Goal: Task Accomplishment & Management: Use online tool/utility

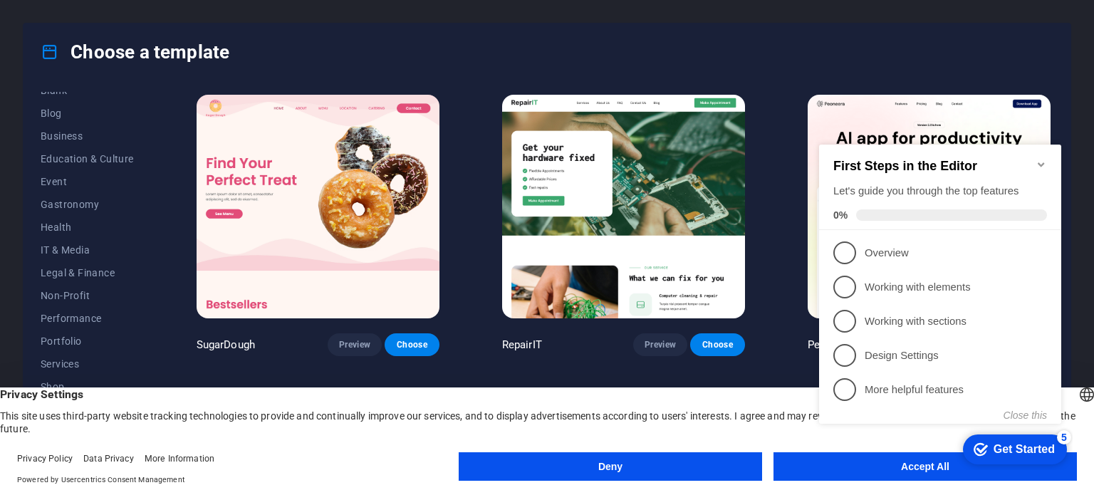
scroll to position [229, 0]
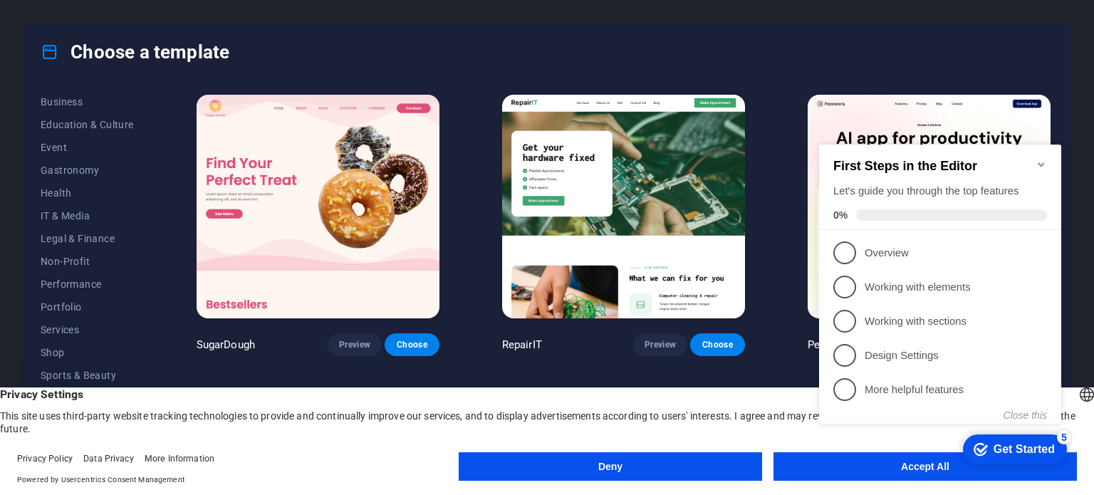
click div "checkmark Get Started 5 First Steps in the Editor Let's guide you through the t…"
click at [962, 476] on button "Accept All" at bounding box center [924, 466] width 303 height 28
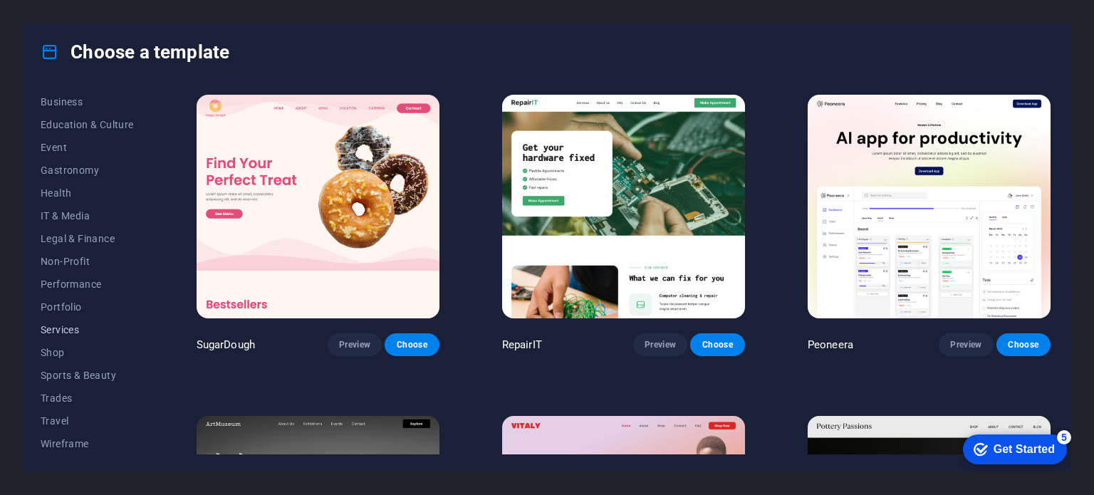
click at [71, 327] on span "Services" at bounding box center [87, 329] width 93 height 11
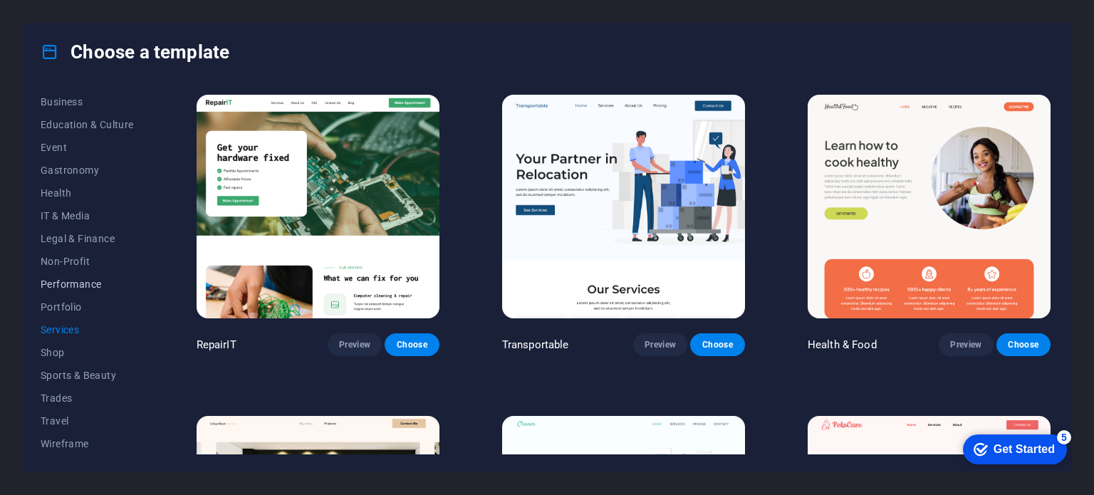
scroll to position [0, 0]
click at [68, 197] on span "Landingpage" at bounding box center [87, 194] width 93 height 11
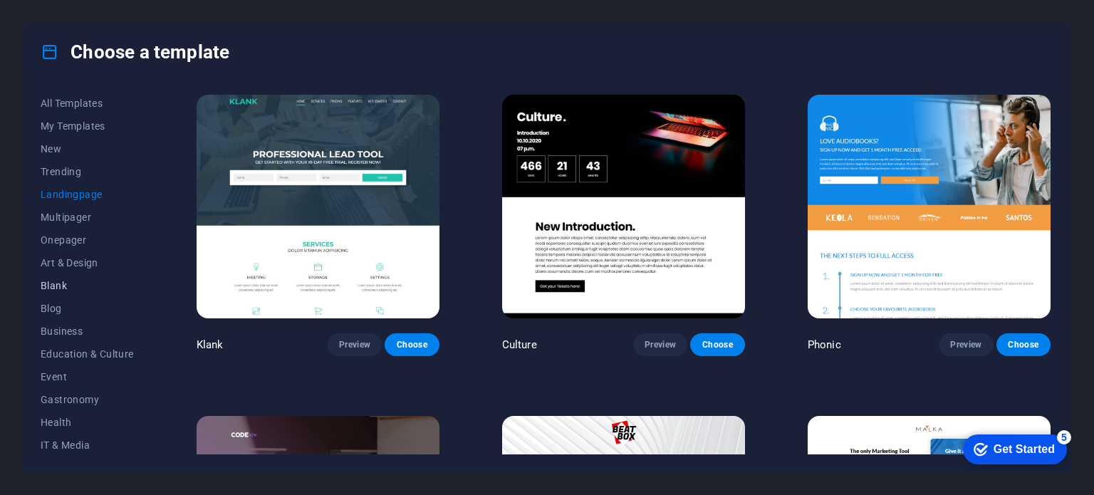
click at [61, 280] on span "Blank" at bounding box center [87, 285] width 93 height 11
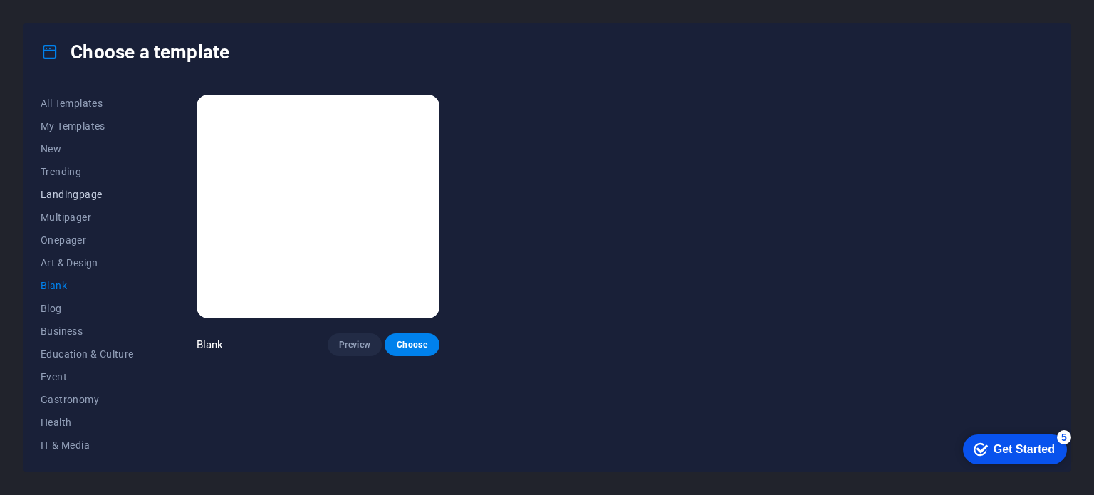
click at [61, 191] on span "Landingpage" at bounding box center [87, 194] width 93 height 11
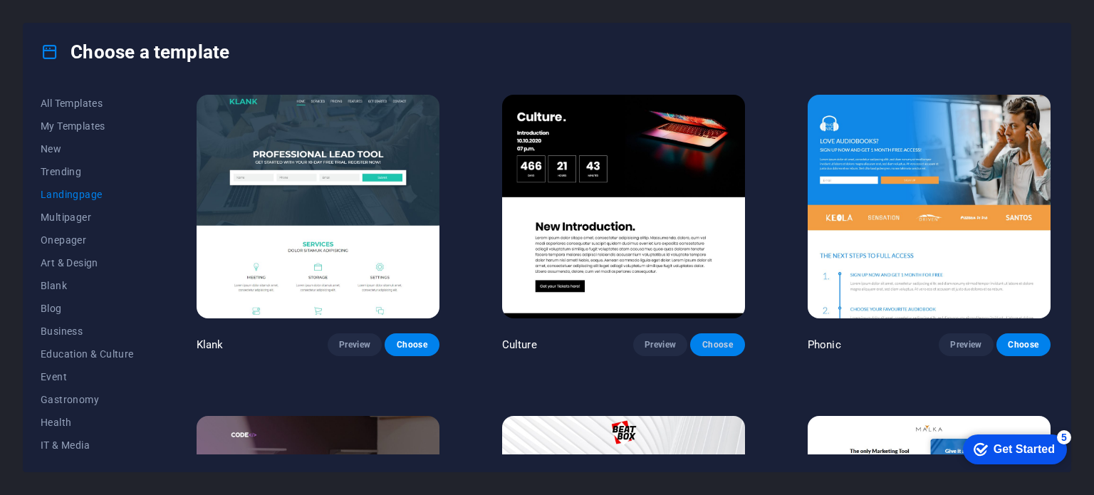
click at [715, 347] on span "Choose" at bounding box center [716, 344] width 31 height 11
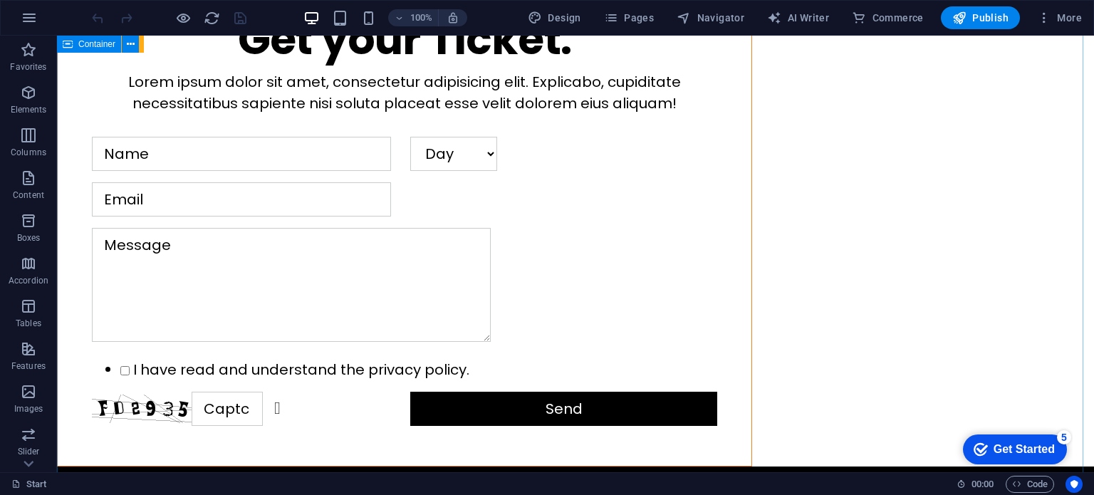
scroll to position [1693, 0]
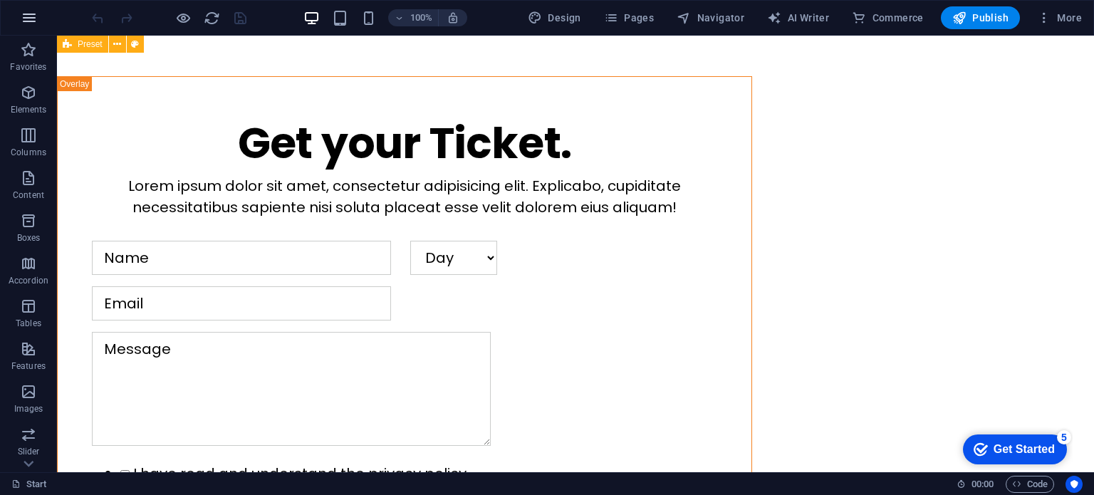
click at [21, 19] on icon "button" at bounding box center [29, 17] width 17 height 17
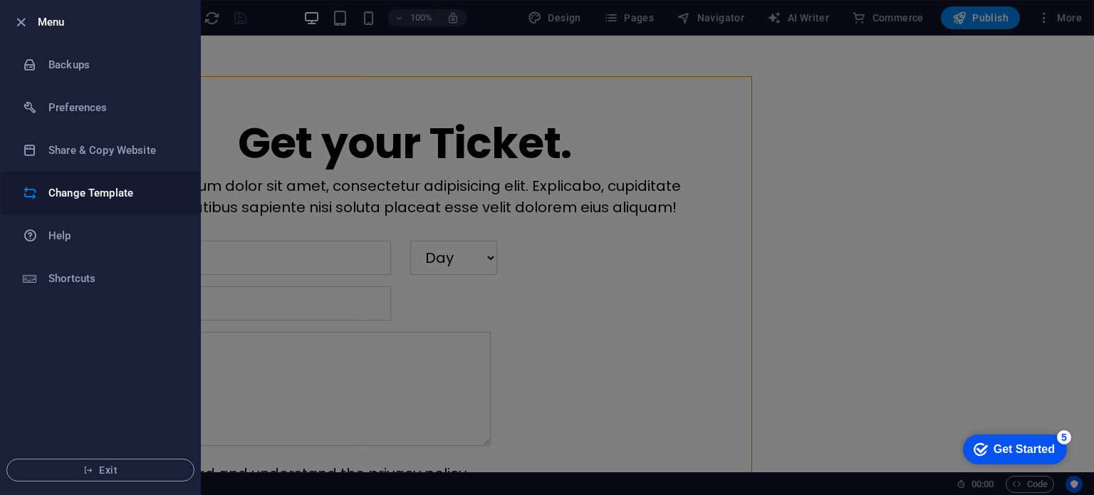
click at [93, 200] on h6 "Change Template" at bounding box center [114, 192] width 132 height 17
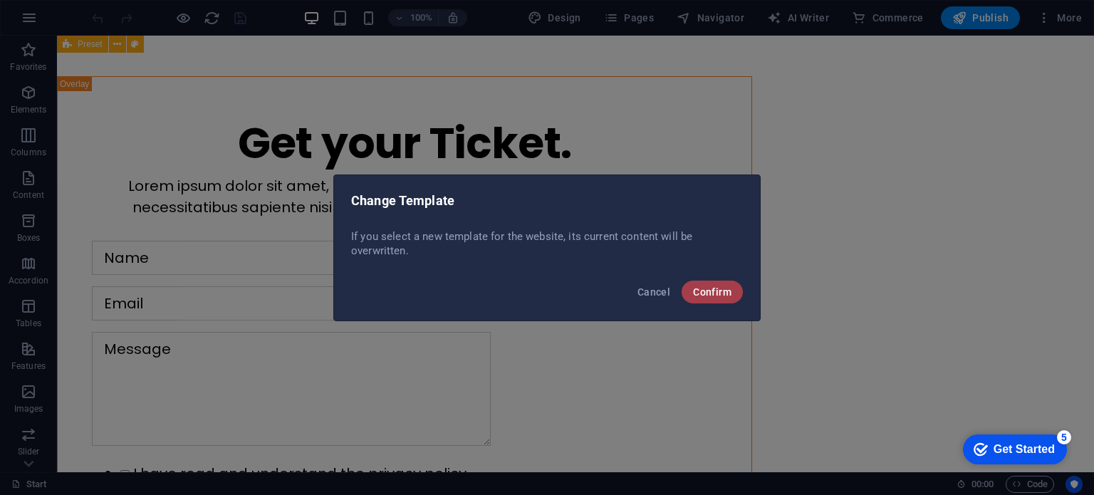
click at [709, 293] on span "Confirm" at bounding box center [712, 291] width 38 height 11
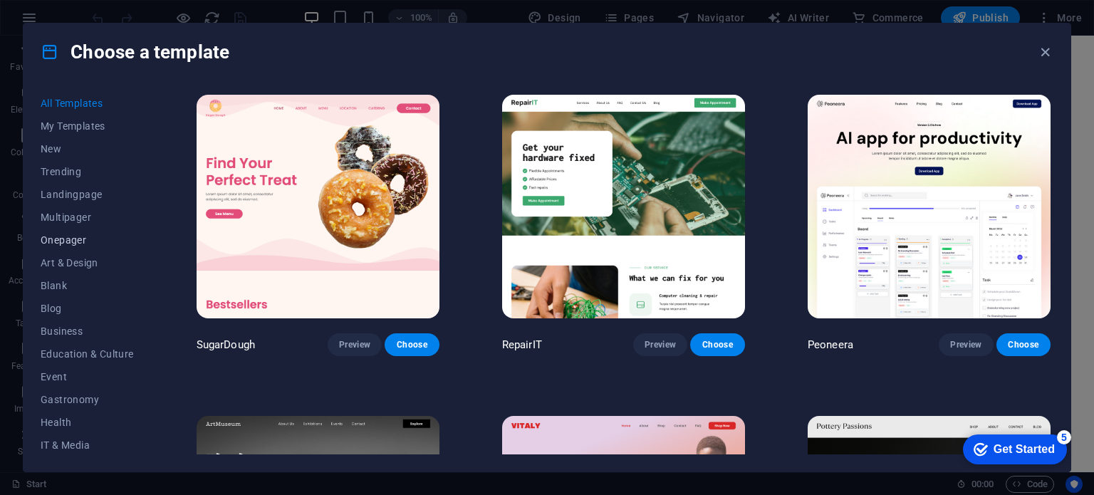
click at [77, 241] on span "Onepager" at bounding box center [87, 239] width 93 height 11
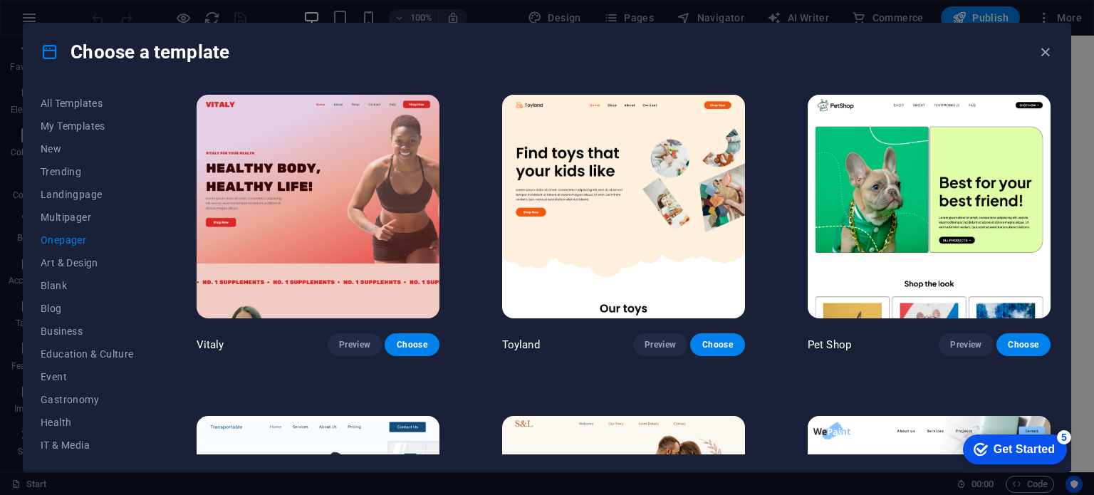
click at [77, 241] on span "Onepager" at bounding box center [87, 239] width 93 height 11
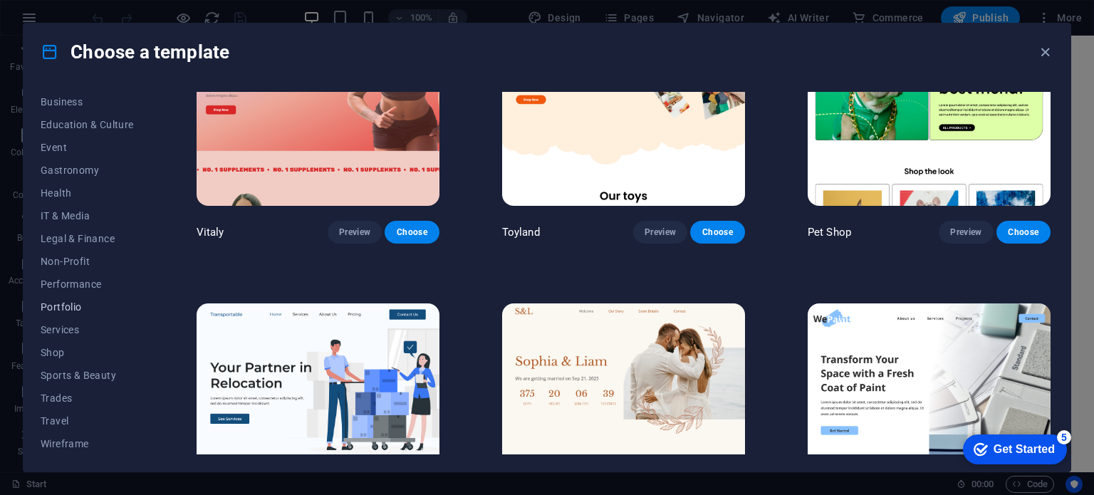
scroll to position [0, 0]
click at [50, 278] on button "Blank" at bounding box center [87, 285] width 93 height 23
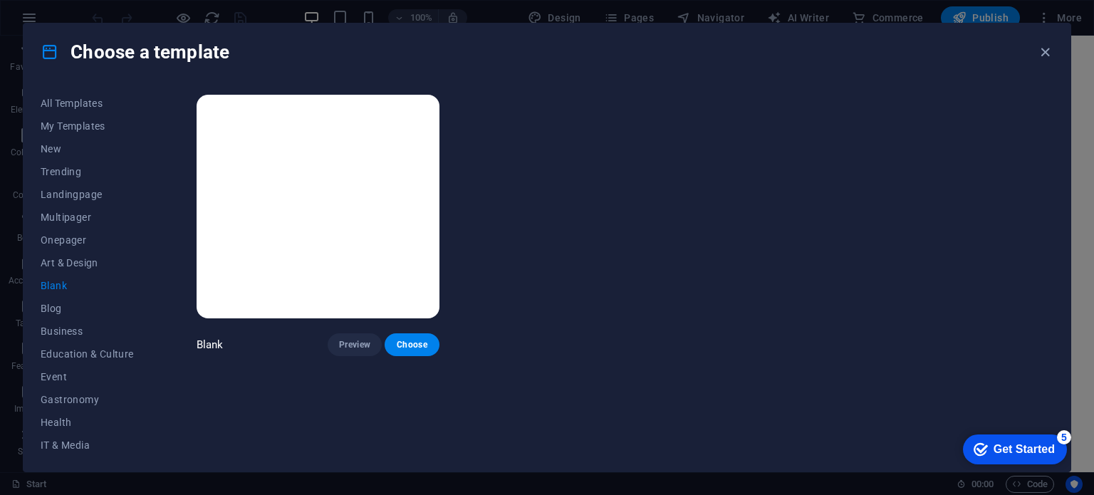
click at [285, 210] on img at bounding box center [318, 207] width 243 height 224
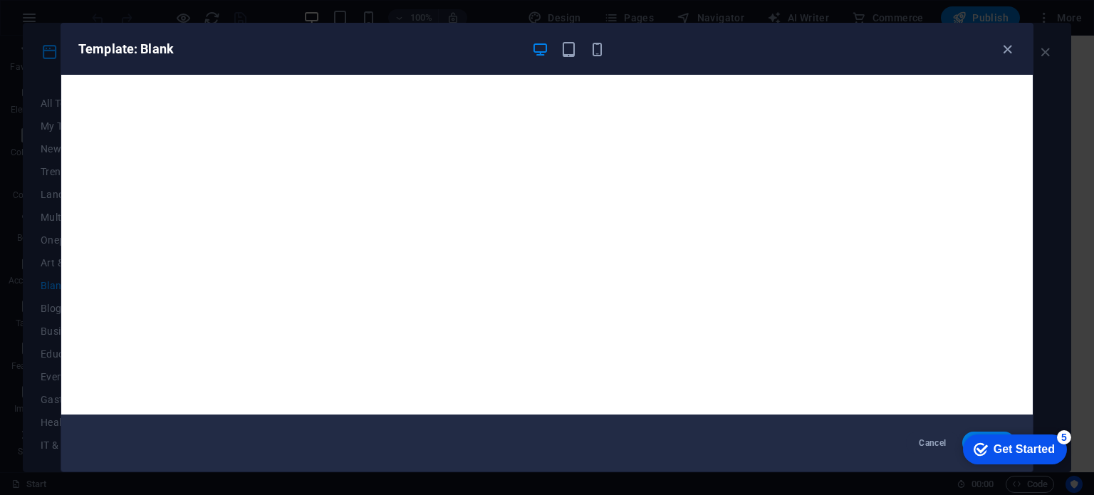
click div "checkmark Get Started 5 First Steps in the Editor Let's guide you through the t…"
click at [1010, 48] on icon "button" at bounding box center [1007, 49] width 16 height 16
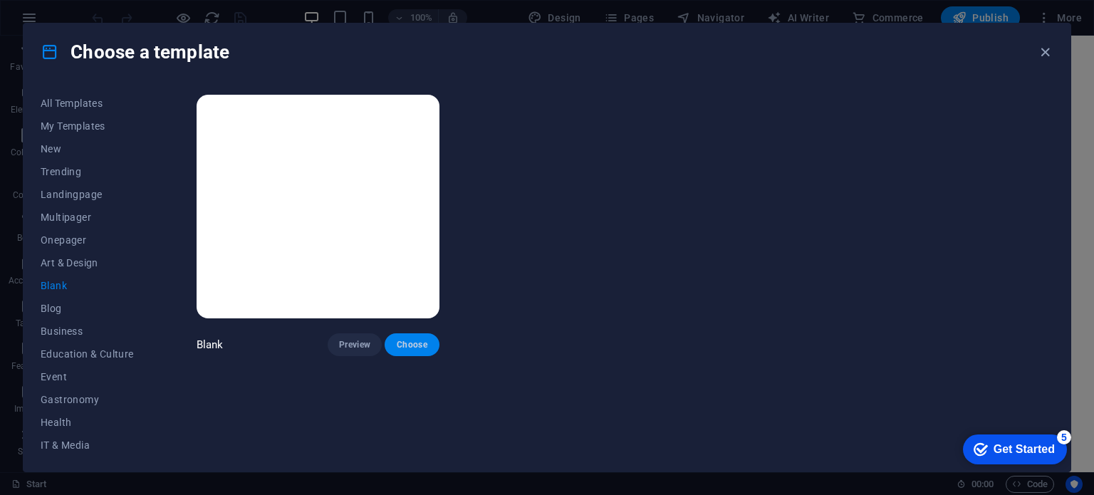
click at [412, 339] on span "Choose" at bounding box center [411, 344] width 31 height 11
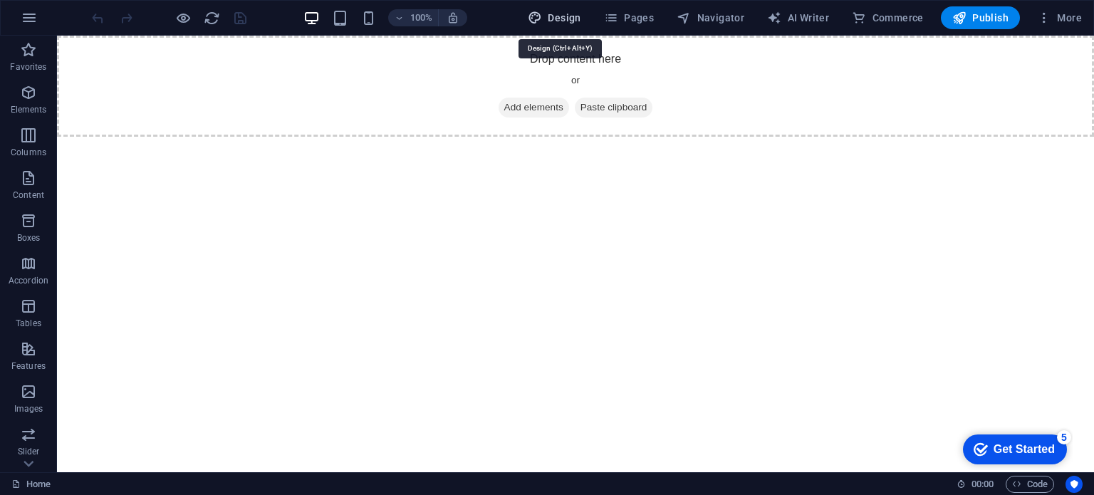
click at [566, 14] on span "Design" at bounding box center [554, 18] width 53 height 14
select select "px"
select select "400"
select select "px"
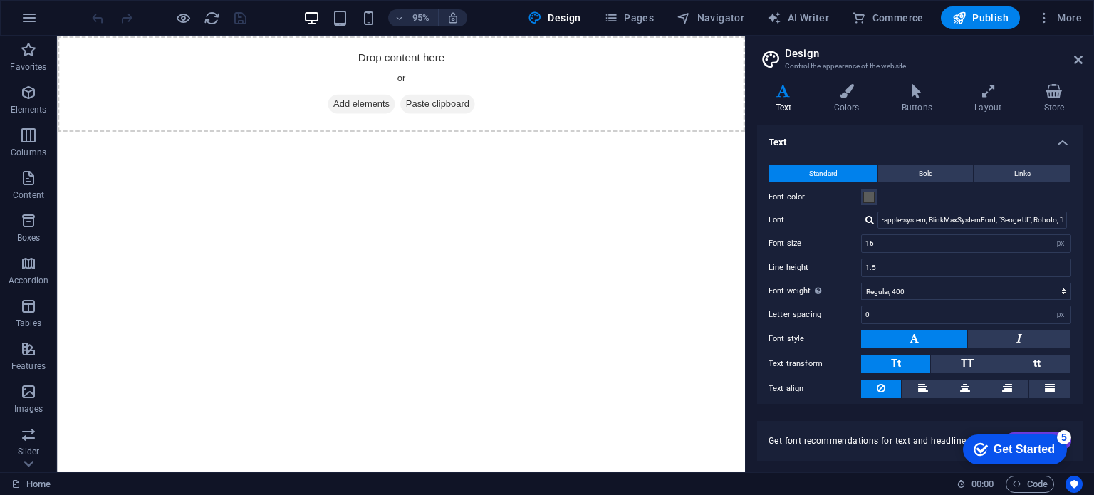
click at [1074, 66] on header "Design Control the appearance of the website" at bounding box center [921, 54] width 323 height 37
click at [1076, 63] on icon at bounding box center [1078, 59] width 9 height 11
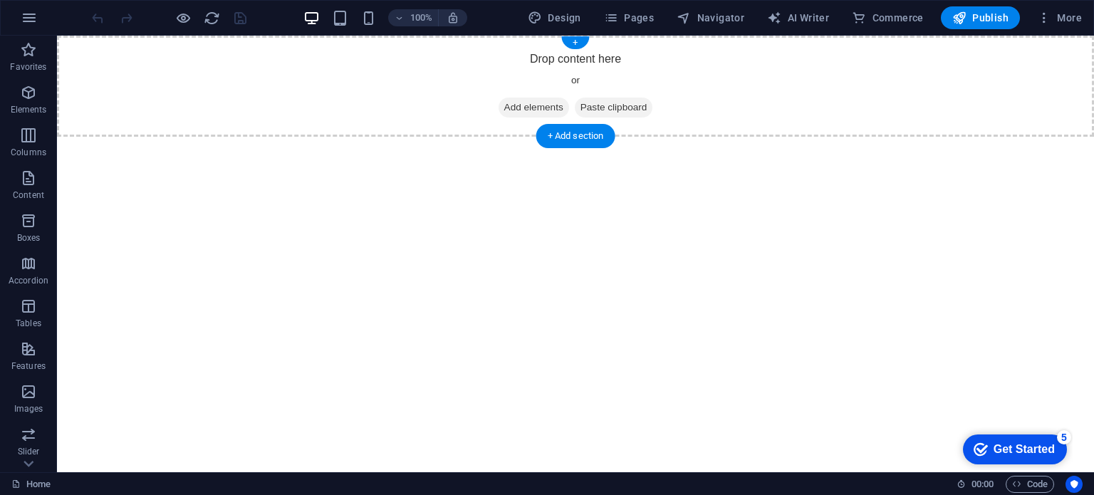
click at [594, 103] on span "Paste clipboard" at bounding box center [614, 108] width 78 height 20
click at [469, 137] on html "Skip to main content Drop content here or Add elements Paste clipboard" at bounding box center [575, 86] width 1037 height 101
click at [31, 391] on icon "button" at bounding box center [28, 391] width 17 height 17
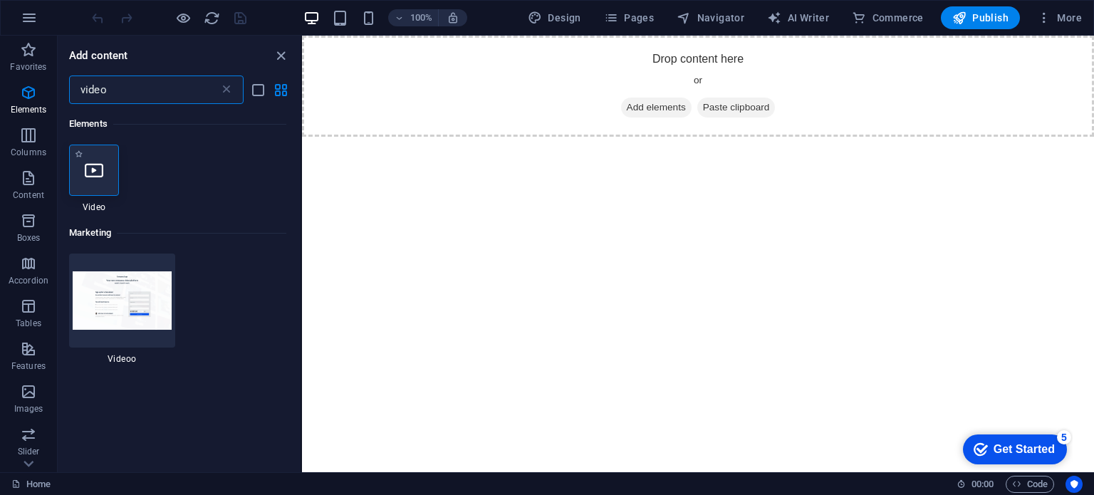
type input "video"
click at [108, 178] on div at bounding box center [94, 170] width 50 height 51
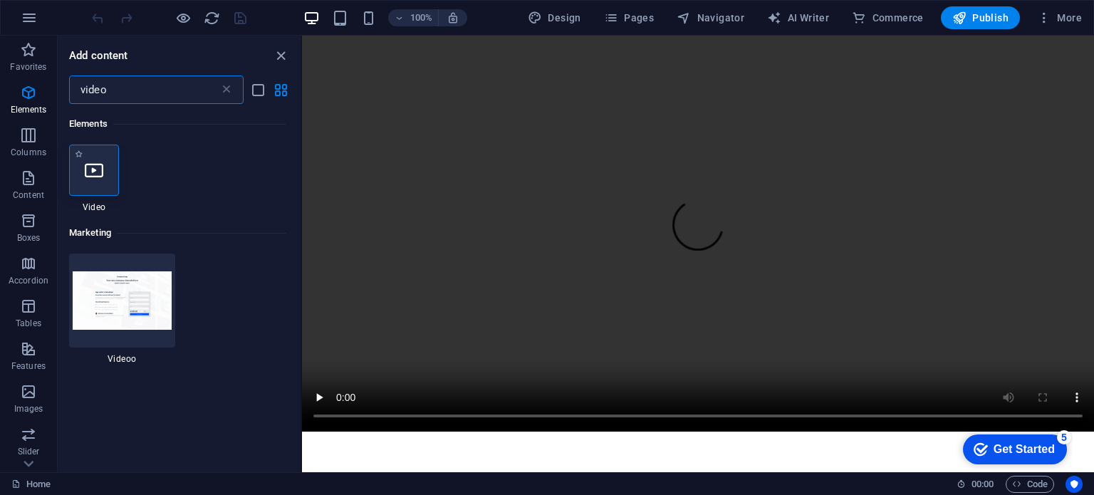
select select "%"
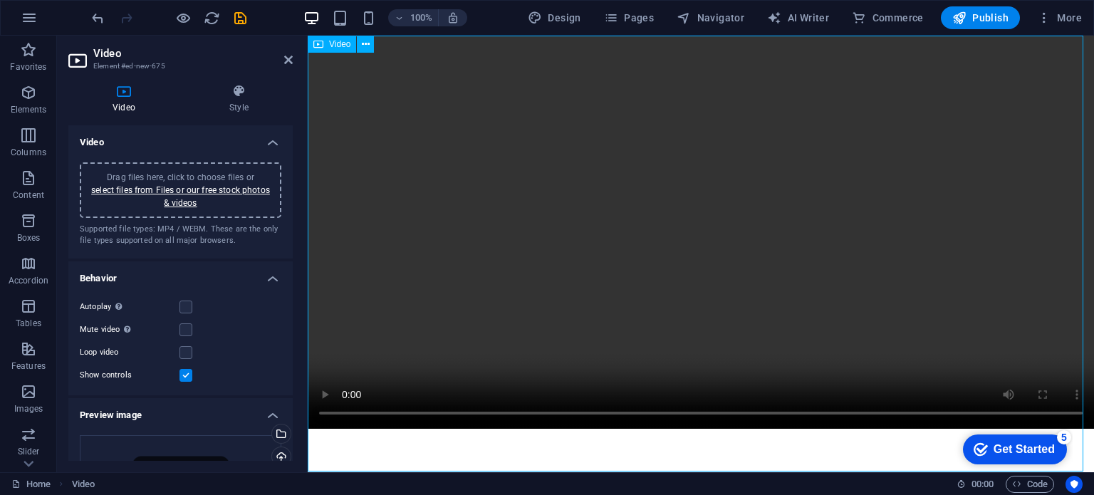
drag, startPoint x: 648, startPoint y: 82, endPoint x: 661, endPoint y: 216, distance: 134.5
click at [661, 216] on figure at bounding box center [701, 232] width 786 height 393
click at [709, 221] on figure at bounding box center [701, 232] width 786 height 393
click at [199, 185] on link "select files from Files or our free stock photos & videos" at bounding box center [180, 196] width 179 height 23
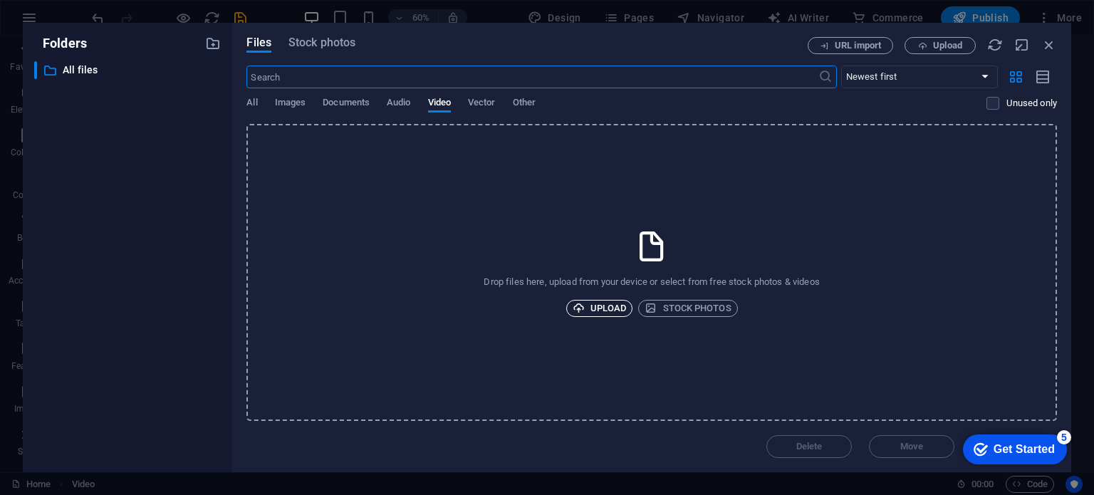
click at [590, 303] on span "Upload" at bounding box center [599, 308] width 54 height 17
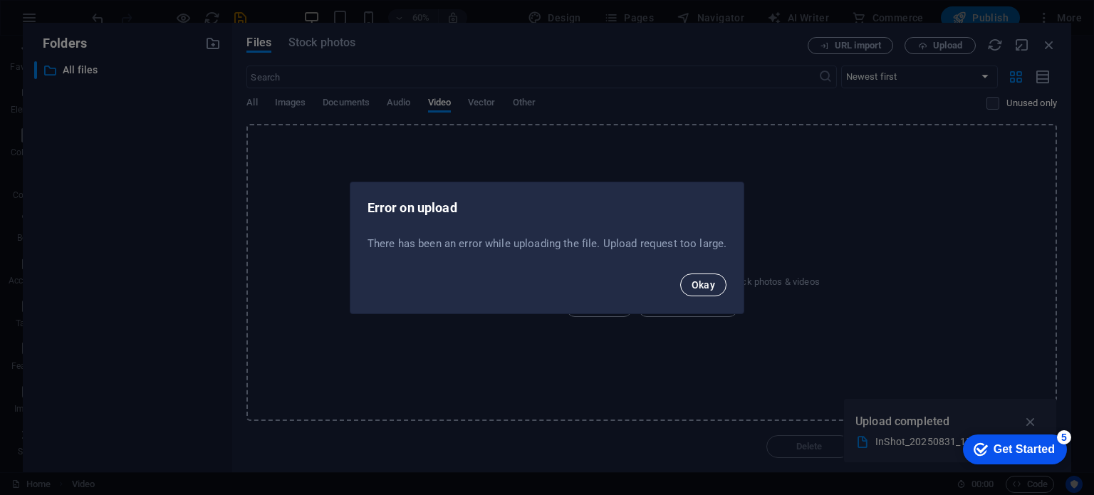
click at [696, 286] on span "Okay" at bounding box center [703, 284] width 24 height 11
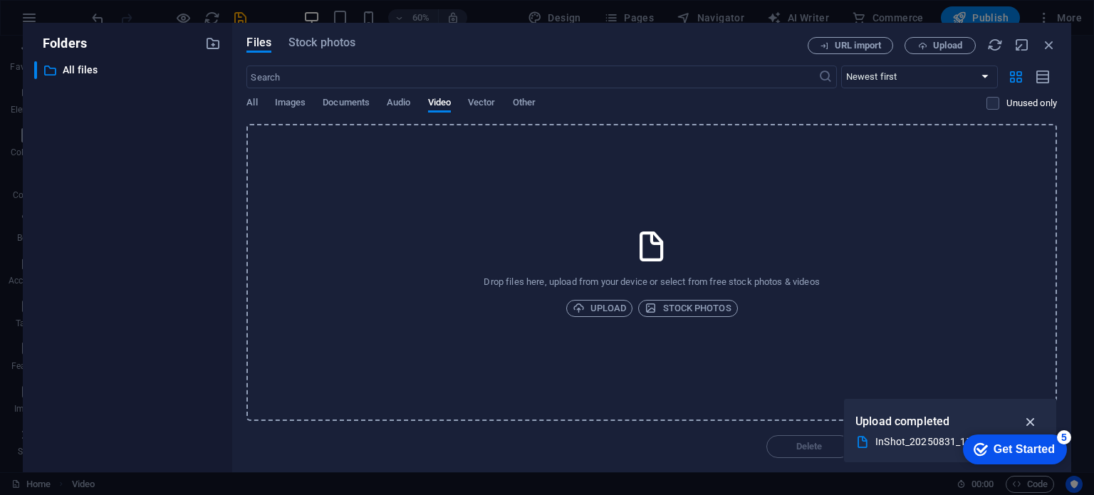
click at [1029, 417] on icon "button" at bounding box center [1030, 422] width 16 height 16
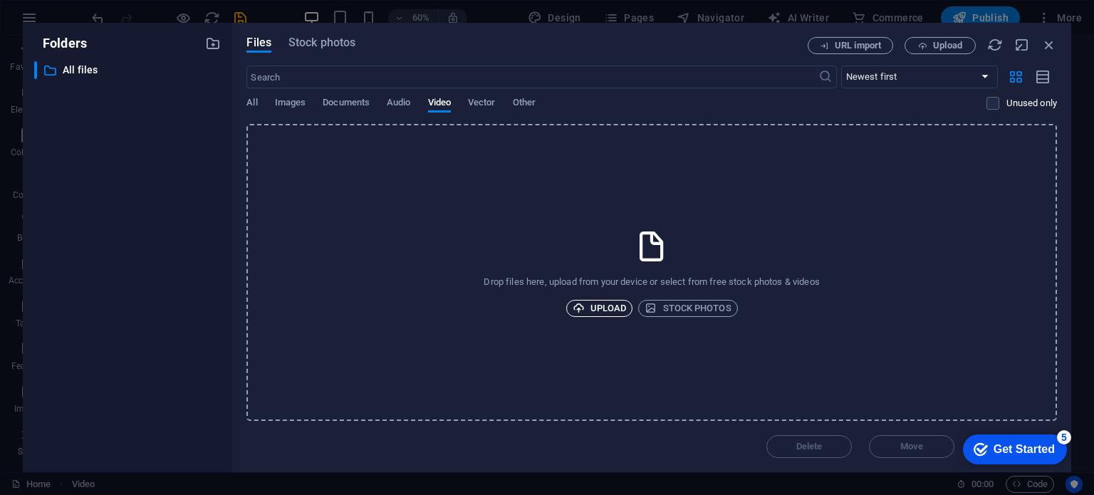
click at [600, 301] on span "Upload" at bounding box center [599, 308] width 54 height 17
click at [617, 309] on span "Upload" at bounding box center [599, 308] width 54 height 17
click at [1044, 44] on icon "button" at bounding box center [1049, 45] width 16 height 16
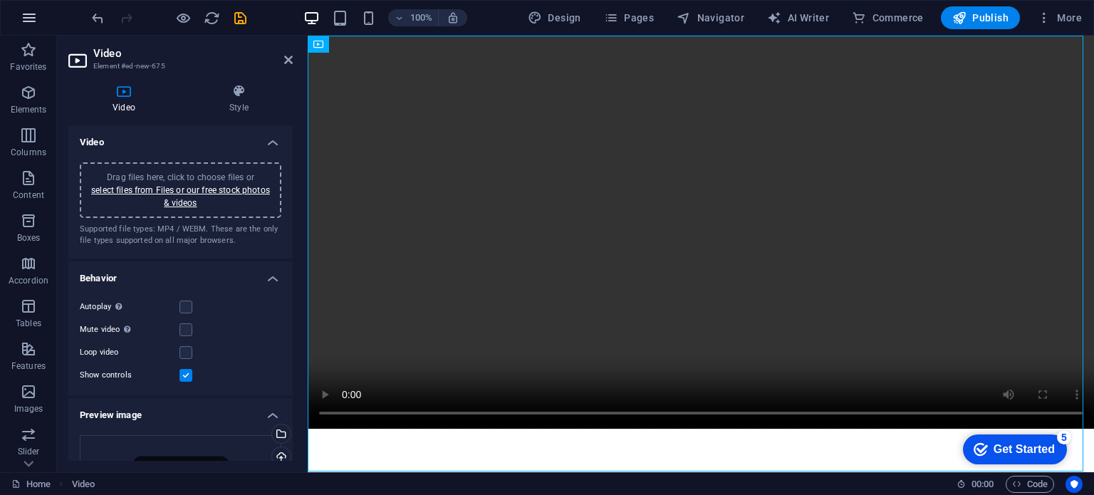
click at [21, 23] on icon "button" at bounding box center [29, 17] width 17 height 17
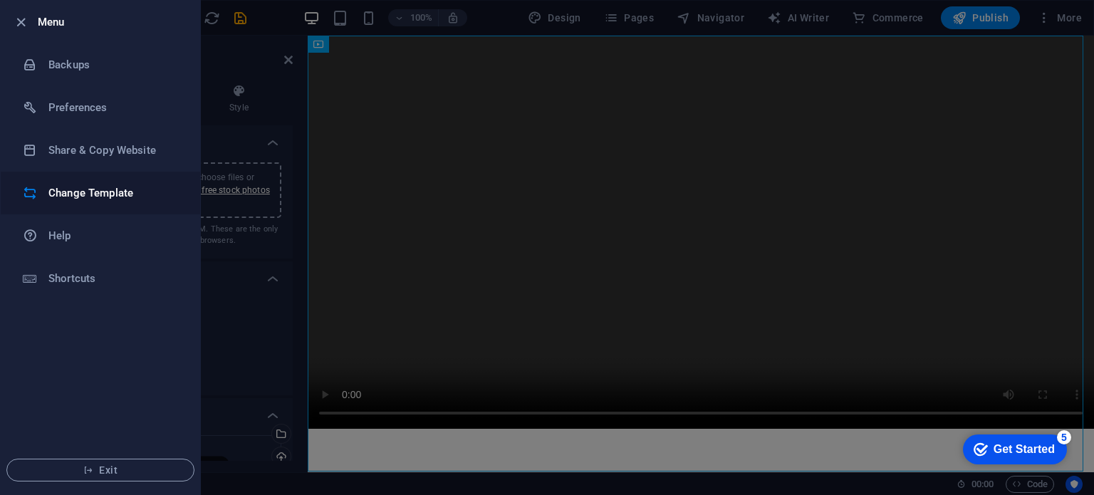
click at [74, 201] on li "Change Template" at bounding box center [100, 193] width 199 height 43
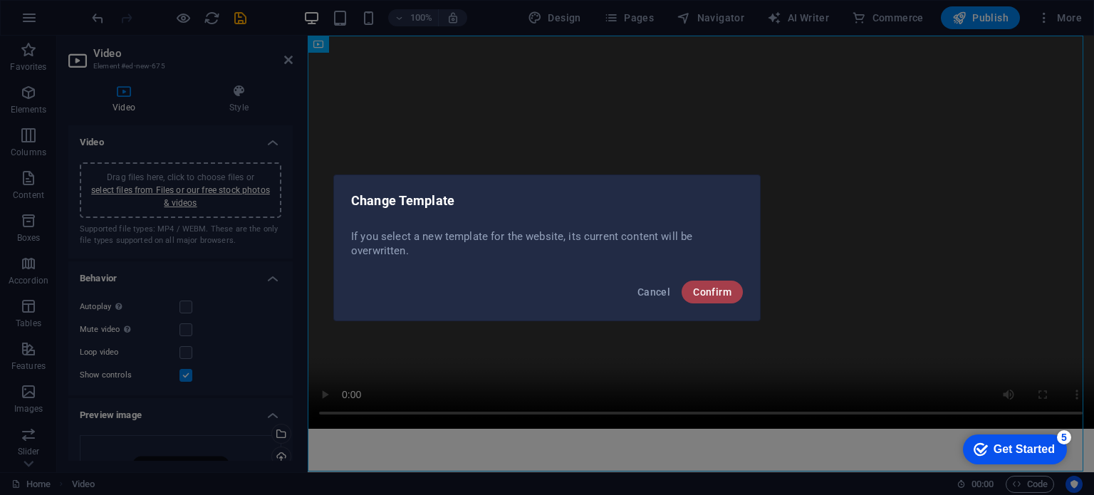
click at [718, 287] on span "Confirm" at bounding box center [712, 291] width 38 height 11
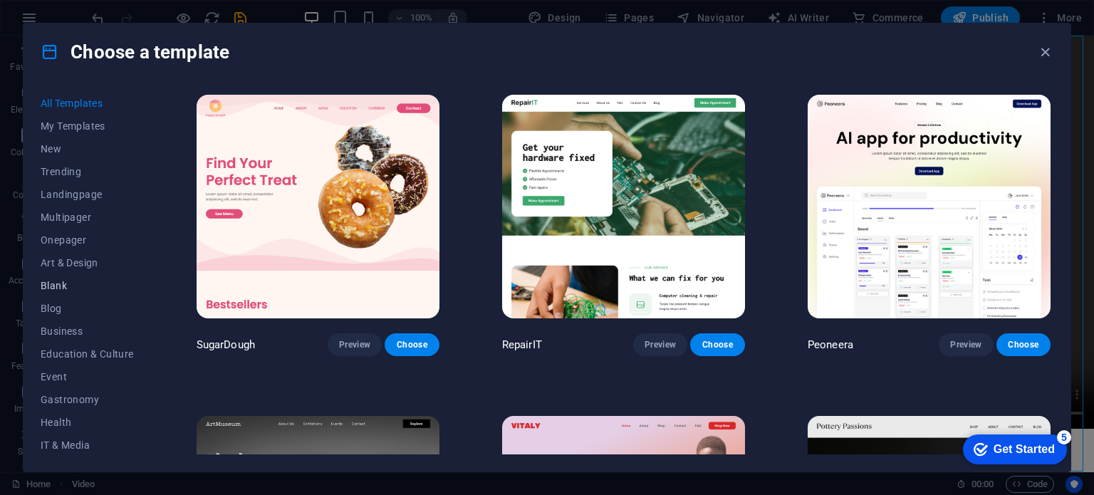
click at [51, 287] on span "Blank" at bounding box center [87, 285] width 93 height 11
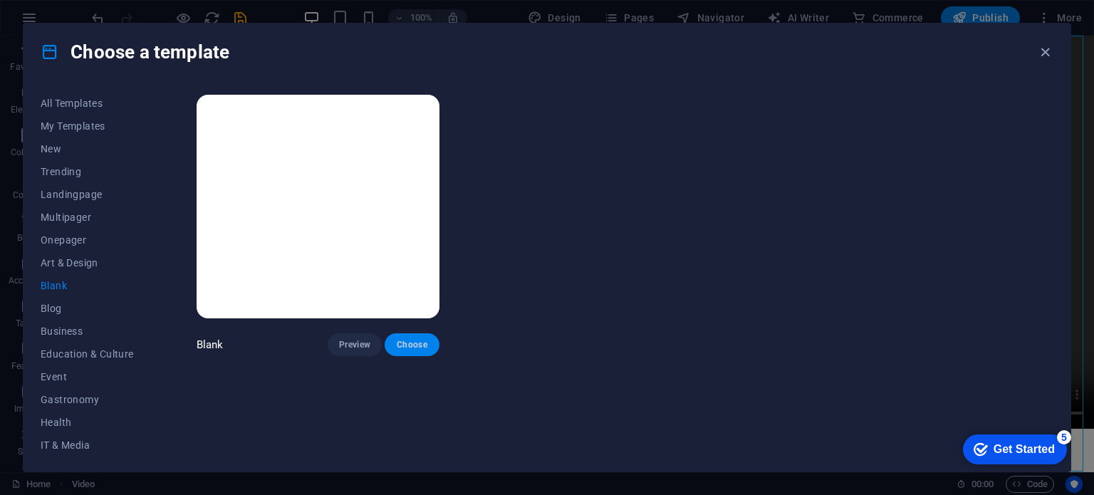
click at [397, 341] on span "Choose" at bounding box center [411, 344] width 31 height 11
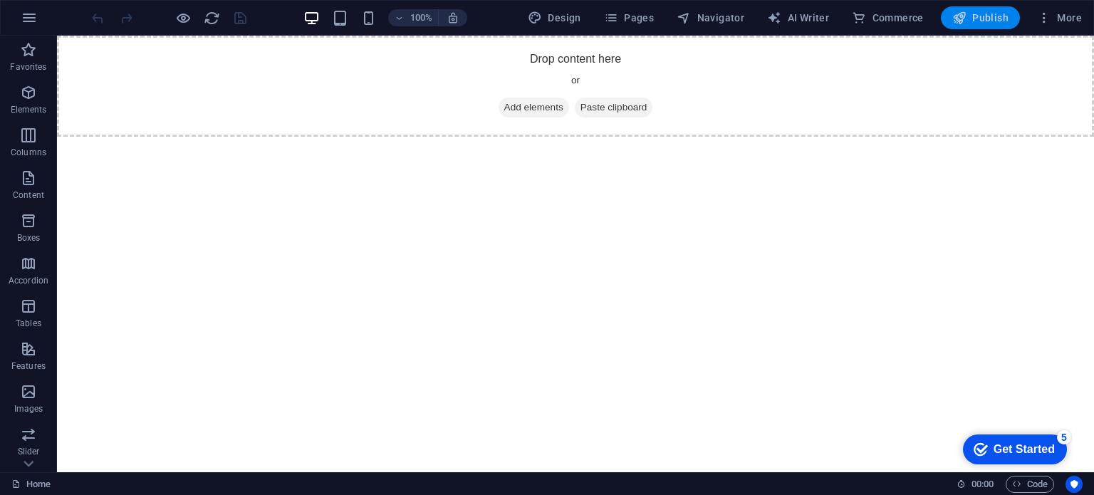
click at [966, 20] on icon "button" at bounding box center [959, 18] width 14 height 14
click at [976, 20] on span "Publish" at bounding box center [980, 18] width 56 height 14
click at [408, 137] on html "Skip to main content Drop content here or Add elements Paste clipboard" at bounding box center [575, 86] width 1037 height 101
click at [23, 106] on p "Elements" at bounding box center [29, 109] width 36 height 11
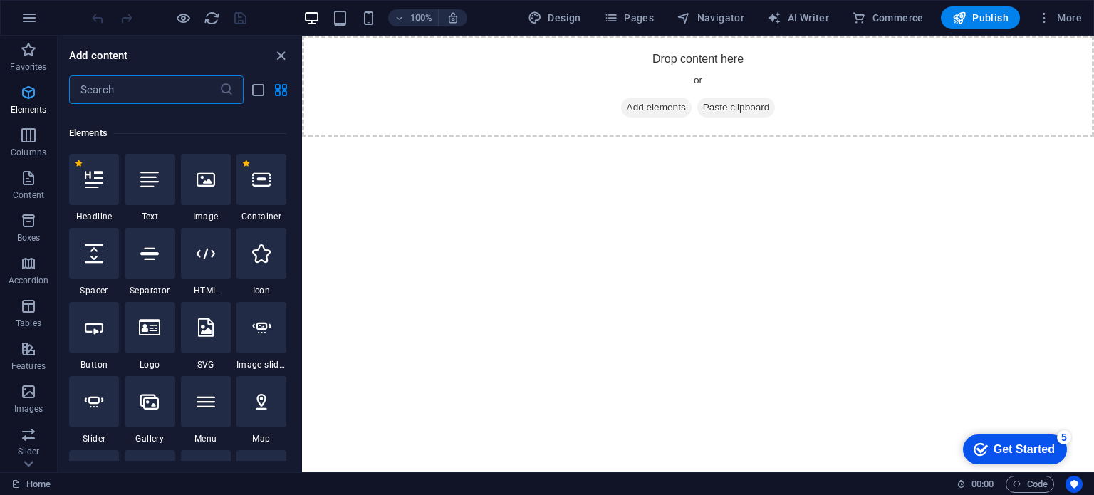
scroll to position [151, 0]
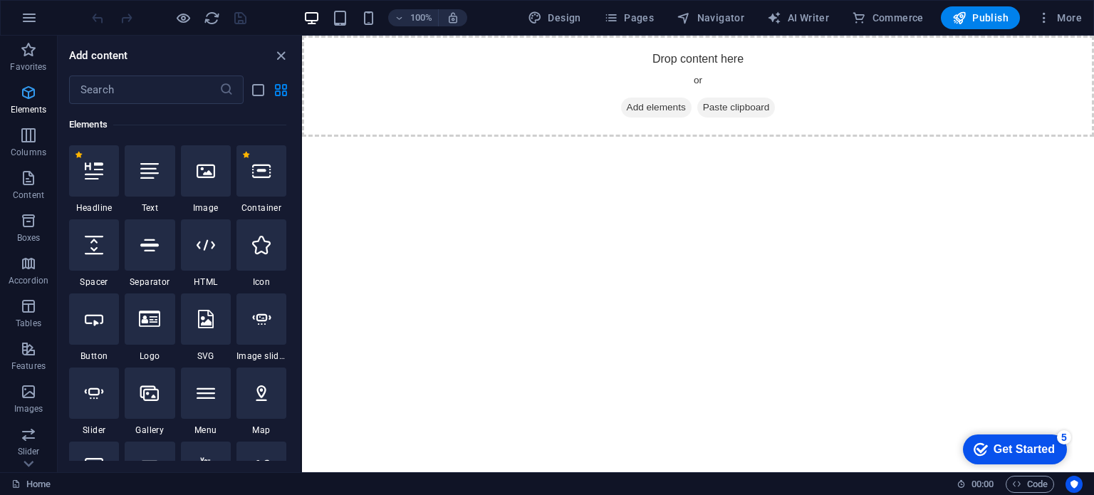
click at [23, 113] on p "Elements" at bounding box center [29, 109] width 36 height 11
click at [416, 137] on html "Skip to main content Drop content here or Add elements Paste clipboard" at bounding box center [698, 86] width 792 height 101
click at [25, 384] on icon "button" at bounding box center [28, 391] width 17 height 17
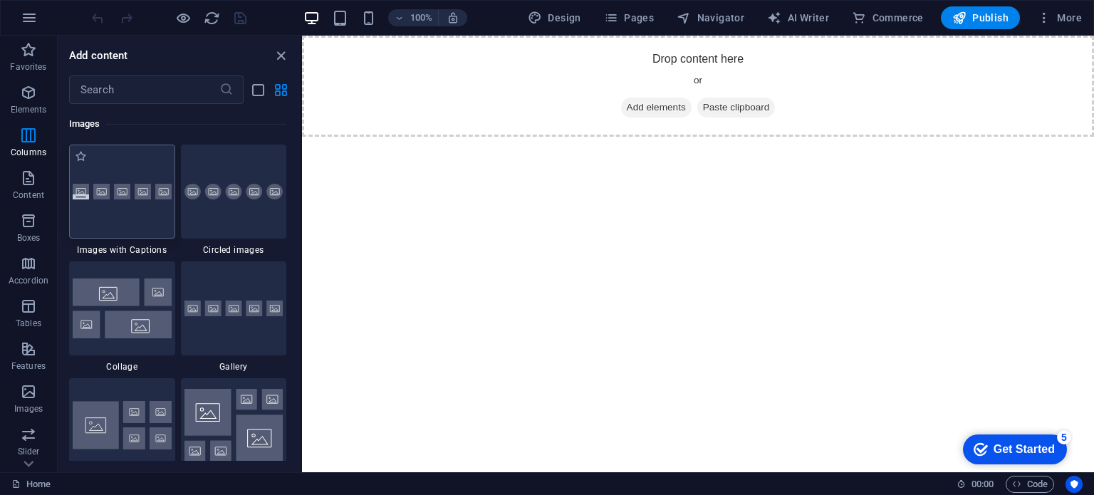
scroll to position [7219, 0]
click at [114, 85] on input "text" at bounding box center [144, 89] width 150 height 28
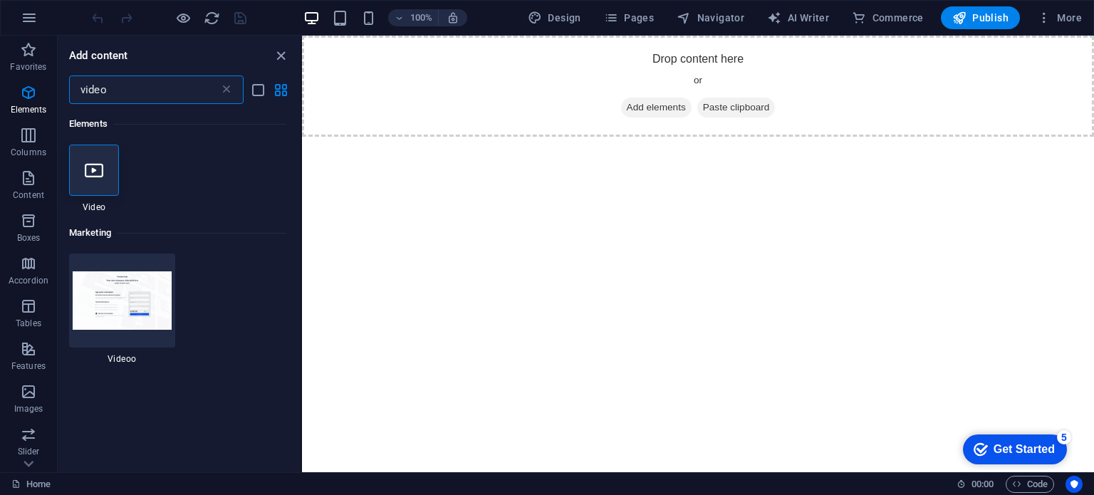
scroll to position [0, 0]
type input "video"
click at [100, 169] on icon at bounding box center [94, 170] width 19 height 19
select select "%"
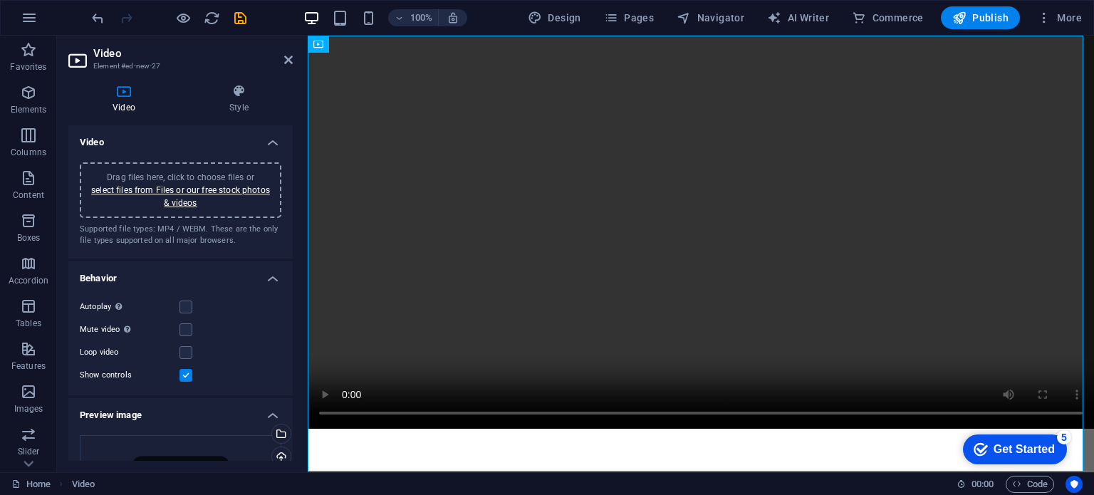
click at [182, 376] on label at bounding box center [185, 375] width 13 height 13
click at [0, 0] on input "Show controls" at bounding box center [0, 0] width 0 height 0
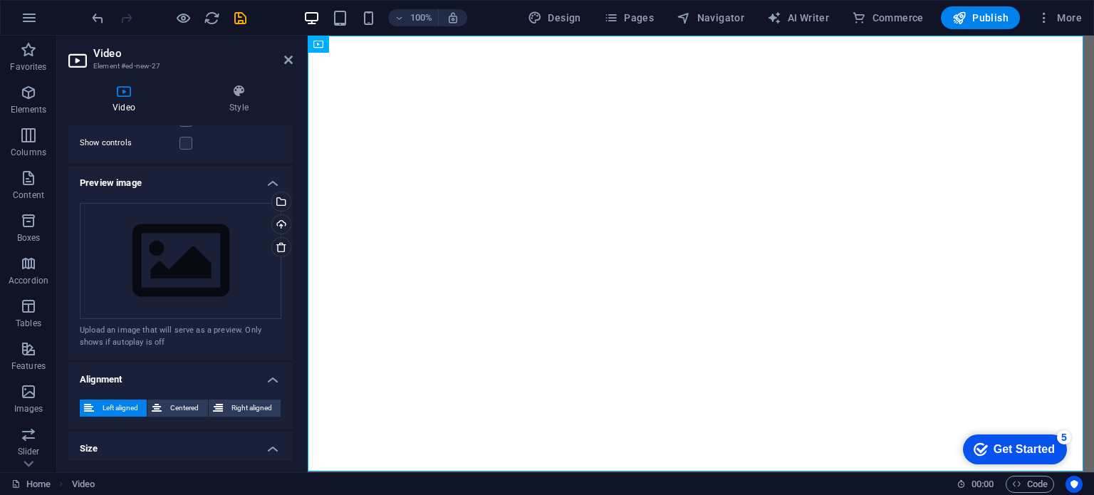
scroll to position [234, 0]
click at [194, 239] on div "Drag files here, click to choose files or select files from Files or our free s…" at bounding box center [180, 259] width 201 height 117
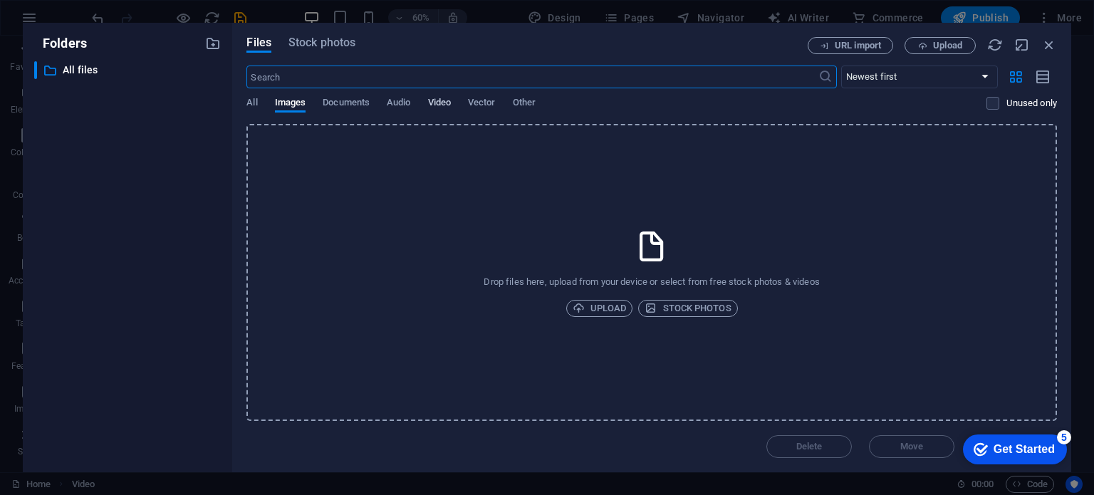
click at [441, 111] on button "Video" at bounding box center [439, 105] width 23 height 16
click at [404, 105] on span "Audio" at bounding box center [398, 104] width 23 height 20
click at [1047, 50] on icon "button" at bounding box center [1049, 45] width 16 height 16
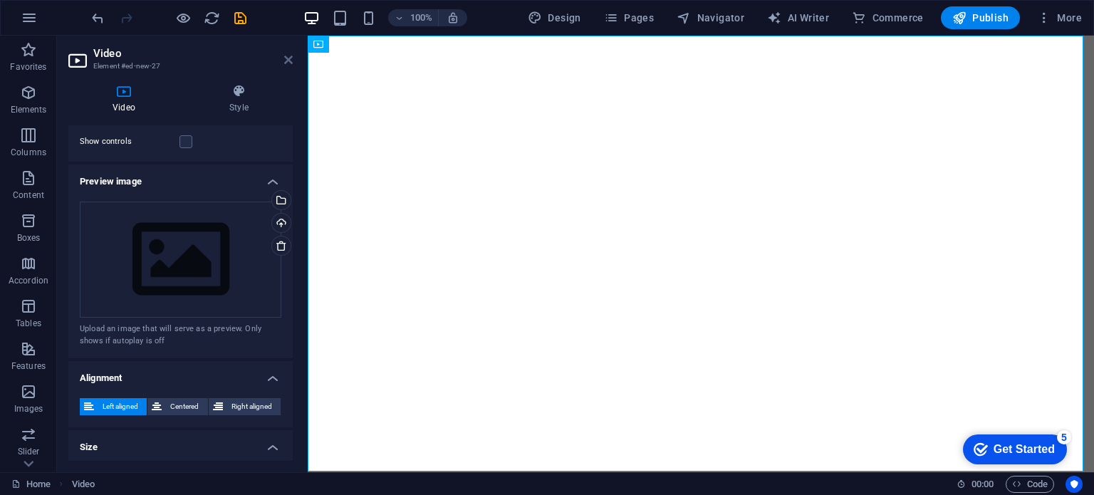
click at [288, 59] on icon at bounding box center [288, 59] width 9 height 11
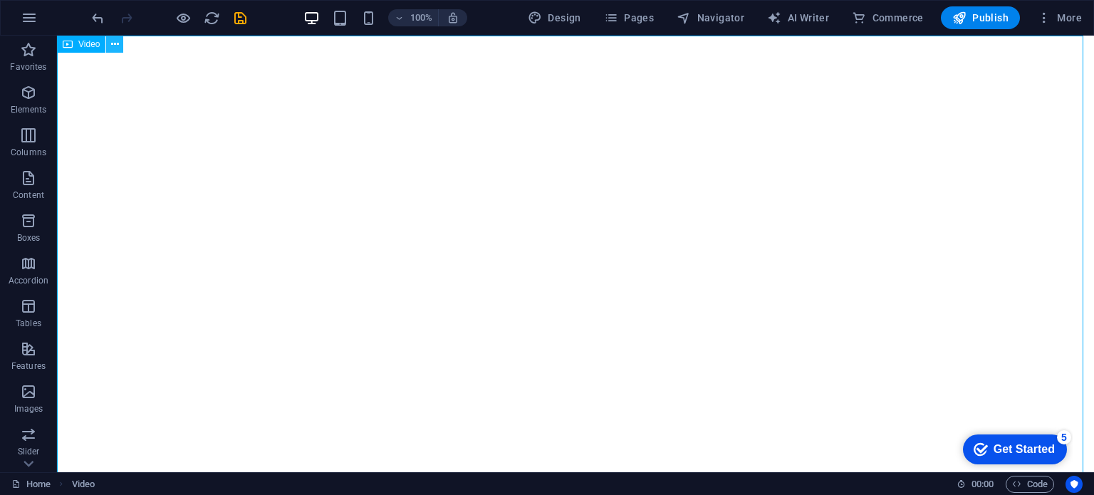
click at [116, 44] on icon at bounding box center [115, 44] width 8 height 15
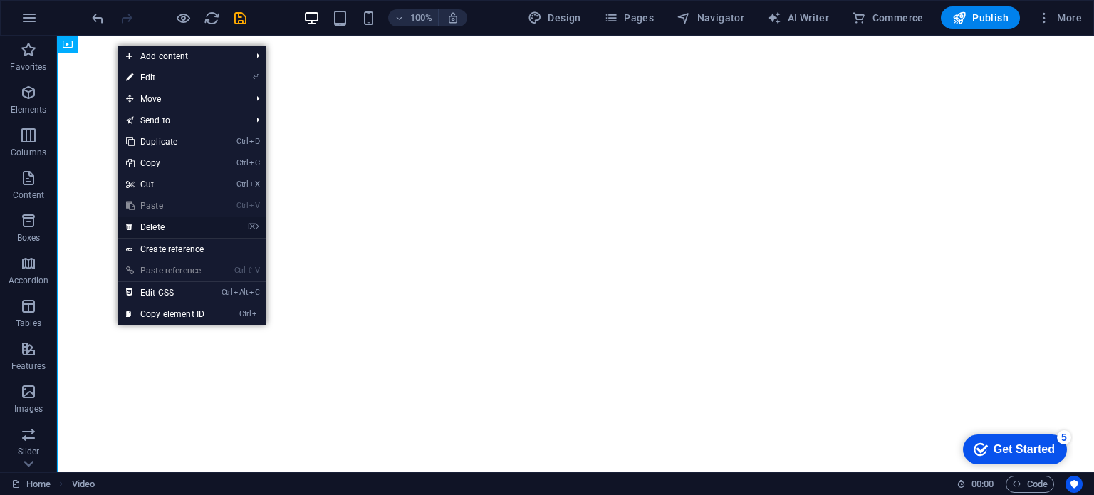
click at [168, 219] on link "⌦ Delete" at bounding box center [164, 226] width 95 height 21
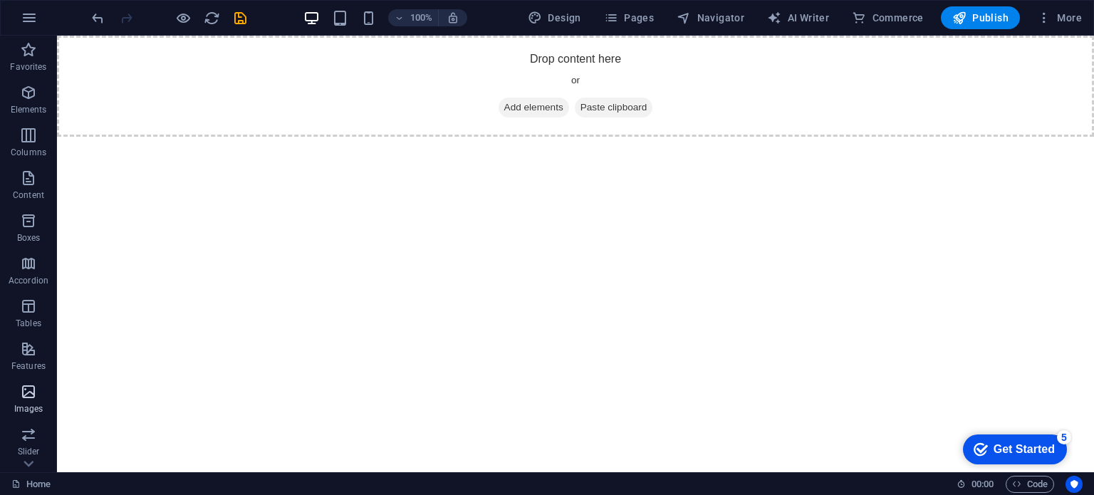
click at [29, 392] on icon "button" at bounding box center [28, 391] width 17 height 17
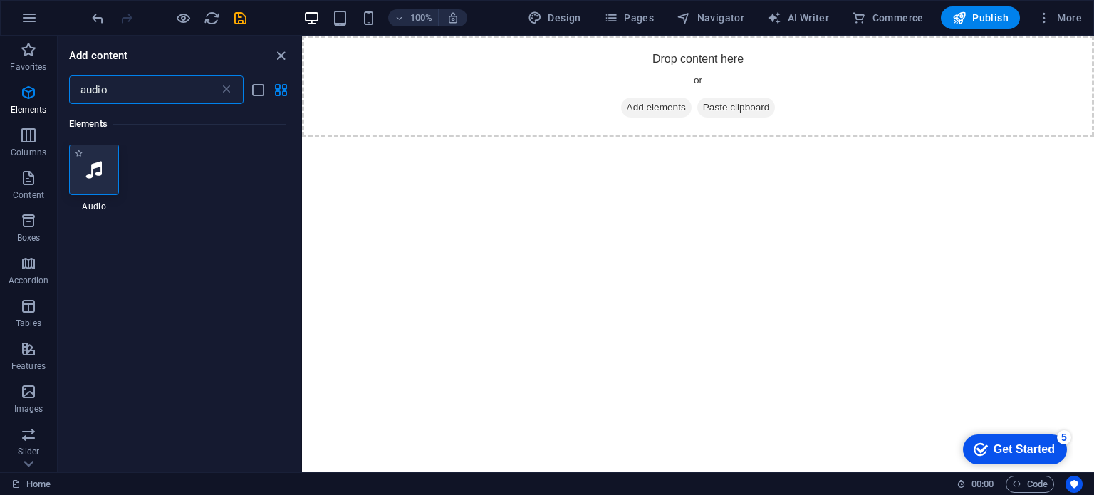
scroll to position [0, 0]
type input "audio"
click at [102, 169] on icon at bounding box center [94, 170] width 16 height 19
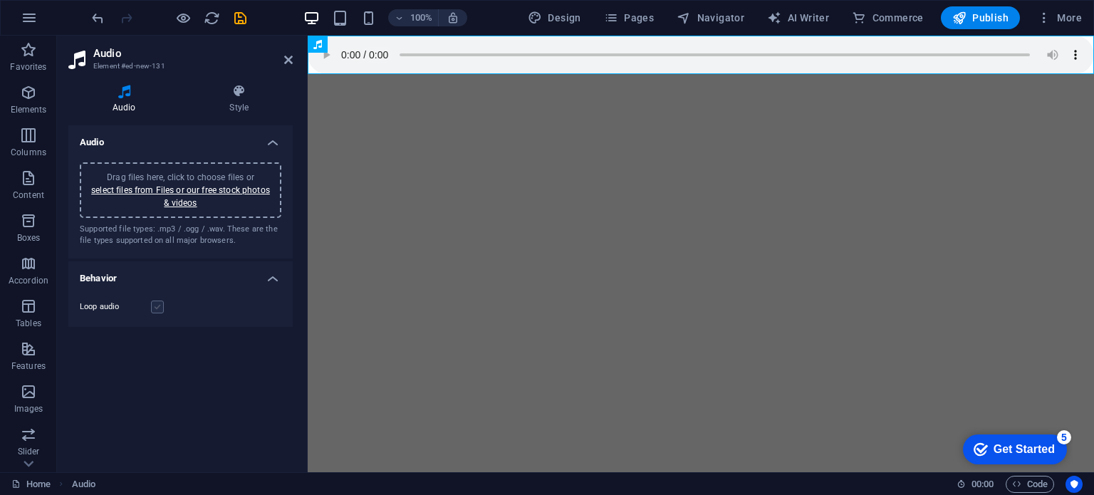
click at [157, 307] on label at bounding box center [157, 306] width 13 height 13
click at [0, 0] on input "Loop audio" at bounding box center [0, 0] width 0 height 0
click at [218, 188] on link "select files from Files or our free stock photos & videos" at bounding box center [180, 196] width 179 height 23
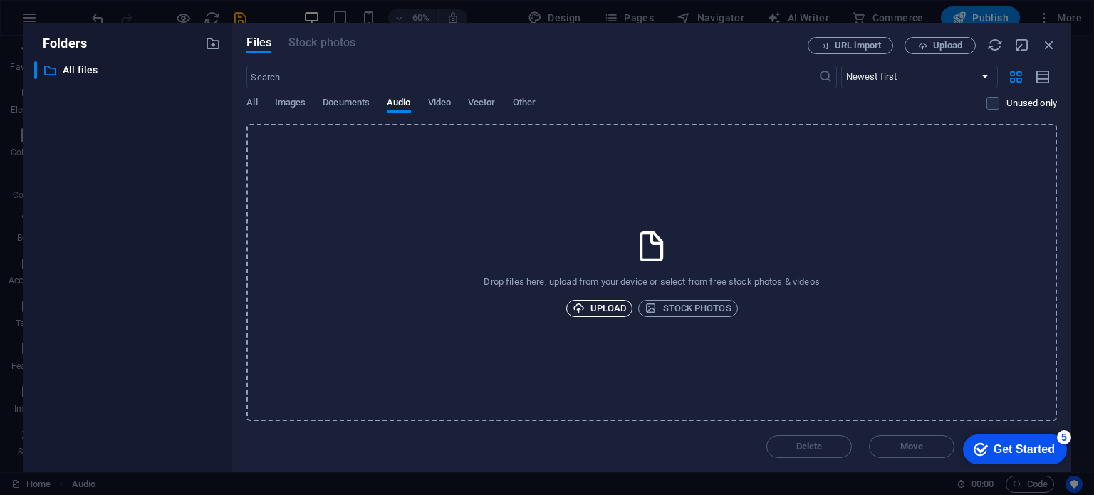
click at [595, 305] on span "Upload" at bounding box center [599, 308] width 54 height 17
click at [1048, 44] on icon "button" at bounding box center [1049, 45] width 16 height 16
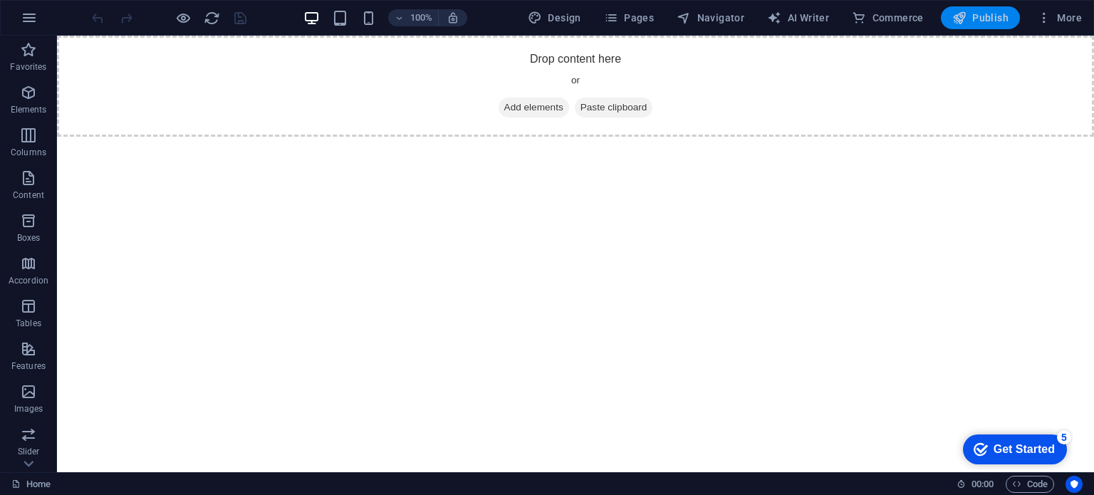
click at [982, 23] on span "Publish" at bounding box center [980, 18] width 56 height 14
click at [985, 19] on span "Publish" at bounding box center [980, 18] width 56 height 14
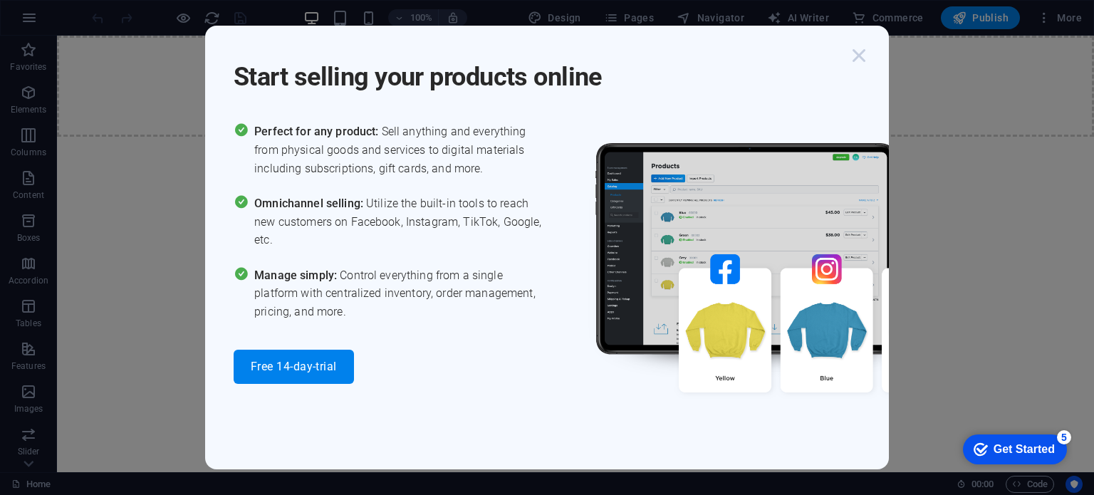
click at [861, 51] on icon "button" at bounding box center [859, 56] width 26 height 26
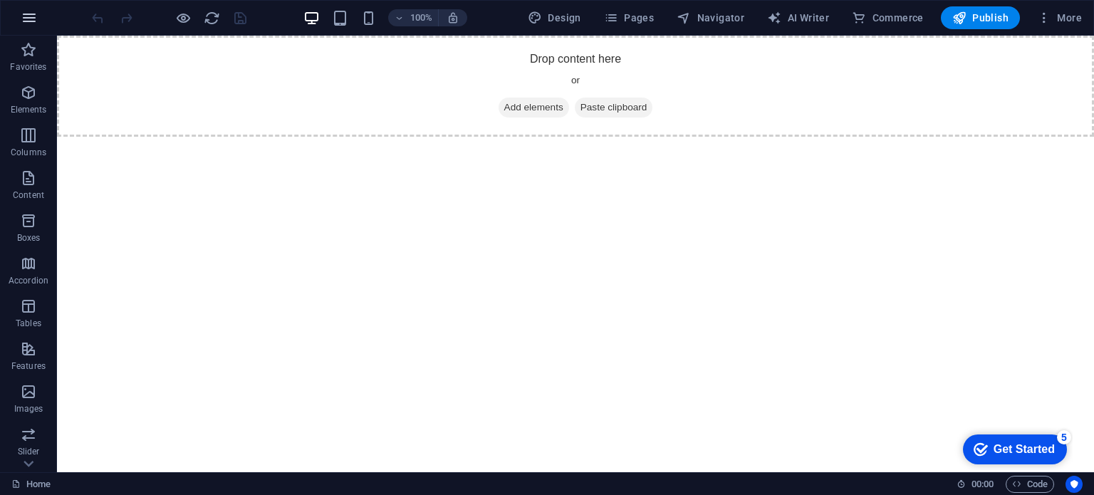
click at [27, 24] on icon "button" at bounding box center [29, 17] width 17 height 17
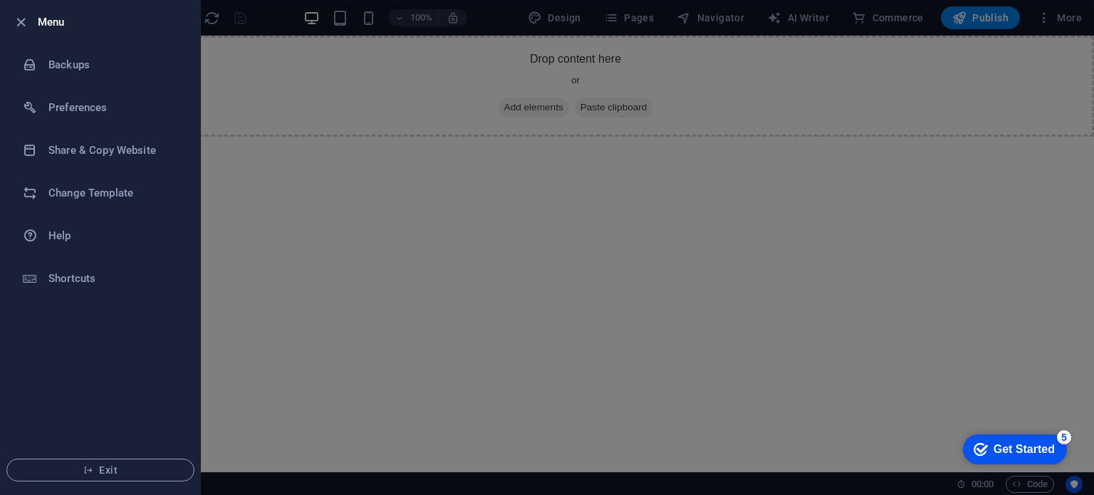
click at [246, 100] on div at bounding box center [547, 247] width 1094 height 495
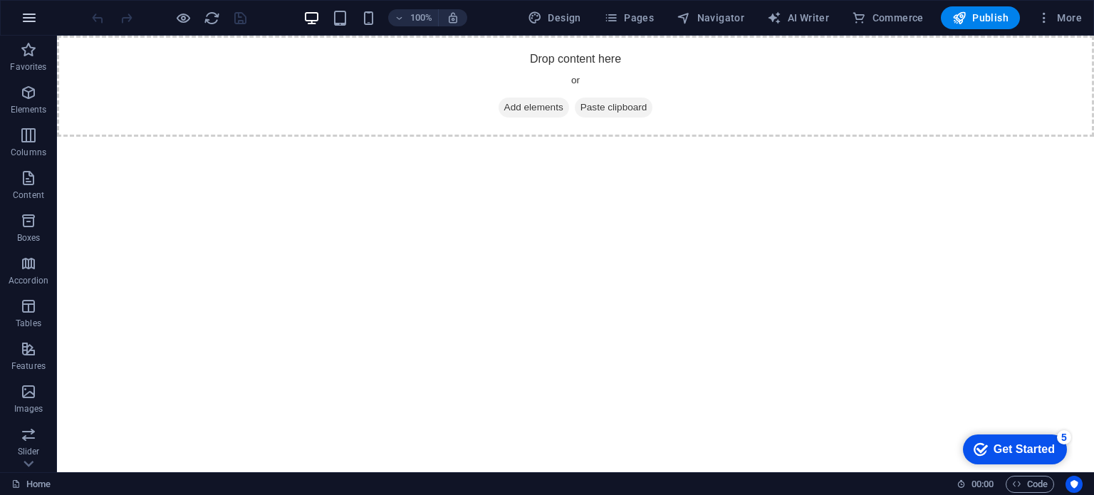
click at [31, 22] on icon "button" at bounding box center [29, 17] width 17 height 17
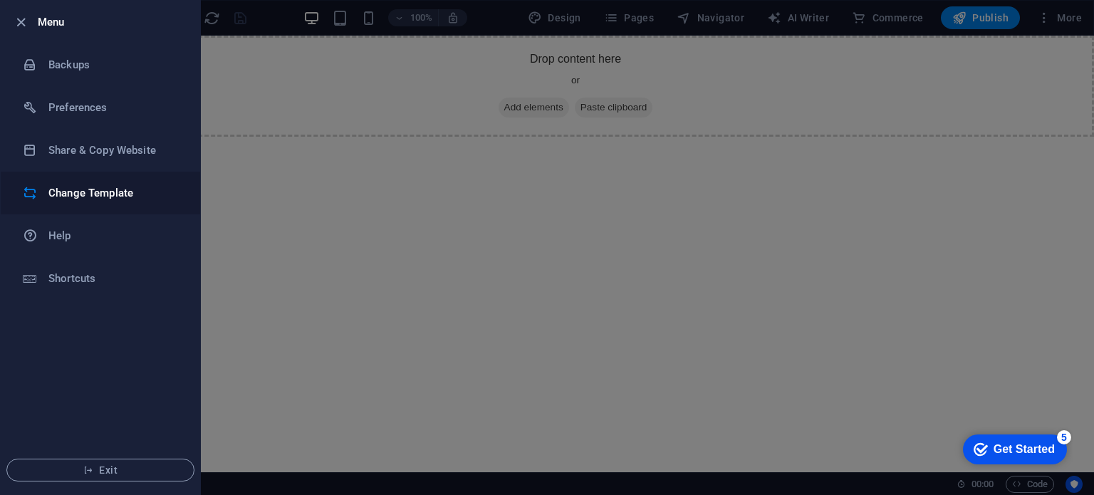
click at [78, 192] on h6 "Change Template" at bounding box center [114, 192] width 132 height 17
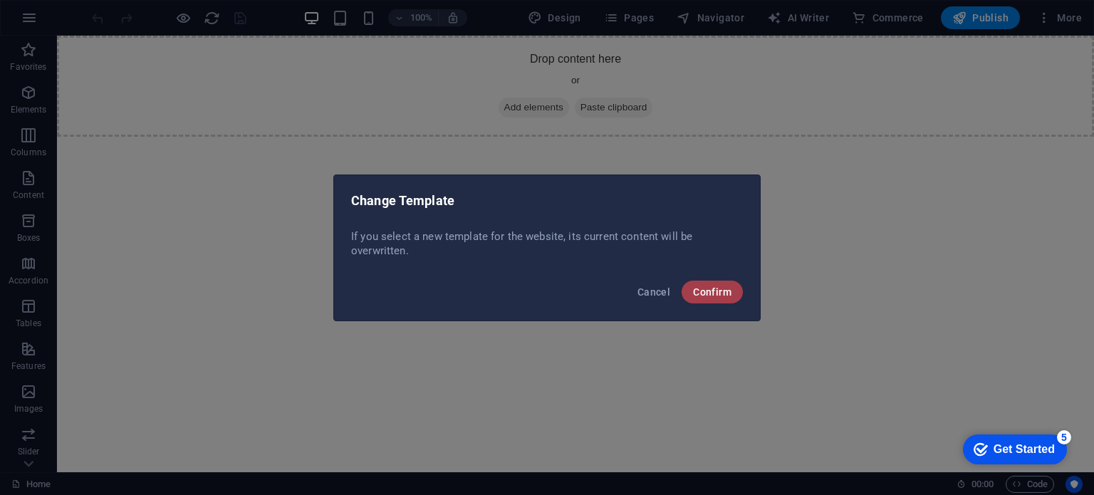
click at [707, 293] on span "Confirm" at bounding box center [712, 291] width 38 height 11
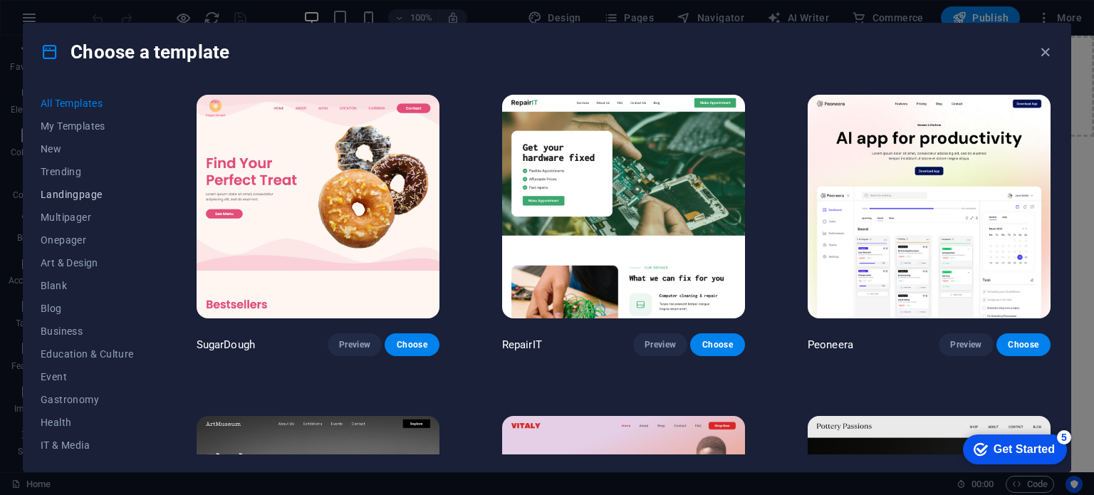
click at [86, 197] on span "Landingpage" at bounding box center [87, 194] width 93 height 11
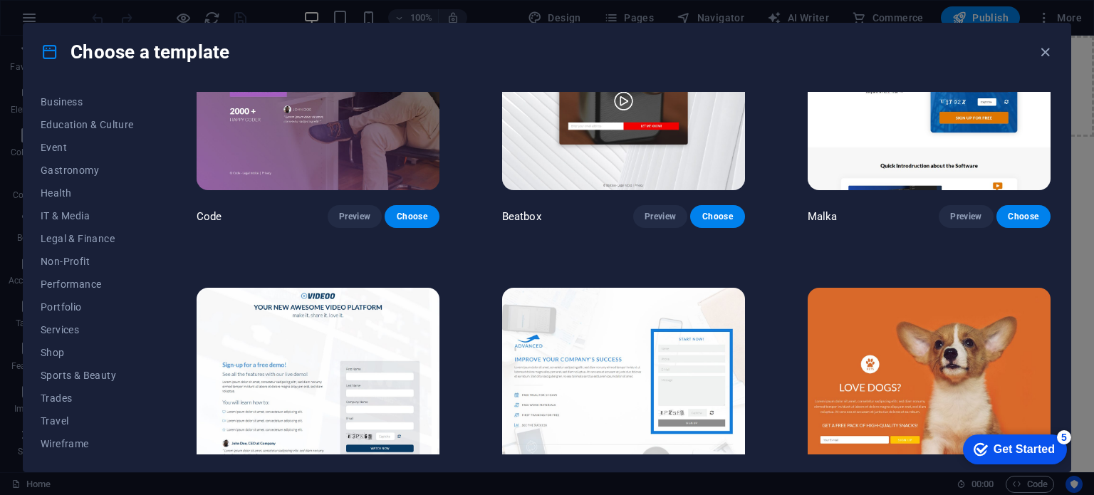
scroll to position [450, 0]
click at [68, 441] on span "Wireframe" at bounding box center [87, 443] width 93 height 11
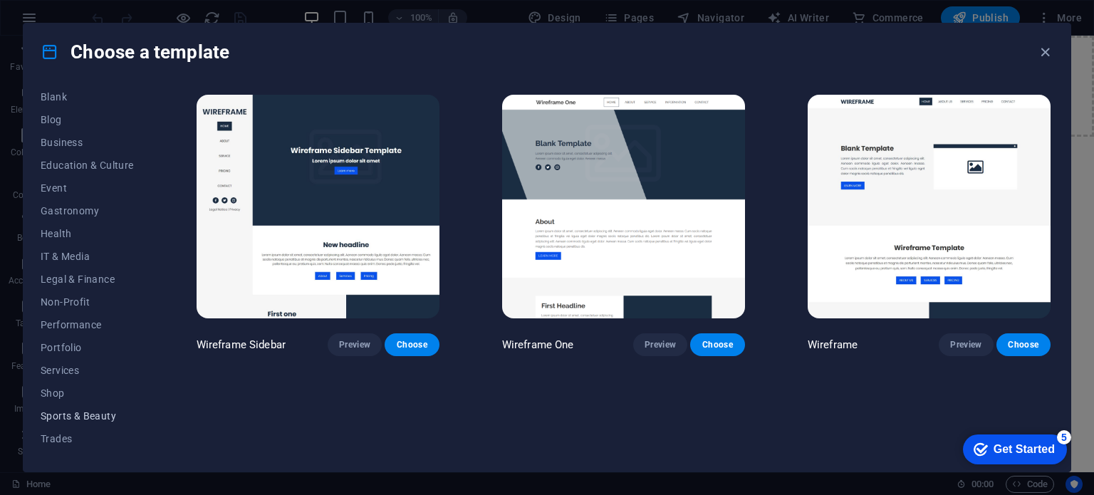
scroll to position [189, 0]
click at [56, 293] on button "Non-Profit" at bounding box center [87, 301] width 93 height 23
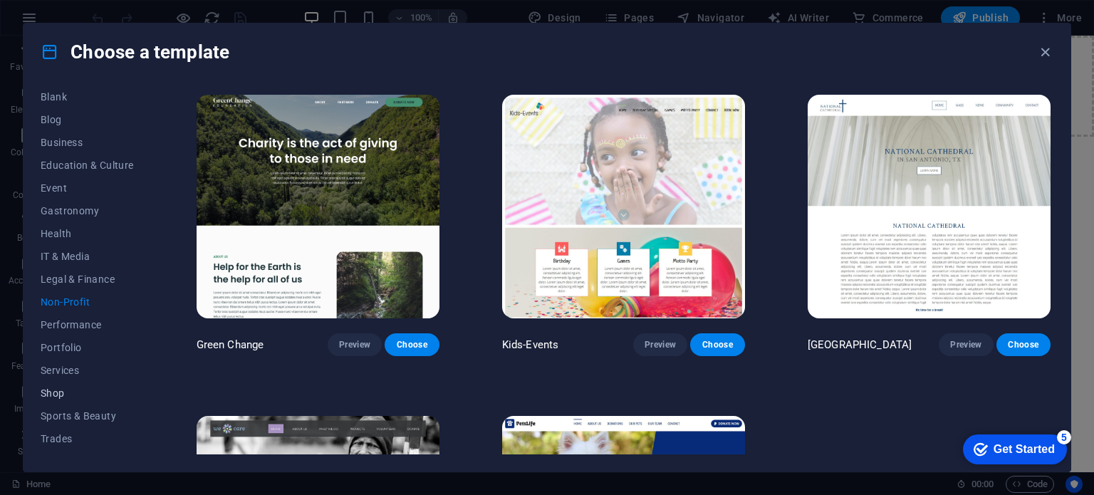
click at [63, 387] on span "Shop" at bounding box center [87, 392] width 93 height 11
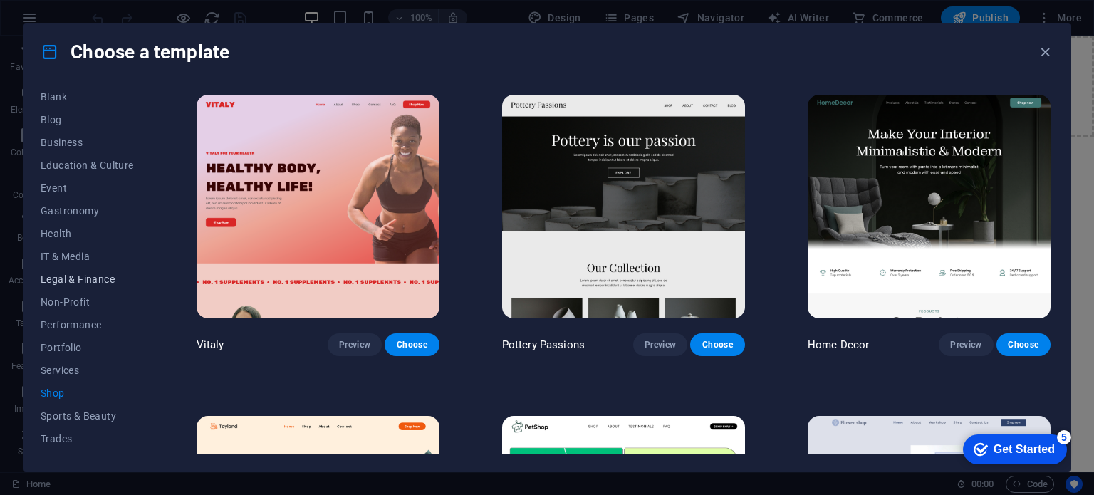
scroll to position [0, 0]
click at [54, 301] on button "Blog" at bounding box center [87, 308] width 93 height 23
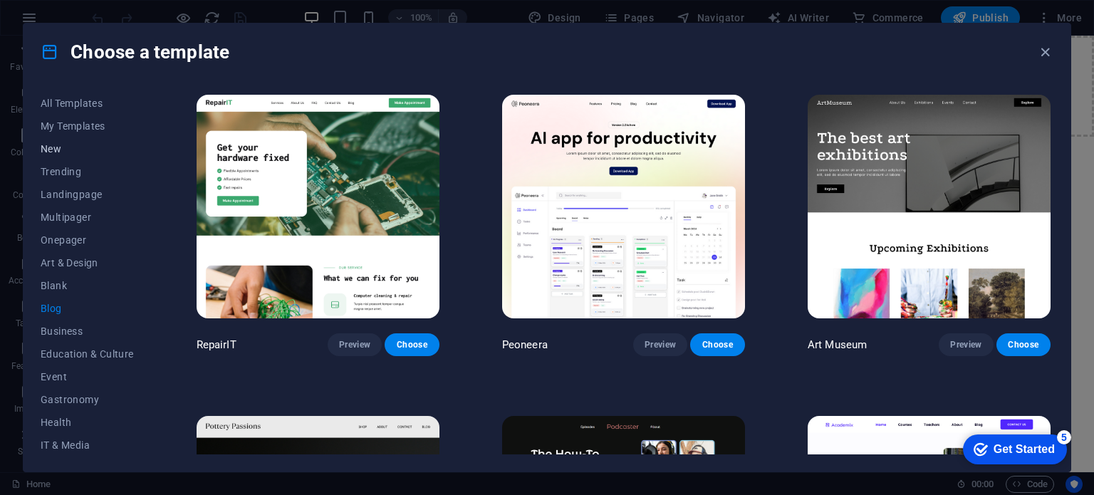
click at [56, 145] on span "New" at bounding box center [87, 148] width 93 height 11
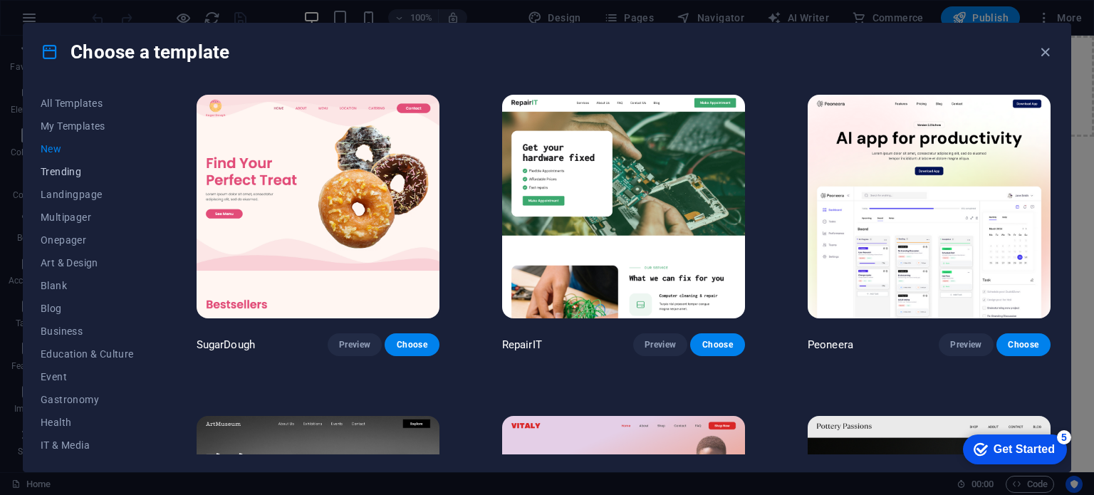
click at [61, 177] on button "Trending" at bounding box center [87, 171] width 93 height 23
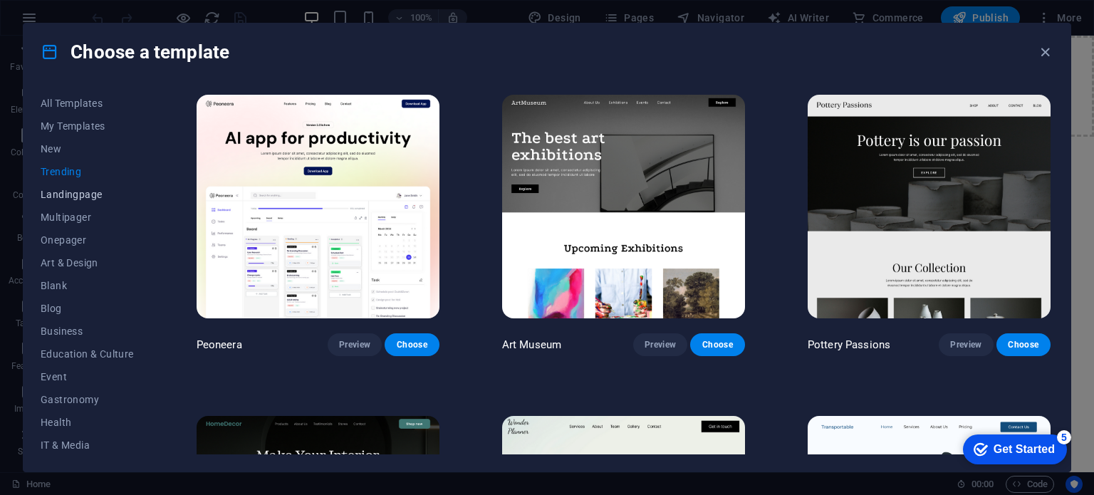
click at [66, 196] on span "Landingpage" at bounding box center [87, 194] width 93 height 11
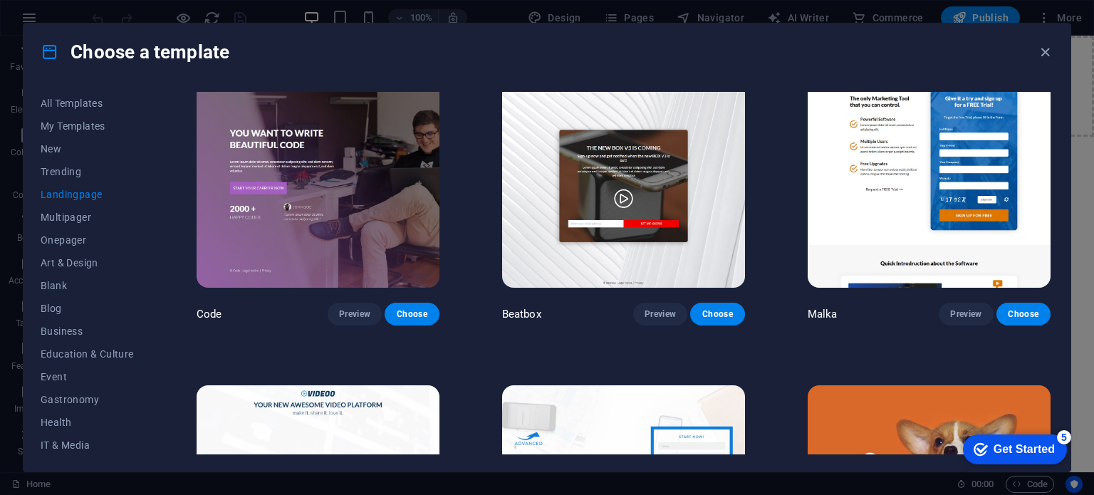
scroll to position [356, 0]
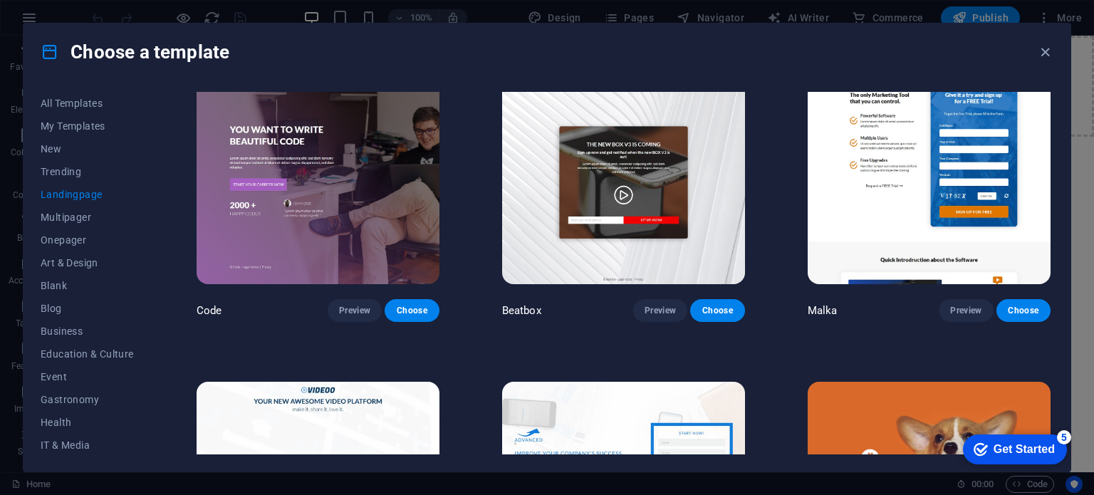
click at [630, 245] on img at bounding box center [623, 172] width 243 height 224
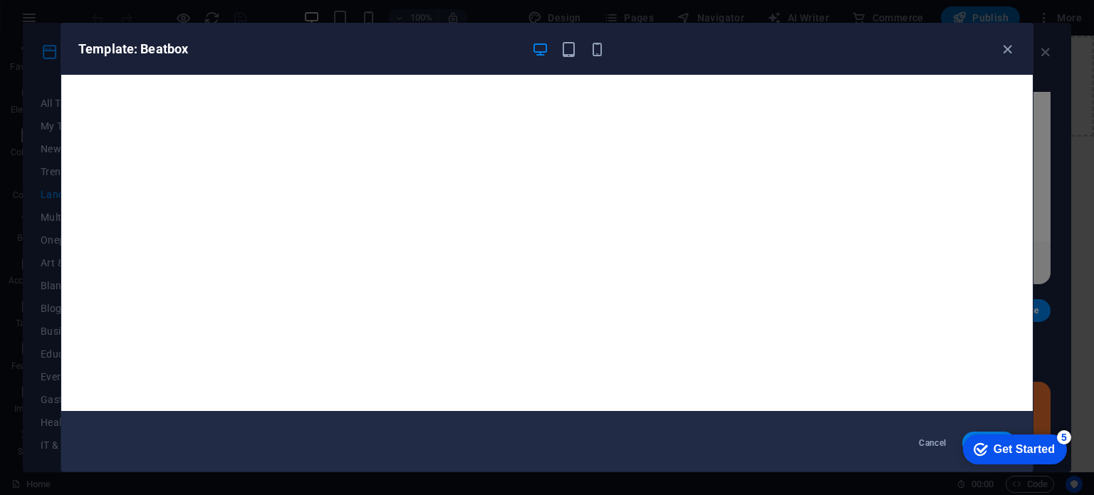
scroll to position [0, 0]
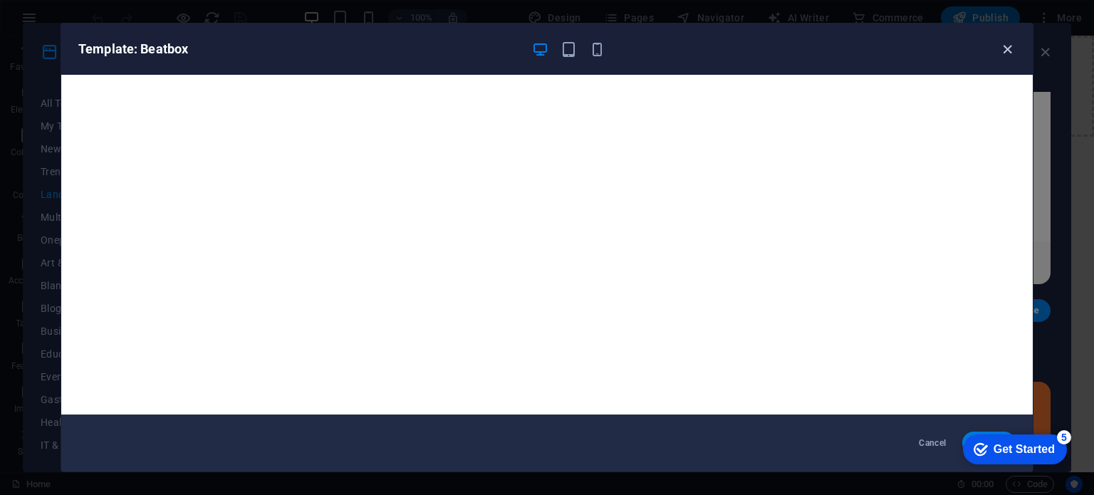
click at [1005, 48] on icon "button" at bounding box center [1007, 49] width 16 height 16
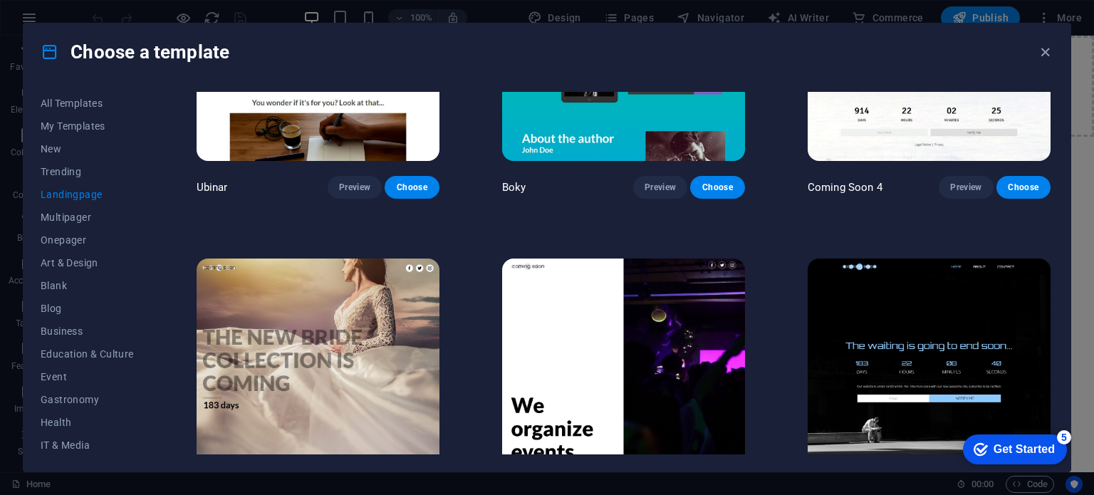
scroll to position [2459, 0]
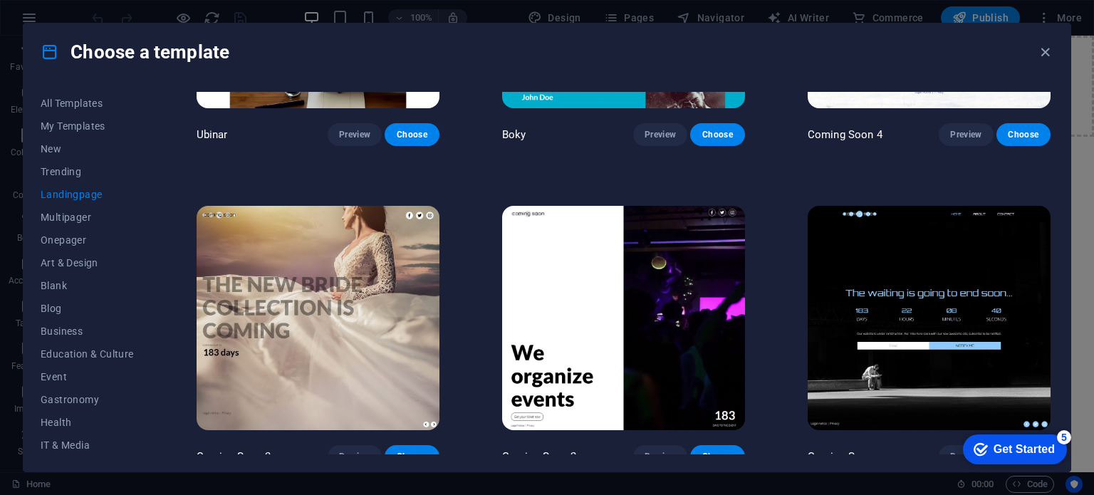
click at [901, 312] on img at bounding box center [928, 318] width 243 height 224
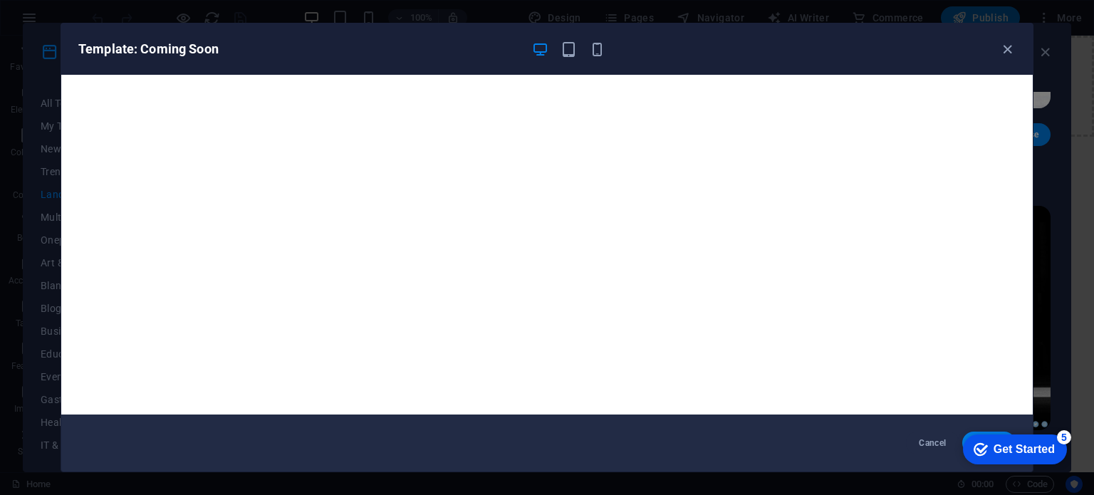
scroll to position [4, 0]
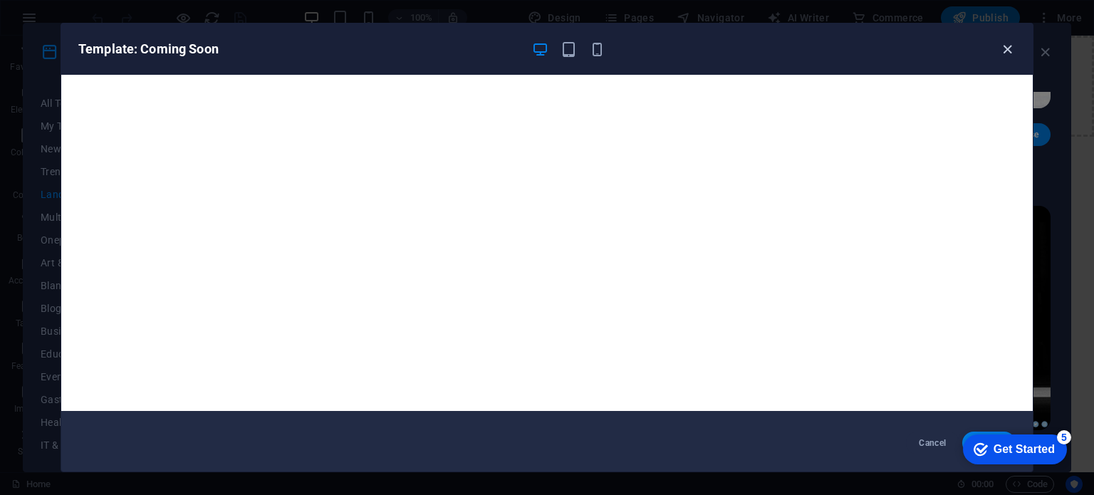
click at [1003, 48] on icon "button" at bounding box center [1007, 49] width 16 height 16
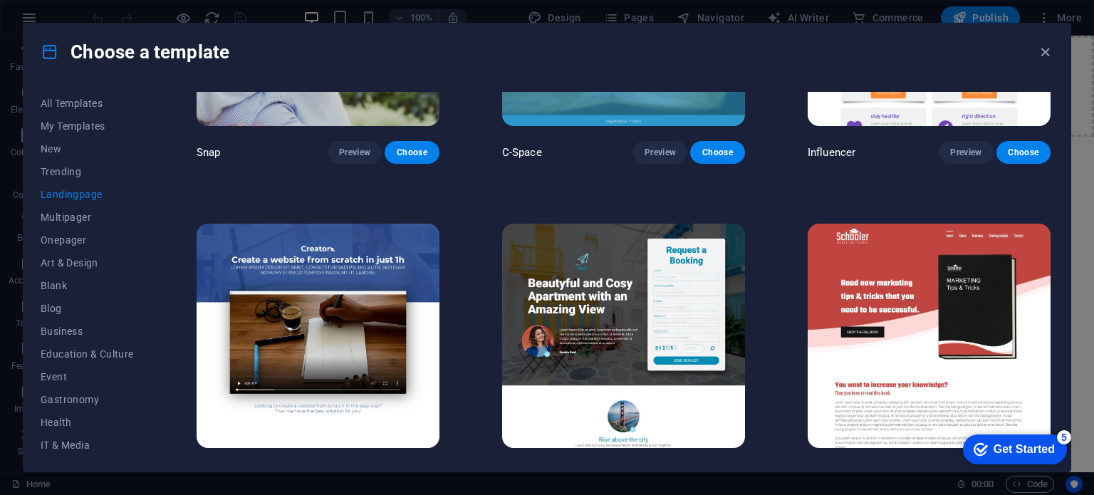
scroll to position [1424, 0]
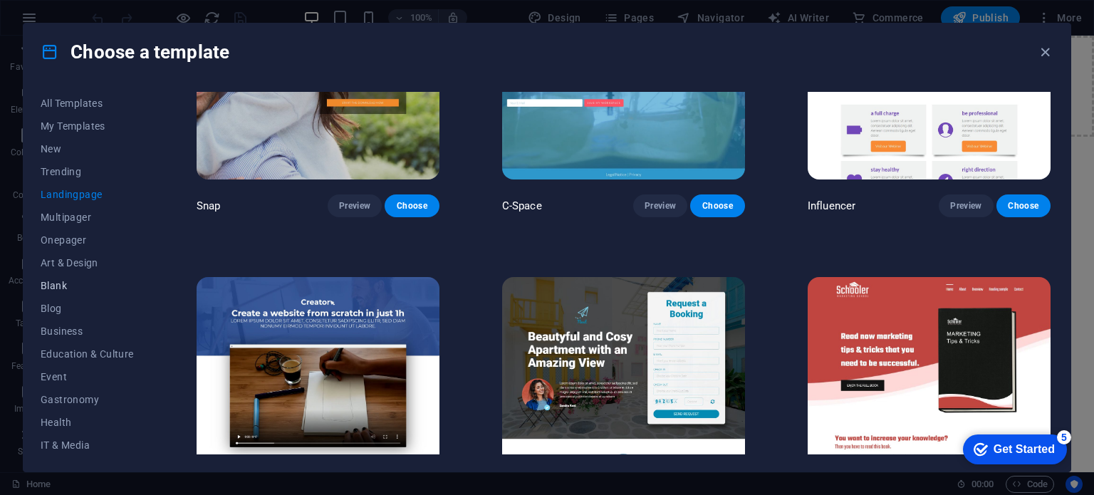
click at [51, 288] on span "Blank" at bounding box center [87, 285] width 93 height 11
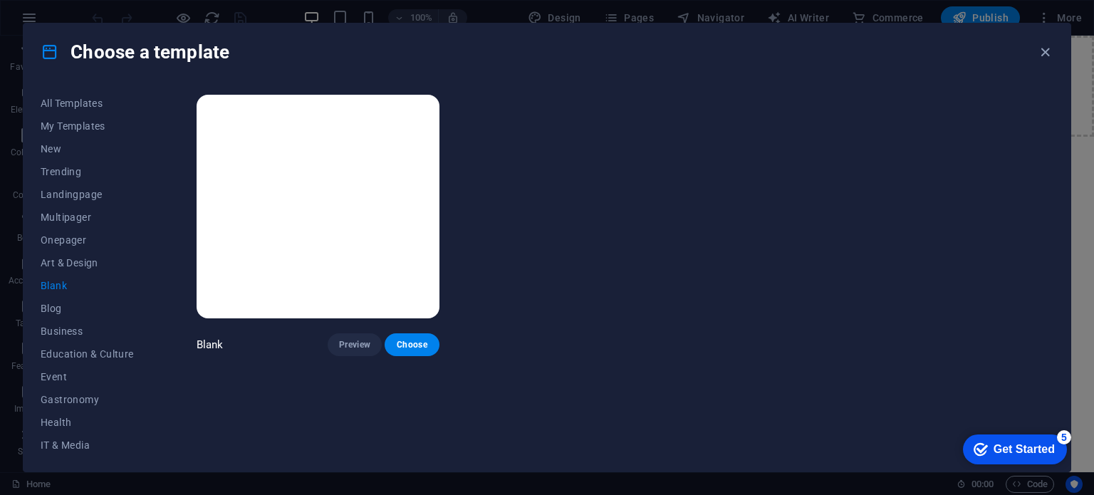
scroll to position [0, 0]
click at [409, 341] on span "Choose" at bounding box center [411, 344] width 31 height 11
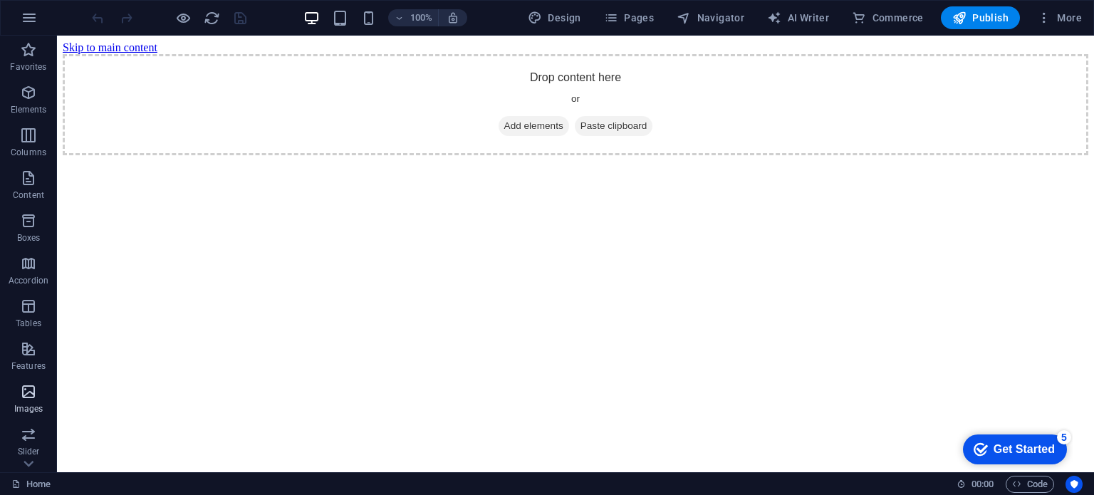
click at [31, 387] on icon "button" at bounding box center [28, 391] width 17 height 17
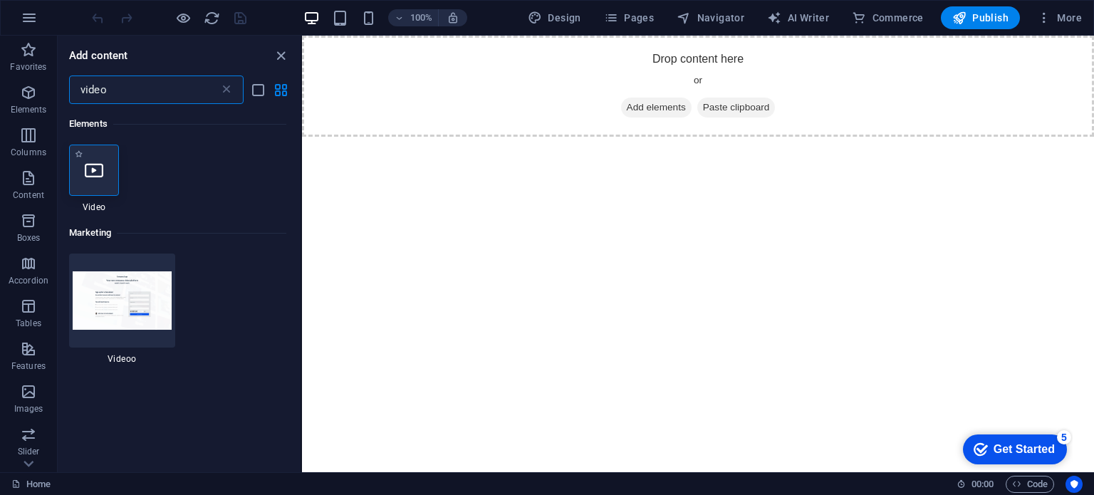
type input "video"
click at [97, 169] on icon at bounding box center [94, 170] width 19 height 19
select select "%"
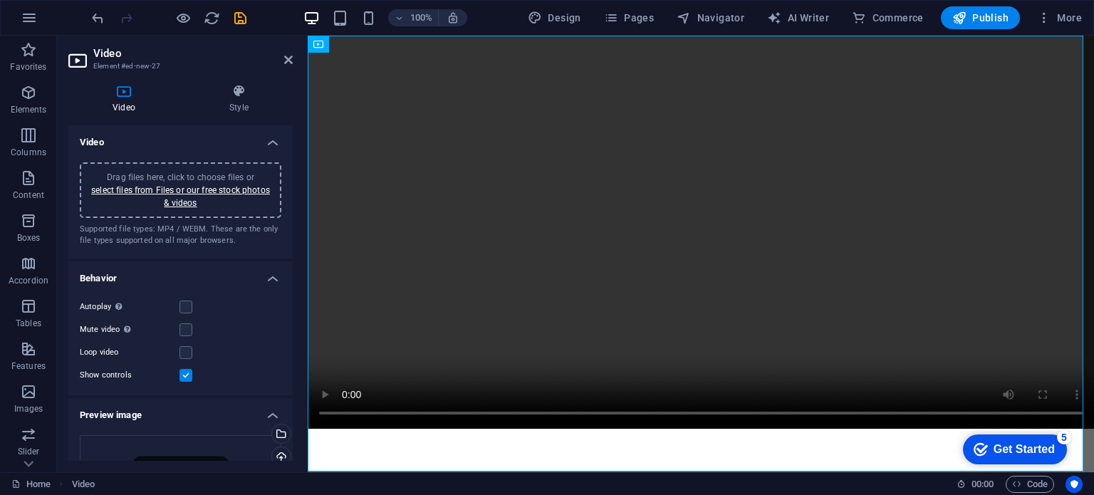
click at [188, 375] on label at bounding box center [185, 375] width 13 height 13
click at [0, 0] on input "Show controls" at bounding box center [0, 0] width 0 height 0
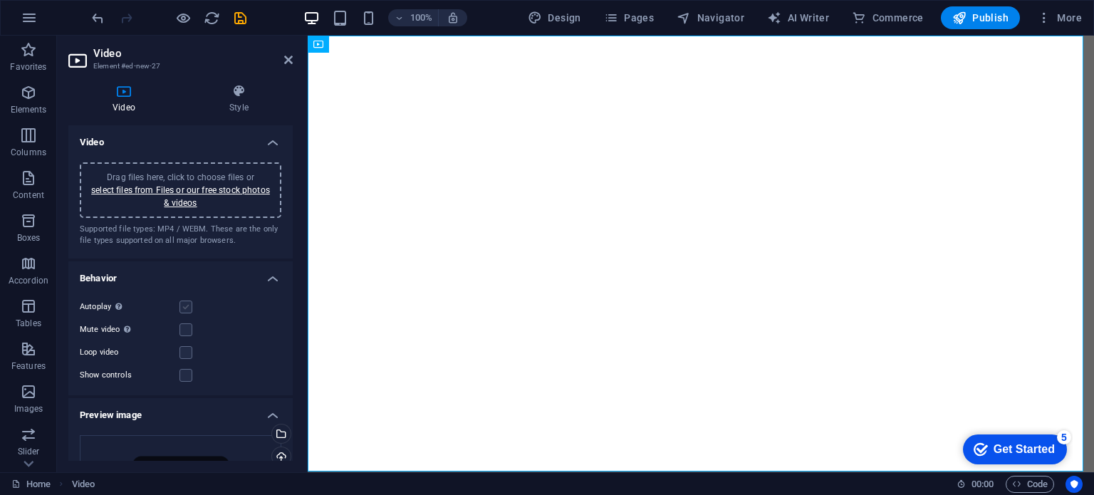
click at [183, 307] on label at bounding box center [185, 306] width 13 height 13
click at [0, 0] on input "Autoplay Autoplay is only available if muted is checked" at bounding box center [0, 0] width 0 height 0
click at [192, 306] on label at bounding box center [185, 306] width 13 height 13
click at [0, 0] on input "Autoplay Autoplay is only available if muted is checked" at bounding box center [0, 0] width 0 height 0
click at [185, 305] on label at bounding box center [185, 306] width 13 height 13
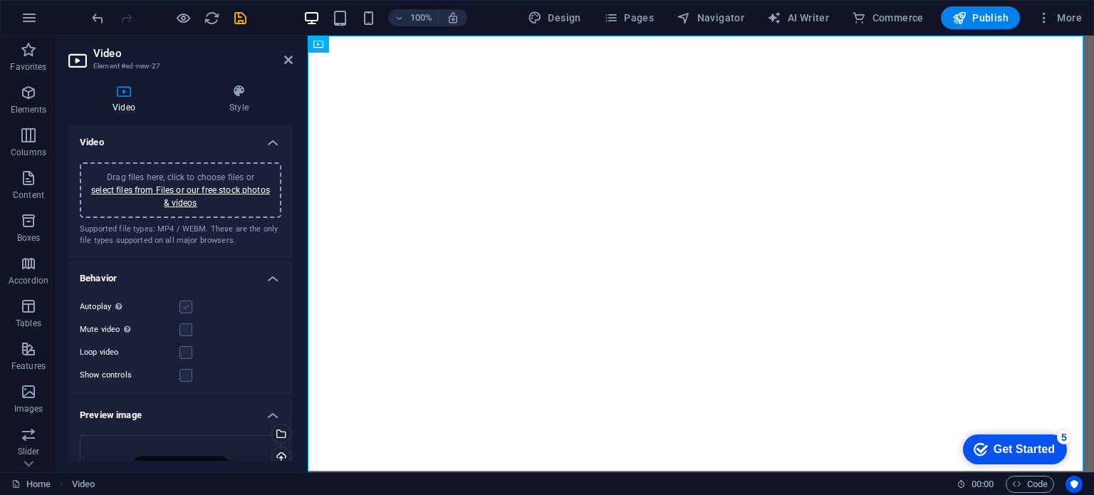
click at [0, 0] on input "Autoplay Autoplay is only available if muted is checked" at bounding box center [0, 0] width 0 height 0
click at [186, 301] on label at bounding box center [185, 306] width 13 height 13
click at [0, 0] on input "Autoplay Autoplay is only available if muted is checked" at bounding box center [0, 0] width 0 height 0
click at [182, 358] on div "Loop video" at bounding box center [180, 352] width 201 height 17
click at [185, 351] on label at bounding box center [185, 352] width 13 height 13
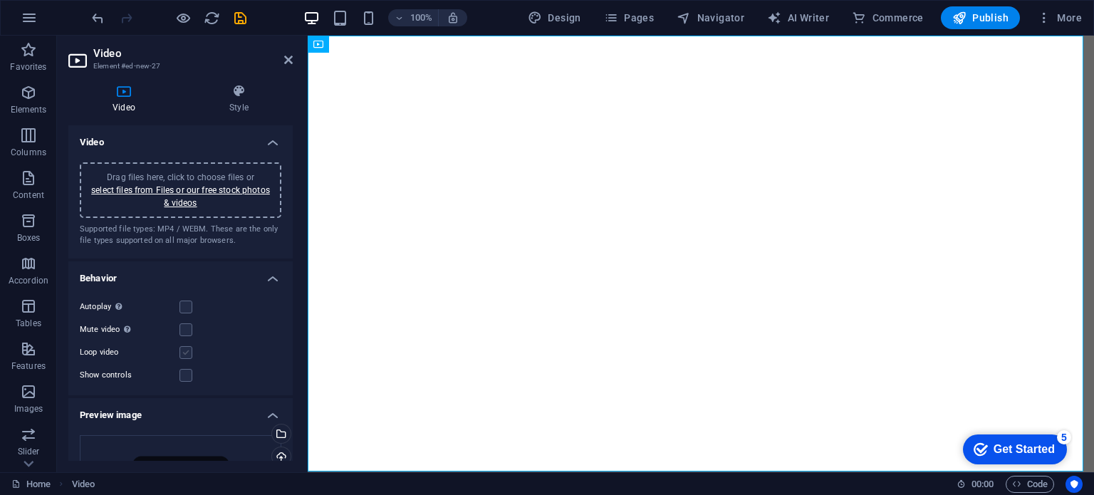
click at [0, 0] on input "Loop video" at bounding box center [0, 0] width 0 height 0
click at [187, 304] on label at bounding box center [185, 306] width 13 height 13
click at [0, 0] on input "Autoplay Autoplay is only available if muted is checked" at bounding box center [0, 0] width 0 height 0
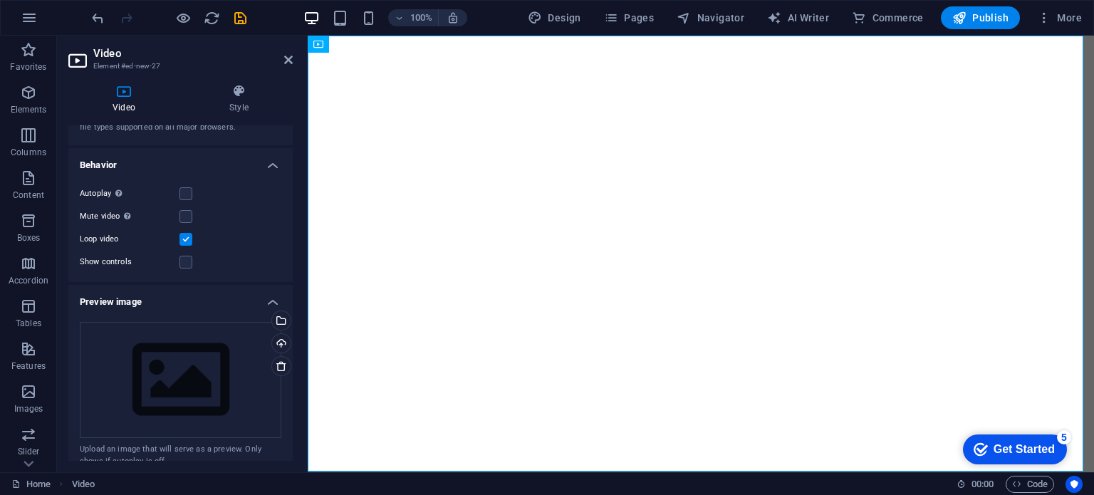
scroll to position [153, 0]
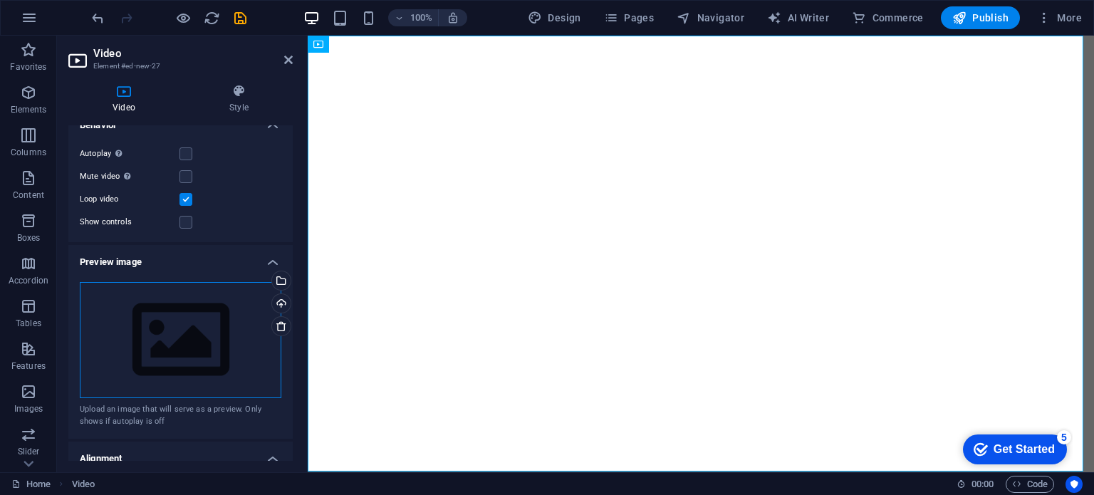
click at [201, 330] on div "Drag files here, click to choose files or select files from Files or our free s…" at bounding box center [180, 340] width 201 height 117
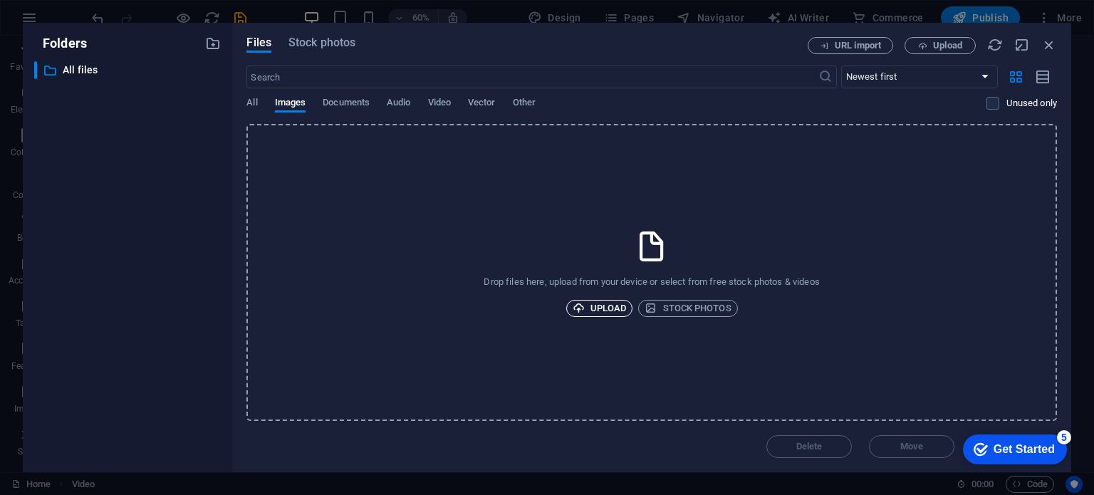
click at [592, 304] on span "Upload" at bounding box center [599, 308] width 54 height 17
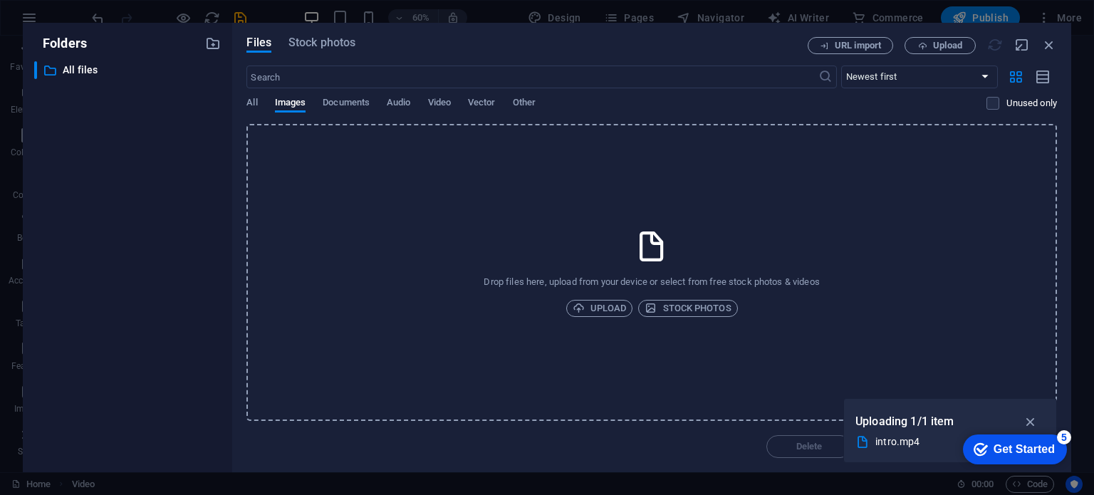
click at [1014, 443] on div "Get Started" at bounding box center [1023, 449] width 61 height 13
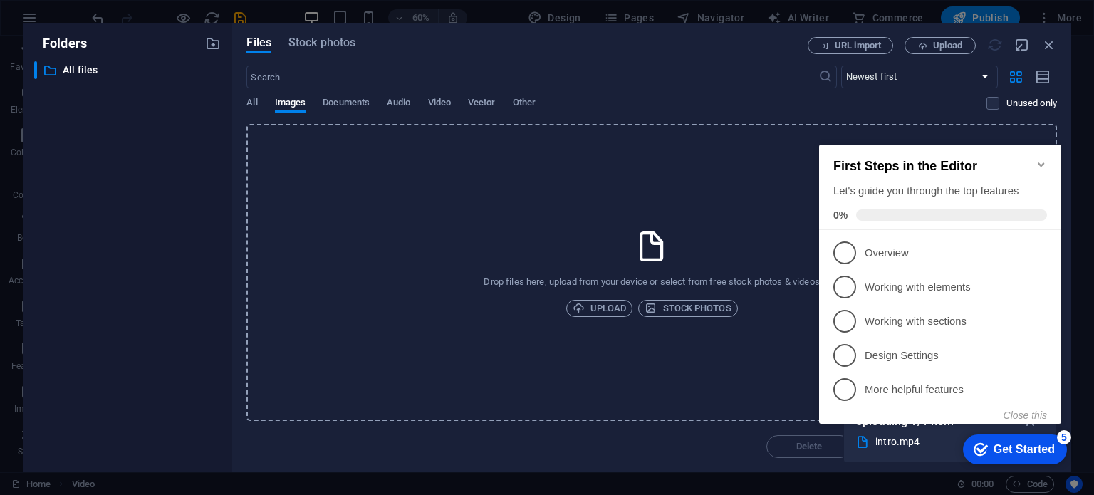
click at [1043, 159] on icon "Minimize checklist" at bounding box center [1040, 164] width 11 height 11
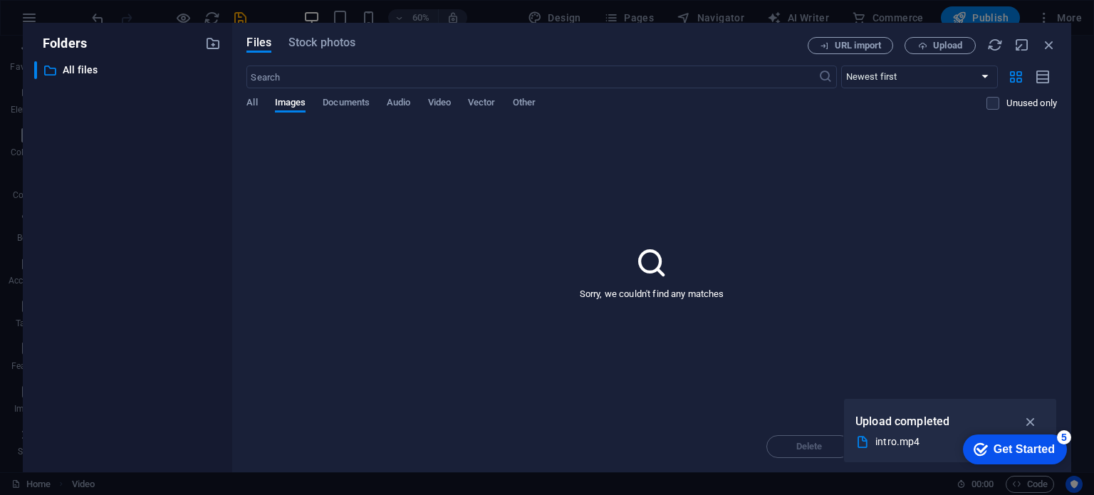
click at [499, 180] on div "Sorry, we couldn't find any matches" at bounding box center [651, 272] width 810 height 297
click at [436, 103] on span "Video" at bounding box center [439, 104] width 23 height 20
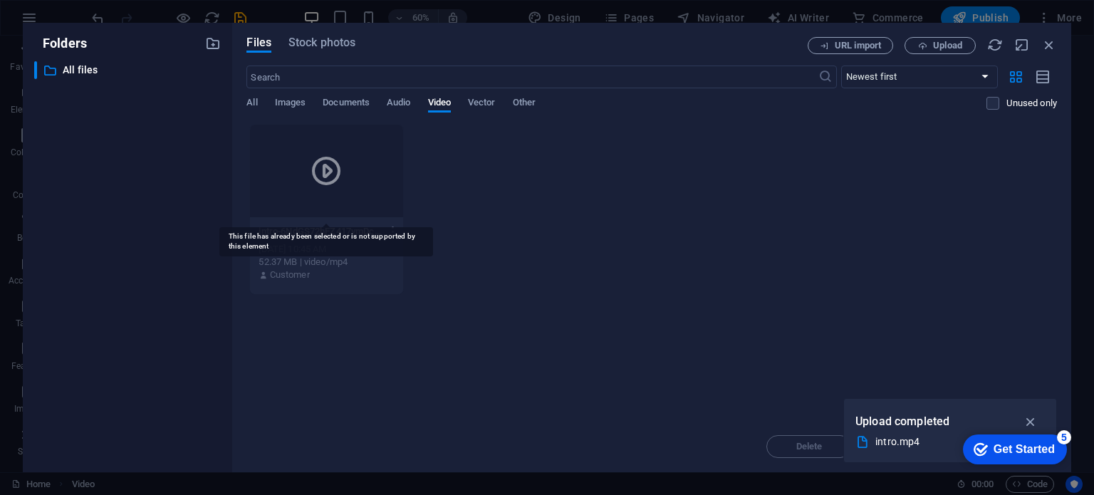
click at [325, 172] on icon at bounding box center [326, 171] width 34 height 34
click at [1046, 48] on icon "button" at bounding box center [1049, 45] width 16 height 16
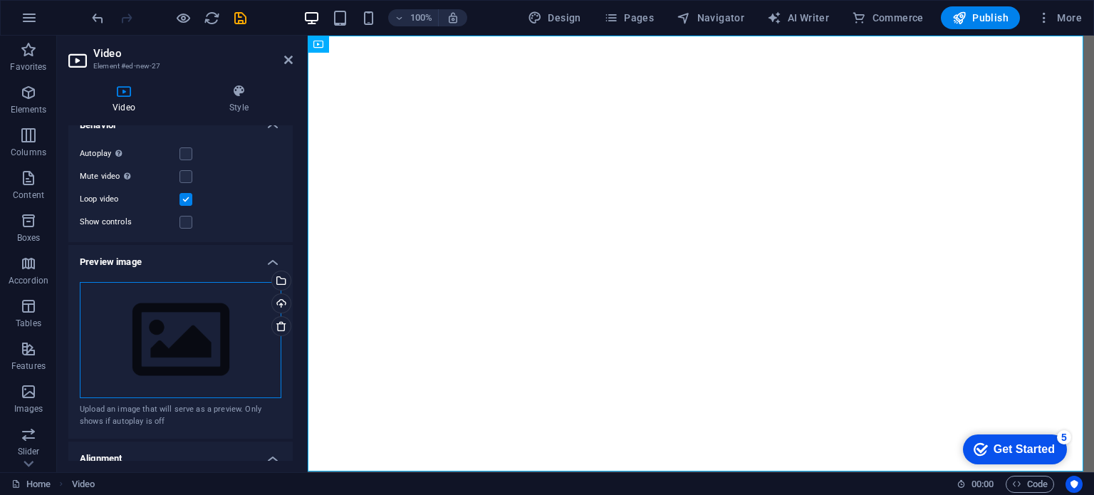
click at [169, 325] on div "Drag files here, click to choose files or select files from Files or our free s…" at bounding box center [180, 340] width 201 height 117
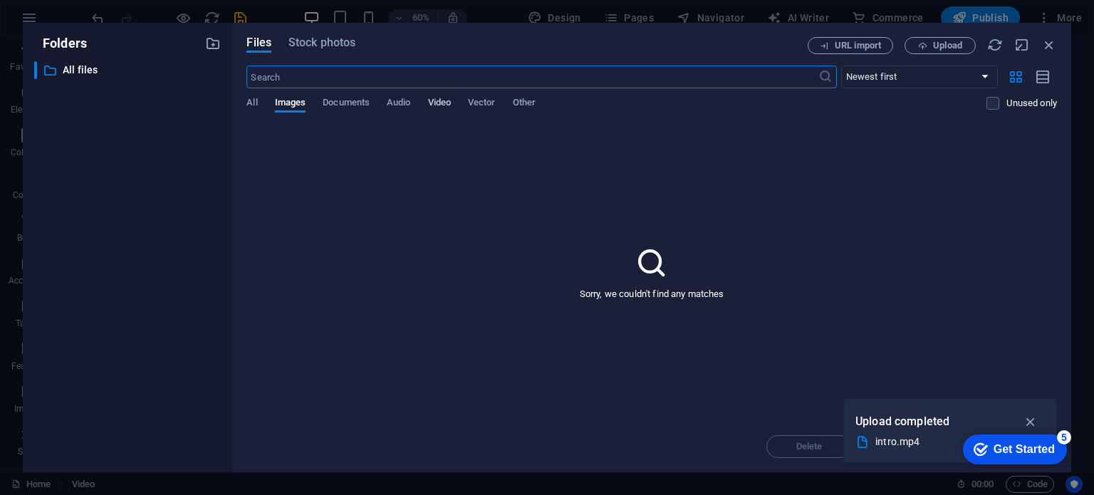
click at [434, 98] on span "Video" at bounding box center [439, 104] width 23 height 20
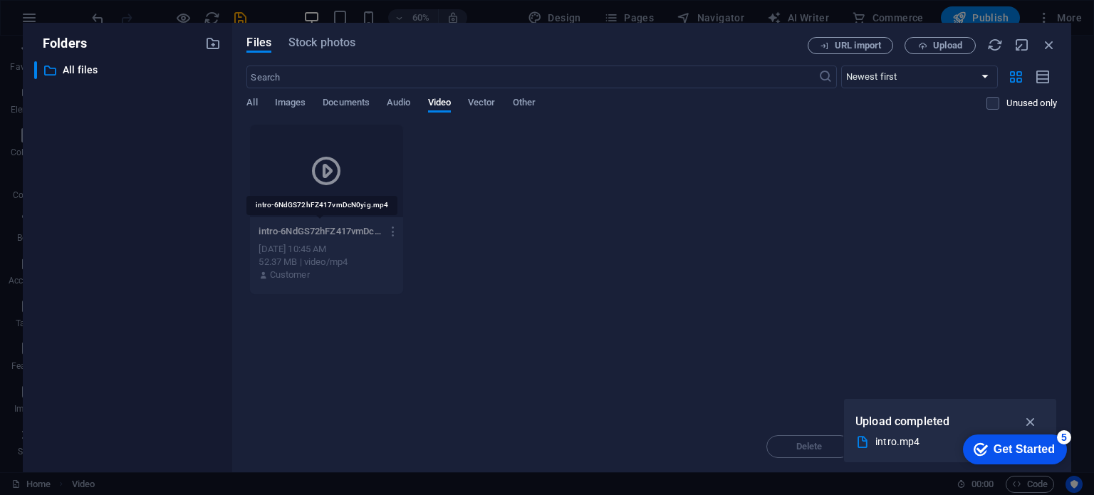
click at [363, 237] on p "intro-6NdGS72hFZ417vmDcN0yig.mp4" at bounding box center [319, 231] width 122 height 13
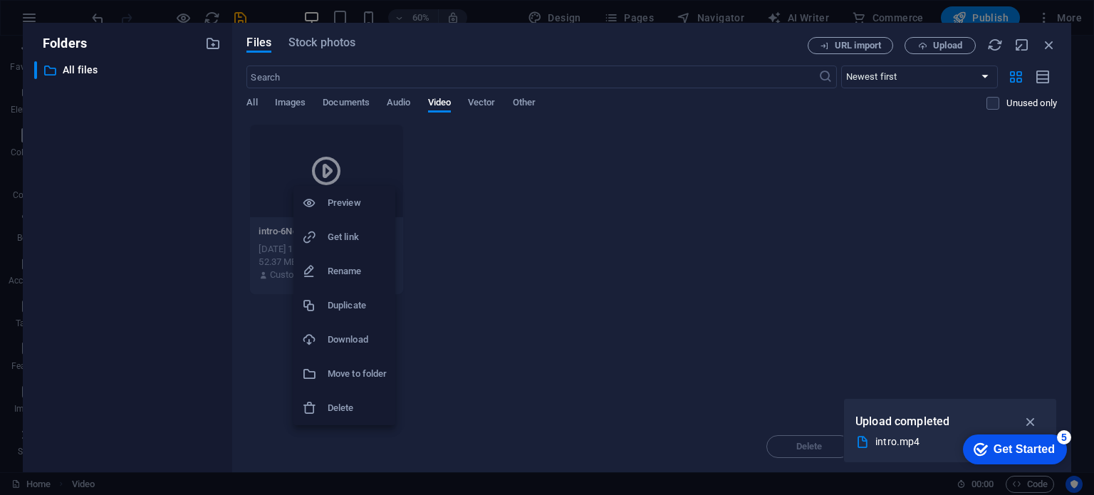
click at [344, 196] on h6 "Preview" at bounding box center [357, 202] width 59 height 17
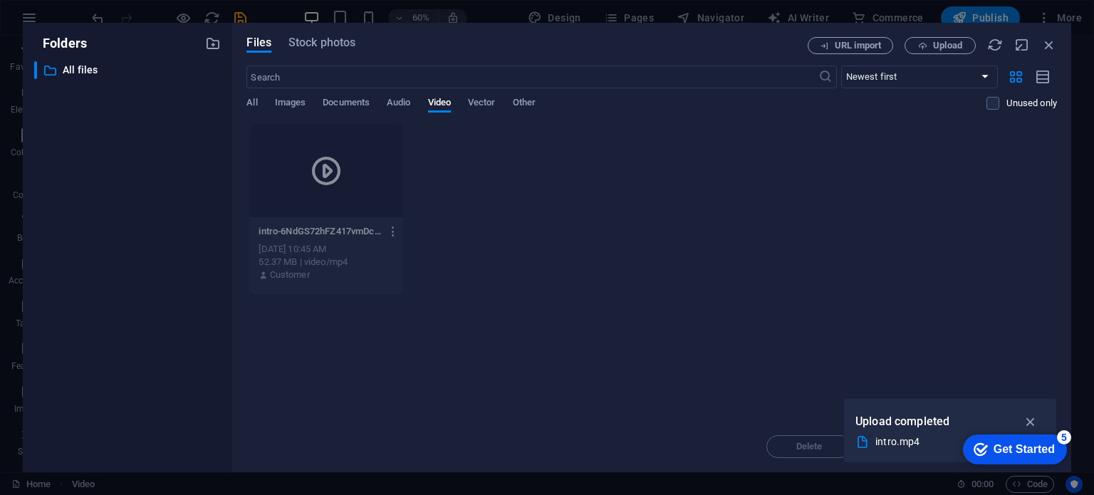
click at [390, 233] on icon "button" at bounding box center [394, 231] width 14 height 13
click at [390, 466] on h6 "Delete" at bounding box center [402, 473] width 59 height 17
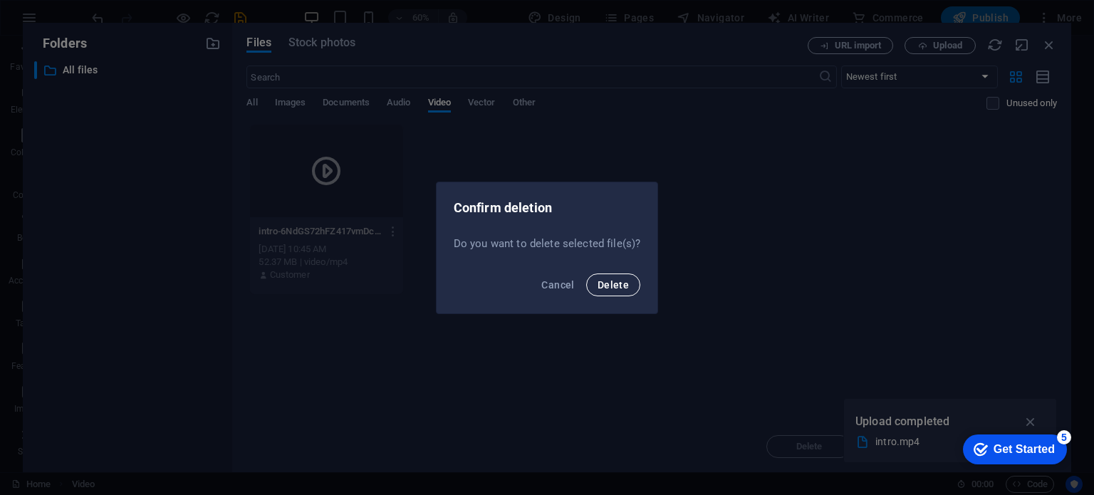
click at [610, 284] on span "Delete" at bounding box center [612, 284] width 31 height 11
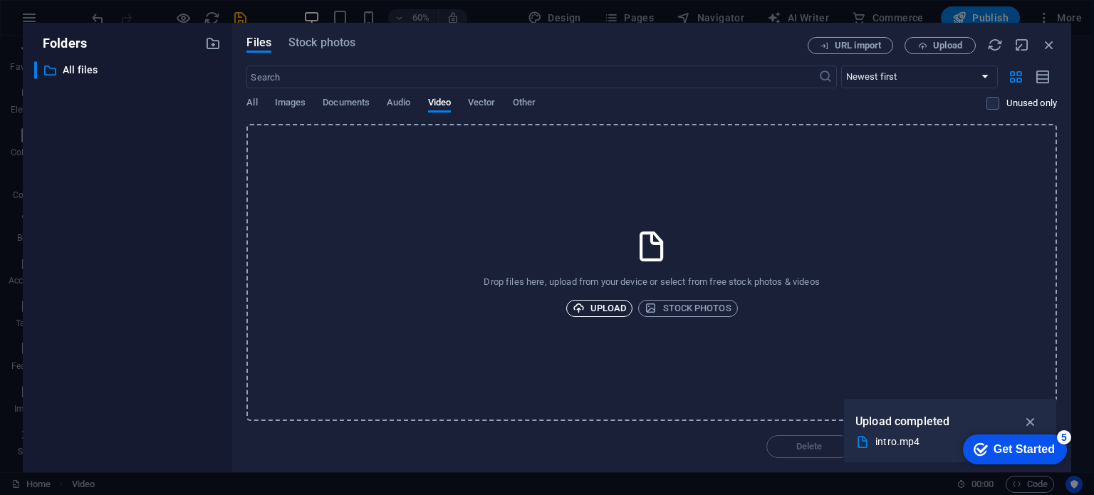
click at [598, 307] on span "Upload" at bounding box center [599, 308] width 54 height 17
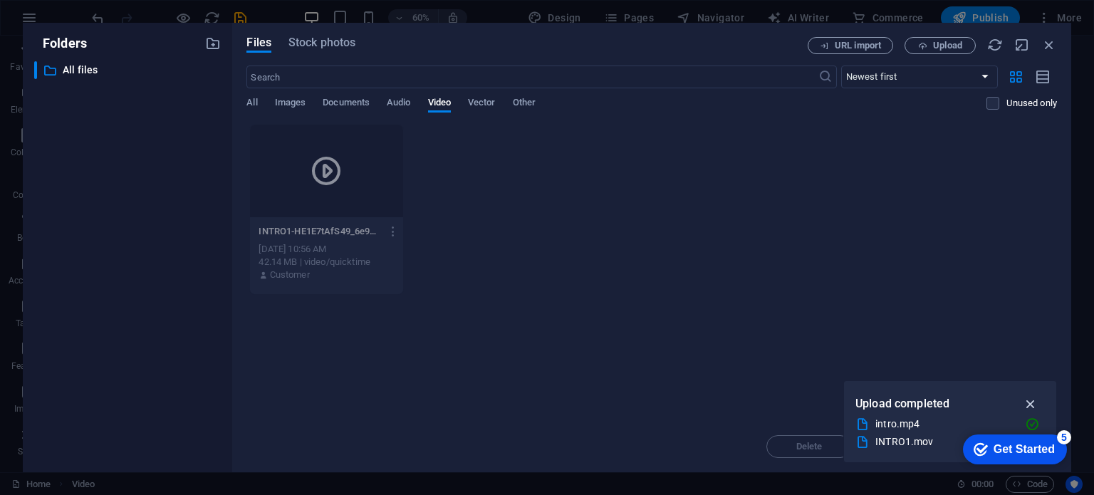
click at [1034, 404] on icon "button" at bounding box center [1030, 404] width 16 height 16
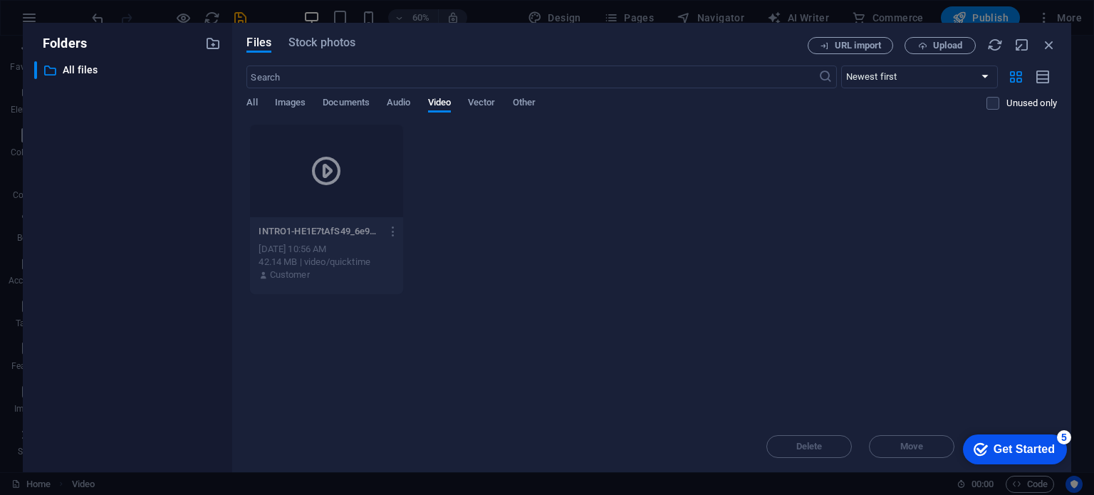
click at [916, 445] on div "Delete Move Insert" at bounding box center [651, 439] width 810 height 37
click at [1046, 46] on icon "button" at bounding box center [1049, 45] width 16 height 16
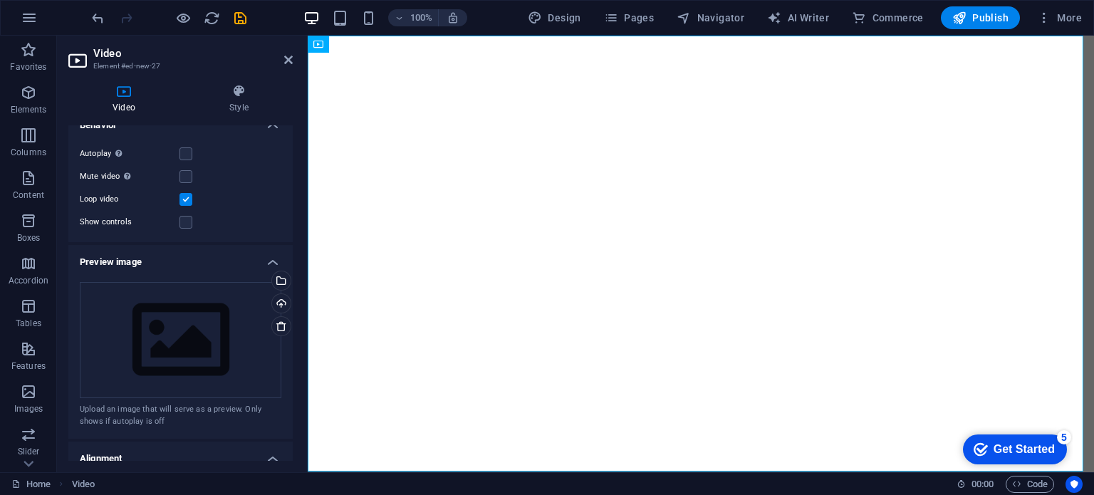
scroll to position [319, 0]
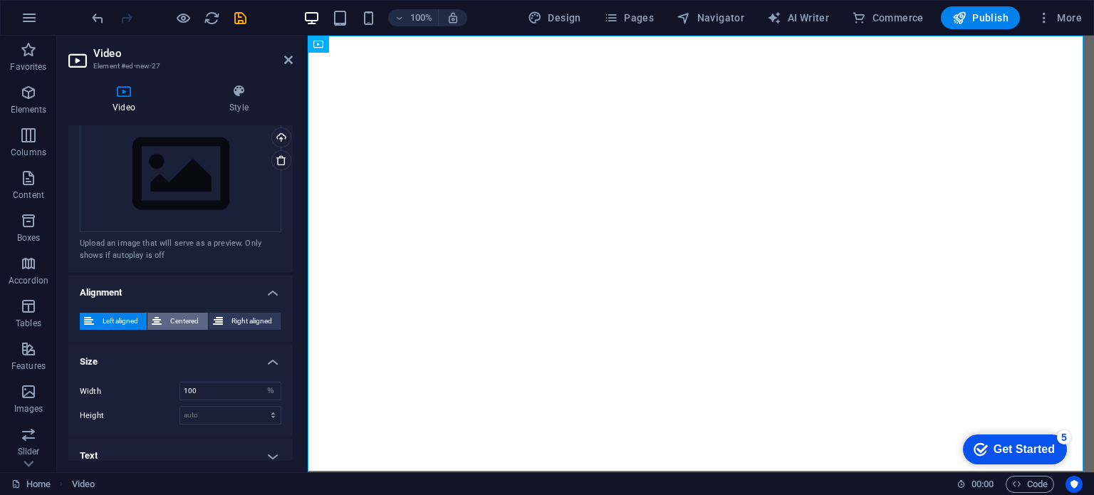
click at [180, 318] on span "Centered" at bounding box center [184, 321] width 37 height 17
click at [96, 321] on button "Left aligned" at bounding box center [113, 321] width 67 height 17
click at [608, 282] on figure at bounding box center [701, 232] width 786 height 393
click at [330, 48] on span "Video" at bounding box center [339, 44] width 21 height 9
click at [634, 239] on figure at bounding box center [701, 232] width 786 height 393
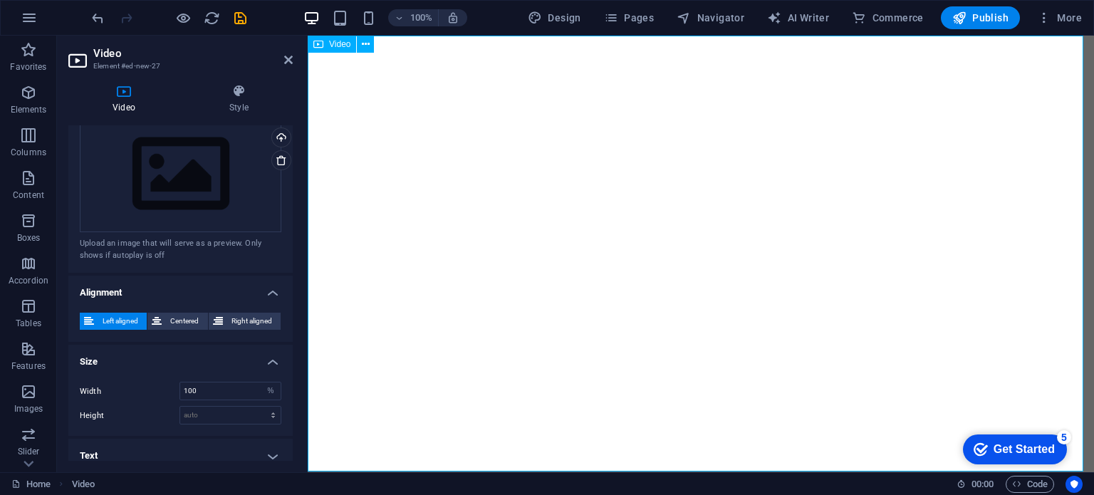
click at [634, 239] on figure at bounding box center [701, 232] width 786 height 393
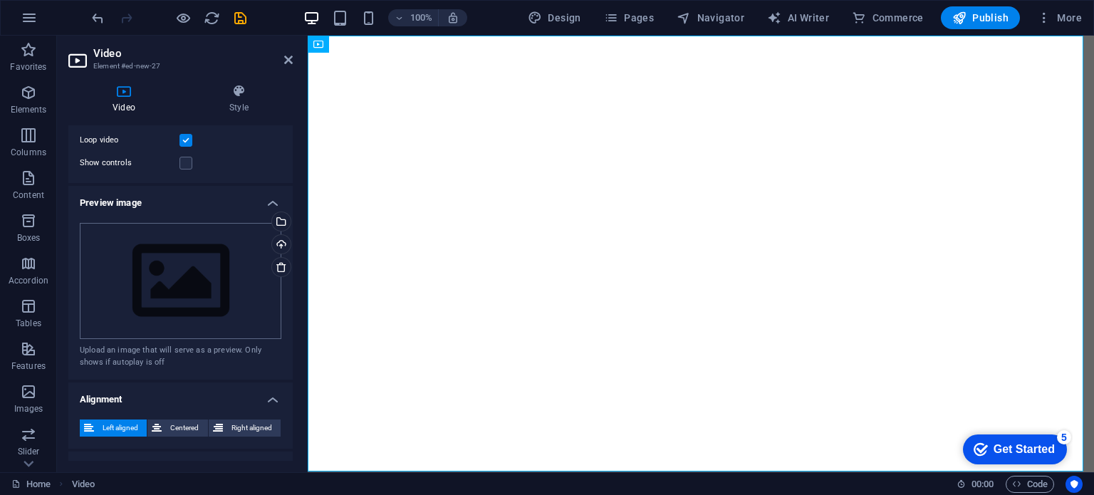
scroll to position [211, 0]
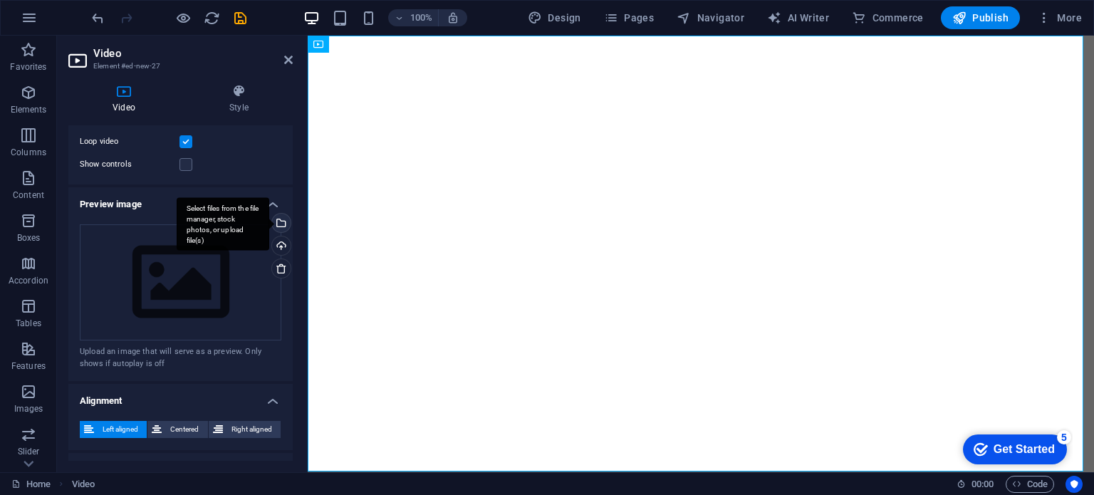
click at [269, 219] on div "Select files from the file manager, stock photos, or upload file(s)" at bounding box center [223, 223] width 93 height 53
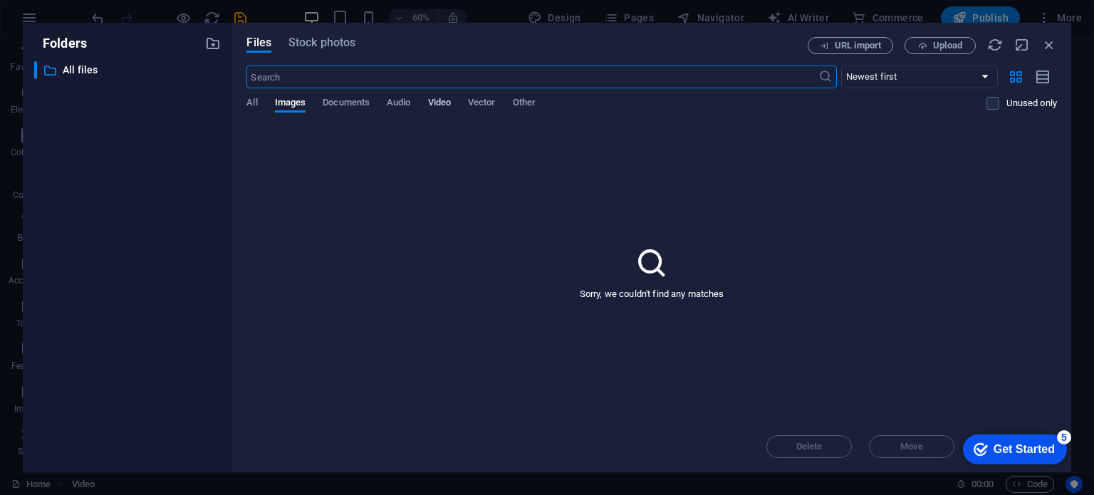
click at [440, 106] on span "Video" at bounding box center [439, 104] width 23 height 20
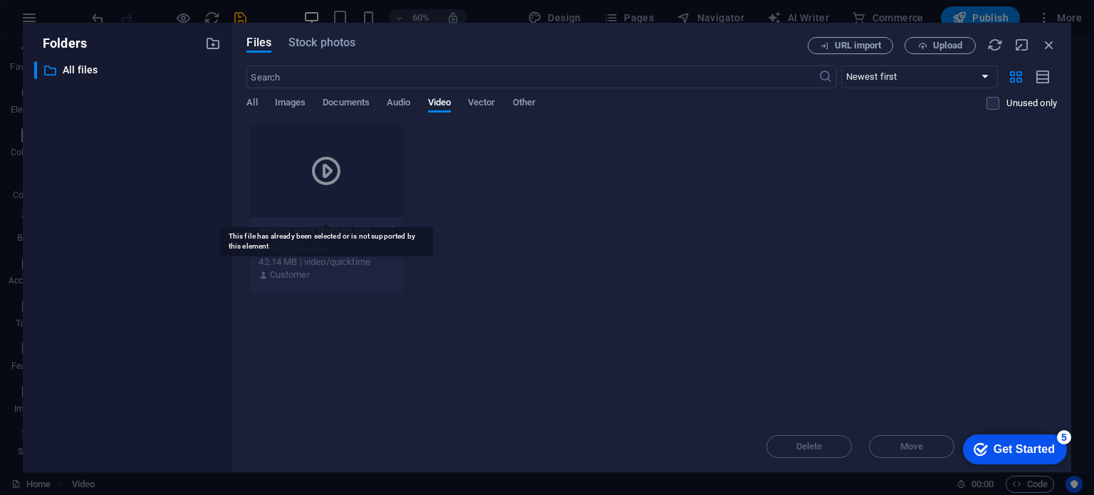
click at [322, 164] on icon at bounding box center [326, 171] width 34 height 34
click at [389, 228] on icon "button" at bounding box center [394, 231] width 14 height 13
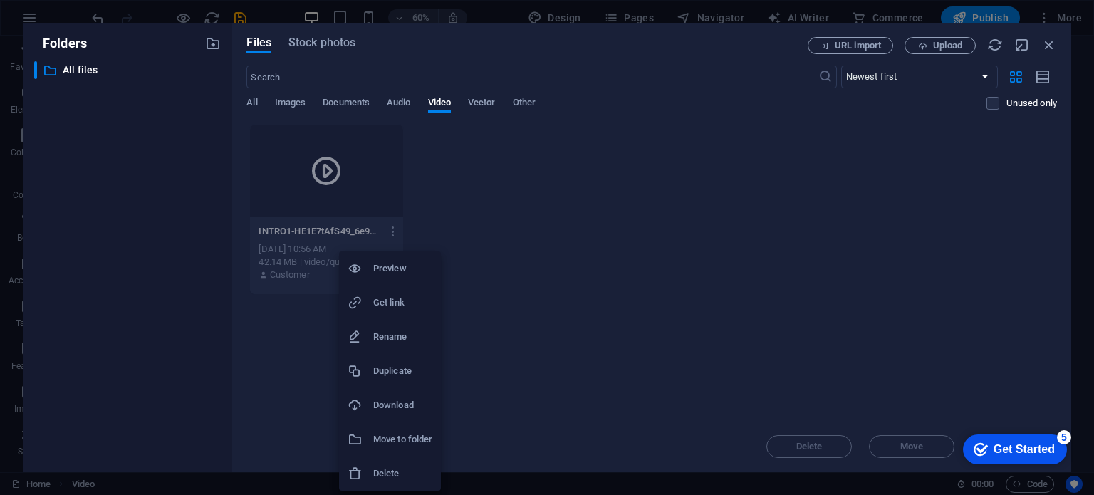
click at [389, 264] on h6 "Preview" at bounding box center [402, 268] width 59 height 17
click at [396, 231] on icon "button" at bounding box center [394, 231] width 14 height 13
click at [555, 330] on div at bounding box center [547, 247] width 1094 height 495
click at [1047, 42] on icon "button" at bounding box center [1049, 45] width 16 height 16
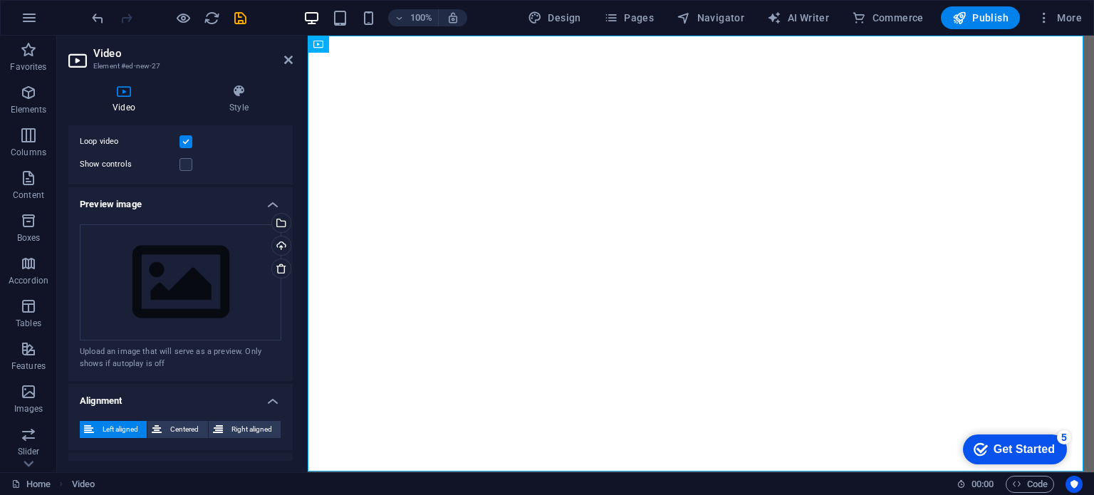
scroll to position [0, 0]
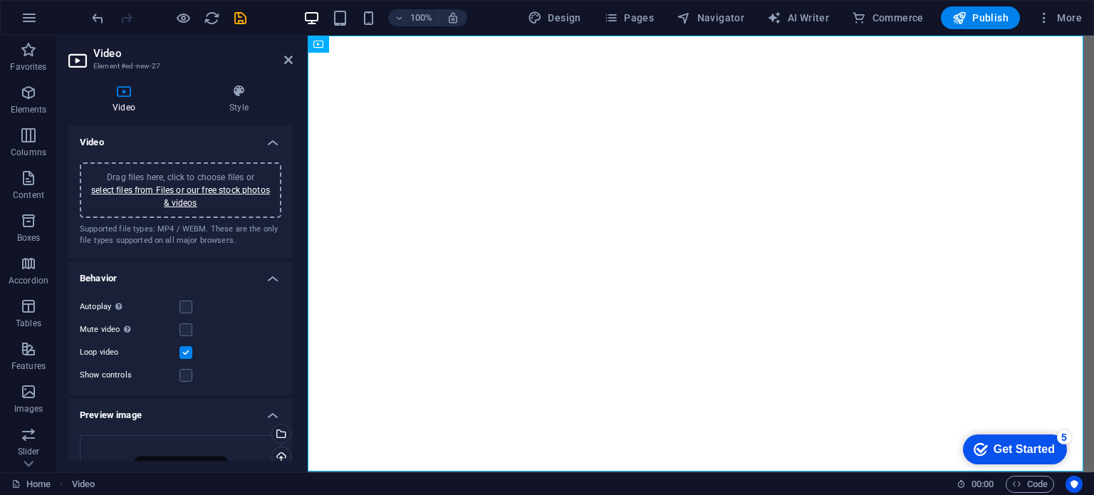
click at [287, 66] on header "Video Element #ed-new-27" at bounding box center [180, 54] width 224 height 37
click at [363, 48] on icon at bounding box center [366, 44] width 8 height 15
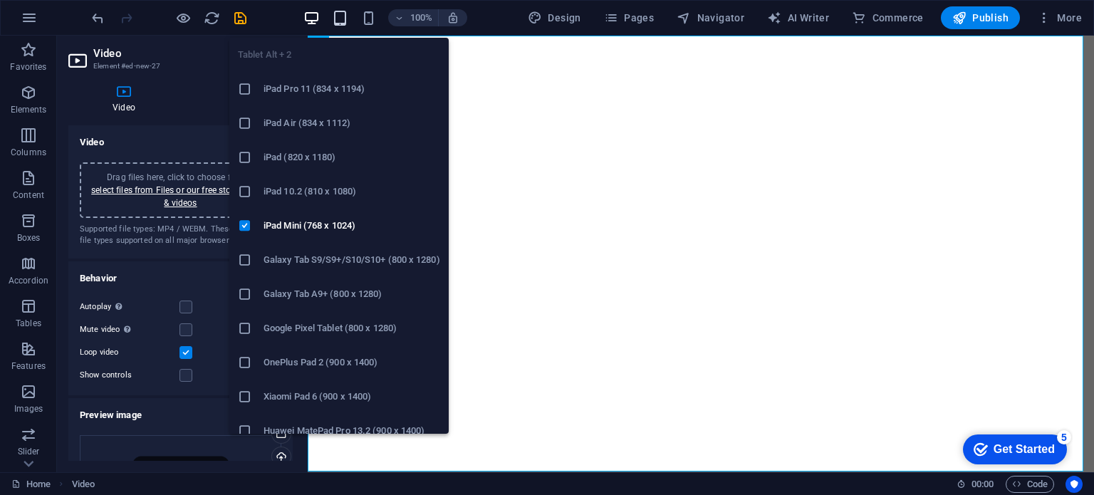
click at [345, 10] on icon "button" at bounding box center [340, 18] width 16 height 16
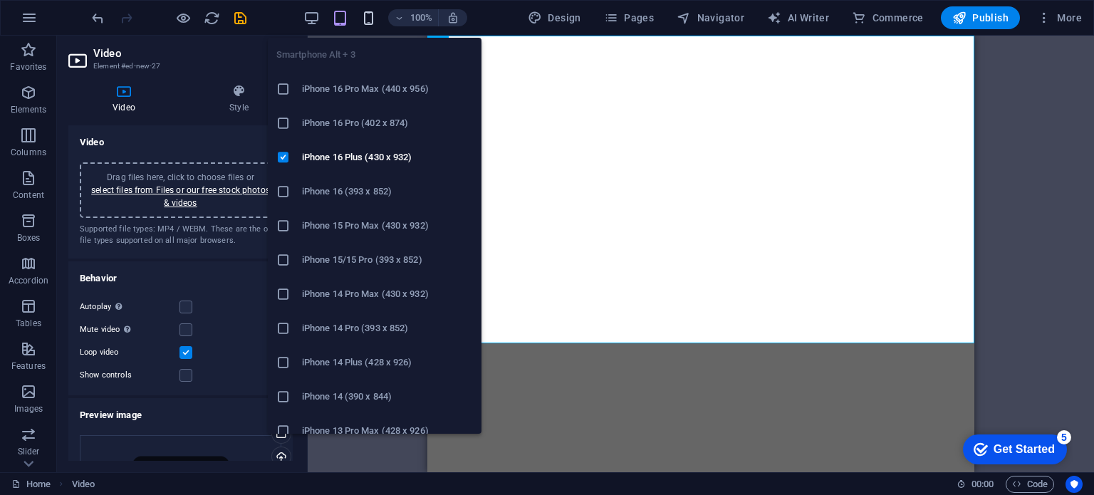
click at [370, 19] on icon "button" at bounding box center [368, 18] width 16 height 16
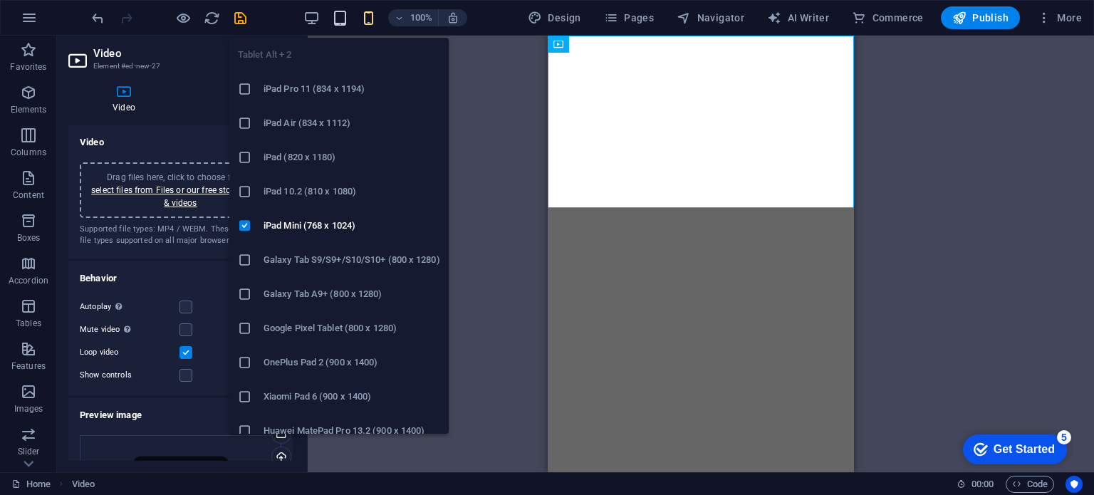
click at [345, 19] on icon "button" at bounding box center [340, 18] width 16 height 16
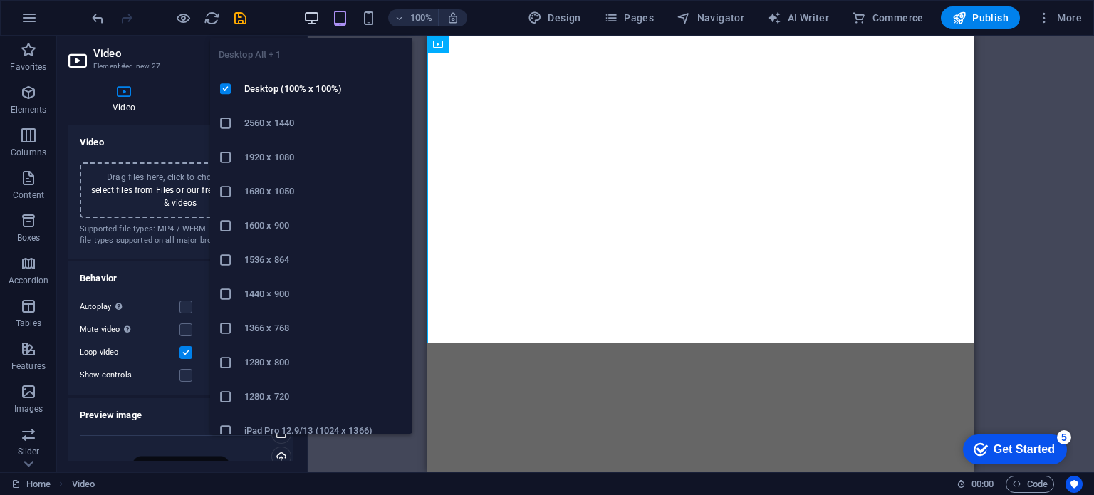
click at [319, 16] on icon "button" at bounding box center [311, 18] width 16 height 16
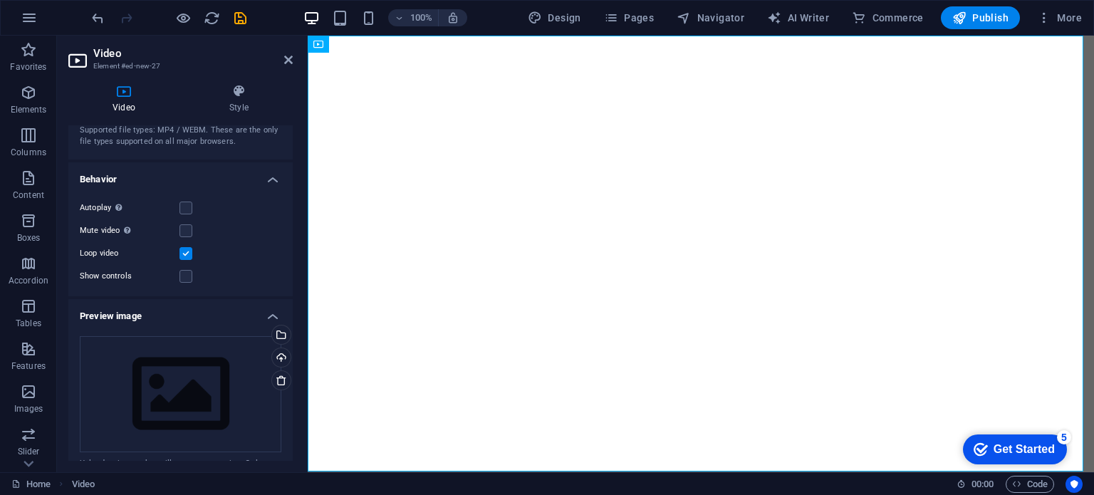
scroll to position [100, 0]
click at [182, 278] on label at bounding box center [185, 275] width 13 height 13
click at [0, 0] on input "Show controls" at bounding box center [0, 0] width 0 height 0
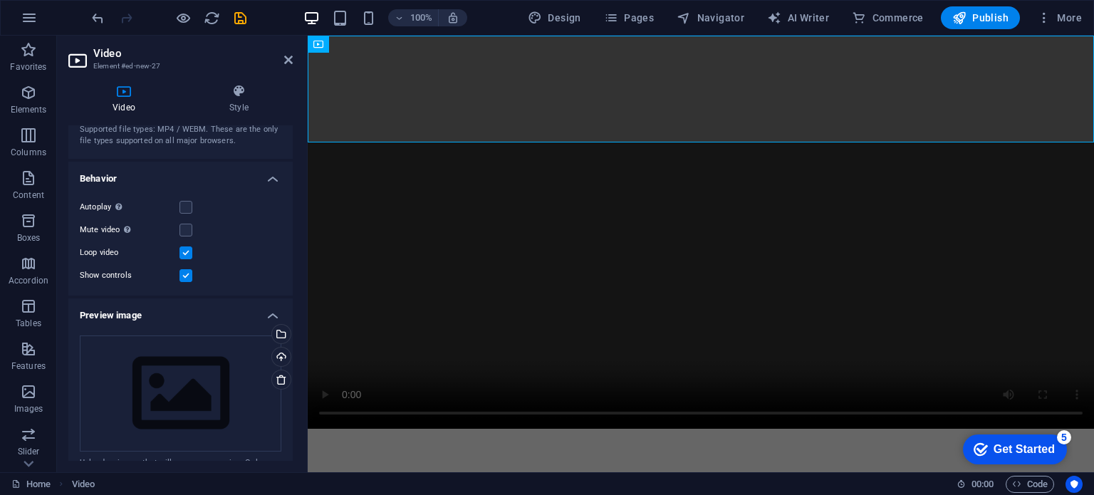
click at [182, 278] on label at bounding box center [185, 275] width 13 height 13
click at [0, 0] on input "Show controls" at bounding box center [0, 0] width 0 height 0
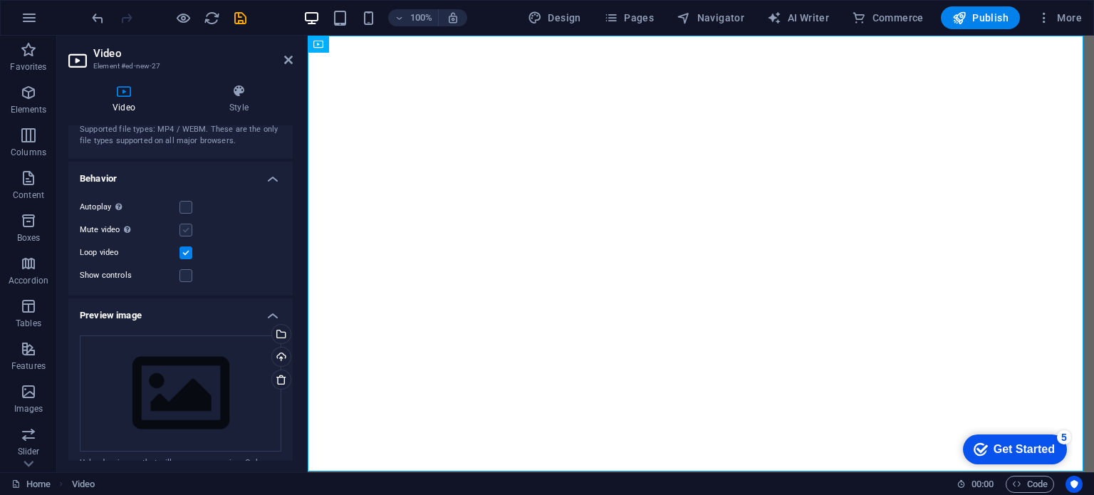
click at [187, 230] on label at bounding box center [185, 230] width 13 height 13
click at [0, 0] on input "Mute video Autoplay will be available if muted is checked" at bounding box center [0, 0] width 0 height 0
click at [187, 230] on label at bounding box center [185, 230] width 13 height 13
click at [0, 0] on input "Mute video Autoplay will be available if muted is checked" at bounding box center [0, 0] width 0 height 0
click at [189, 208] on label at bounding box center [185, 207] width 13 height 13
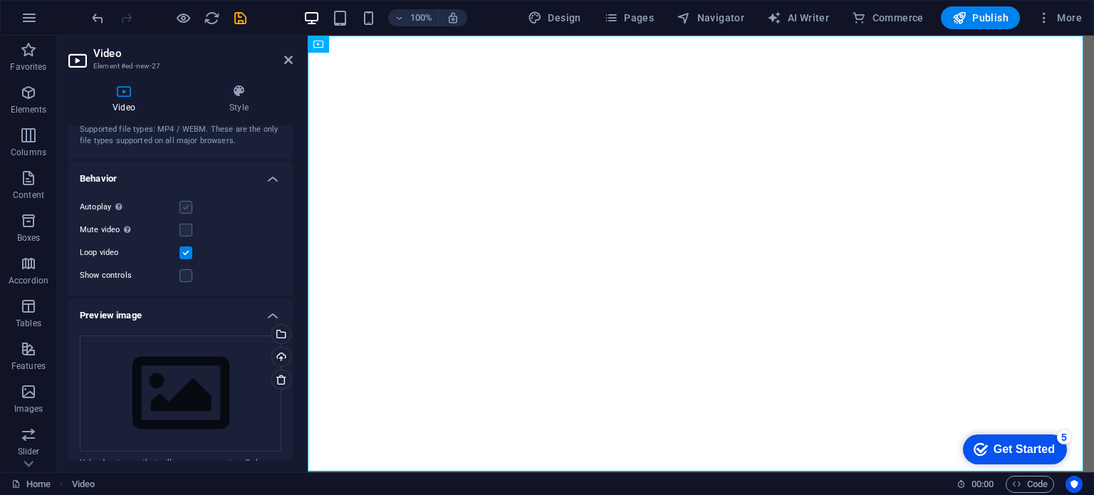
click at [0, 0] on input "Autoplay Autoplay is only available if muted is checked" at bounding box center [0, 0] width 0 height 0
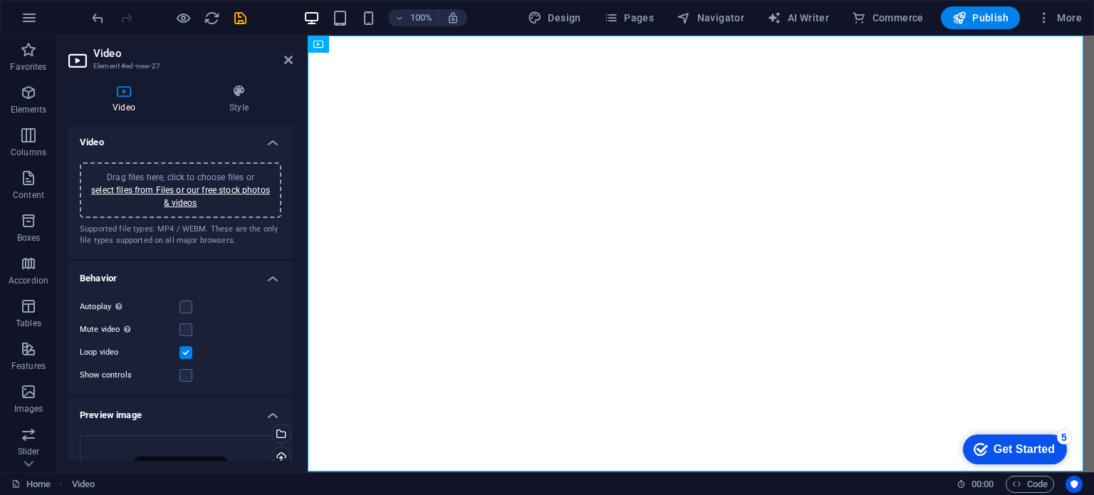
scroll to position [6, 0]
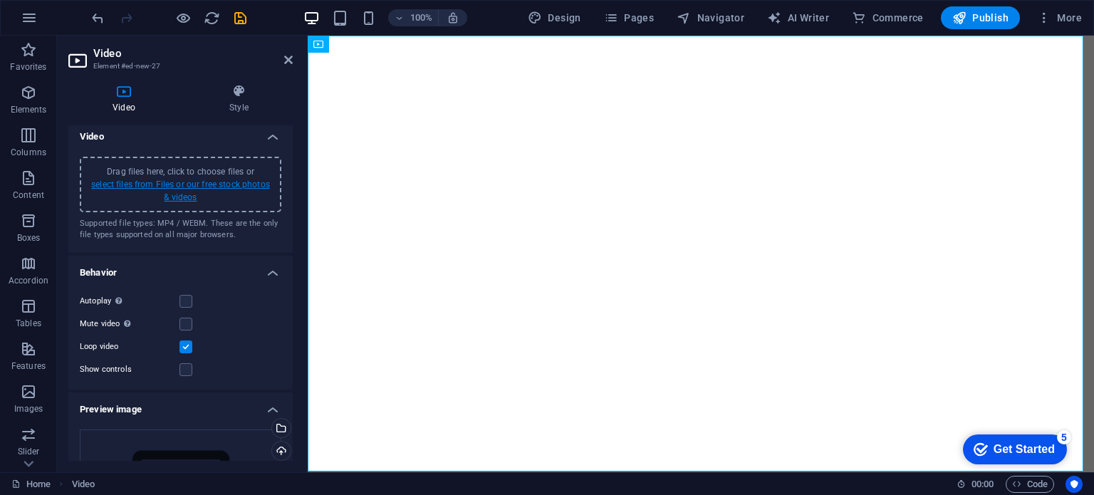
click at [208, 183] on link "select files from Files or our free stock photos & videos" at bounding box center [180, 190] width 179 height 23
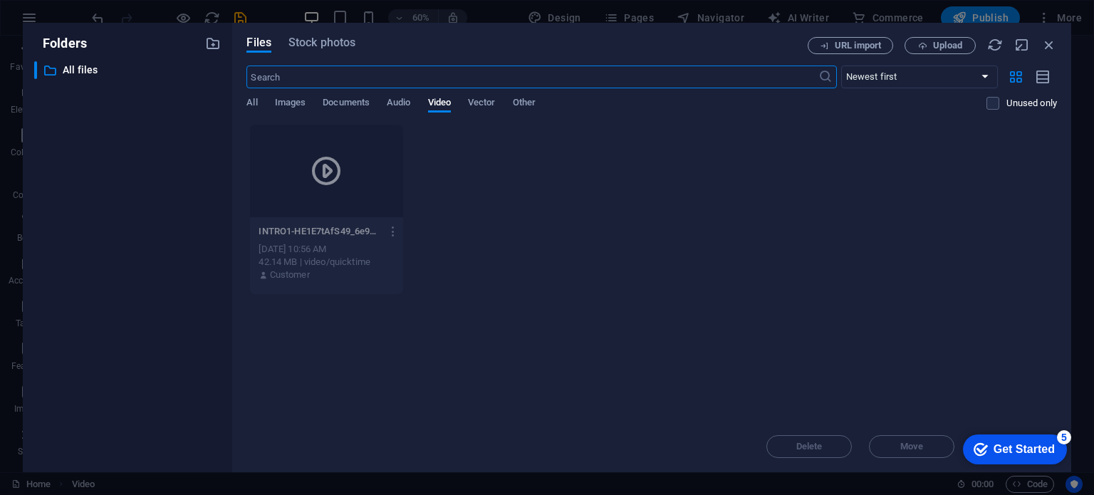
click at [339, 247] on div "Sep 1, 2025 10:56 AM" at bounding box center [325, 249] width 135 height 13
click at [397, 226] on icon "button" at bounding box center [394, 231] width 14 height 13
click at [404, 290] on li "Get link" at bounding box center [390, 302] width 102 height 34
click at [1045, 42] on icon "button" at bounding box center [1049, 45] width 16 height 16
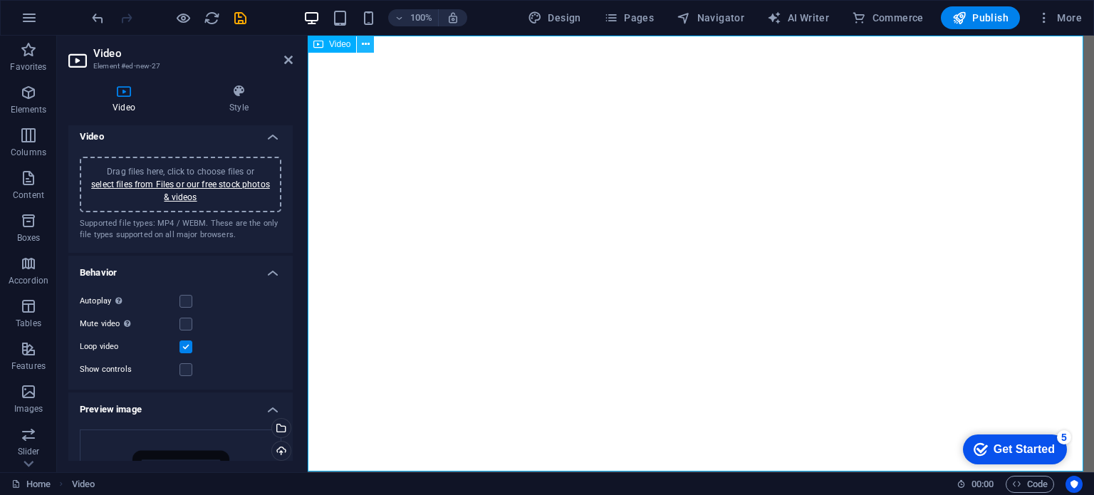
click at [368, 47] on icon at bounding box center [366, 44] width 8 height 15
click at [365, 46] on icon at bounding box center [366, 44] width 8 height 15
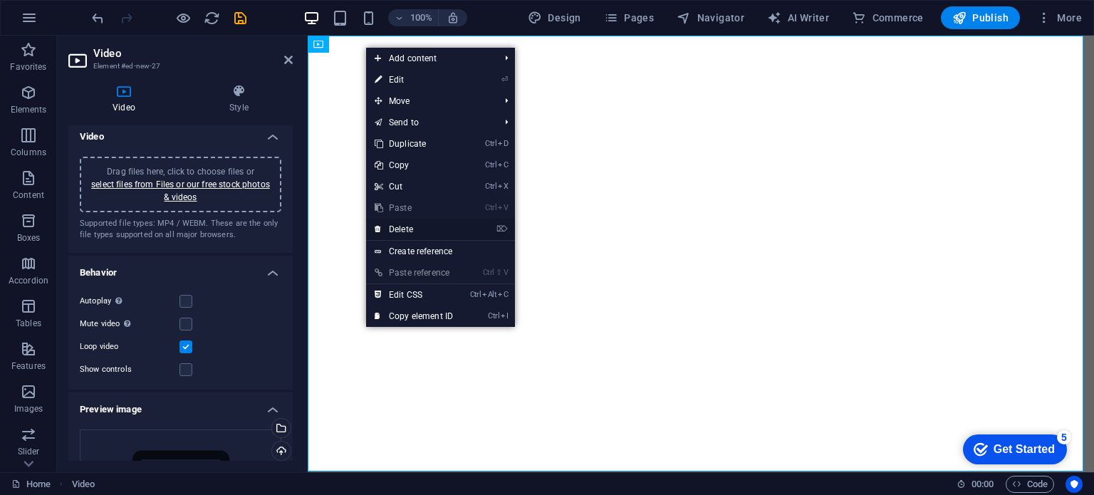
click at [414, 224] on link "⌦ Delete" at bounding box center [413, 229] width 95 height 21
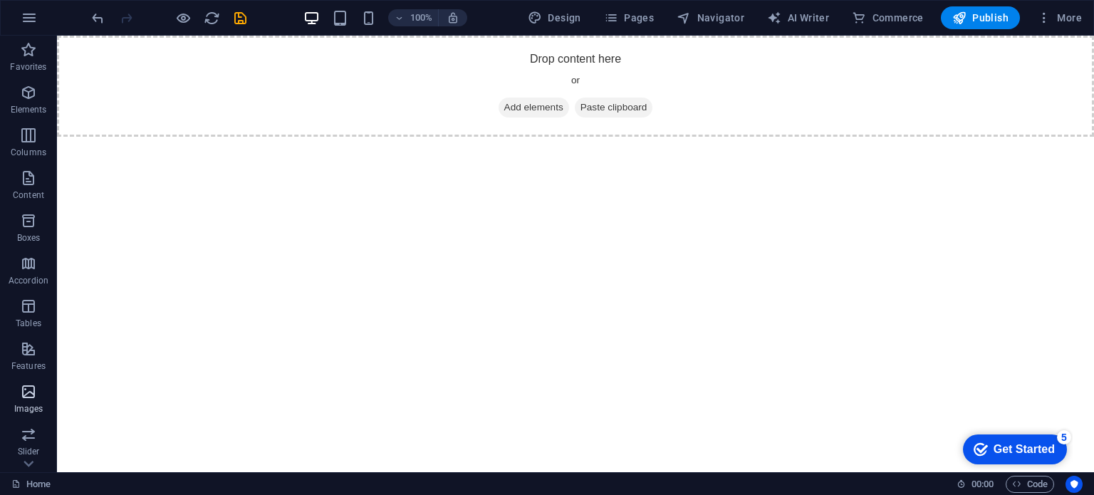
click at [30, 400] on icon "button" at bounding box center [28, 391] width 17 height 17
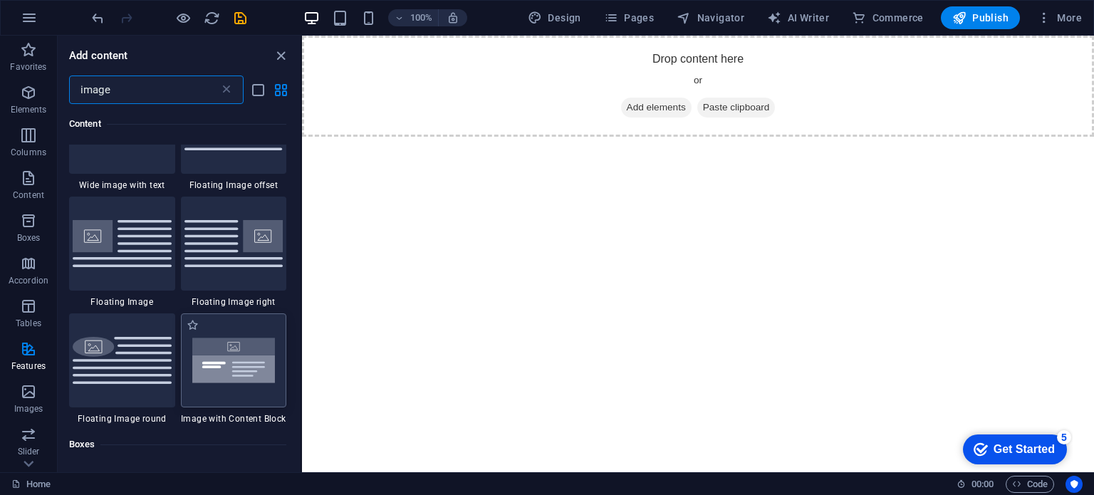
scroll to position [0, 0]
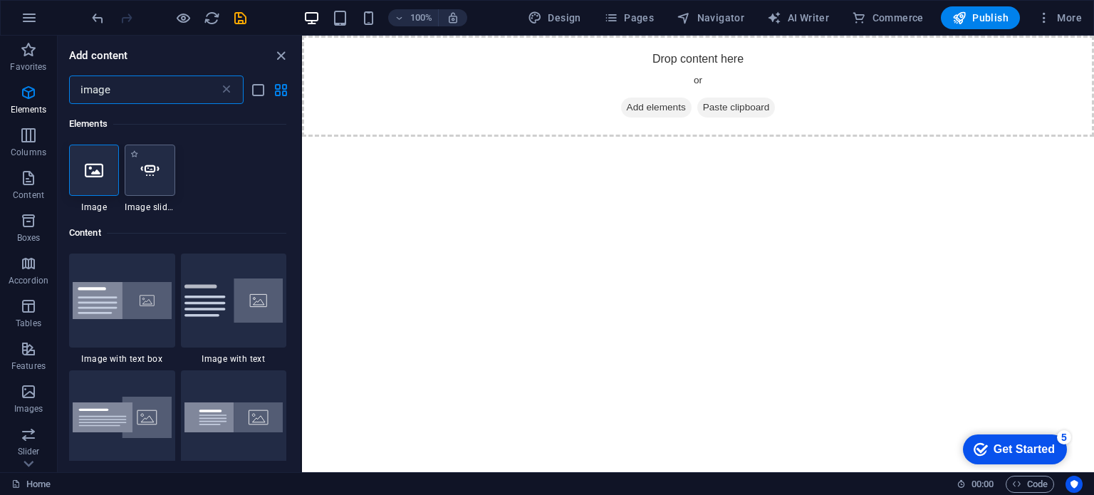
type input "image"
click at [152, 182] on div at bounding box center [150, 170] width 50 height 51
select select "ms"
select select "s"
select select "progressive"
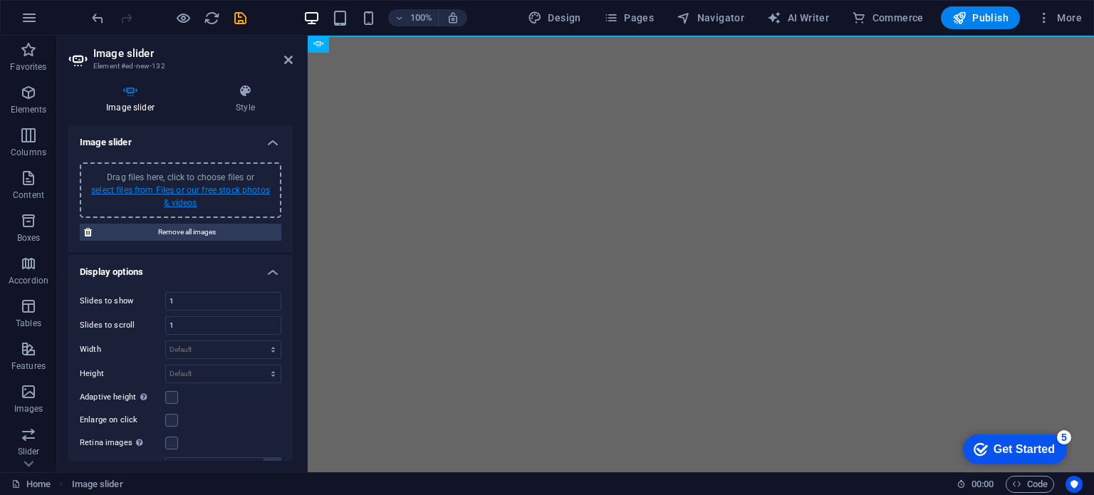
click at [187, 201] on link "select files from Files or our free stock photos & videos" at bounding box center [180, 196] width 179 height 23
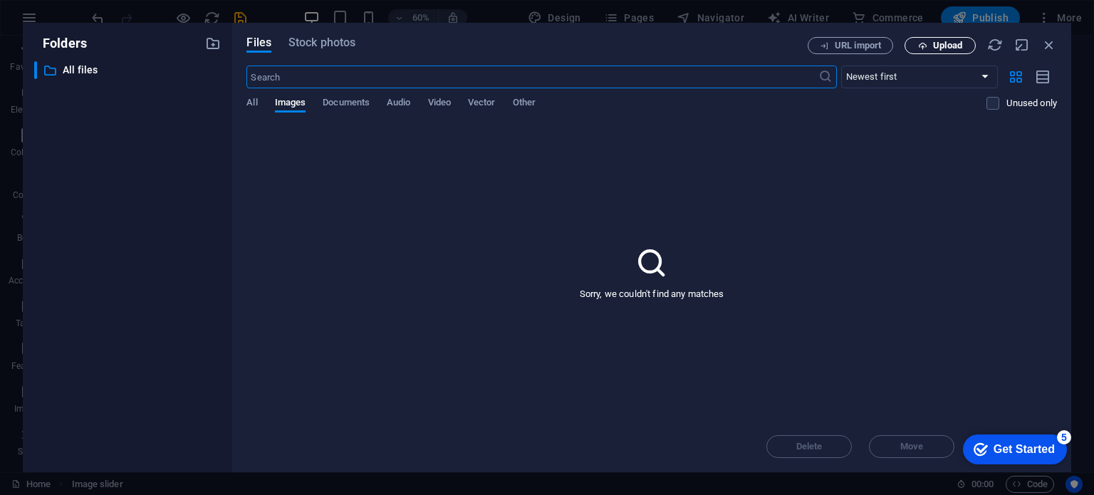
click at [944, 42] on span "Upload" at bounding box center [947, 45] width 29 height 9
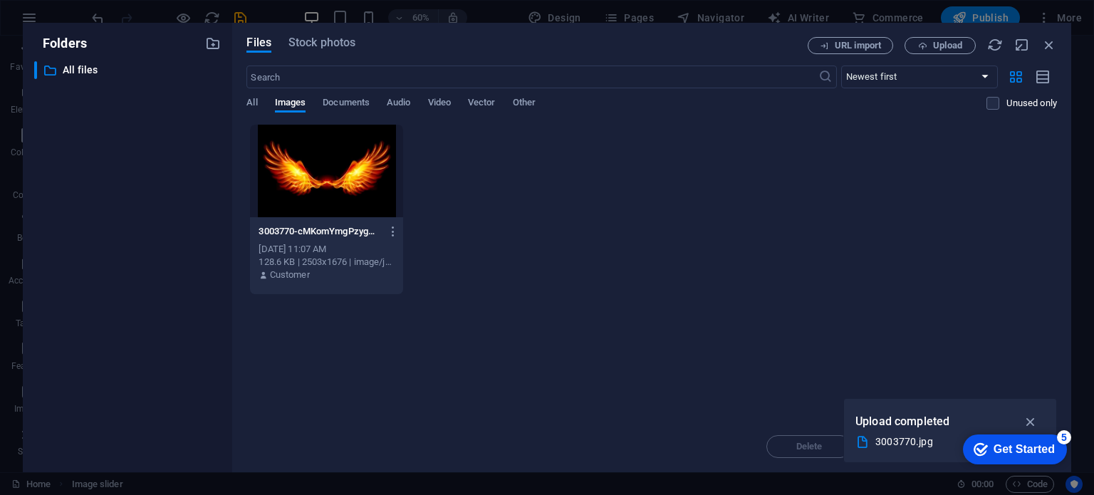
click at [333, 194] on div at bounding box center [326, 171] width 152 height 93
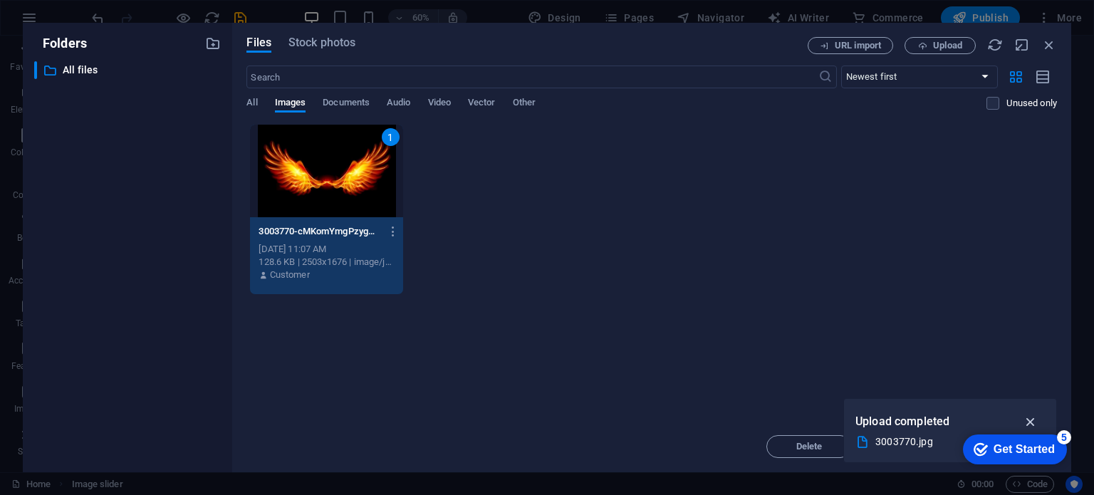
click at [1027, 417] on icon "button" at bounding box center [1030, 422] width 16 height 16
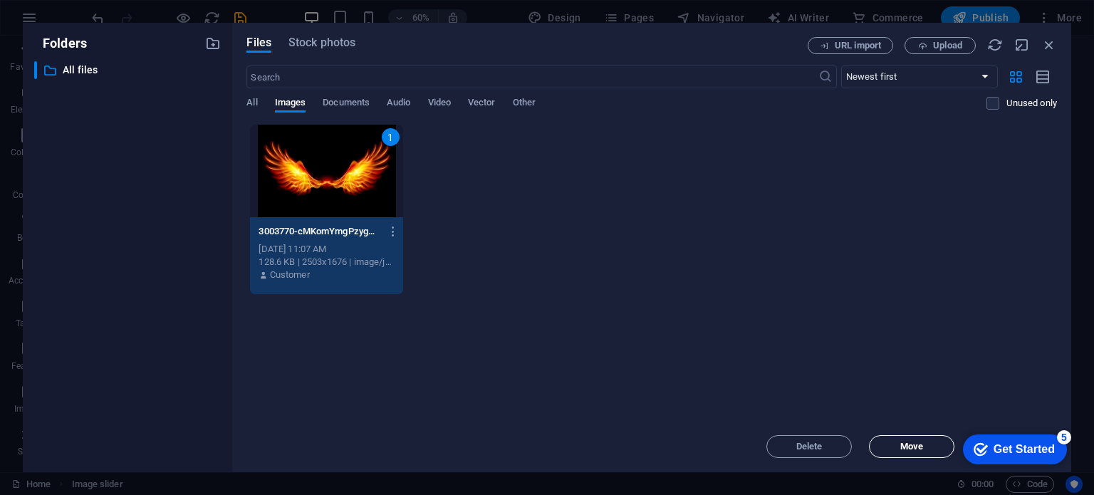
click at [908, 444] on span "Move" at bounding box center [911, 446] width 23 height 9
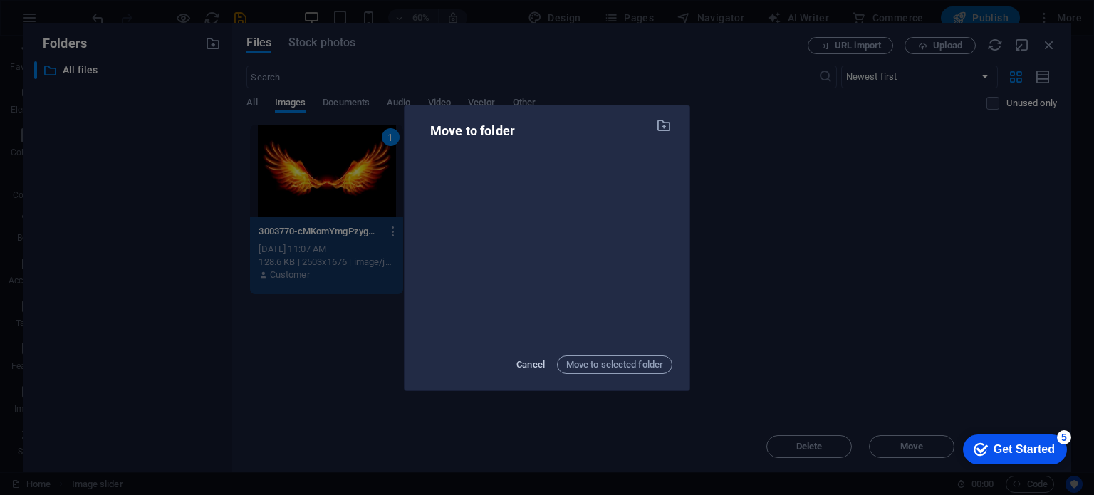
click at [529, 361] on span "Cancel" at bounding box center [530, 364] width 28 height 17
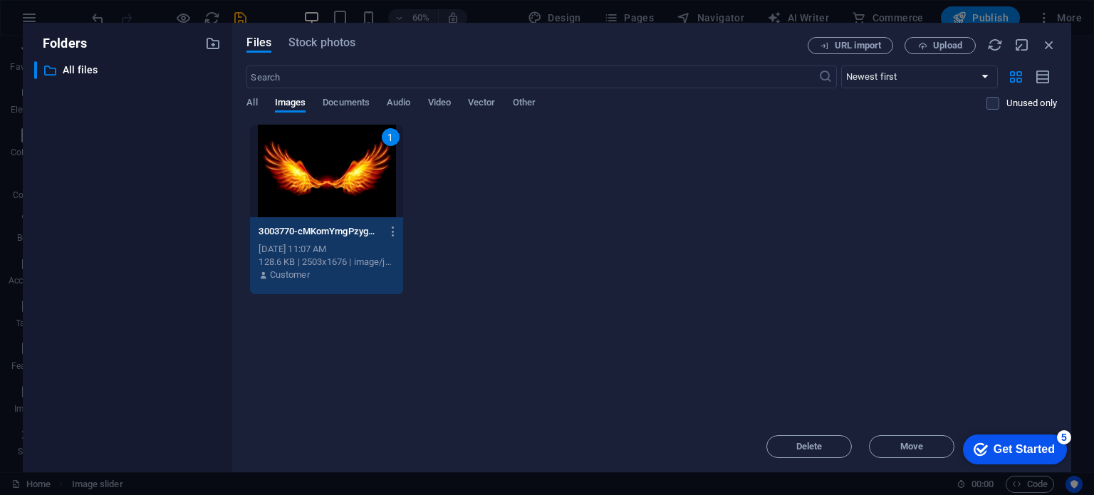
click at [1033, 449] on div "Get Started" at bounding box center [1023, 449] width 61 height 13
click at [1054, 456] on div "Get Started" at bounding box center [1023, 449] width 61 height 13
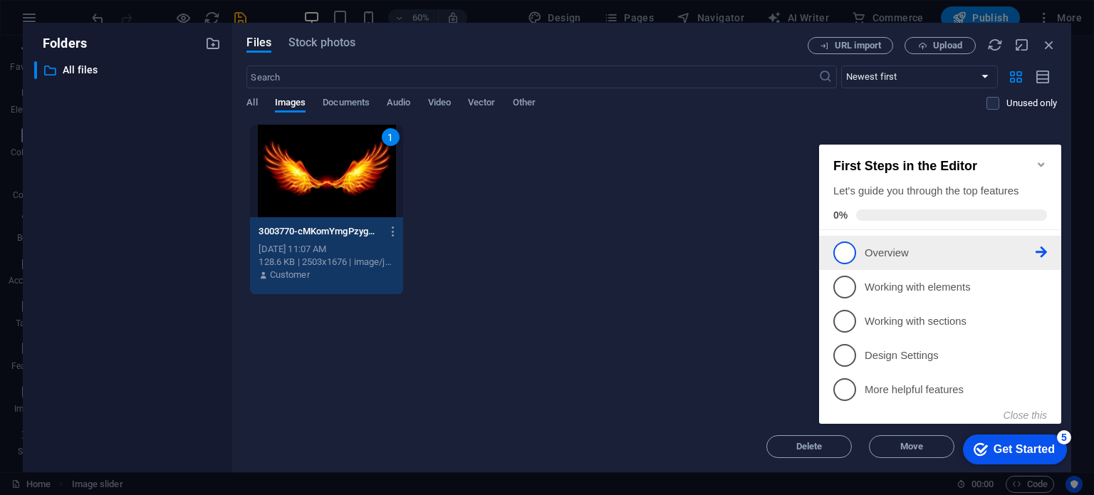
click at [838, 248] on span "1" at bounding box center [844, 252] width 23 height 23
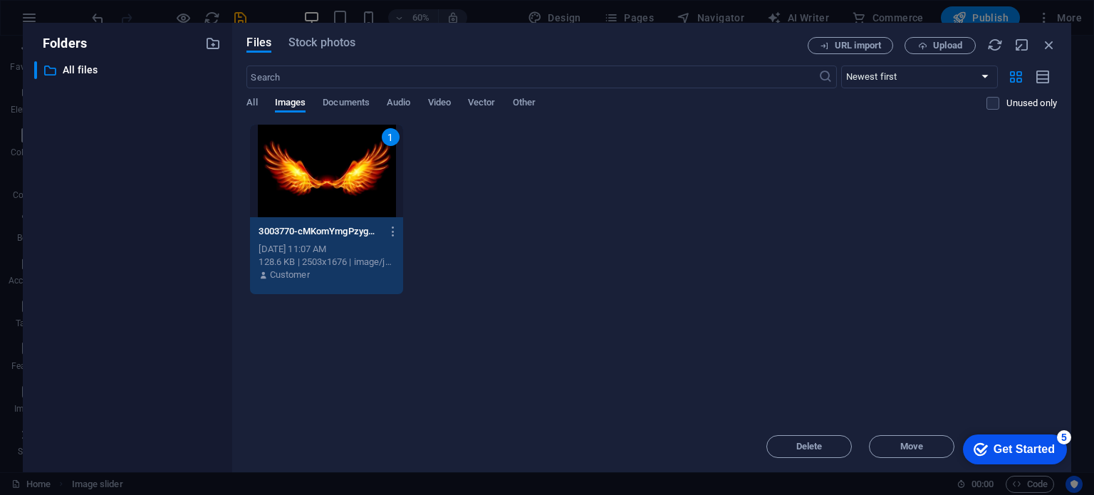
click at [997, 452] on div "Get Started" at bounding box center [1023, 449] width 61 height 13
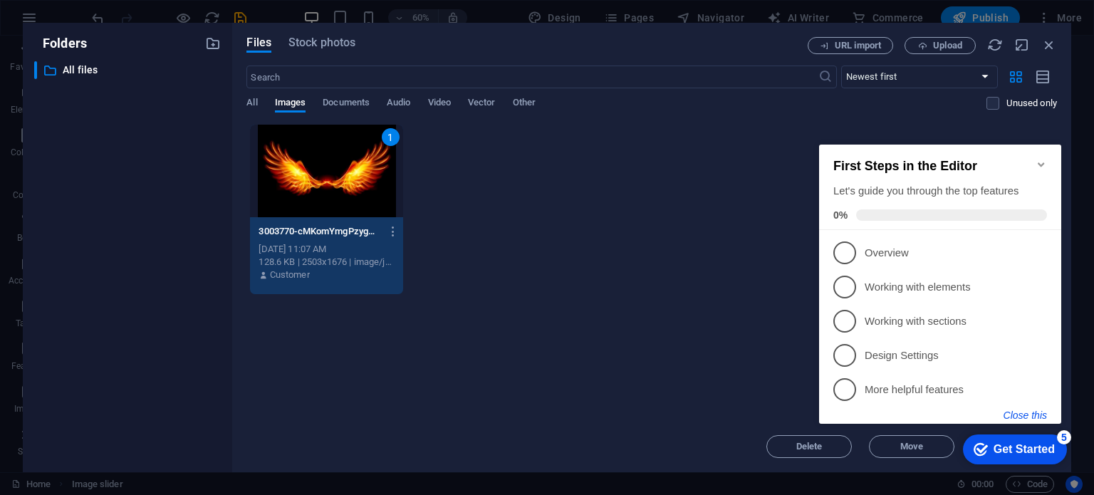
click at [1039, 416] on button "Close this" at bounding box center [1024, 414] width 43 height 11
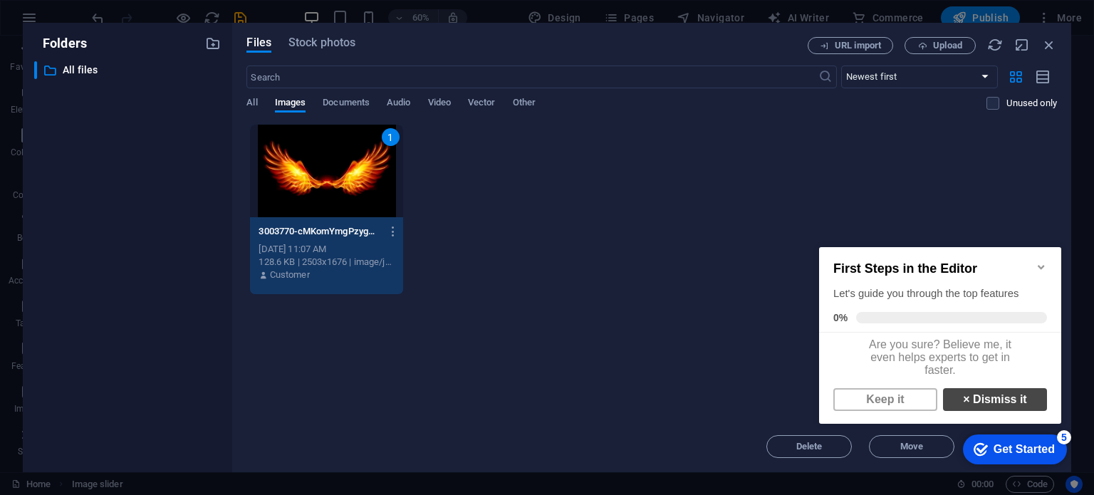
scroll to position [9, 0]
click at [966, 409] on link "× Dismiss it" at bounding box center [995, 399] width 104 height 23
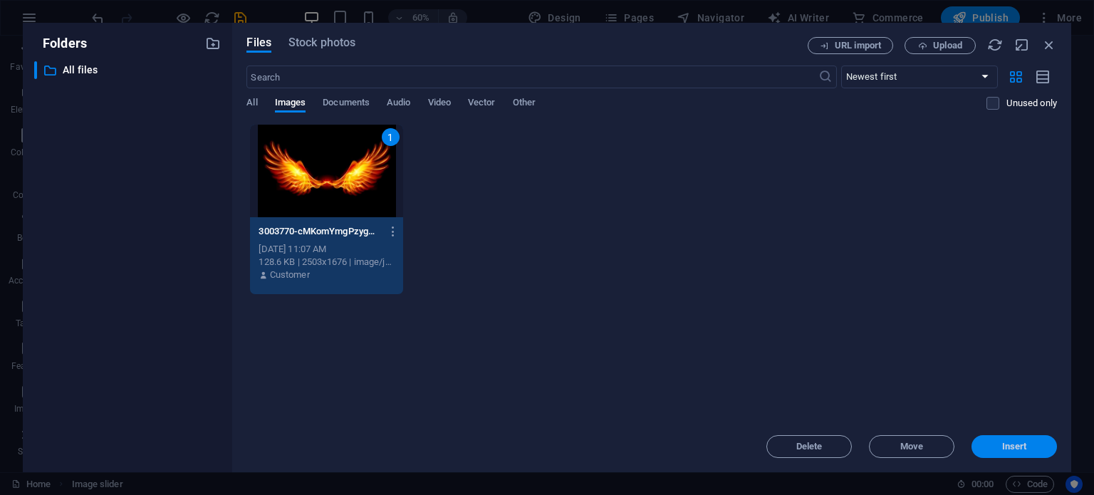
click at [997, 443] on span "Insert" at bounding box center [1014, 446] width 74 height 9
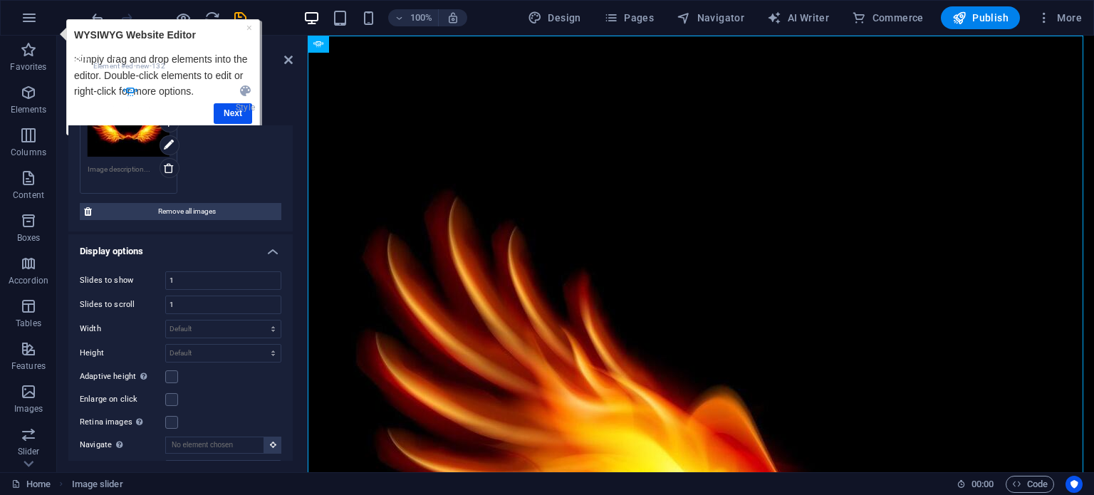
scroll to position [114, 0]
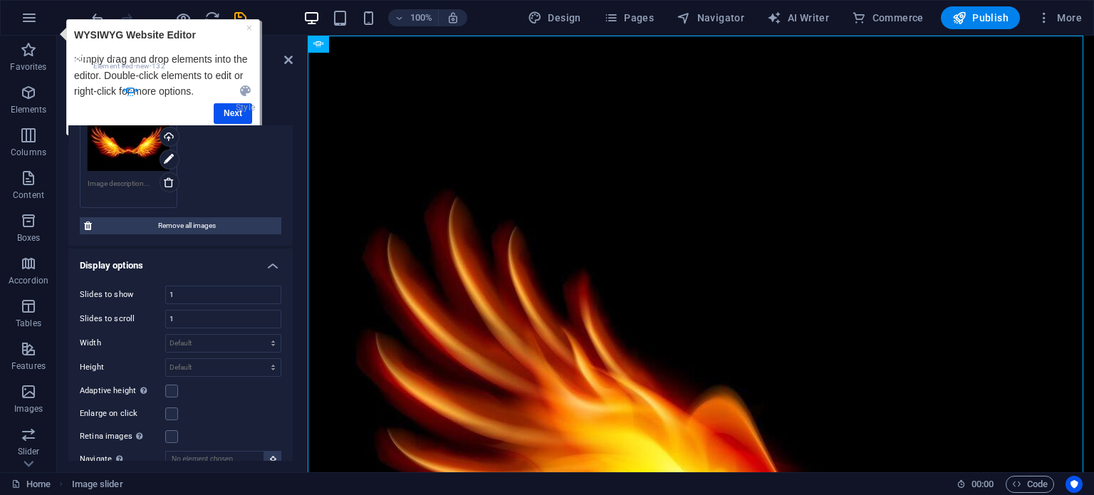
click at [252, 25] on div "× WYSIWYG Website Editor Simply drag and drop elements into the editor. Double-…" at bounding box center [162, 77] width 185 height 108
click at [248, 25] on link "×" at bounding box center [249, 26] width 6 height 11
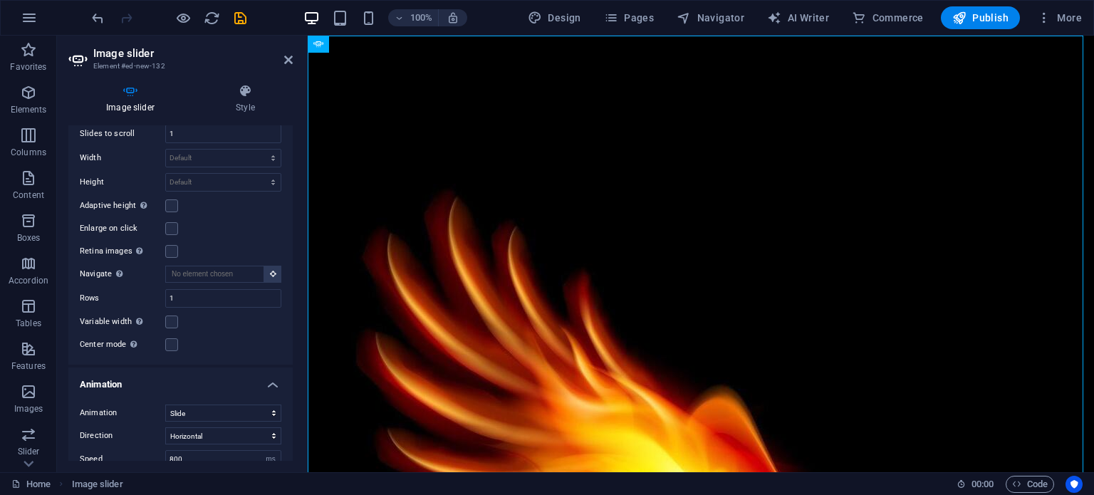
scroll to position [476, 0]
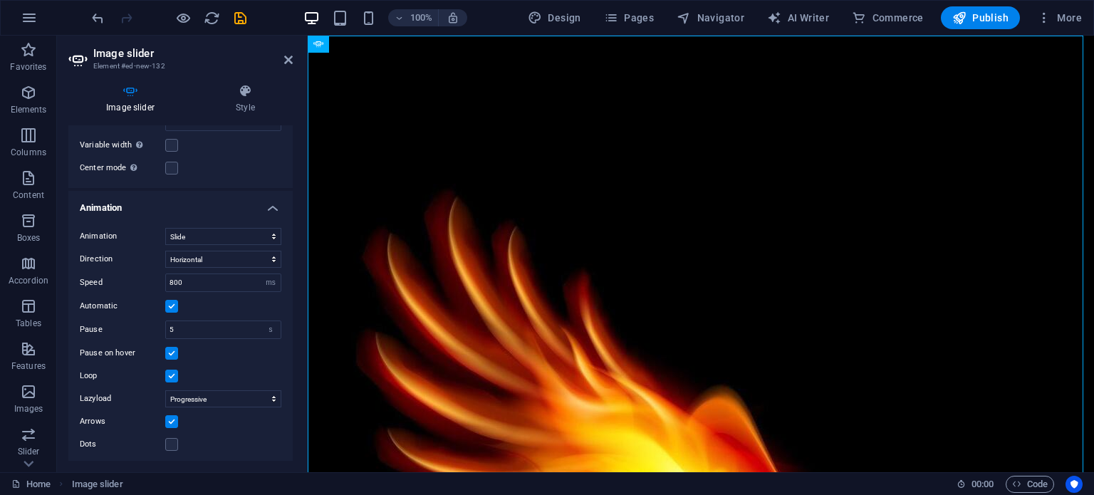
click at [172, 417] on label at bounding box center [171, 421] width 13 height 13
click at [0, 0] on input "Arrows" at bounding box center [0, 0] width 0 height 0
click at [173, 347] on label at bounding box center [171, 353] width 13 height 13
click at [0, 0] on input "Pause on hover" at bounding box center [0, 0] width 0 height 0
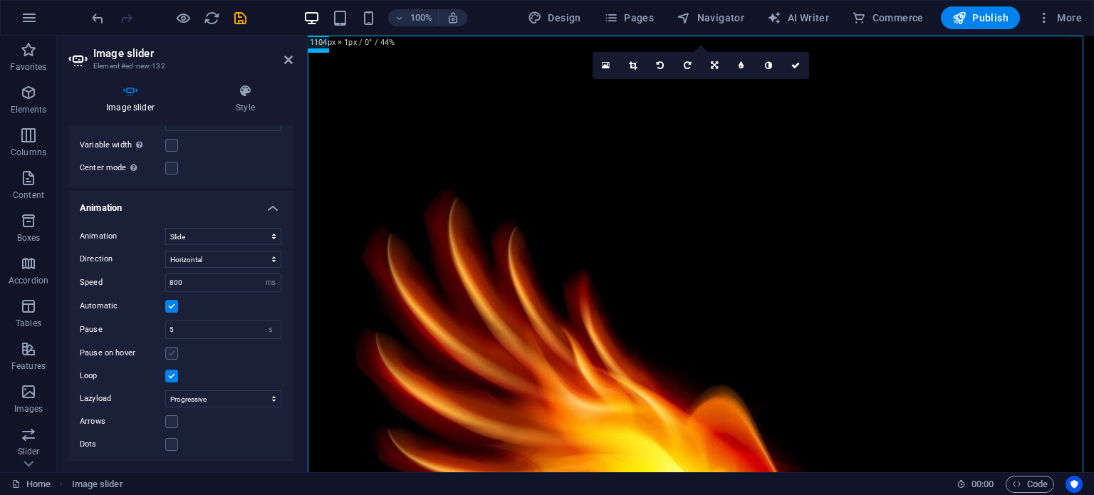
click at [174, 347] on label at bounding box center [171, 353] width 13 height 13
click at [0, 0] on input "Pause on hover" at bounding box center [0, 0] width 0 height 0
click at [174, 347] on label at bounding box center [171, 353] width 13 height 13
click at [0, 0] on input "Pause on hover" at bounding box center [0, 0] width 0 height 0
click at [182, 16] on icon "button" at bounding box center [183, 18] width 16 height 16
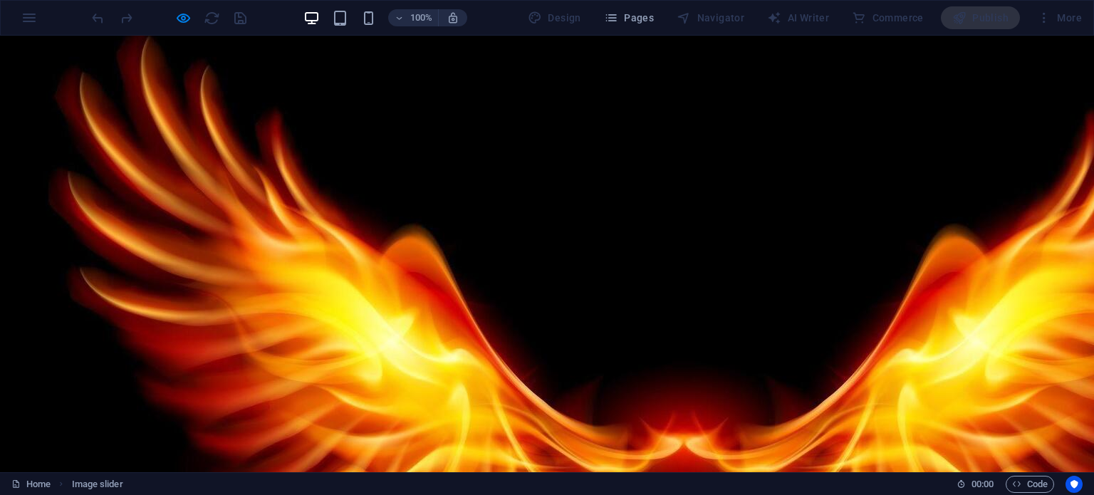
scroll to position [0, 0]
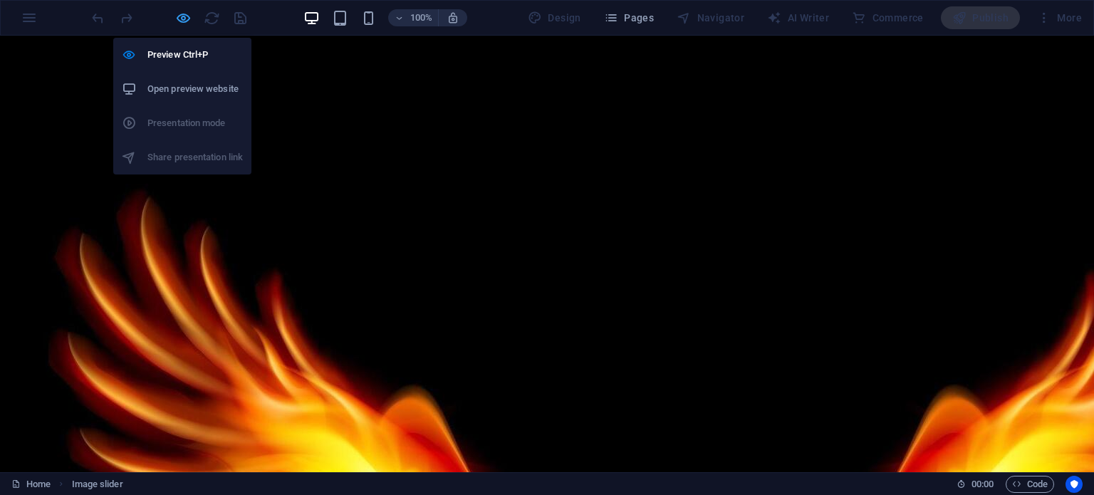
click at [182, 16] on icon "button" at bounding box center [183, 18] width 16 height 16
select select "ms"
select select "s"
select select "progressive"
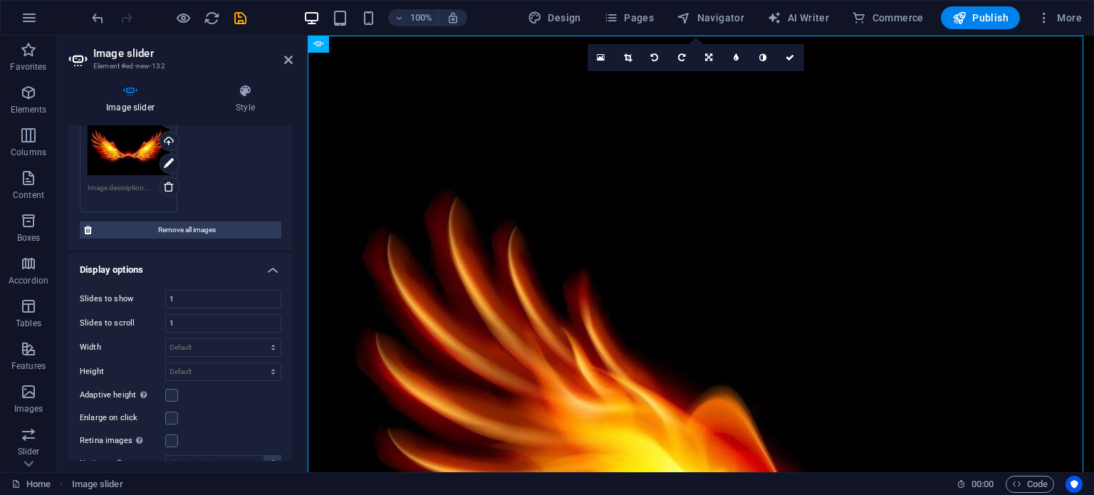
scroll to position [112, 0]
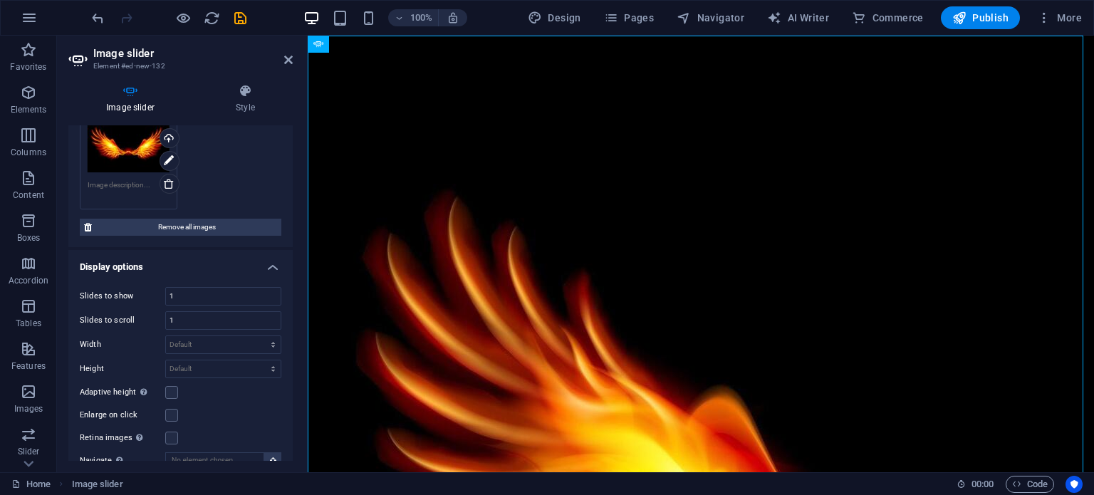
drag, startPoint x: 165, startPoint y: 186, endPoint x: 171, endPoint y: 192, distance: 8.1
click at [171, 189] on link at bounding box center [169, 184] width 20 height 20
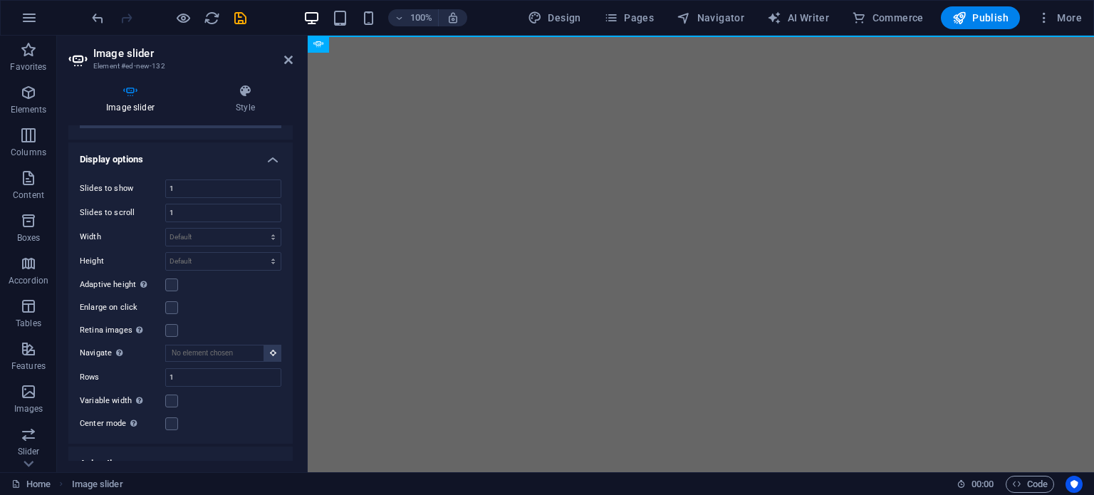
click at [135, 103] on h4 "Image slider" at bounding box center [133, 99] width 130 height 30
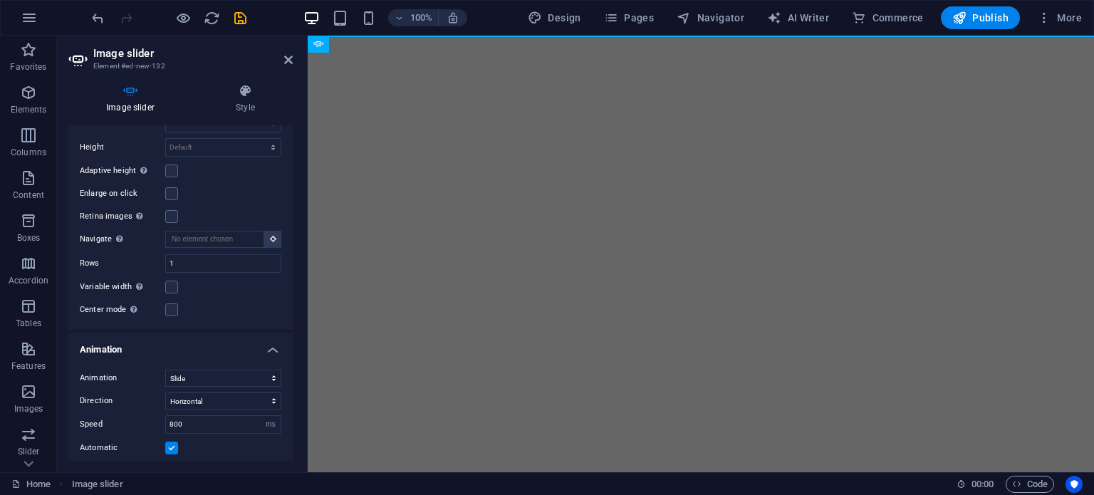
scroll to position [0, 0]
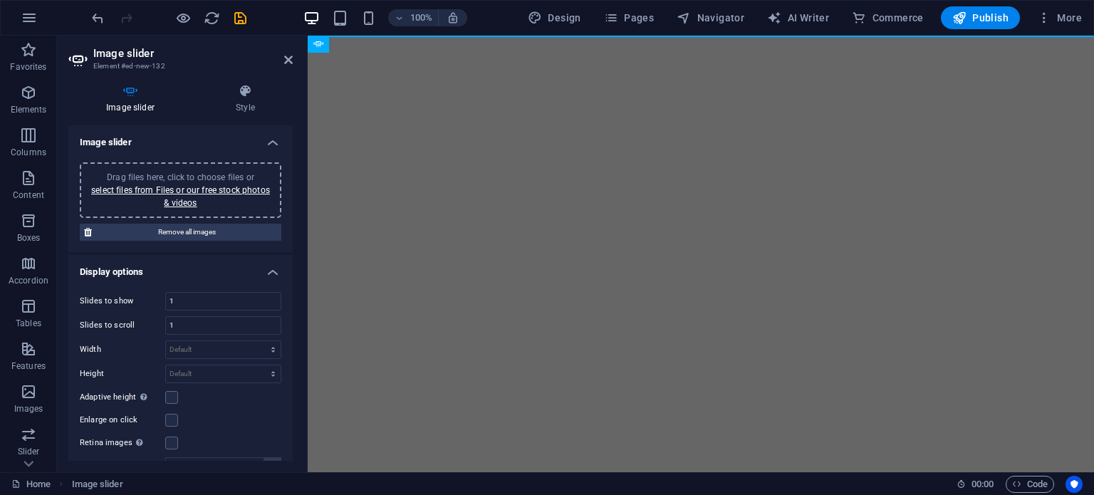
click at [162, 197] on div "Drag files here, click to choose files or select files from Files or our free s…" at bounding box center [180, 190] width 184 height 38
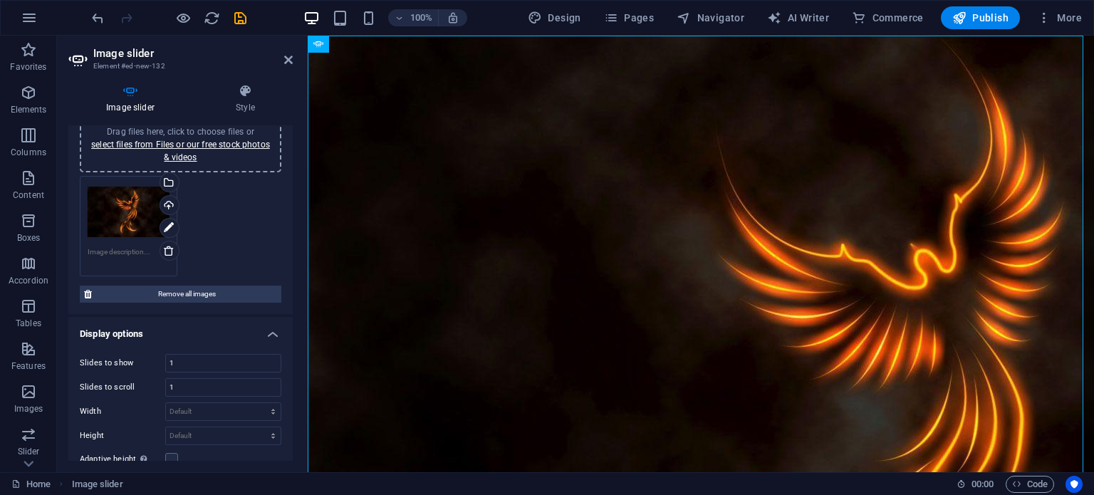
scroll to position [35, 0]
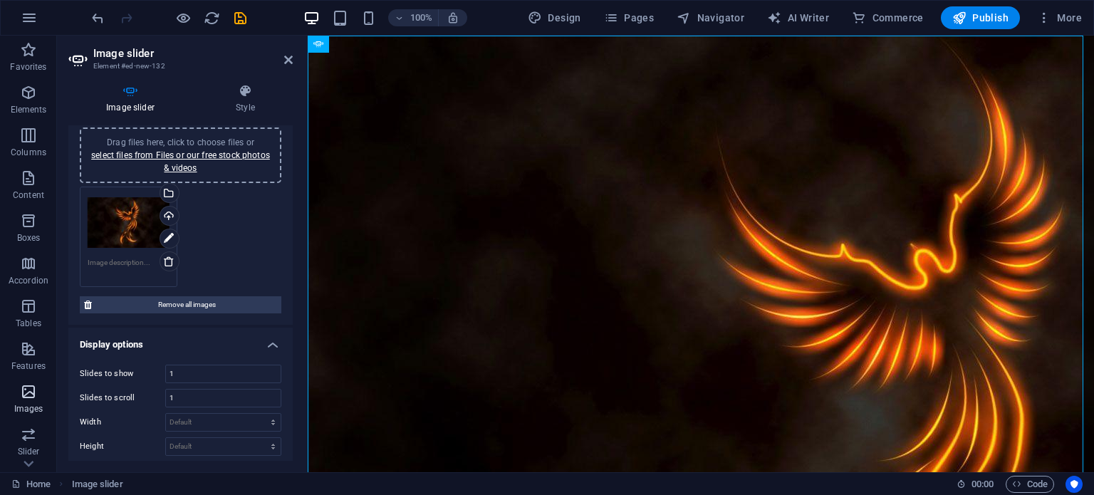
drag, startPoint x: 26, startPoint y: 387, endPoint x: 31, endPoint y: 406, distance: 19.7
click at [31, 406] on p "Images" at bounding box center [28, 408] width 29 height 11
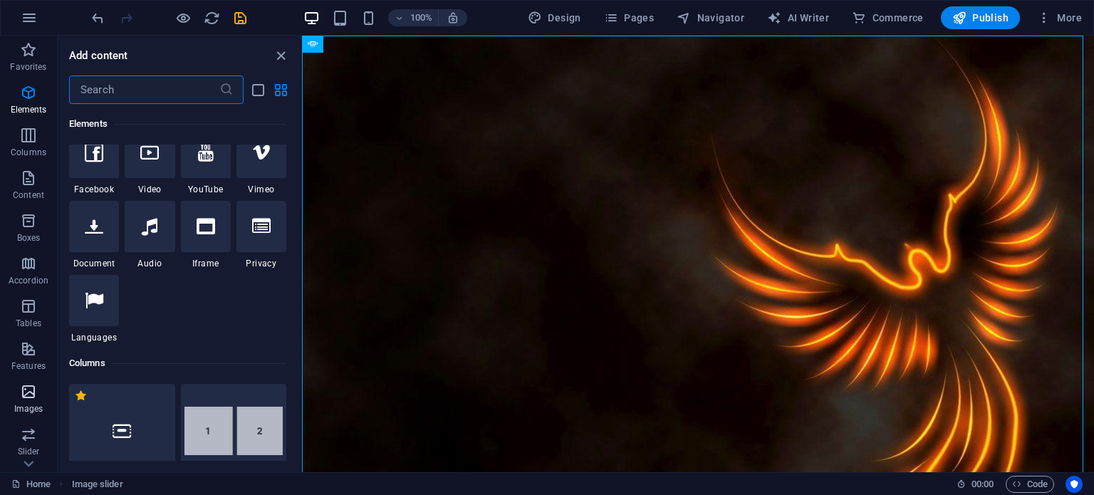
click at [31, 406] on p "Images" at bounding box center [28, 408] width 29 height 11
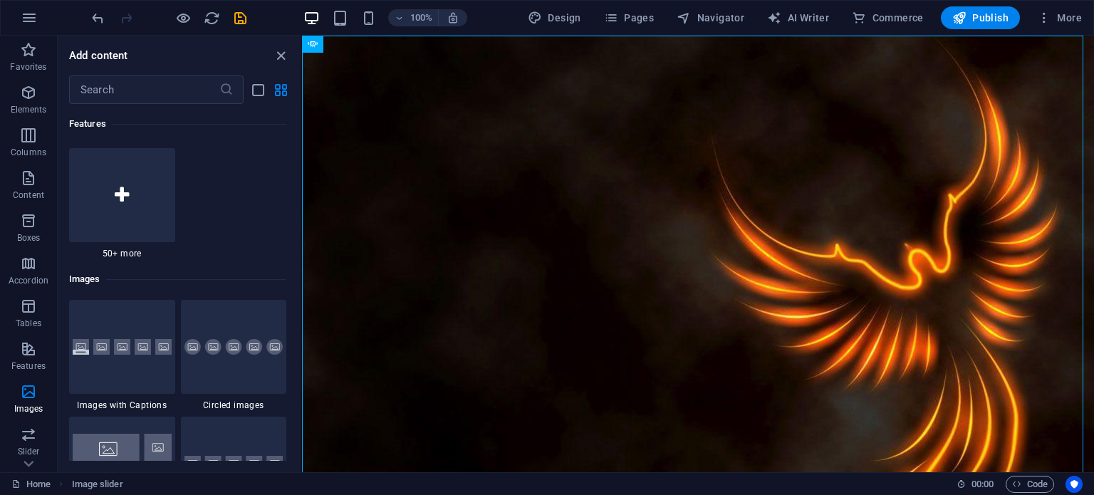
scroll to position [7219, 0]
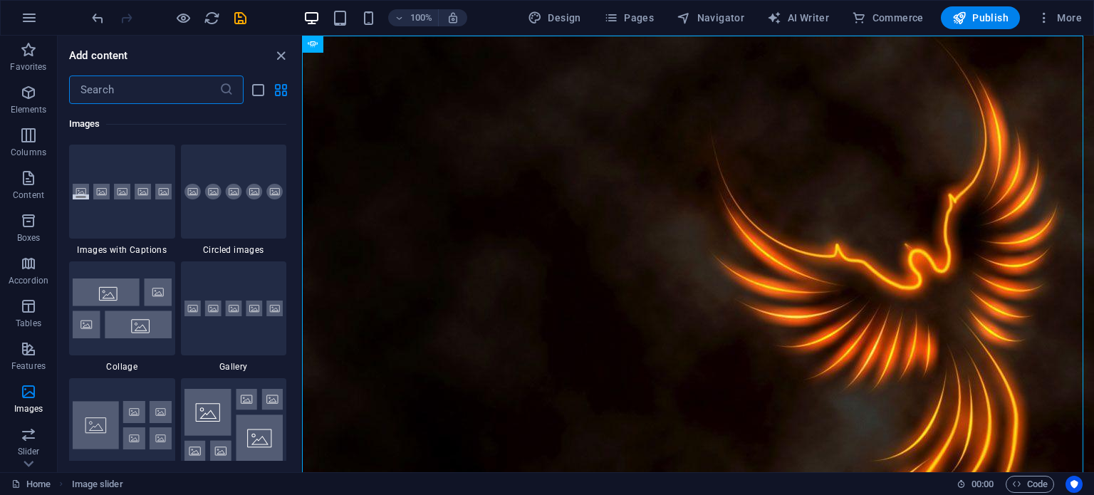
click at [105, 93] on input "text" at bounding box center [144, 89] width 150 height 28
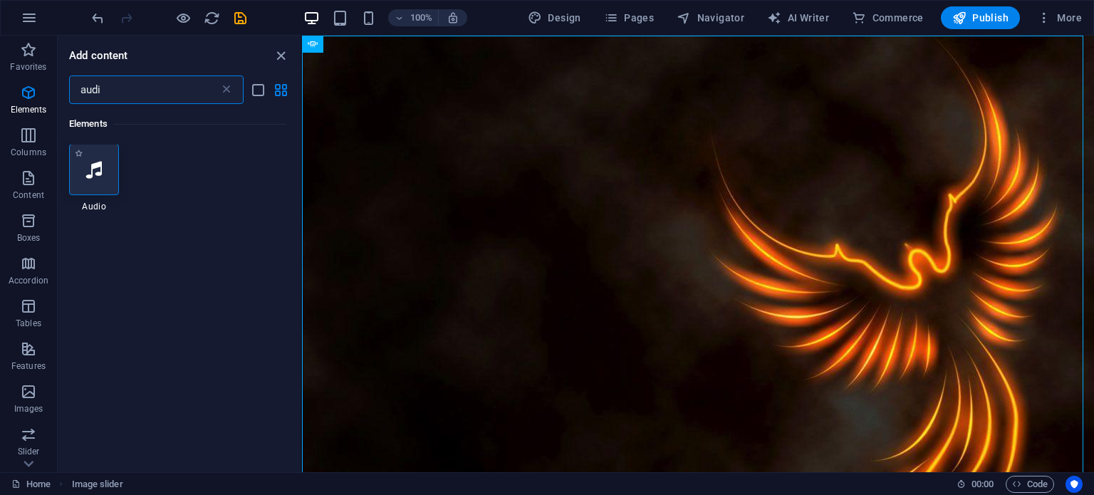
scroll to position [0, 0]
type input "audi"
click at [97, 189] on div at bounding box center [94, 170] width 50 height 51
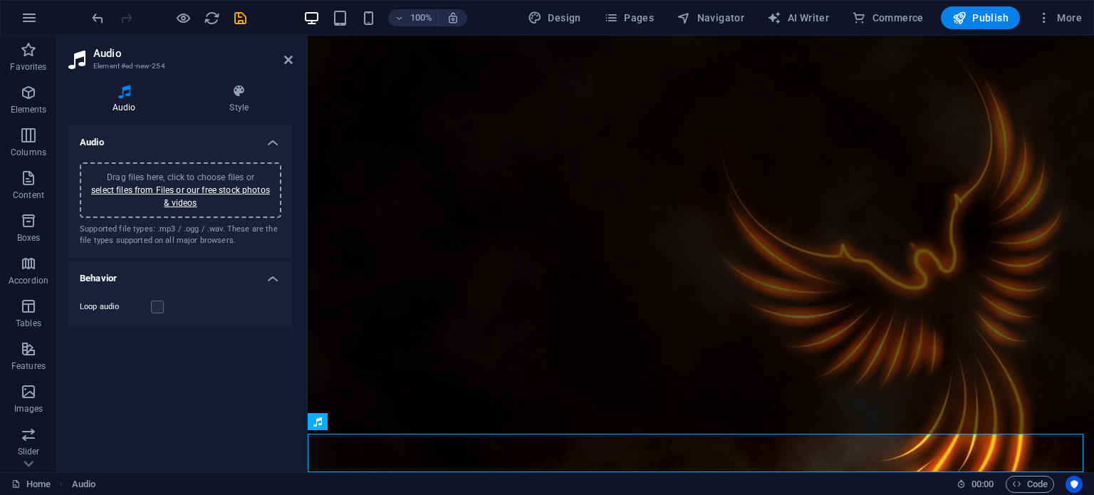
scroll to position [85, 0]
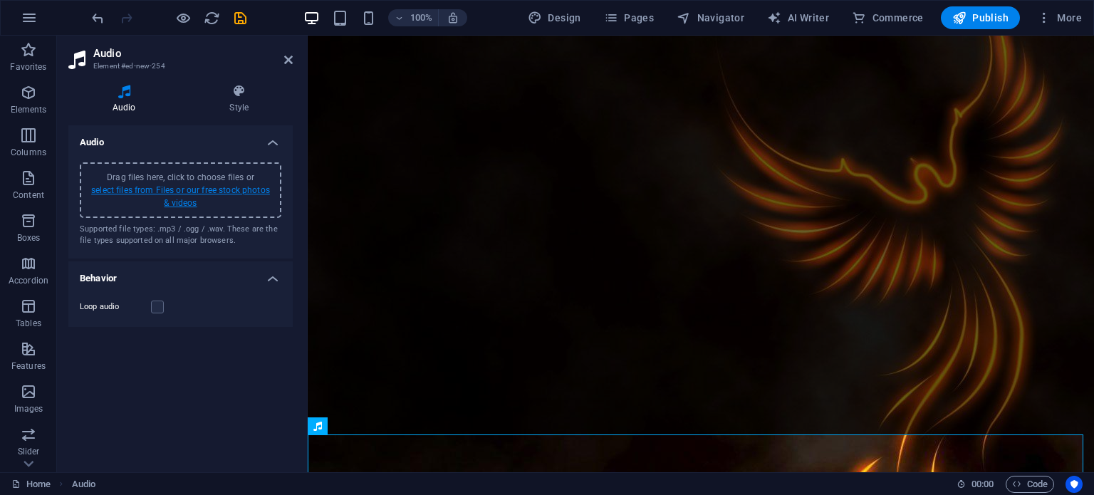
click at [157, 187] on link "select files from Files or our free stock photos & videos" at bounding box center [180, 196] width 179 height 23
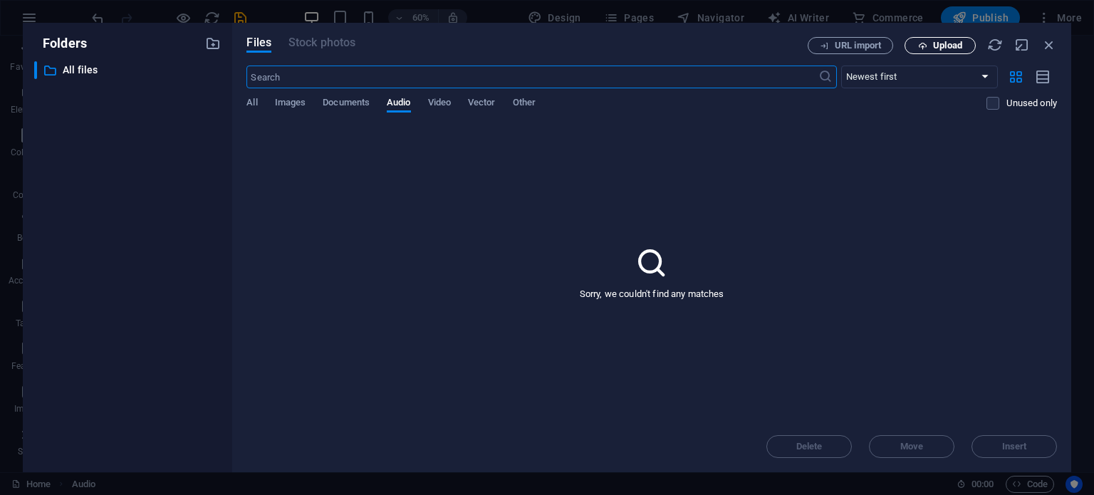
click at [936, 50] on span "Upload" at bounding box center [947, 45] width 29 height 9
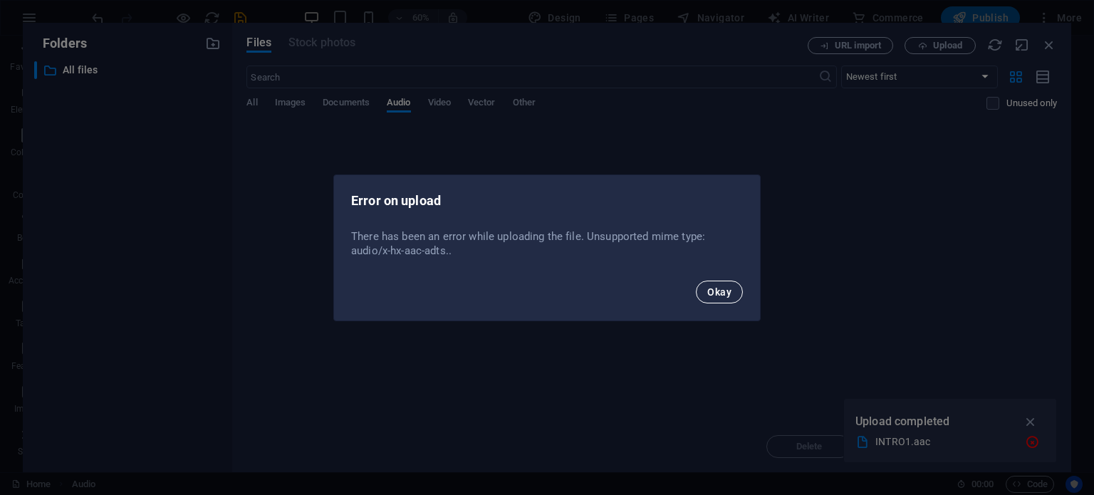
click at [717, 286] on span "Okay" at bounding box center [719, 291] width 24 height 11
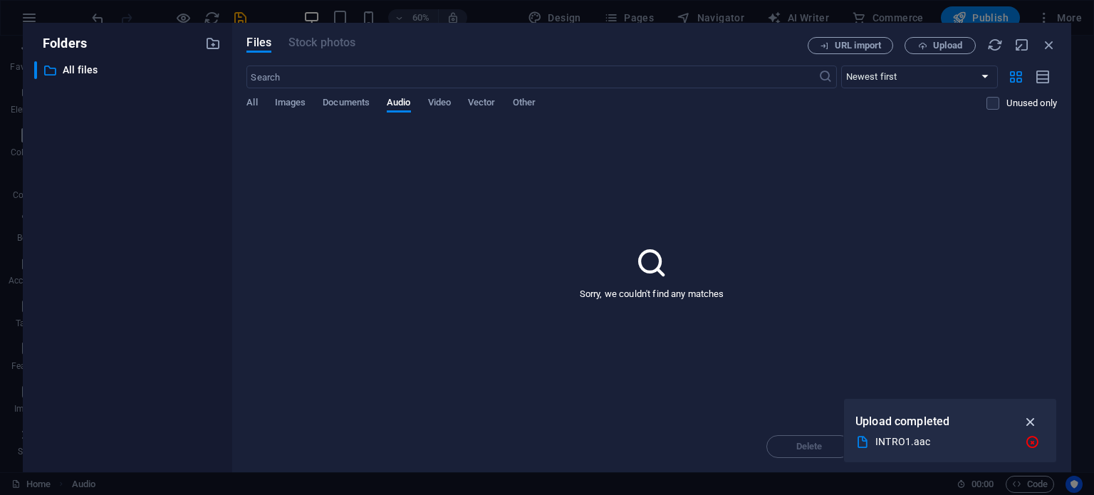
click at [1029, 421] on icon "button" at bounding box center [1030, 422] width 16 height 16
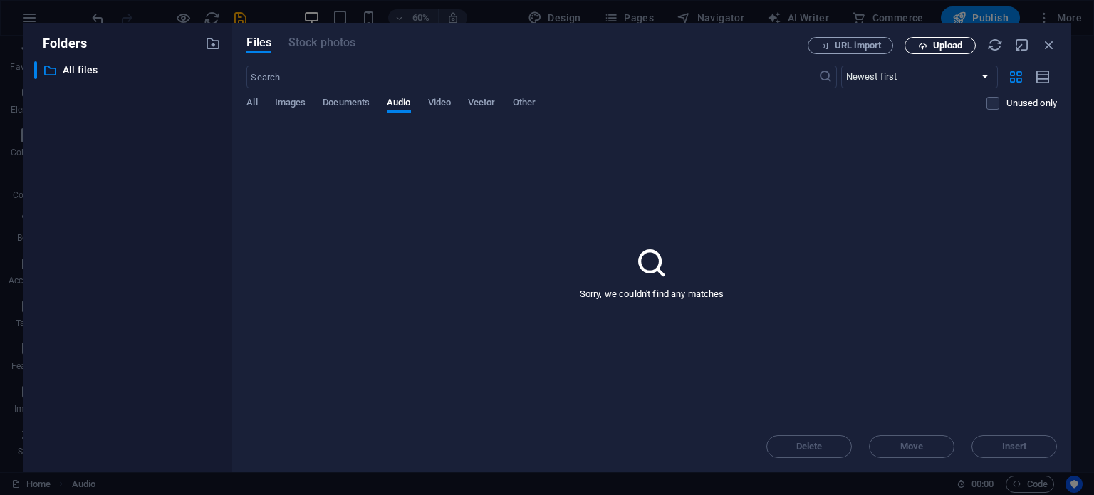
click at [935, 43] on span "Upload" at bounding box center [947, 45] width 29 height 9
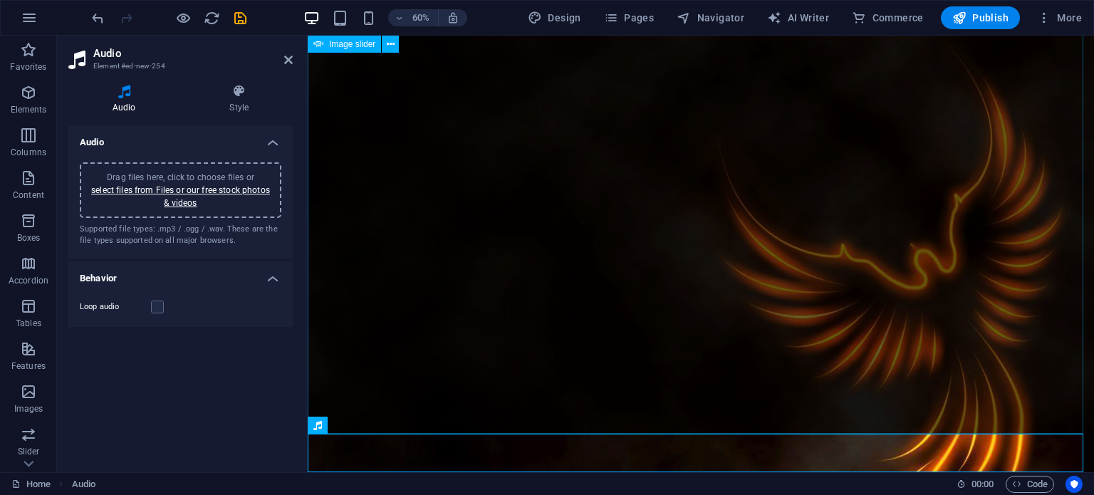
scroll to position [57, 0]
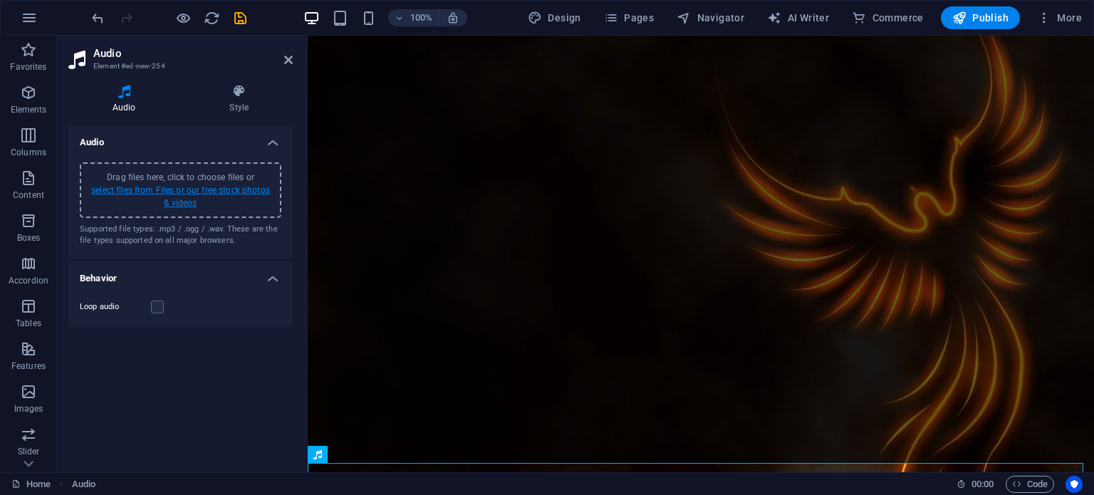
click at [189, 197] on link "select files from Files or our free stock photos & videos" at bounding box center [180, 196] width 179 height 23
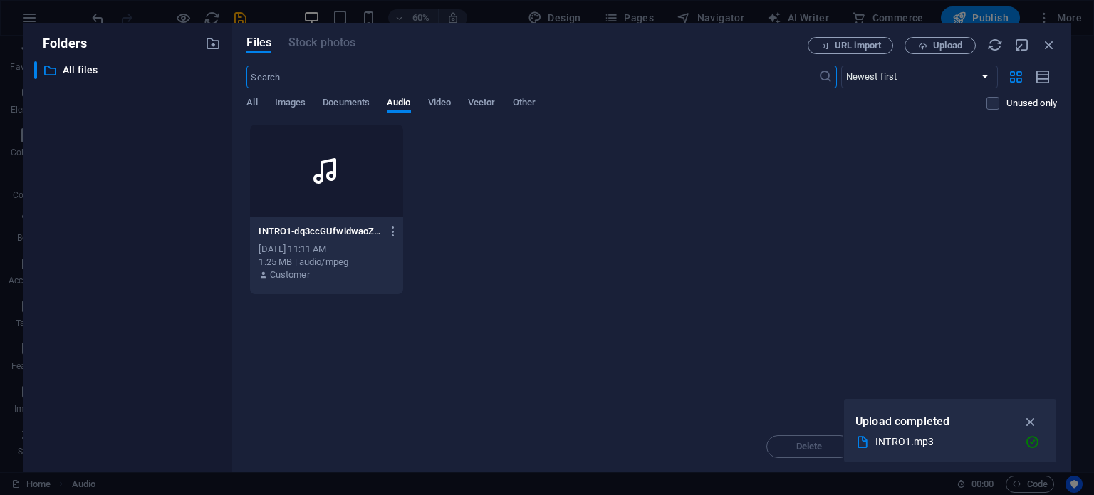
click at [330, 199] on div at bounding box center [326, 171] width 152 height 93
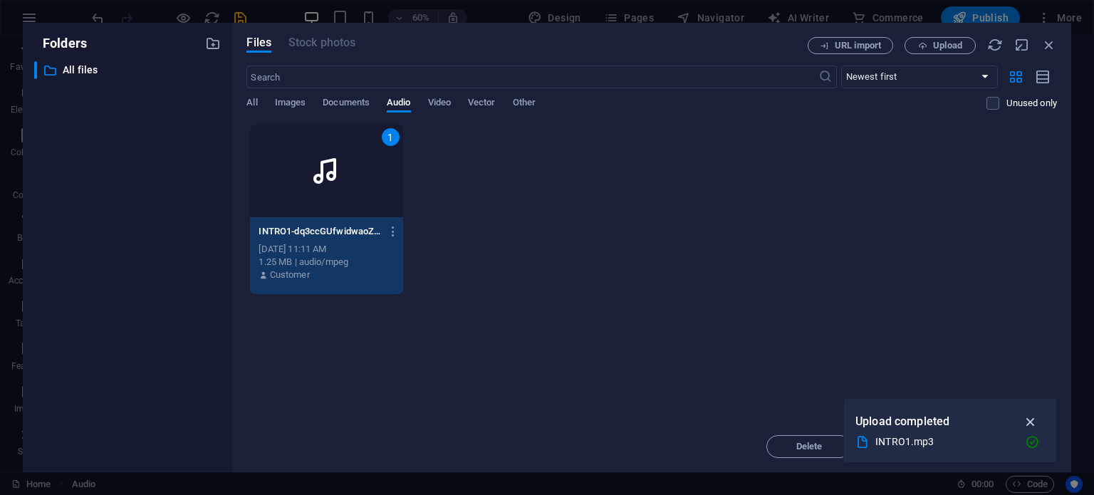
click at [1033, 418] on icon "button" at bounding box center [1030, 422] width 16 height 16
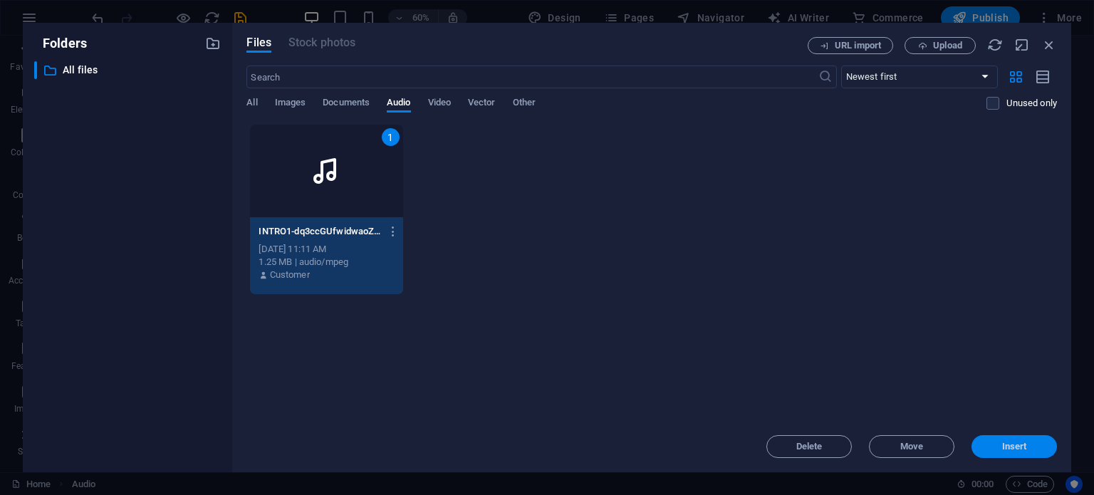
click at [1002, 448] on span "Insert" at bounding box center [1014, 446] width 25 height 9
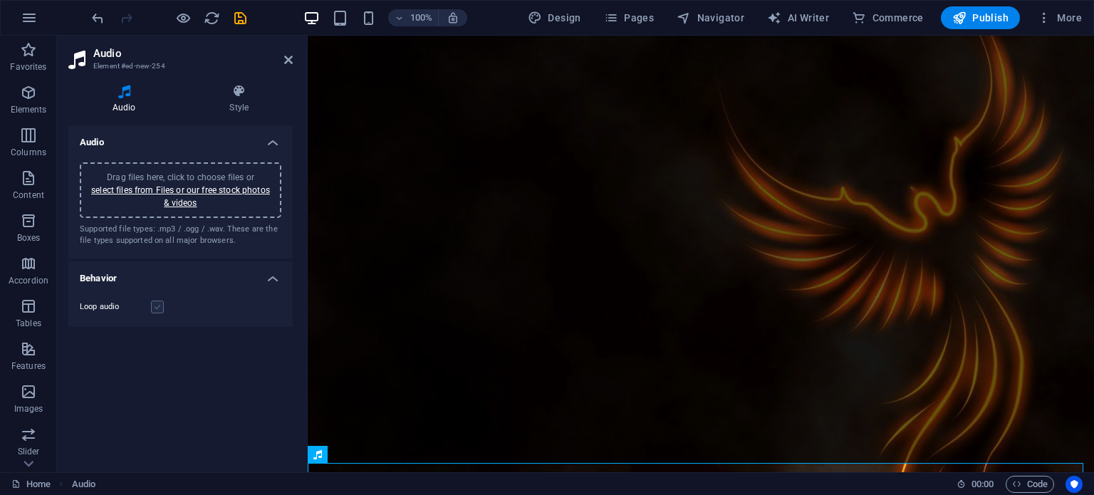
click at [156, 306] on label at bounding box center [157, 306] width 13 height 13
click at [0, 0] on input "Loop audio" at bounding box center [0, 0] width 0 height 0
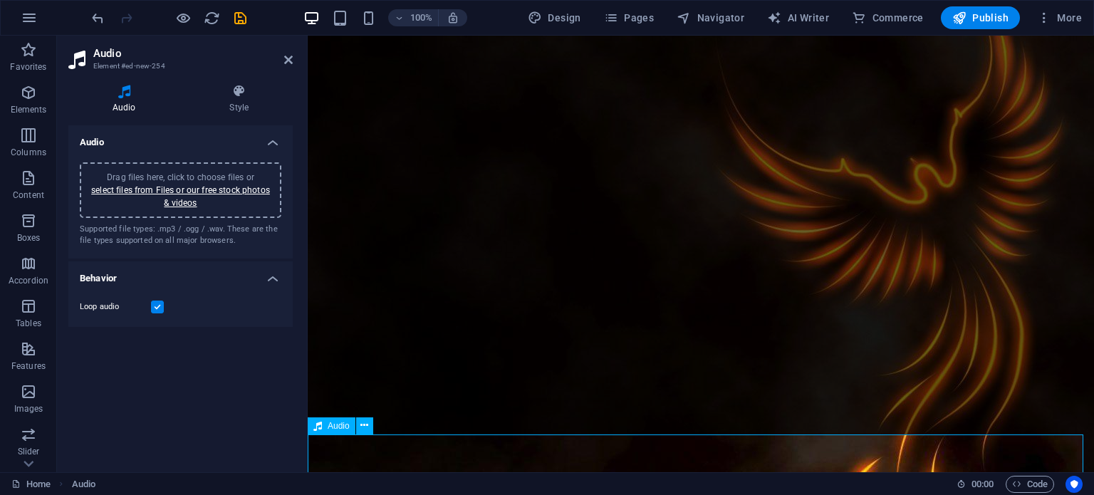
click at [328, 431] on div "Audio" at bounding box center [332, 425] width 48 height 17
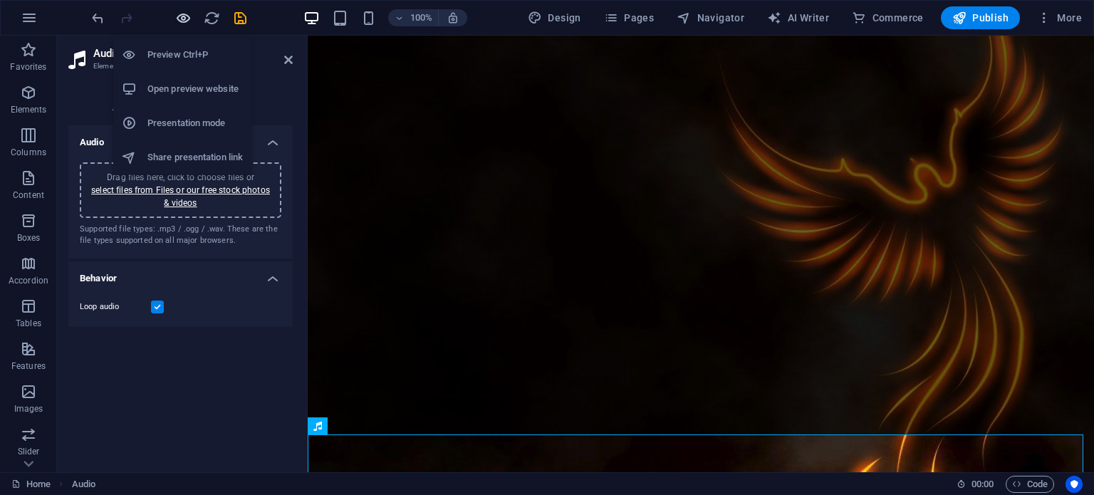
click at [183, 15] on icon "button" at bounding box center [183, 18] width 16 height 16
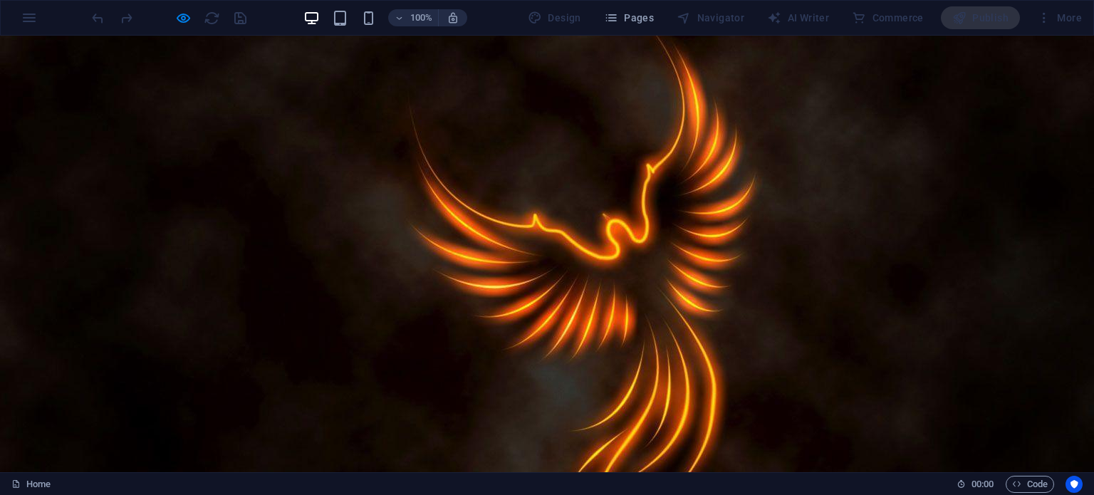
scroll to position [0, 0]
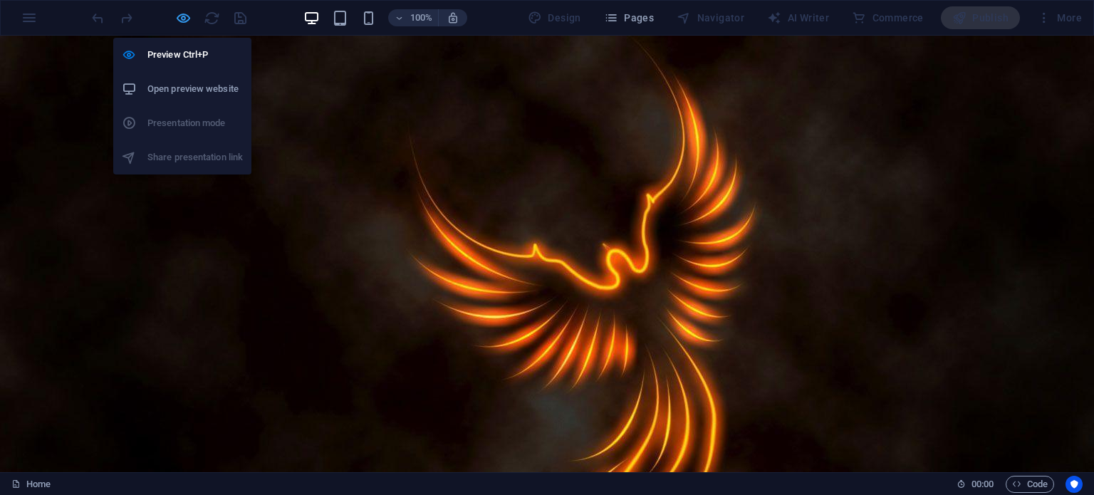
click at [185, 21] on icon "button" at bounding box center [183, 18] width 16 height 16
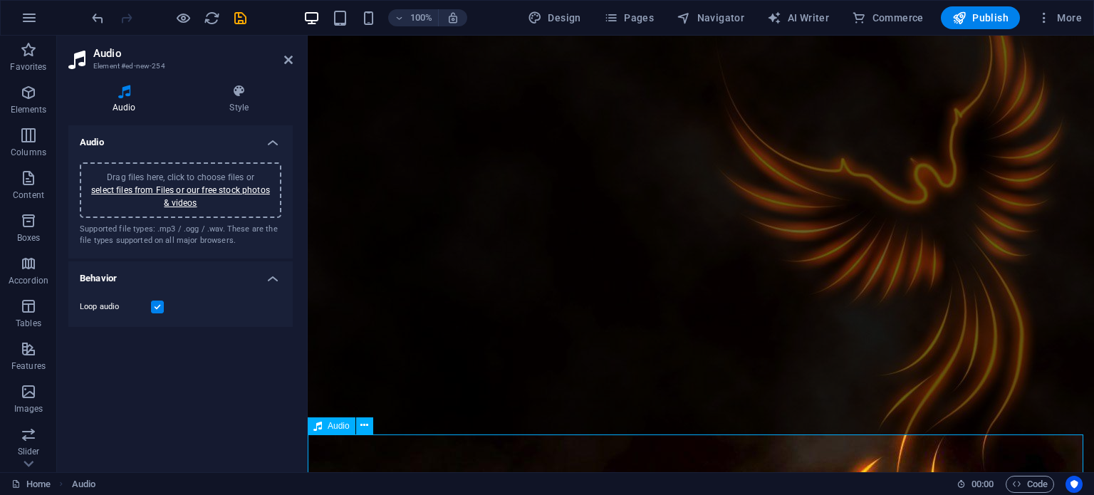
click at [325, 427] on div "Audio" at bounding box center [332, 425] width 48 height 17
click at [363, 428] on icon at bounding box center [364, 425] width 8 height 15
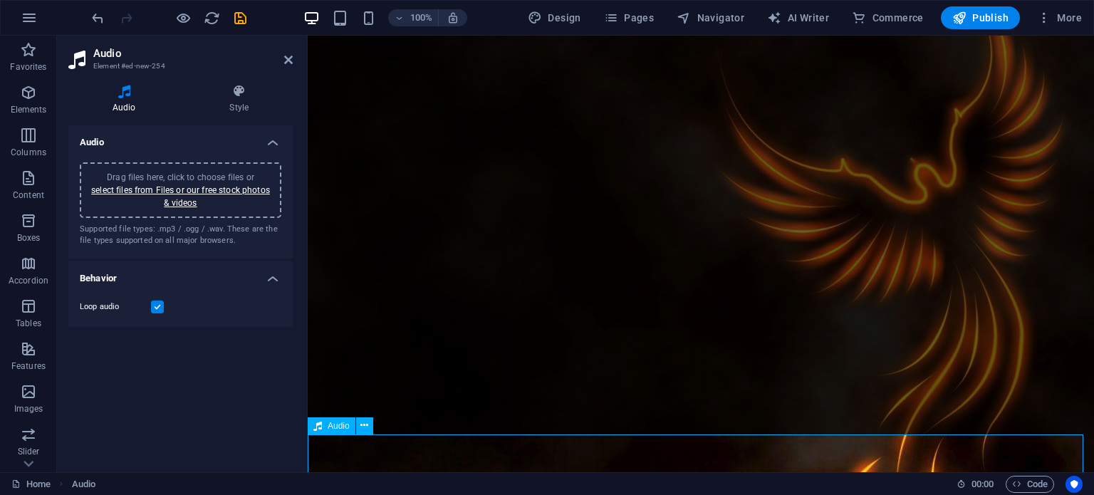
click at [223, 389] on div "Audio Drag files here, click to choose files or select files from Files or our …" at bounding box center [180, 292] width 224 height 335
click at [288, 68] on header "Audio Element #ed-new-254" at bounding box center [180, 54] width 224 height 37
click at [287, 65] on icon at bounding box center [288, 59] width 9 height 11
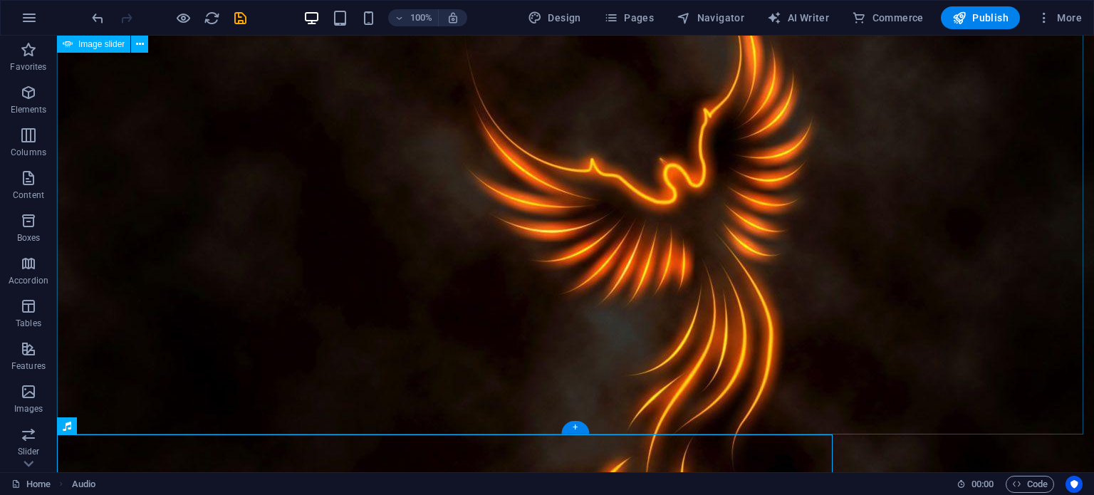
scroll to position [242, 0]
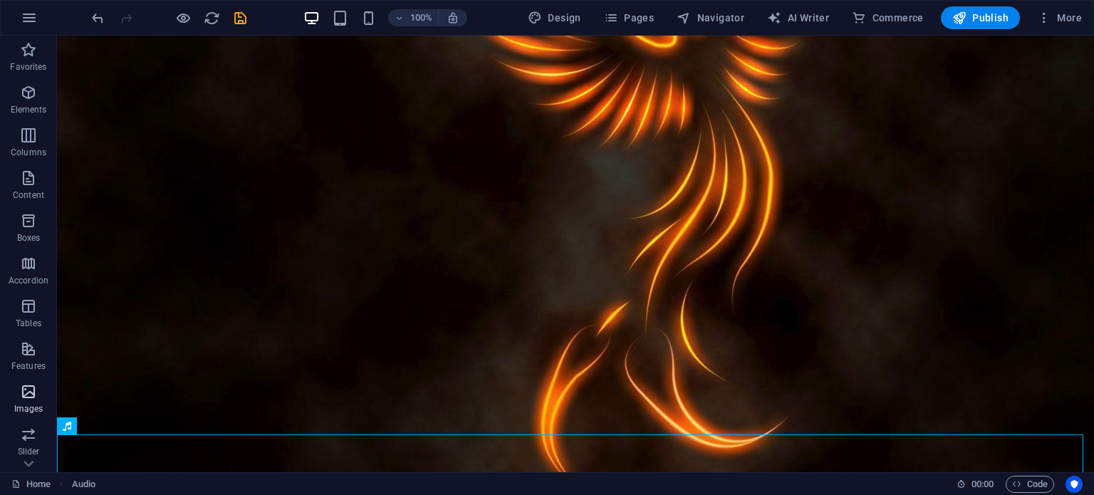
click at [29, 396] on icon "button" at bounding box center [28, 391] width 17 height 17
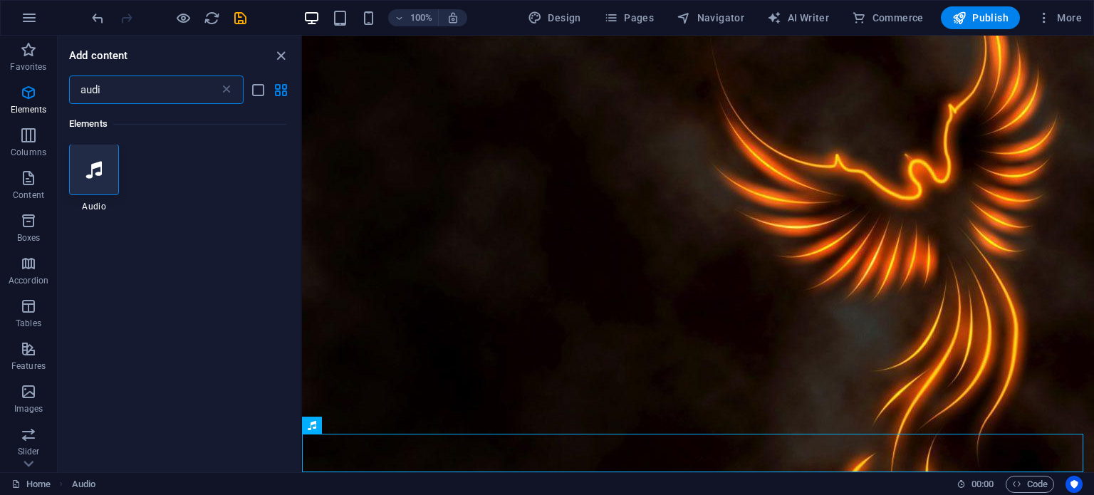
scroll to position [0, 0]
type input "a"
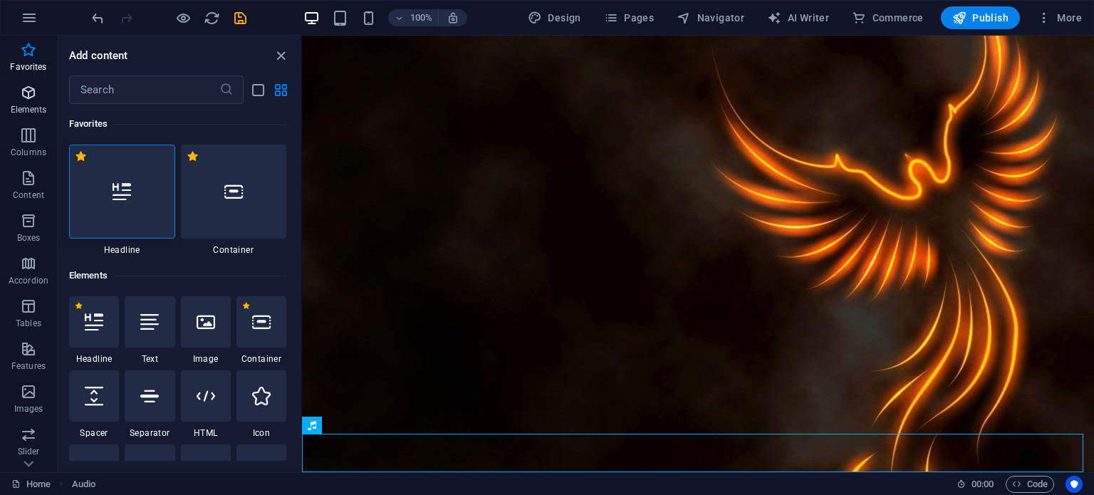
click at [26, 100] on icon "button" at bounding box center [28, 92] width 17 height 17
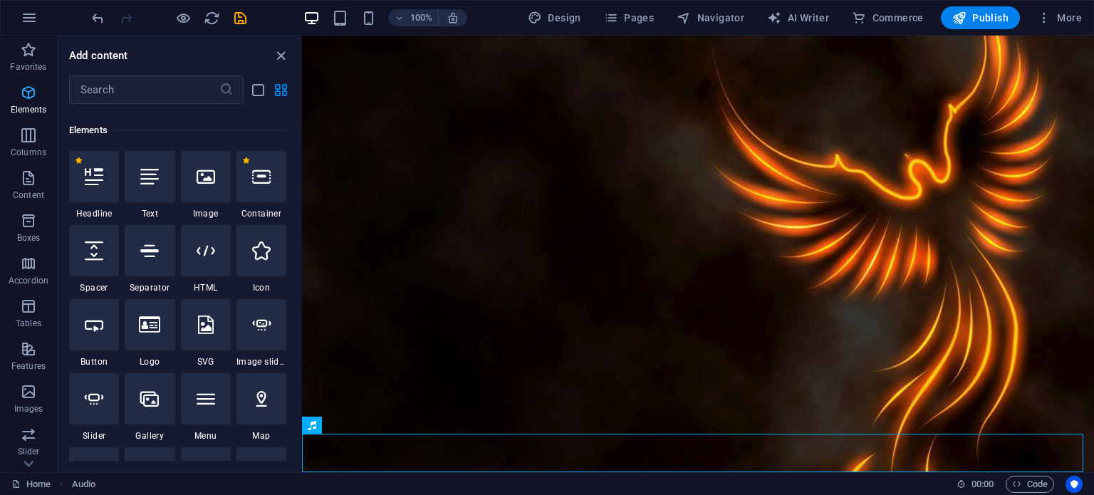
scroll to position [151, 0]
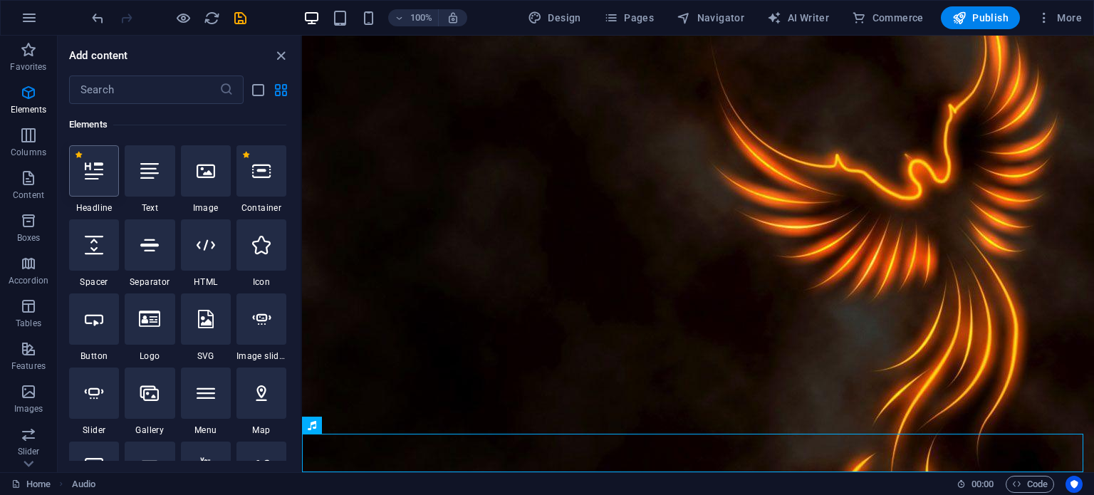
click at [90, 170] on icon at bounding box center [94, 171] width 19 height 19
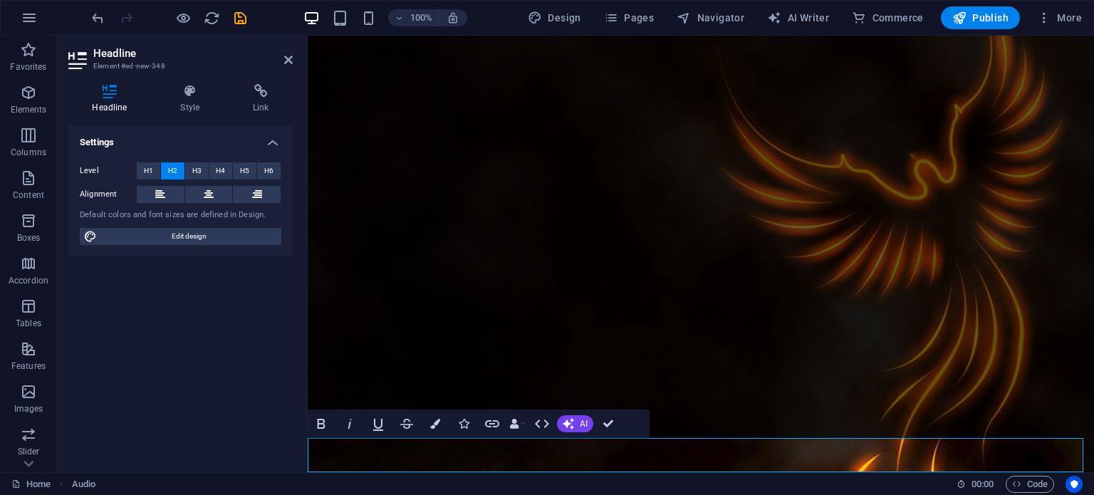
scroll to position [120, 0]
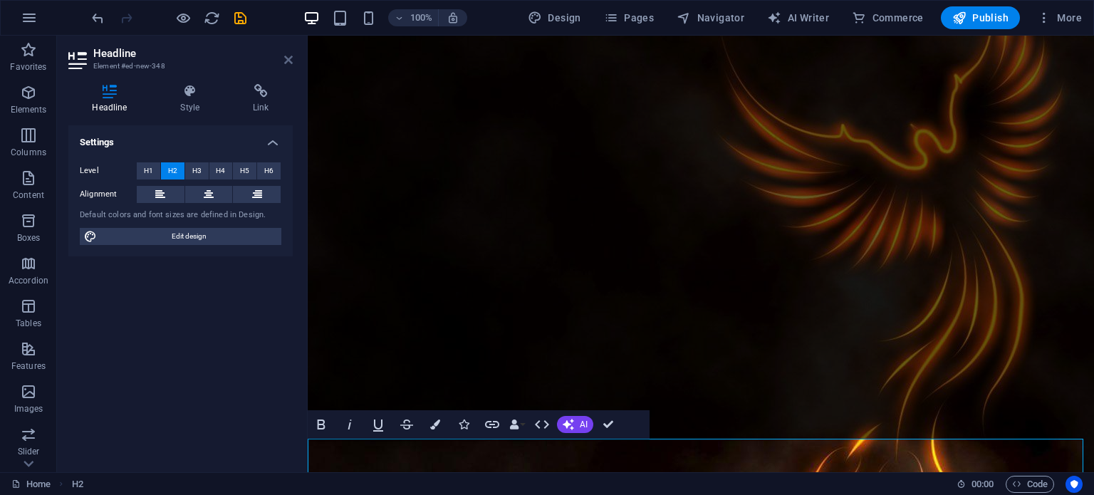
click at [288, 56] on icon at bounding box center [288, 59] width 9 height 11
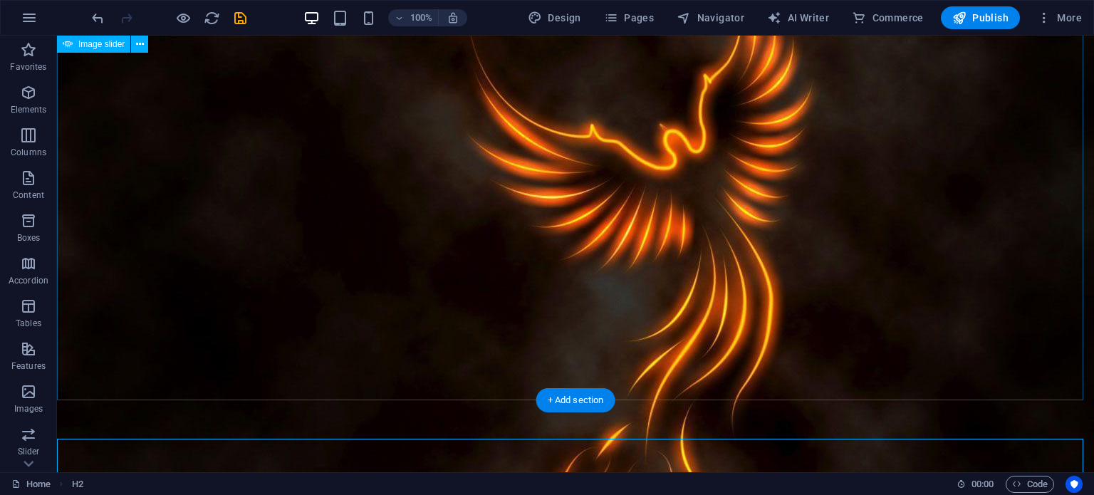
scroll to position [276, 0]
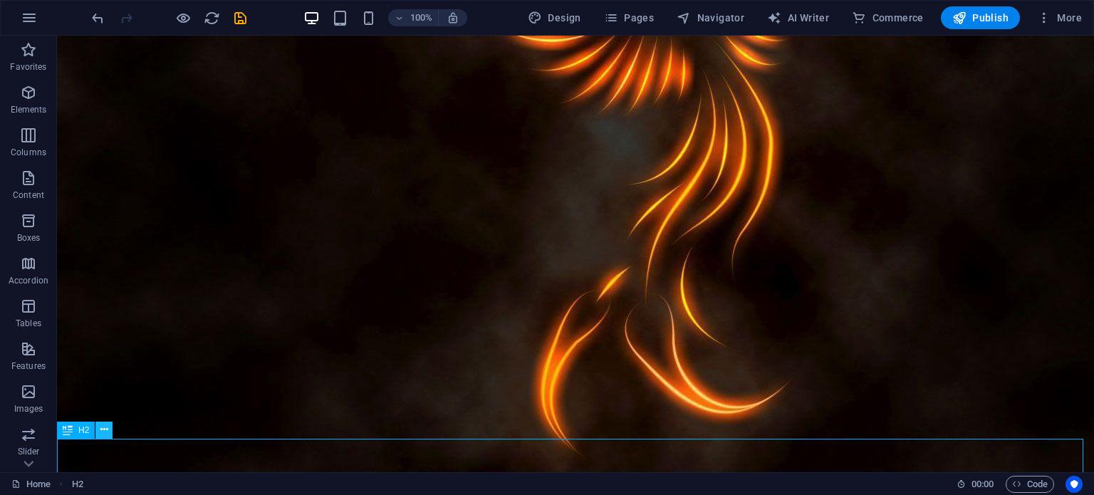
click at [99, 431] on button at bounding box center [103, 429] width 17 height 17
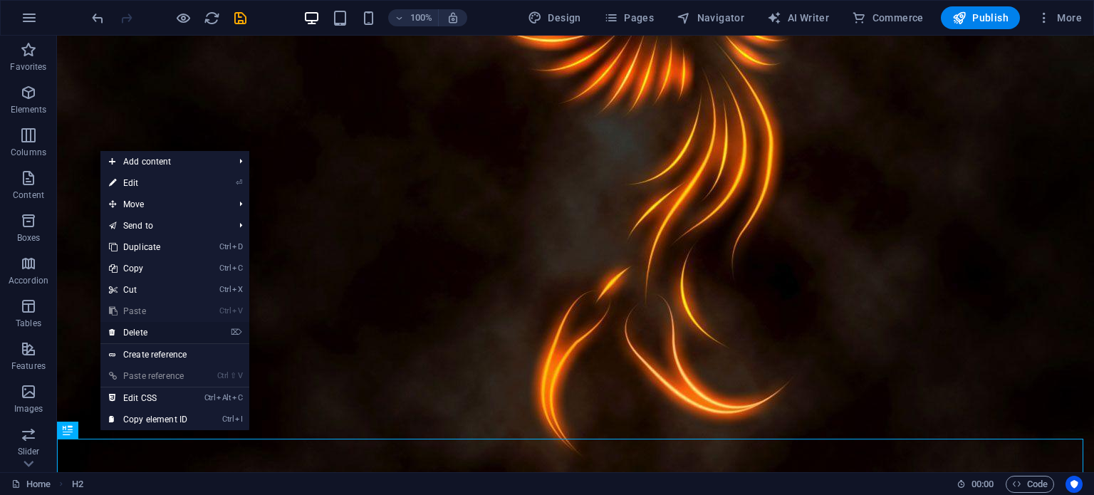
click at [134, 337] on link "⌦ Delete" at bounding box center [147, 332] width 95 height 21
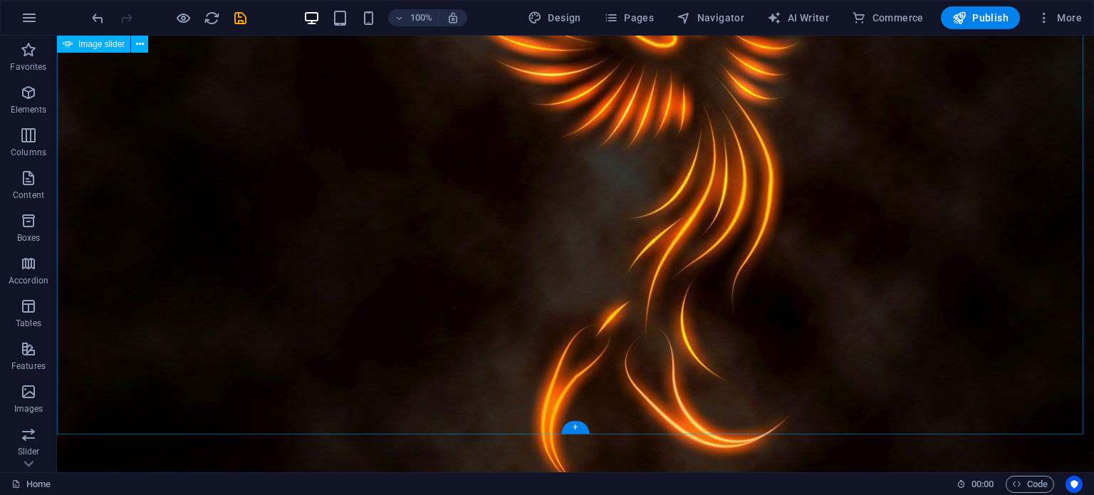
scroll to position [0, 0]
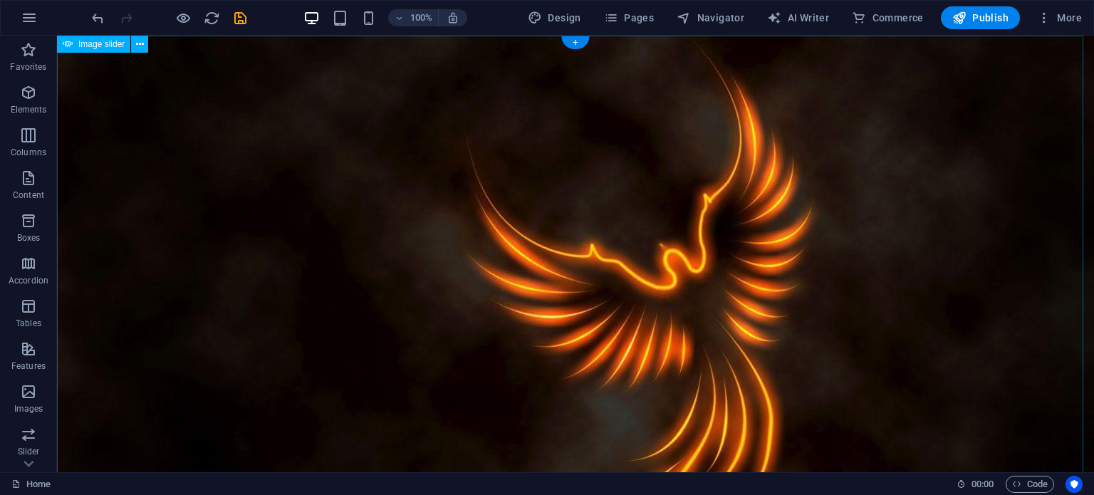
click at [242, 345] on img "1/1" at bounding box center [655, 410] width 1196 height 748
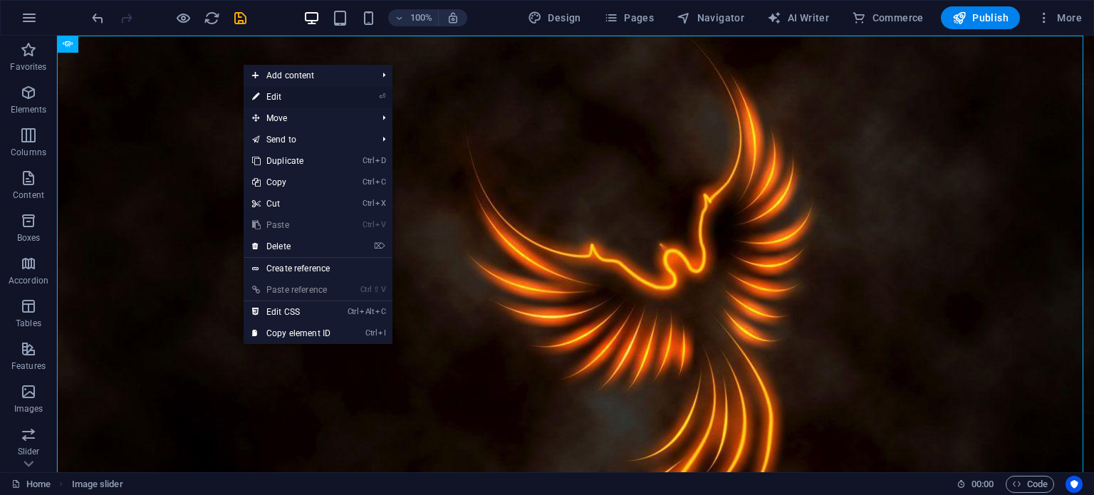
click at [273, 96] on link "⏎ Edit" at bounding box center [290, 96] width 95 height 21
select select "ms"
select select "s"
select select "progressive"
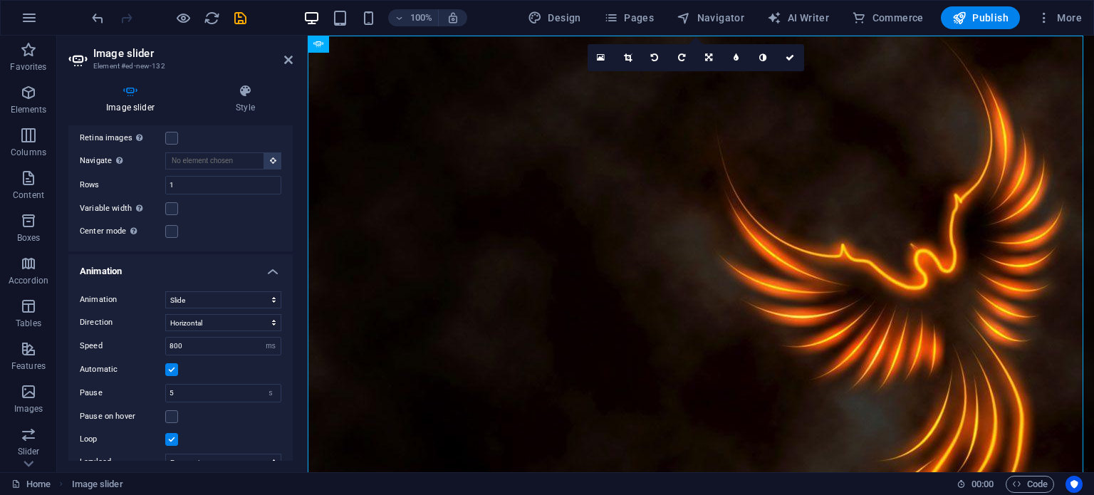
scroll to position [414, 0]
click at [227, 295] on select "Slide Fade" at bounding box center [223, 297] width 116 height 17
click at [165, 289] on select "Slide Fade" at bounding box center [223, 297] width 116 height 17
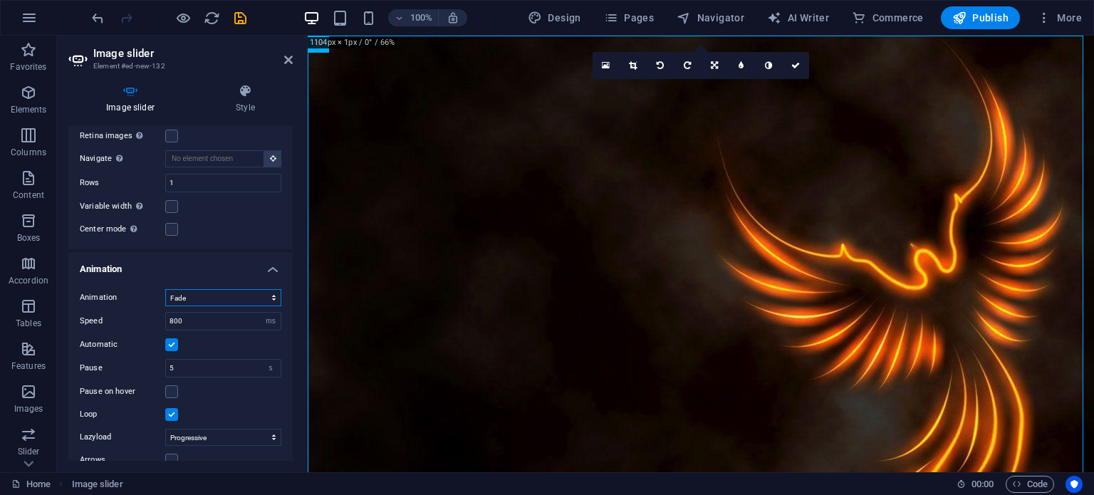
click at [205, 289] on select "Slide Fade" at bounding box center [223, 297] width 116 height 17
click at [165, 289] on select "Slide Fade" at bounding box center [223, 297] width 116 height 17
click at [204, 298] on select "Slide Fade" at bounding box center [223, 297] width 116 height 17
click at [165, 289] on select "Slide Fade" at bounding box center [223, 297] width 116 height 17
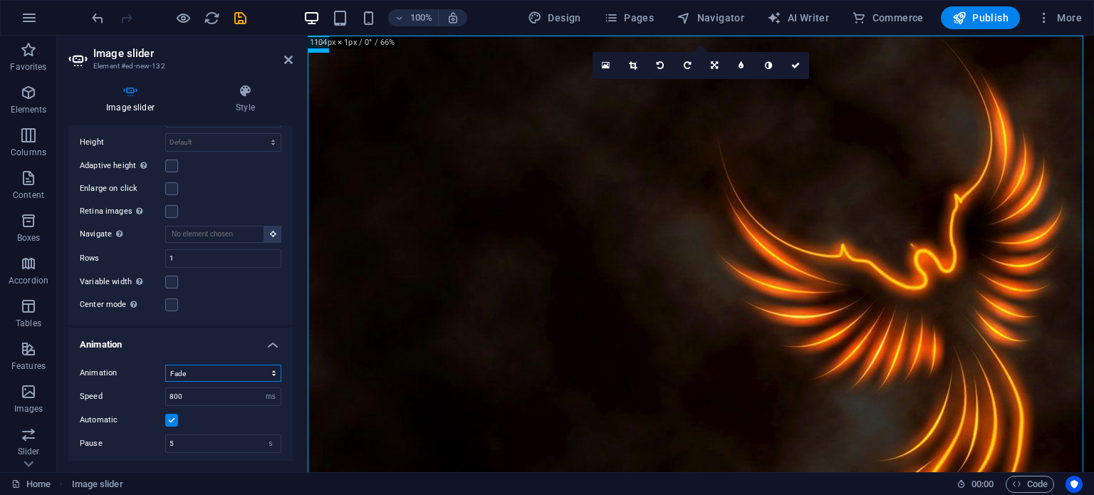
scroll to position [340, 0]
click at [206, 370] on select "Slide Fade" at bounding box center [223, 372] width 116 height 17
select select "slide"
click at [165, 364] on select "Slide Fade" at bounding box center [223, 372] width 116 height 17
click at [28, 100] on icon "button" at bounding box center [28, 92] width 17 height 17
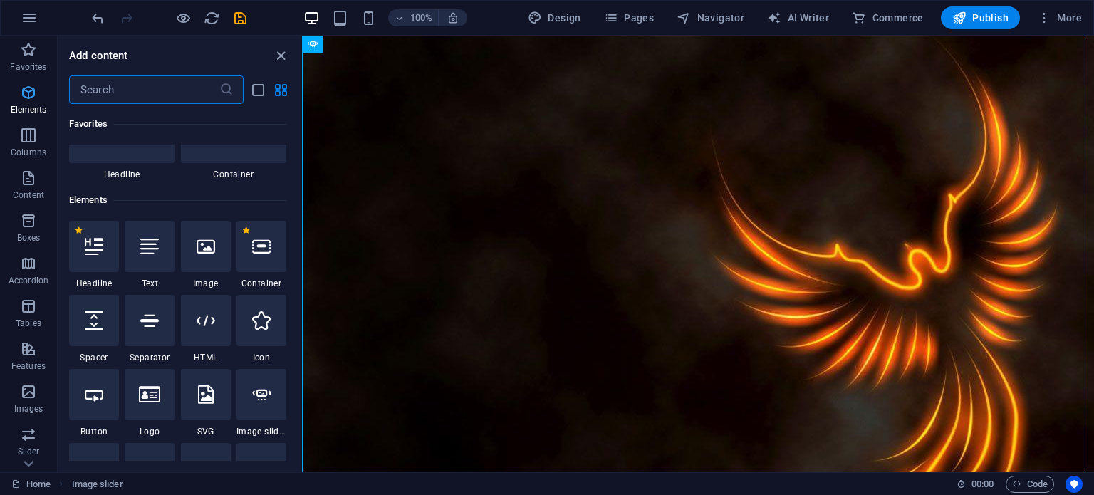
scroll to position [151, 0]
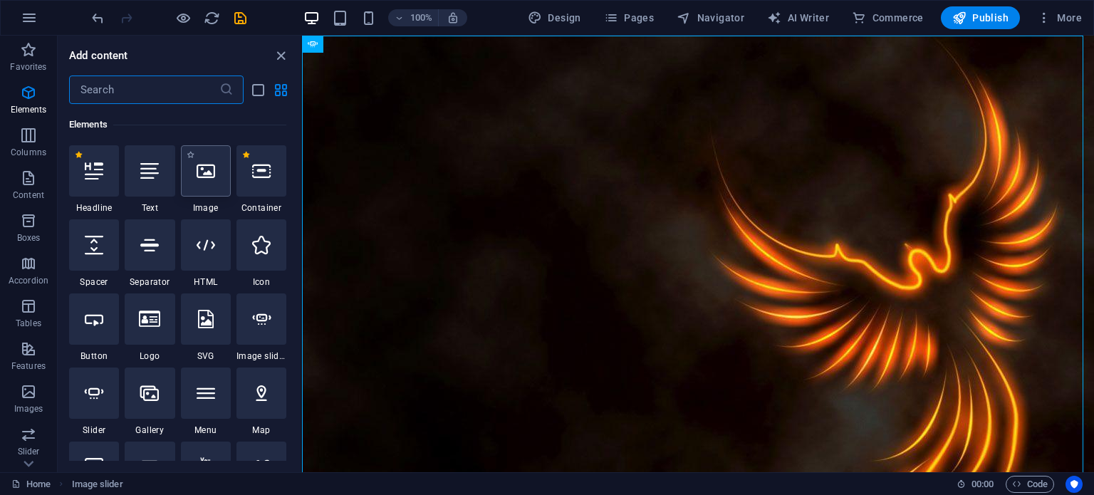
click at [198, 179] on icon at bounding box center [206, 171] width 19 height 19
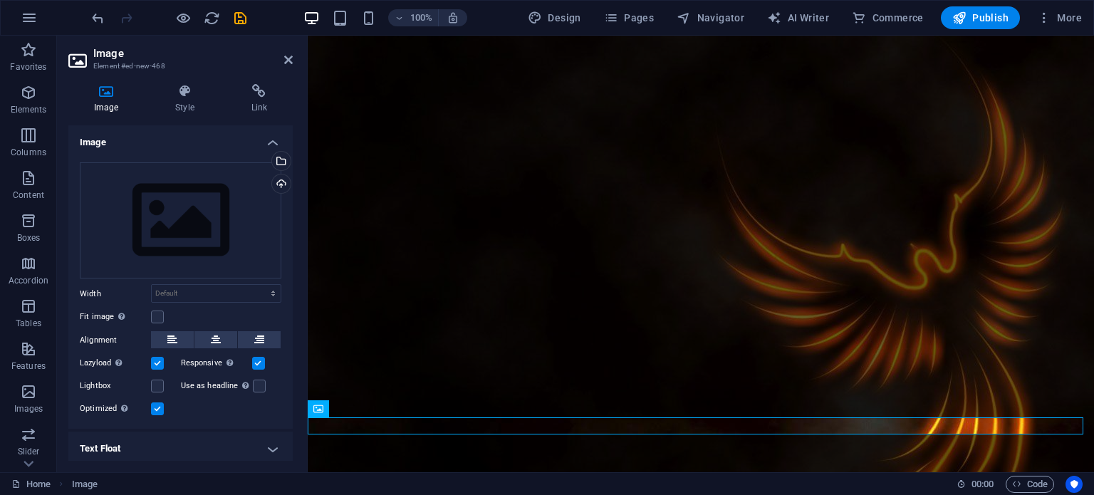
scroll to position [103, 0]
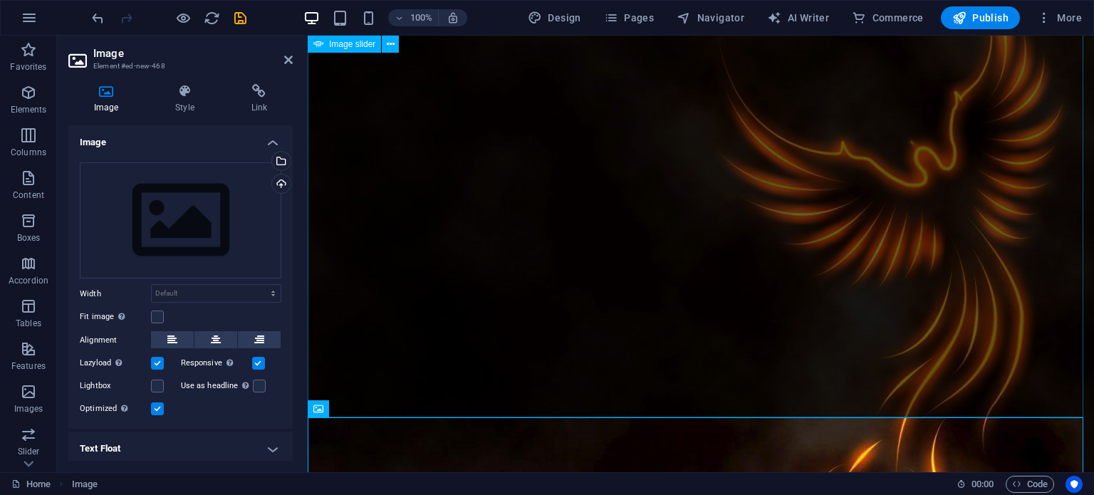
click at [441, 220] on img "1/1" at bounding box center [906, 307] width 1196 height 748
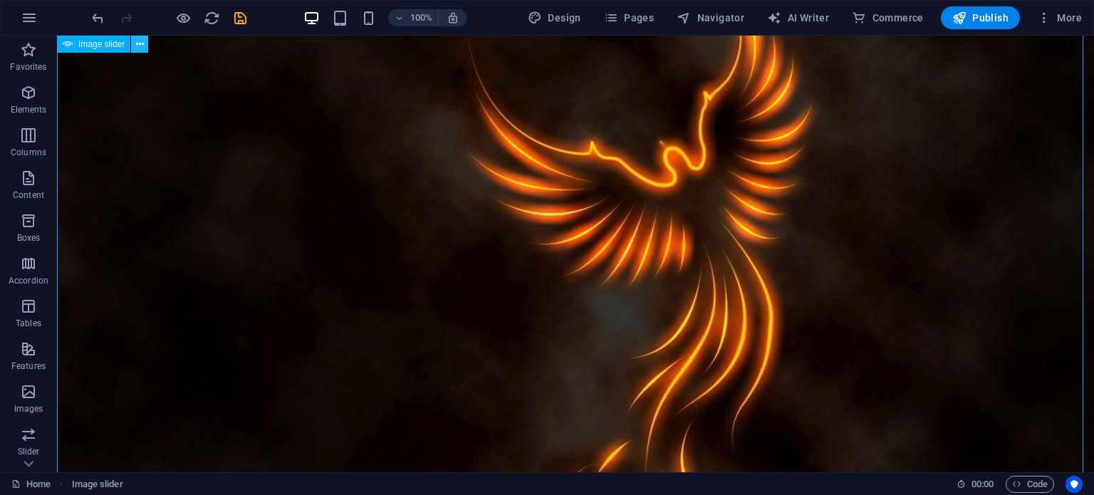
click at [138, 45] on icon at bounding box center [140, 44] width 8 height 15
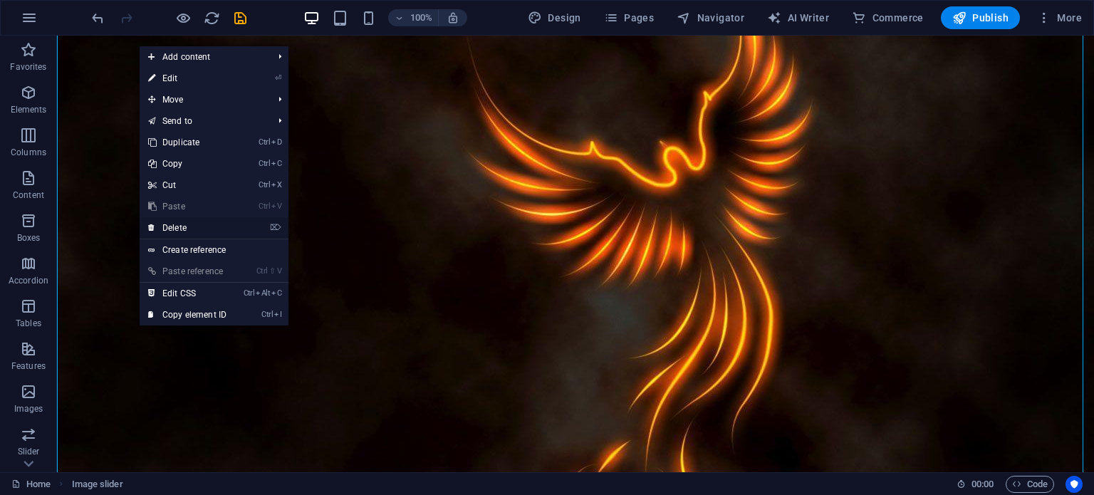
click at [178, 222] on link "⌦ Delete" at bounding box center [187, 227] width 95 height 21
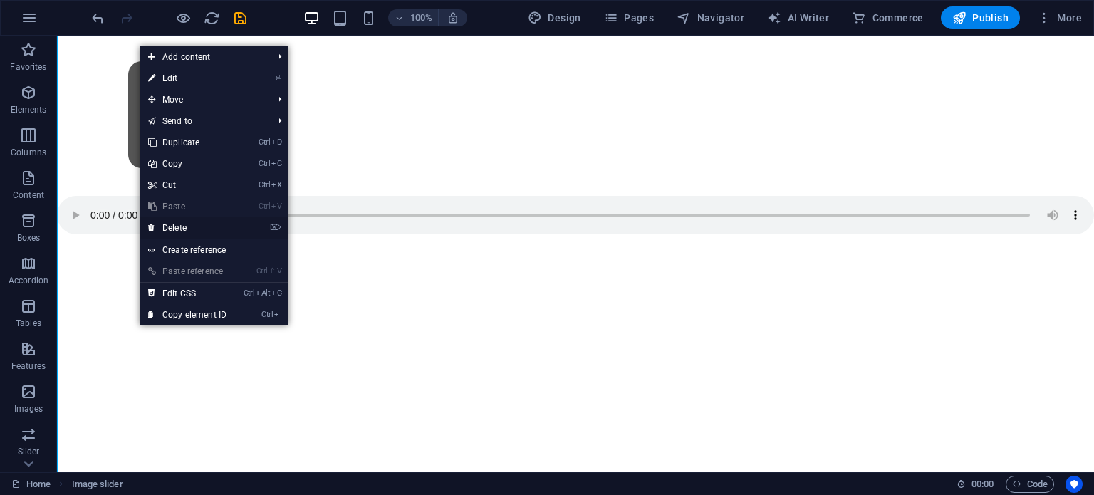
scroll to position [0, 0]
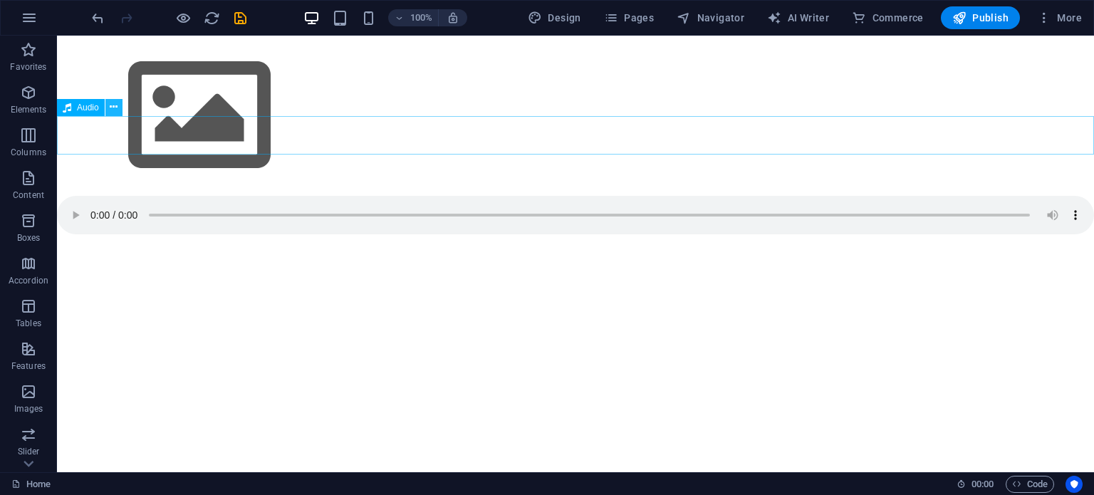
click at [115, 110] on icon at bounding box center [114, 107] width 8 height 15
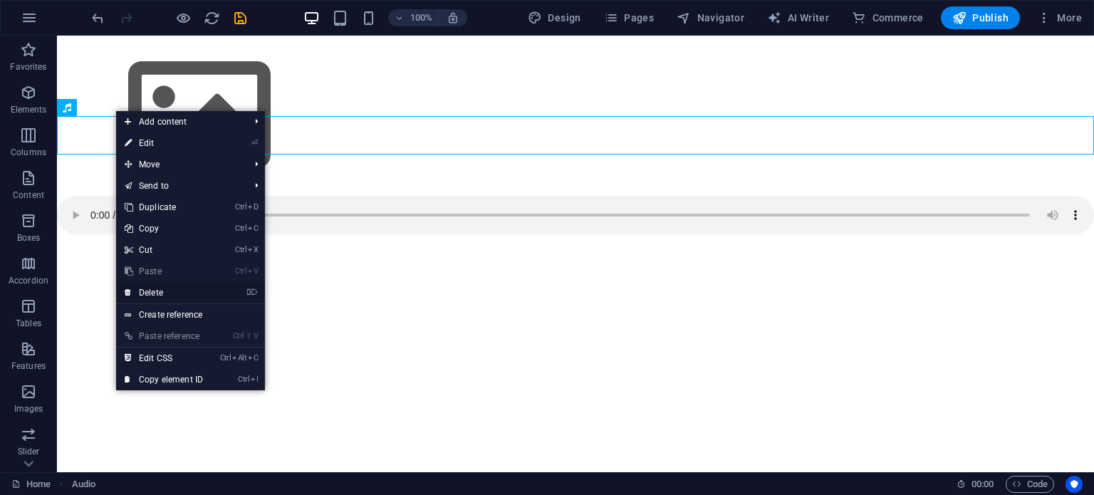
click at [141, 288] on link "⌦ Delete" at bounding box center [163, 292] width 95 height 21
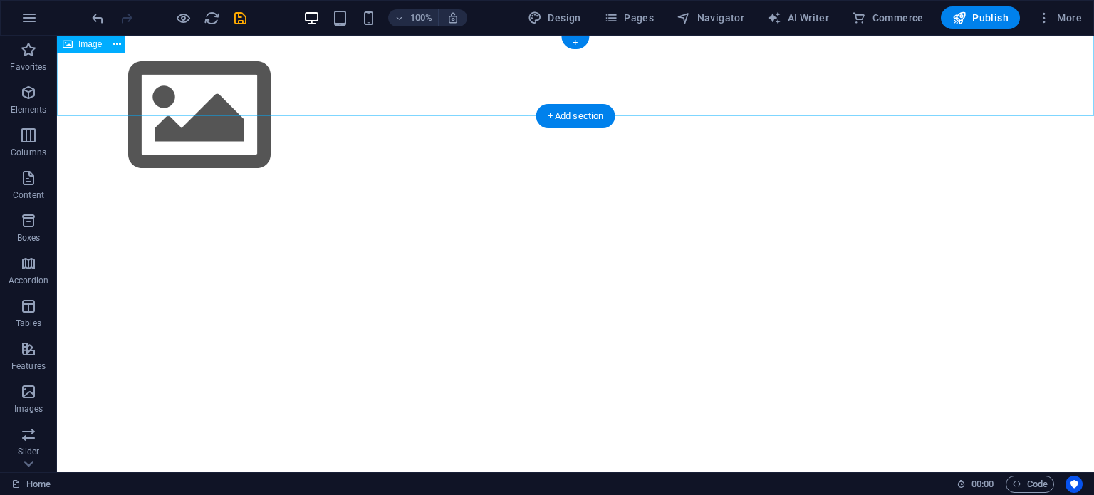
click at [108, 73] on figure at bounding box center [575, 116] width 1037 height 160
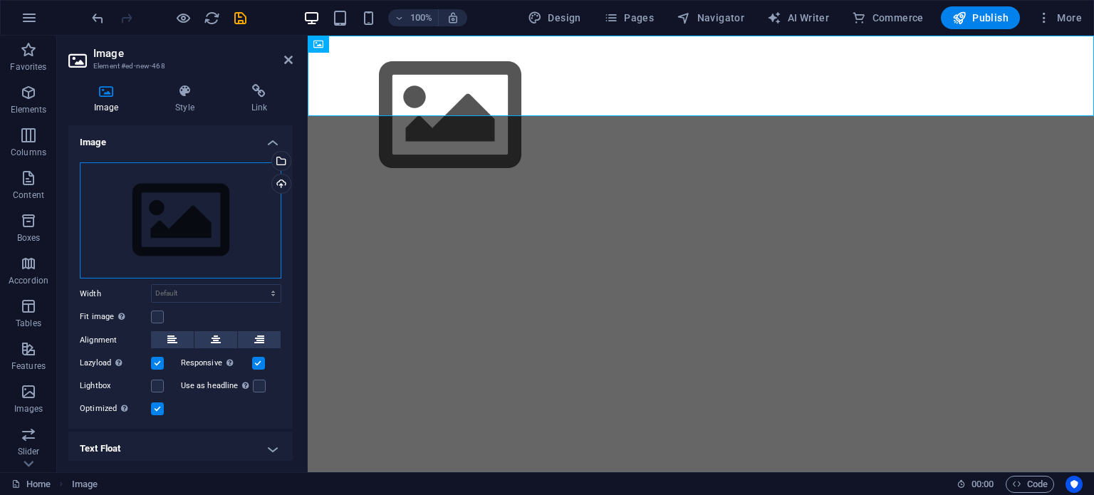
click at [168, 225] on div "Drag files here, click to choose files or select files from Files or our free s…" at bounding box center [180, 220] width 201 height 117
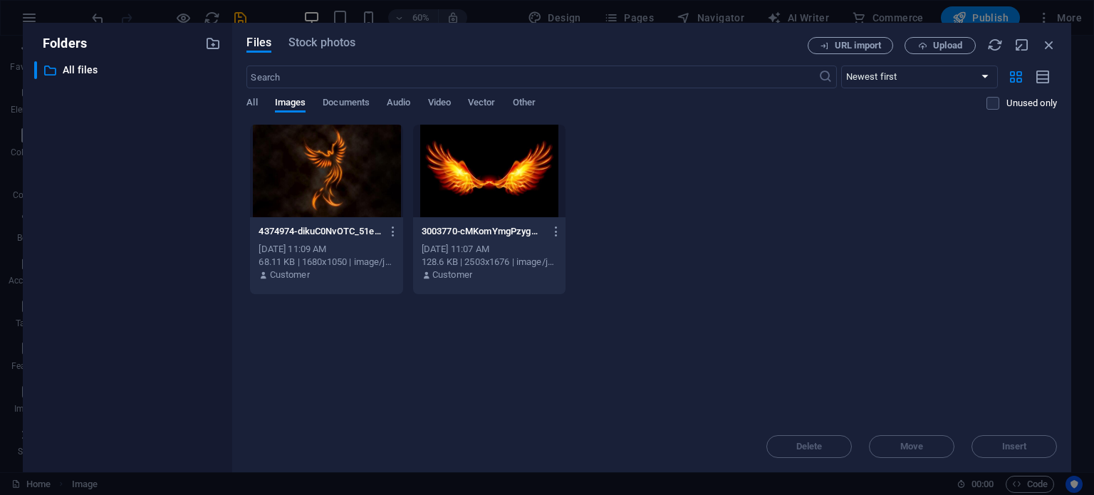
click at [310, 172] on div at bounding box center [326, 171] width 152 height 93
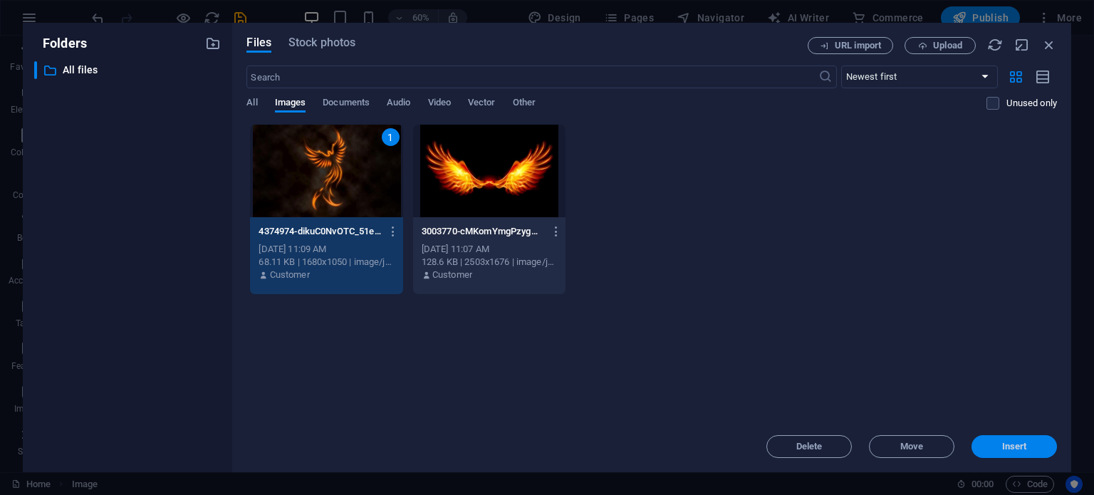
click at [999, 454] on button "Insert" at bounding box center [1013, 446] width 85 height 23
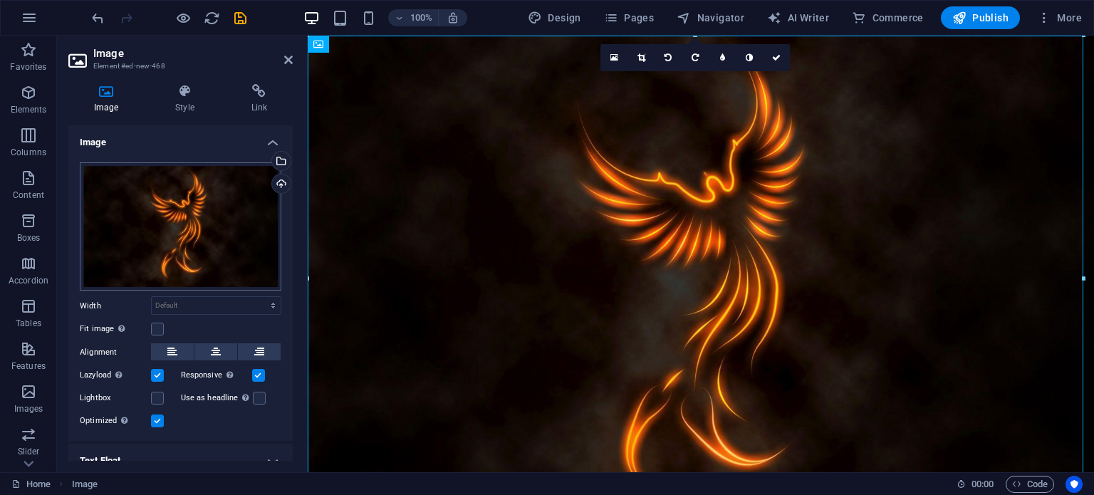
scroll to position [51, 0]
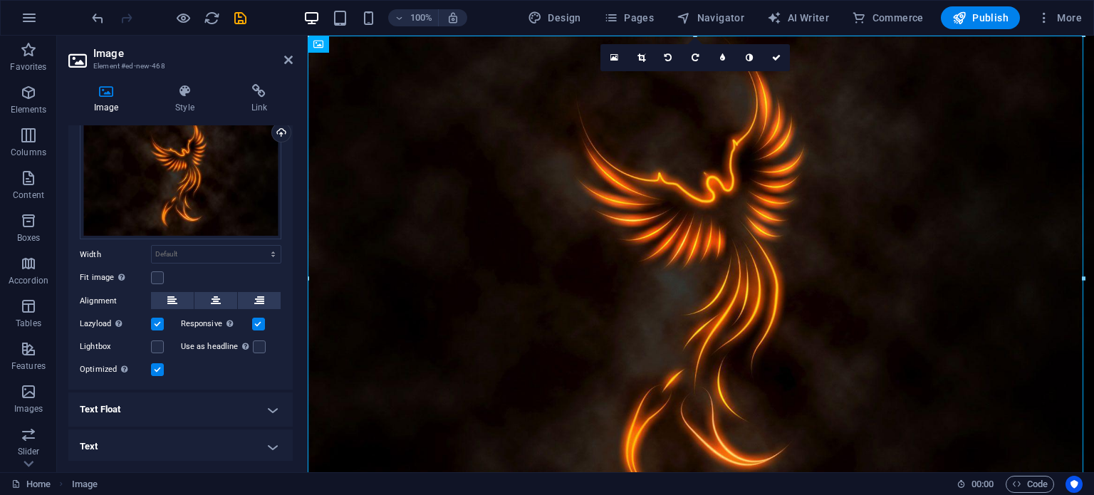
click at [273, 404] on h4 "Text Float" at bounding box center [180, 409] width 224 height 34
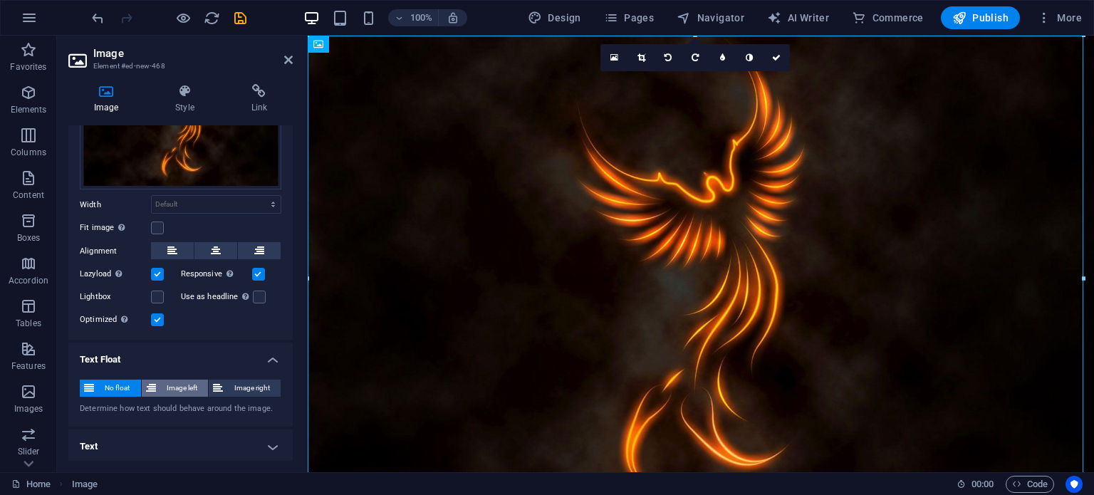
click at [185, 387] on span "Image left" at bounding box center [182, 387] width 44 height 17
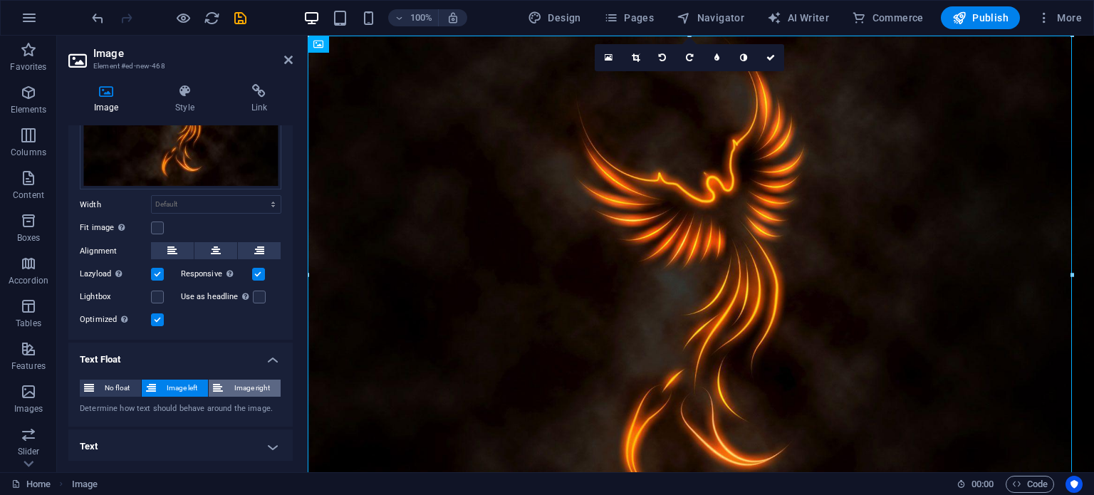
click at [229, 385] on span "Image right" at bounding box center [251, 387] width 49 height 17
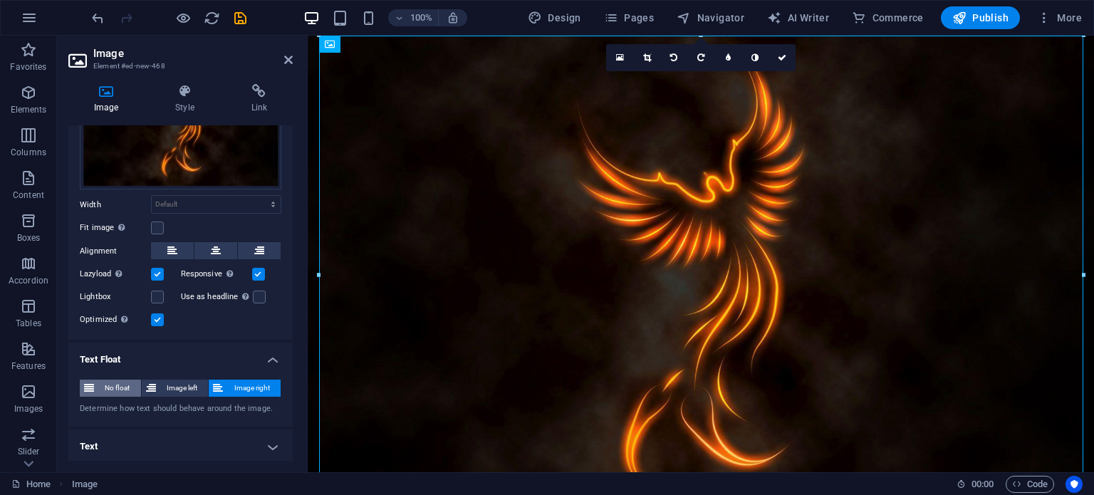
click at [104, 385] on span "No float" at bounding box center [117, 387] width 38 height 17
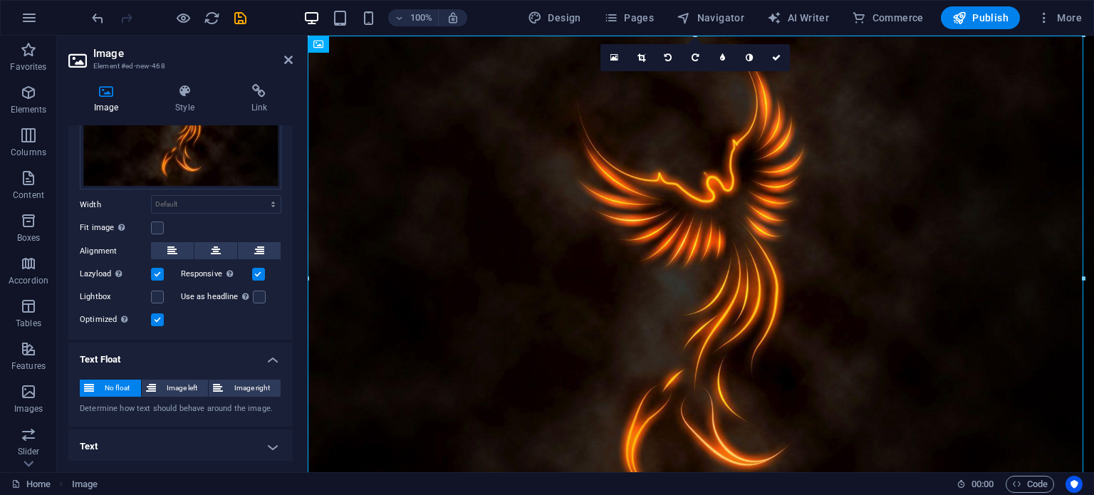
click at [267, 355] on h4 "Text Float" at bounding box center [180, 355] width 224 height 26
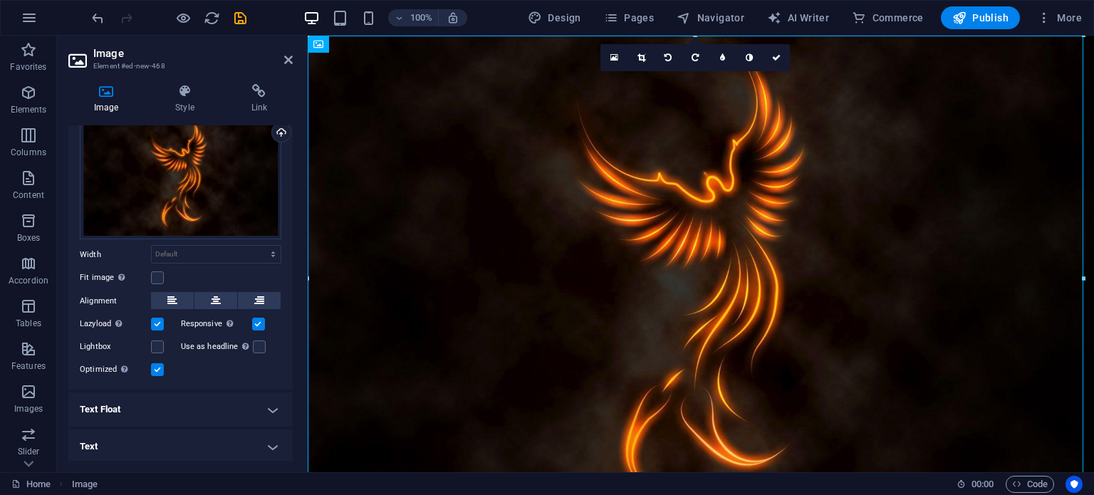
click at [266, 447] on h4 "Text" at bounding box center [180, 446] width 224 height 34
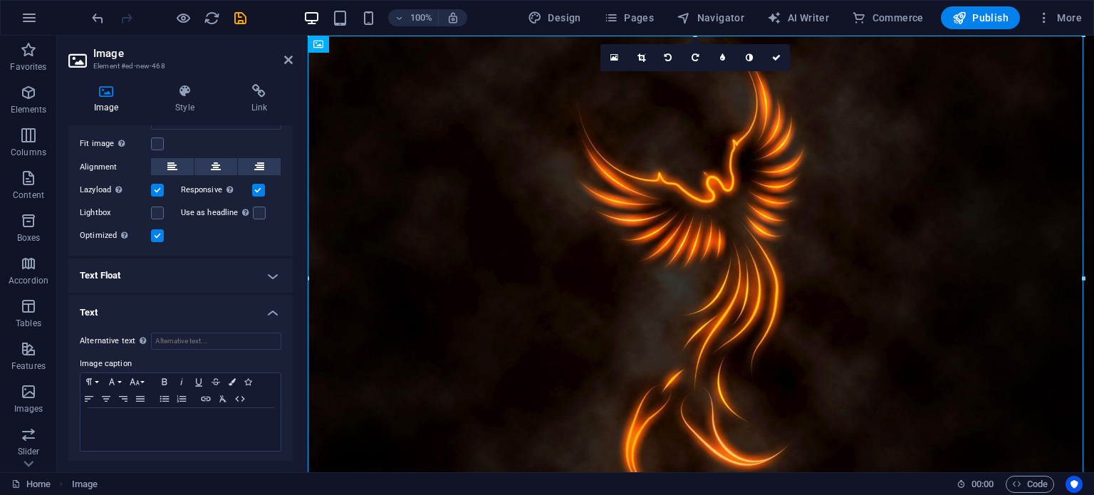
scroll to position [185, 0]
click at [216, 340] on input "Alternative text The alternative text is used by devices that cannot display im…" at bounding box center [216, 340] width 130 height 17
type input "n"
click at [266, 307] on h4 "Text" at bounding box center [180, 308] width 224 height 26
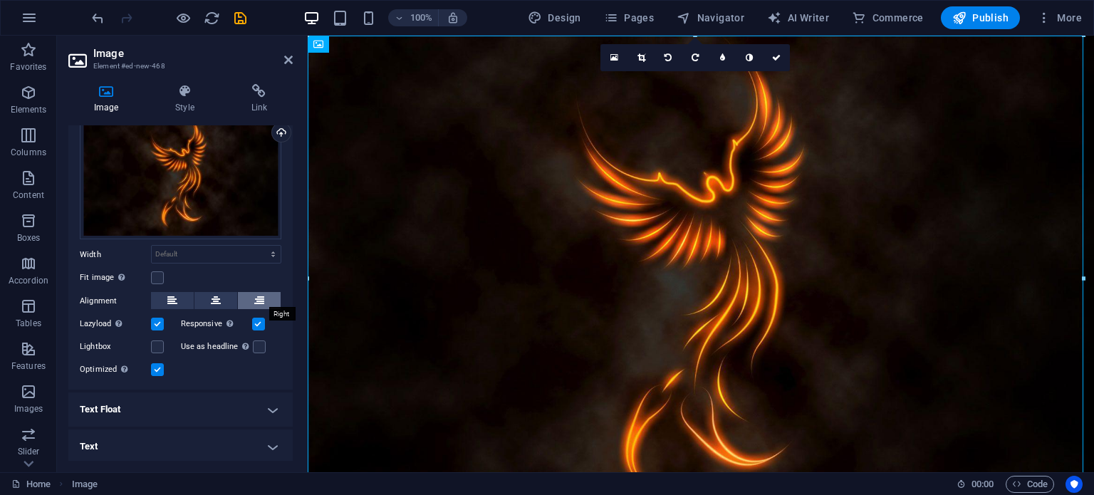
scroll to position [0, 0]
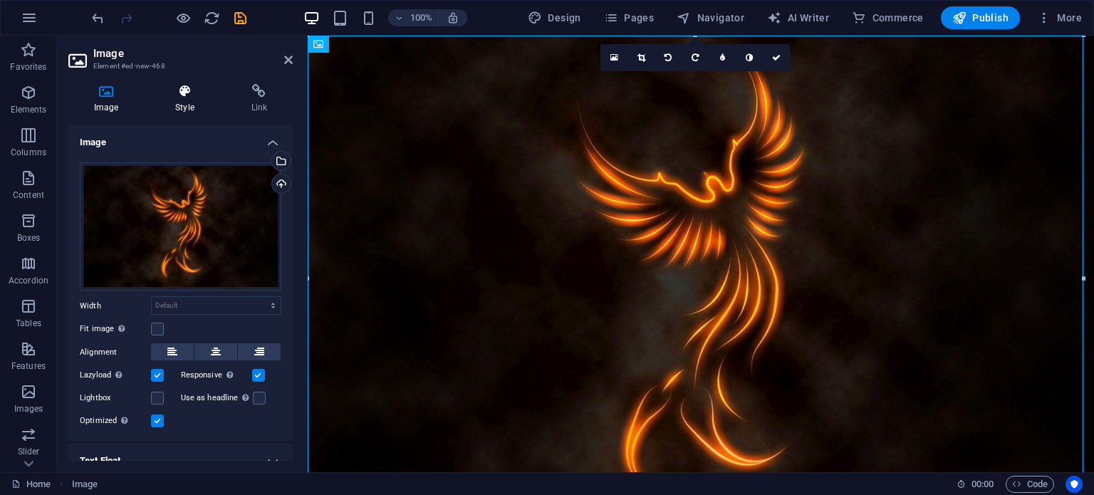
click at [188, 89] on icon at bounding box center [185, 91] width 70 height 14
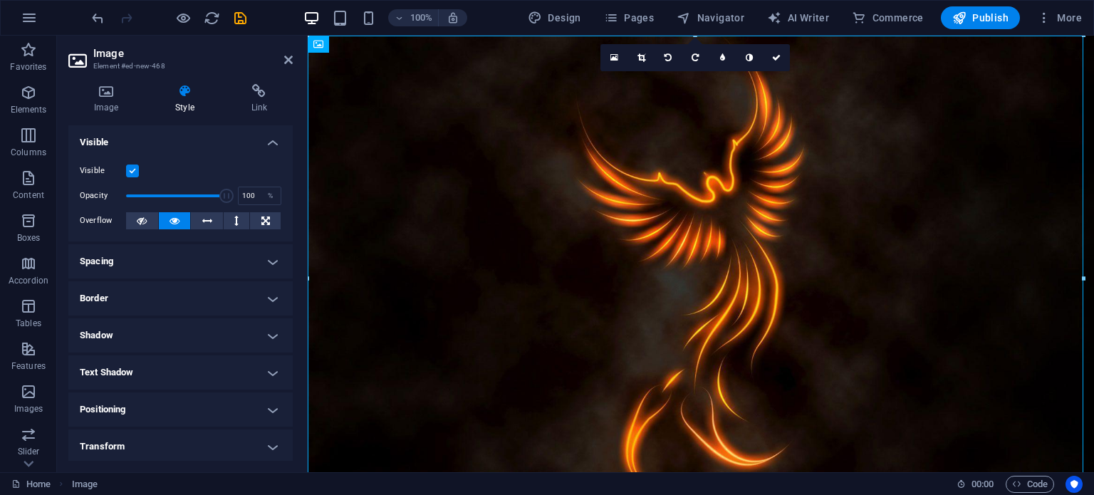
scroll to position [60, 0]
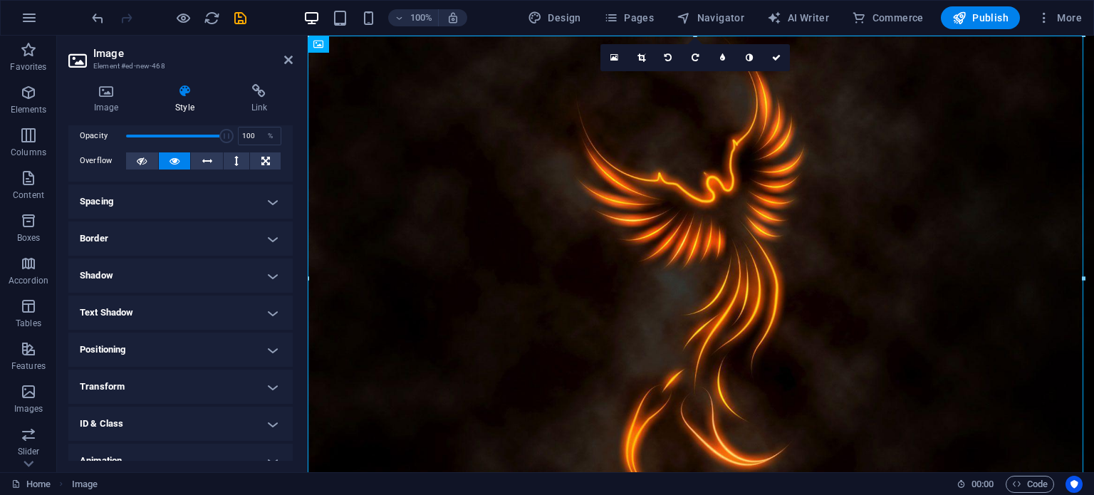
click at [229, 313] on h4 "Text Shadow" at bounding box center [180, 312] width 224 height 34
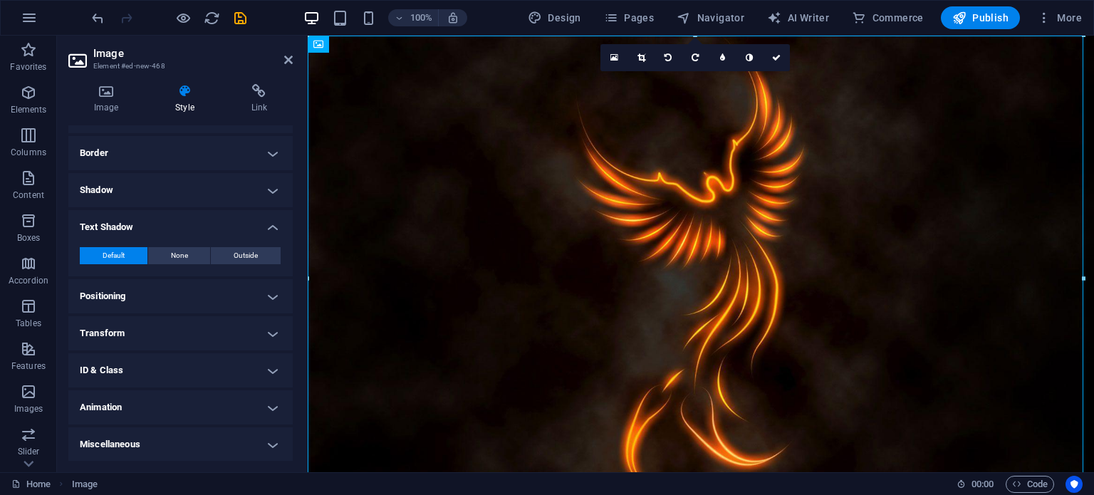
scroll to position [0, 0]
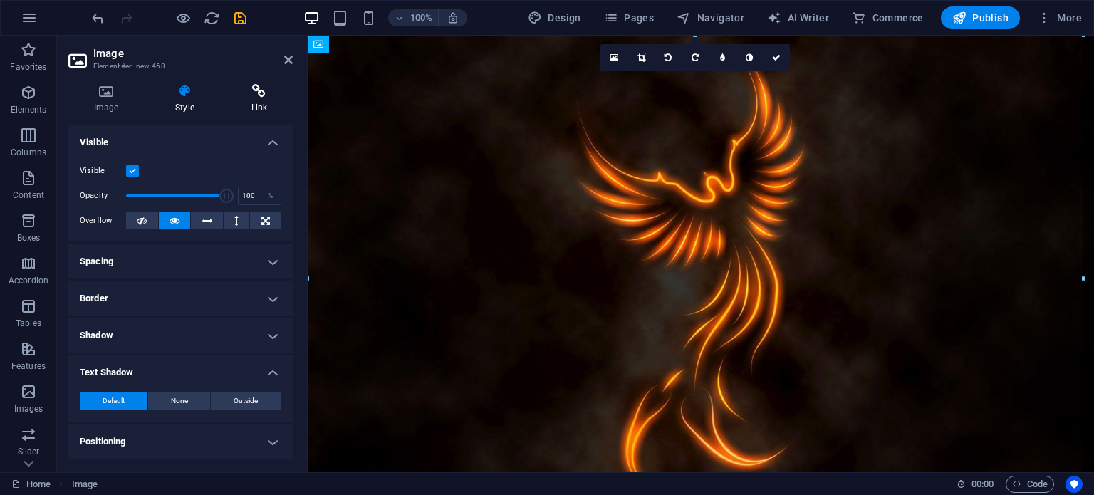
click at [257, 100] on h4 "Link" at bounding box center [259, 99] width 67 height 30
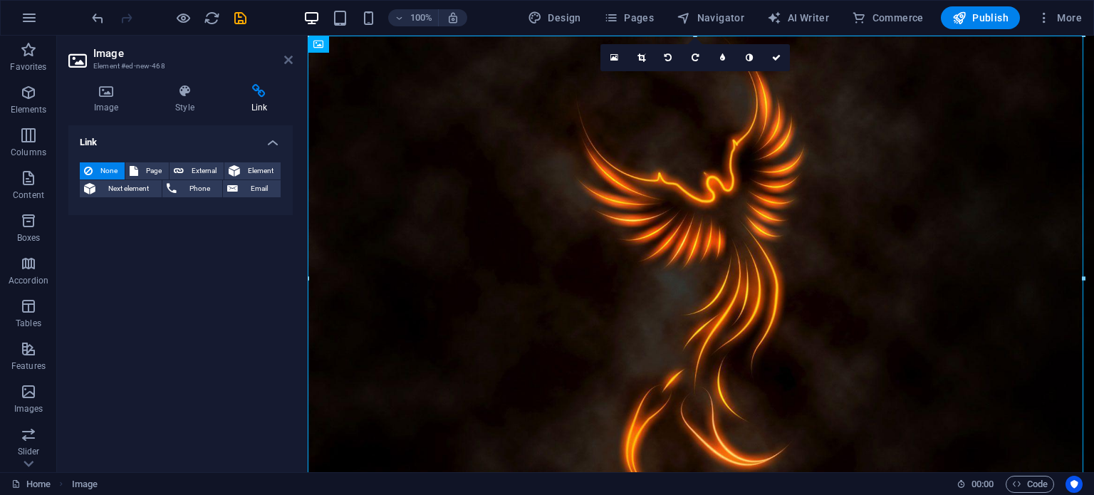
click at [286, 59] on icon at bounding box center [288, 59] width 9 height 11
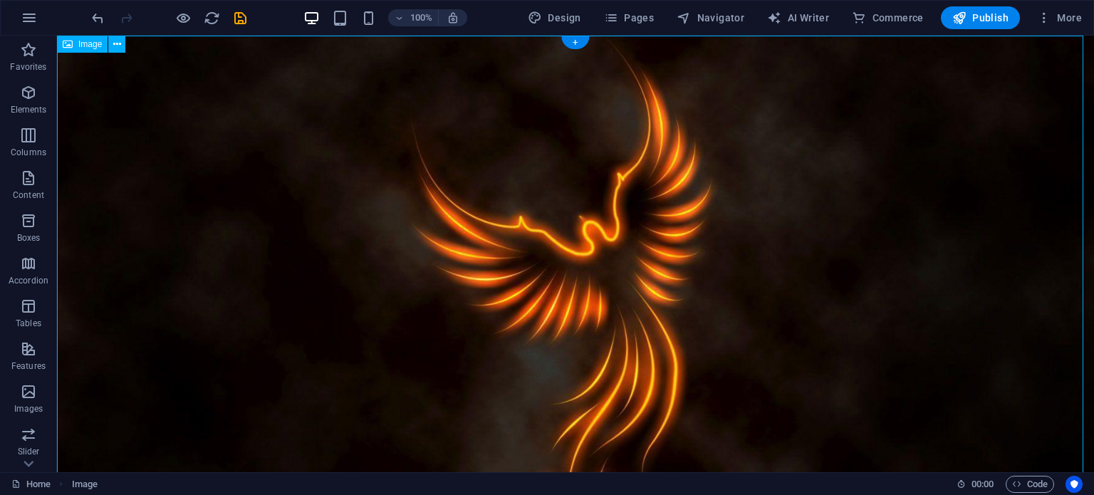
click at [186, 216] on figure at bounding box center [575, 360] width 1037 height 648
click at [22, 103] on span "Elements" at bounding box center [28, 101] width 57 height 34
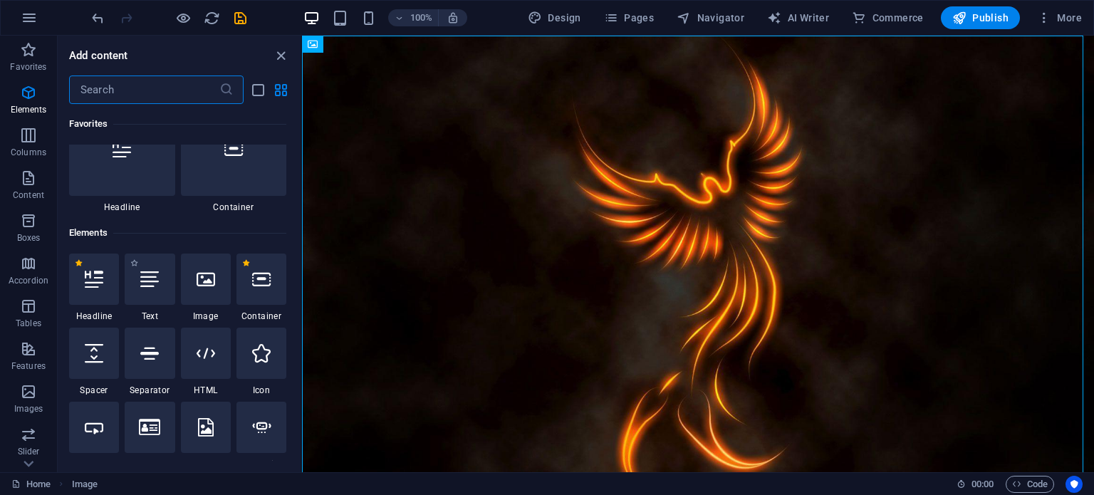
scroll to position [151, 0]
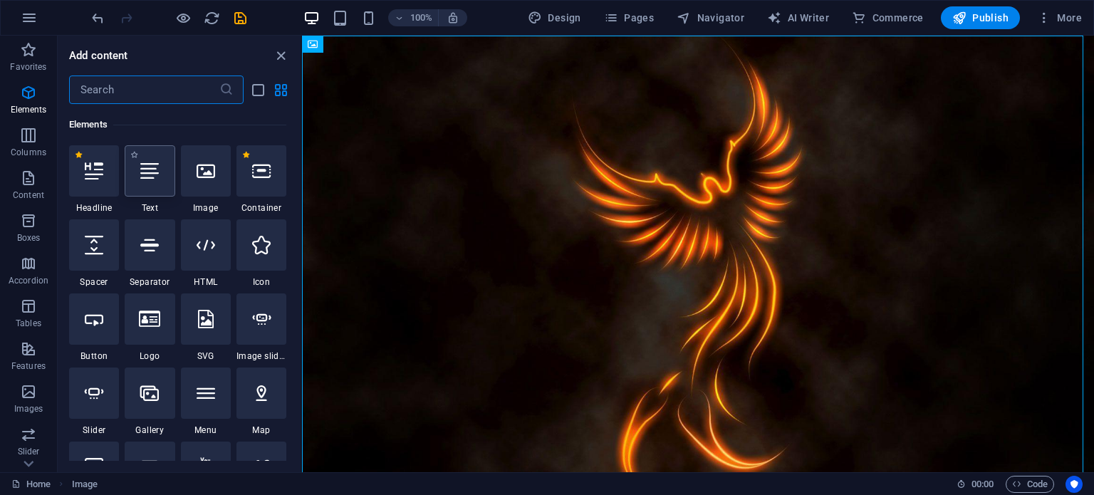
click at [148, 179] on div at bounding box center [150, 170] width 50 height 51
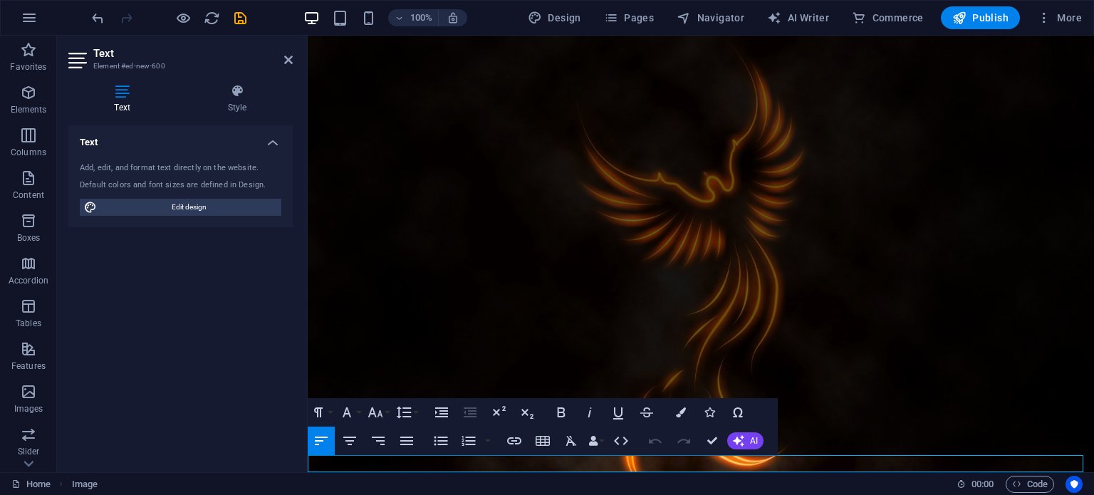
scroll to position [65, 0]
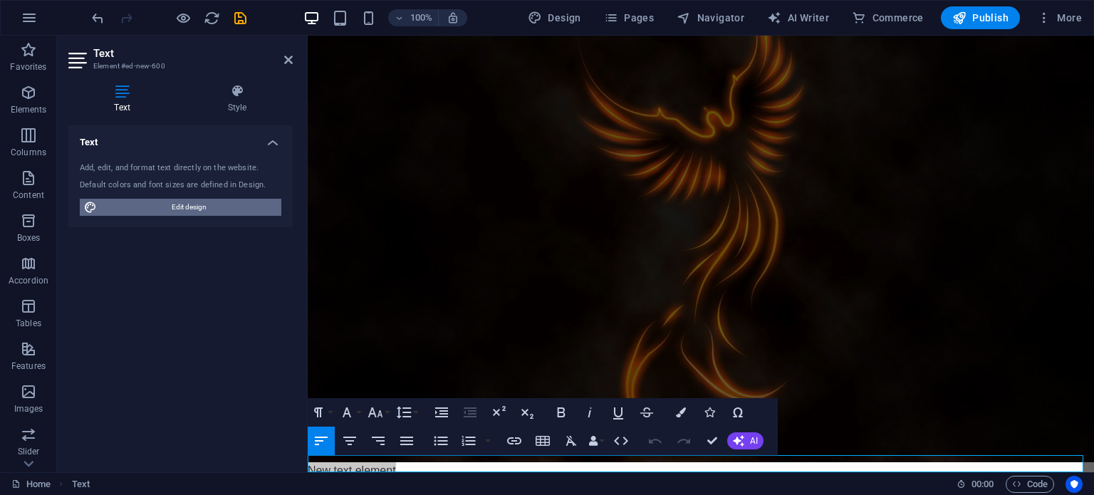
click at [211, 211] on span "Edit design" at bounding box center [189, 207] width 176 height 17
select select "px"
select select "400"
select select "px"
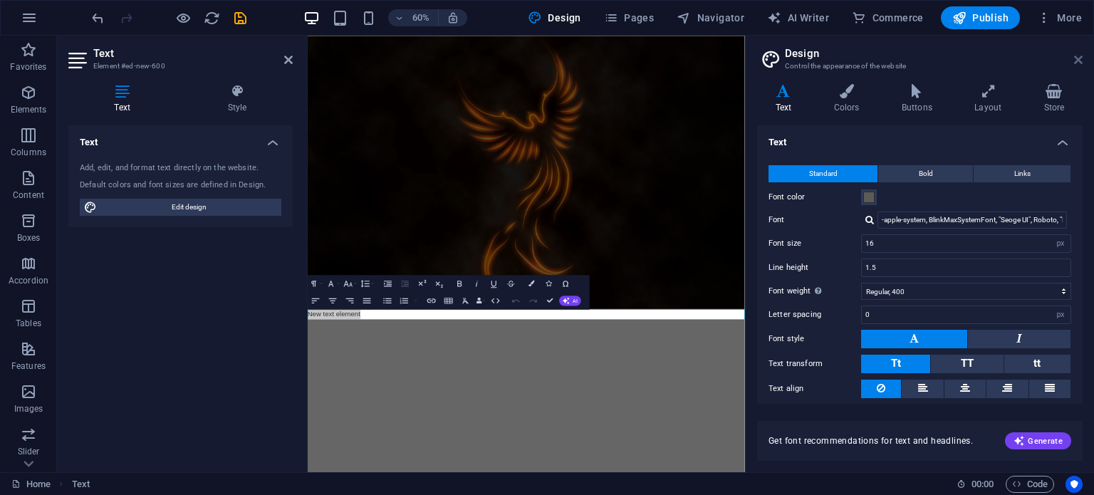
scroll to position [0, 0]
click at [1074, 63] on icon at bounding box center [1078, 59] width 9 height 11
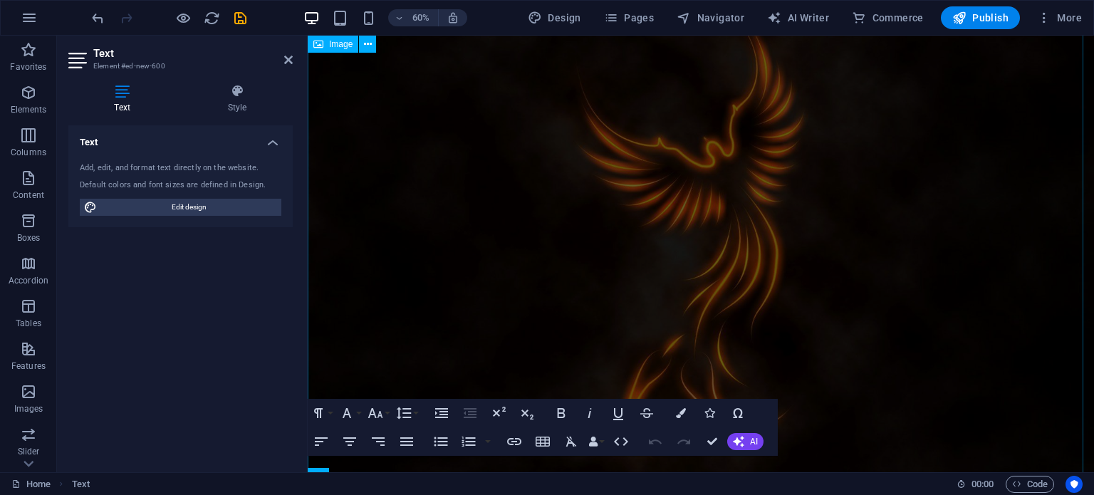
scroll to position [65, 0]
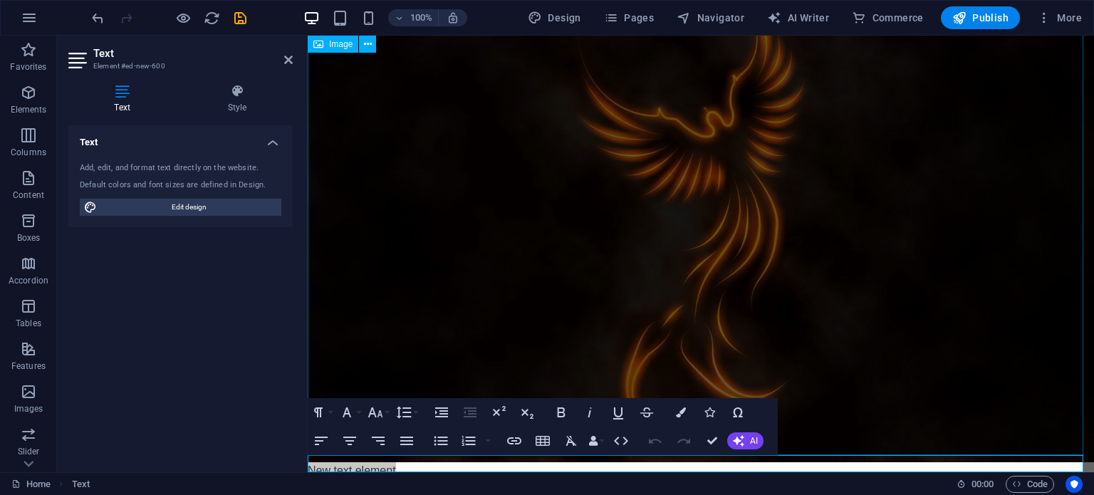
click at [854, 409] on figure at bounding box center [701, 216] width 786 height 491
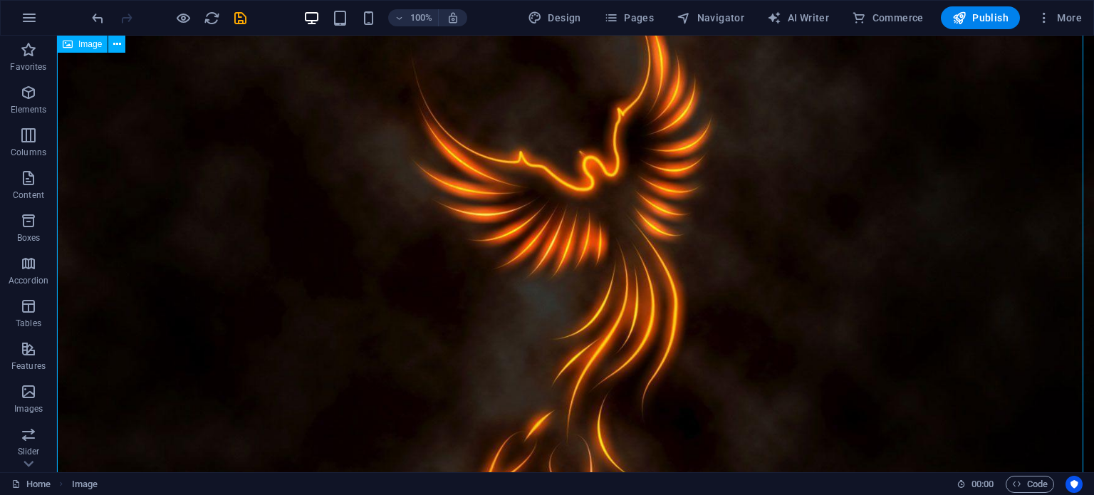
scroll to position [221, 0]
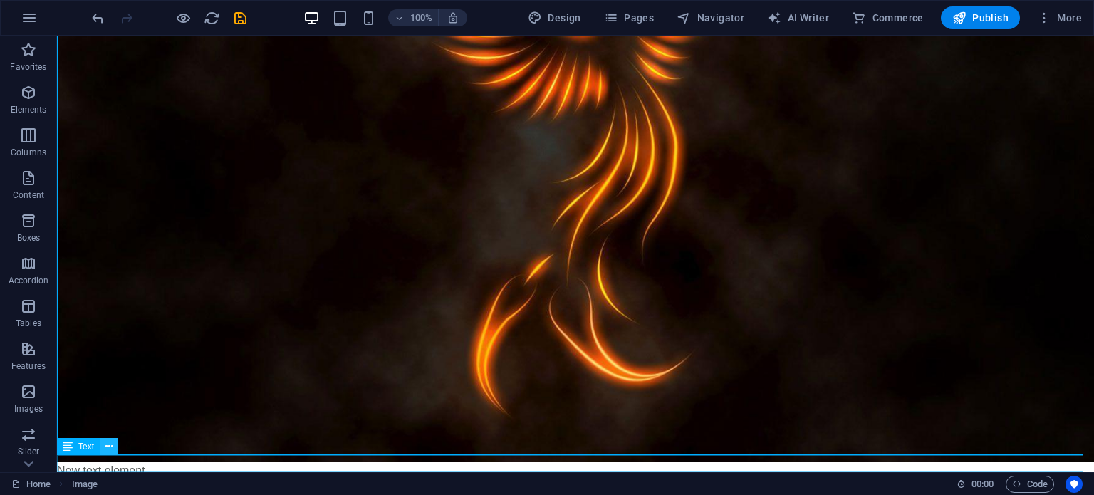
click at [105, 441] on icon at bounding box center [109, 446] width 8 height 15
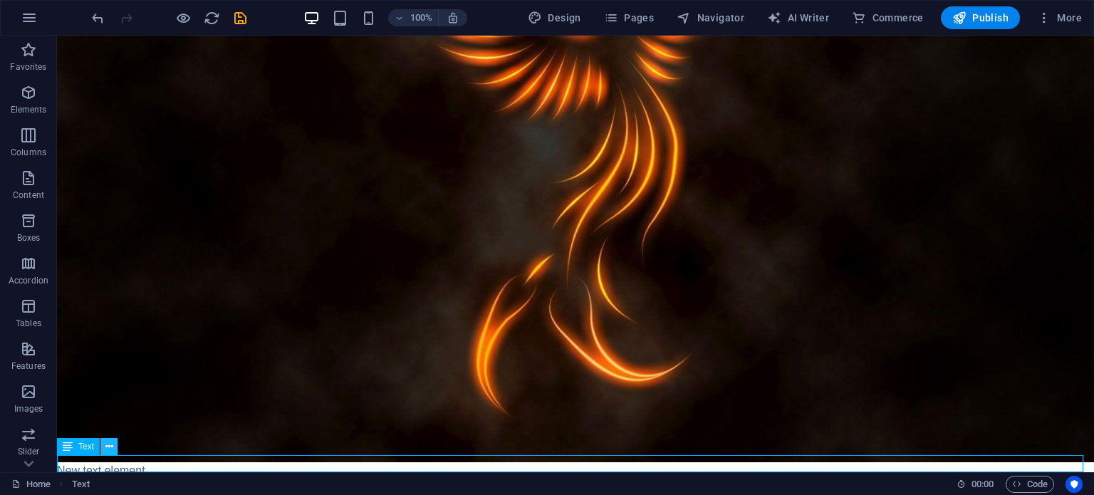
click at [110, 446] on icon at bounding box center [109, 446] width 8 height 15
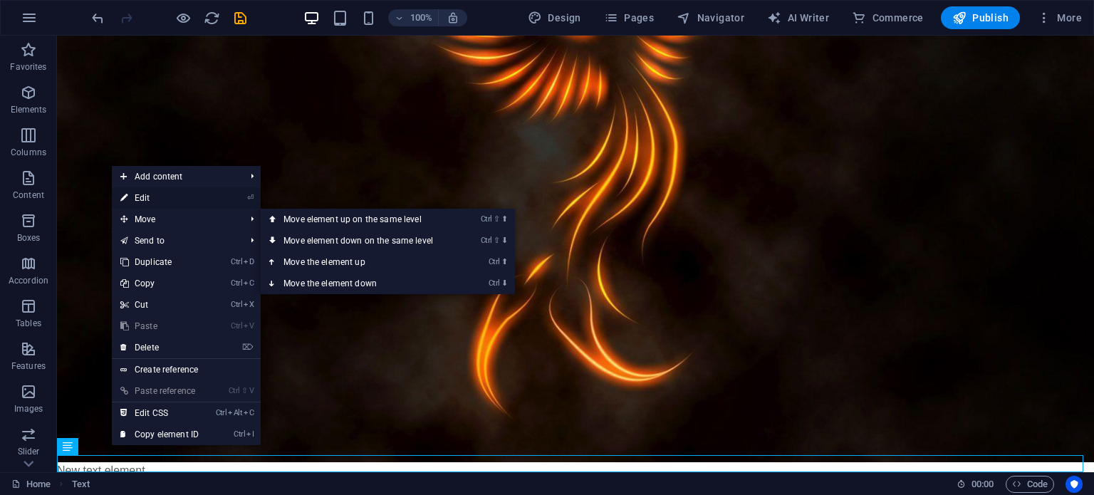
click at [158, 201] on link "⏎ Edit" at bounding box center [159, 197] width 95 height 21
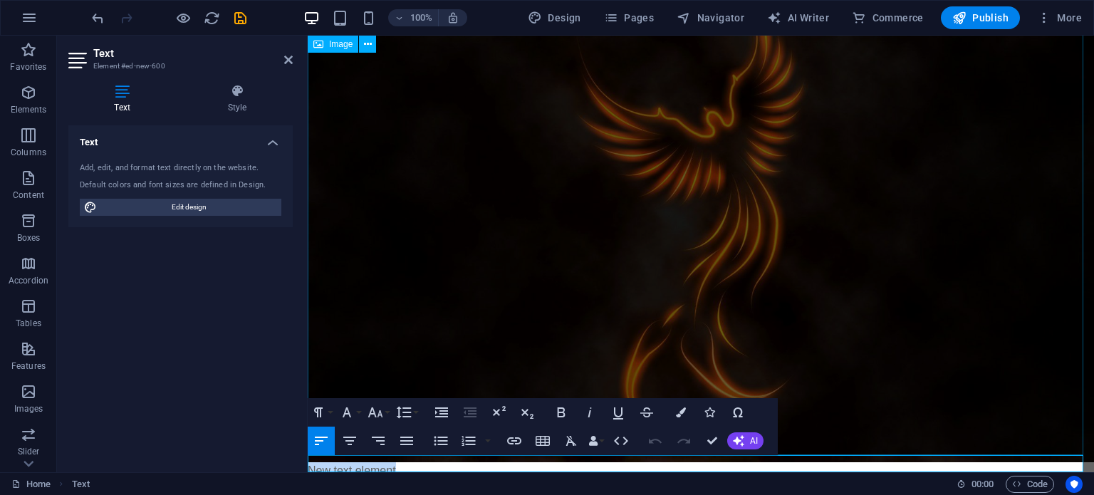
click at [498, 218] on figure at bounding box center [701, 216] width 786 height 491
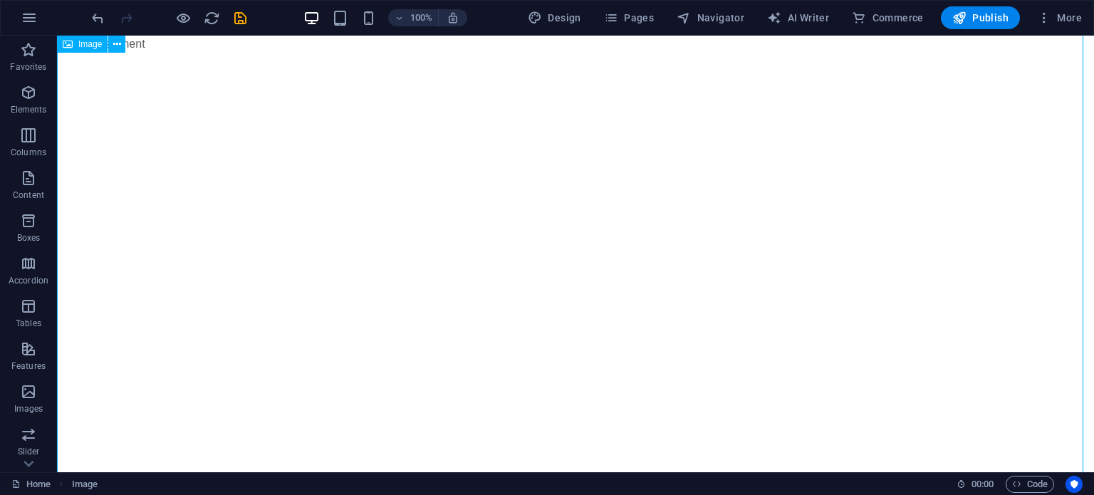
scroll to position [48, 0]
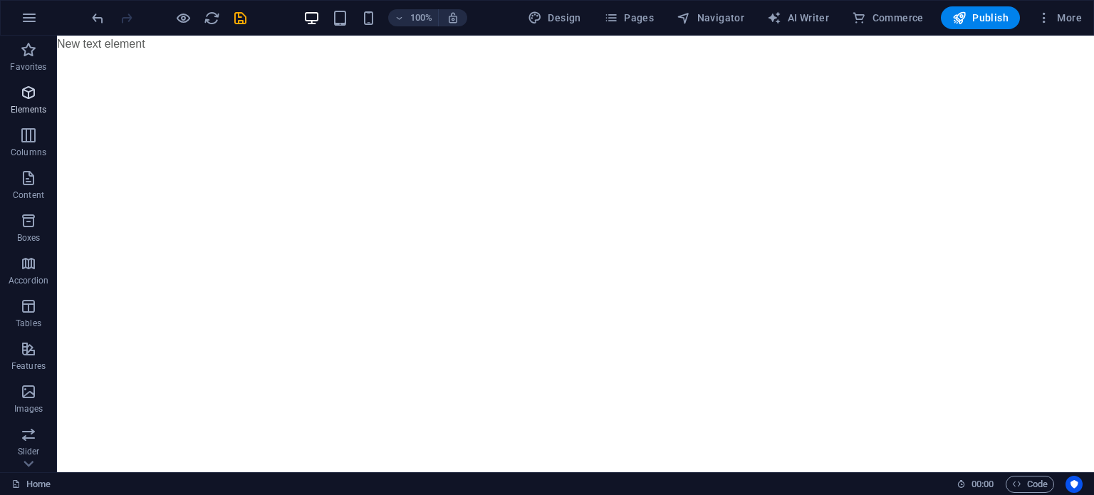
click at [33, 96] on icon "button" at bounding box center [28, 92] width 17 height 17
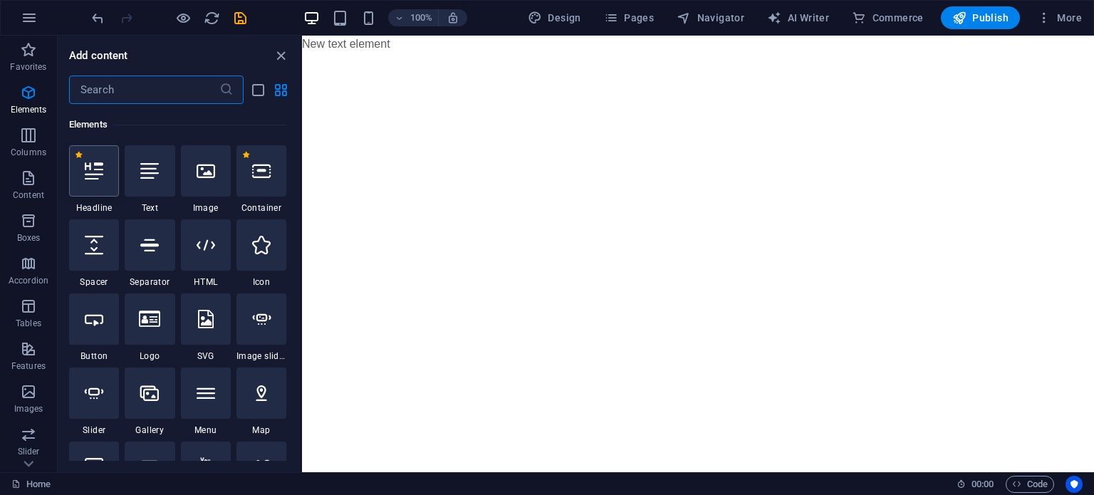
scroll to position [151, 0]
click at [192, 170] on div at bounding box center [206, 170] width 50 height 51
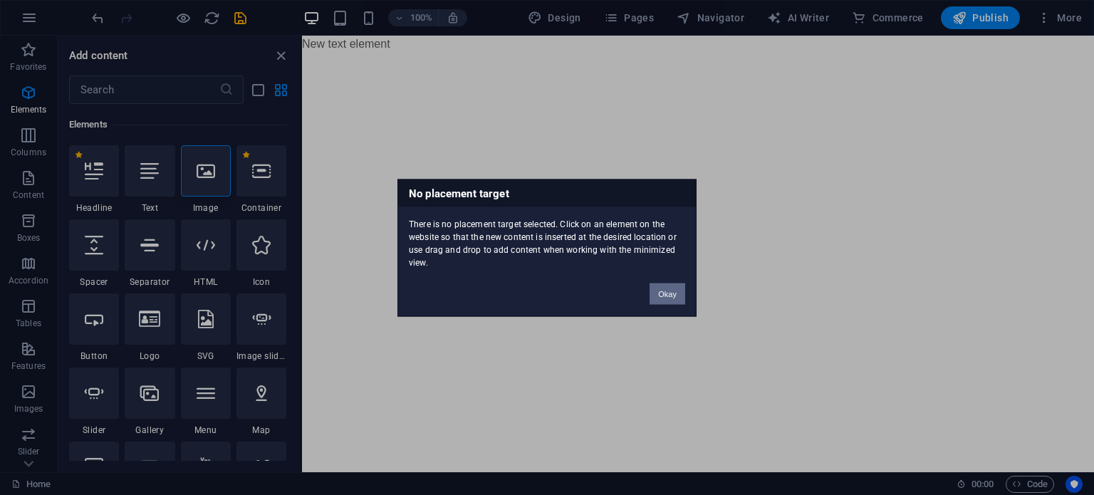
click at [667, 290] on button "Okay" at bounding box center [667, 293] width 36 height 21
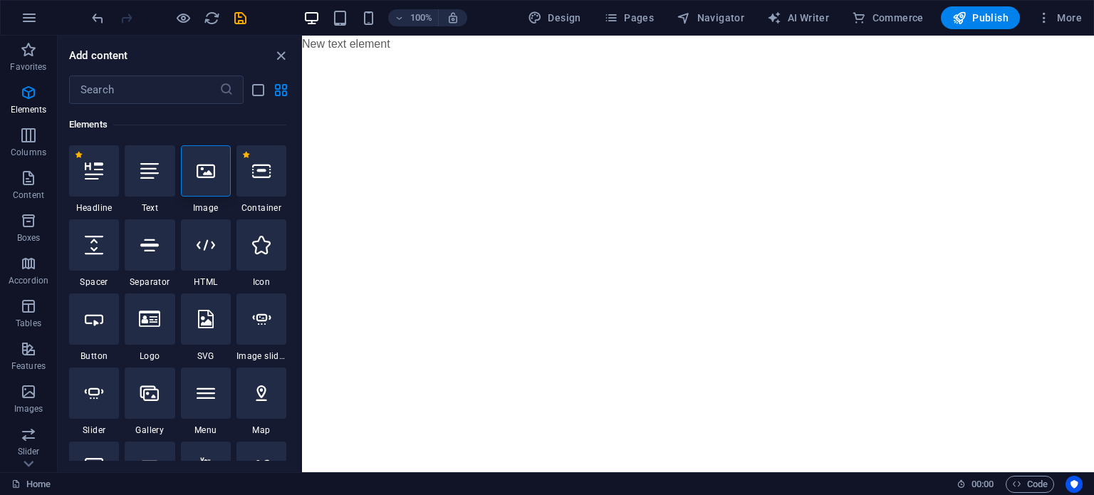
scroll to position [0, 0]
click at [501, 53] on html "Skip to main content New text element" at bounding box center [698, 44] width 792 height 17
click at [208, 179] on icon at bounding box center [206, 171] width 19 height 19
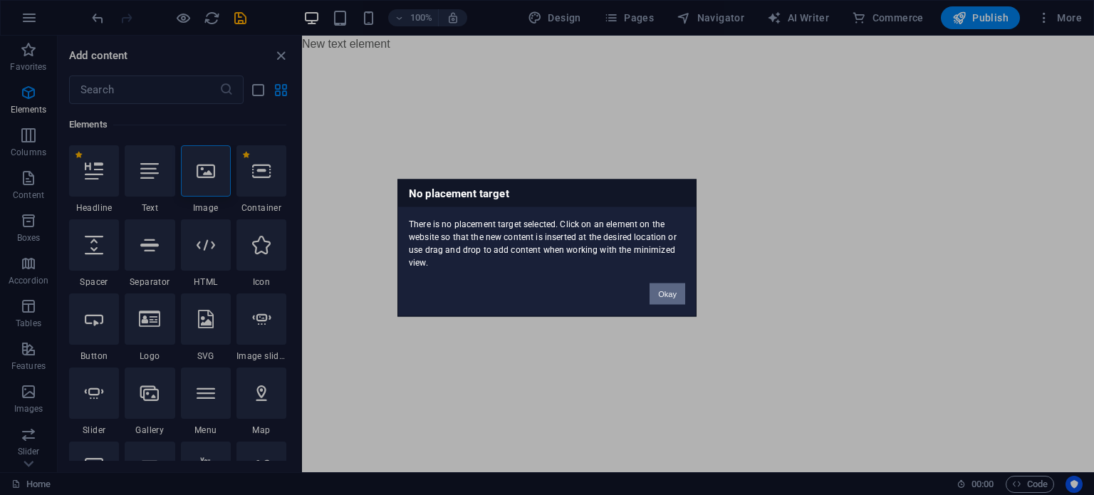
click at [669, 294] on button "Okay" at bounding box center [667, 293] width 36 height 21
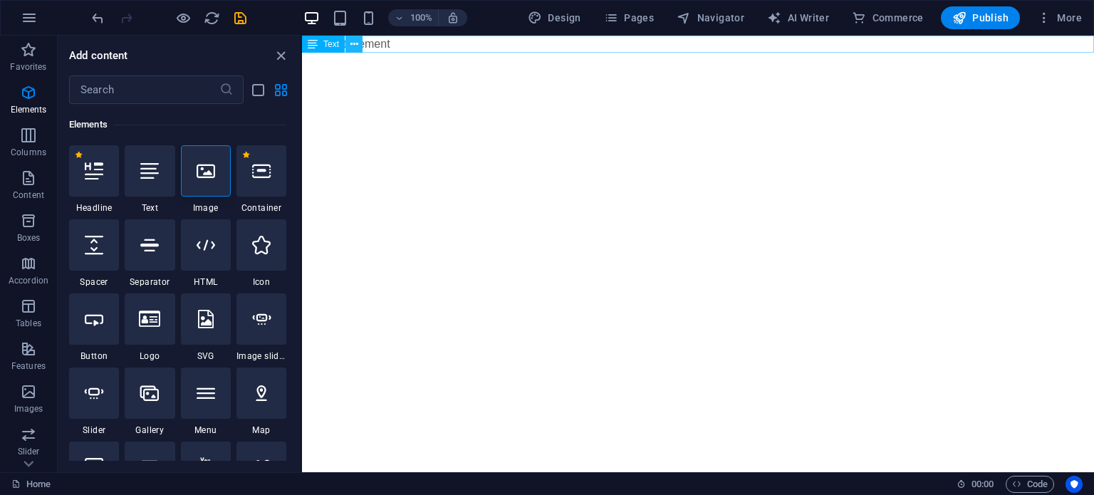
click at [359, 46] on button at bounding box center [353, 44] width 17 height 17
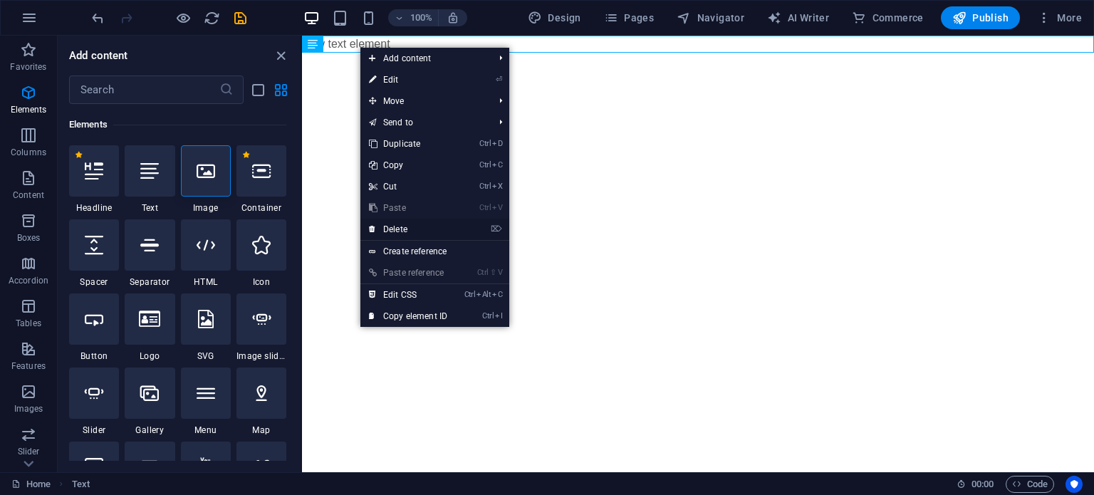
click at [410, 229] on link "⌦ Delete" at bounding box center [407, 229] width 95 height 21
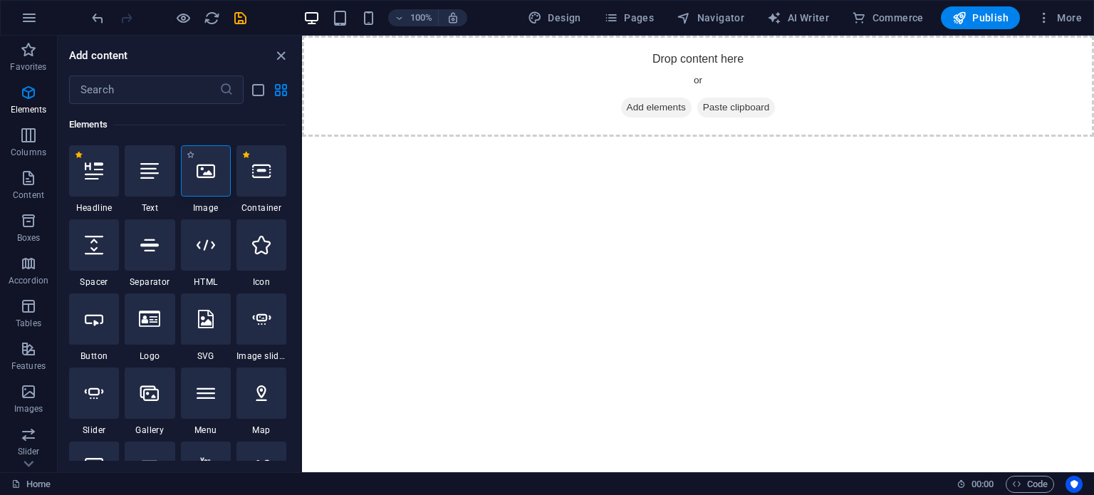
click at [187, 187] on div at bounding box center [206, 170] width 50 height 51
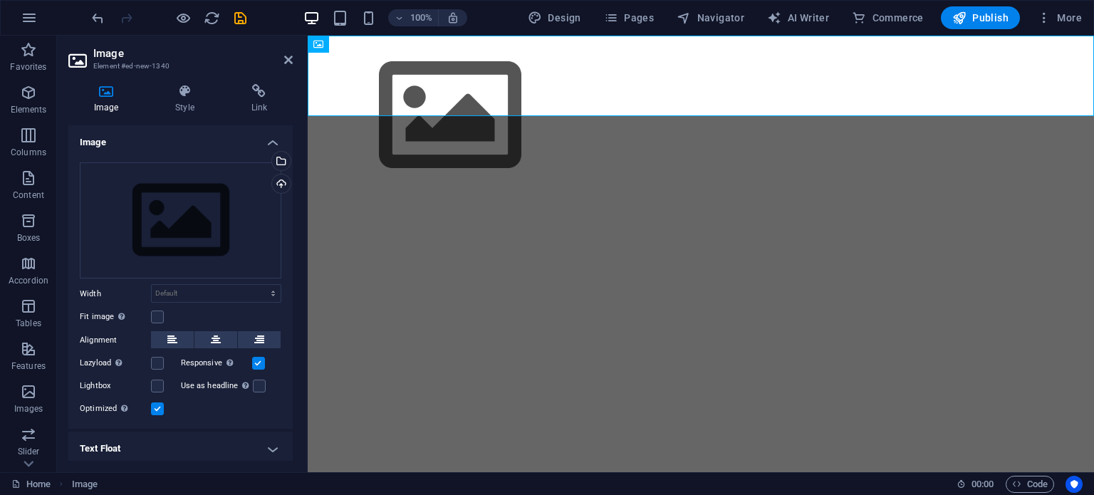
click at [396, 196] on html "Skip to main content" at bounding box center [701, 116] width 786 height 160
click at [411, 181] on html "Skip to main content" at bounding box center [701, 116] width 786 height 160
click at [177, 206] on div "Drag files here, click to choose files or select files from Files or our free s…" at bounding box center [180, 220] width 201 height 117
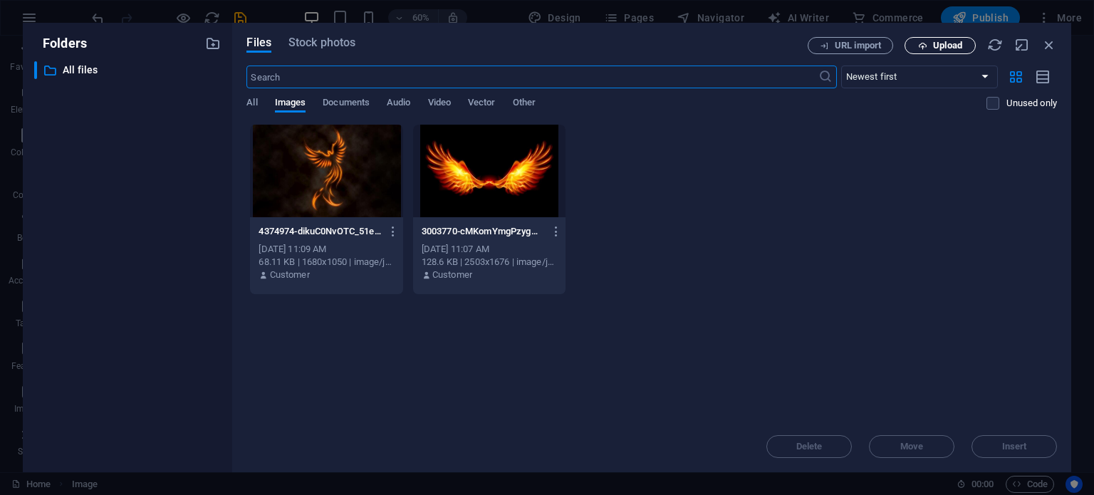
click at [931, 44] on span "Upload" at bounding box center [940, 45] width 58 height 9
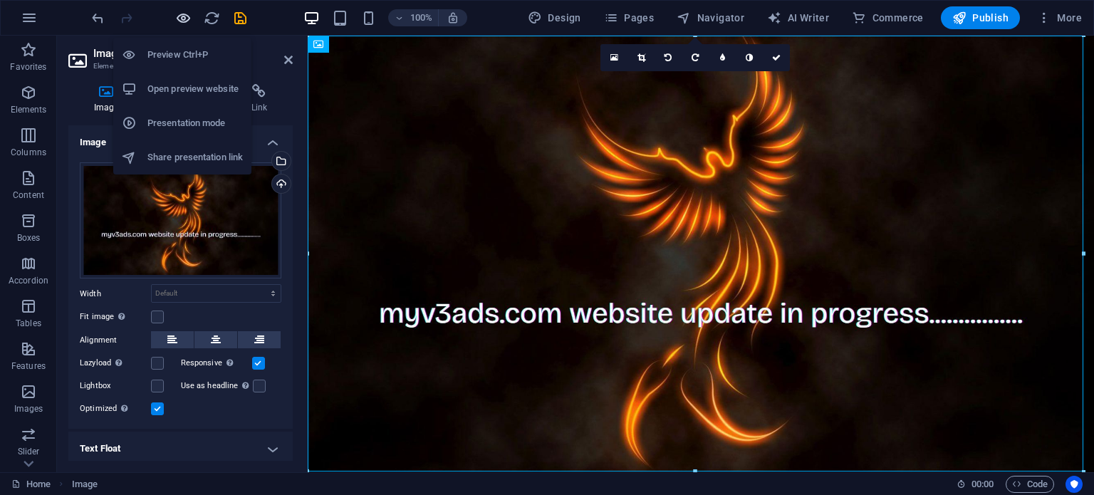
click at [178, 17] on icon "button" at bounding box center [183, 18] width 16 height 16
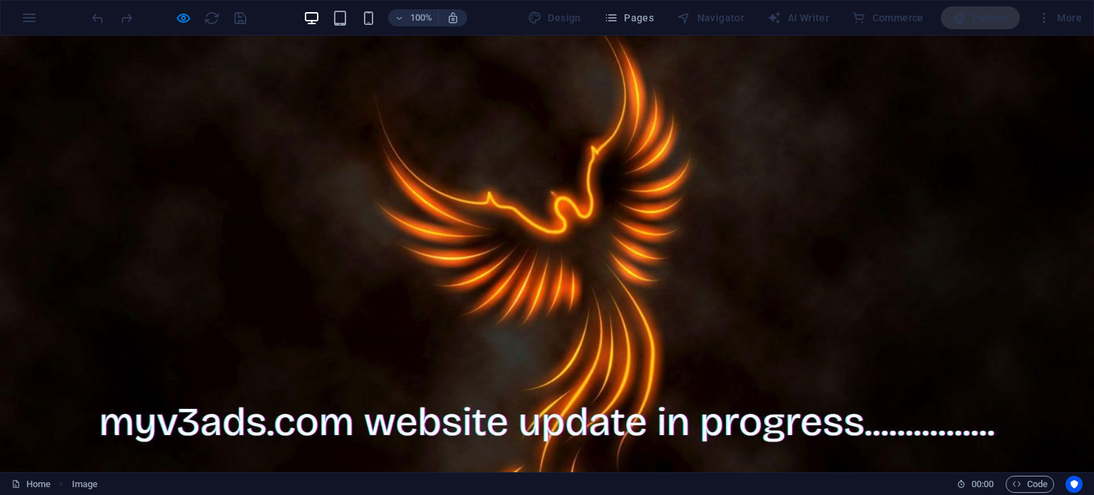
scroll to position [172, 0]
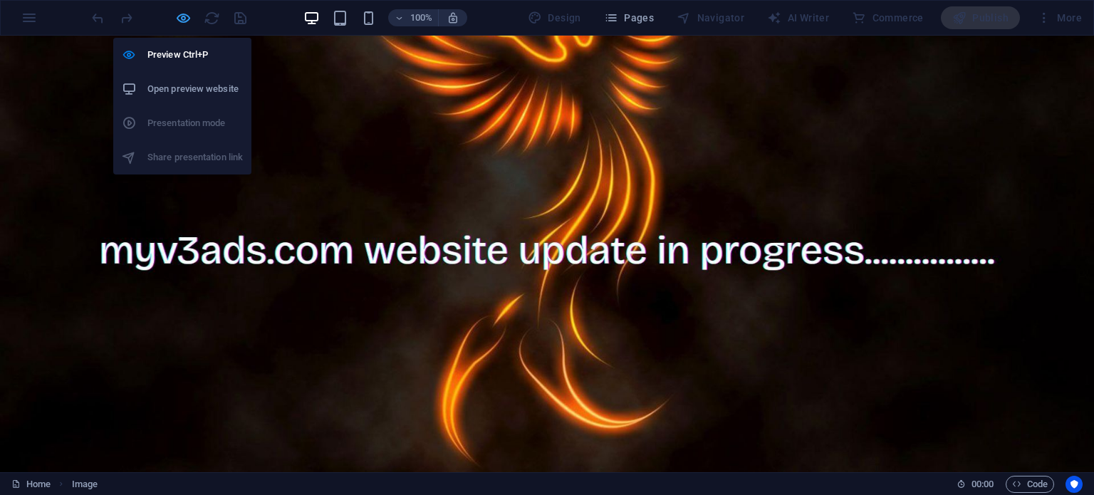
click at [185, 25] on icon "button" at bounding box center [183, 18] width 16 height 16
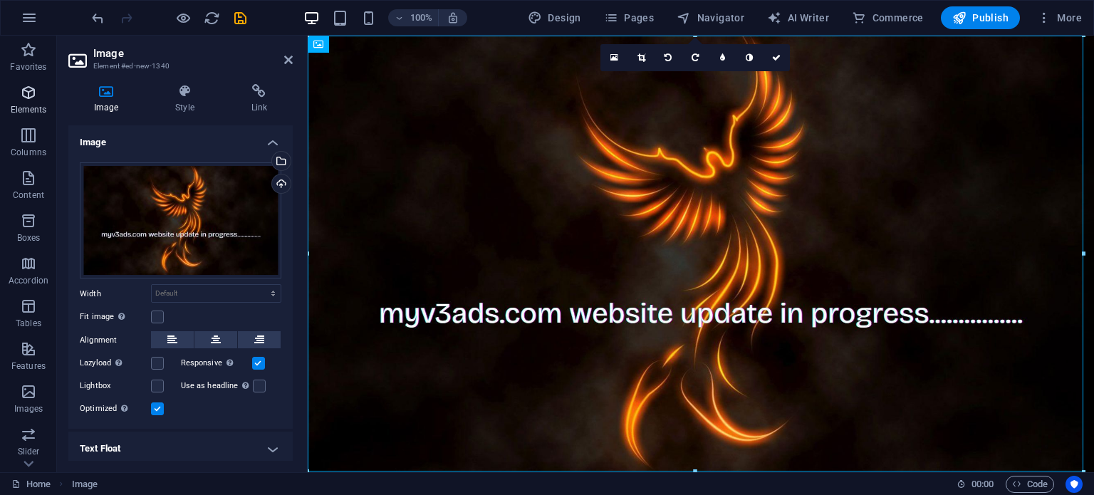
click at [26, 92] on icon "button" at bounding box center [28, 92] width 17 height 17
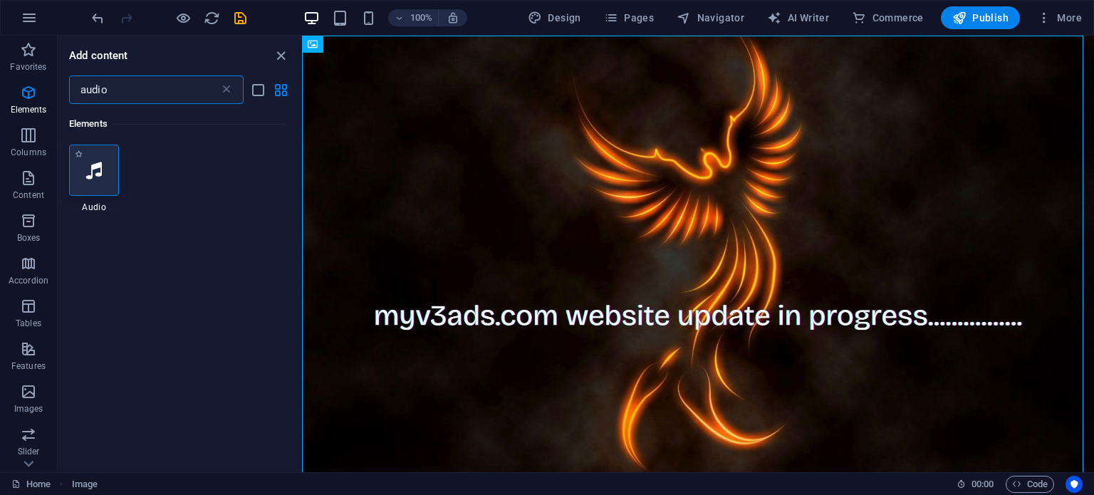
type input "audio"
click at [85, 182] on div at bounding box center [94, 170] width 50 height 51
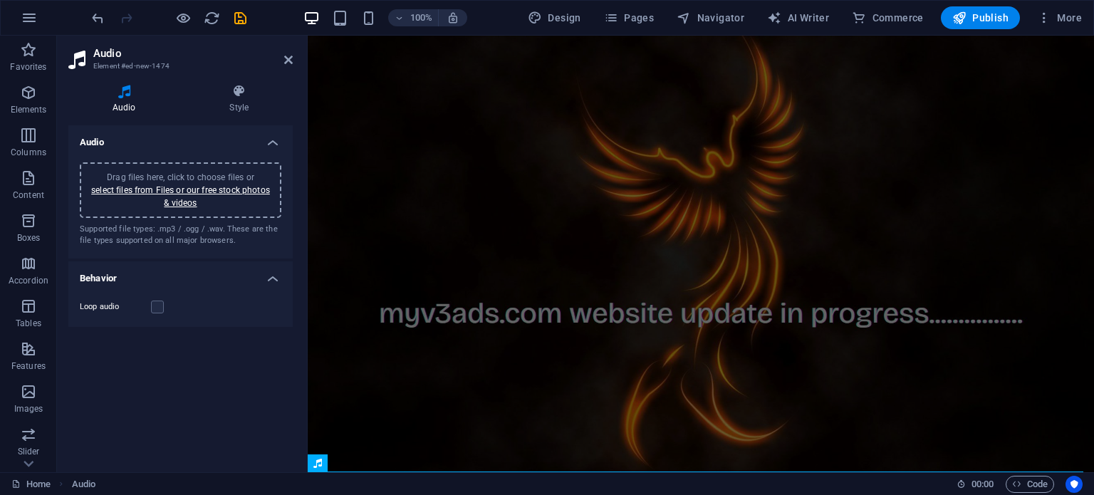
click at [190, 195] on div "Drag files here, click to choose files or select files from Files or our free s…" at bounding box center [180, 190] width 184 height 38
click at [176, 201] on link "select files from Files or our free stock photos & videos" at bounding box center [180, 196] width 179 height 23
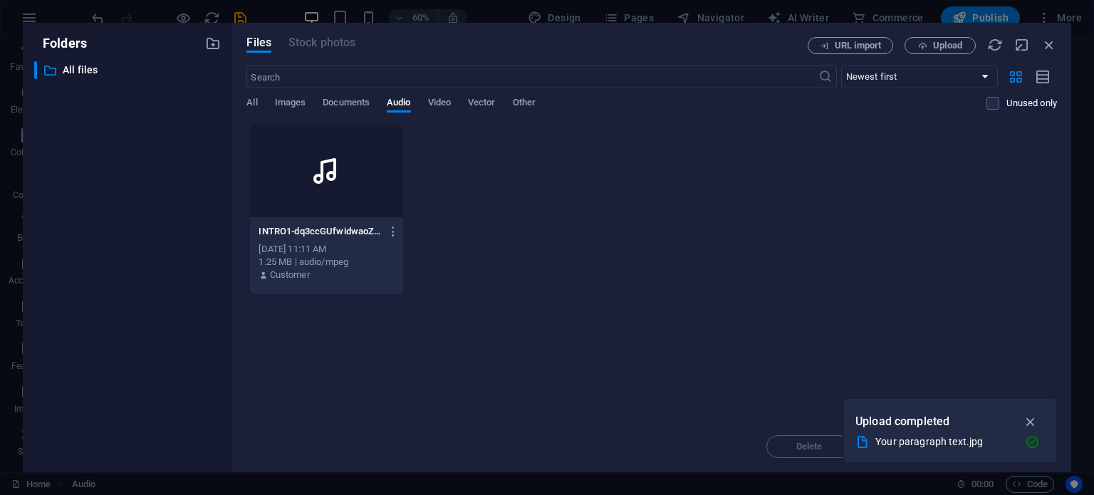
click at [329, 209] on div at bounding box center [326, 171] width 152 height 93
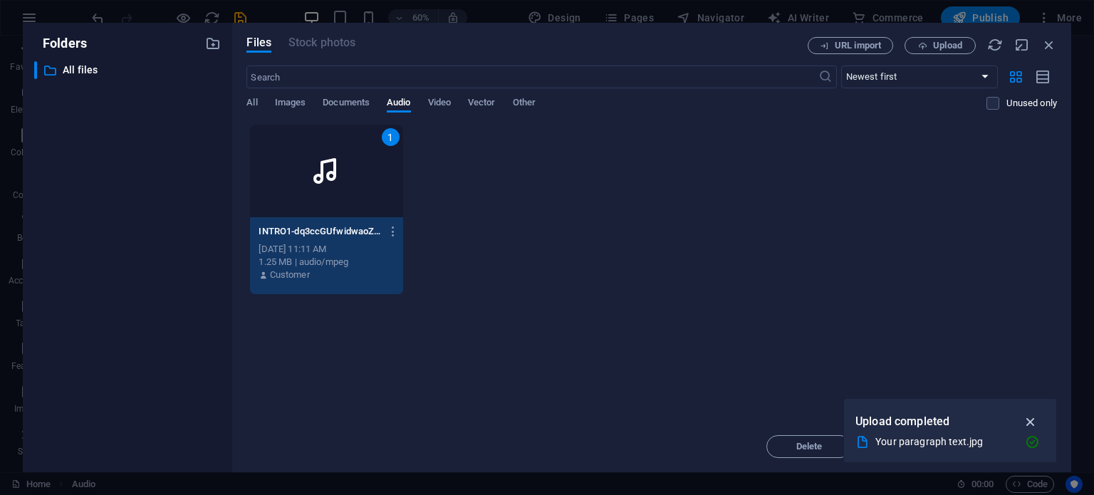
click at [1025, 415] on icon "button" at bounding box center [1030, 422] width 16 height 16
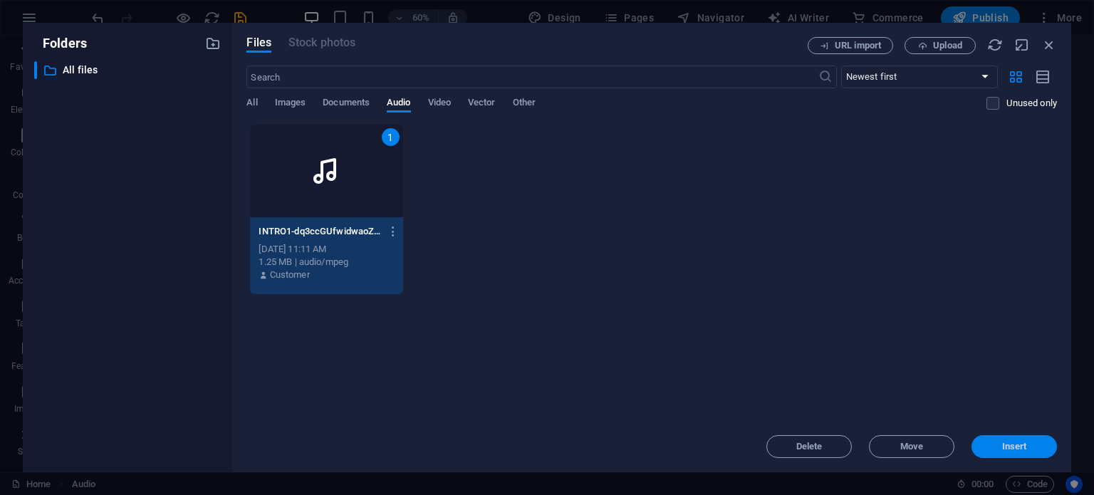
click at [1017, 442] on span "Insert" at bounding box center [1014, 446] width 25 height 9
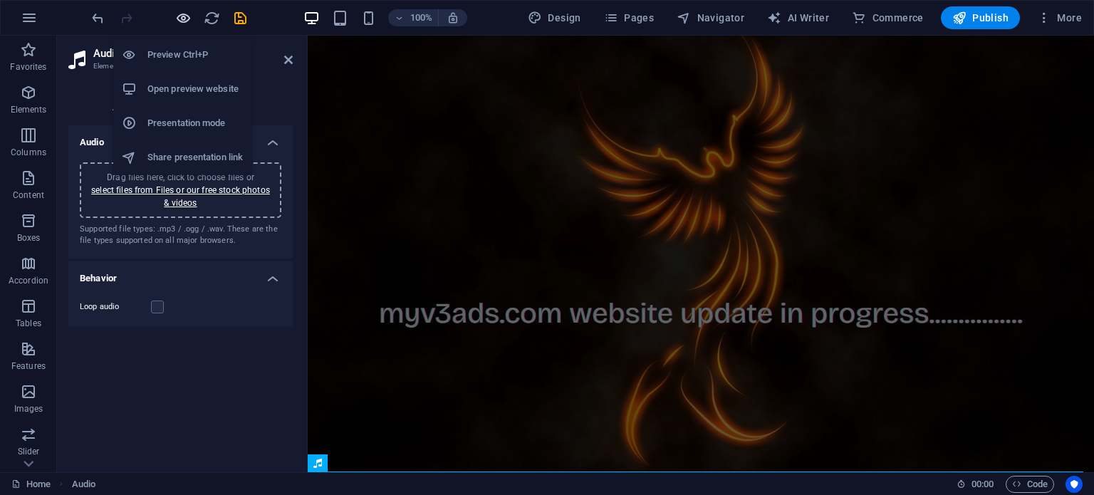
click at [183, 22] on icon "button" at bounding box center [183, 18] width 16 height 16
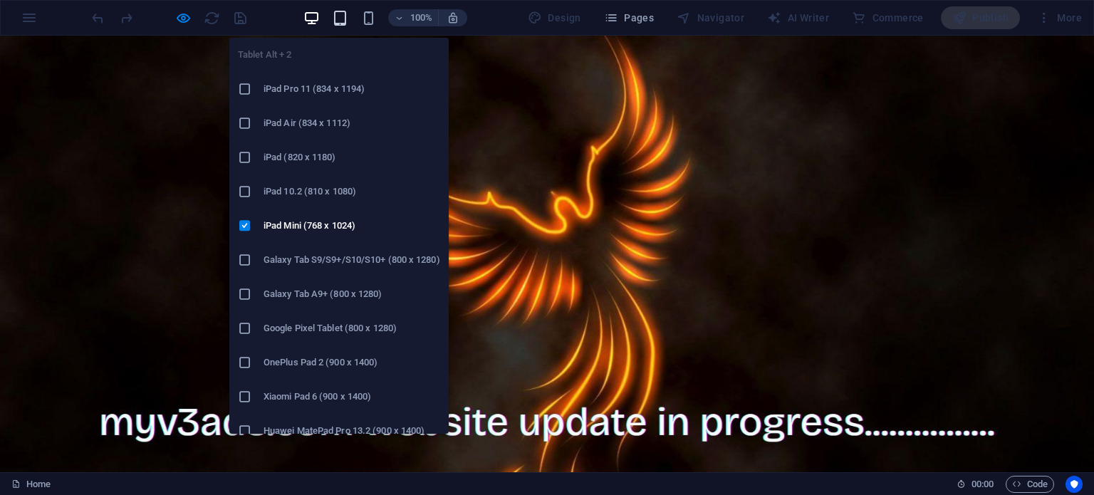
click at [345, 17] on icon "button" at bounding box center [340, 18] width 16 height 16
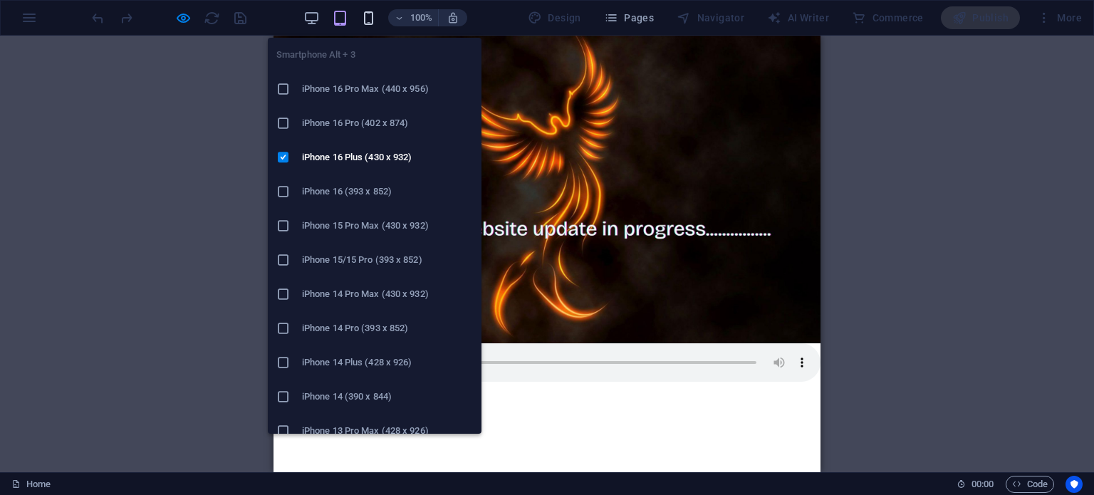
click at [363, 15] on icon "button" at bounding box center [368, 18] width 16 height 16
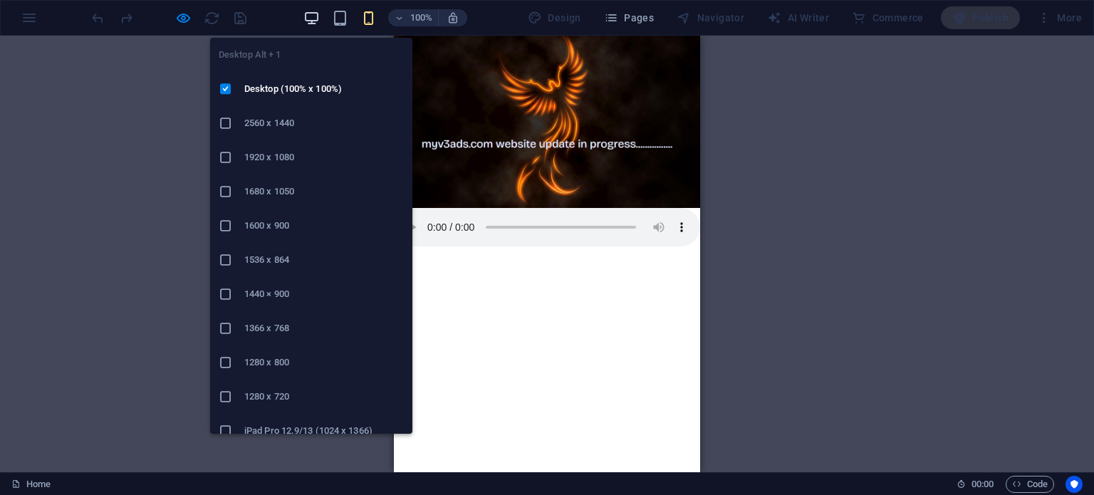
click at [314, 14] on icon "button" at bounding box center [311, 18] width 16 height 16
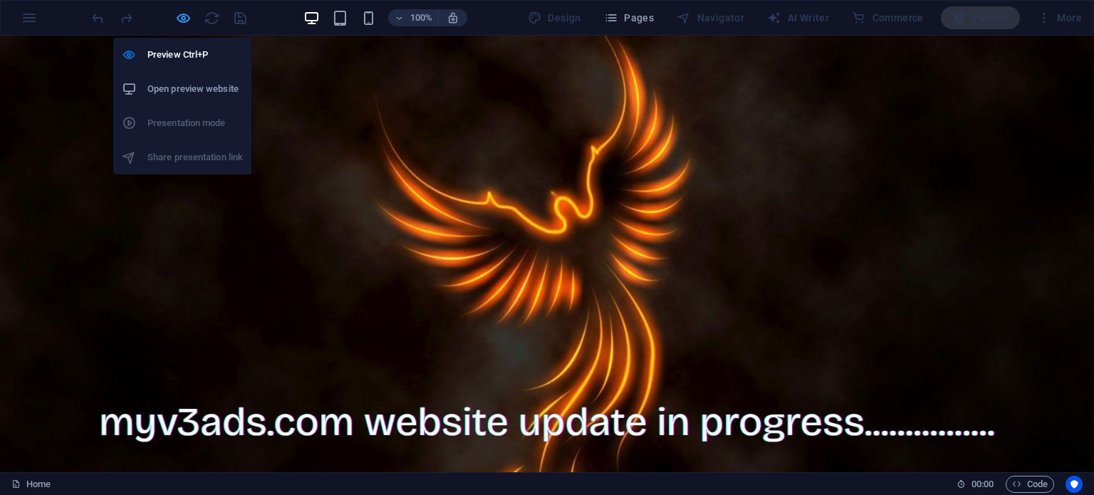
click at [175, 12] on icon "button" at bounding box center [183, 18] width 16 height 16
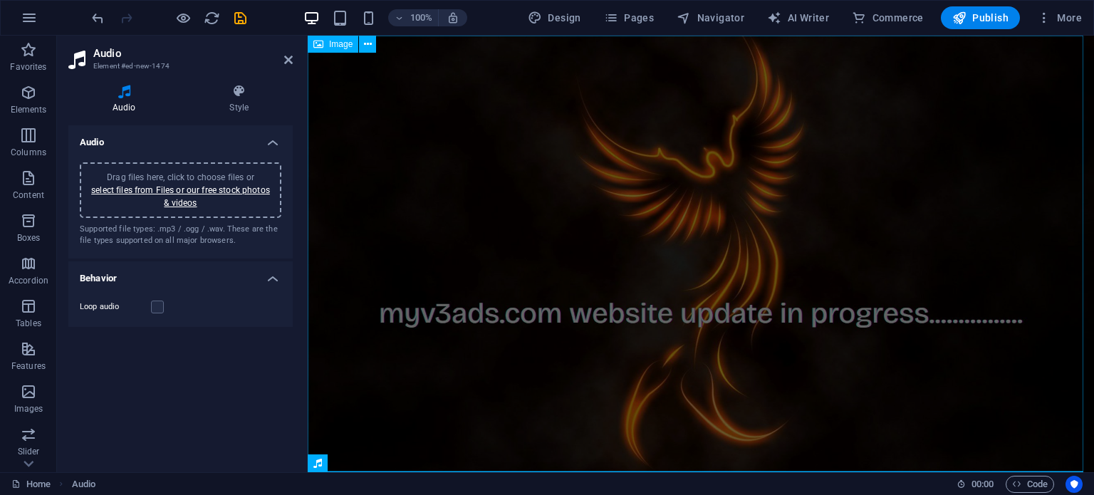
scroll to position [37, 0]
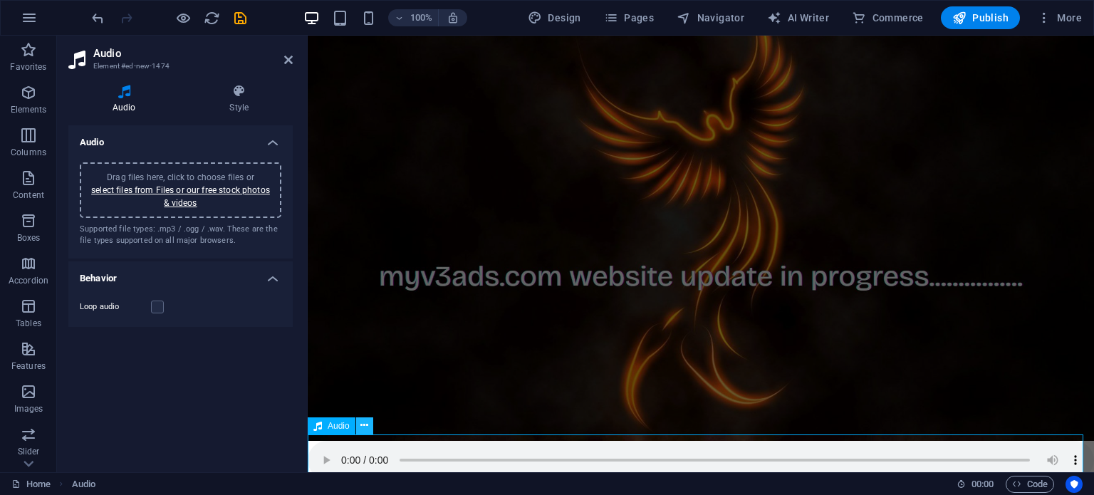
click at [369, 428] on button at bounding box center [364, 425] width 17 height 17
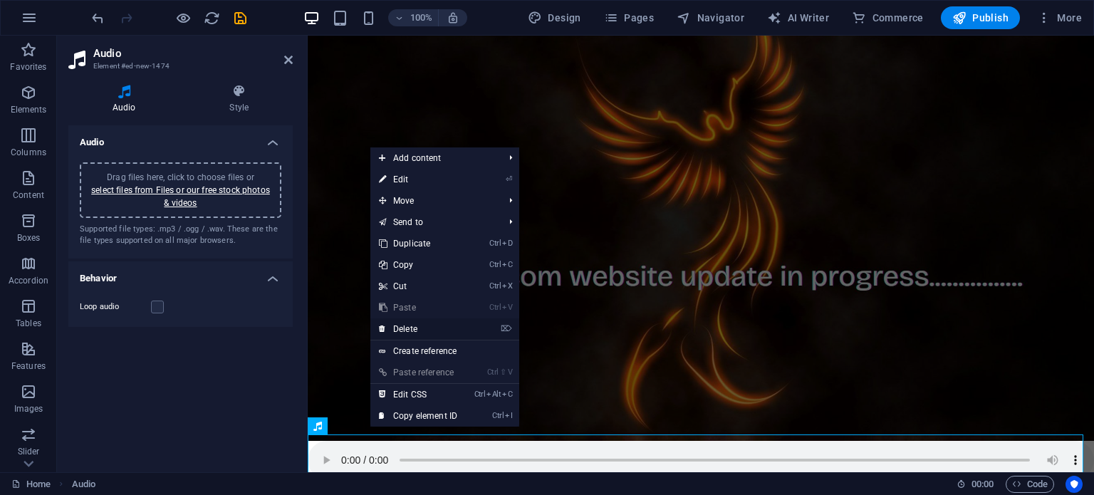
click at [401, 326] on link "⌦ Delete" at bounding box center [417, 328] width 95 height 21
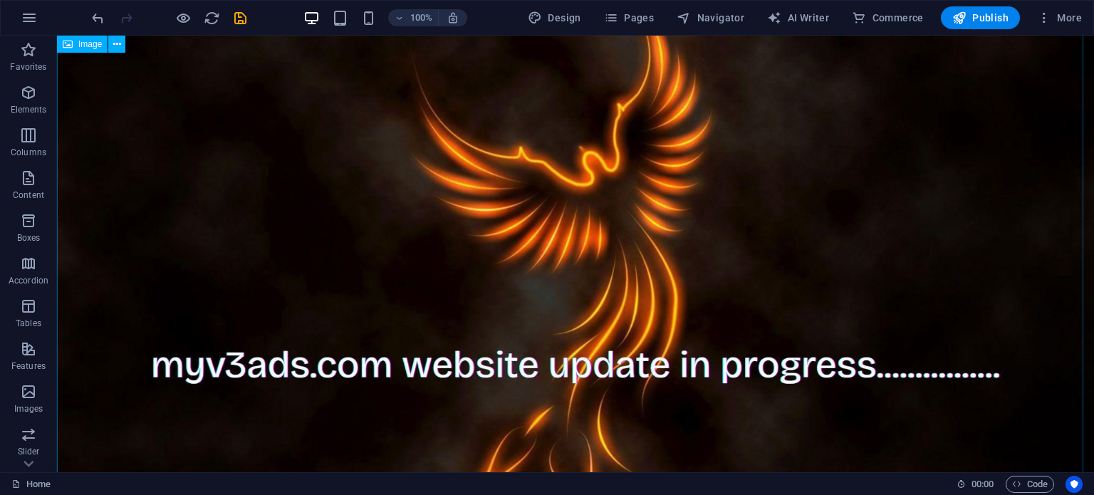
scroll to position [0, 0]
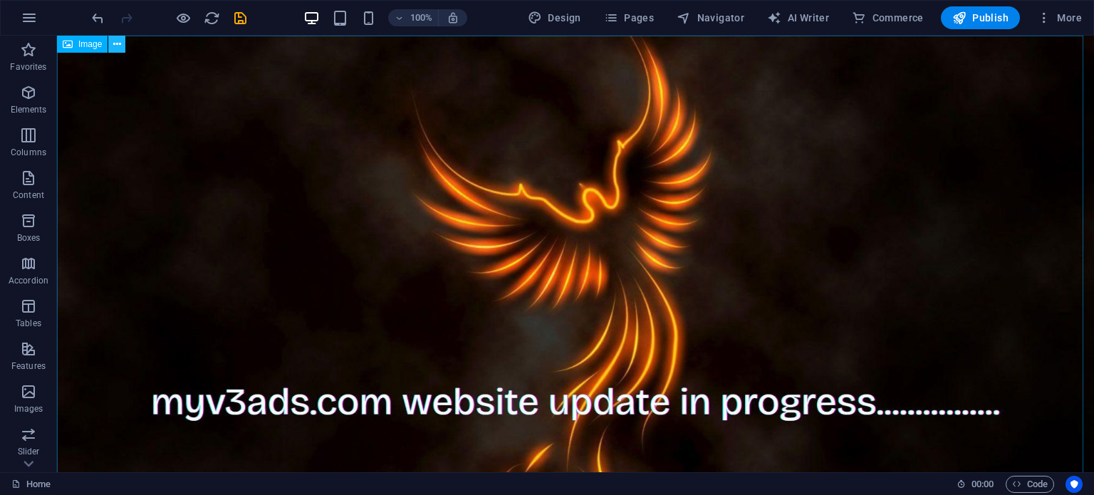
click at [114, 39] on icon at bounding box center [117, 44] width 8 height 15
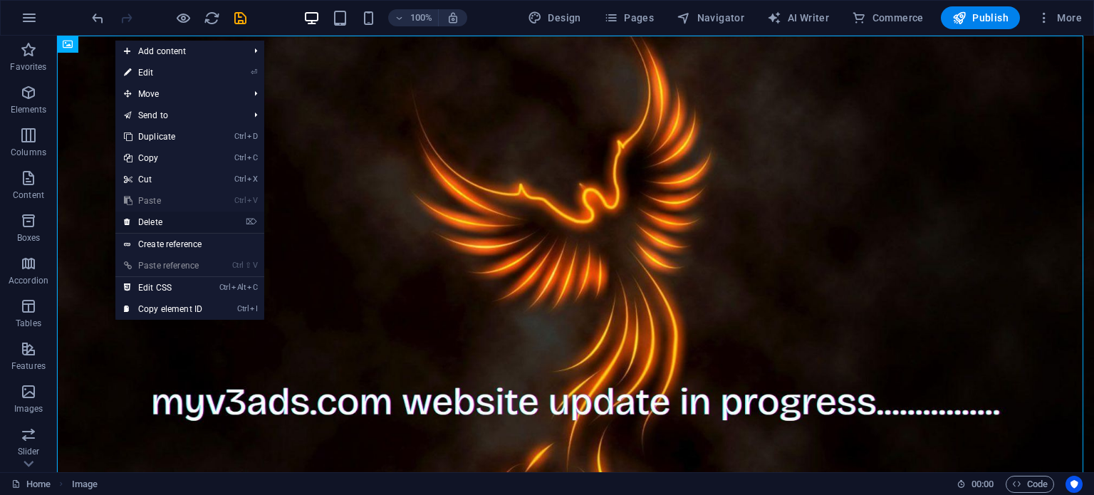
click at [169, 224] on link "⌦ Delete" at bounding box center [162, 221] width 95 height 21
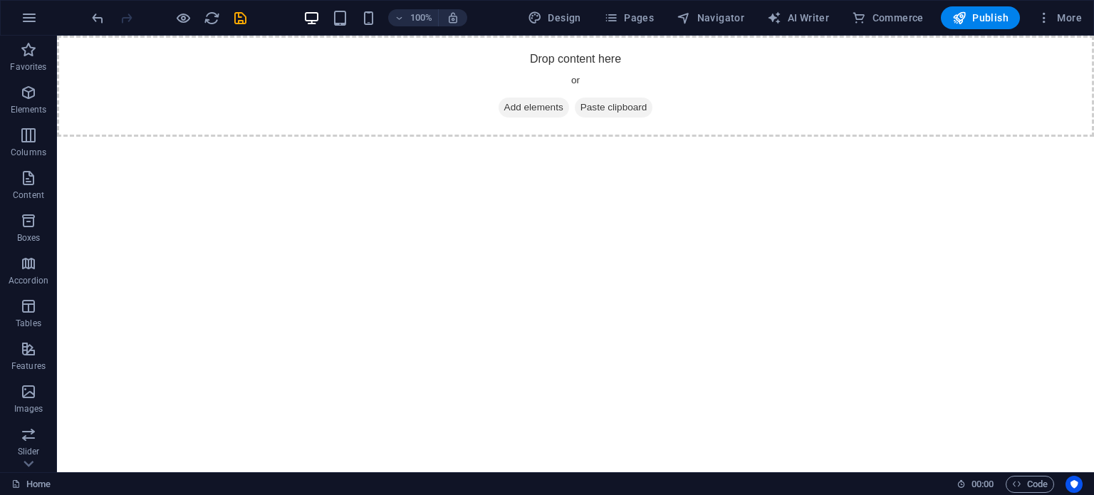
click at [336, 137] on html "Skip to main content Drop content here or Add elements Paste clipboard" at bounding box center [575, 86] width 1037 height 101
drag, startPoint x: 336, startPoint y: 279, endPoint x: 295, endPoint y: 273, distance: 41.1
click at [295, 137] on html "Skip to main content Drop content here or Add elements Paste clipboard" at bounding box center [575, 86] width 1037 height 101
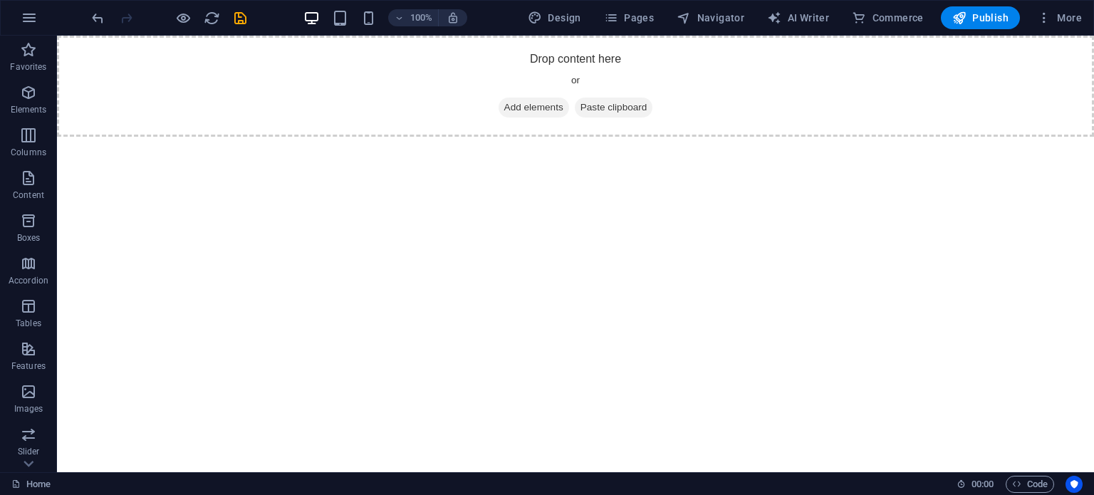
click at [295, 137] on html "Skip to main content Drop content here or Add elements Paste clipboard" at bounding box center [575, 86] width 1037 height 101
click at [561, 133] on div "+ Add section" at bounding box center [575, 136] width 79 height 24
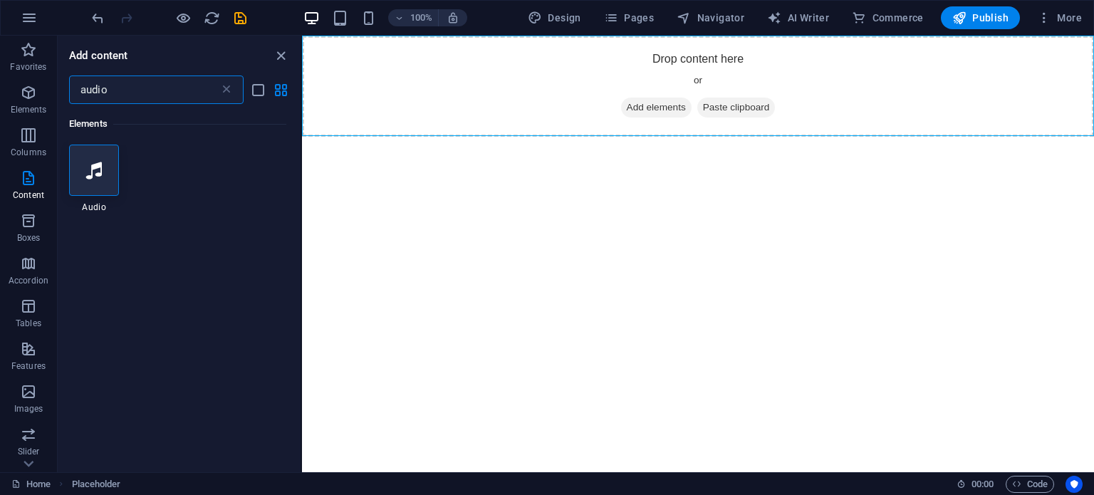
click at [582, 137] on html "Skip to main content Drop content here or Add elements Paste clipboard" at bounding box center [698, 86] width 792 height 101
click at [231, 90] on icon at bounding box center [226, 90] width 14 height 14
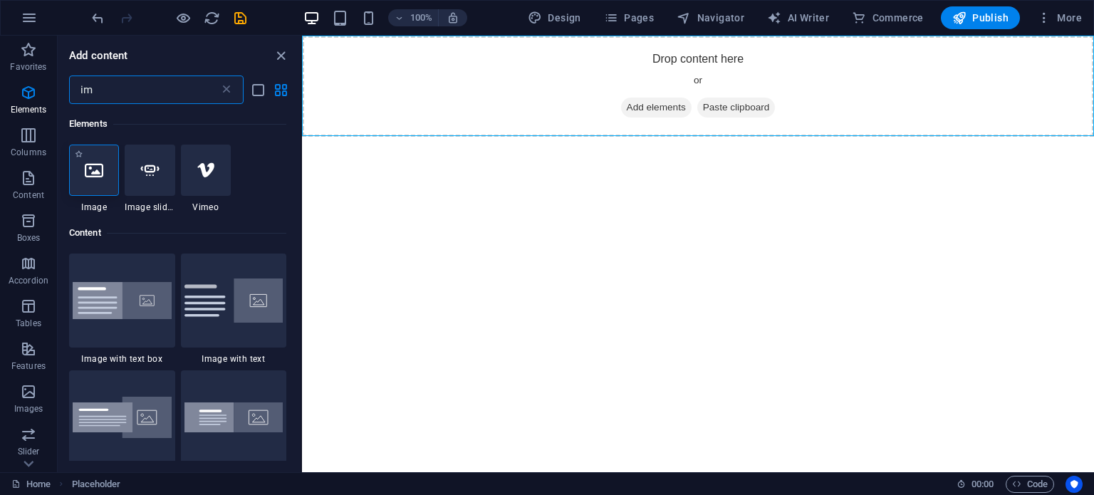
type input "im"
click at [96, 168] on icon at bounding box center [94, 170] width 19 height 19
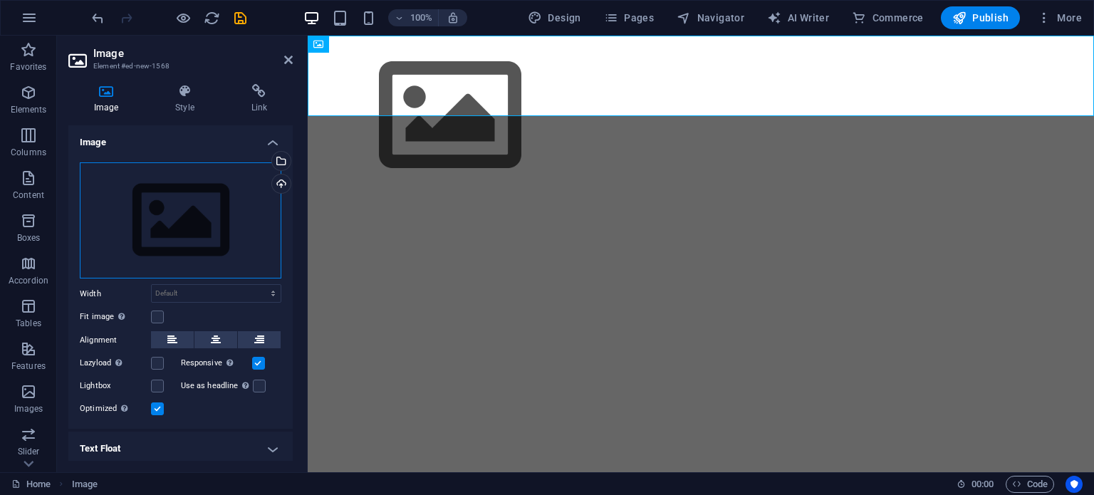
click at [203, 209] on div "Drag files here, click to choose files or select files from Files or our free s…" at bounding box center [180, 220] width 201 height 117
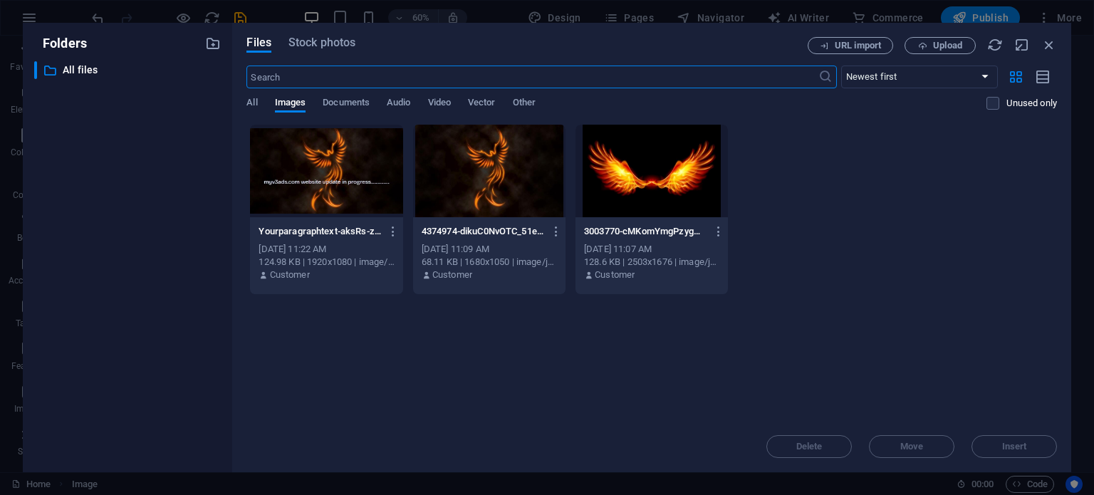
click at [332, 191] on div at bounding box center [326, 171] width 152 height 93
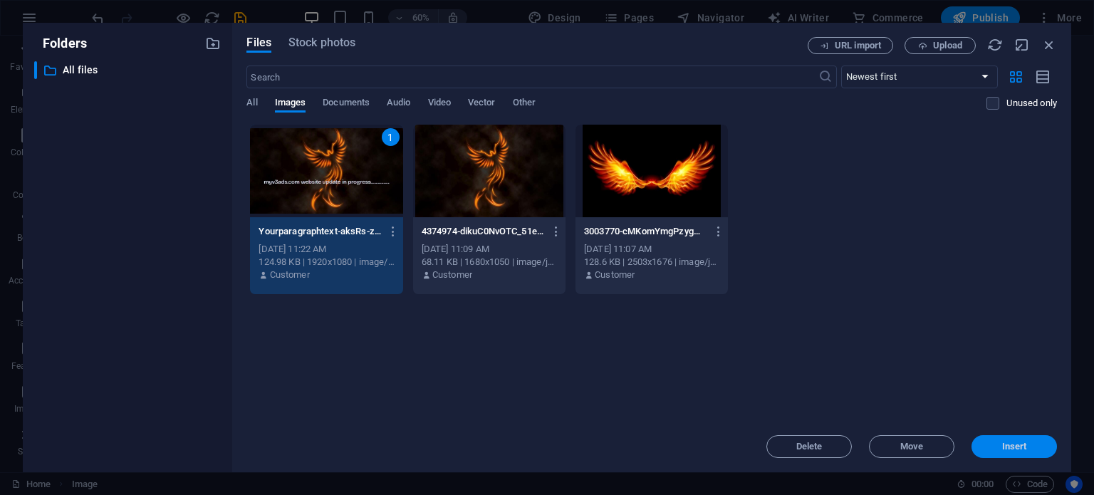
click at [987, 448] on span "Insert" at bounding box center [1014, 446] width 74 height 9
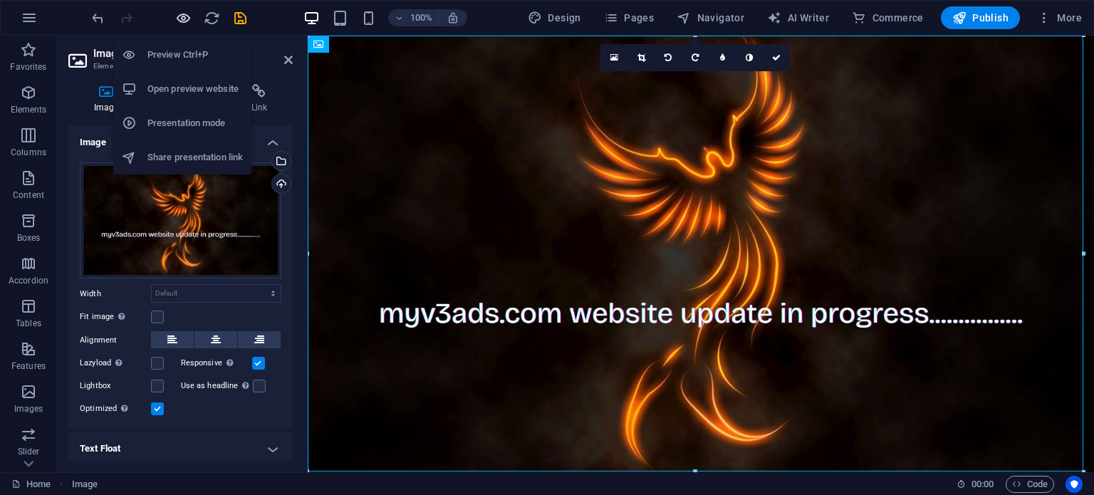
click at [183, 16] on icon "button" at bounding box center [183, 18] width 16 height 16
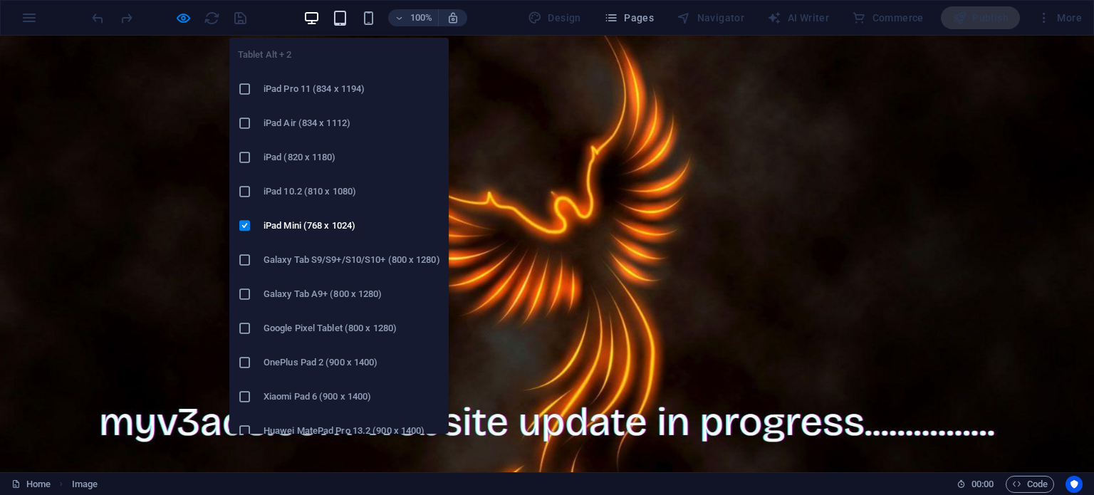
click at [344, 25] on icon "button" at bounding box center [340, 18] width 16 height 16
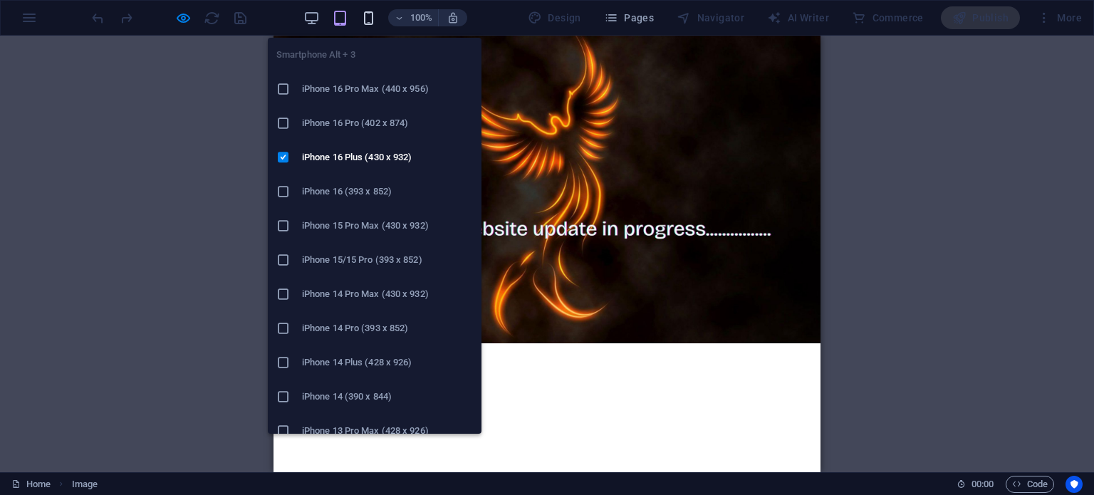
click at [370, 17] on icon "button" at bounding box center [368, 18] width 16 height 16
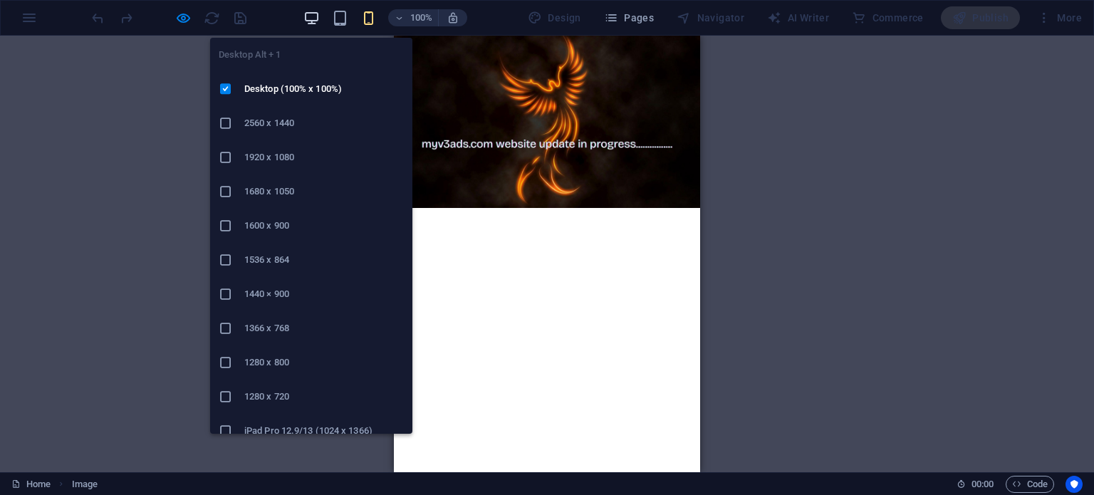
click at [314, 21] on icon "button" at bounding box center [311, 18] width 16 height 16
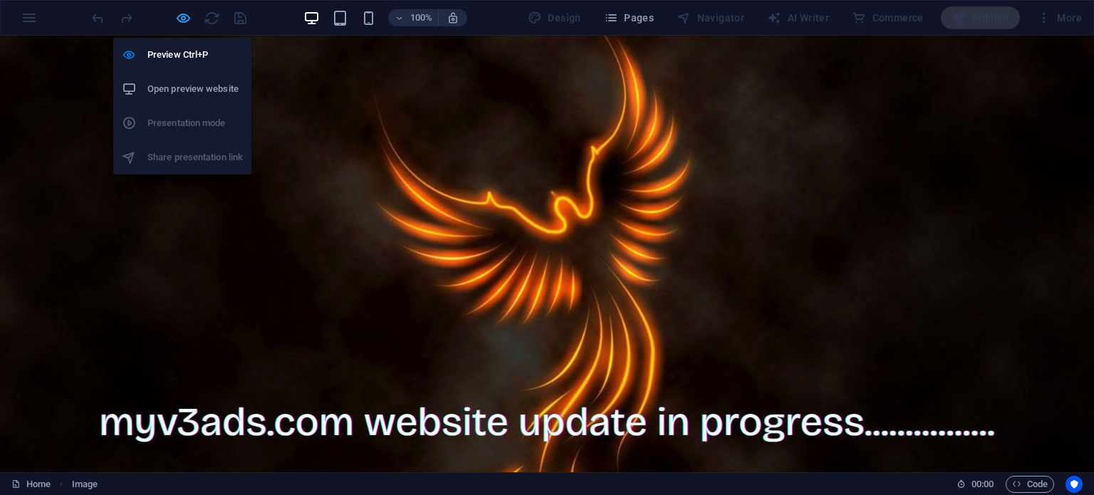
click at [185, 12] on icon "button" at bounding box center [183, 18] width 16 height 16
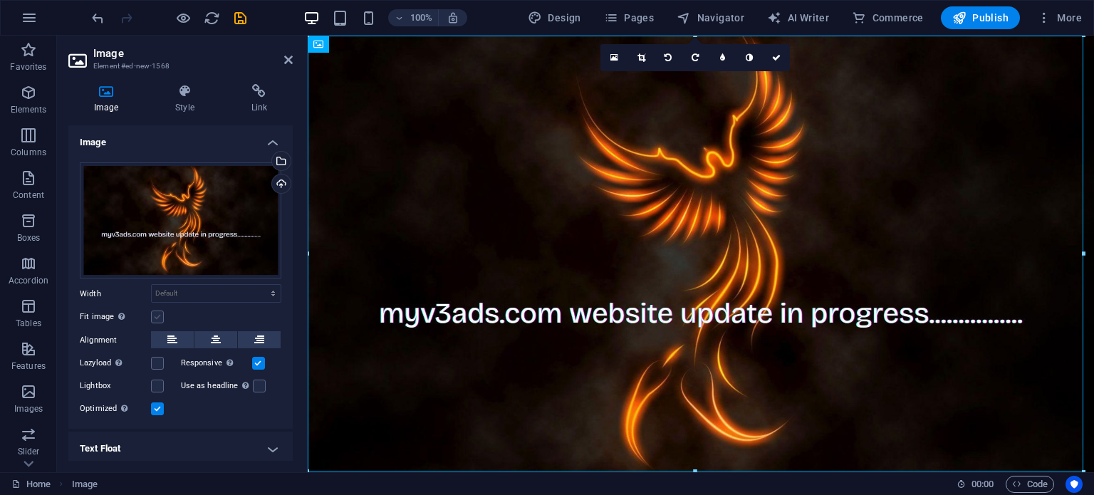
click at [157, 314] on label at bounding box center [157, 316] width 13 height 13
click at [0, 0] on input "Fit image Automatically fit image to a fixed width and height" at bounding box center [0, 0] width 0 height 0
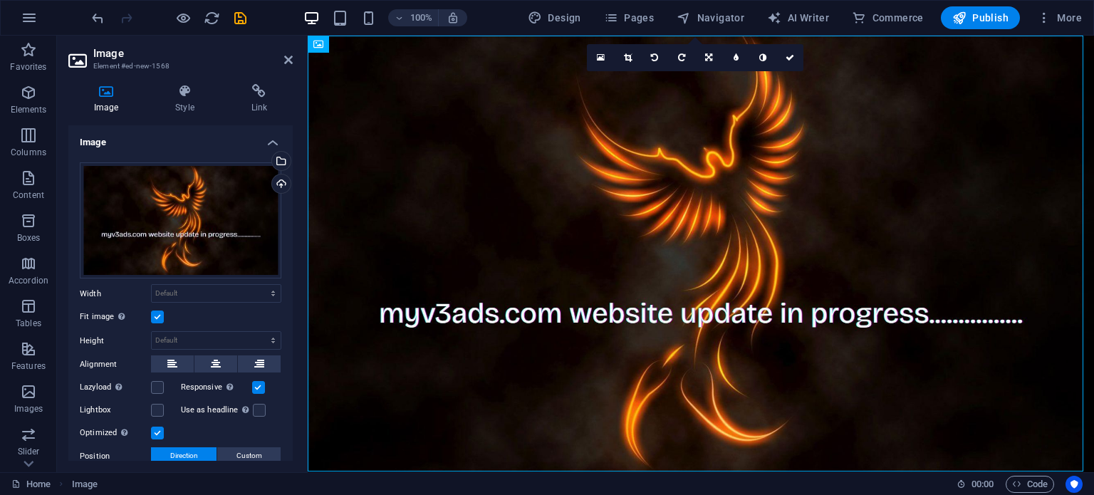
click at [193, 20] on div at bounding box center [168, 17] width 159 height 23
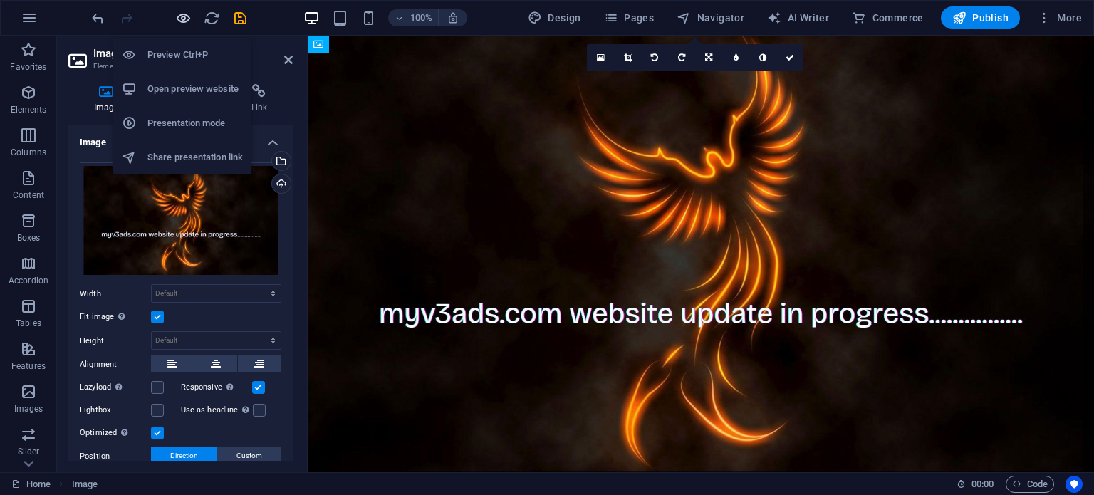
click at [188, 19] on icon "button" at bounding box center [183, 18] width 16 height 16
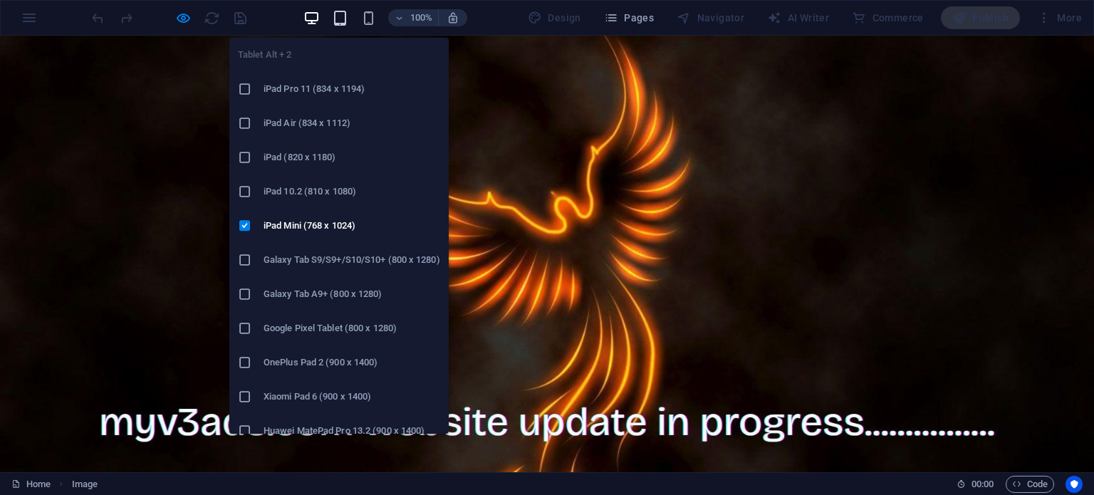
click at [338, 11] on icon "button" at bounding box center [340, 18] width 16 height 16
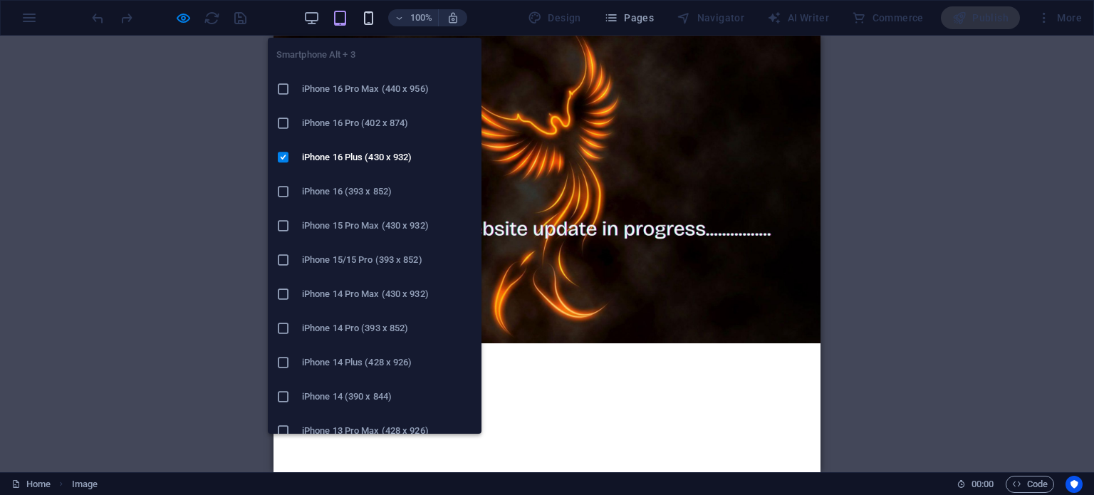
click at [367, 16] on icon "button" at bounding box center [368, 18] width 16 height 16
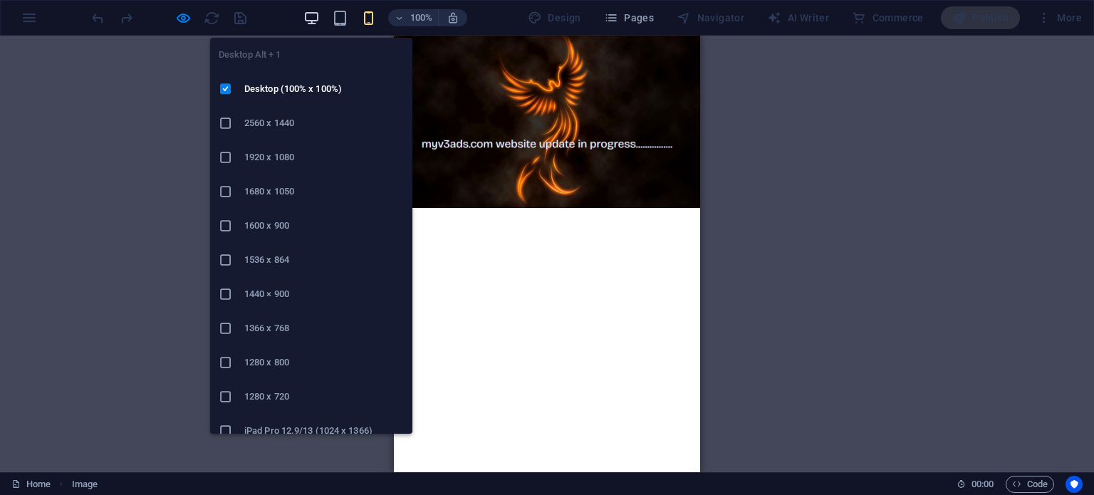
click at [311, 16] on icon "button" at bounding box center [311, 18] width 16 height 16
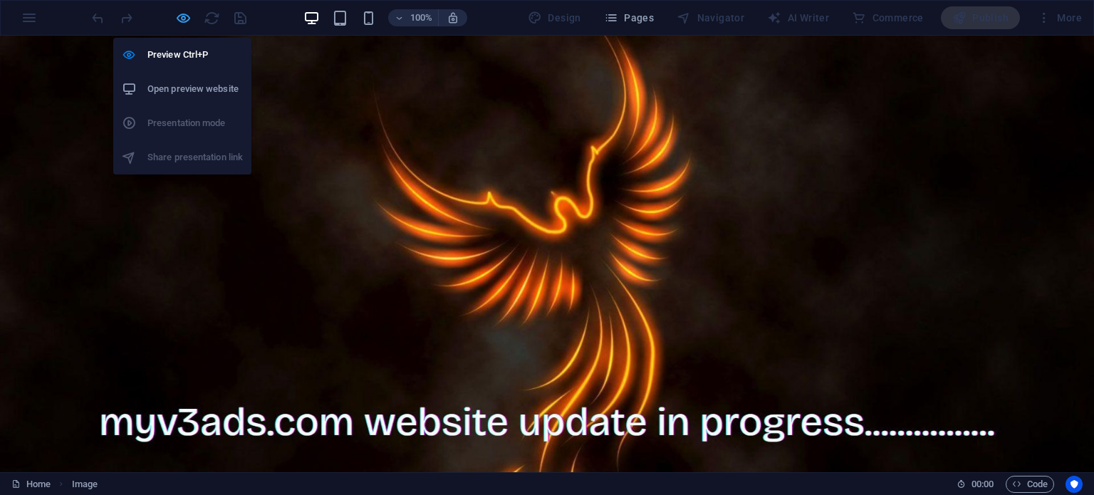
click at [180, 19] on icon "button" at bounding box center [183, 18] width 16 height 16
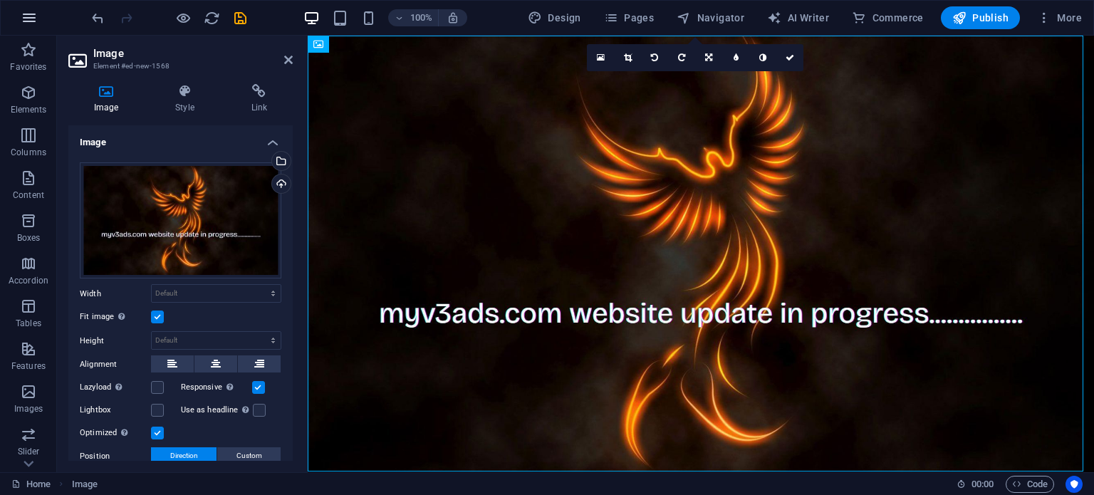
click at [33, 11] on icon "button" at bounding box center [29, 17] width 17 height 17
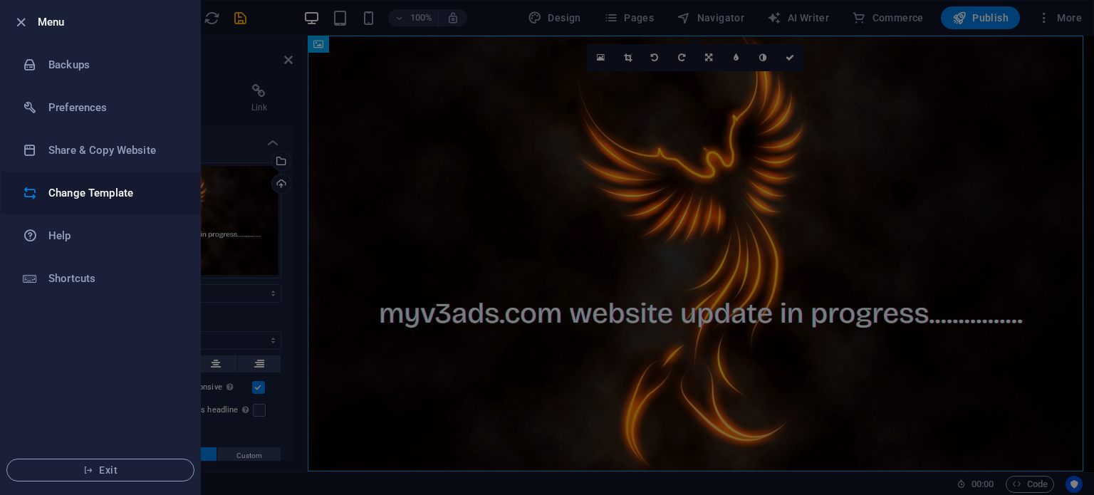
click at [66, 197] on h6 "Change Template" at bounding box center [114, 192] width 132 height 17
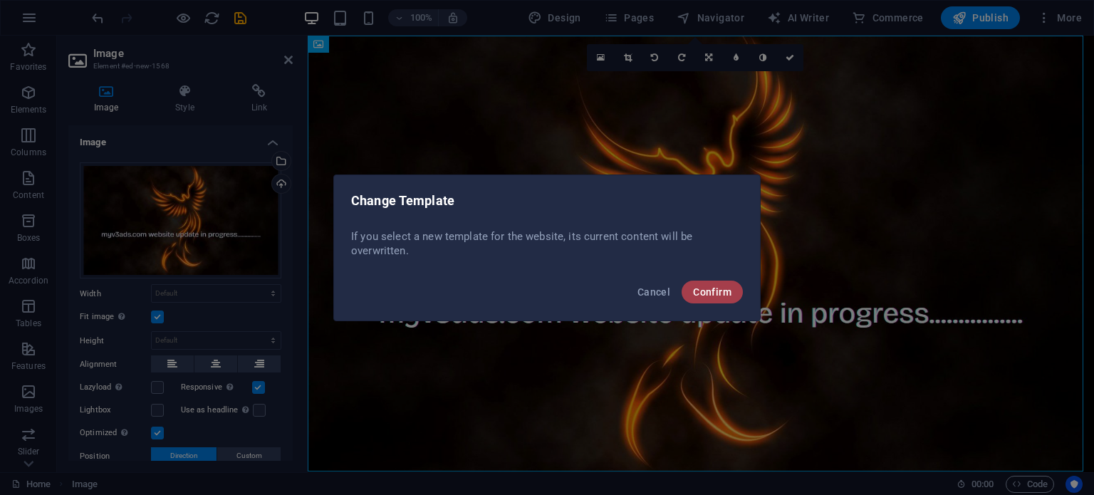
click at [696, 284] on button "Confirm" at bounding box center [711, 292] width 61 height 23
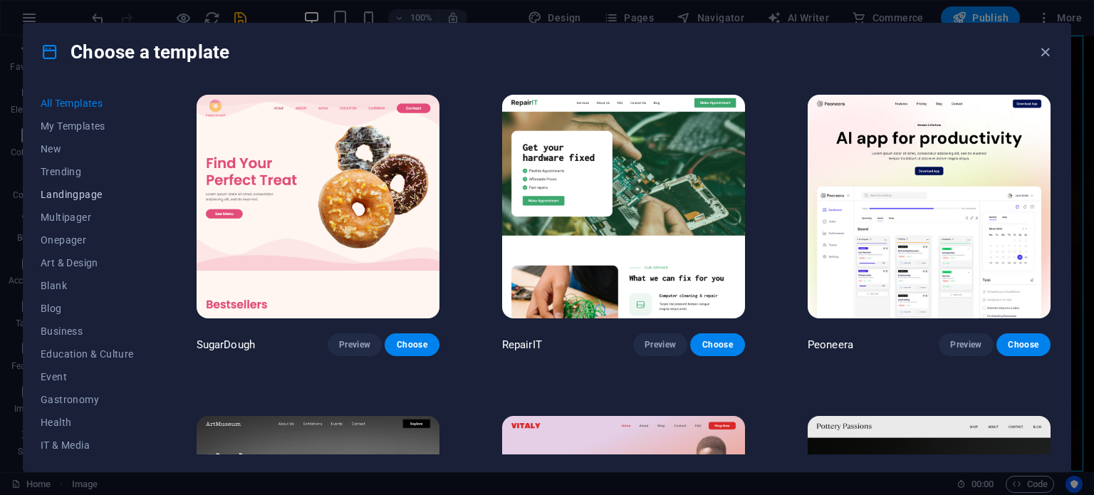
click at [74, 192] on span "Landingpage" at bounding box center [87, 194] width 93 height 11
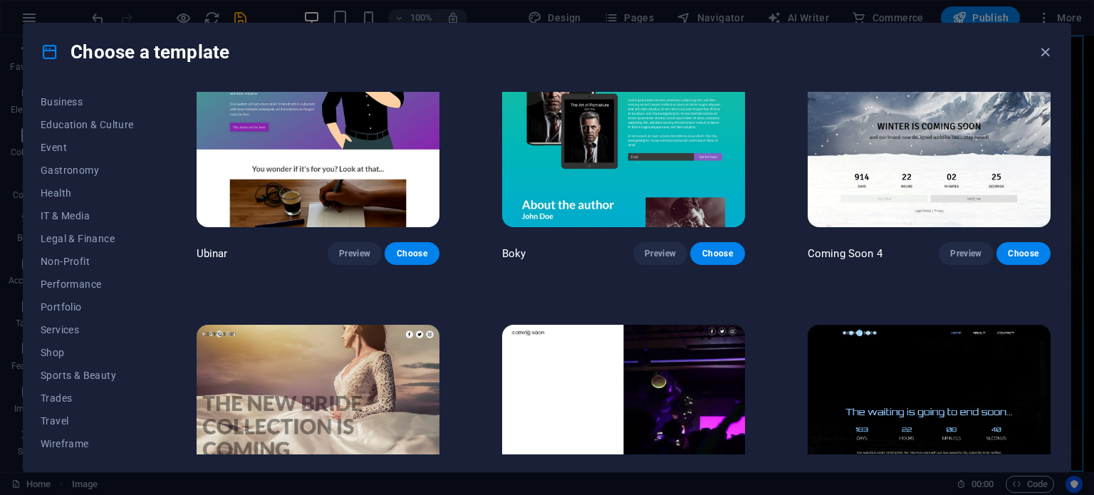
scroll to position [2459, 0]
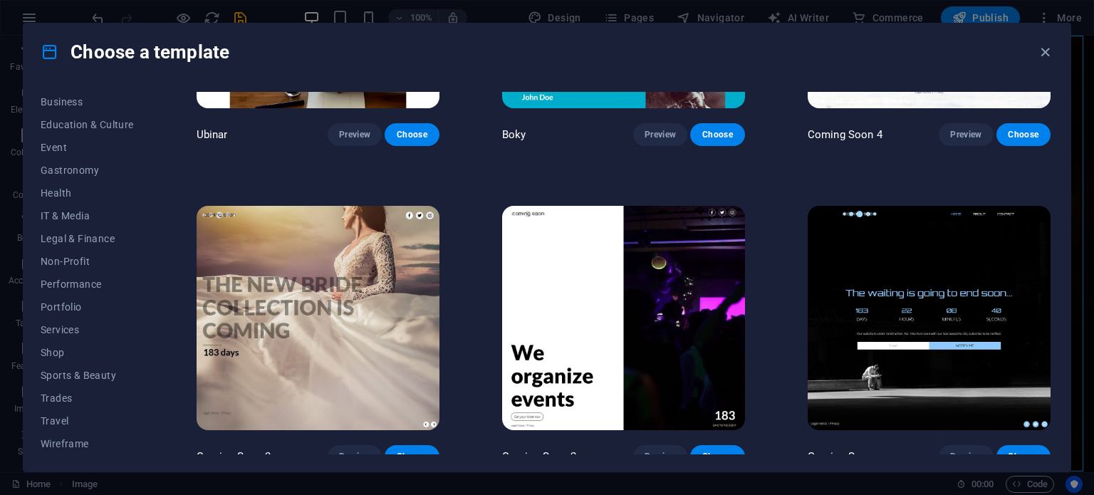
click at [893, 234] on img at bounding box center [928, 318] width 243 height 224
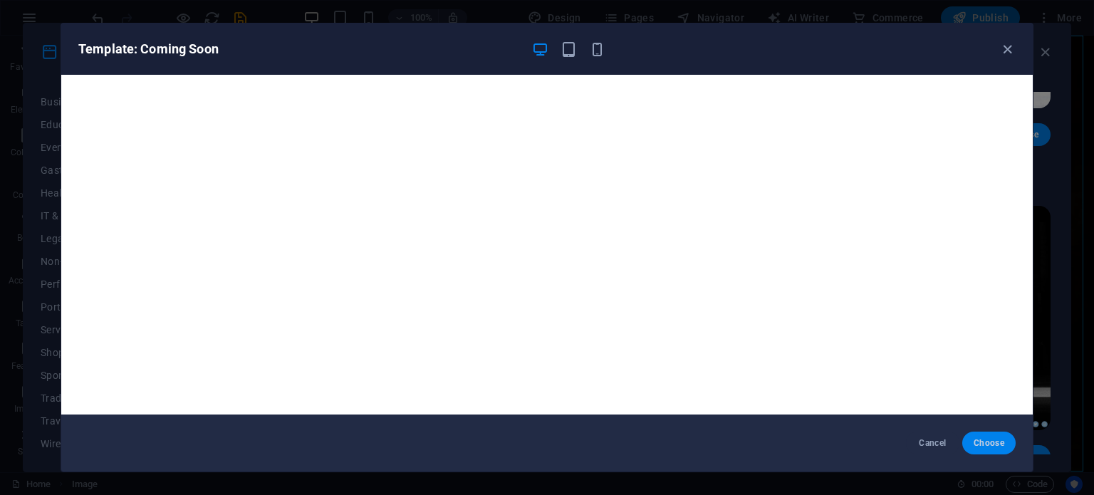
click at [989, 442] on span "Choose" at bounding box center [988, 442] width 31 height 11
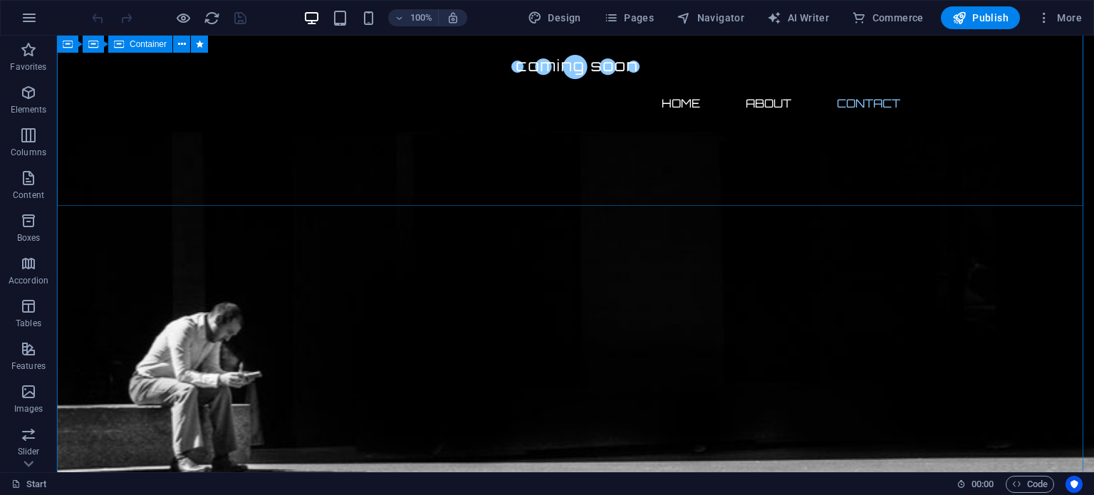
scroll to position [783, 0]
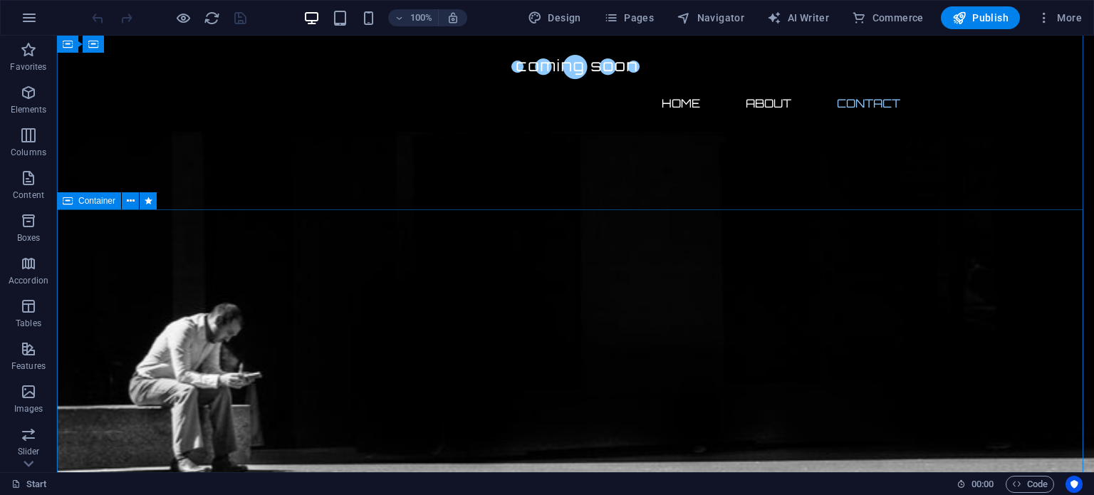
select select "px"
select select "300"
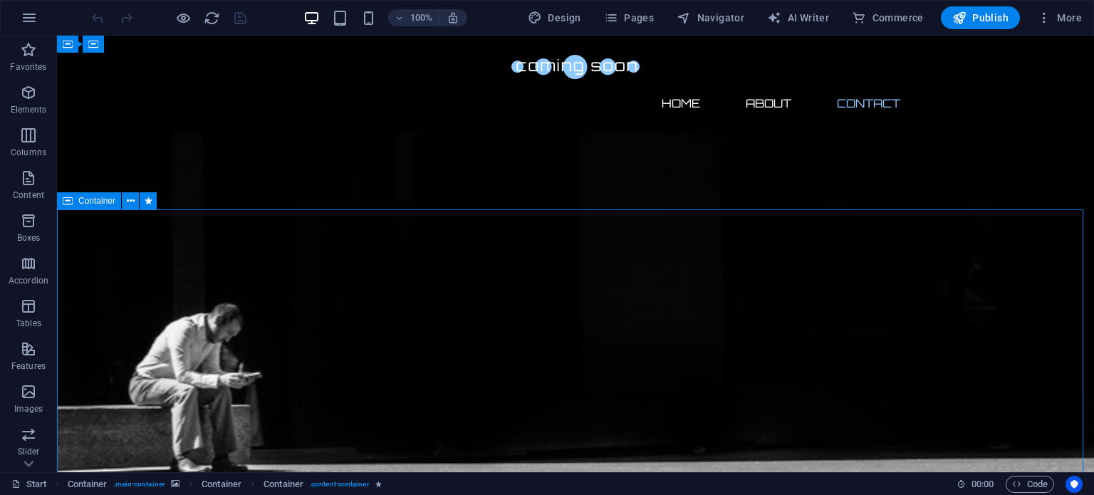
select select "px"
select select "rem"
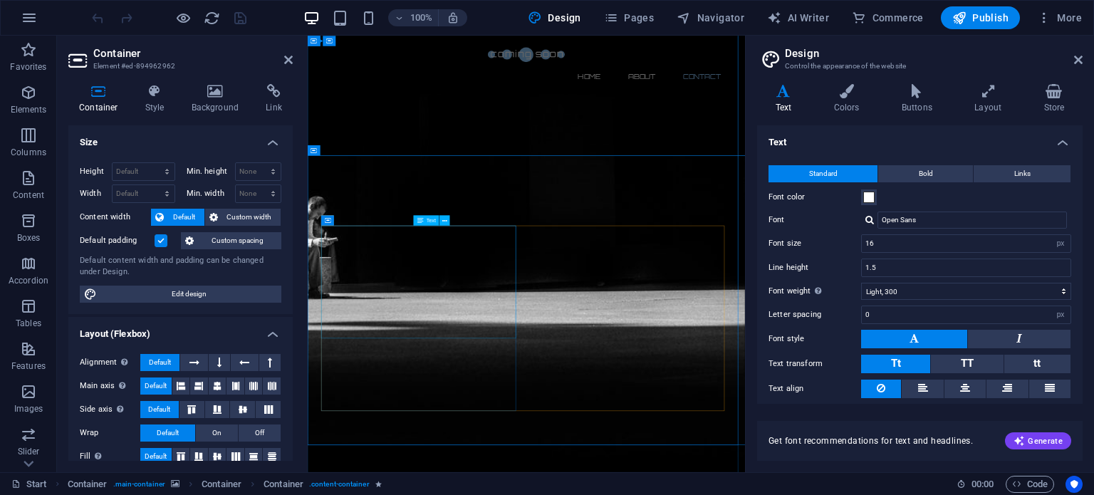
scroll to position [758, 0]
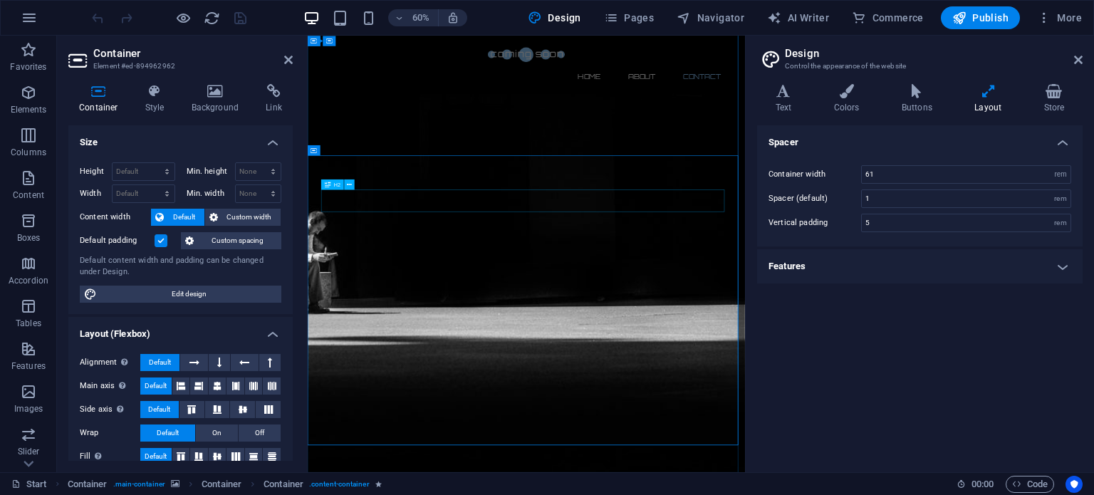
click at [1074, 56] on icon at bounding box center [1078, 59] width 9 height 11
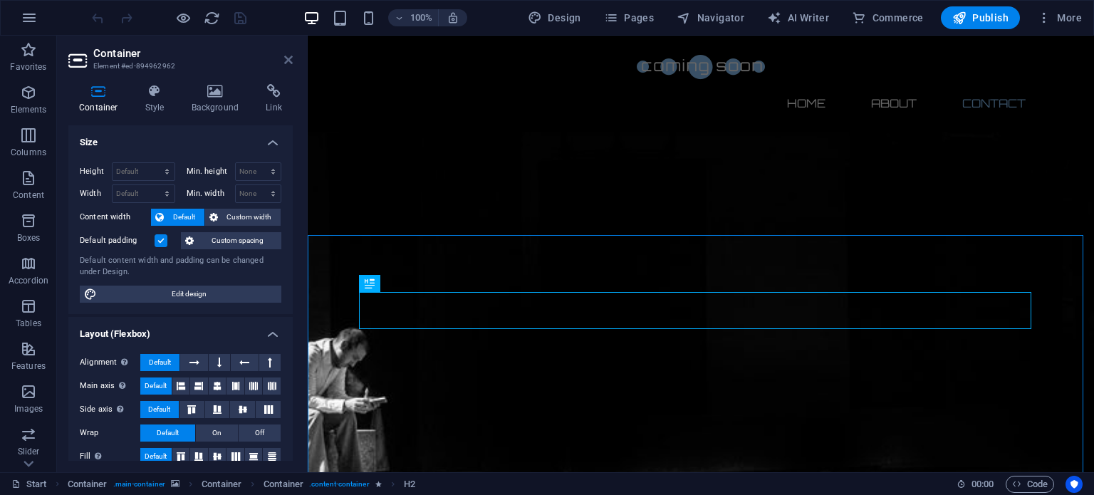
click at [285, 59] on icon at bounding box center [288, 59] width 9 height 11
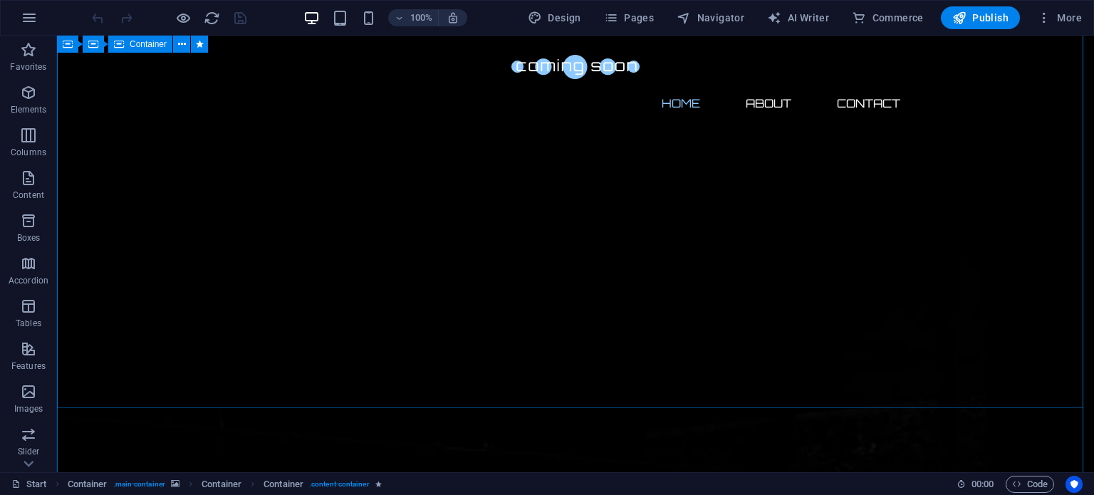
scroll to position [0, 0]
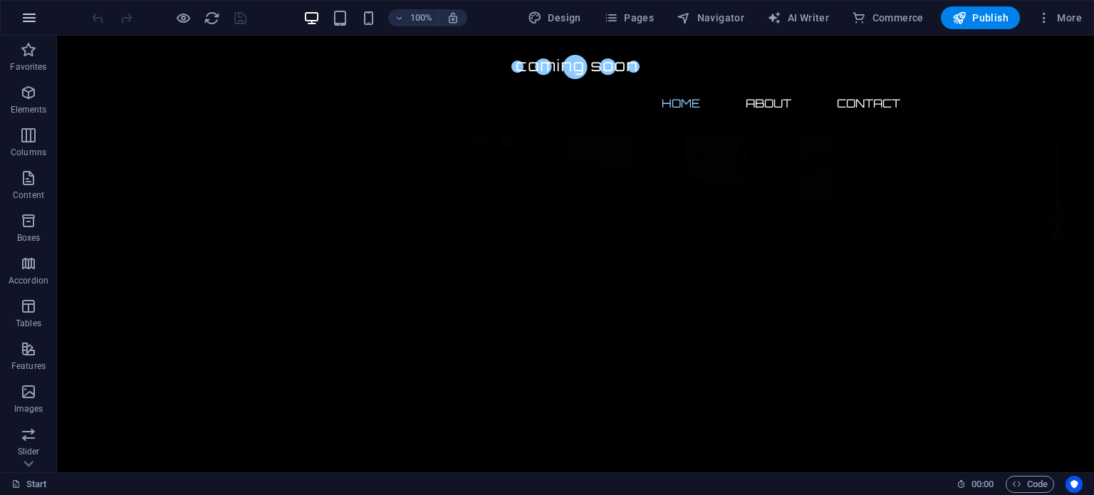
click at [35, 21] on icon "button" at bounding box center [29, 17] width 17 height 17
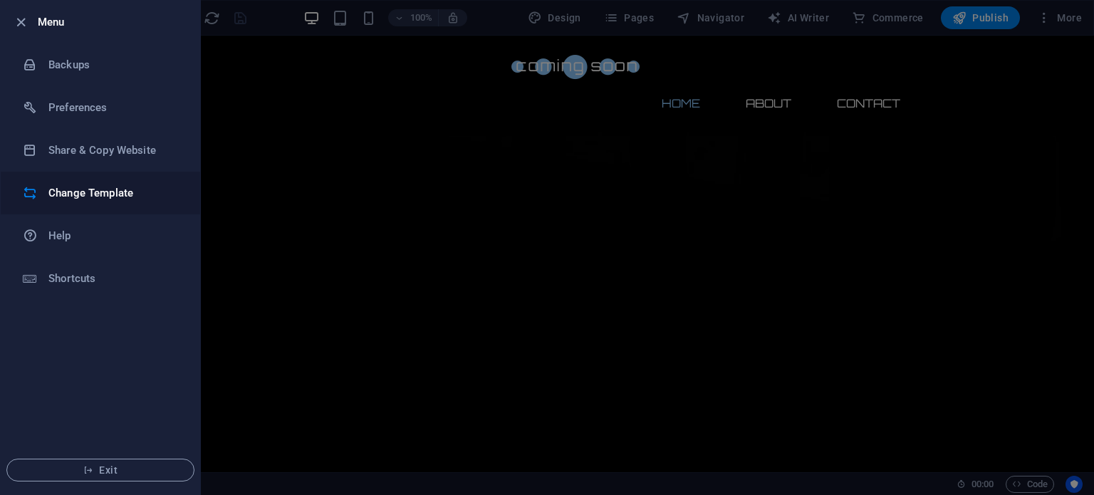
click at [78, 187] on h6 "Change Template" at bounding box center [114, 192] width 132 height 17
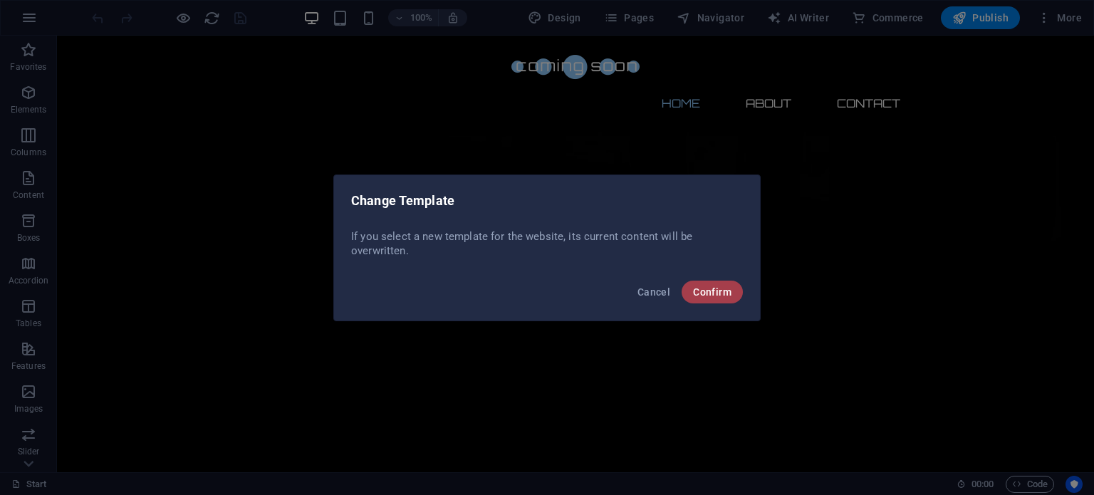
click at [716, 294] on span "Confirm" at bounding box center [712, 291] width 38 height 11
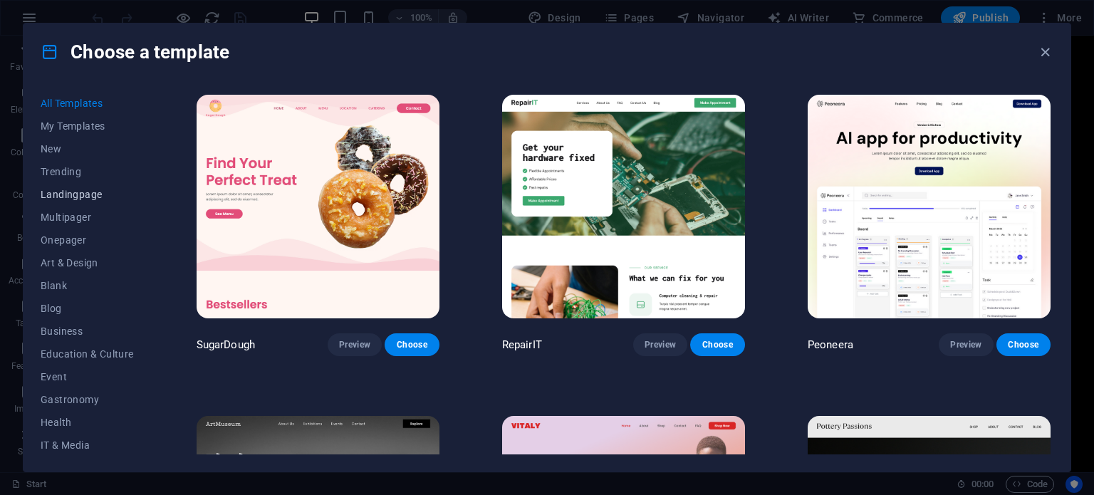
click at [80, 196] on span "Landingpage" at bounding box center [87, 194] width 93 height 11
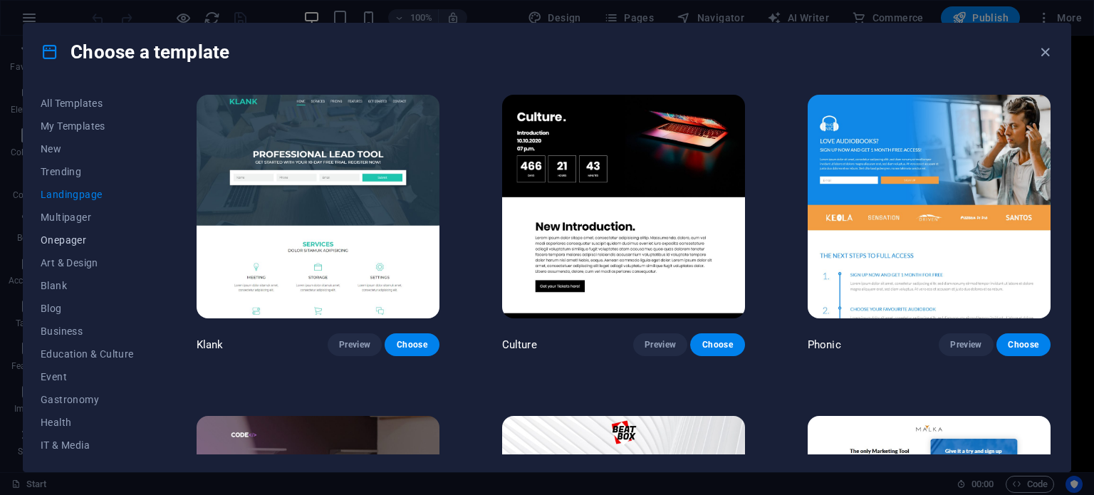
click at [81, 242] on span "Onepager" at bounding box center [87, 239] width 93 height 11
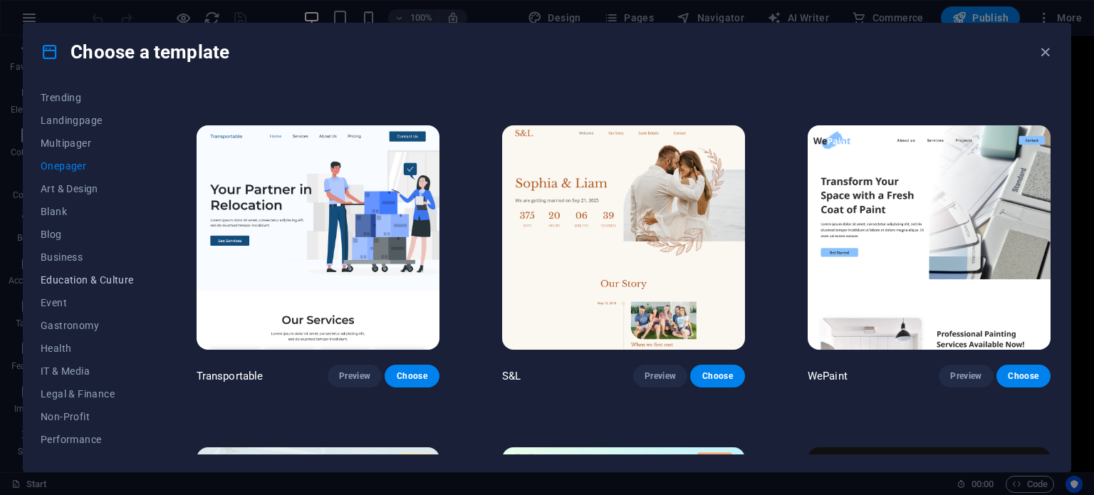
scroll to position [75, 0]
click at [55, 299] on span "Event" at bounding box center [87, 300] width 93 height 11
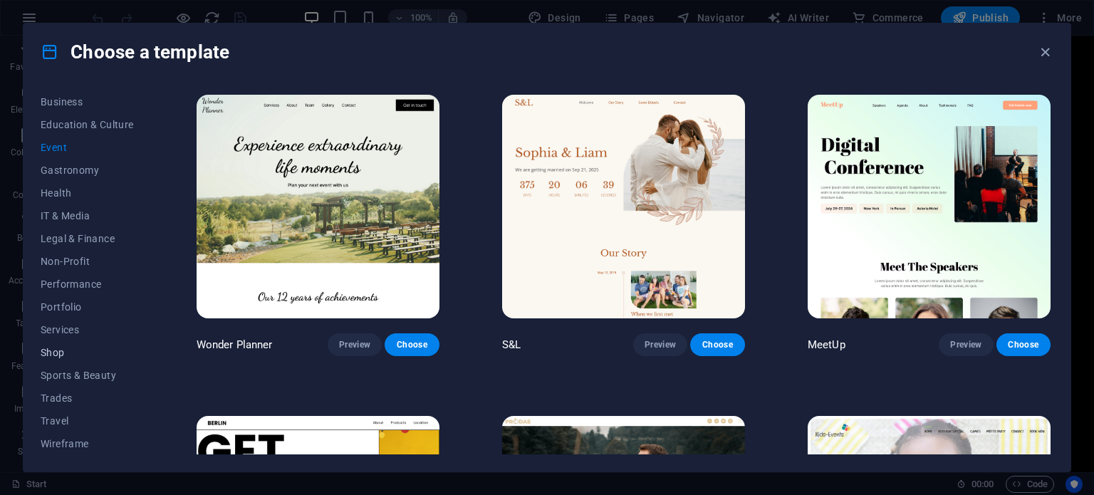
scroll to position [0, 0]
click at [53, 176] on span "Trending" at bounding box center [87, 171] width 93 height 11
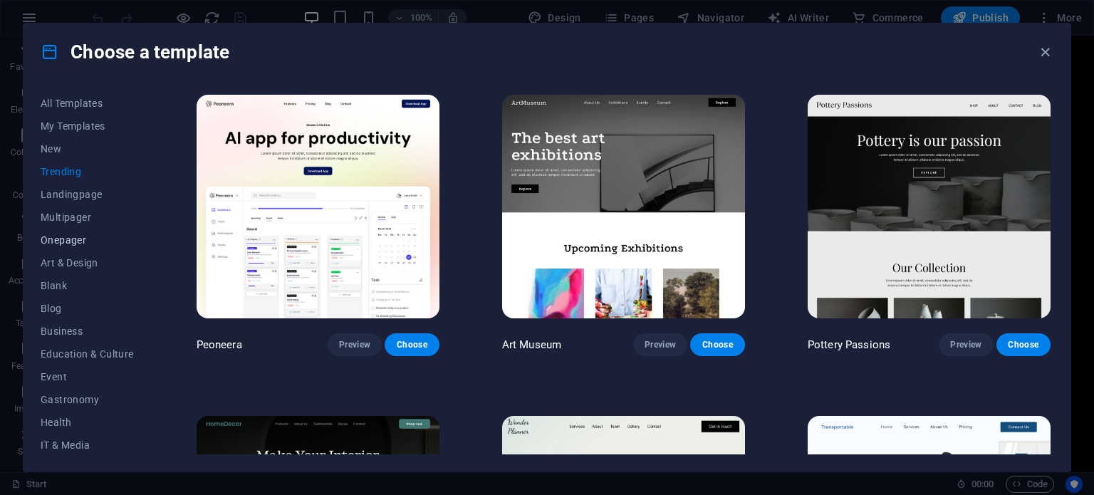
click at [66, 238] on span "Onepager" at bounding box center [87, 239] width 93 height 11
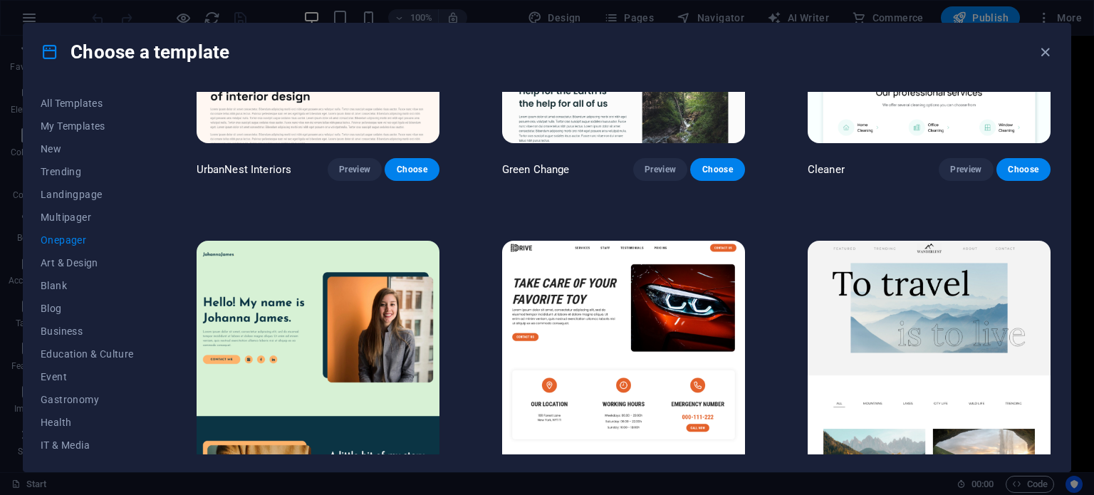
scroll to position [1148, 0]
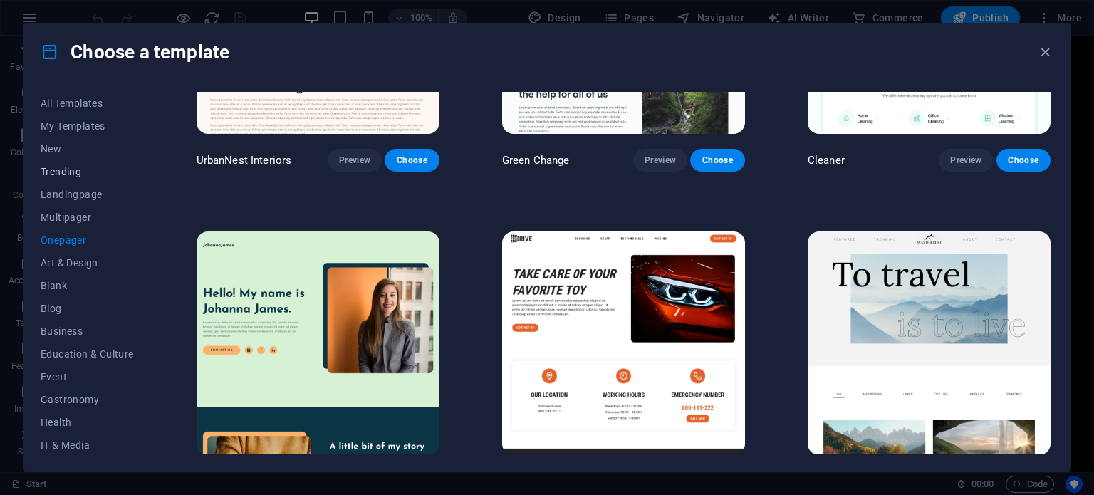
click at [66, 176] on span "Trending" at bounding box center [87, 171] width 93 height 11
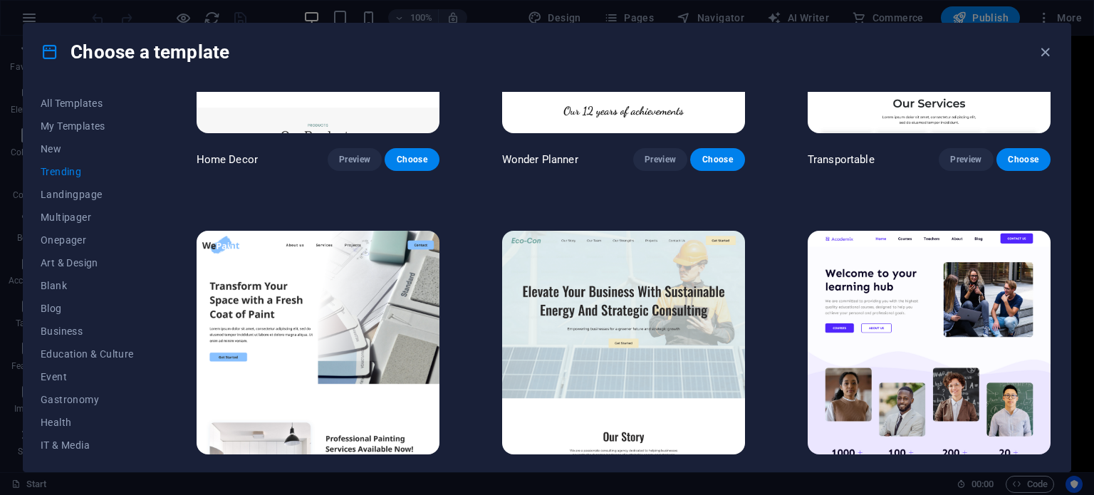
scroll to position [554, 0]
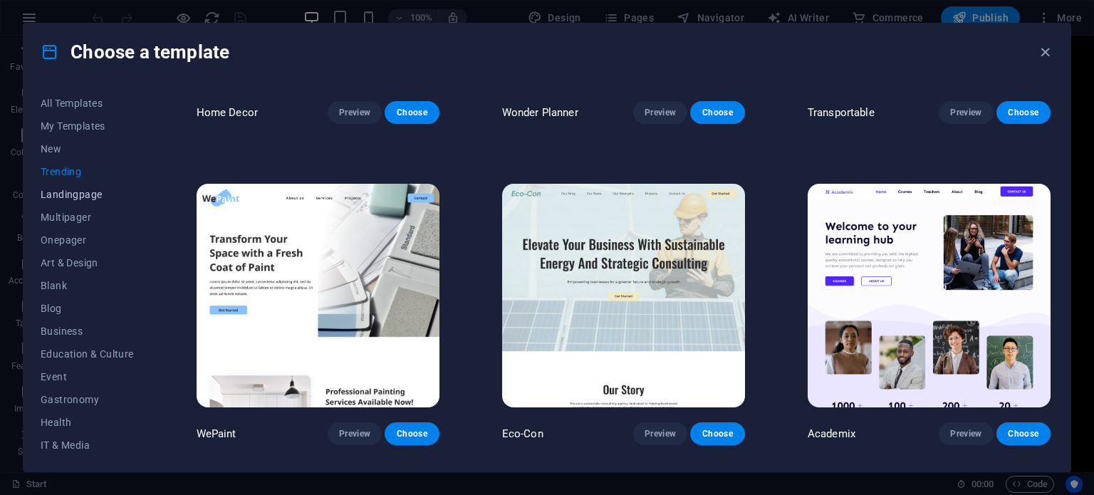
click at [62, 201] on button "Landingpage" at bounding box center [87, 194] width 93 height 23
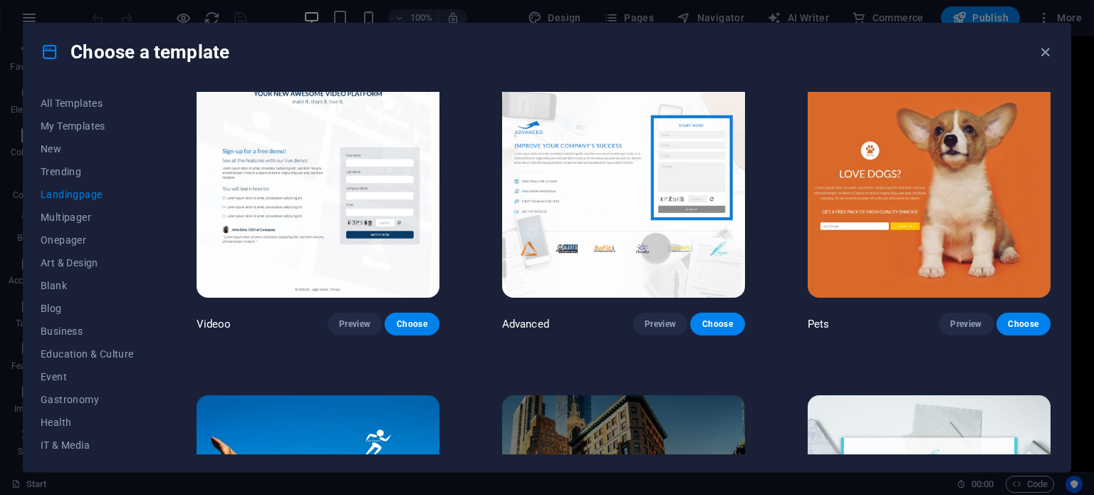
scroll to position [664, 0]
click at [950, 241] on img at bounding box center [928, 186] width 243 height 224
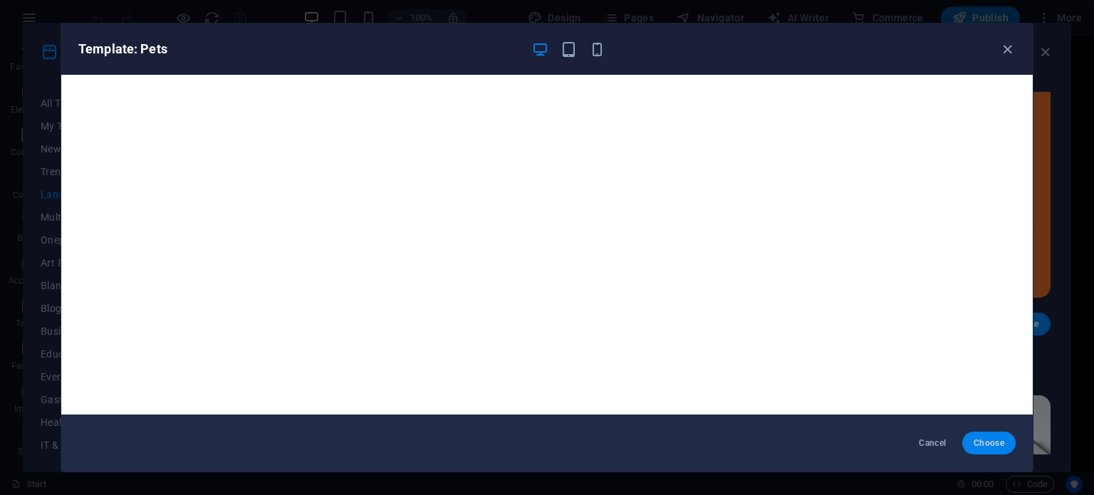
click at [975, 438] on span "Choose" at bounding box center [988, 442] width 31 height 11
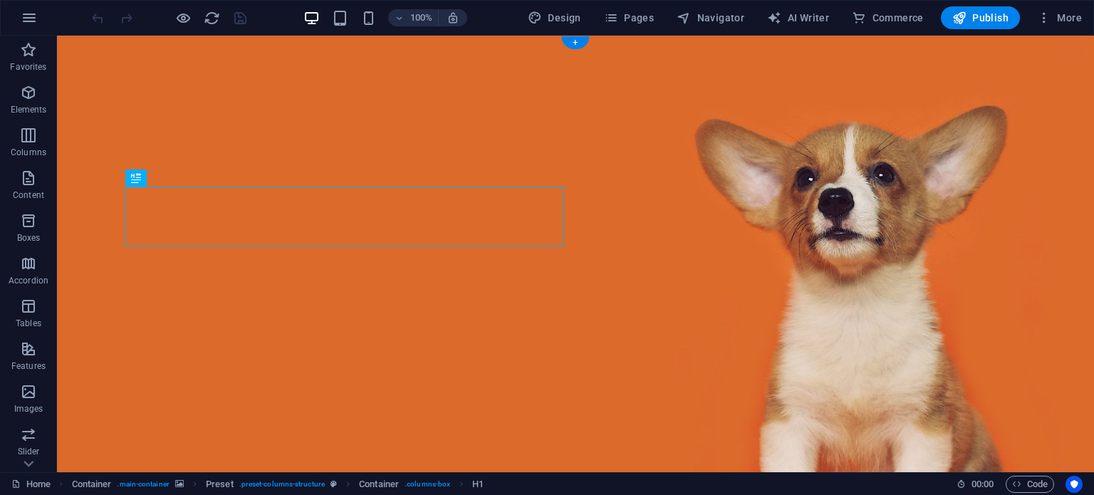
click at [1075, 308] on figure at bounding box center [575, 319] width 1037 height 567
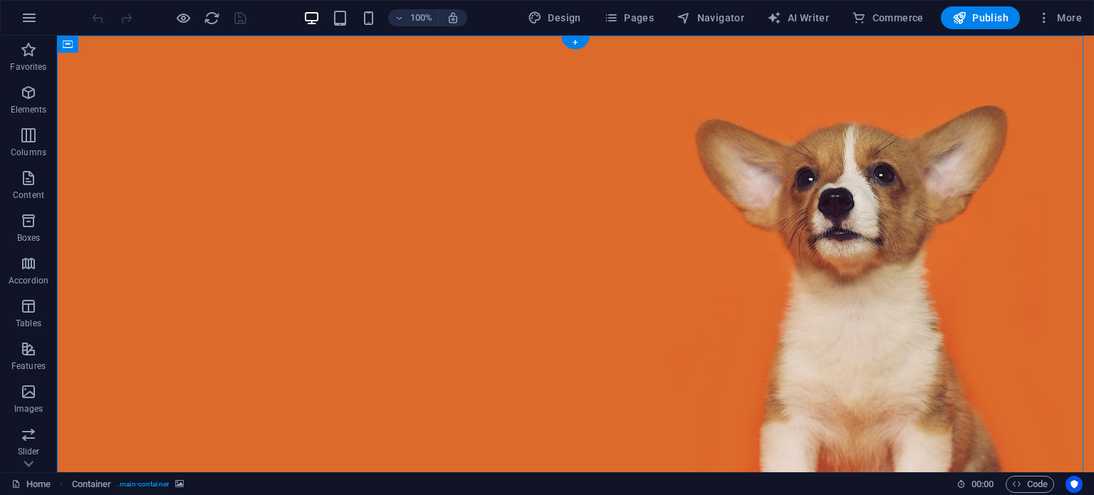
click at [1047, 233] on figure at bounding box center [575, 319] width 1037 height 567
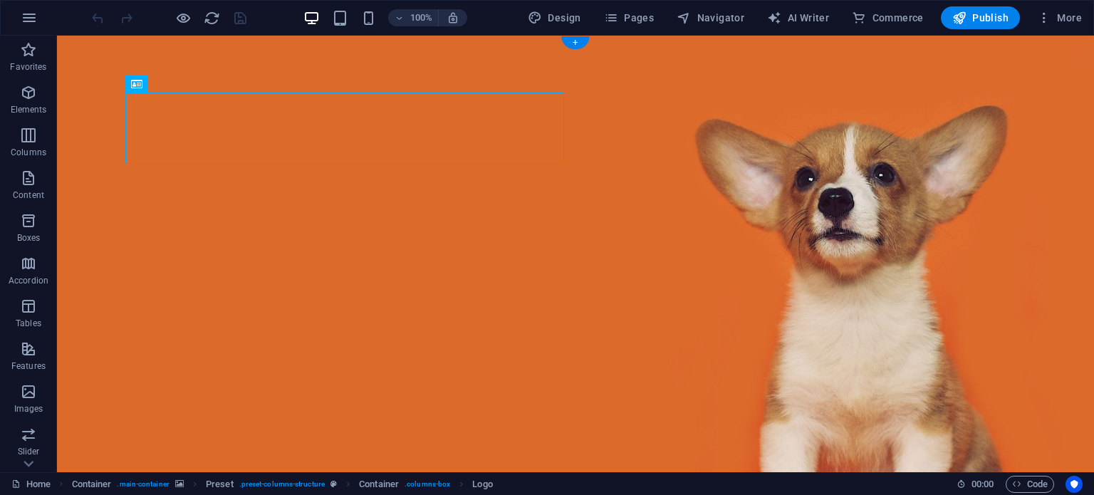
click at [86, 195] on figure at bounding box center [575, 319] width 1037 height 567
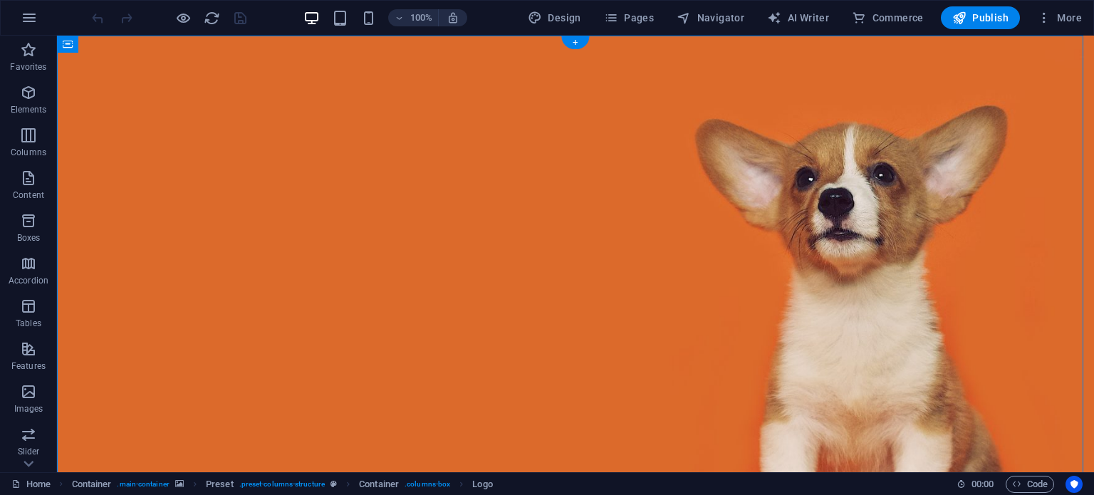
click at [86, 195] on figure at bounding box center [575, 319] width 1037 height 567
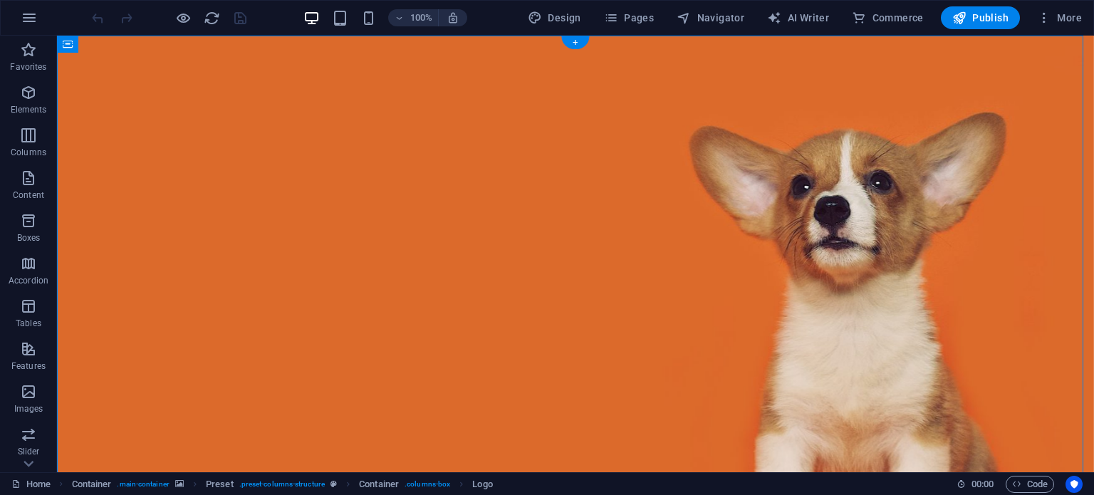
select select "%"
select select "vh"
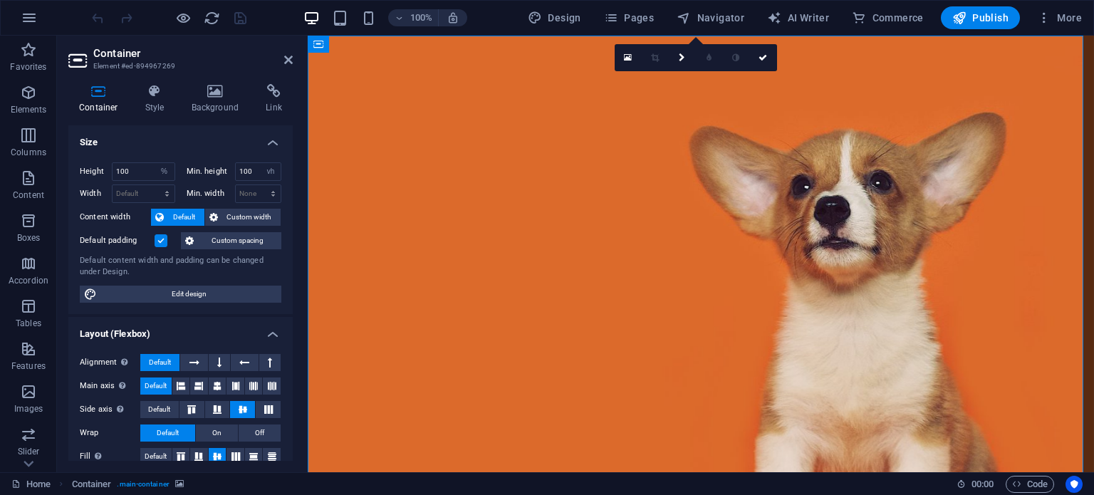
click at [463, 58] on figure at bounding box center [701, 329] width 786 height 587
click at [151, 97] on icon at bounding box center [155, 91] width 41 height 14
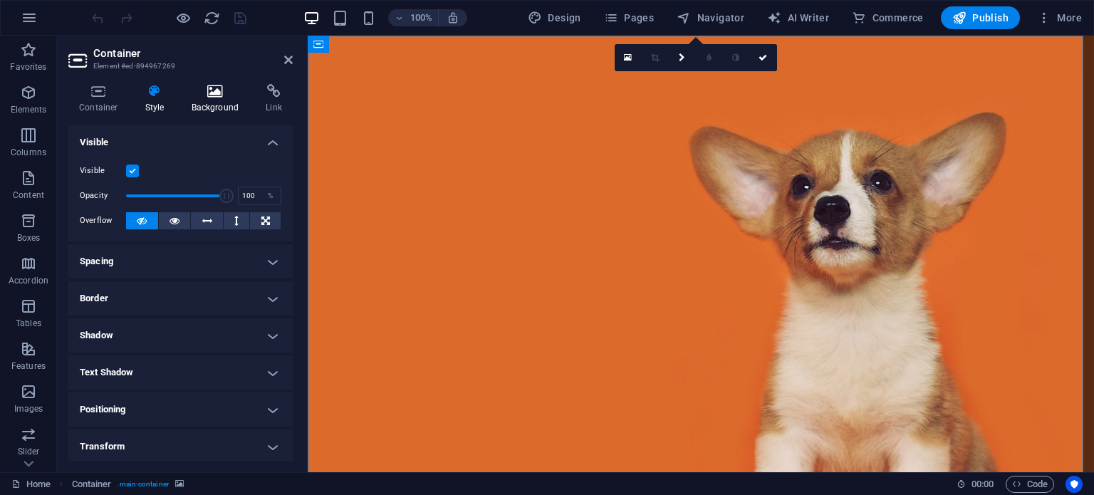
click at [197, 100] on h4 "Background" at bounding box center [218, 99] width 75 height 30
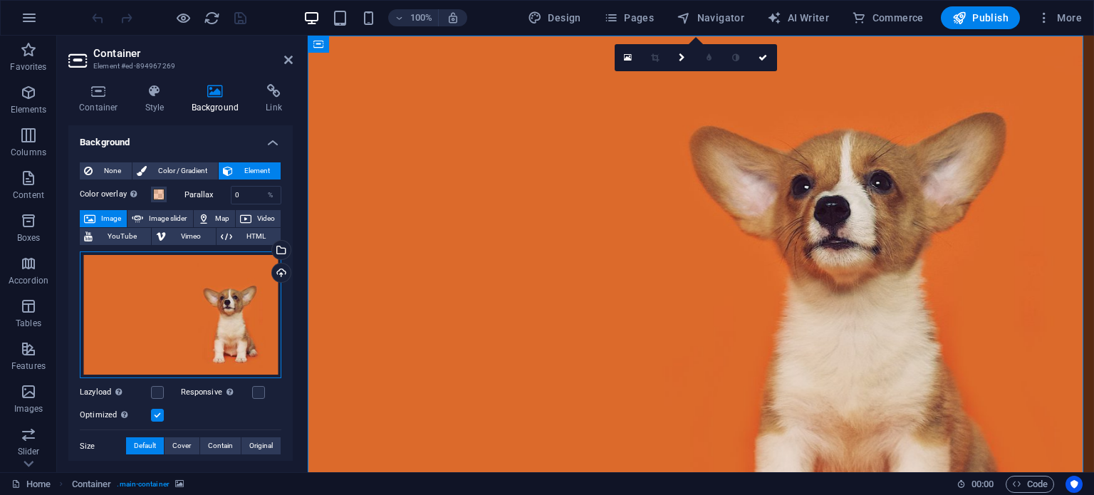
click at [203, 305] on div "Drag files here, click to choose files or select files from Files or our free s…" at bounding box center [180, 314] width 201 height 127
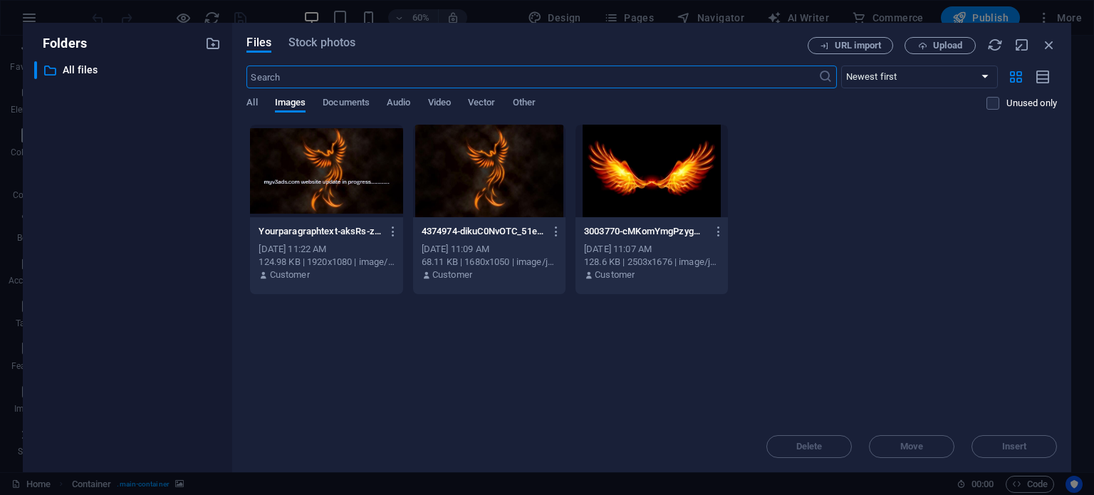
click at [509, 179] on div at bounding box center [489, 171] width 152 height 93
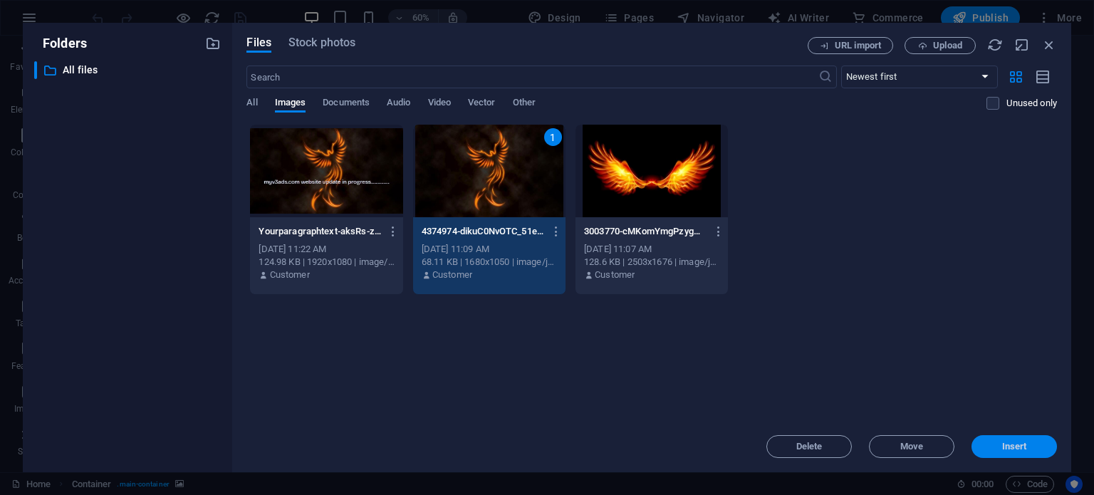
click at [1003, 446] on span "Insert" at bounding box center [1014, 446] width 25 height 9
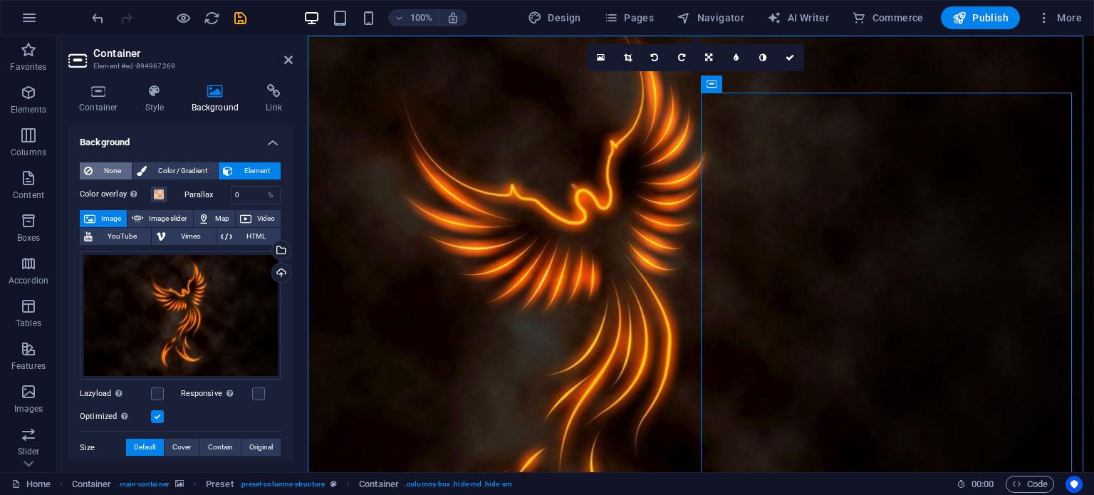
click at [112, 164] on span "None" at bounding box center [112, 170] width 31 height 17
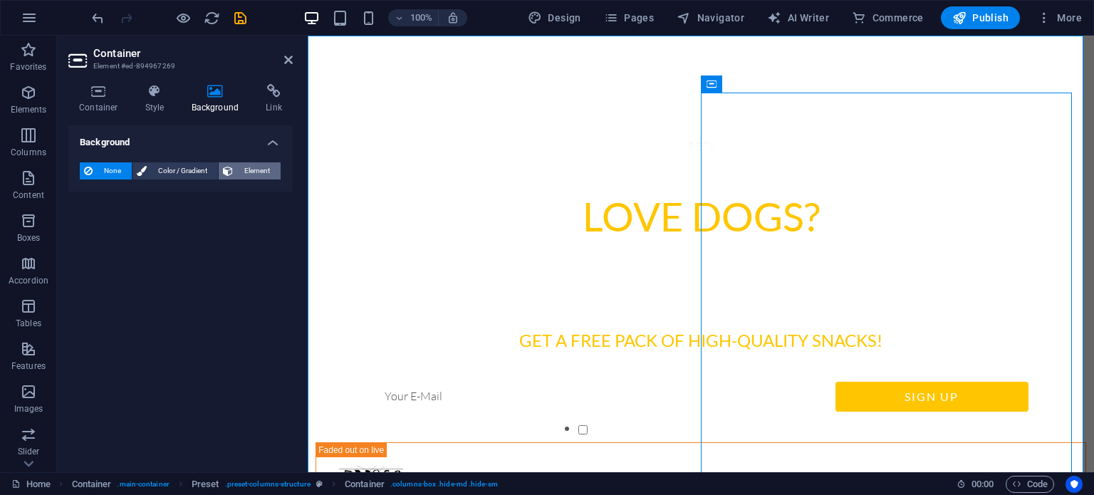
click at [246, 164] on span "Element" at bounding box center [256, 170] width 39 height 17
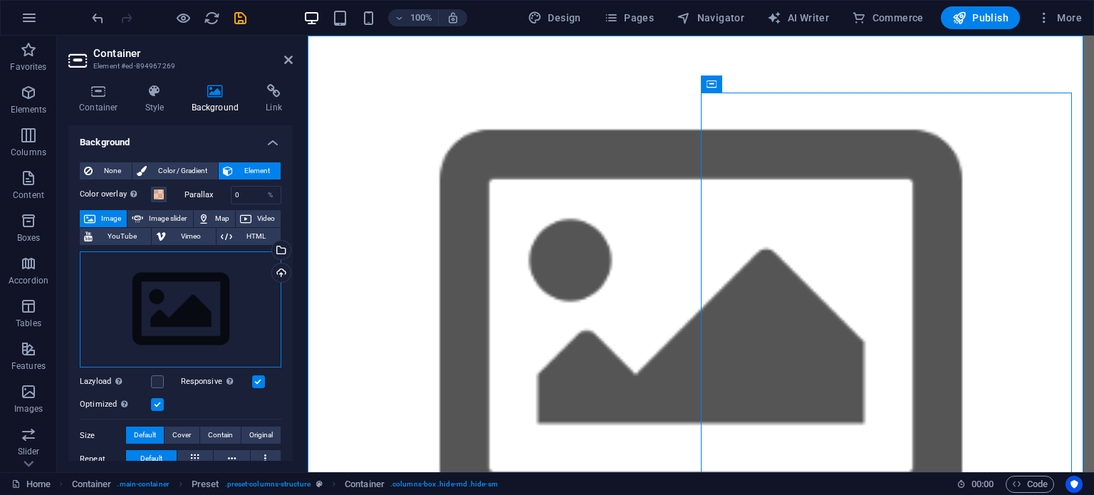
click at [197, 295] on div "Drag files here, click to choose files or select files from Files or our free s…" at bounding box center [180, 309] width 201 height 117
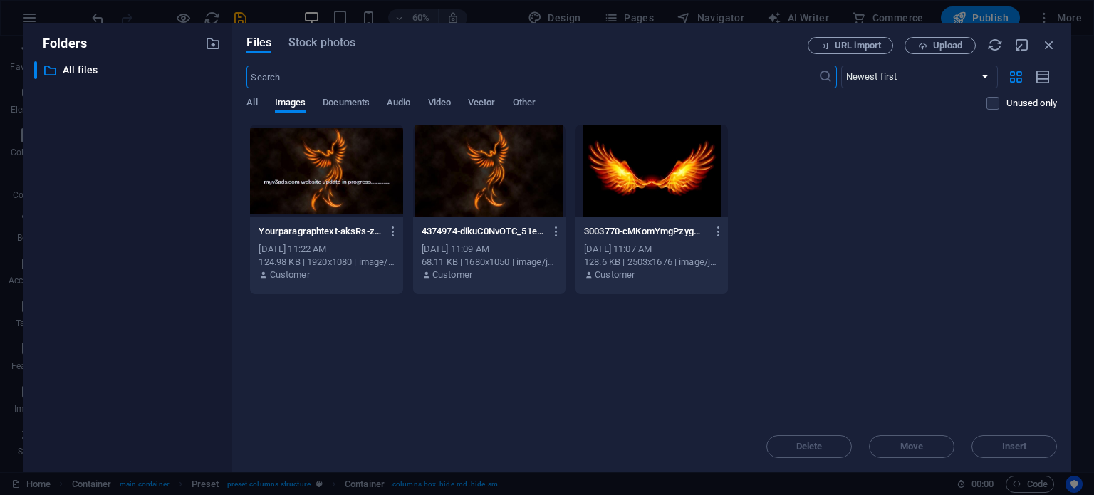
click at [603, 169] on div at bounding box center [651, 171] width 152 height 93
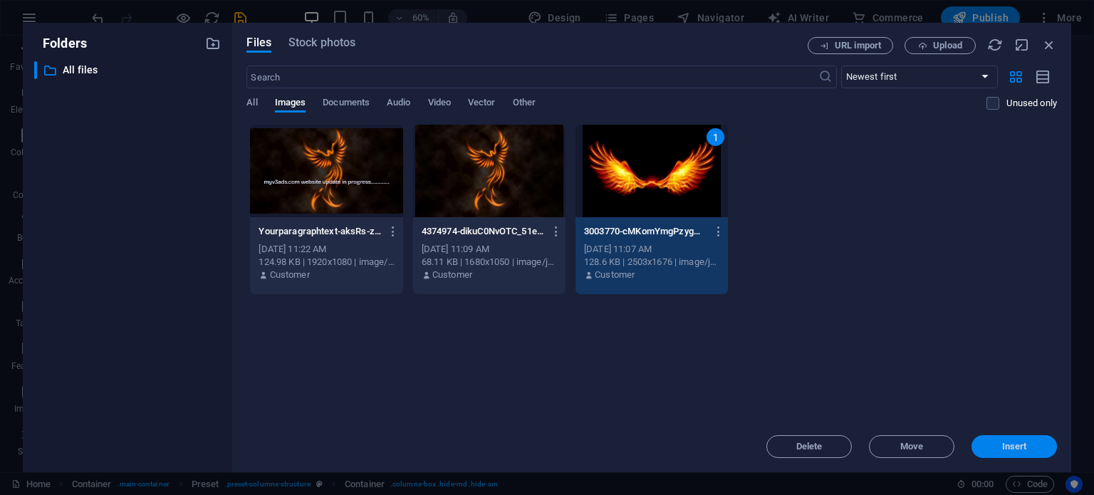
click at [1011, 450] on span "Insert" at bounding box center [1014, 446] width 25 height 9
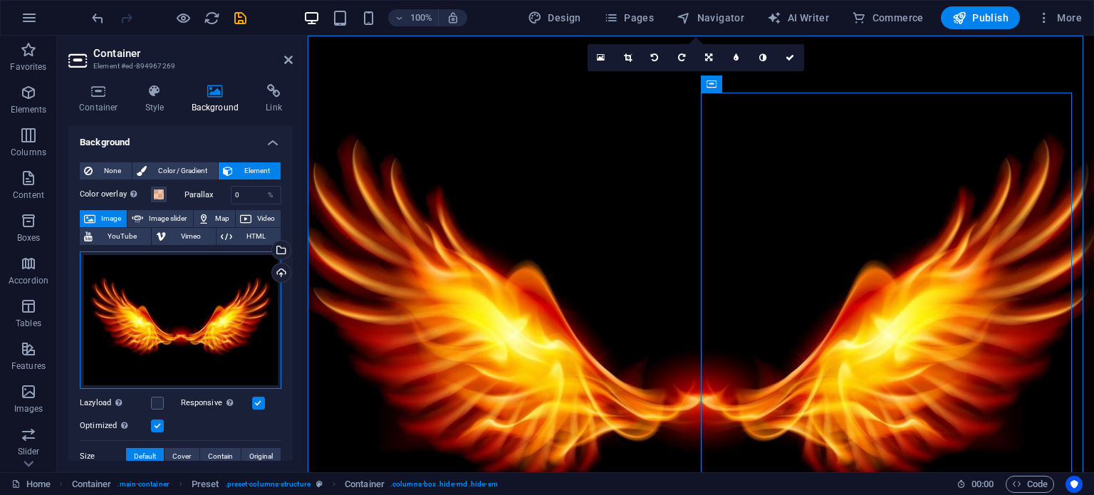
click at [194, 297] on div "Drag files here, click to choose files or select files from Files or our free s…" at bounding box center [180, 319] width 201 height 137
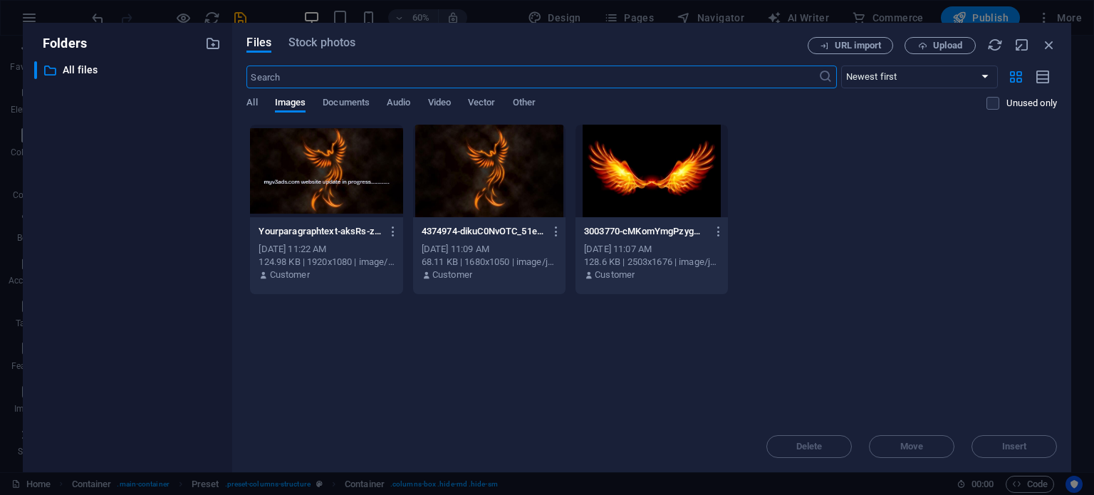
click at [503, 169] on div at bounding box center [489, 171] width 152 height 93
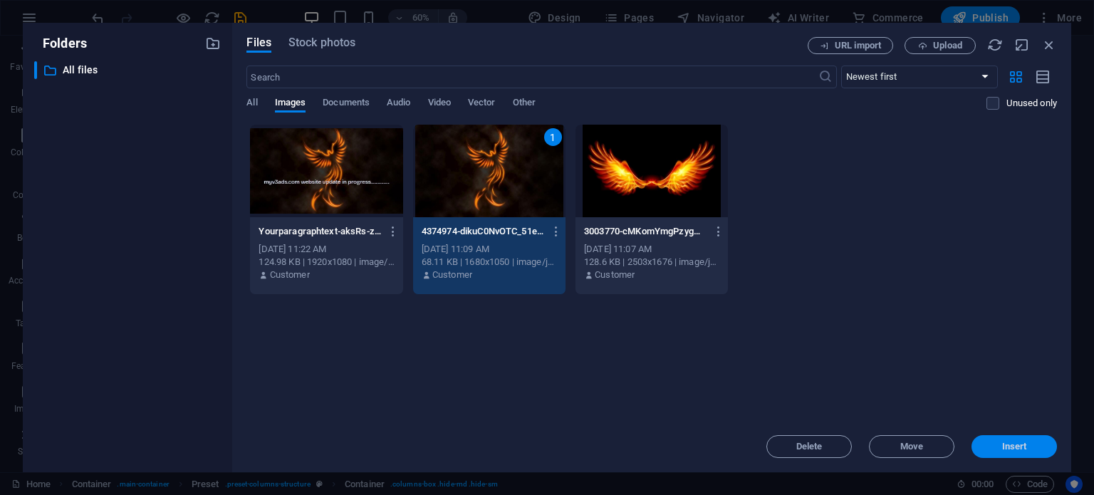
click at [1017, 442] on span "Insert" at bounding box center [1014, 446] width 25 height 9
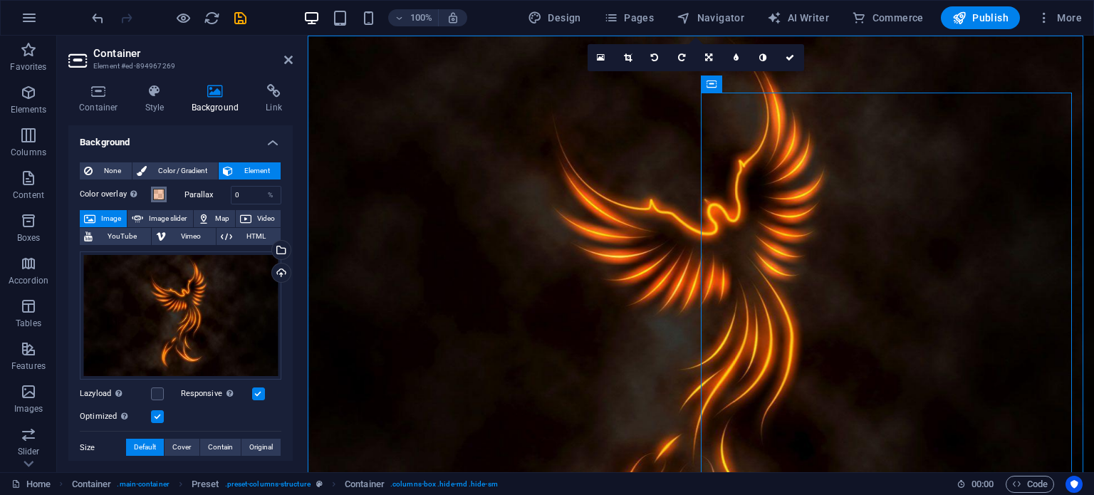
click at [154, 191] on span at bounding box center [158, 194] width 11 height 11
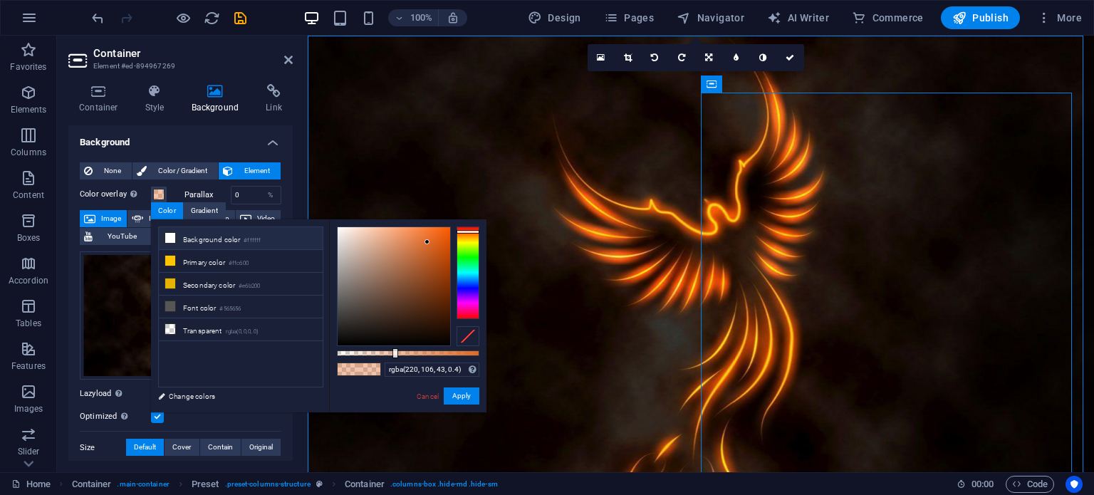
click at [184, 241] on li "Background color #ffffff" at bounding box center [241, 238] width 164 height 23
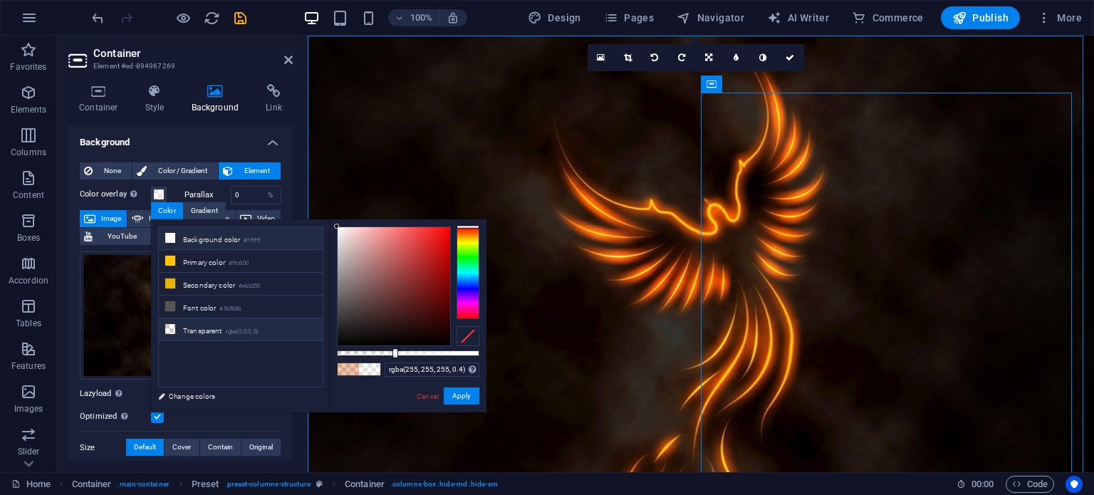
click at [211, 327] on li "Transparent rgba(0,0,0,.0)" at bounding box center [241, 329] width 164 height 23
type input "rgba(0, 0, 0, 0)"
click at [461, 394] on button "Apply" at bounding box center [462, 395] width 36 height 17
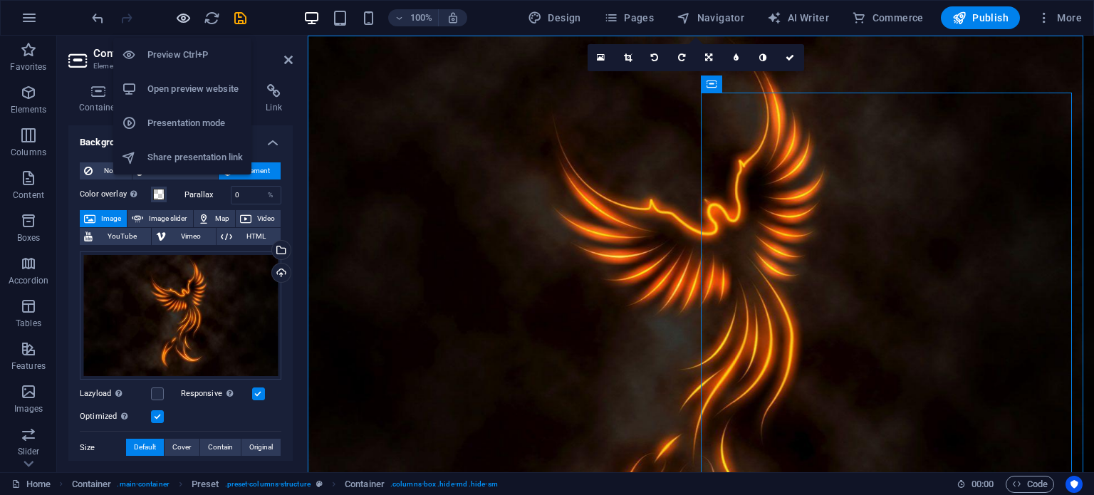
click at [188, 18] on icon "button" at bounding box center [183, 18] width 16 height 16
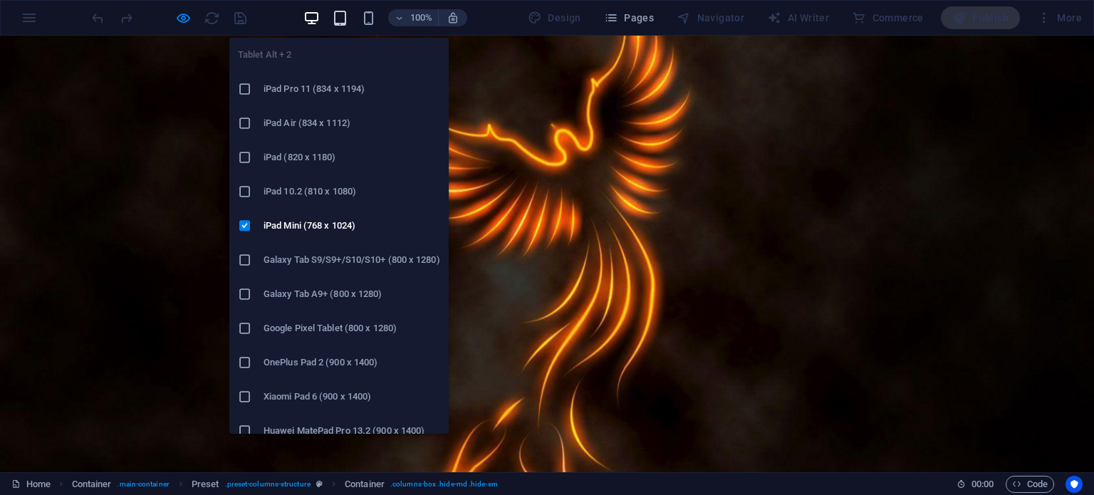
click at [345, 23] on icon "button" at bounding box center [340, 18] width 16 height 16
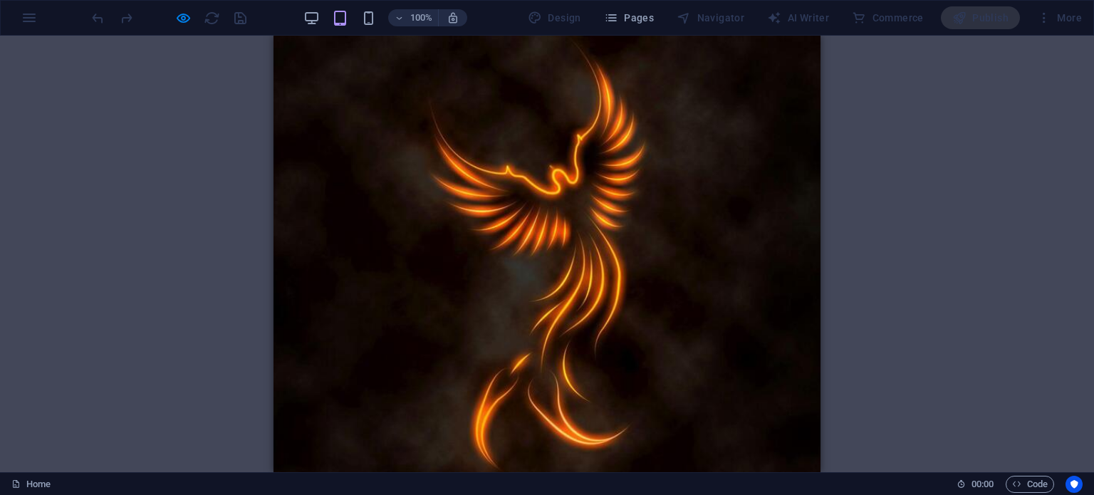
click at [239, 16] on div at bounding box center [168, 17] width 159 height 23
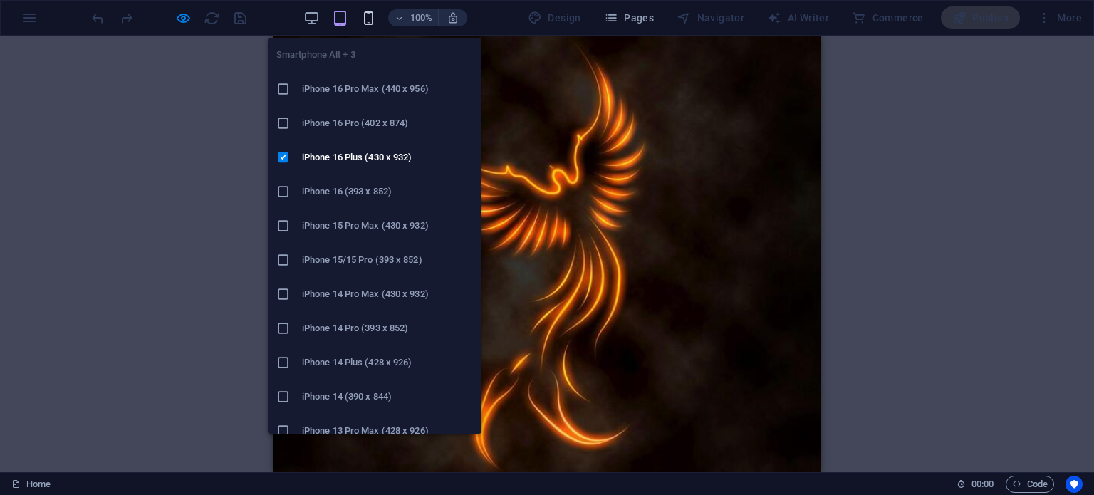
click at [370, 16] on icon "button" at bounding box center [368, 18] width 16 height 16
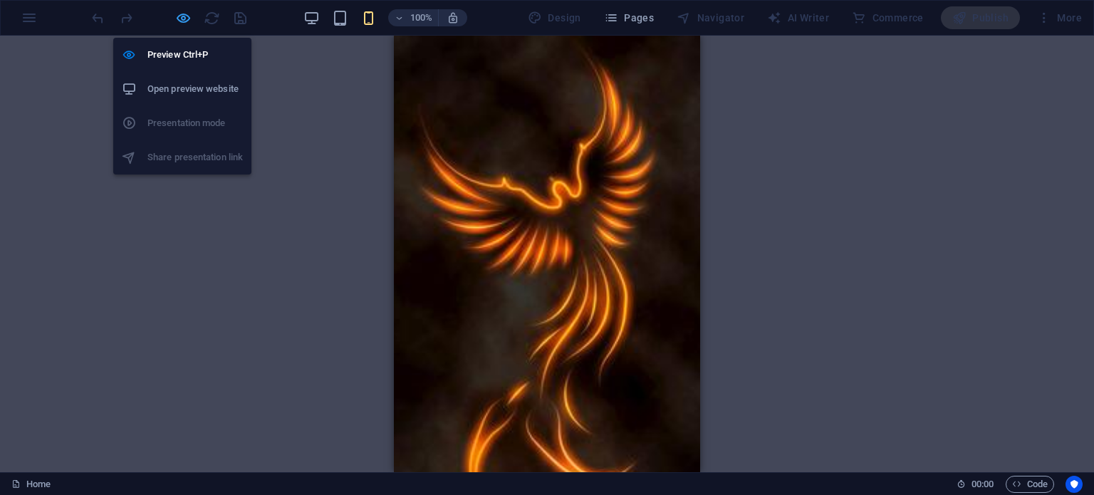
click at [182, 23] on icon "button" at bounding box center [183, 18] width 16 height 16
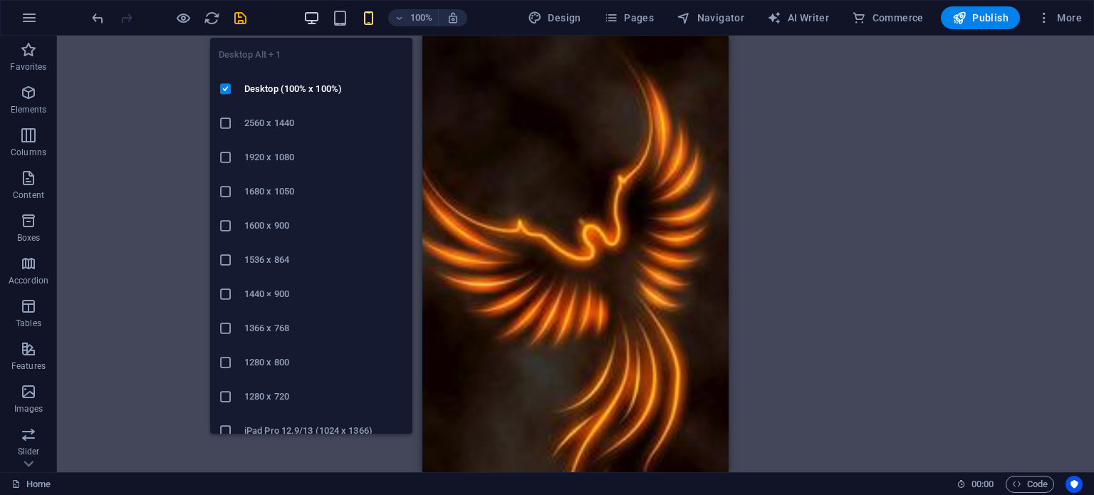
click at [313, 20] on icon "button" at bounding box center [311, 18] width 16 height 16
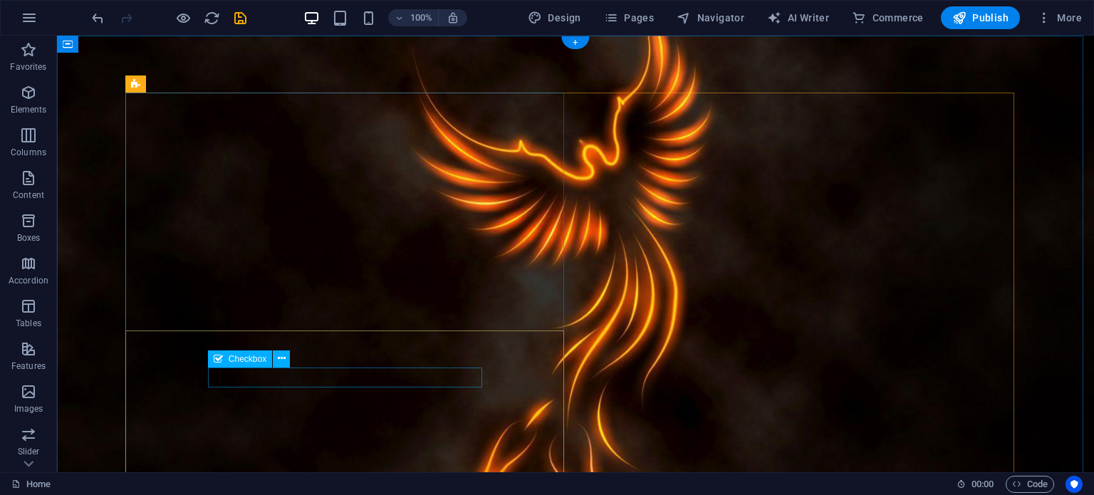
scroll to position [103, 0]
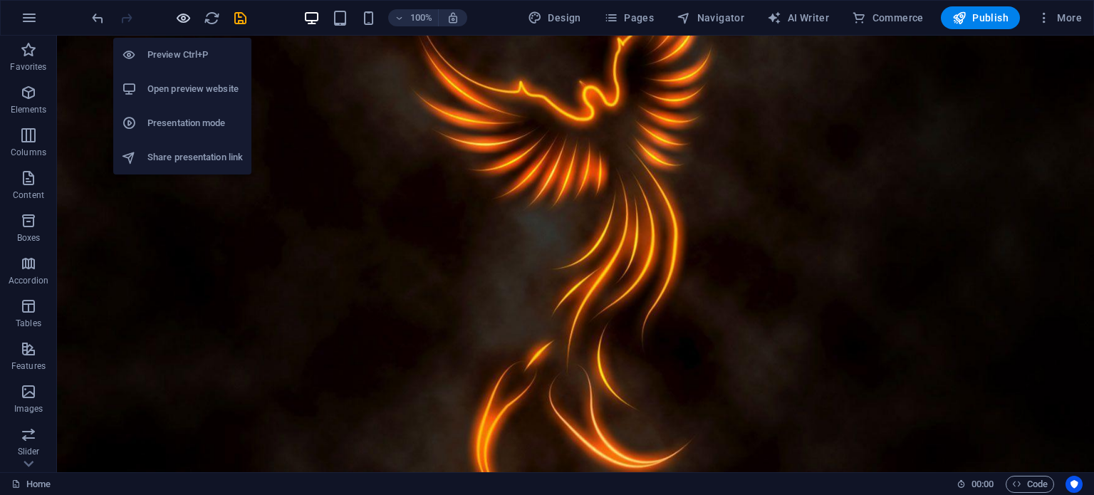
click at [182, 21] on icon "button" at bounding box center [183, 18] width 16 height 16
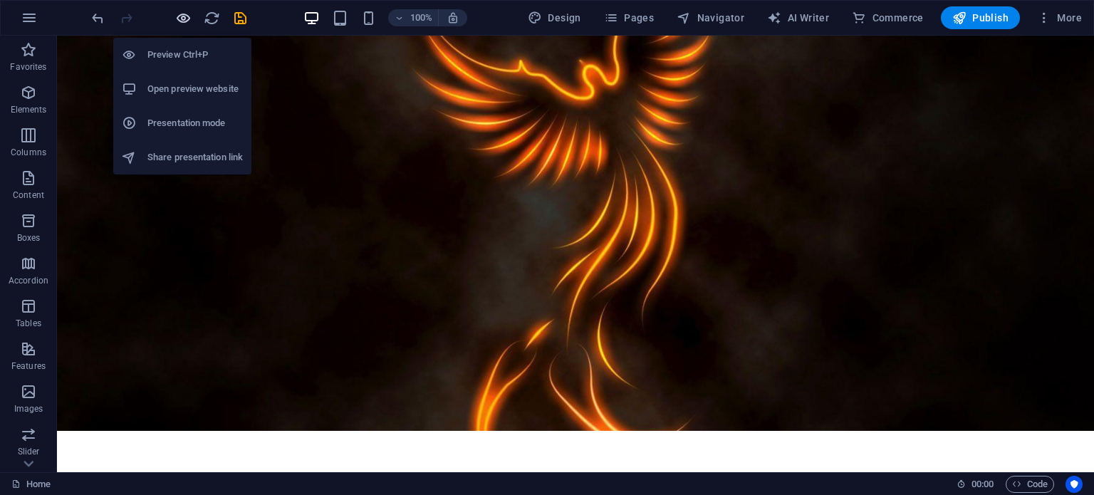
scroll to position [6, 0]
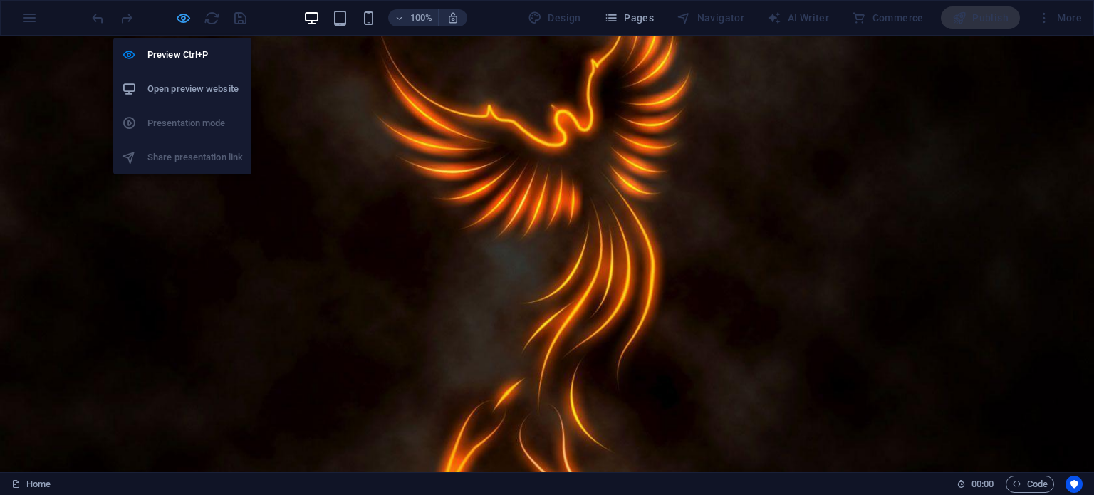
click at [182, 21] on icon "button" at bounding box center [183, 18] width 16 height 16
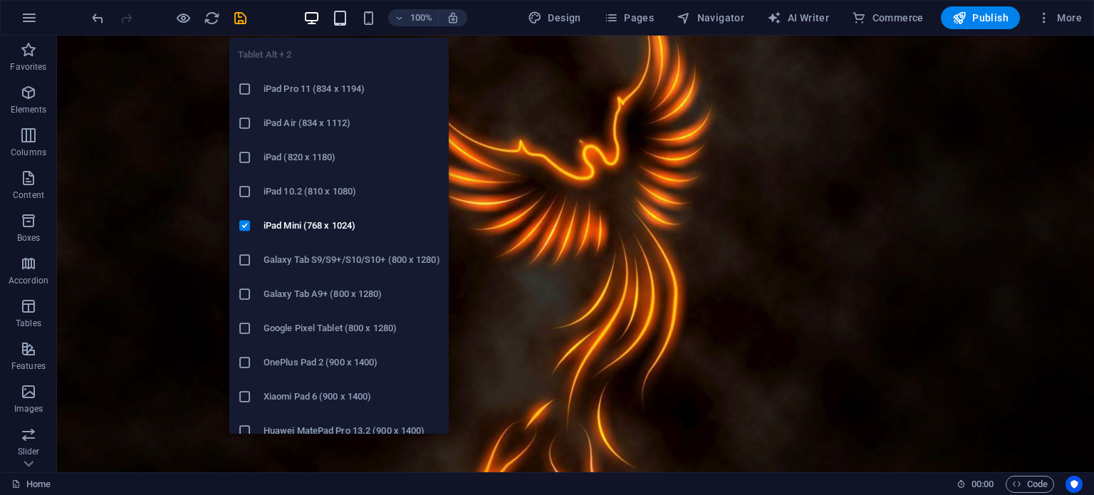
click at [340, 22] on icon "button" at bounding box center [340, 18] width 16 height 16
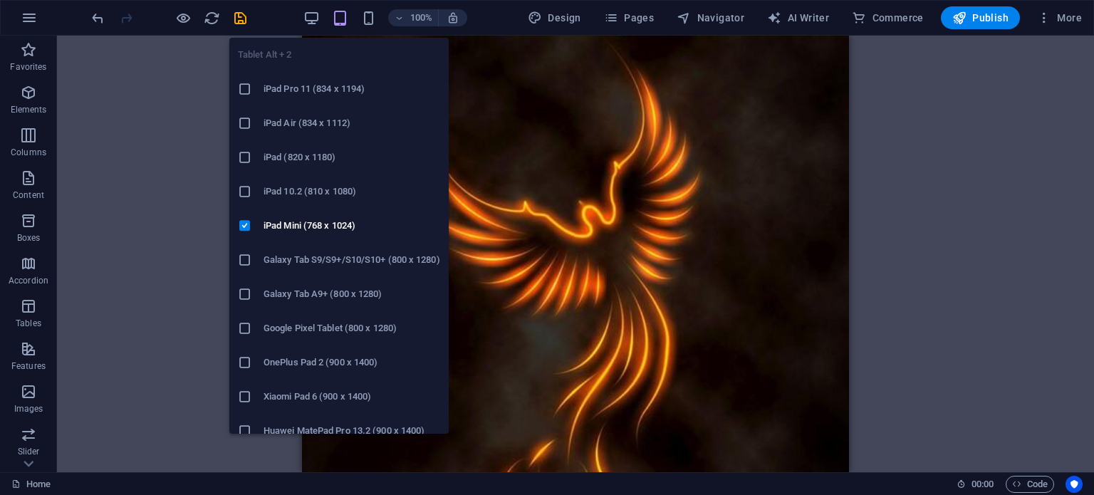
click at [340, 23] on icon "button" at bounding box center [340, 18] width 16 height 16
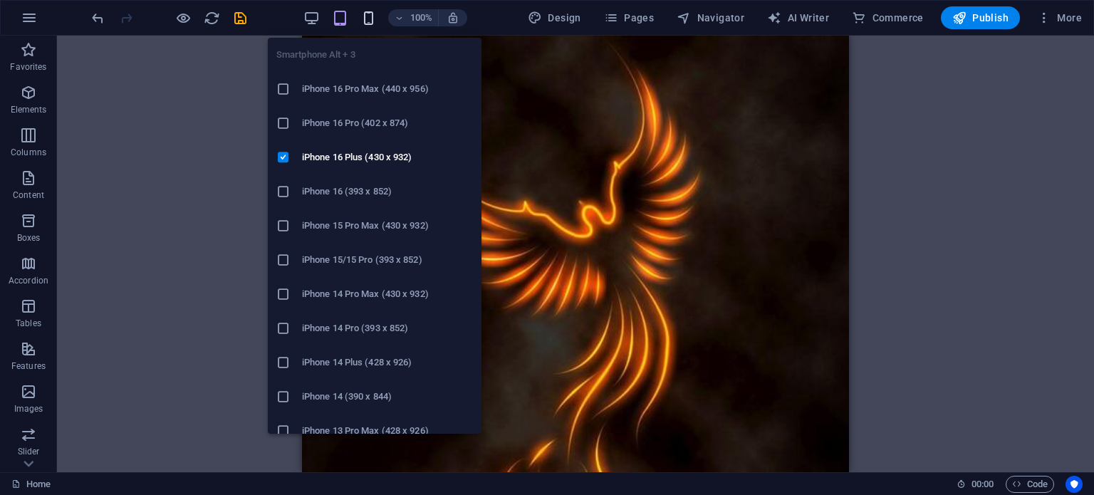
click at [370, 18] on icon "button" at bounding box center [368, 18] width 16 height 16
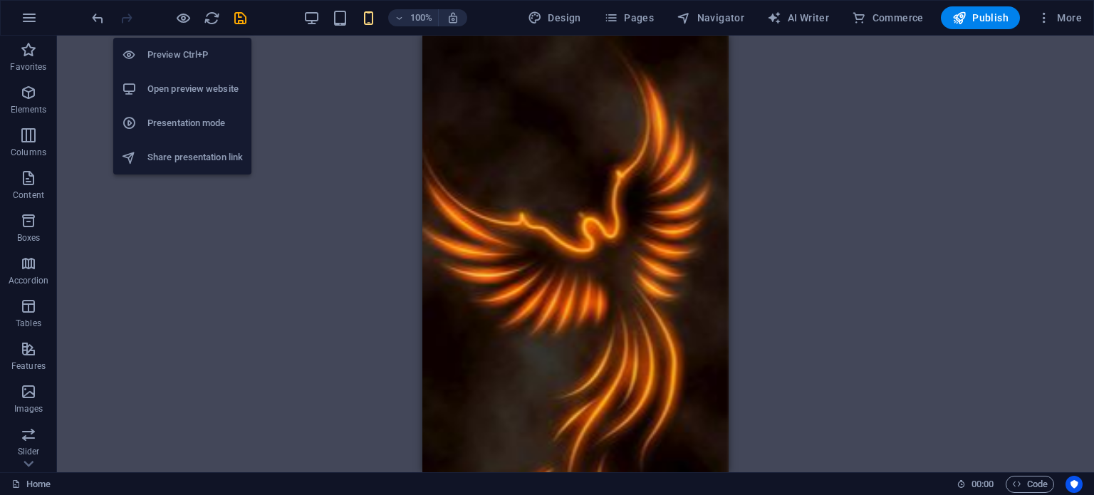
click at [173, 11] on div at bounding box center [168, 17] width 159 height 23
click at [184, 16] on icon "button" at bounding box center [183, 18] width 16 height 16
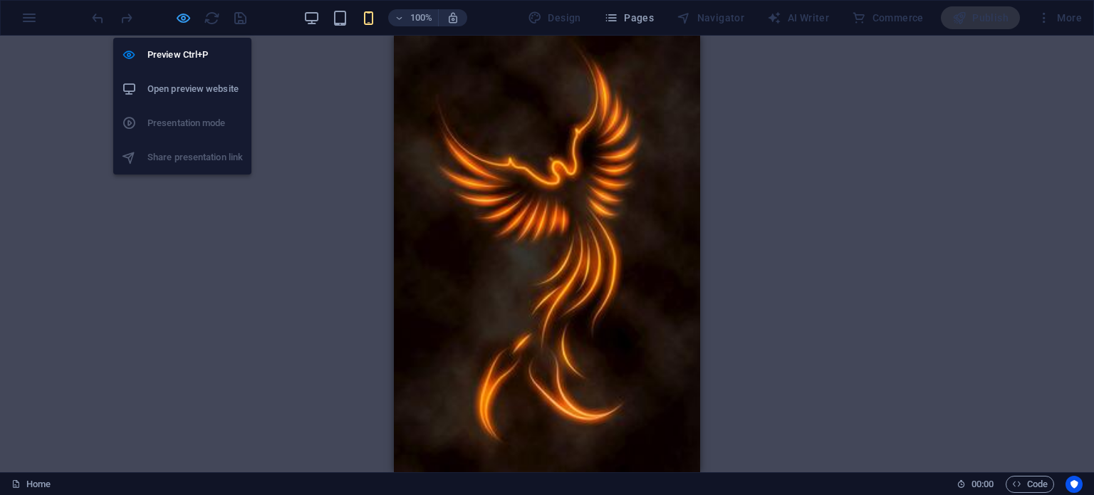
click at [186, 18] on icon "button" at bounding box center [183, 18] width 16 height 16
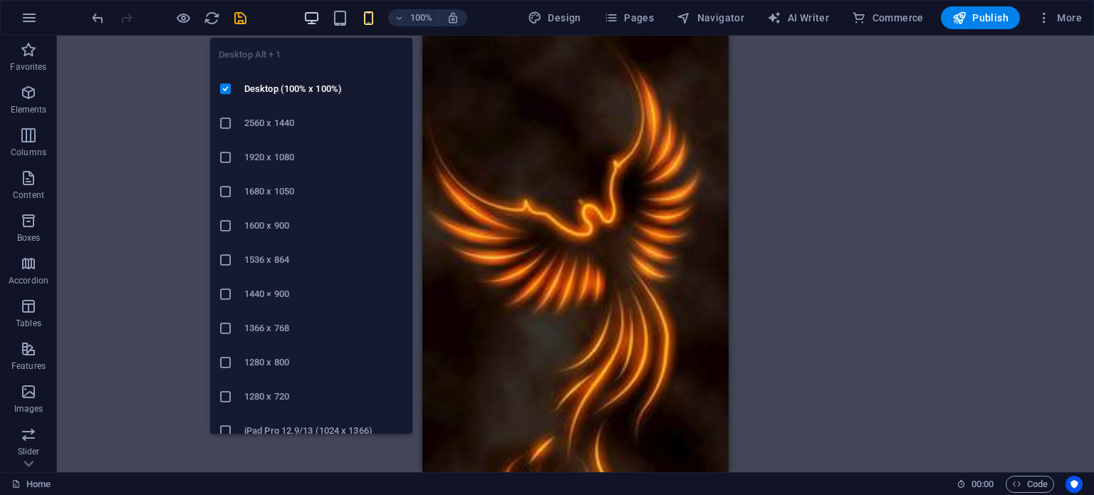
click at [308, 20] on icon "button" at bounding box center [311, 18] width 16 height 16
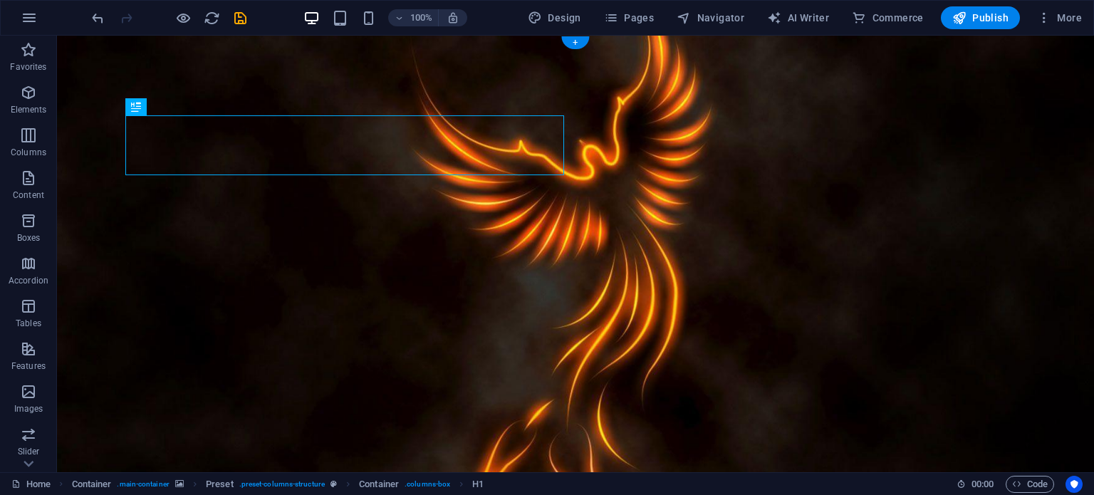
click at [98, 248] on figure at bounding box center [575, 284] width 1037 height 496
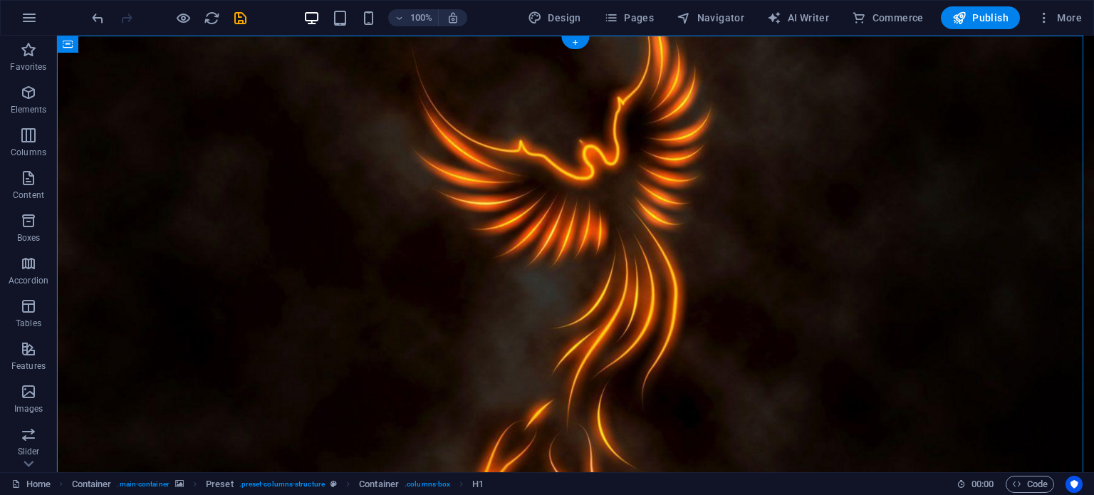
click at [98, 248] on figure at bounding box center [575, 284] width 1037 height 496
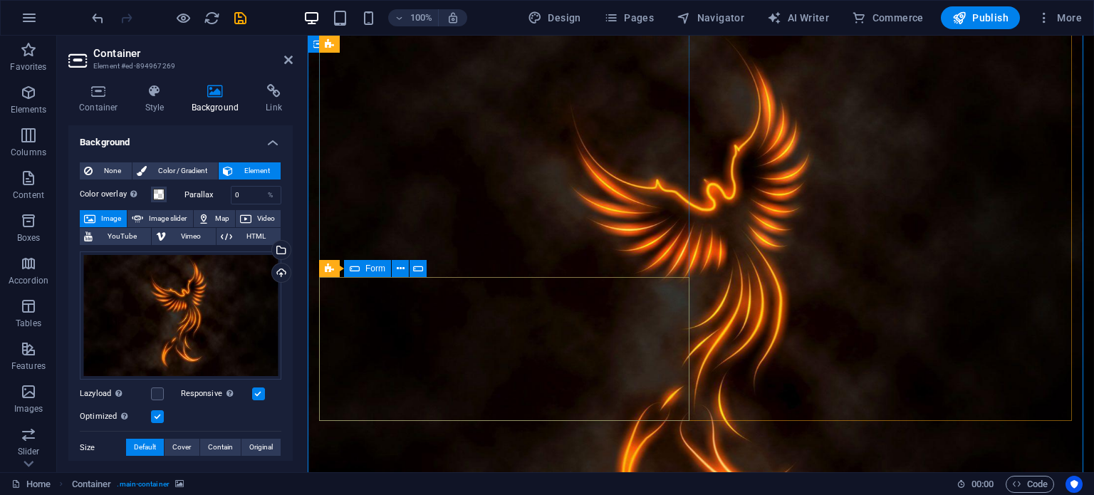
scroll to position [80, 0]
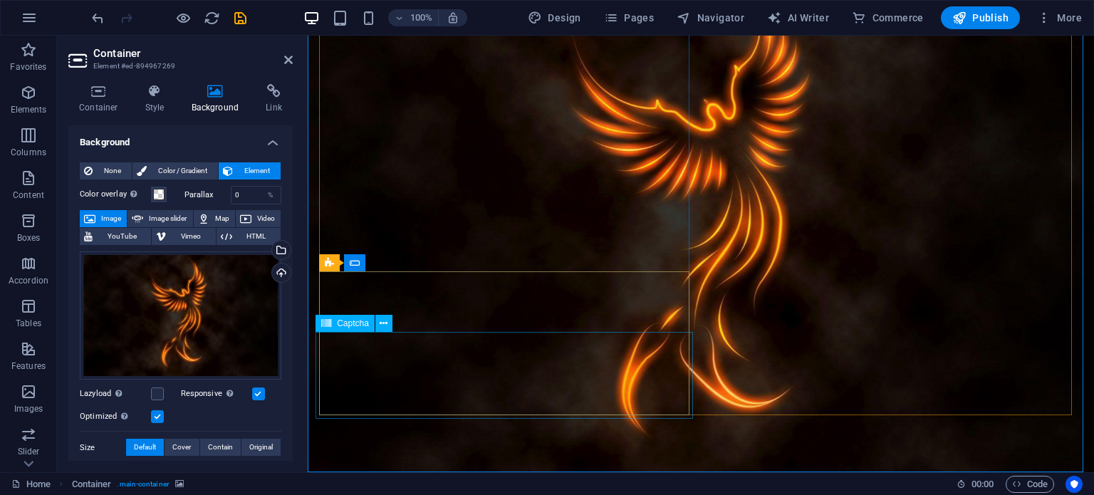
click div "Unreadable? Load new"
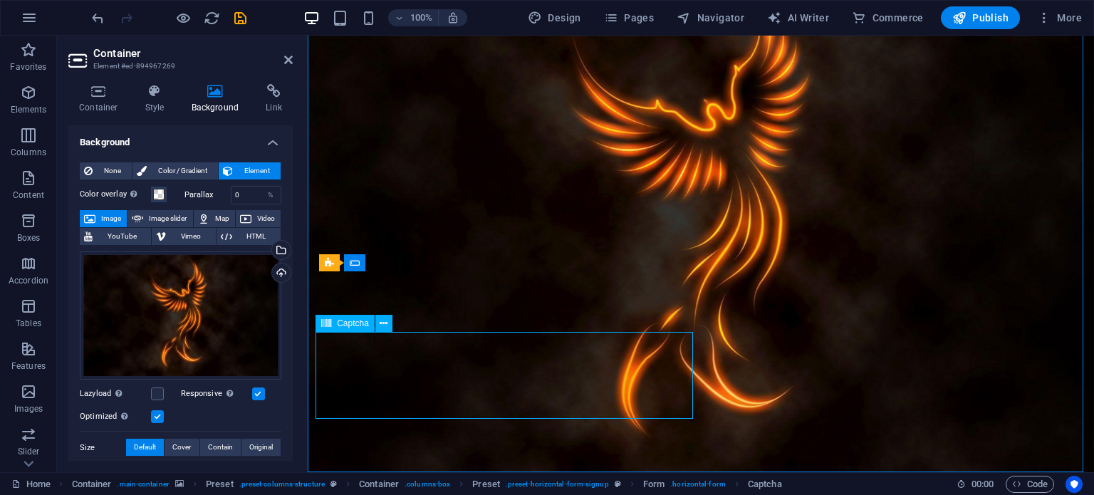
click div "Unreadable? Load new"
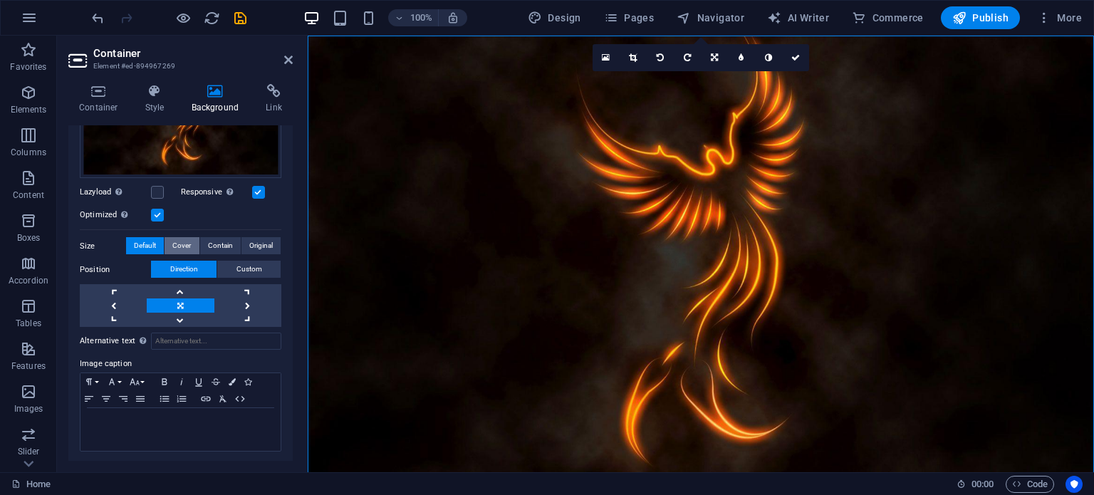
scroll to position [0, 0]
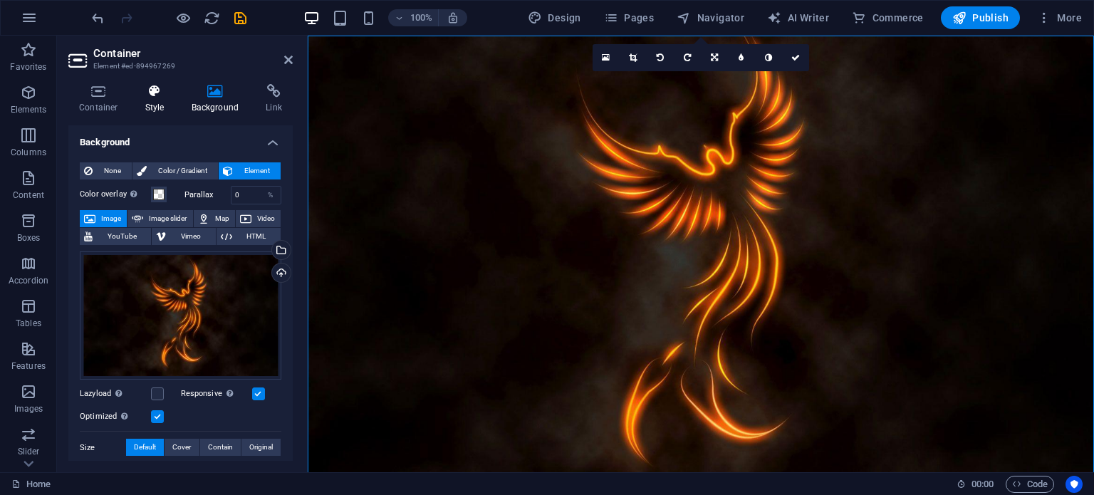
click at [154, 105] on h4 "Style" at bounding box center [158, 99] width 46 height 30
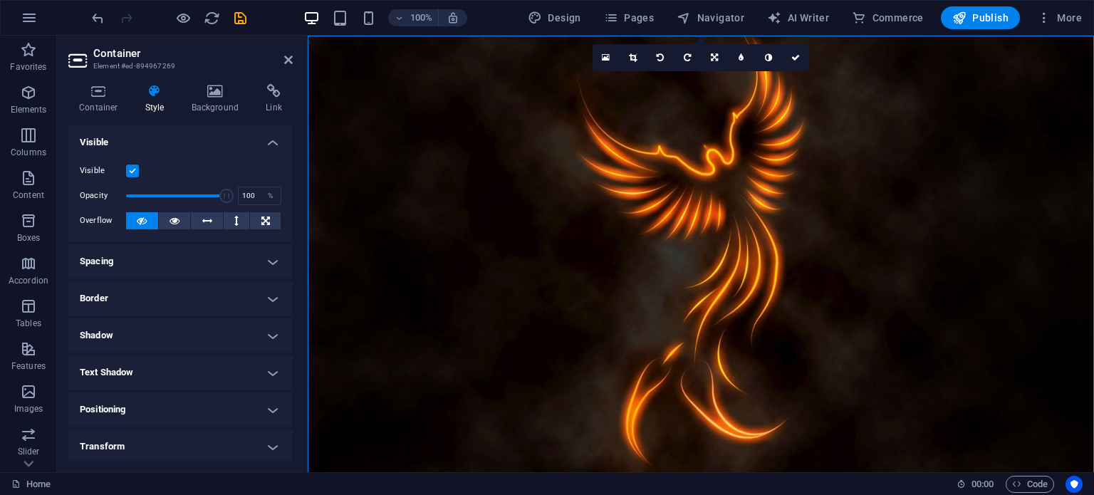
scroll to position [113, 0]
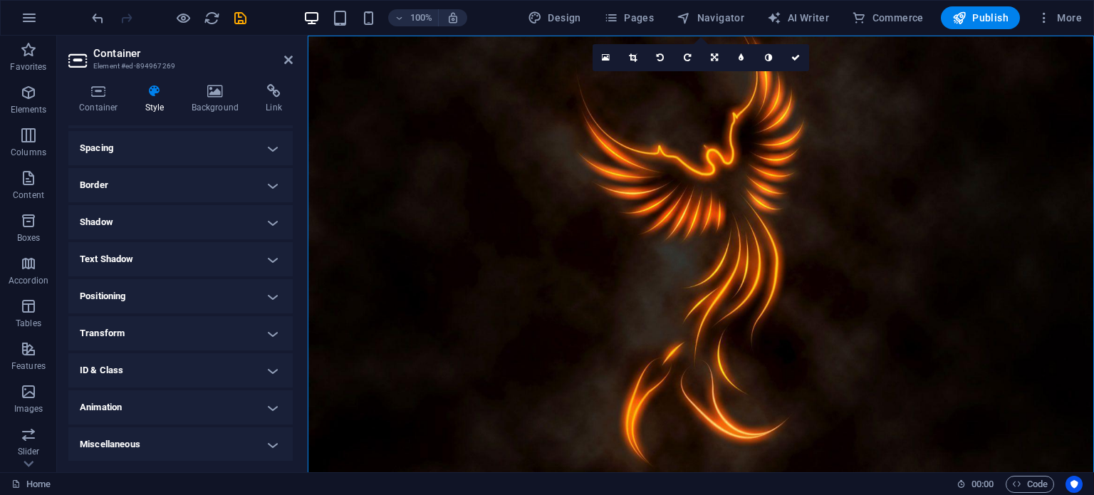
click at [202, 397] on h4 "Animation" at bounding box center [180, 407] width 224 height 34
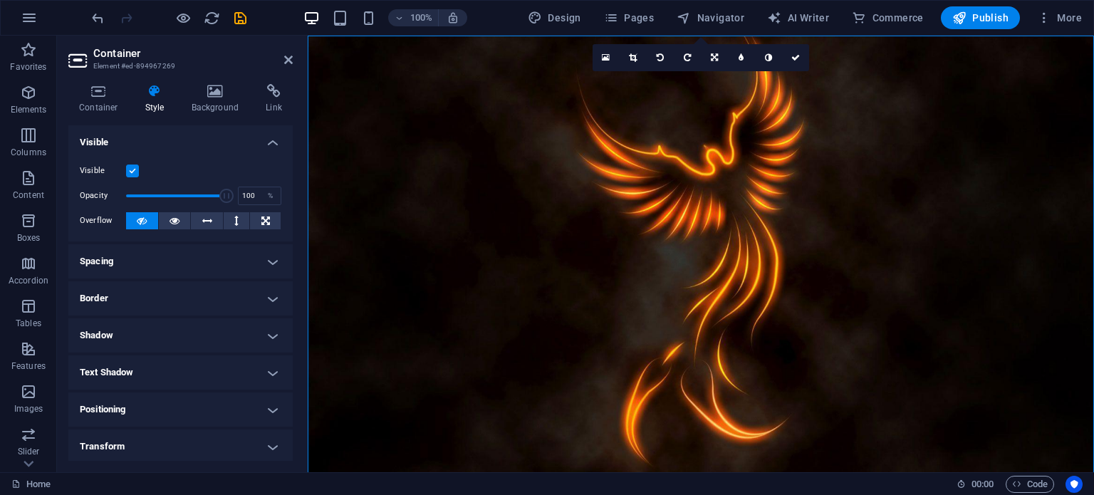
scroll to position [159, 0]
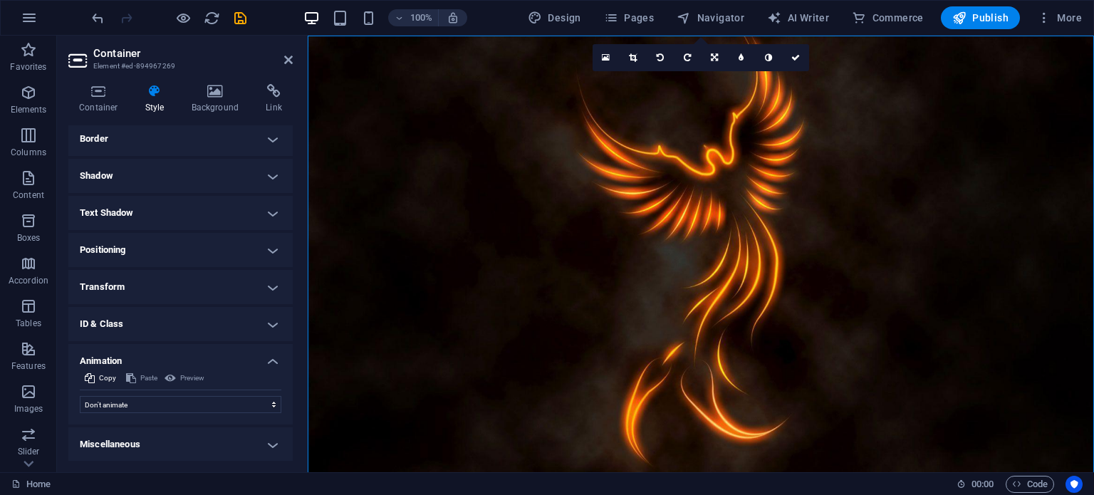
click at [220, 437] on h4 "Miscellaneous" at bounding box center [180, 444] width 224 height 34
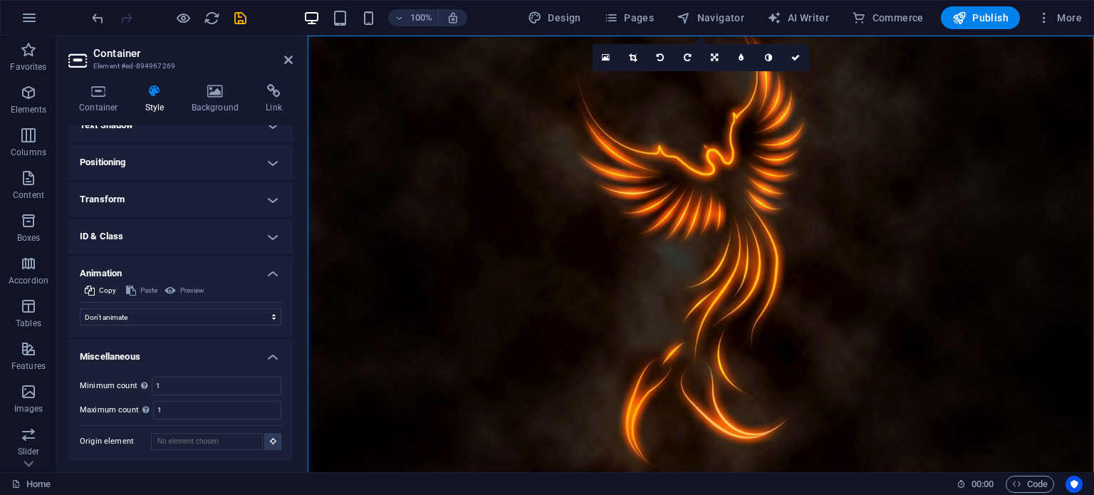
scroll to position [0, 0]
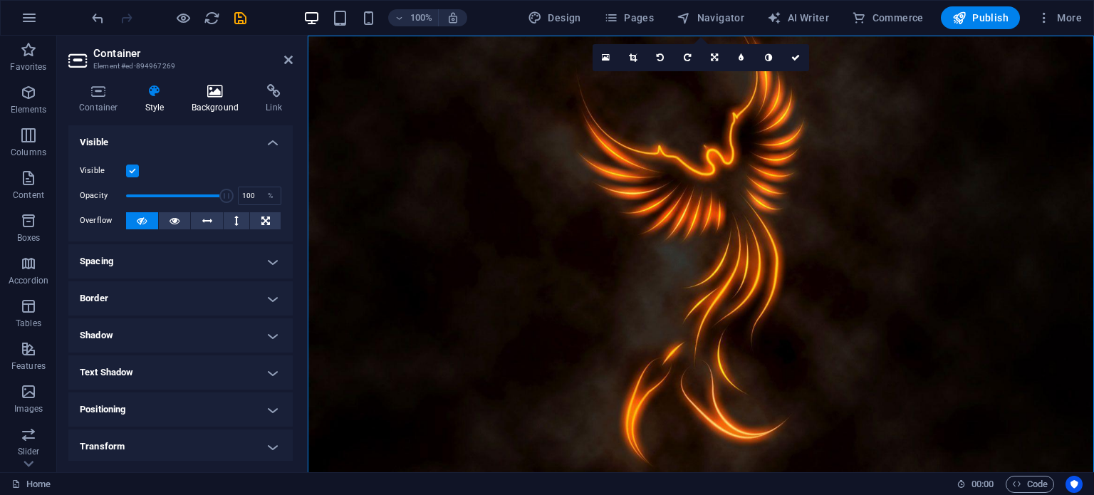
click at [188, 103] on h4 "Background" at bounding box center [218, 99] width 75 height 30
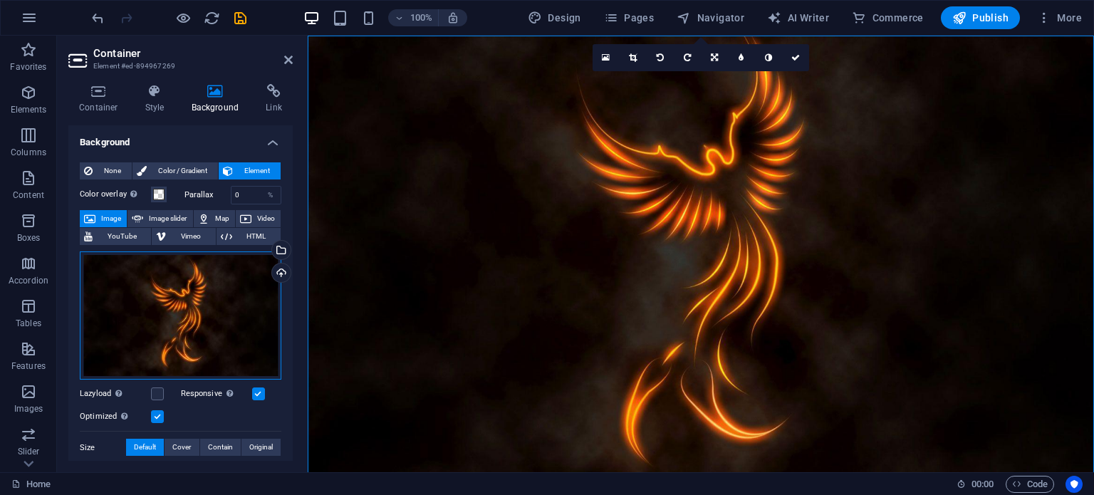
click at [179, 300] on div "Drag files here, click to choose files or select files from Files or our free s…" at bounding box center [180, 315] width 201 height 129
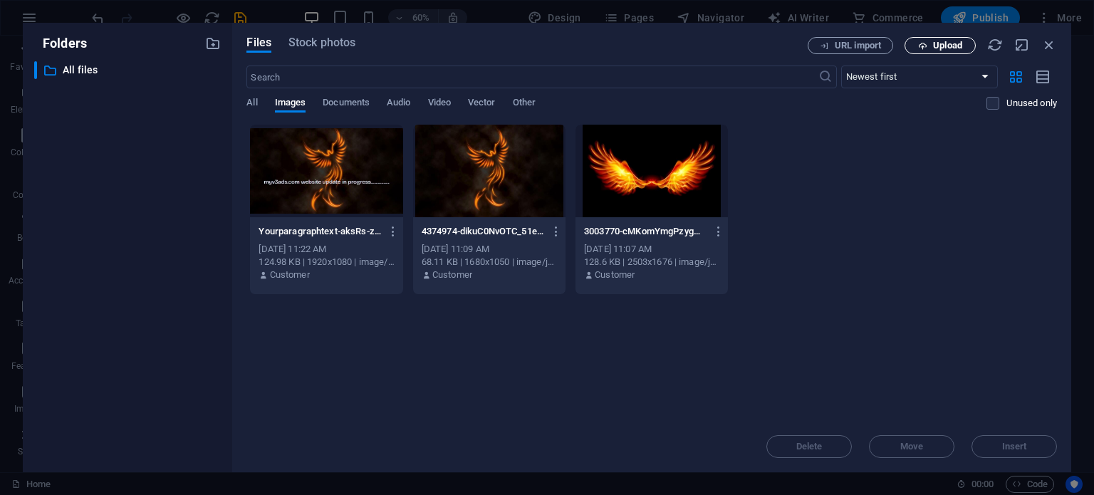
click at [948, 49] on span "Upload" at bounding box center [947, 45] width 29 height 9
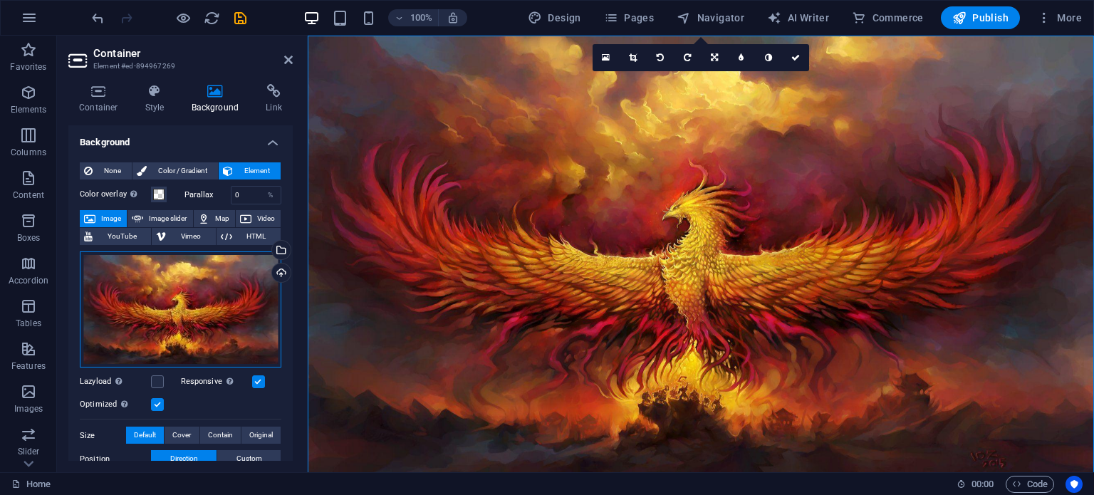
click at [159, 322] on div "Drag files here, click to choose files or select files from Files or our free s…" at bounding box center [180, 309] width 201 height 117
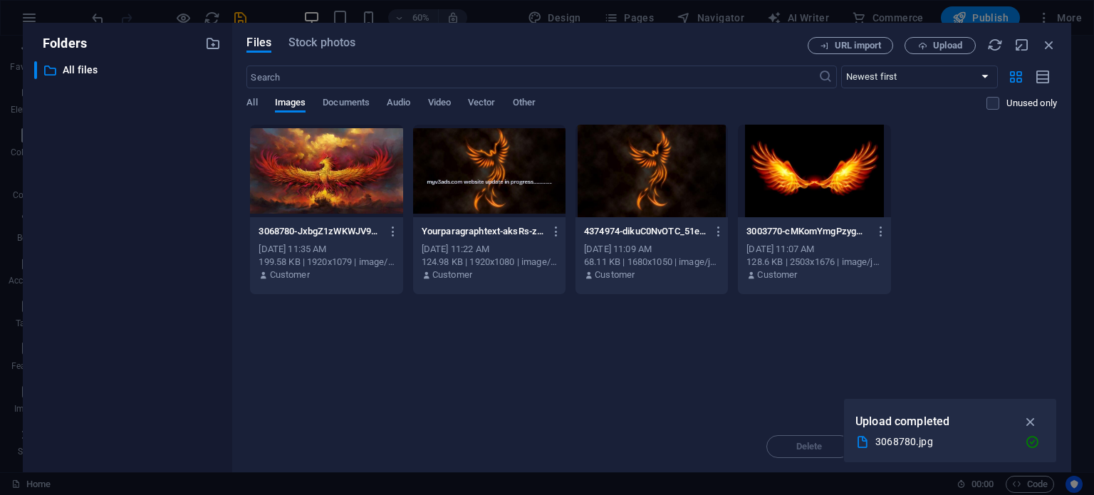
click at [795, 172] on div at bounding box center [814, 171] width 152 height 93
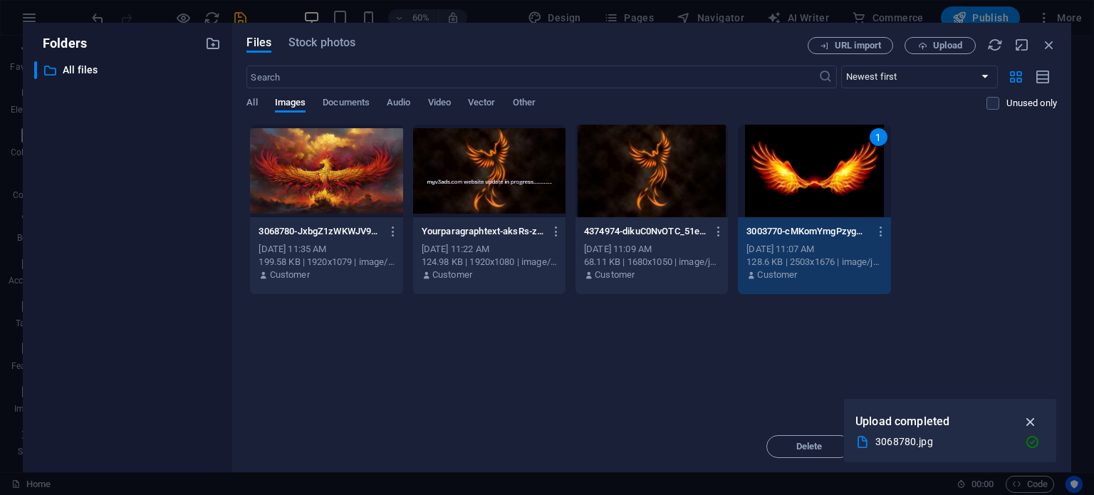
click at [1025, 416] on icon "button" at bounding box center [1030, 422] width 16 height 16
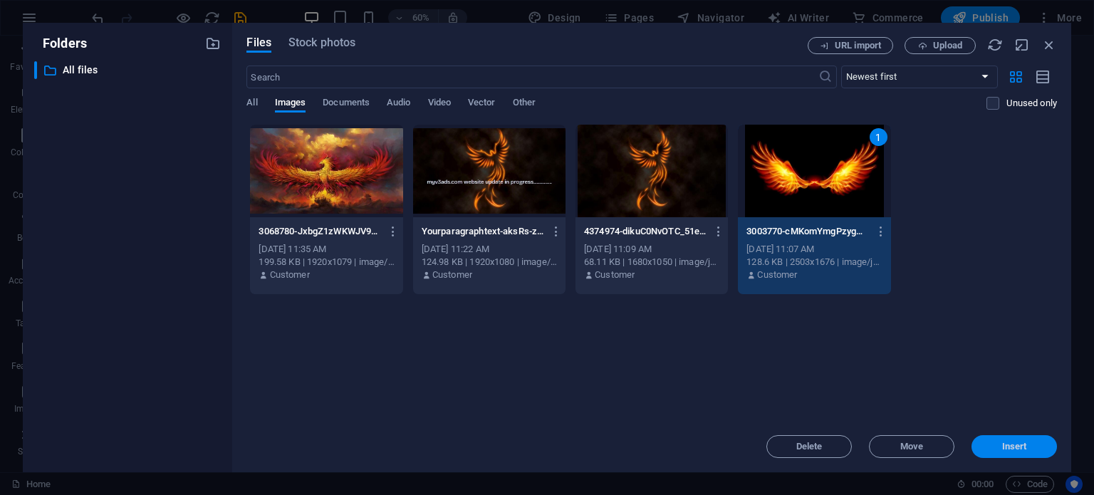
click at [1011, 444] on span "Insert" at bounding box center [1014, 446] width 25 height 9
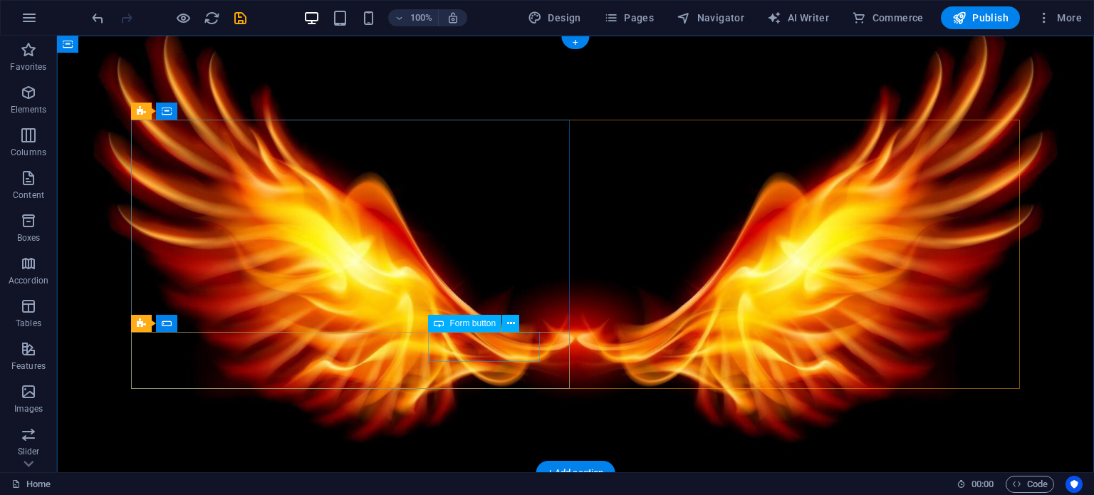
click div "Sign up"
click div
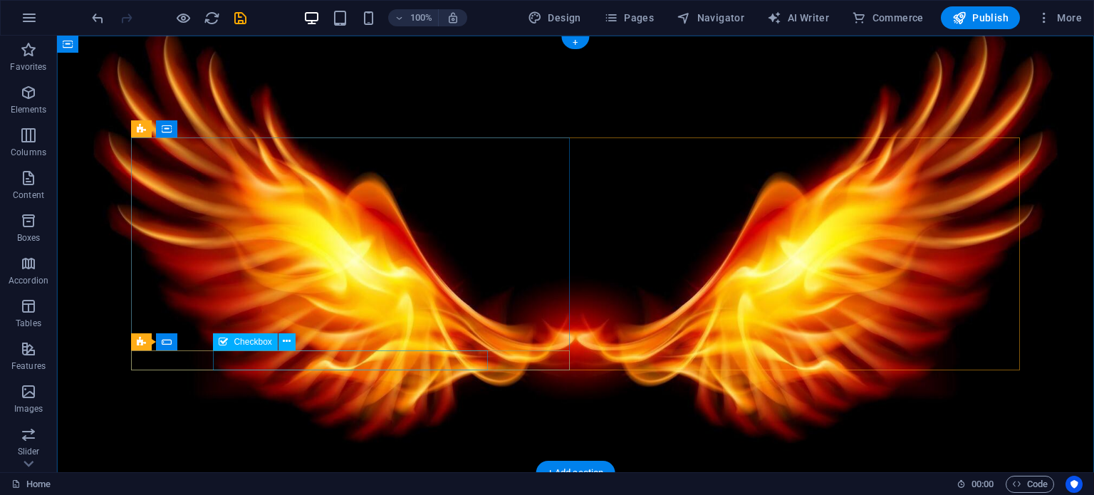
click div "I have read and understand the privacy policy."
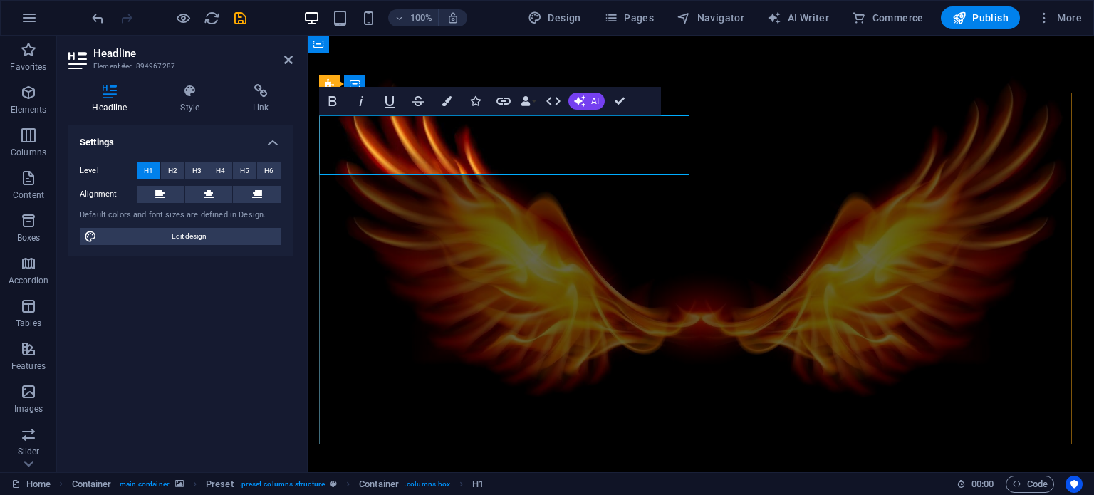
drag, startPoint x: 627, startPoint y: 150, endPoint x: 379, endPoint y: 140, distance: 247.3
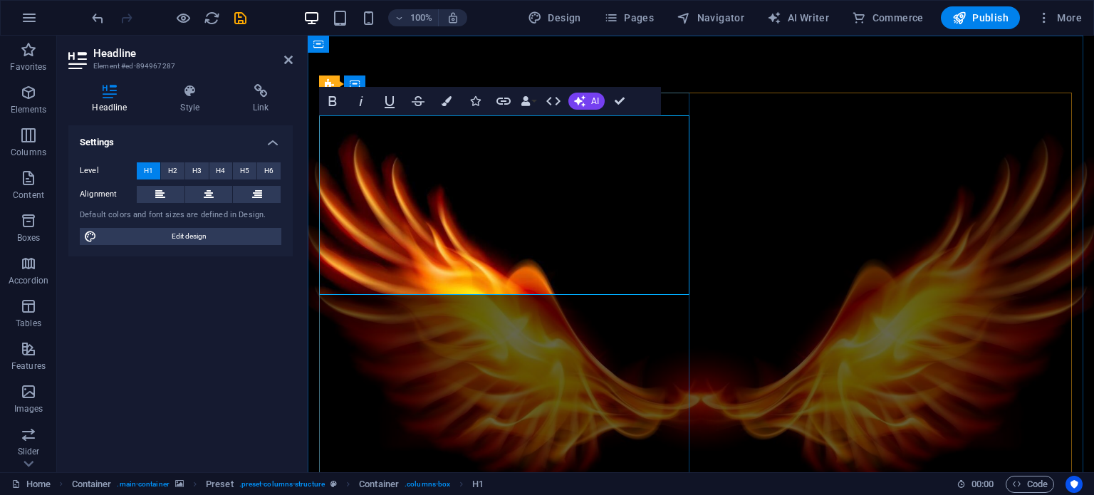
scroll to position [212, 5]
drag, startPoint x: 637, startPoint y: 265, endPoint x: 320, endPoint y: 160, distance: 333.7
click at [185, 108] on h4 "Style" at bounding box center [193, 99] width 73 height 30
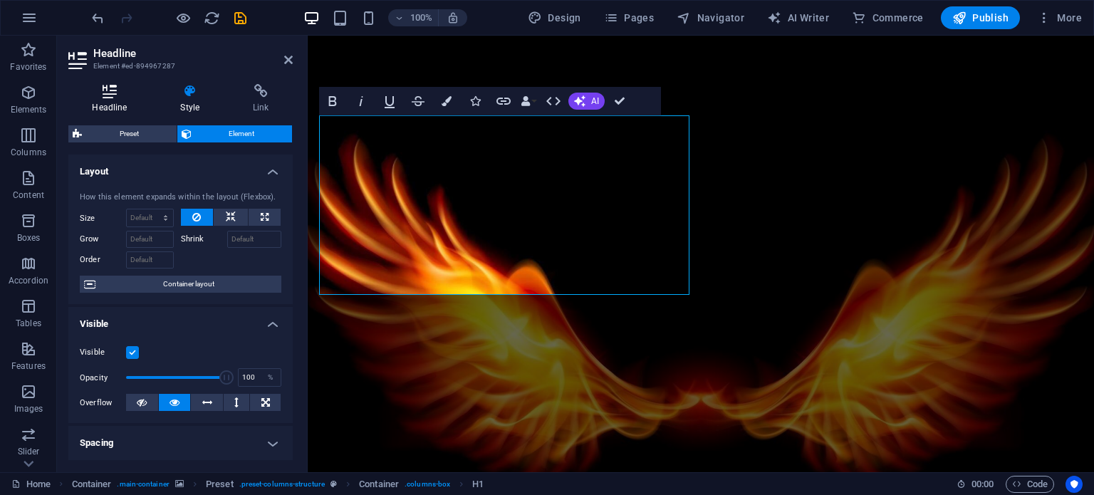
click at [125, 102] on h4 "Headline" at bounding box center [112, 99] width 88 height 30
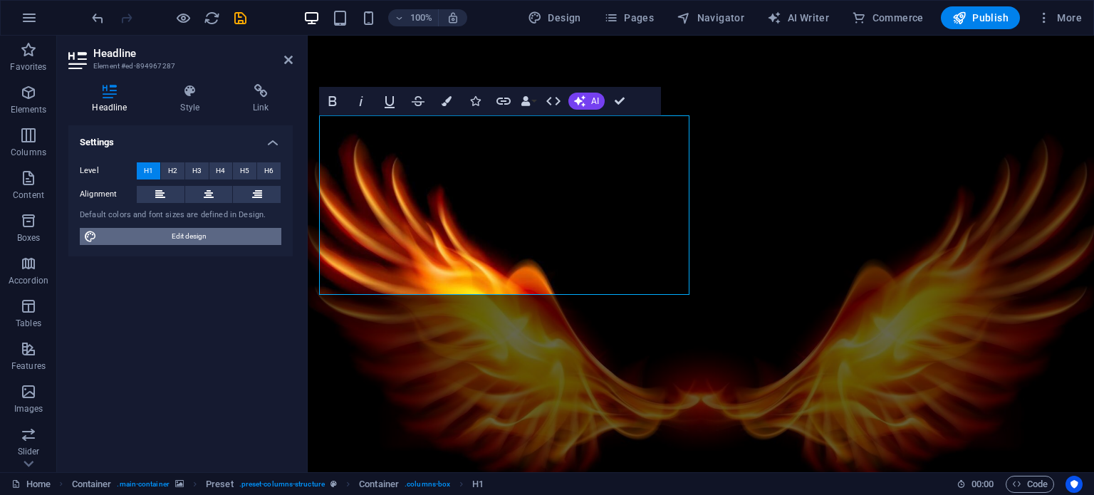
click at [184, 238] on span "Edit design" at bounding box center [189, 236] width 176 height 17
select select "rem"
select select "300"
select select "px"
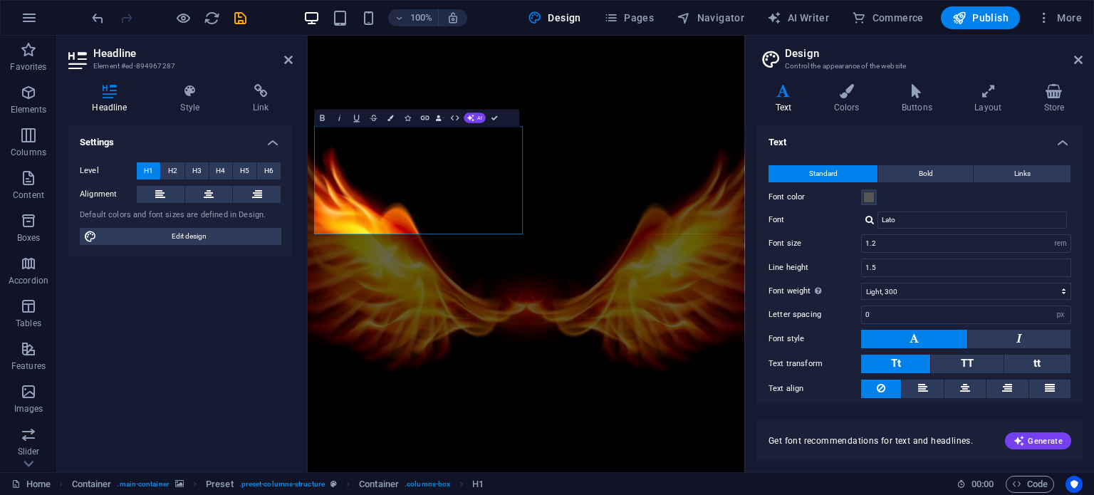
scroll to position [0, 5]
click at [843, 95] on icon at bounding box center [846, 91] width 62 height 14
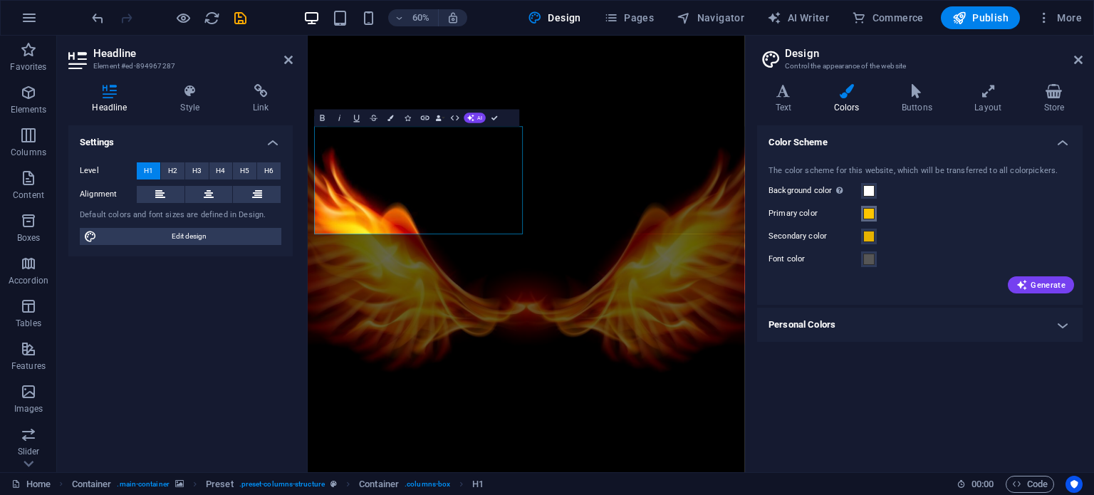
click at [864, 214] on span at bounding box center [868, 213] width 11 height 11
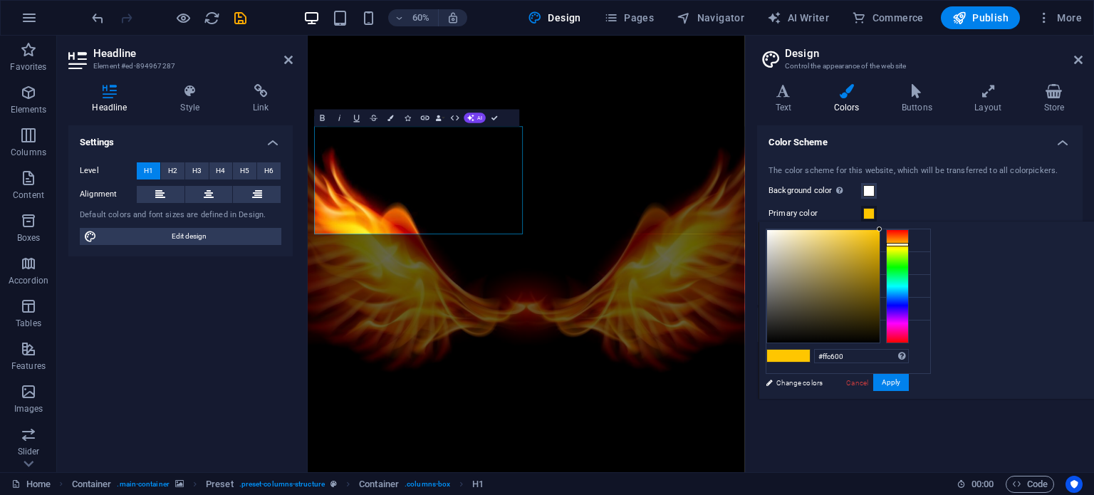
type input "#f2f1eb"
click at [879, 234] on div at bounding box center [823, 286] width 112 height 112
click at [908, 381] on button "Apply" at bounding box center [891, 382] width 36 height 17
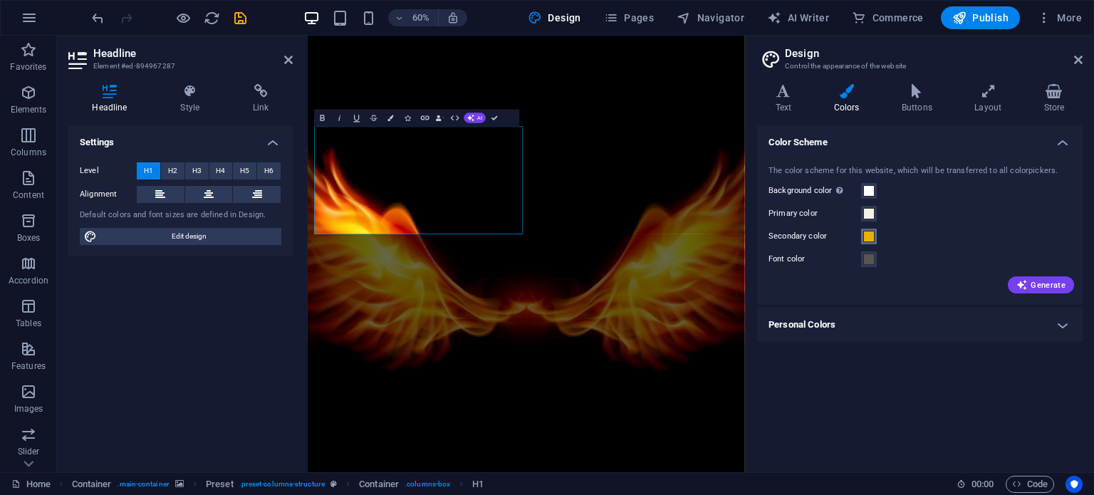
click at [871, 235] on span at bounding box center [868, 236] width 11 height 11
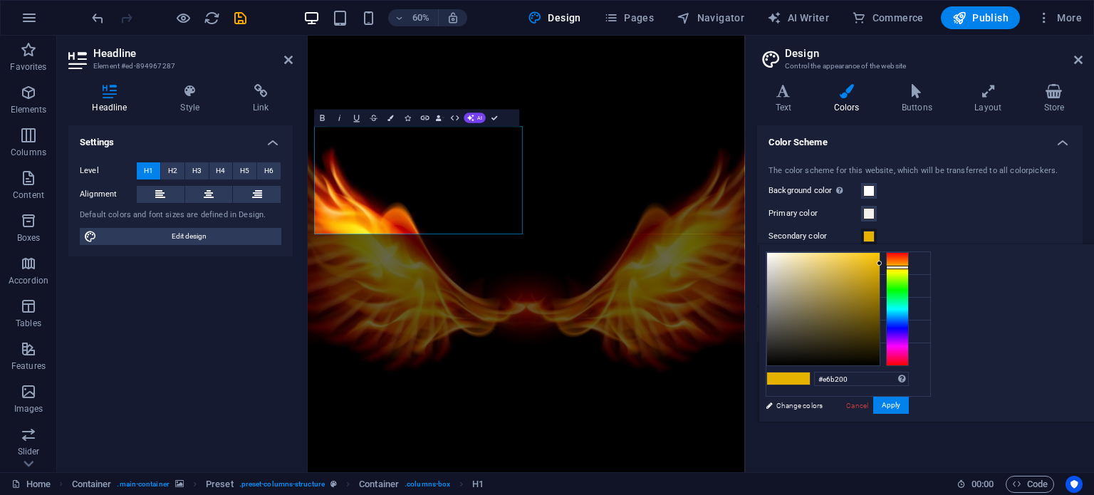
type input "#fffffd"
click at [879, 253] on div at bounding box center [823, 309] width 112 height 112
click at [908, 401] on button "Apply" at bounding box center [891, 405] width 36 height 17
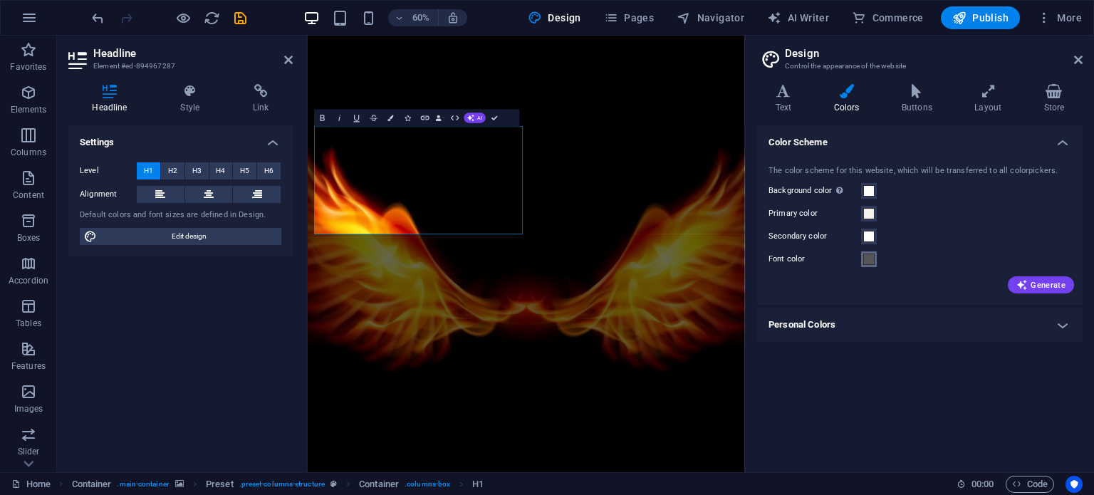
click at [864, 258] on span at bounding box center [868, 258] width 11 height 11
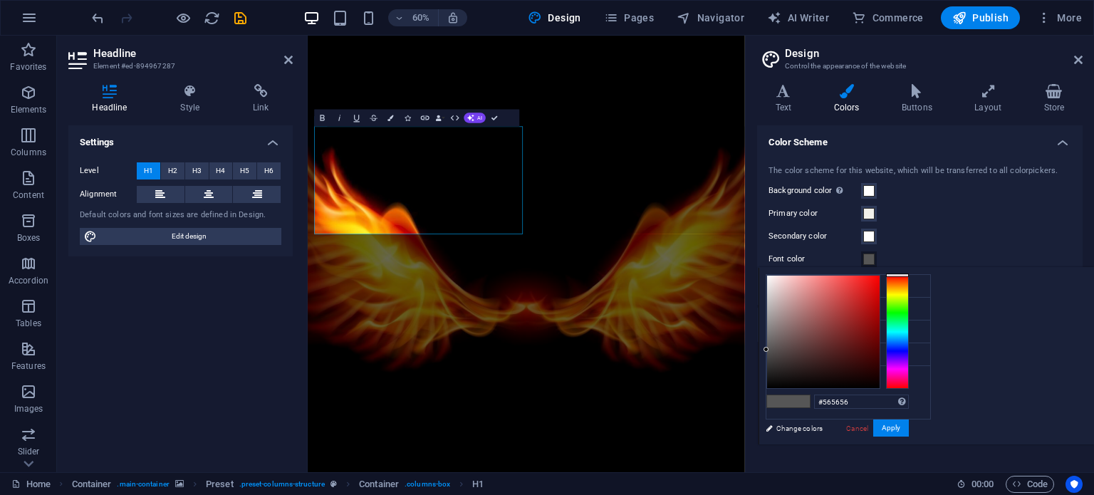
type input "#fcf2f2"
click at [879, 276] on div at bounding box center [823, 332] width 112 height 112
click at [908, 427] on button "Apply" at bounding box center [891, 427] width 36 height 17
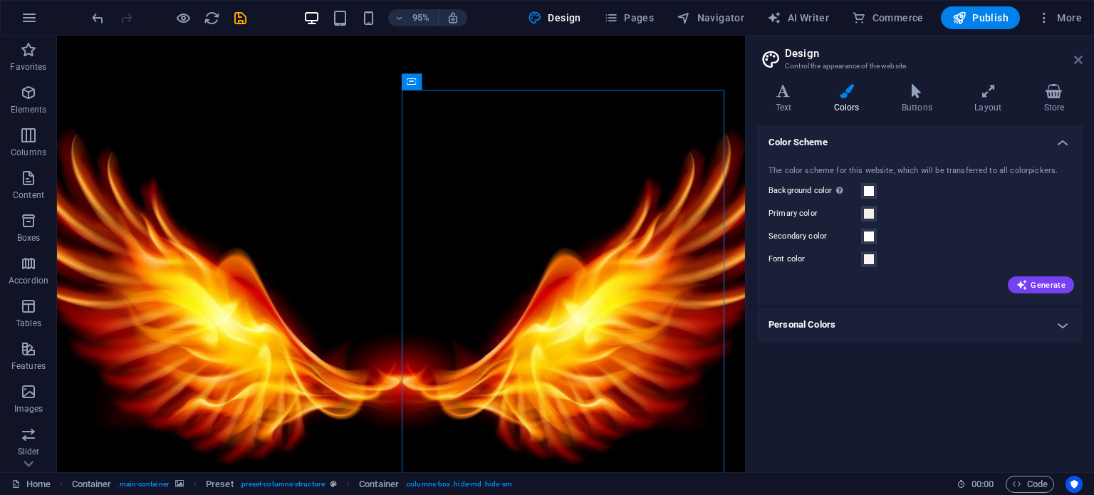
click at [1081, 59] on icon at bounding box center [1078, 59] width 9 height 11
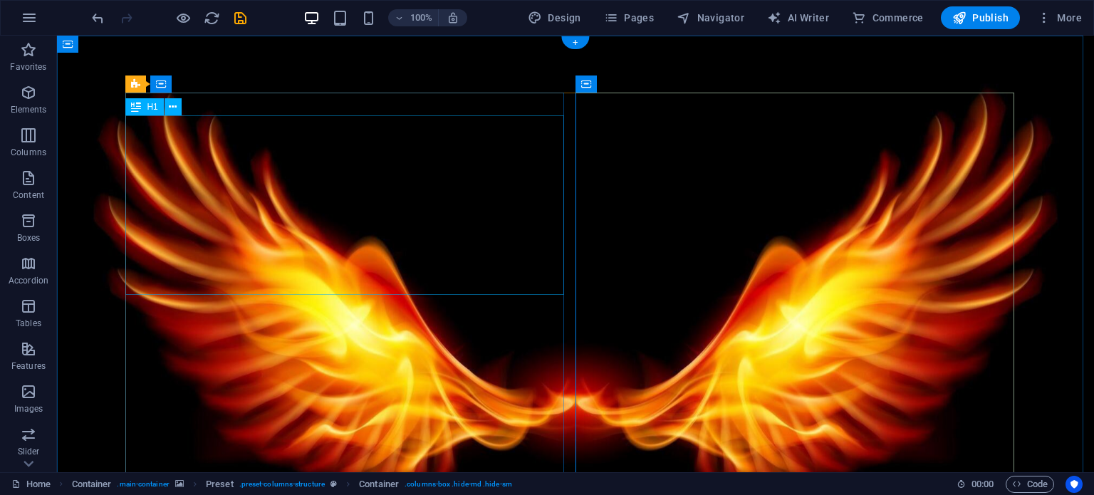
click at [150, 110] on span "H1" at bounding box center [152, 107] width 11 height 9
click at [147, 108] on span "H1" at bounding box center [152, 107] width 11 height 9
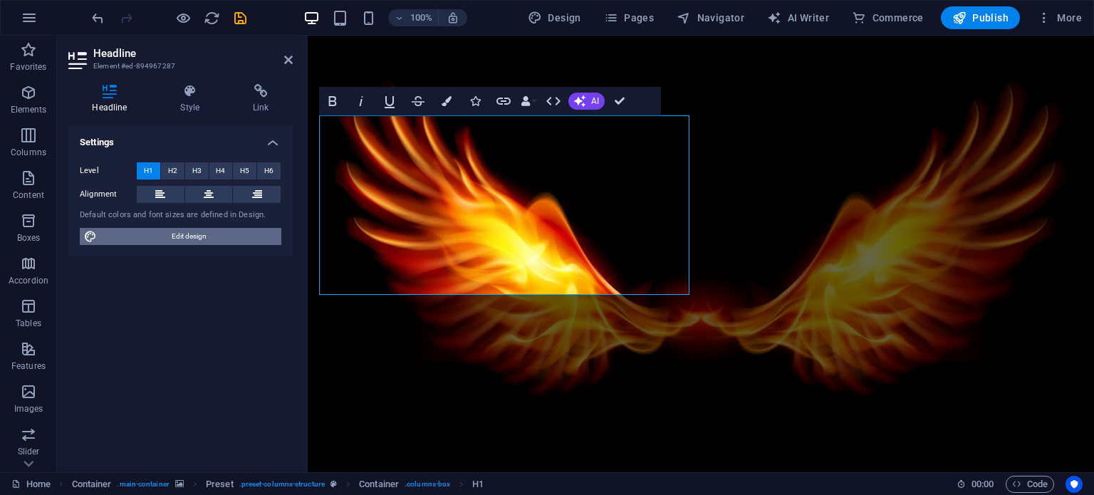
click at [197, 239] on span "Edit design" at bounding box center [189, 236] width 176 height 17
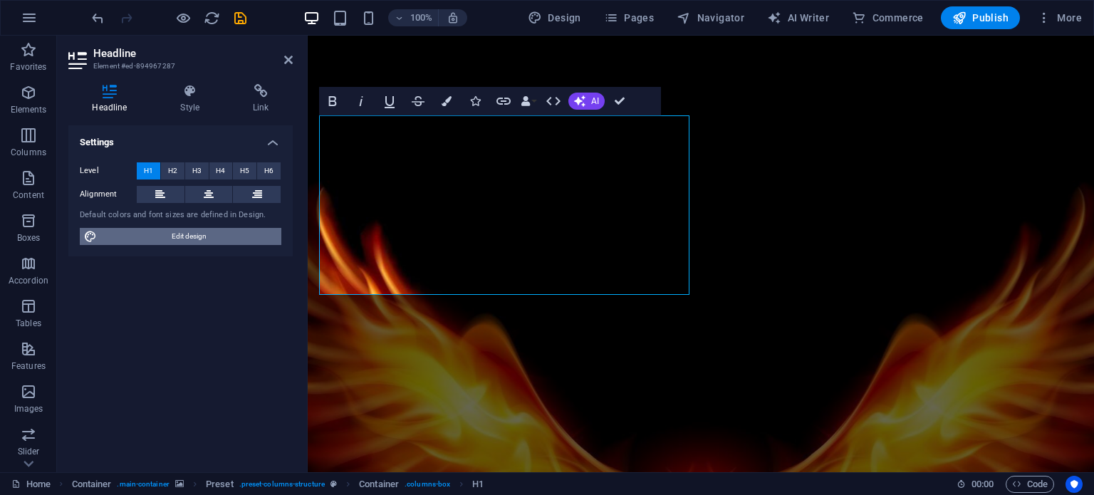
select select "rem"
select select "300"
select select "px"
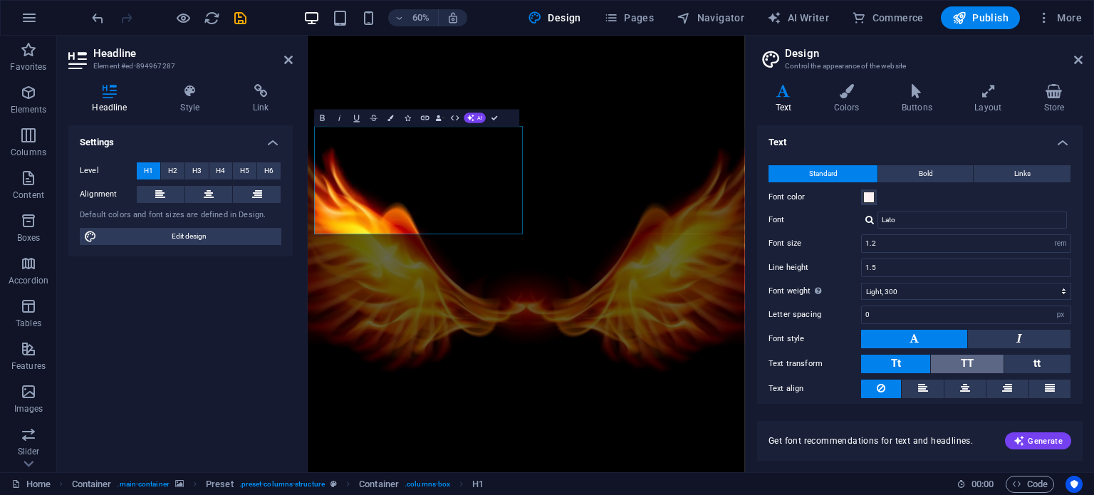
click at [944, 362] on button "TT" at bounding box center [967, 364] width 72 height 19
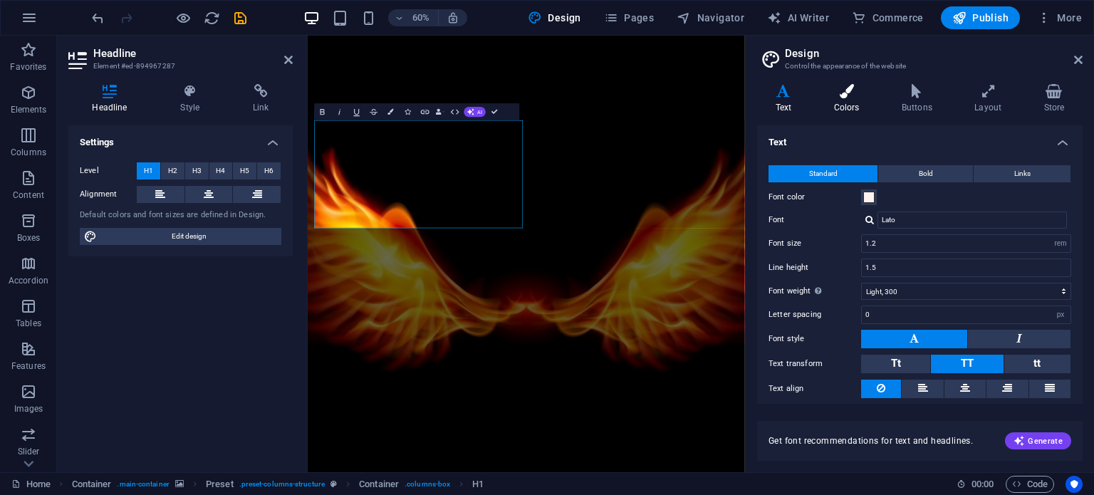
click at [850, 104] on h4 "Colors" at bounding box center [849, 99] width 68 height 30
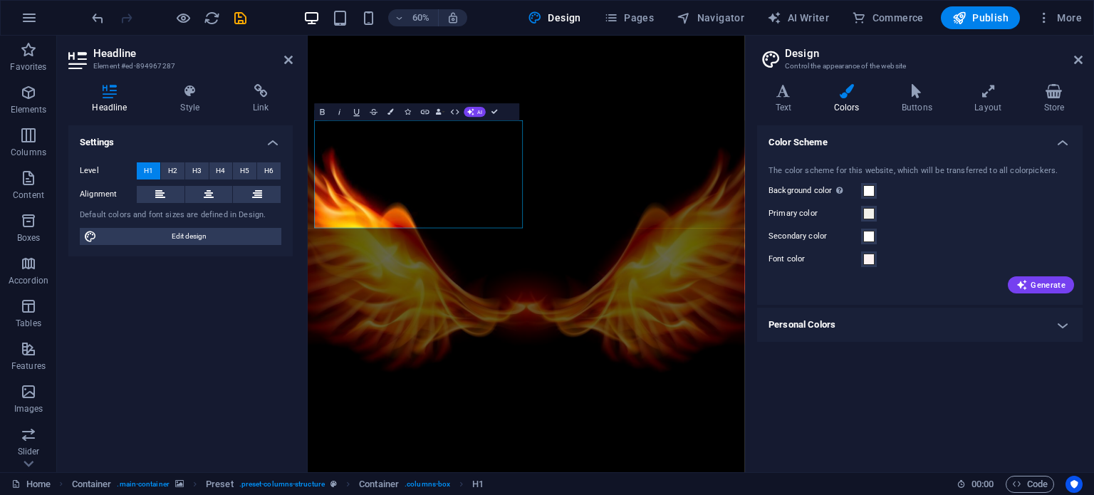
click at [1002, 315] on h4 "Personal Colors" at bounding box center [919, 325] width 325 height 34
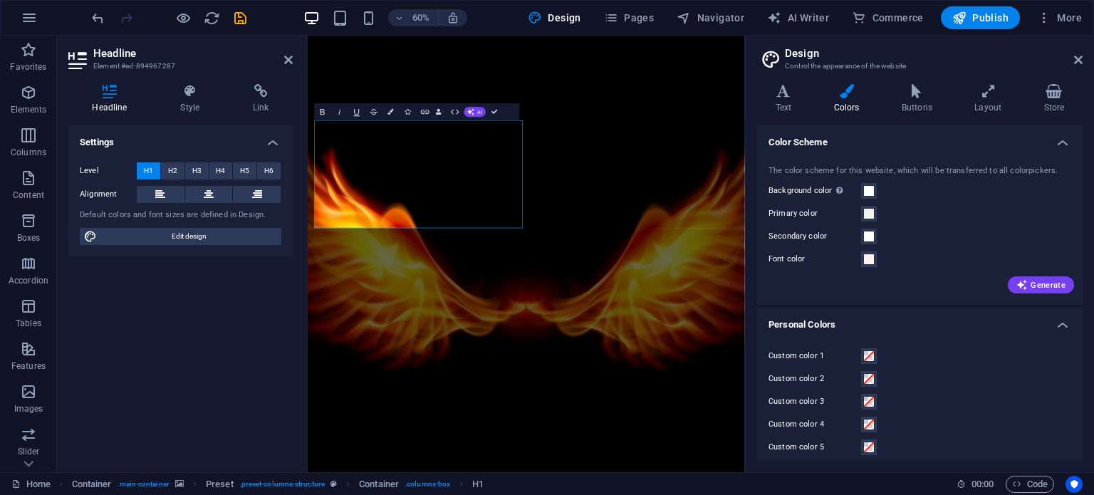
click at [1002, 315] on h4 "Personal Colors" at bounding box center [919, 321] width 325 height 26
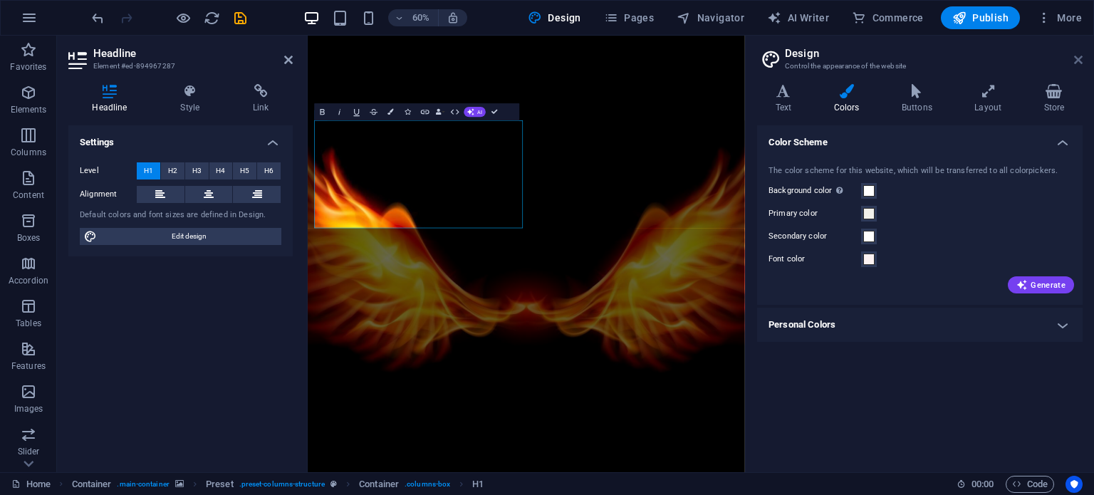
click at [1079, 59] on icon at bounding box center [1078, 59] width 9 height 11
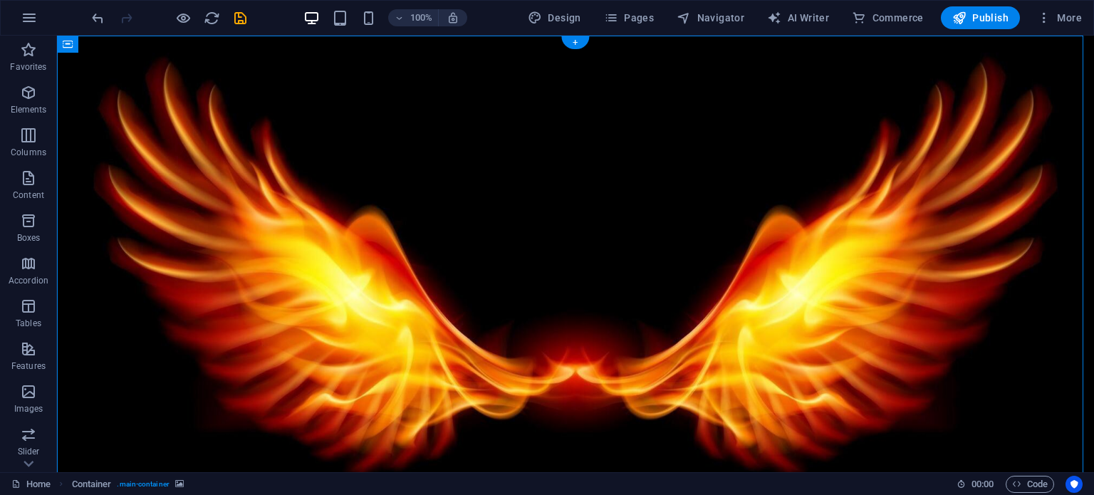
drag, startPoint x: 354, startPoint y: 119, endPoint x: 658, endPoint y: 176, distance: 309.3
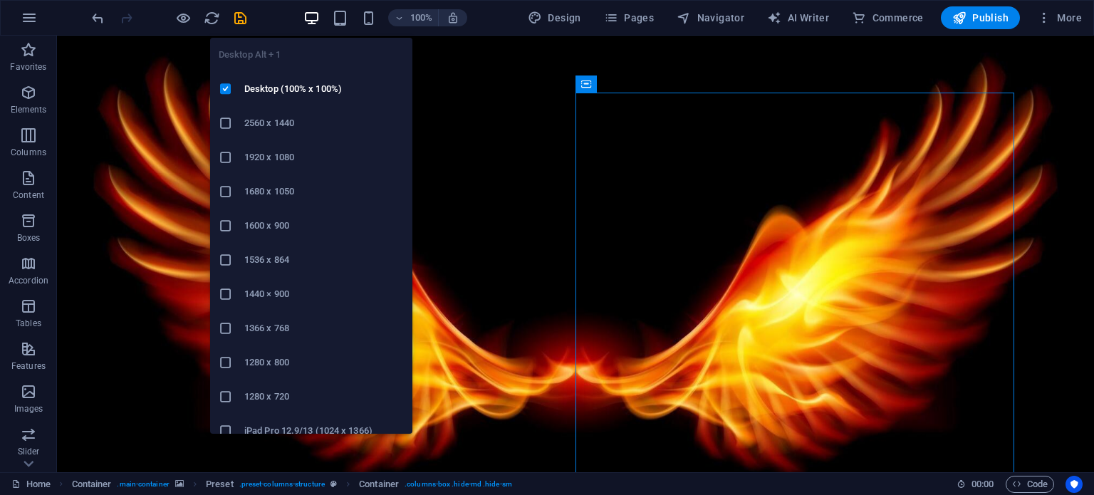
click at [319, 22] on icon "button" at bounding box center [311, 18] width 16 height 16
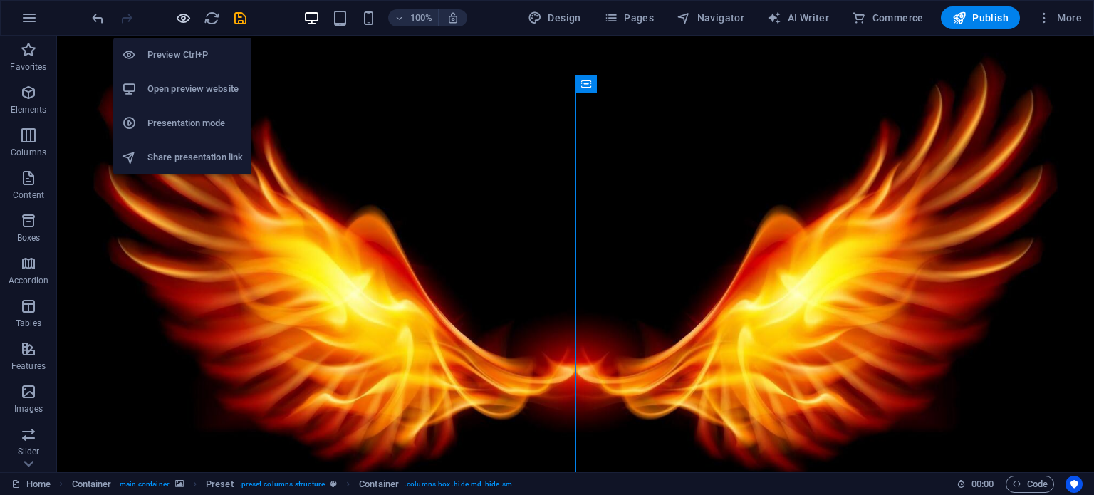
click at [187, 14] on icon "button" at bounding box center [183, 18] width 16 height 16
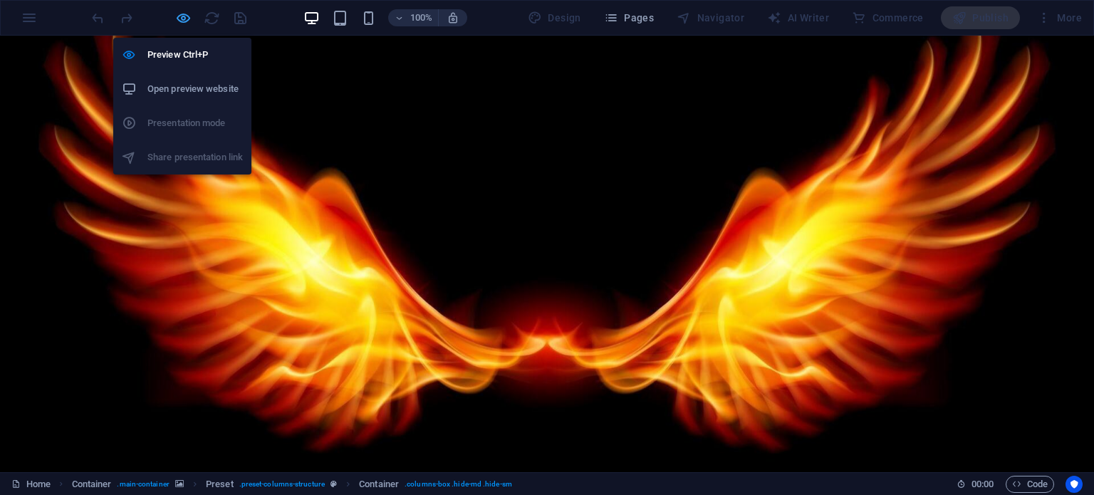
click at [184, 16] on icon "button" at bounding box center [183, 18] width 16 height 16
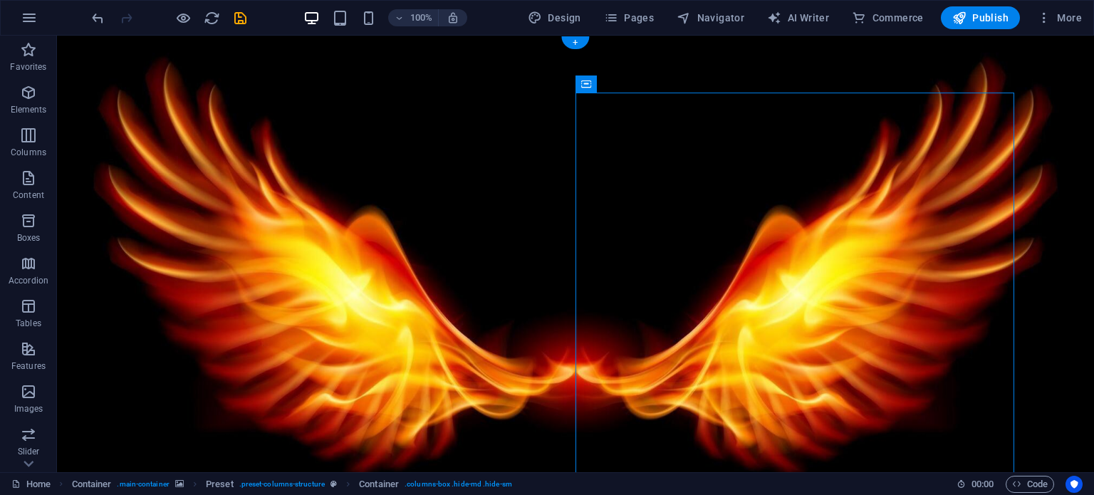
click at [100, 243] on figure at bounding box center [575, 287] width 1037 height 503
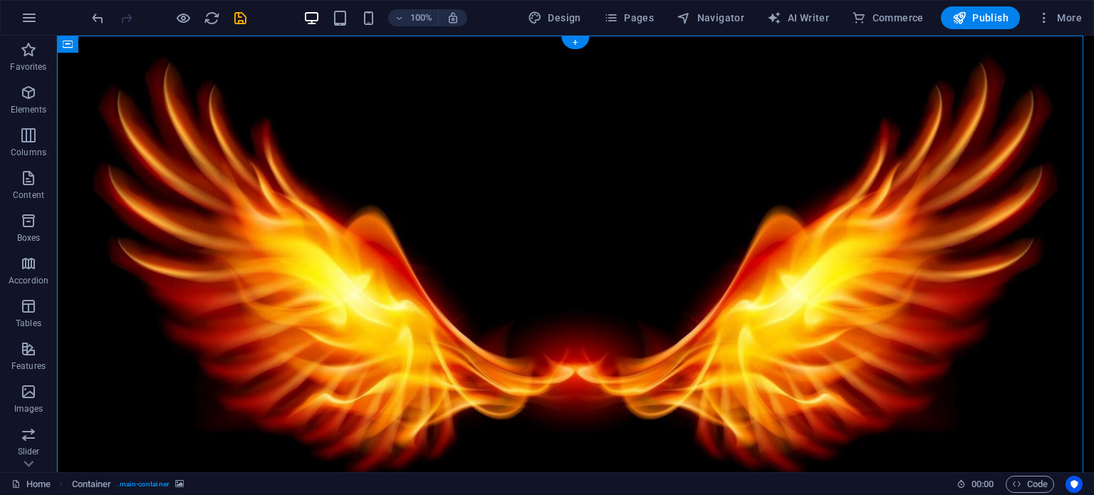
click at [100, 243] on figure at bounding box center [575, 287] width 1037 height 503
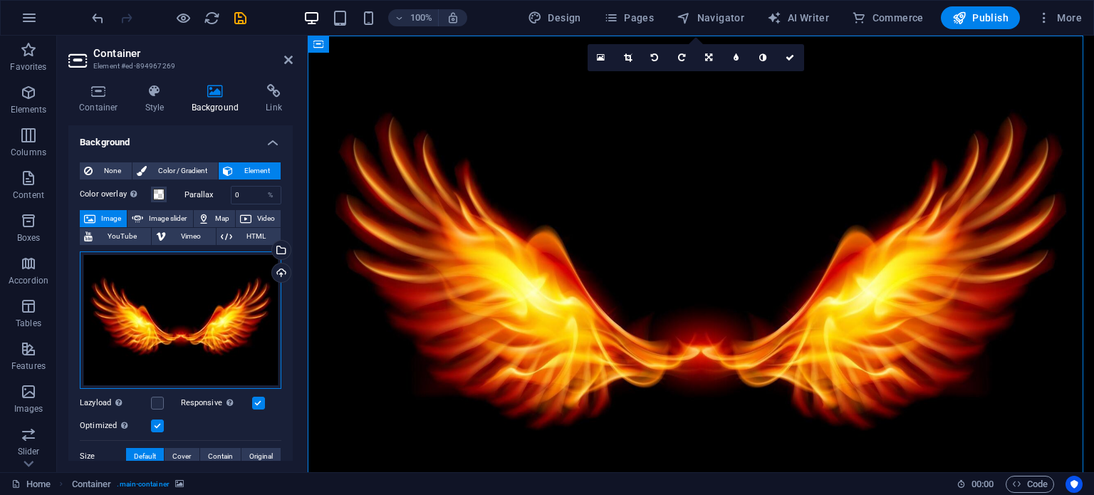
click at [148, 303] on div "Drag files here, click to choose files or select files from Files or our free s…" at bounding box center [180, 319] width 201 height 137
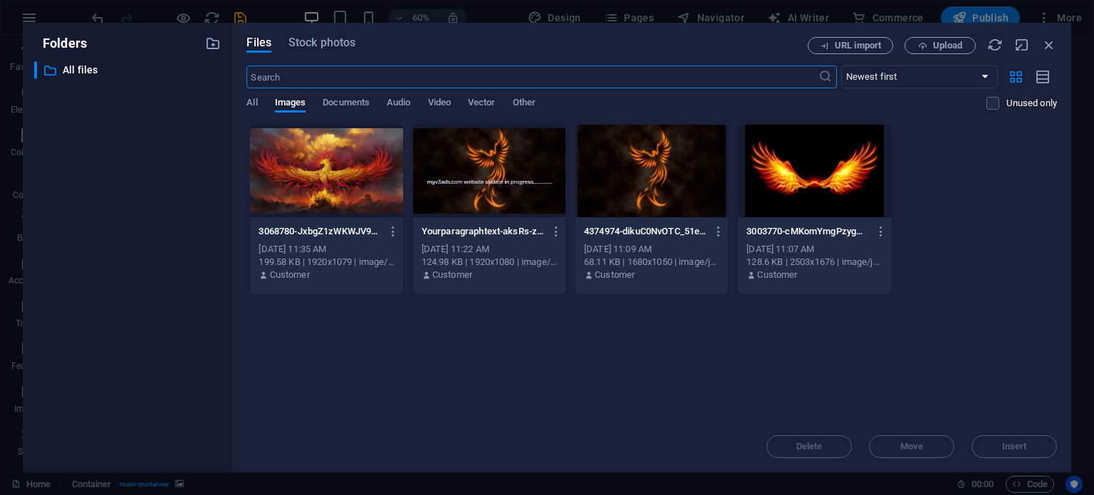
click at [656, 153] on div at bounding box center [651, 171] width 152 height 93
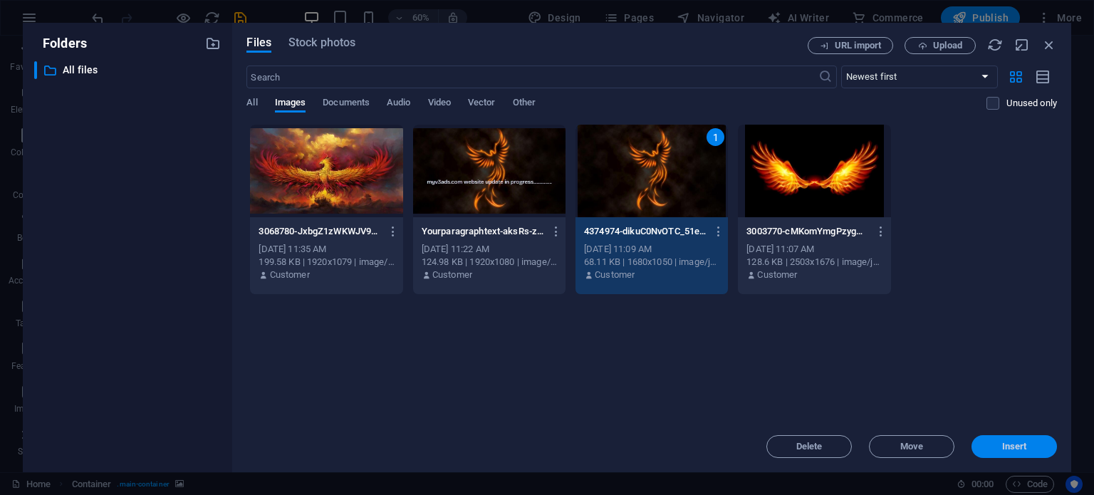
click at [990, 443] on span "Insert" at bounding box center [1014, 446] width 74 height 9
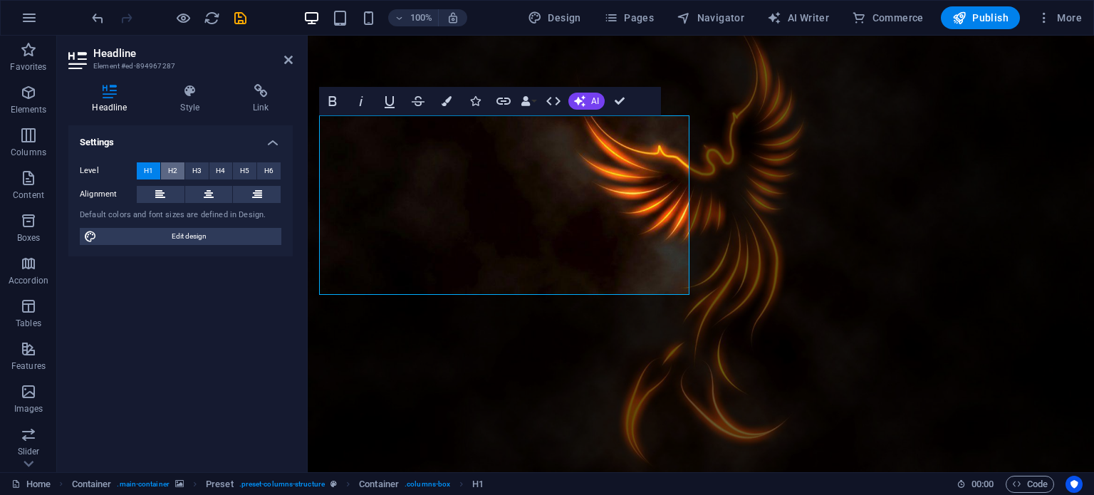
click at [167, 169] on button "H2" at bounding box center [172, 170] width 23 height 17
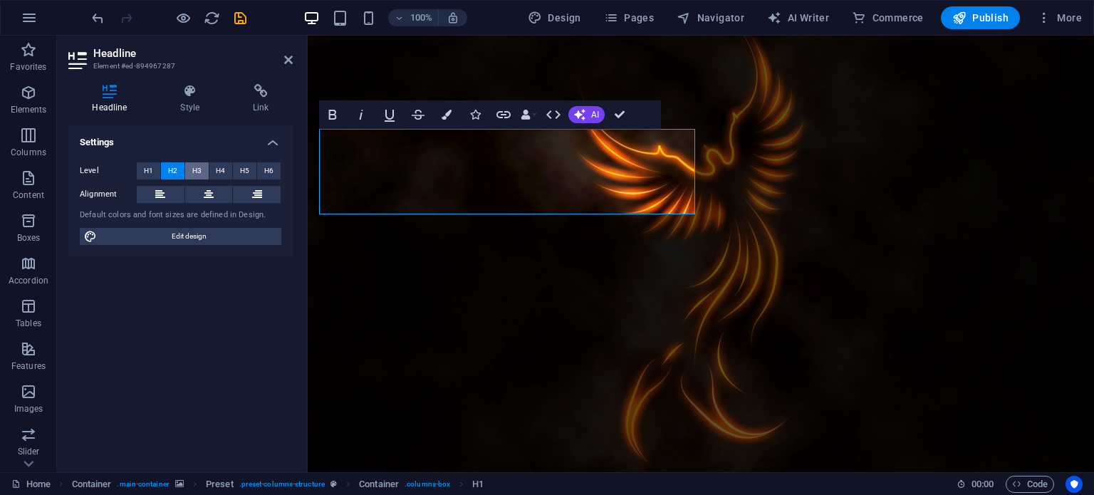
click at [197, 167] on span "H3" at bounding box center [196, 170] width 9 height 17
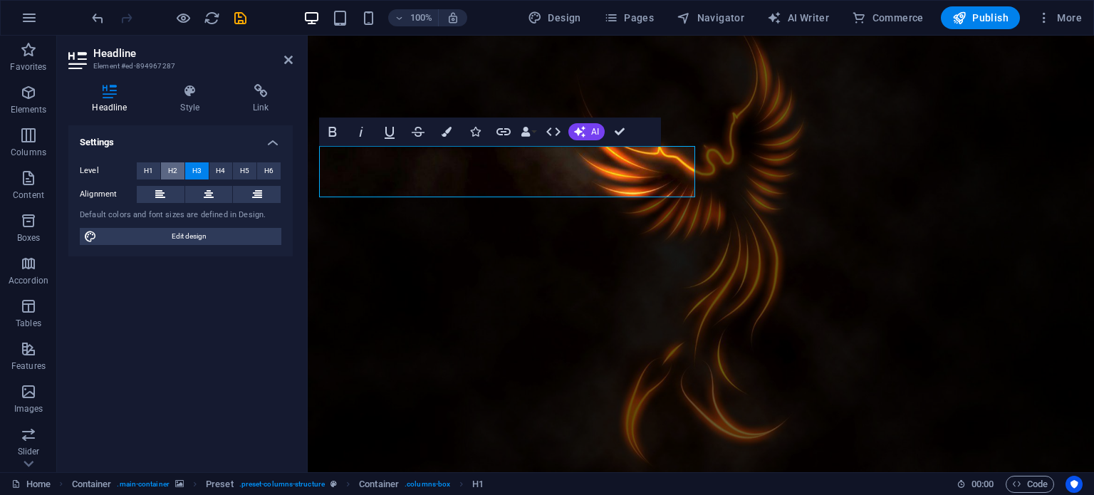
click at [168, 167] on span "H2" at bounding box center [172, 170] width 9 height 17
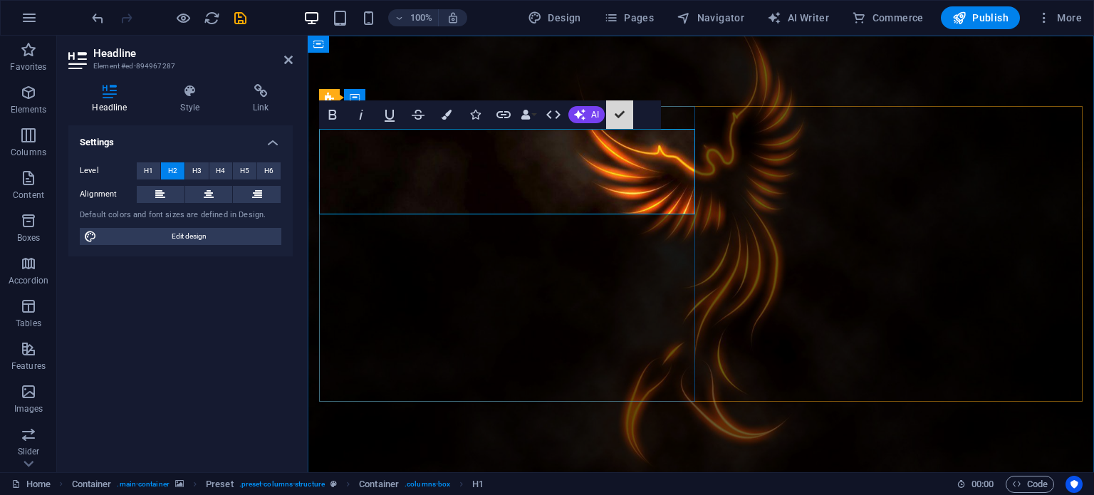
drag, startPoint x: 931, startPoint y: 162, endPoint x: 622, endPoint y: 207, distance: 312.2
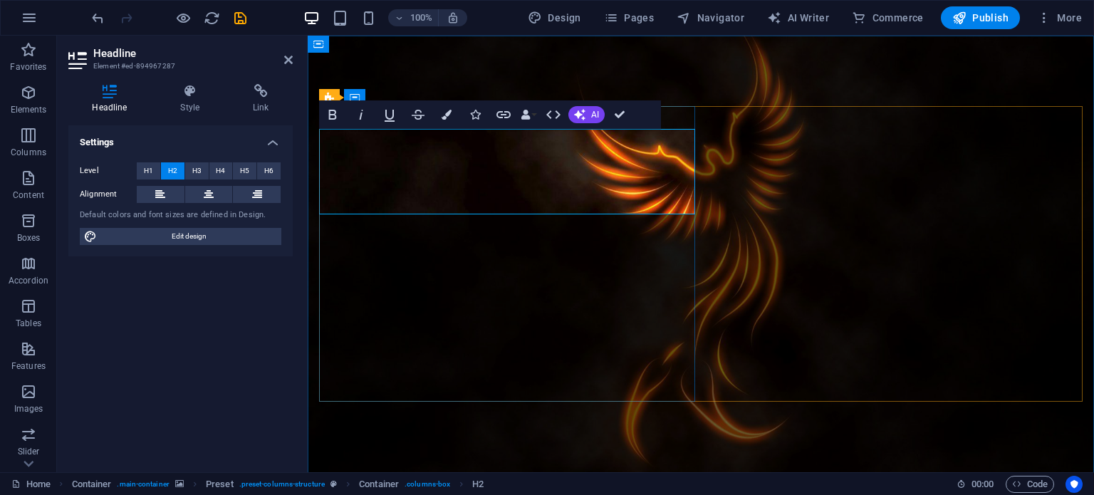
click at [178, 82] on div "Headline Style Link Settings Level H1 H2 H3 H4 H5 H6 Alignment Default colors a…" at bounding box center [180, 272] width 247 height 399
click at [188, 91] on icon at bounding box center [190, 91] width 67 height 14
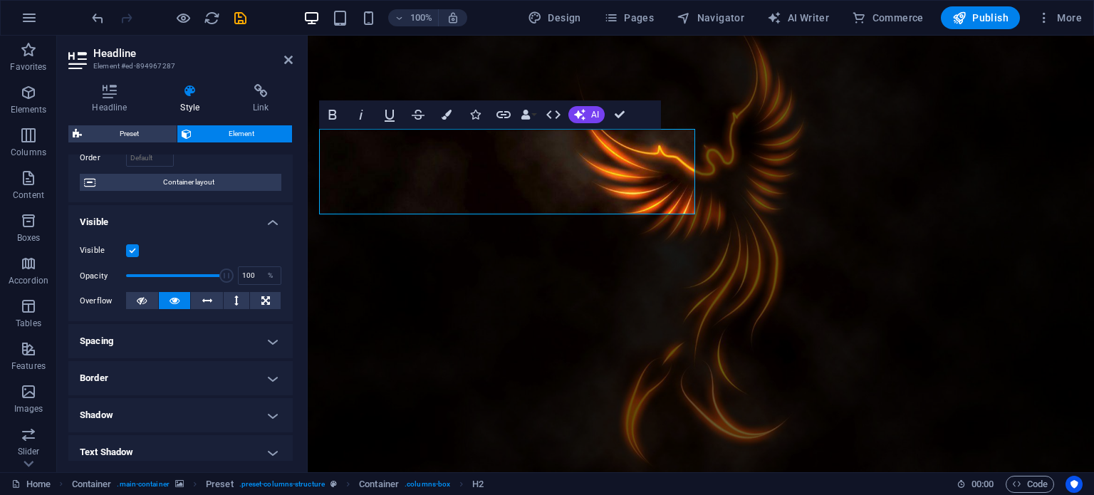
scroll to position [105, 0]
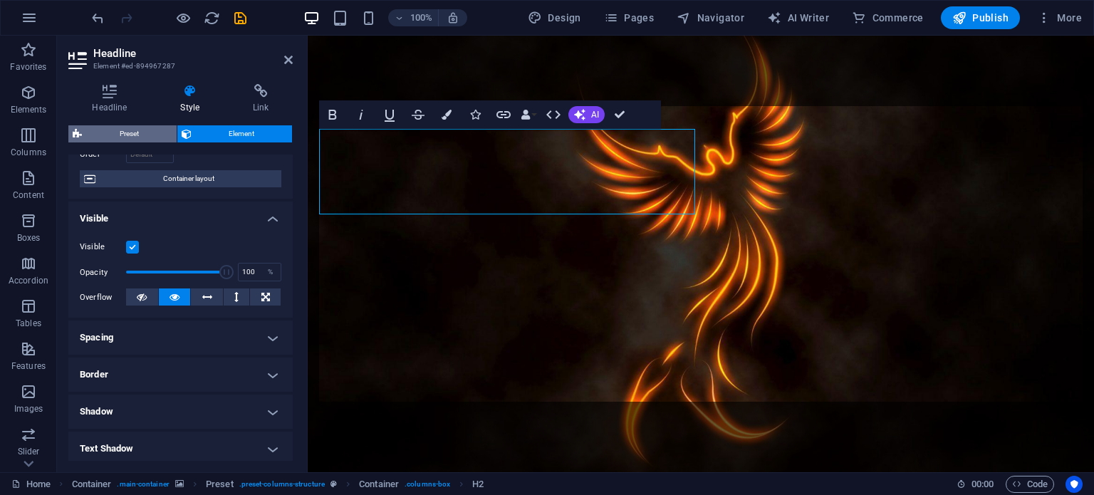
click at [142, 138] on span "Preset" at bounding box center [129, 133] width 86 height 17
select select "px"
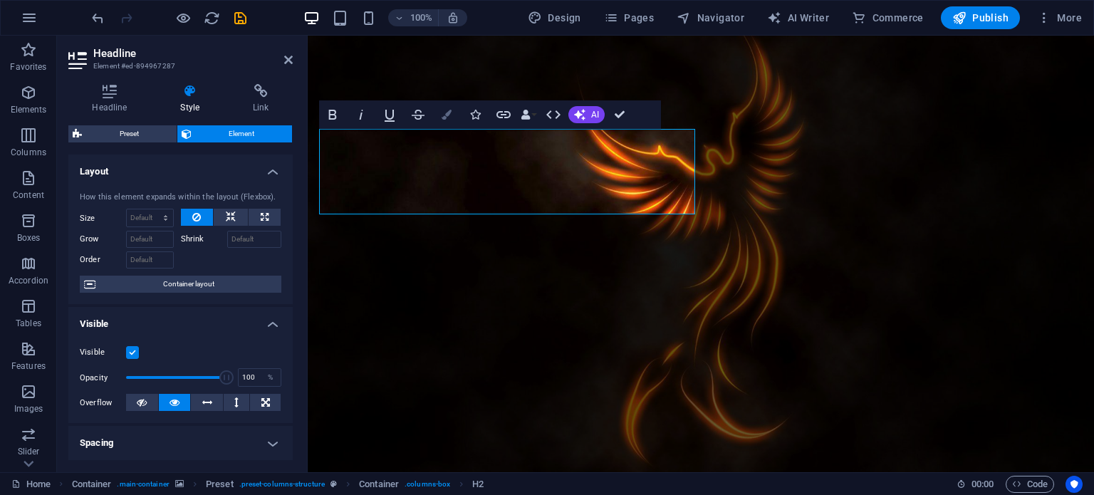
click at [443, 112] on icon "button" at bounding box center [446, 115] width 10 height 10
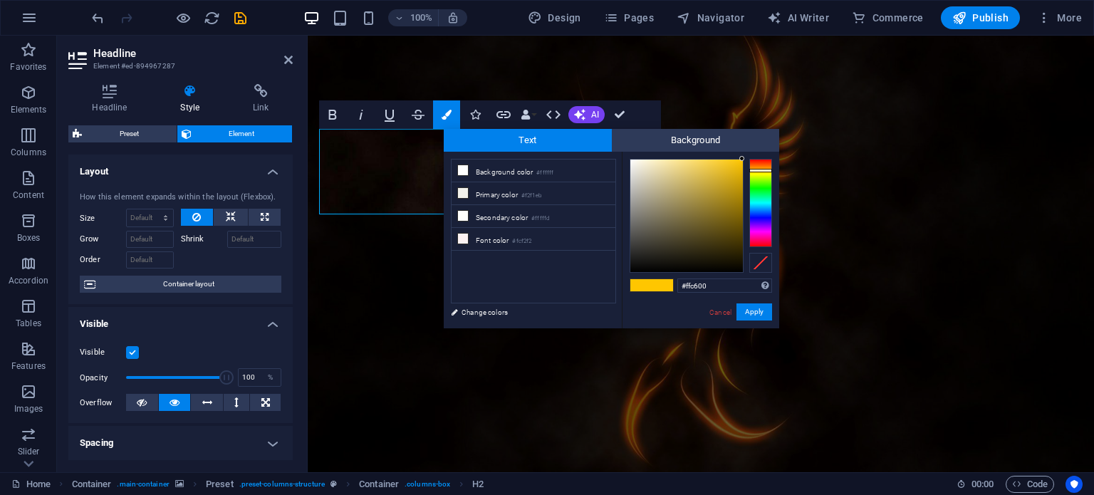
type input "#f6f5f1"
click at [632, 163] on div at bounding box center [686, 215] width 112 height 112
click at [752, 313] on button "Apply" at bounding box center [754, 311] width 36 height 17
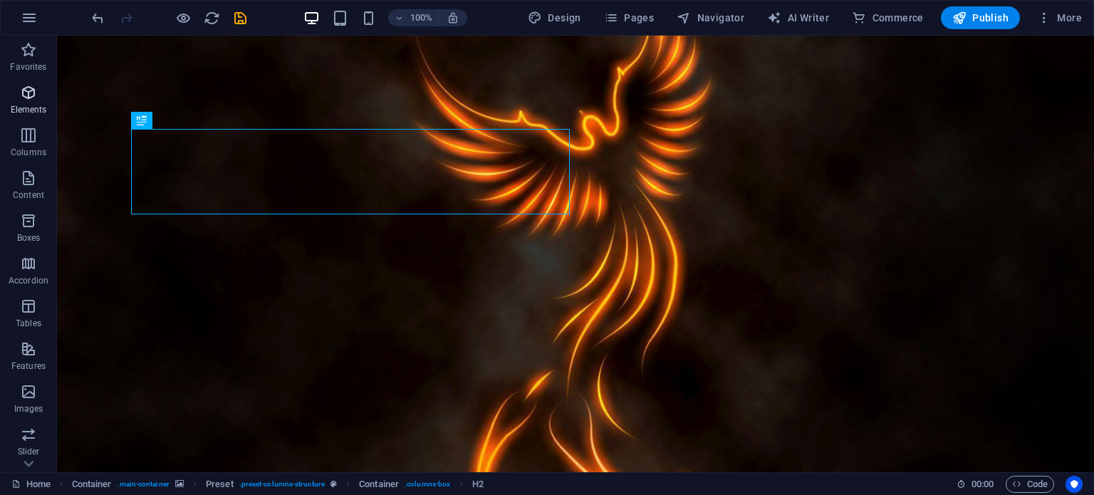
click at [34, 105] on p "Elements" at bounding box center [29, 109] width 36 height 11
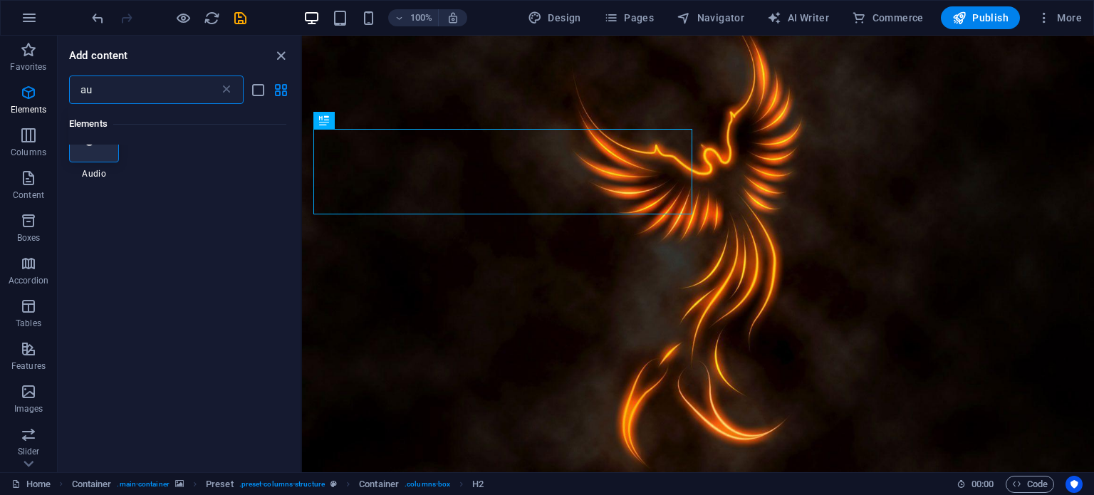
scroll to position [0, 0]
type input "audio"
click at [99, 167] on icon at bounding box center [94, 170] width 16 height 19
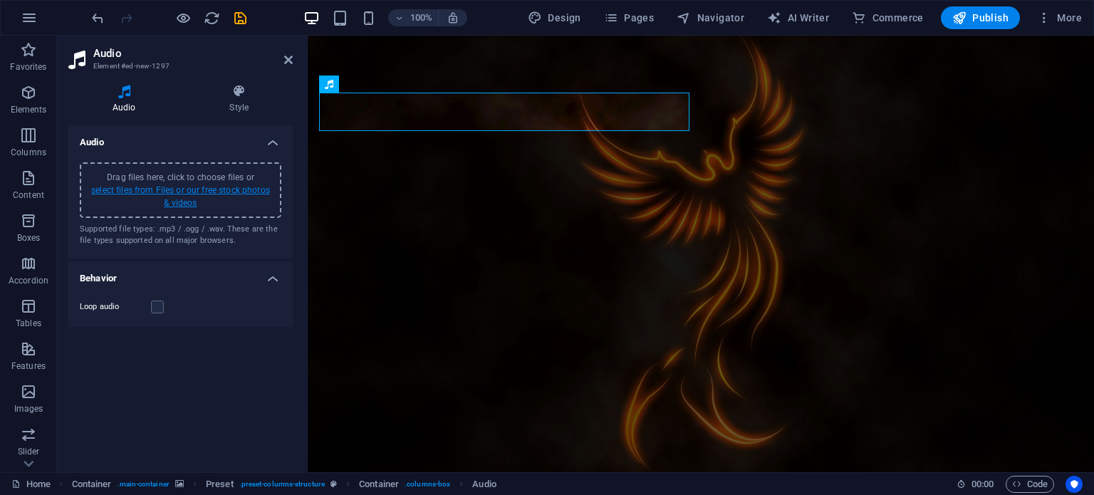
click at [208, 193] on link "select files from Files or our free stock photos & videos" at bounding box center [180, 196] width 179 height 23
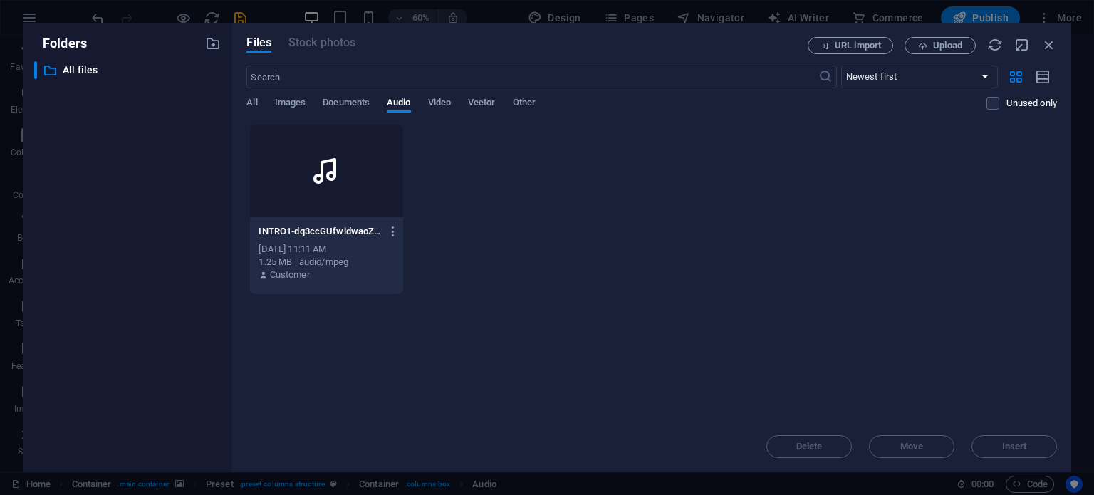
click at [303, 176] on div at bounding box center [326, 171] width 152 height 93
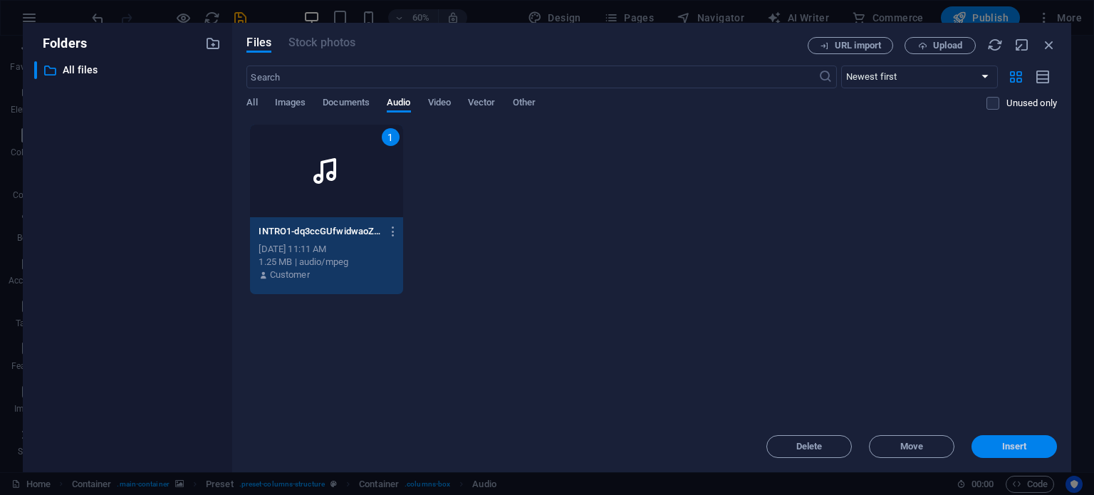
click at [996, 444] on span "Insert" at bounding box center [1014, 446] width 74 height 9
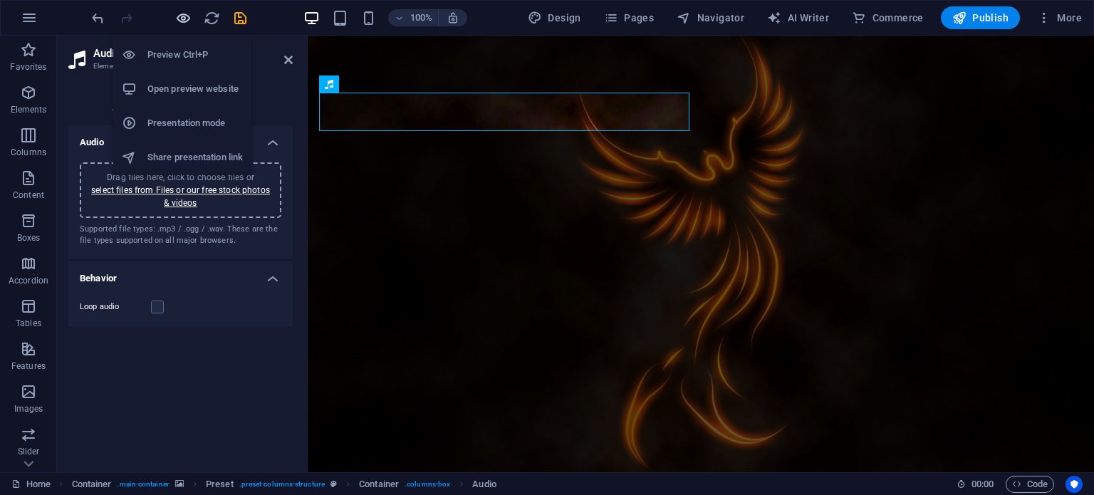
click at [180, 19] on icon "button" at bounding box center [183, 18] width 16 height 16
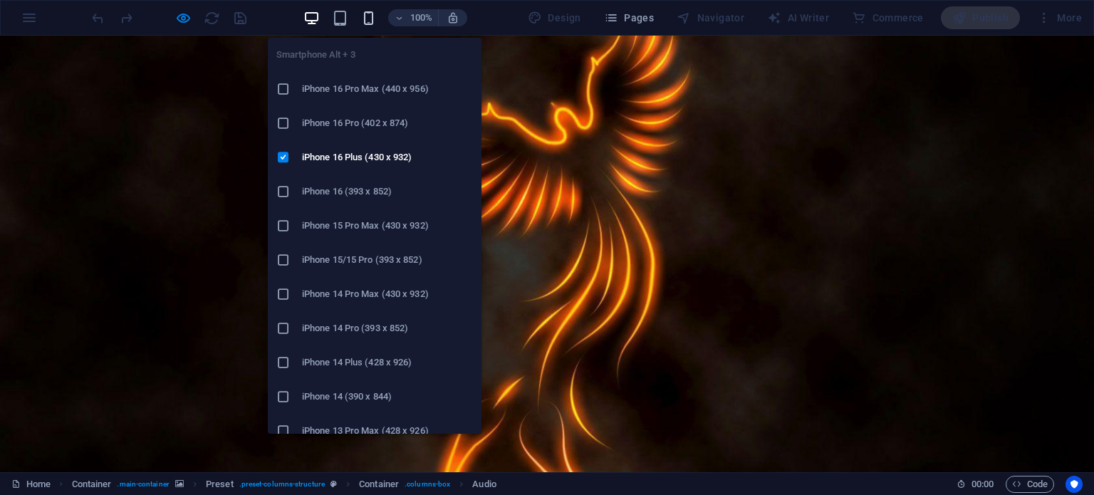
click at [364, 11] on icon "button" at bounding box center [368, 18] width 16 height 16
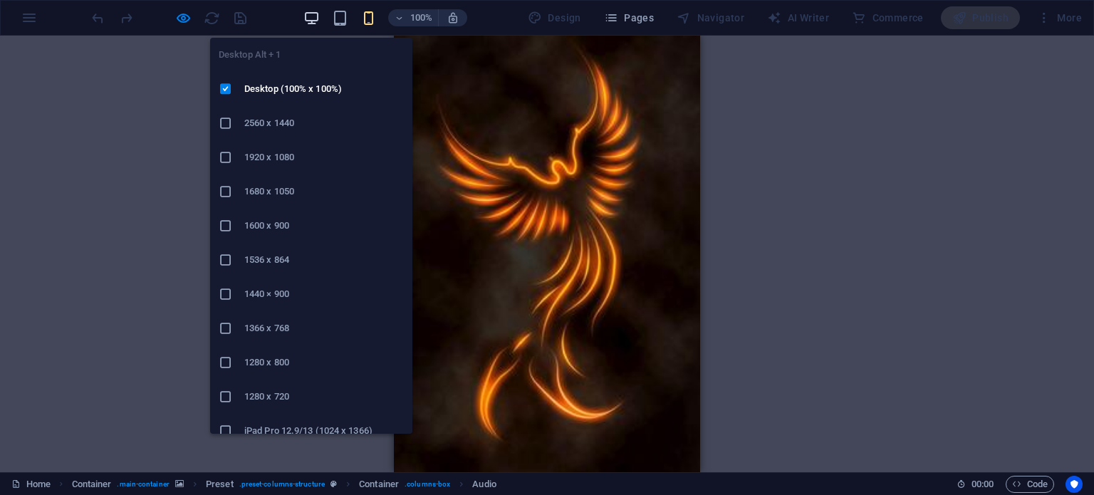
click at [314, 16] on icon "button" at bounding box center [311, 18] width 16 height 16
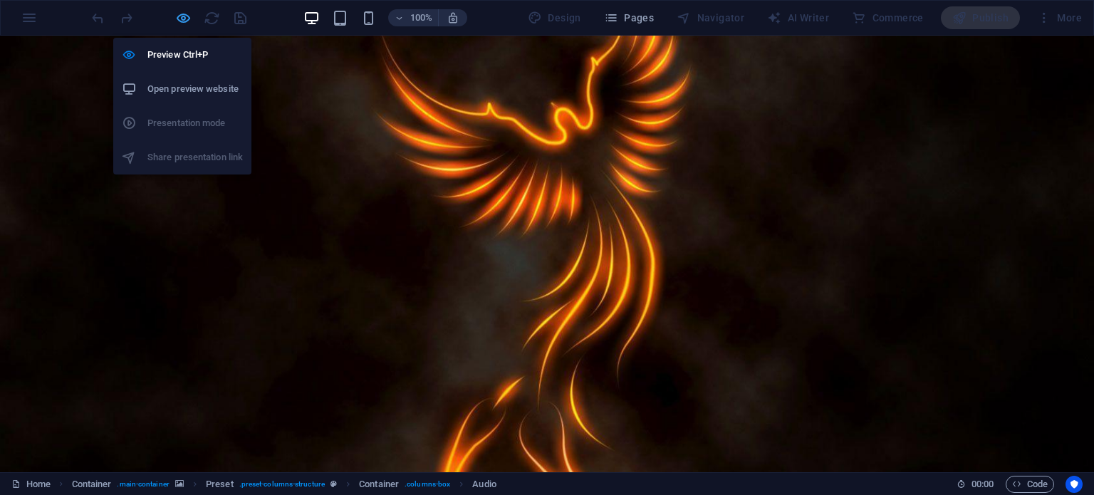
click at [182, 20] on icon "button" at bounding box center [183, 18] width 16 height 16
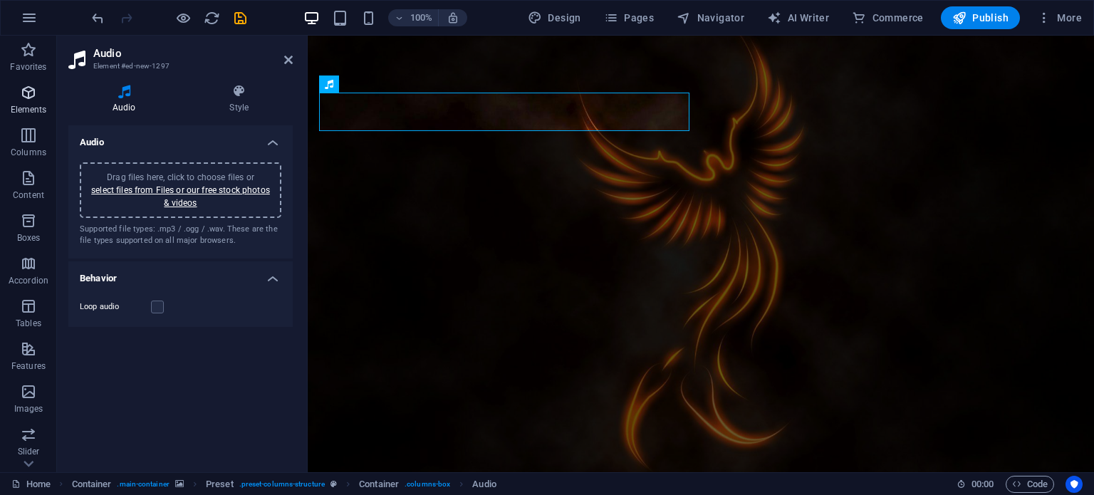
click at [34, 105] on p "Elements" at bounding box center [29, 109] width 36 height 11
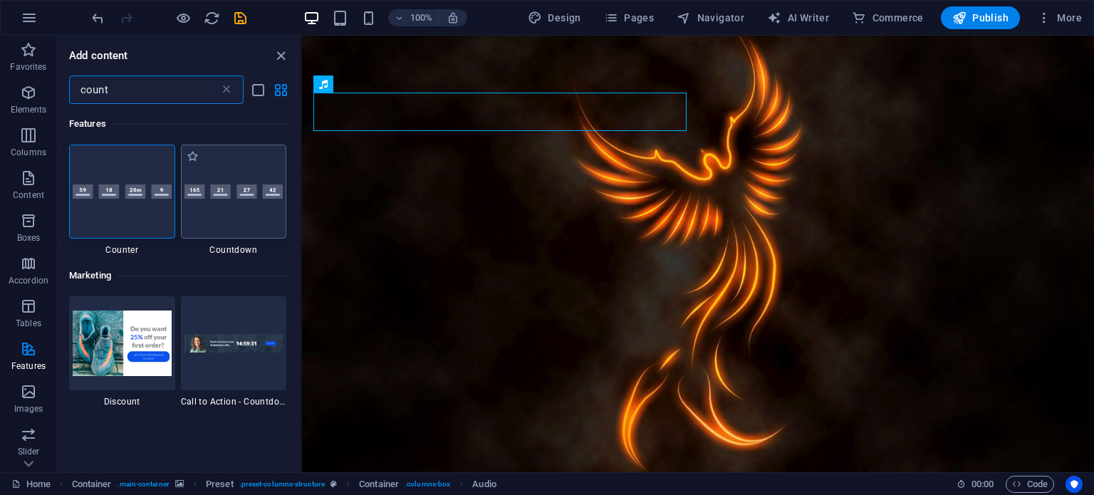
type input "count"
click at [236, 204] on div at bounding box center [234, 192] width 106 height 94
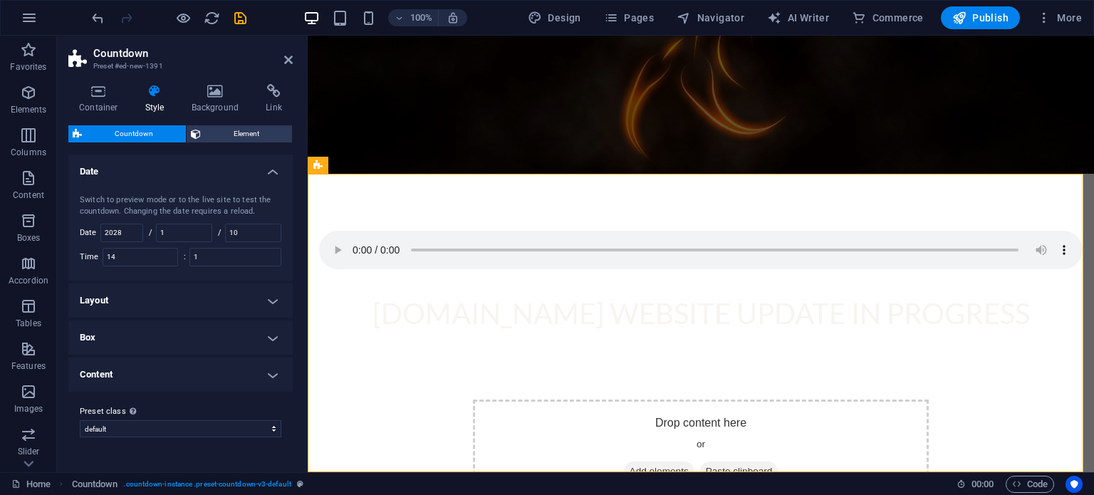
scroll to position [206, 0]
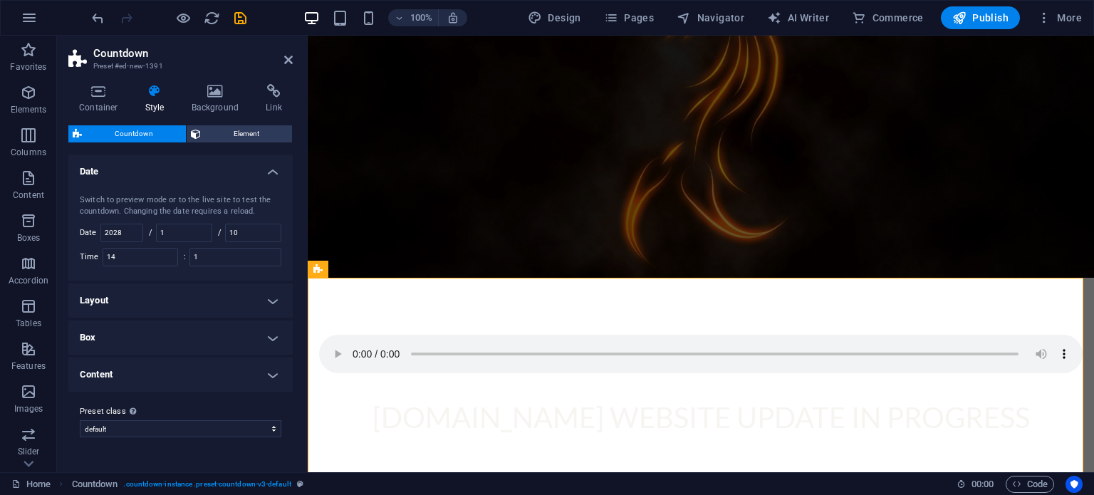
drag, startPoint x: 241, startPoint y: 295, endPoint x: 255, endPoint y: 296, distance: 13.6
click at [255, 296] on h4 "Layout" at bounding box center [180, 300] width 224 height 34
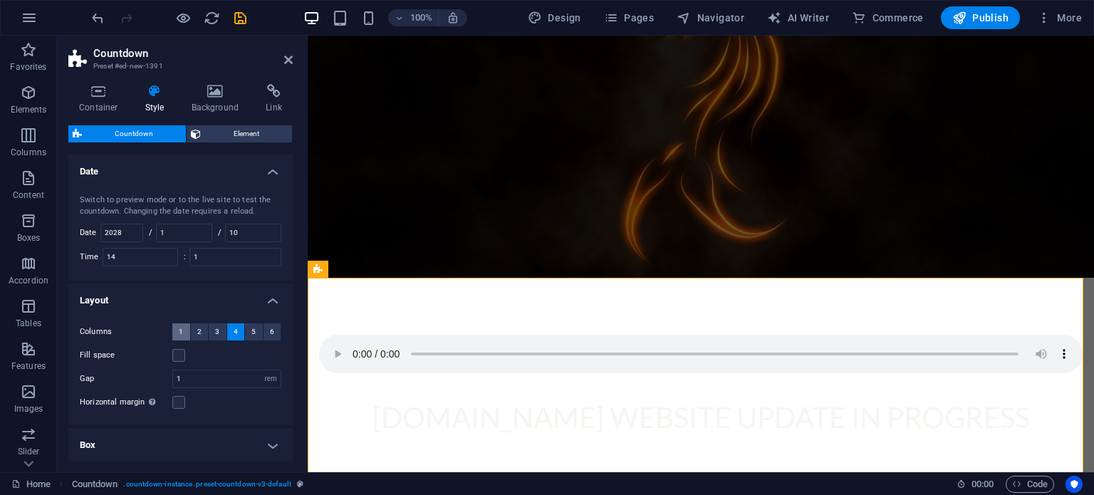
click at [182, 328] on button "1" at bounding box center [181, 331] width 18 height 17
click at [201, 330] on button "2" at bounding box center [200, 331] width 18 height 17
click at [236, 333] on span "4" at bounding box center [236, 331] width 4 height 17
click at [125, 233] on input "2028" at bounding box center [121, 232] width 41 height 17
drag, startPoint x: 125, startPoint y: 233, endPoint x: 73, endPoint y: 227, distance: 53.0
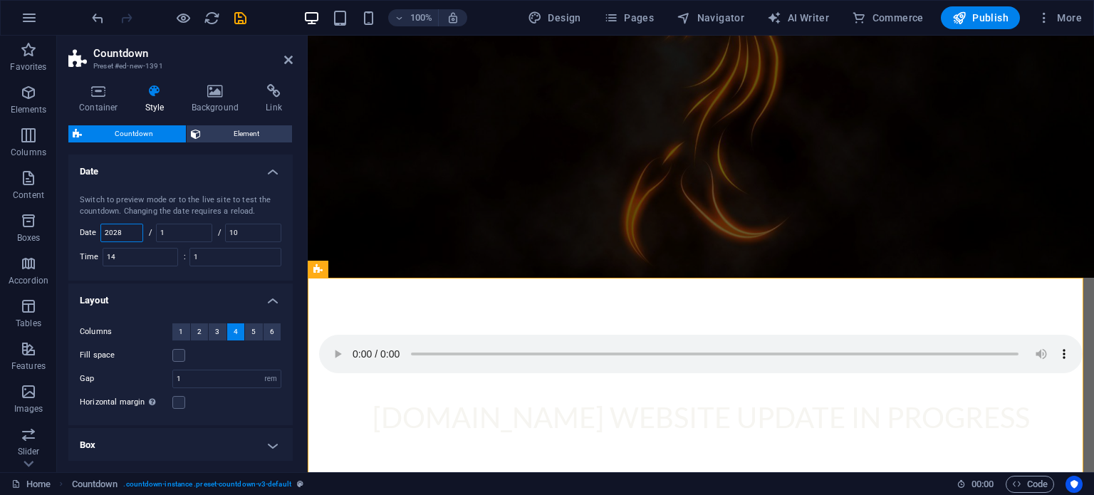
click at [73, 227] on div "Switch to preview mode or to the live site to test the countdown. Changing the …" at bounding box center [181, 230] width 230 height 100
type input "2025"
drag, startPoint x: 178, startPoint y: 230, endPoint x: 153, endPoint y: 227, distance: 25.1
click at [153, 227] on div "/ 1" at bounding box center [180, 233] width 63 height 19
type input "09"
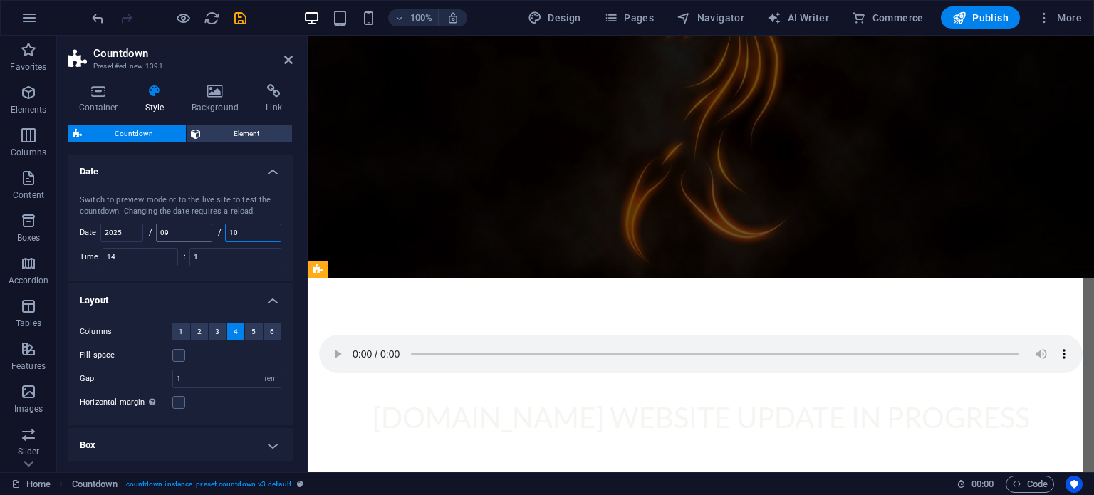
drag, startPoint x: 242, startPoint y: 230, endPoint x: 185, endPoint y: 231, distance: 57.0
click at [185, 231] on div "Switch to preview mode or to the live site to test the countdown. Changing the …" at bounding box center [181, 230] width 230 height 100
type input "31"
click at [175, 264] on input "14" at bounding box center [140, 256] width 74 height 17
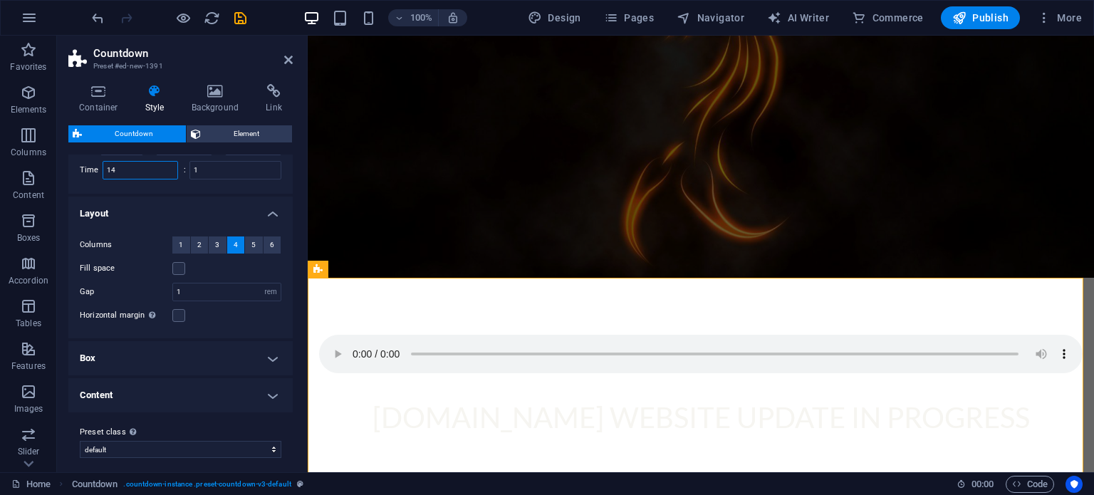
scroll to position [0, 0]
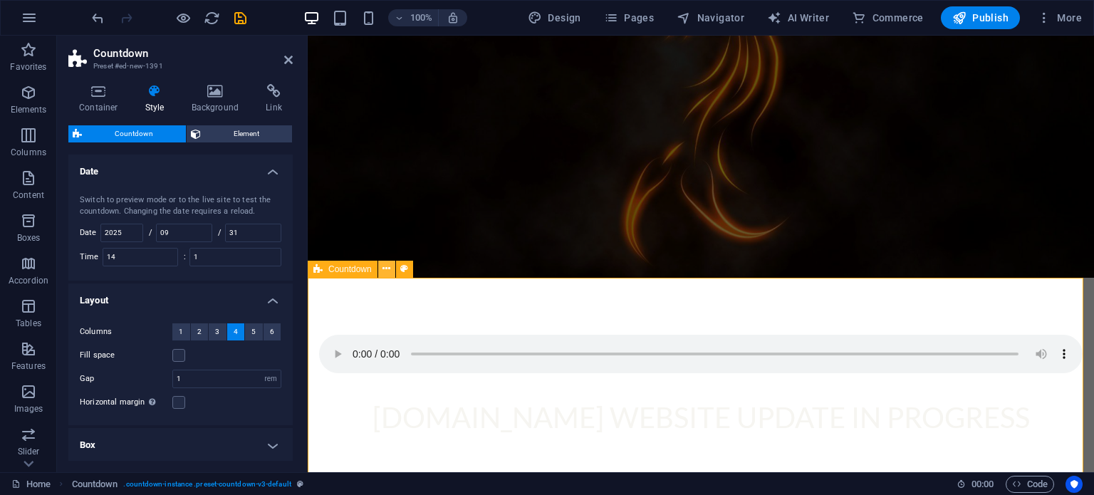
click at [385, 270] on icon at bounding box center [386, 268] width 8 height 15
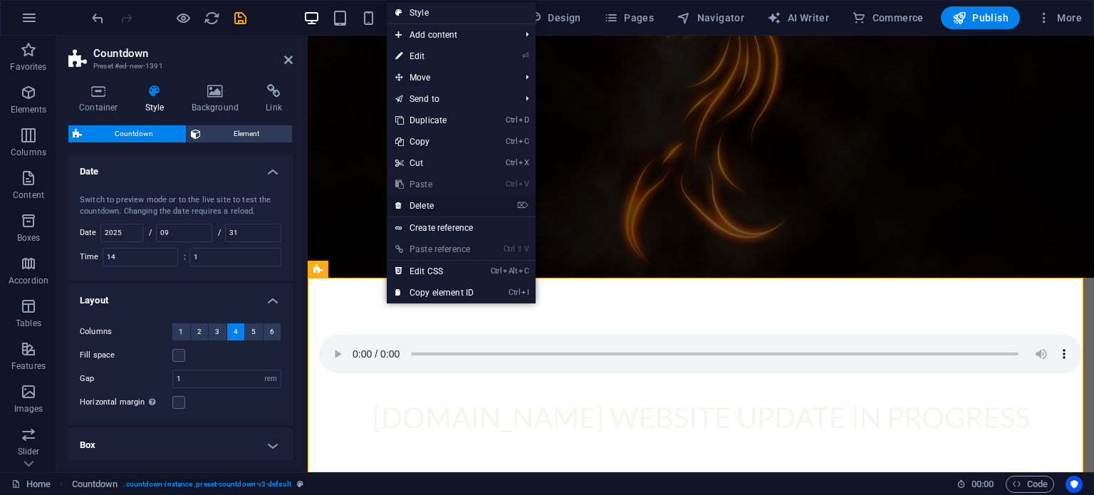
click at [436, 199] on link "⌦ Delete" at bounding box center [434, 205] width 95 height 21
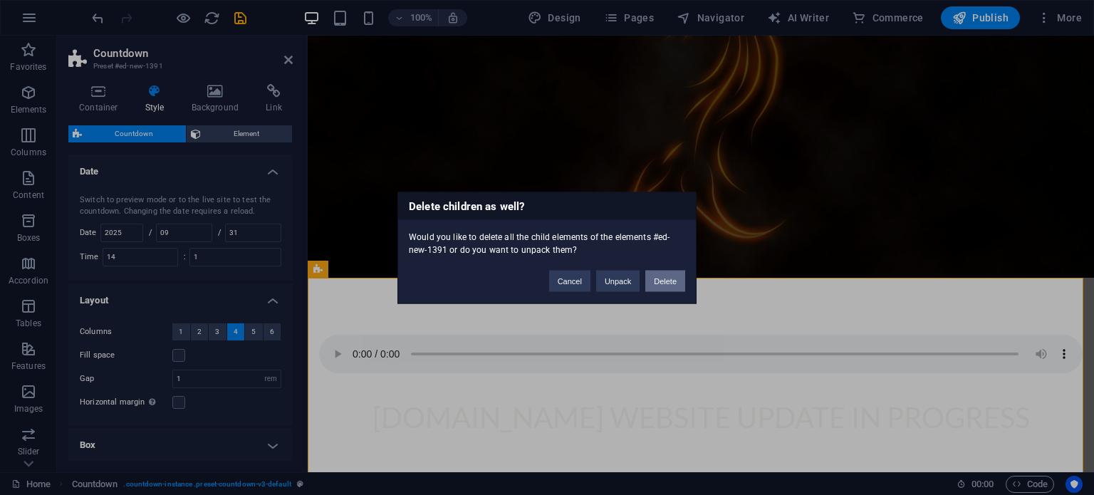
click at [663, 279] on button "Delete" at bounding box center [665, 280] width 40 height 21
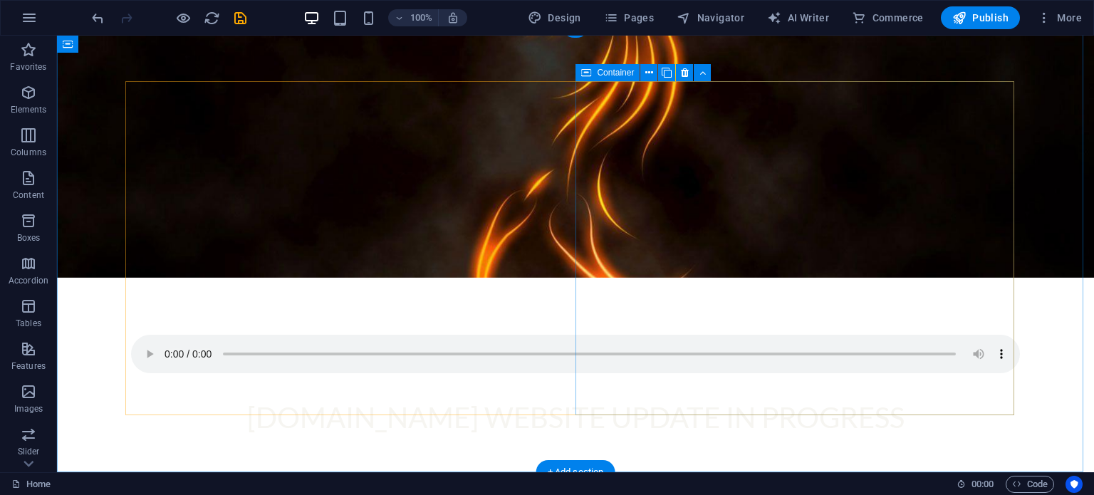
scroll to position [11, 0]
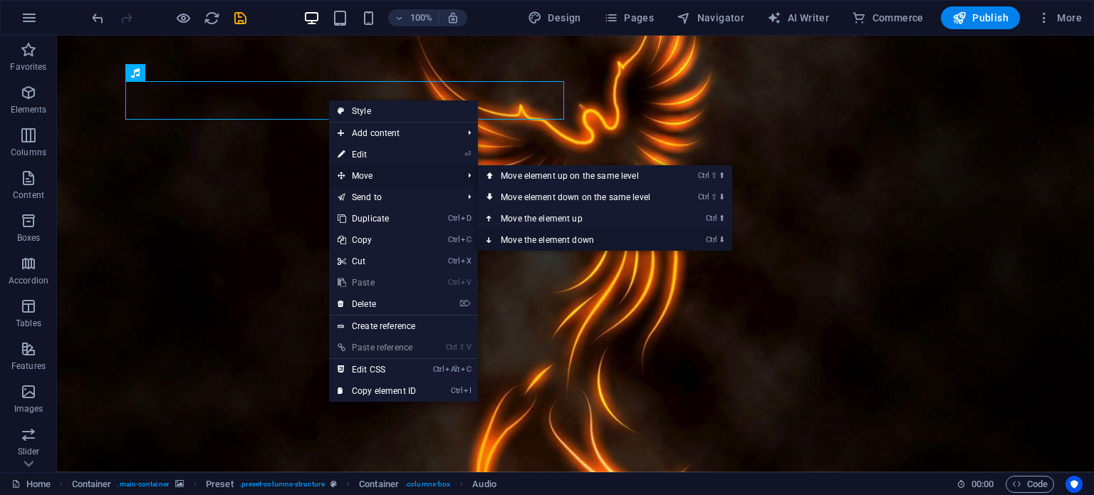
click at [592, 236] on link "Ctrl ⬇ Move the element down" at bounding box center [578, 239] width 201 height 21
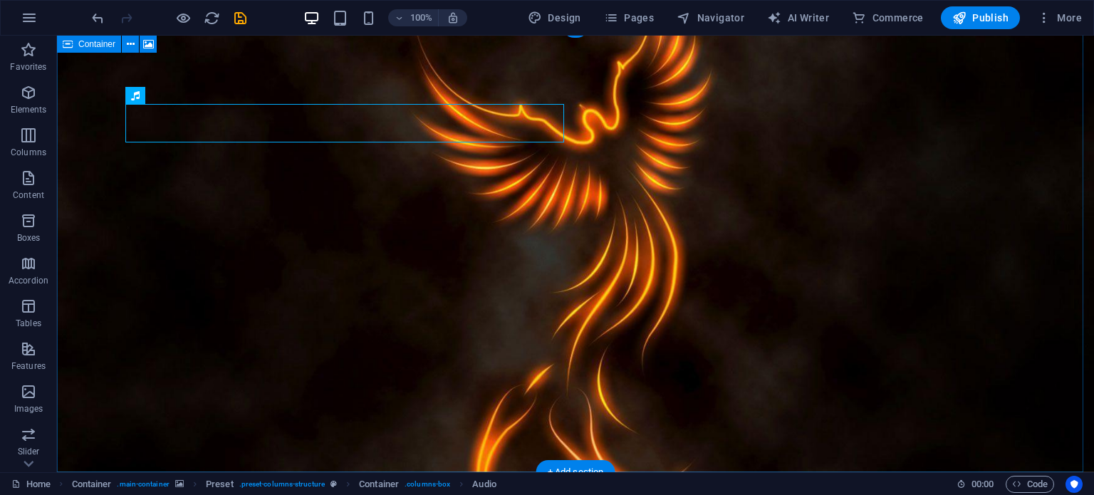
drag, startPoint x: 433, startPoint y: 130, endPoint x: 468, endPoint y: 461, distance: 333.0
click at [468, 461] on div "myv3ads.com website update in progress Drop content here or Add elements Paste …" at bounding box center [575, 491] width 1037 height 935
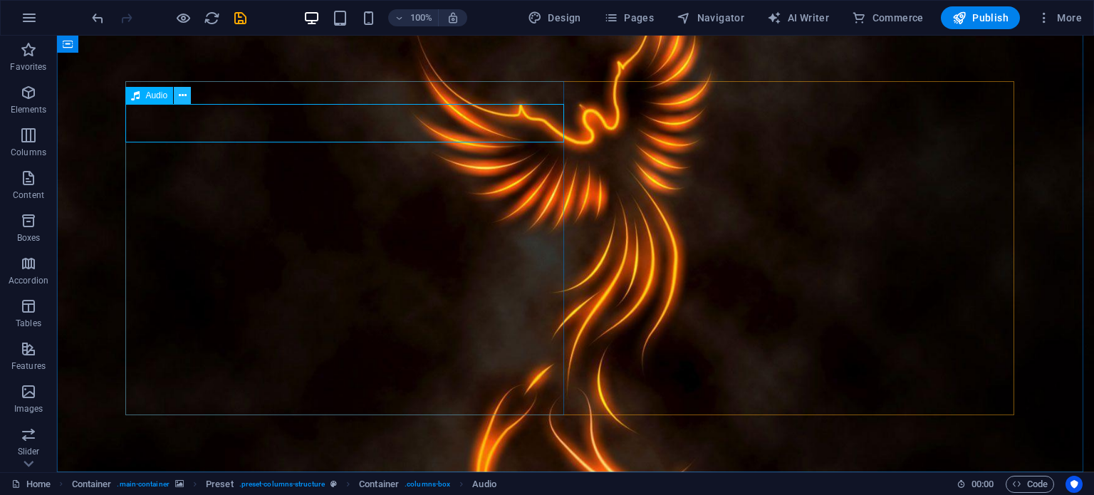
click at [179, 95] on icon at bounding box center [183, 95] width 8 height 15
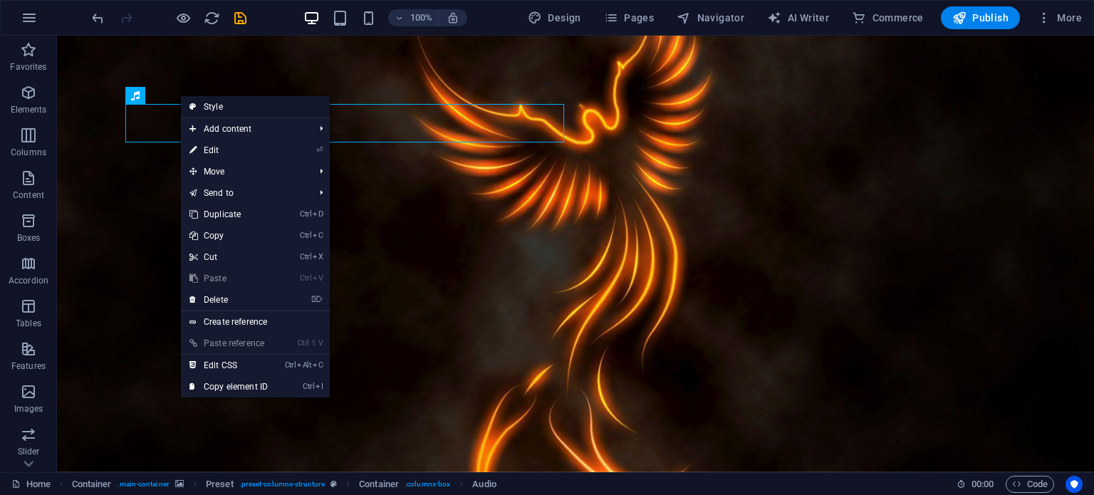
click at [204, 108] on link "Style" at bounding box center [255, 106] width 149 height 21
select select "px"
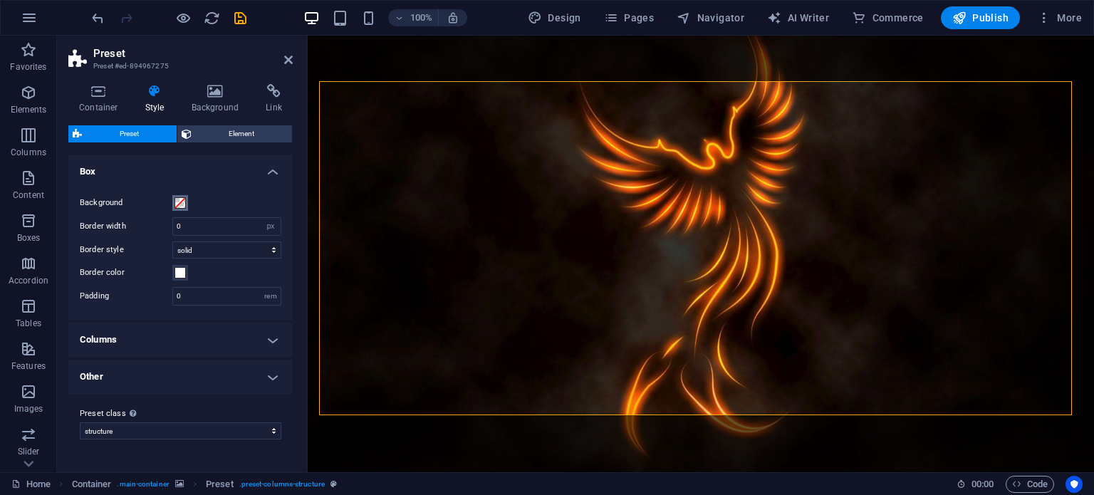
click at [182, 204] on span at bounding box center [179, 202] width 11 height 11
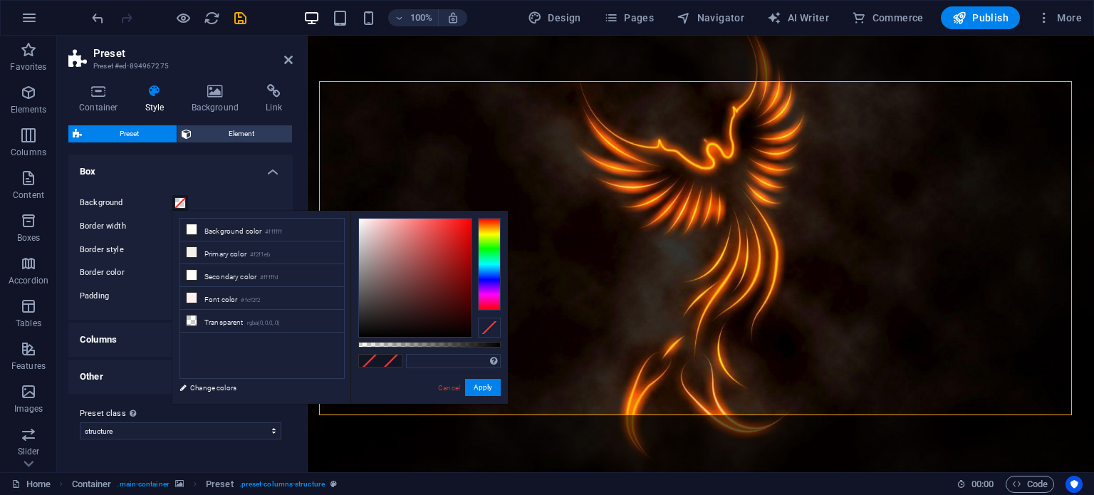
click at [182, 206] on span at bounding box center [179, 202] width 11 height 11
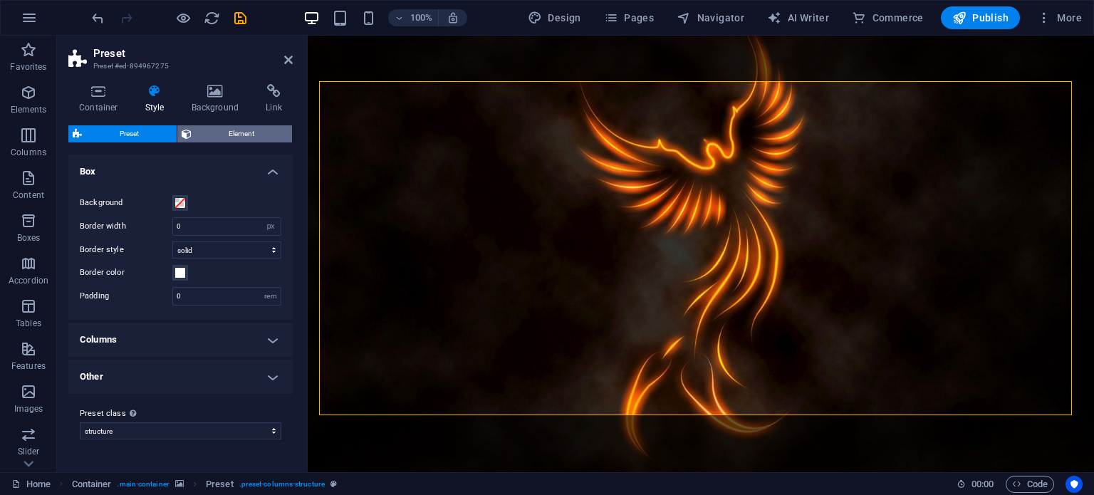
click at [231, 135] on span "Element" at bounding box center [242, 133] width 93 height 17
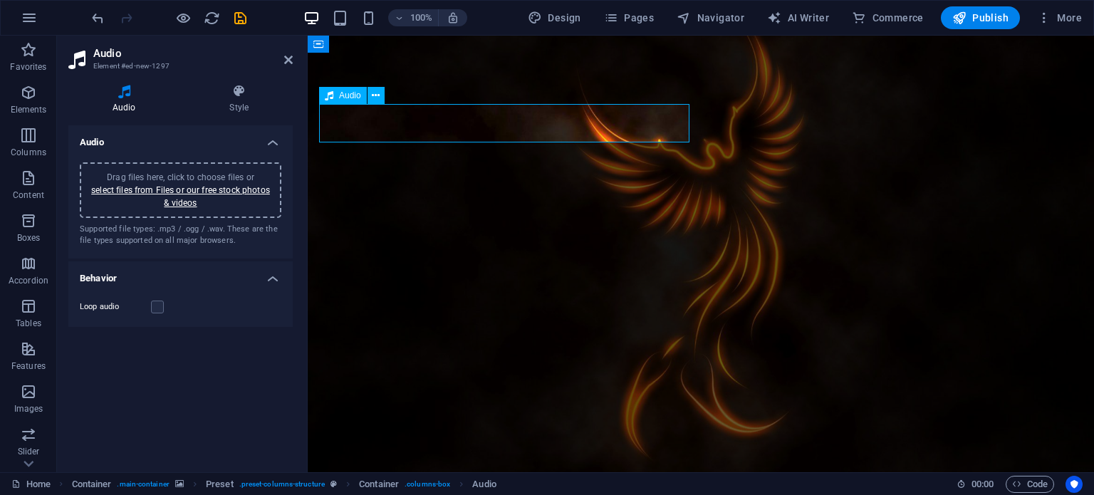
click at [157, 307] on label at bounding box center [157, 306] width 13 height 13
click at [0, 0] on input "Loop audio" at bounding box center [0, 0] width 0 height 0
click at [231, 108] on h4 "Style" at bounding box center [240, 99] width 108 height 30
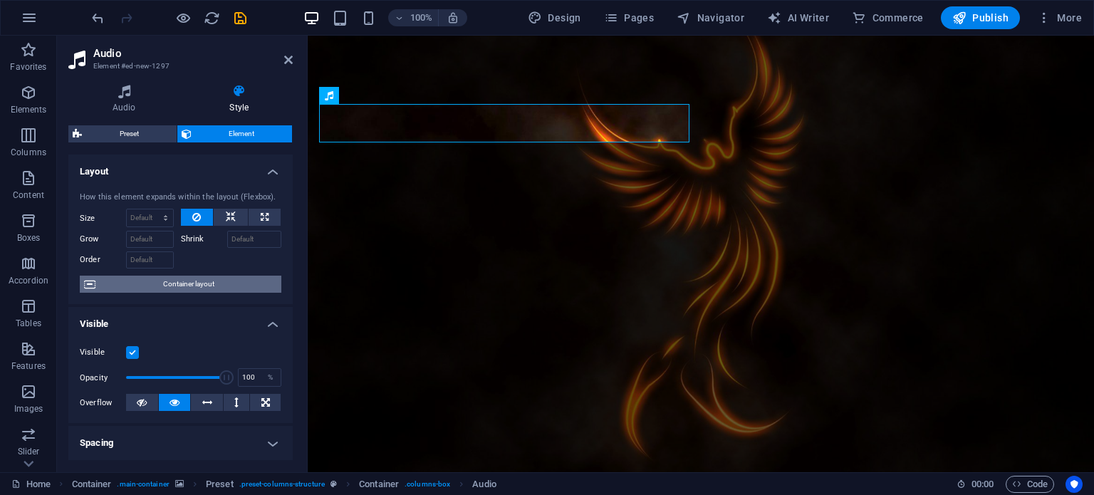
click at [201, 286] on span "Container layout" at bounding box center [188, 284] width 177 height 17
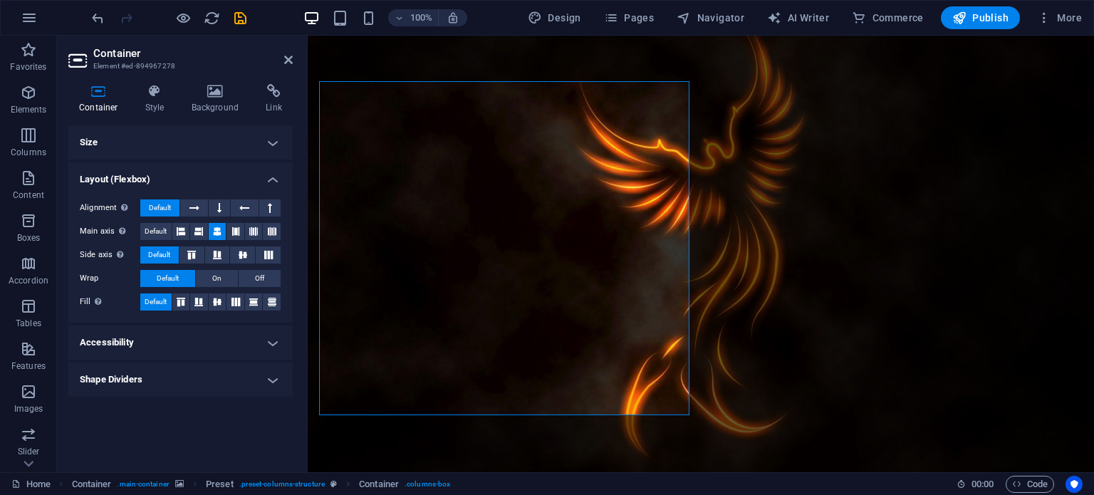
click at [208, 338] on h4 "Accessibility" at bounding box center [180, 342] width 224 height 34
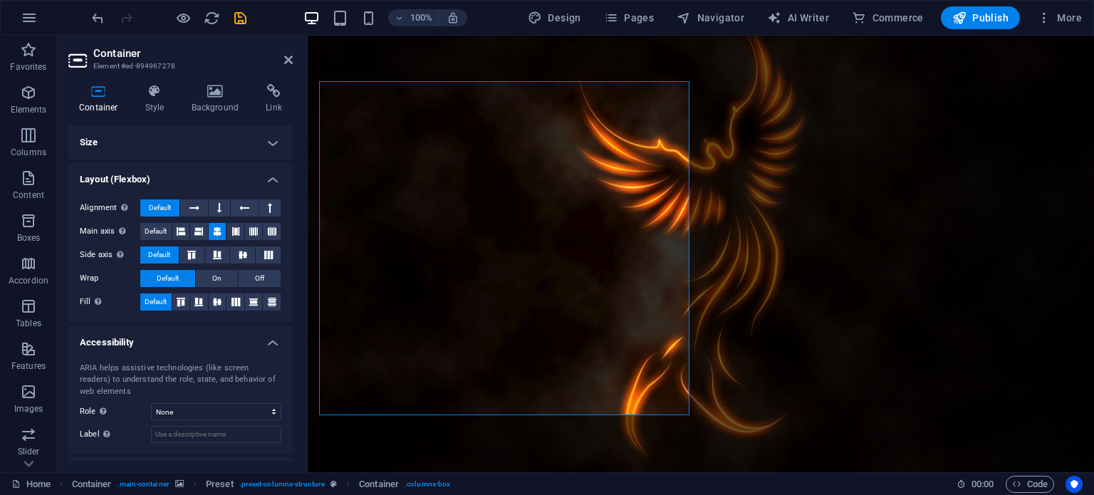
click at [208, 338] on h4 "Accessibility" at bounding box center [180, 338] width 224 height 26
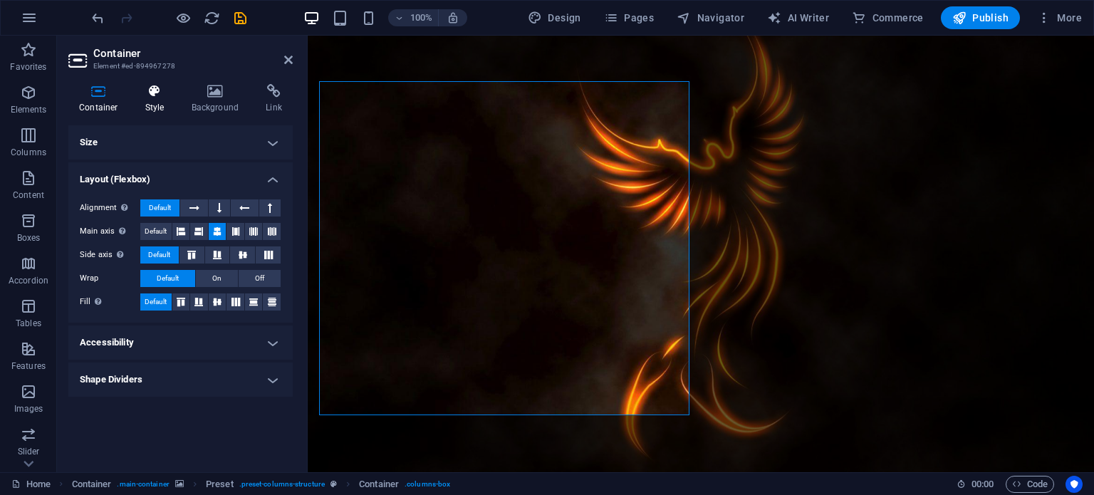
click at [145, 108] on h4 "Style" at bounding box center [158, 99] width 46 height 30
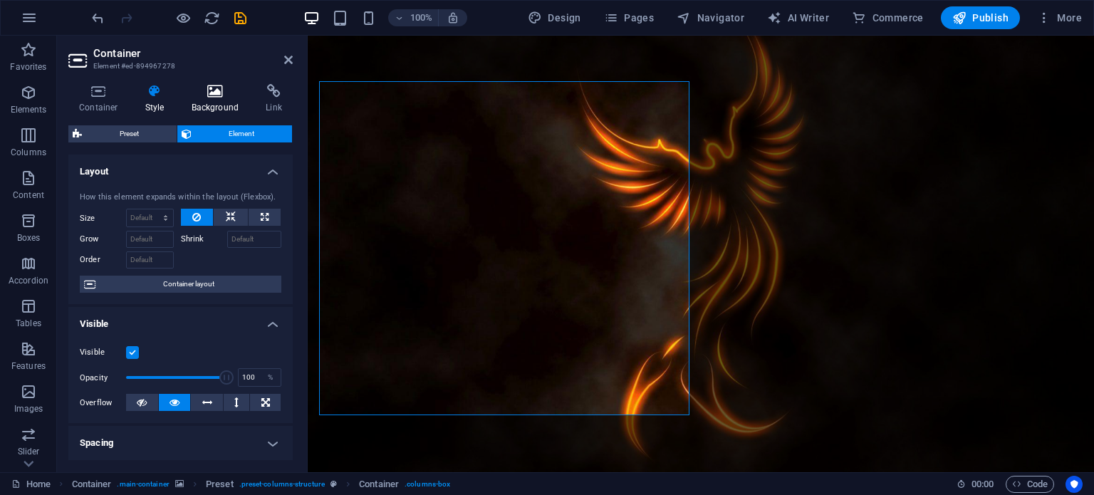
click at [201, 100] on h4 "Background" at bounding box center [218, 99] width 75 height 30
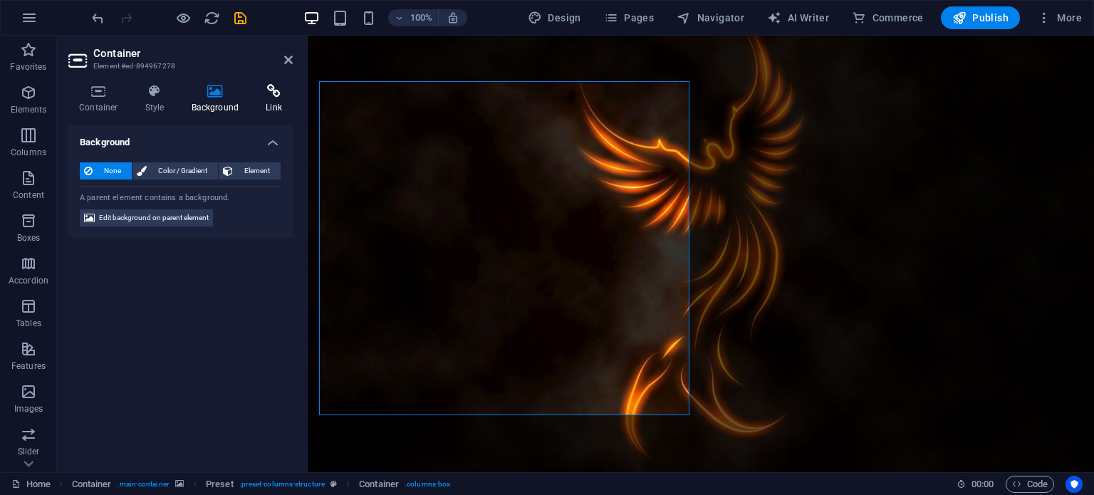
click at [277, 104] on h4 "Link" at bounding box center [274, 99] width 38 height 30
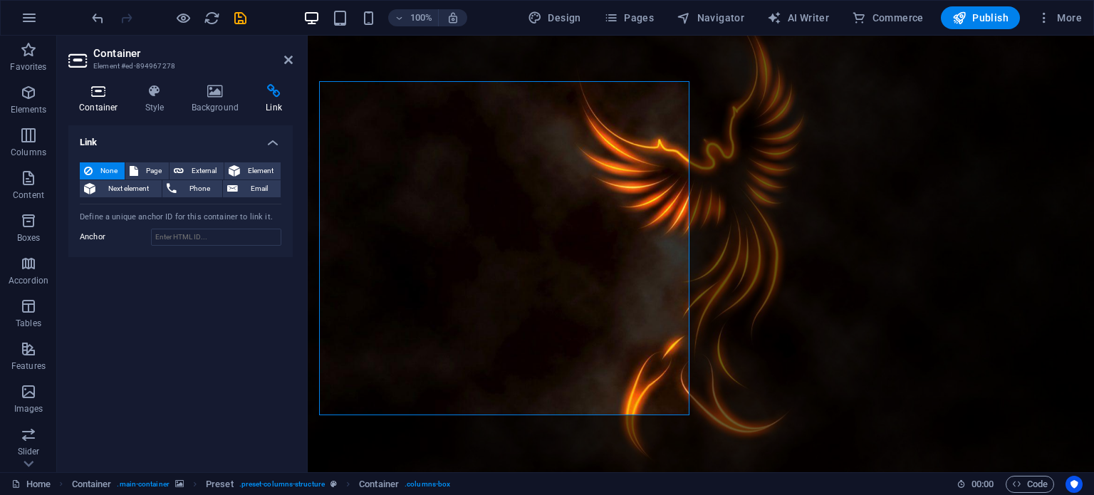
click at [104, 101] on h4 "Container" at bounding box center [101, 99] width 66 height 30
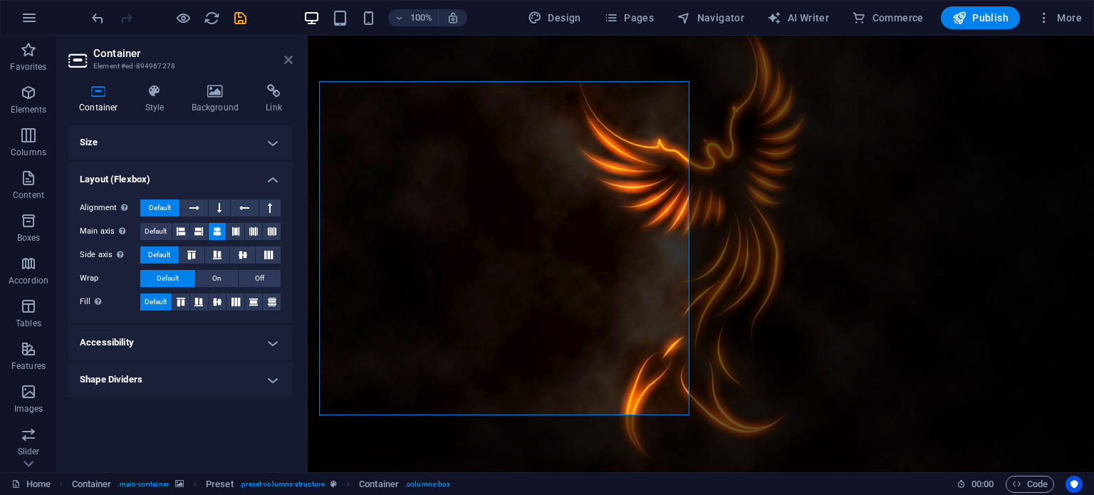
click at [285, 61] on icon at bounding box center [288, 59] width 9 height 11
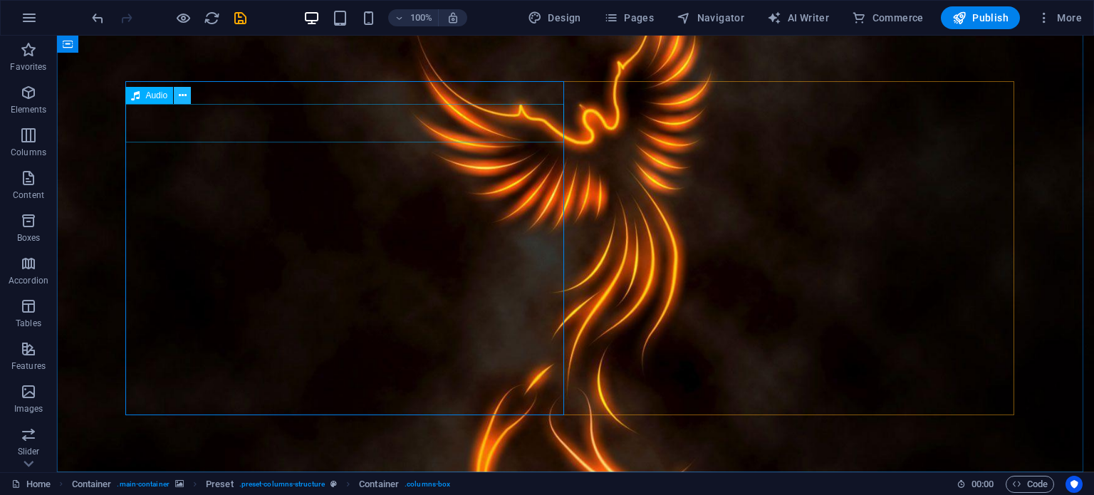
click at [182, 99] on icon at bounding box center [183, 95] width 8 height 15
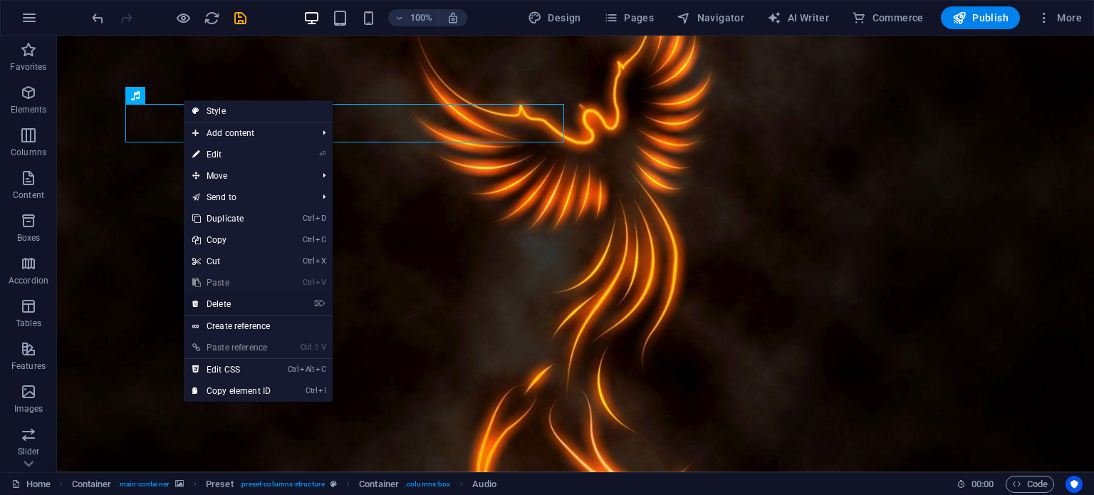
click at [230, 303] on link "⌦ Delete" at bounding box center [231, 303] width 95 height 21
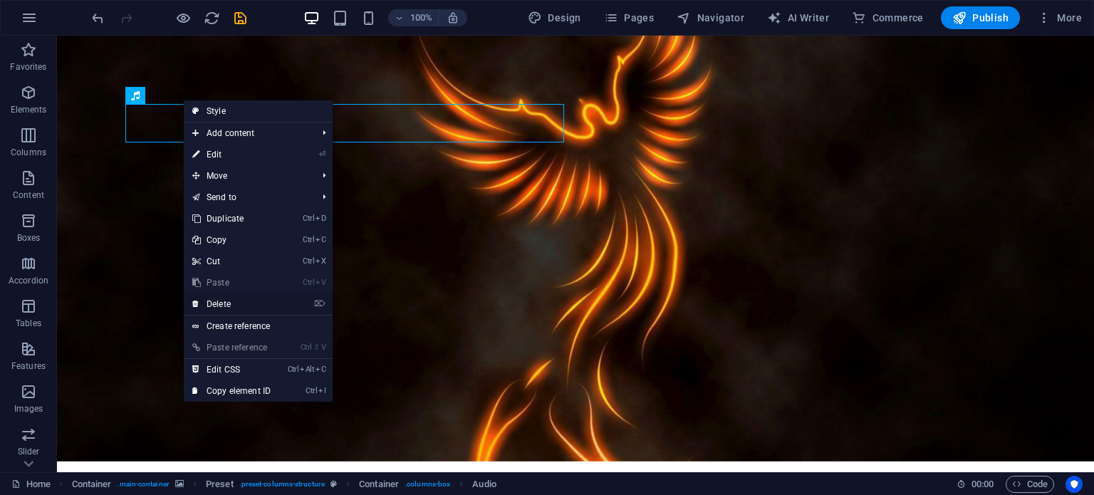
scroll to position [0, 0]
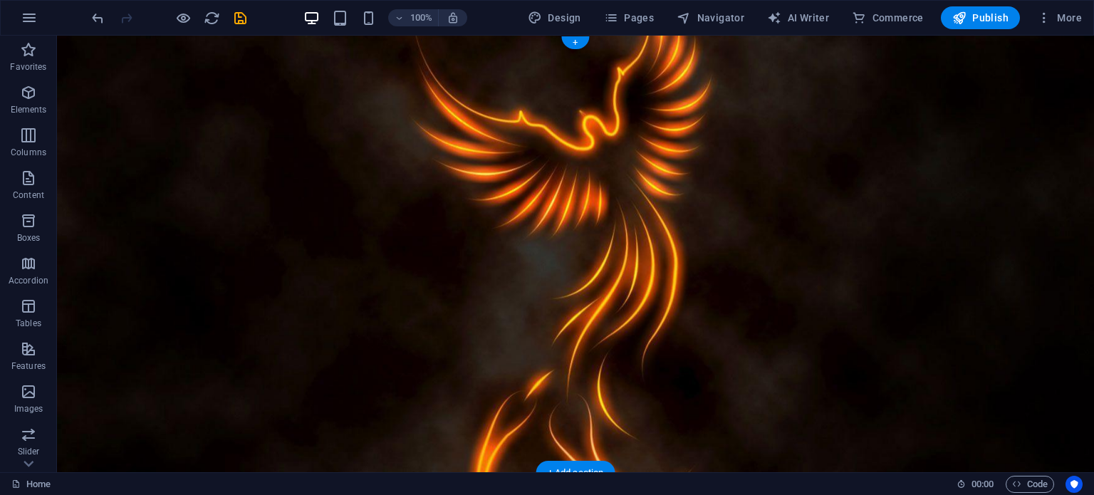
click at [759, 424] on figure at bounding box center [575, 254] width 1037 height 437
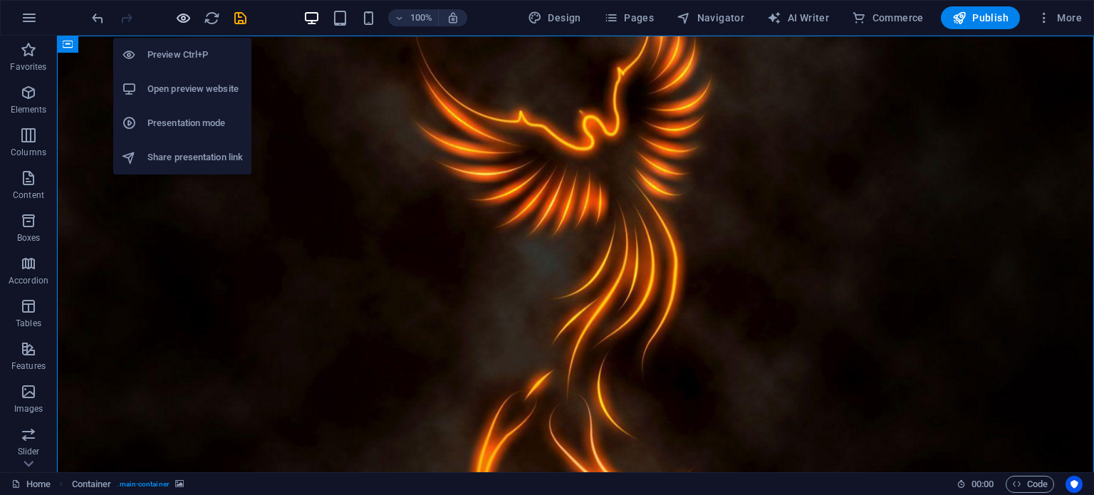
click at [176, 14] on icon "button" at bounding box center [183, 18] width 16 height 16
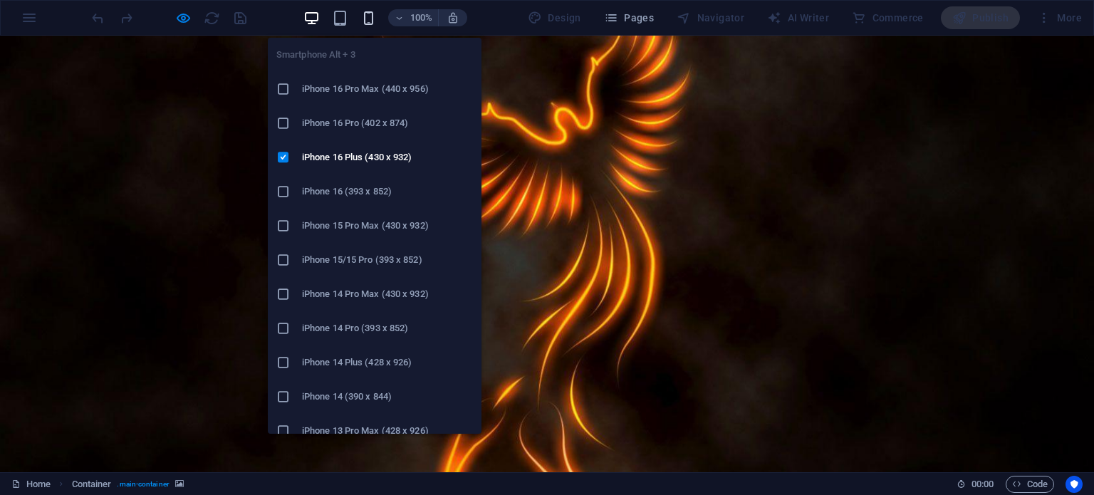
click at [365, 25] on icon "button" at bounding box center [368, 18] width 16 height 16
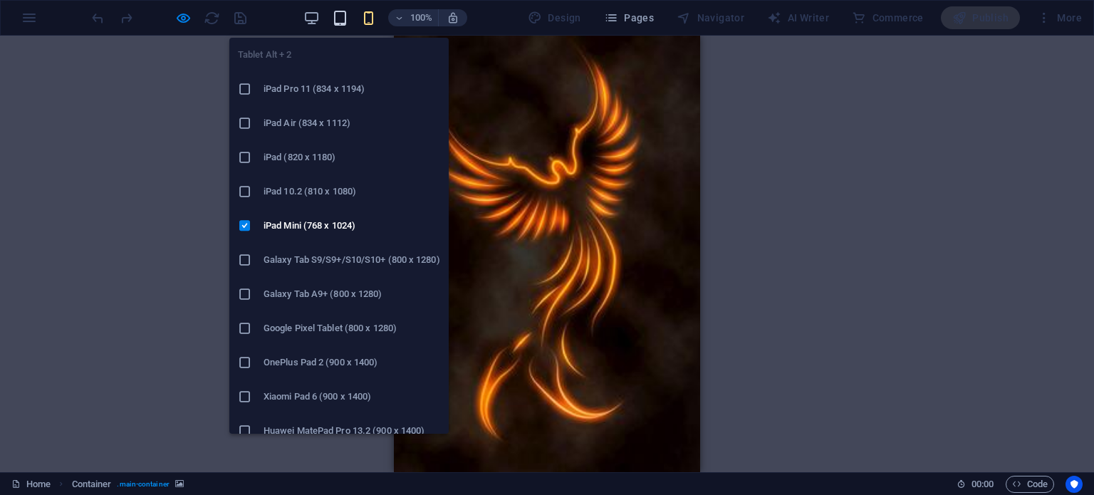
click at [342, 20] on icon "button" at bounding box center [340, 18] width 16 height 16
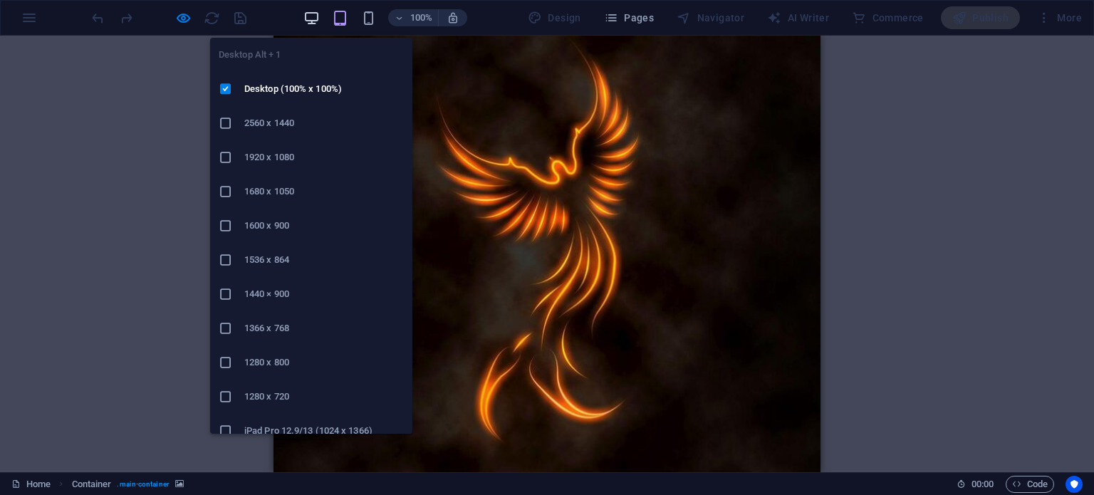
click at [310, 19] on icon "button" at bounding box center [311, 18] width 16 height 16
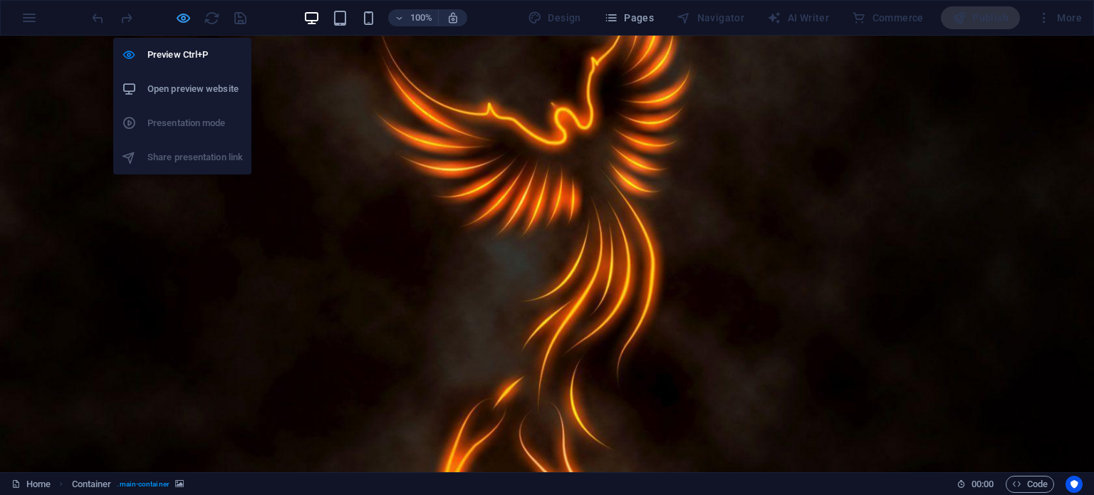
click at [180, 19] on icon "button" at bounding box center [183, 18] width 16 height 16
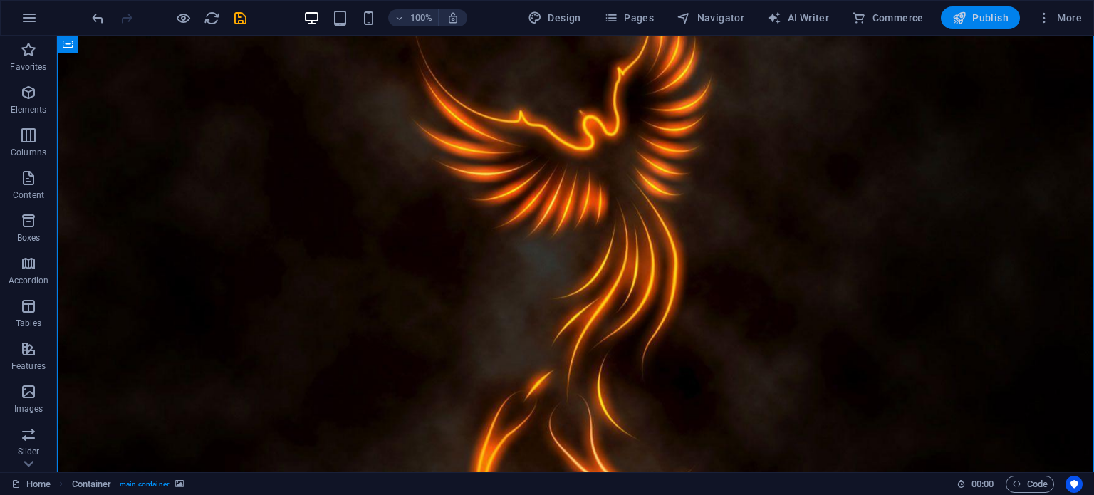
click at [965, 16] on icon "button" at bounding box center [959, 18] width 14 height 14
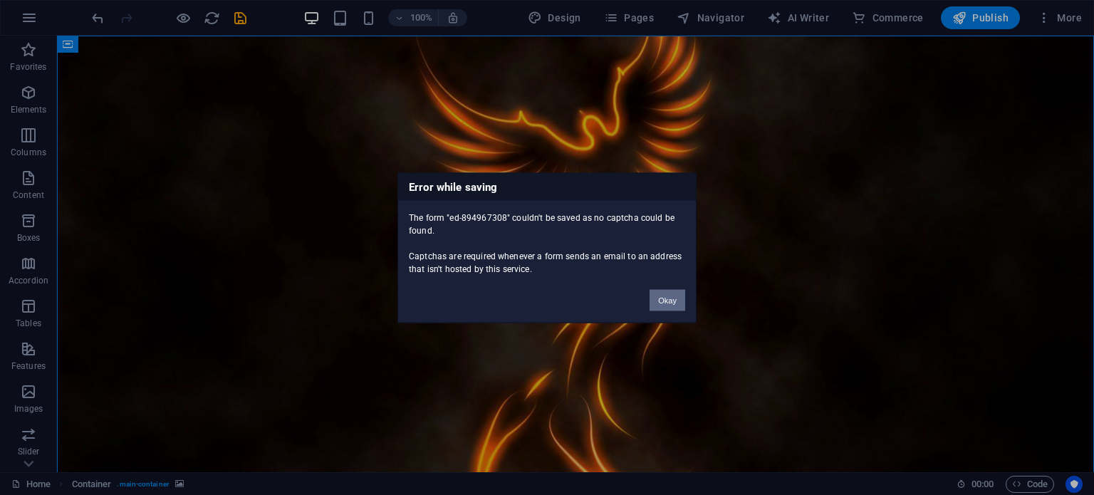
click at [661, 304] on button "Okay" at bounding box center [667, 299] width 36 height 21
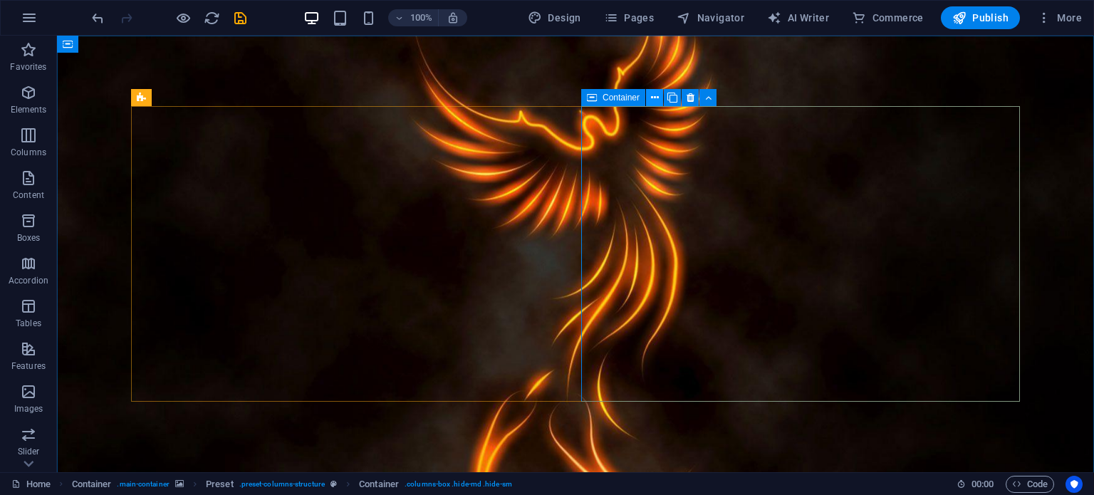
click at [656, 98] on icon at bounding box center [655, 97] width 8 height 15
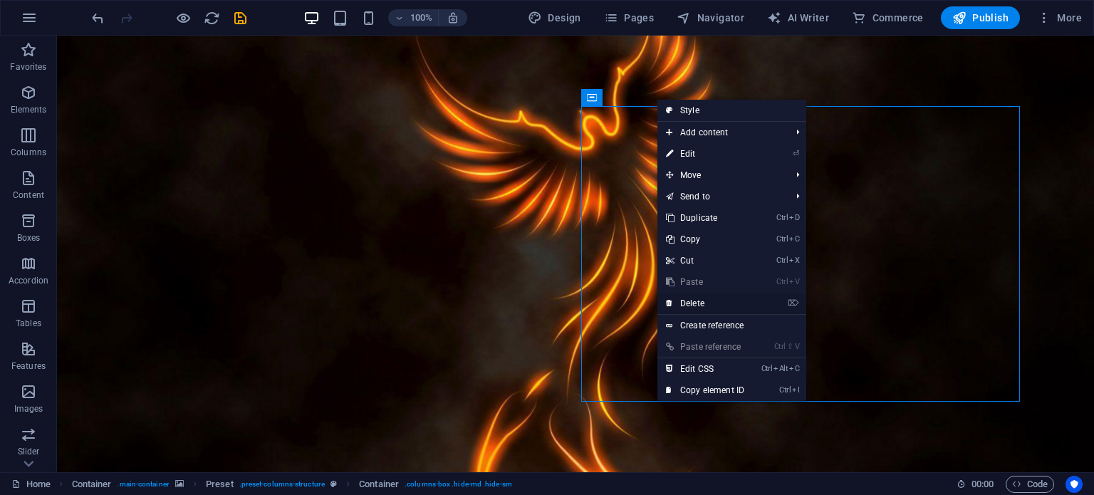
click at [716, 308] on link "⌦ Delete" at bounding box center [704, 303] width 95 height 21
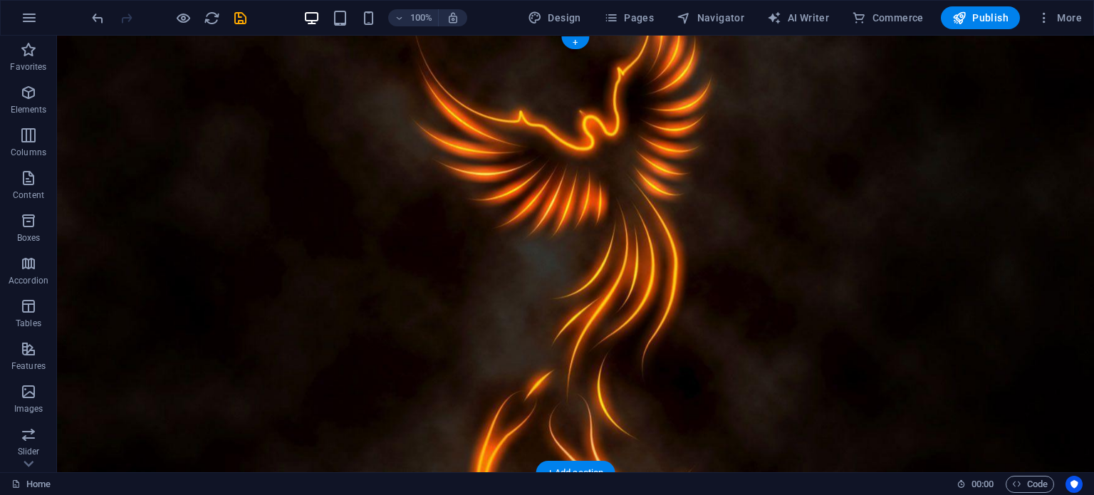
click at [849, 431] on figure at bounding box center [575, 254] width 1037 height 437
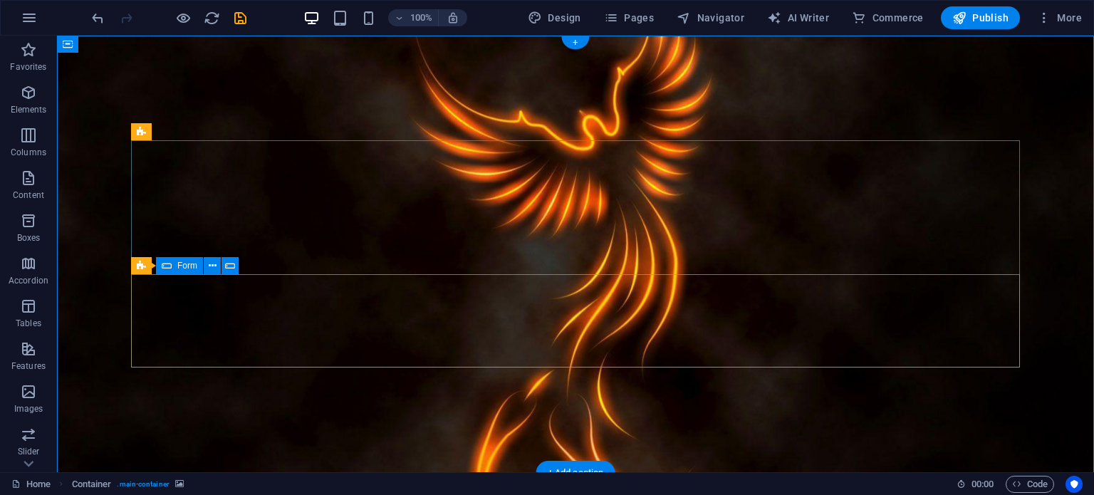
click div "Drop content here or Add elements Paste clipboard"
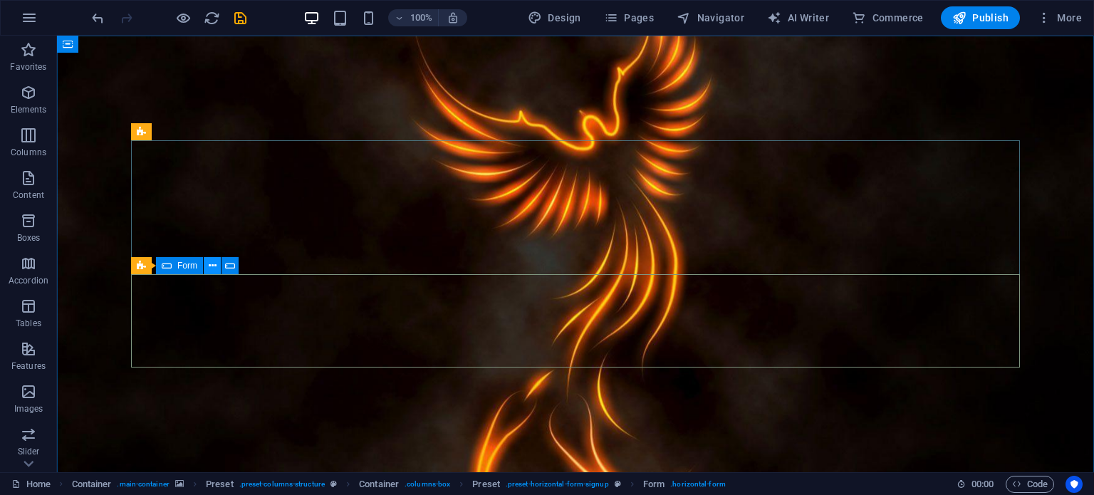
click at [211, 267] on icon at bounding box center [213, 265] width 8 height 15
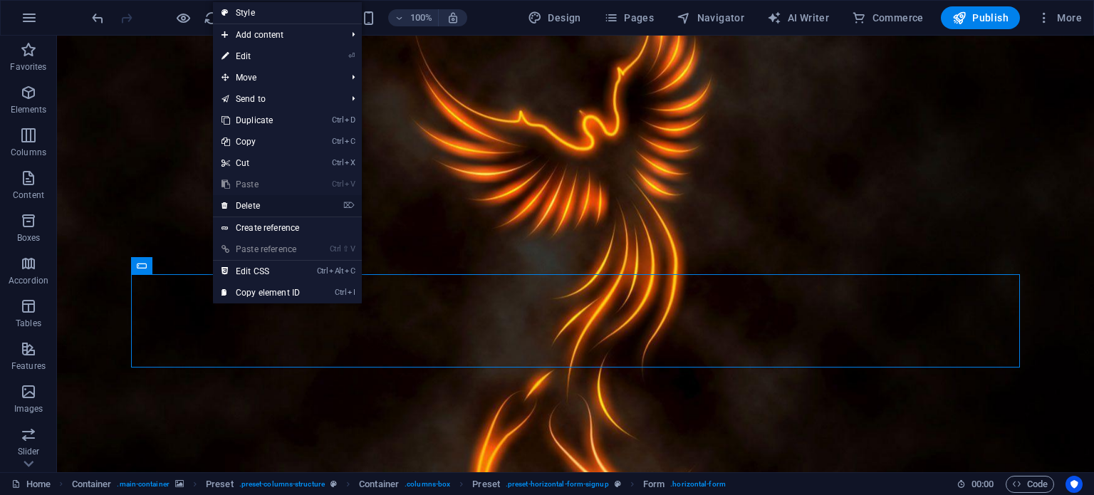
click at [249, 209] on link "⌦ Delete" at bounding box center [260, 205] width 95 height 21
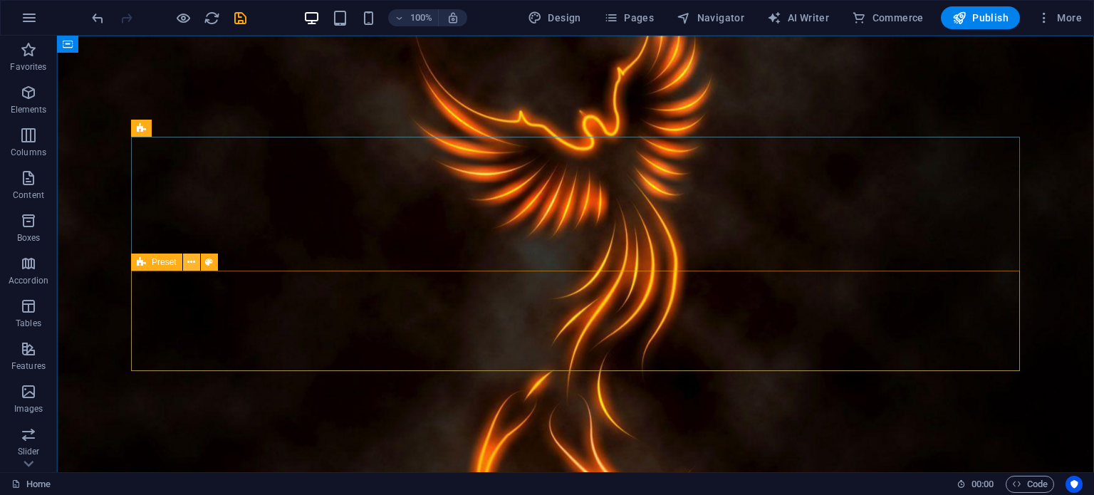
click at [195, 261] on button at bounding box center [191, 261] width 17 height 17
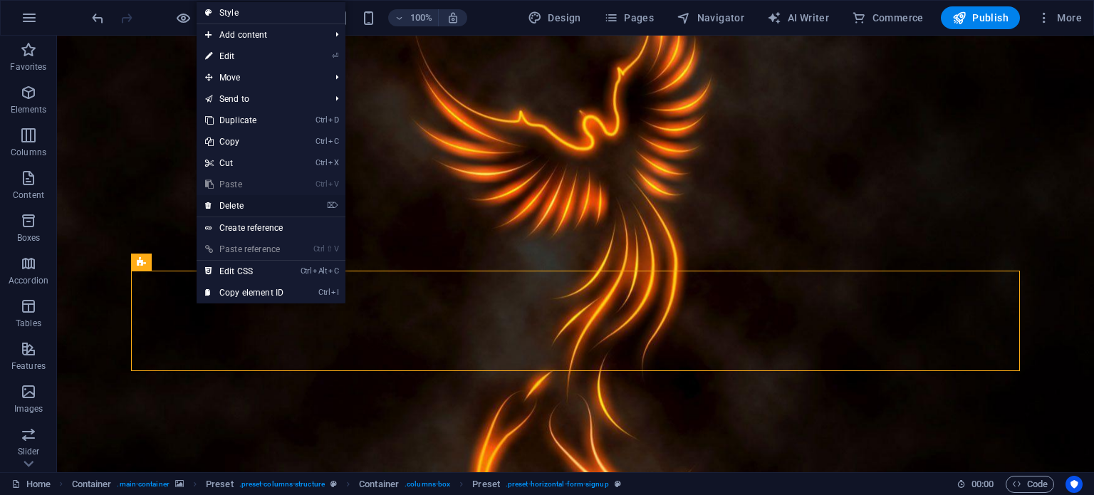
click at [232, 201] on link "⌦ Delete" at bounding box center [244, 205] width 95 height 21
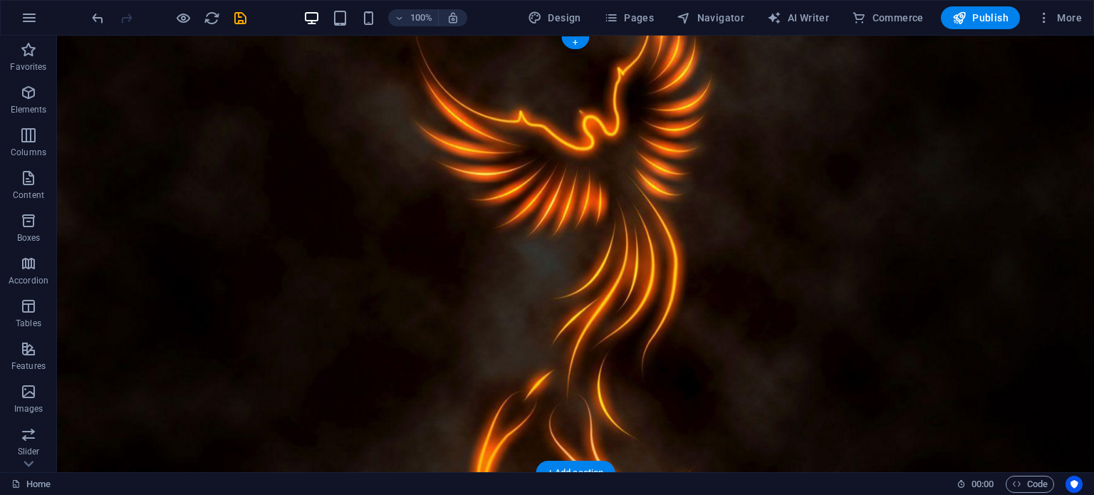
click at [248, 352] on figure at bounding box center [575, 254] width 1037 height 437
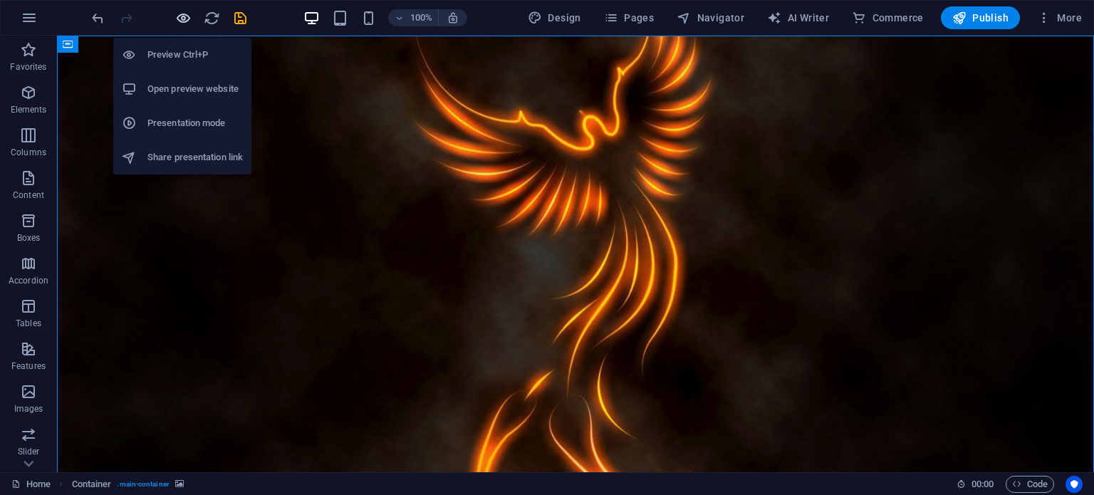
click at [185, 23] on icon "button" at bounding box center [183, 18] width 16 height 16
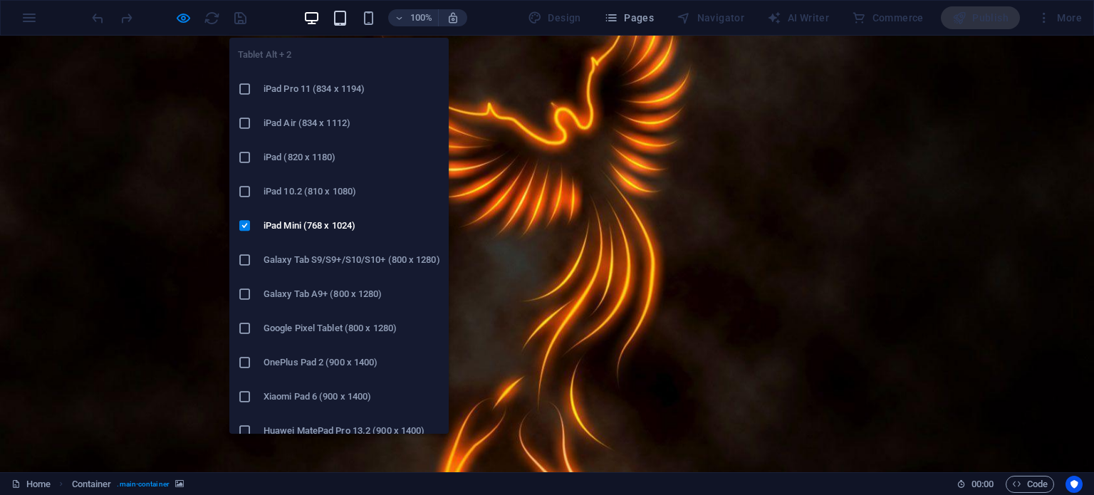
click at [340, 20] on icon "button" at bounding box center [340, 18] width 16 height 16
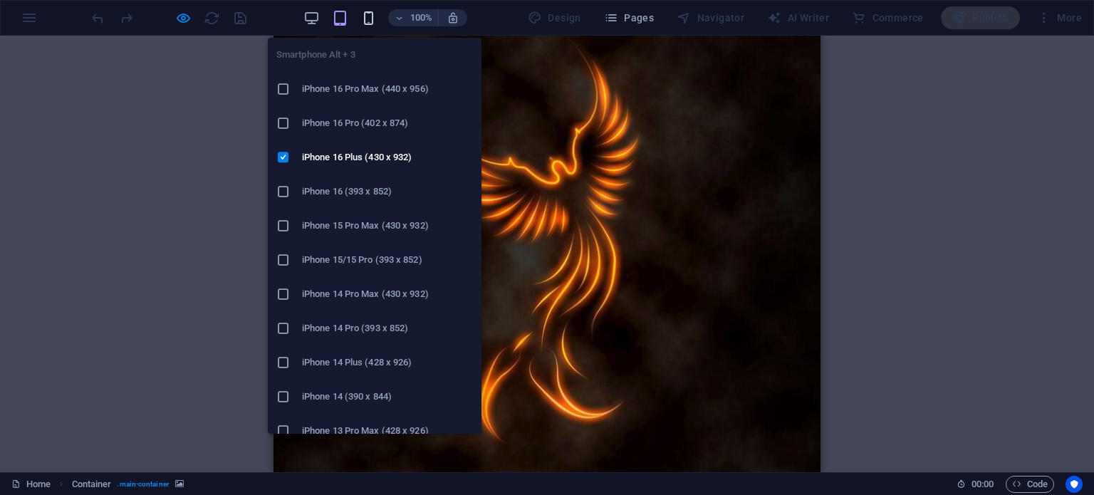
click at [371, 16] on icon "button" at bounding box center [368, 18] width 16 height 16
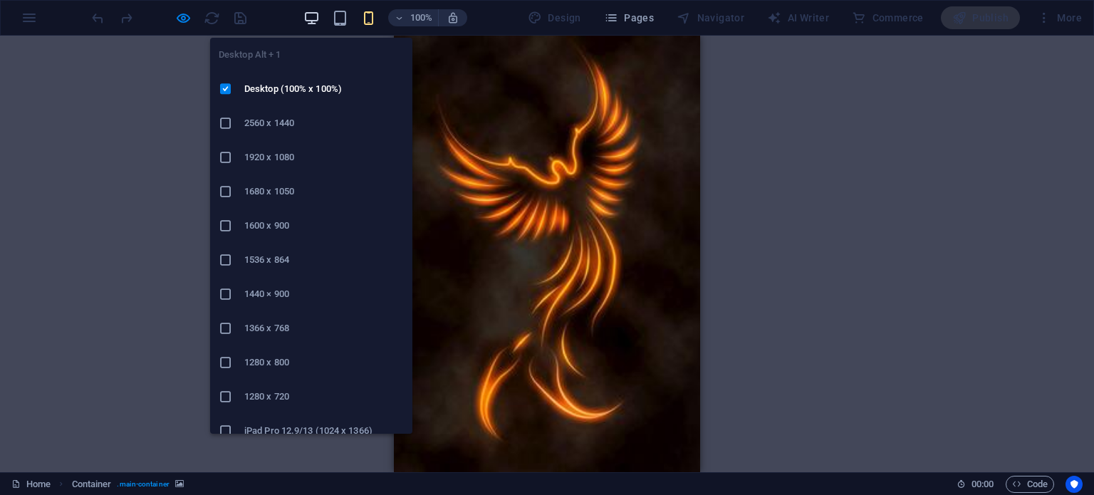
click at [310, 14] on icon "button" at bounding box center [311, 18] width 16 height 16
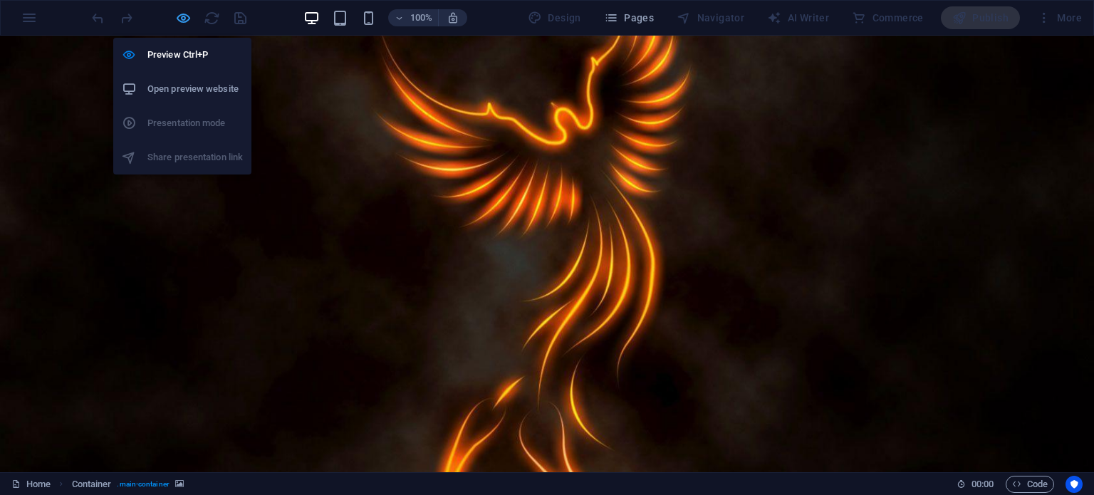
click at [180, 19] on icon "button" at bounding box center [183, 18] width 16 height 16
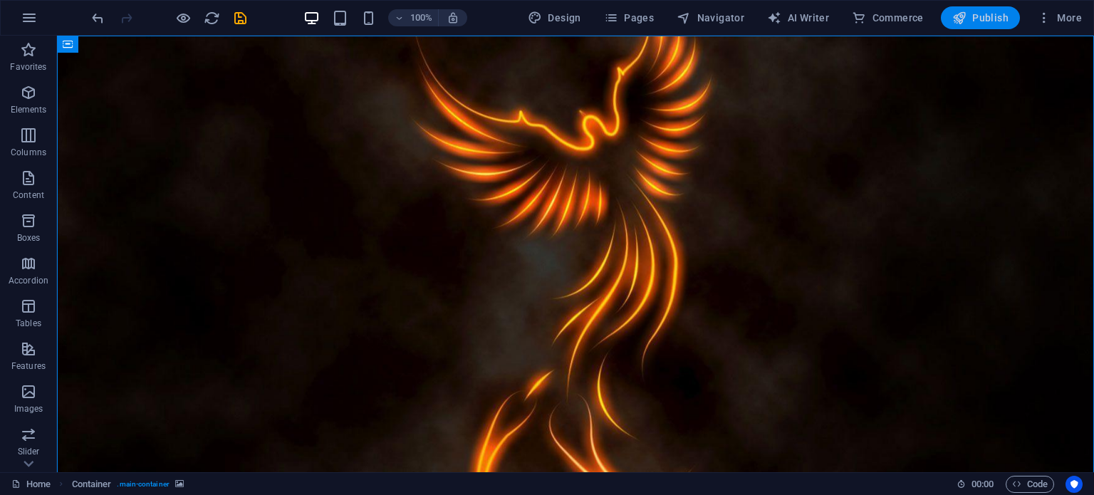
click at [964, 19] on icon "button" at bounding box center [959, 18] width 14 height 14
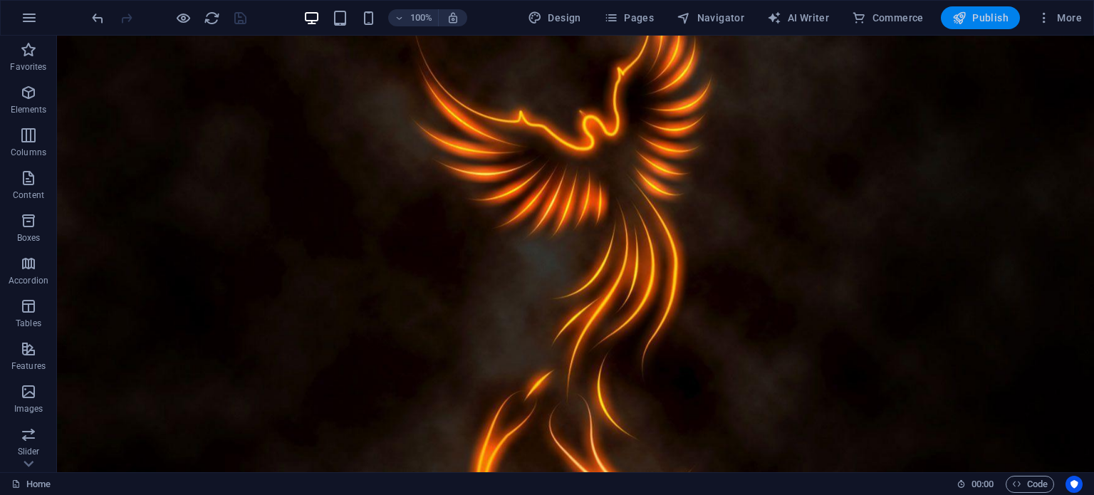
click at [974, 20] on span "Publish" at bounding box center [980, 18] width 56 height 14
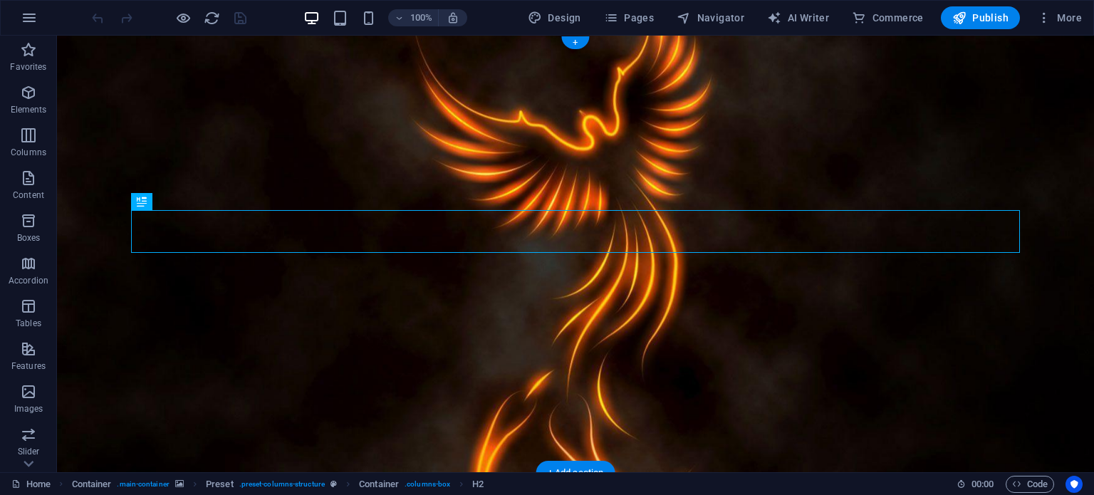
click at [602, 130] on figure at bounding box center [575, 254] width 1037 height 437
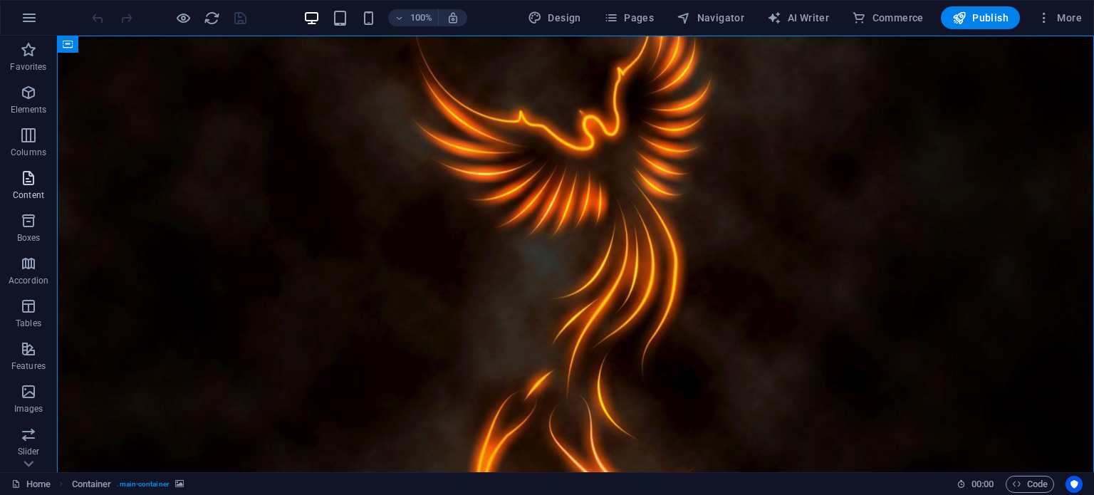
click at [24, 190] on p "Content" at bounding box center [28, 194] width 31 height 11
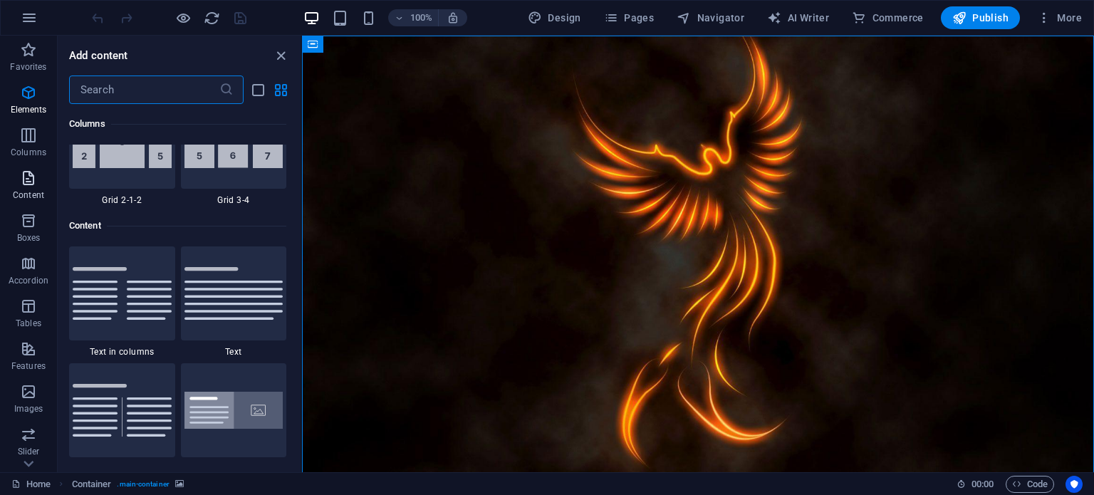
scroll to position [2491, 0]
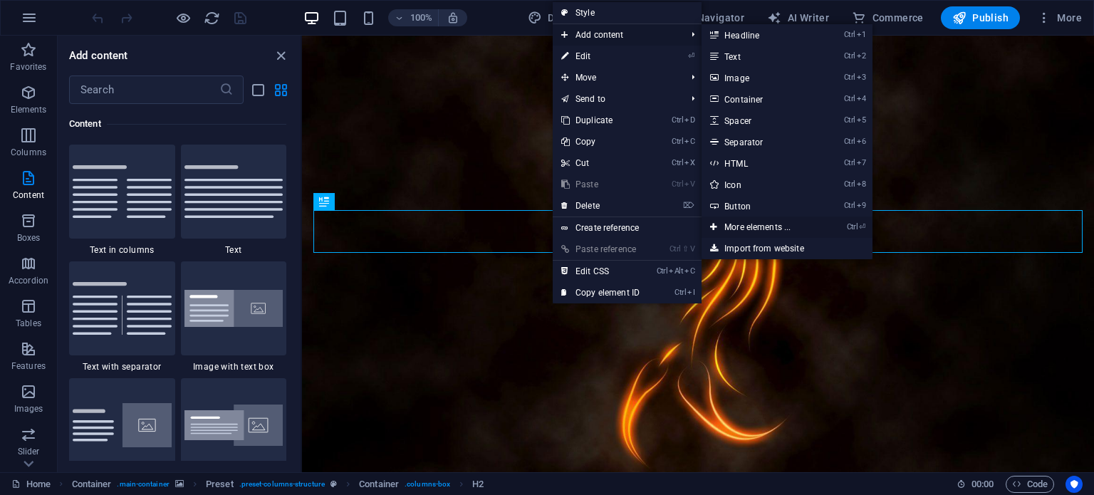
click at [761, 224] on link "Ctrl ⏎ More elements ..." at bounding box center [759, 226] width 117 height 21
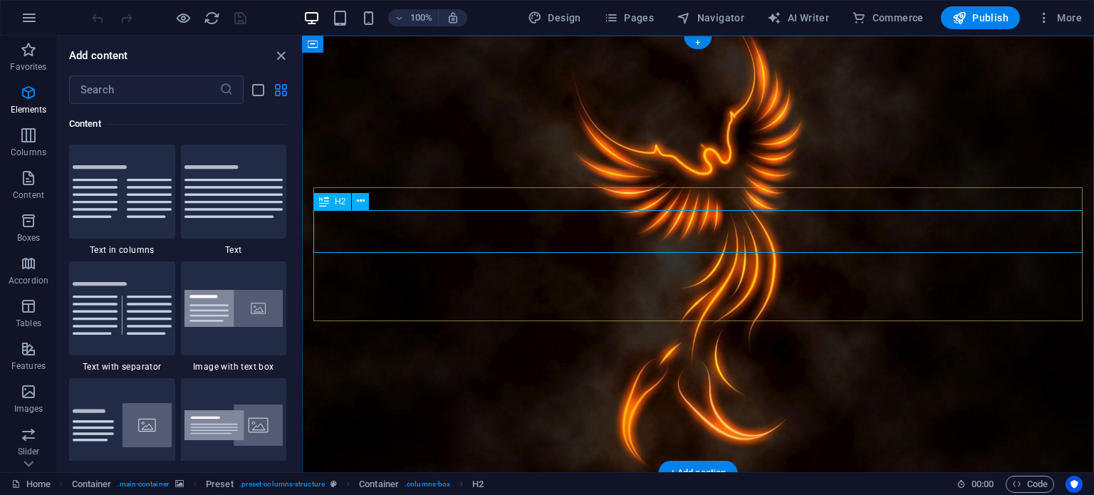
drag, startPoint x: 1063, startPoint y: 260, endPoint x: 761, endPoint y: 224, distance: 304.0
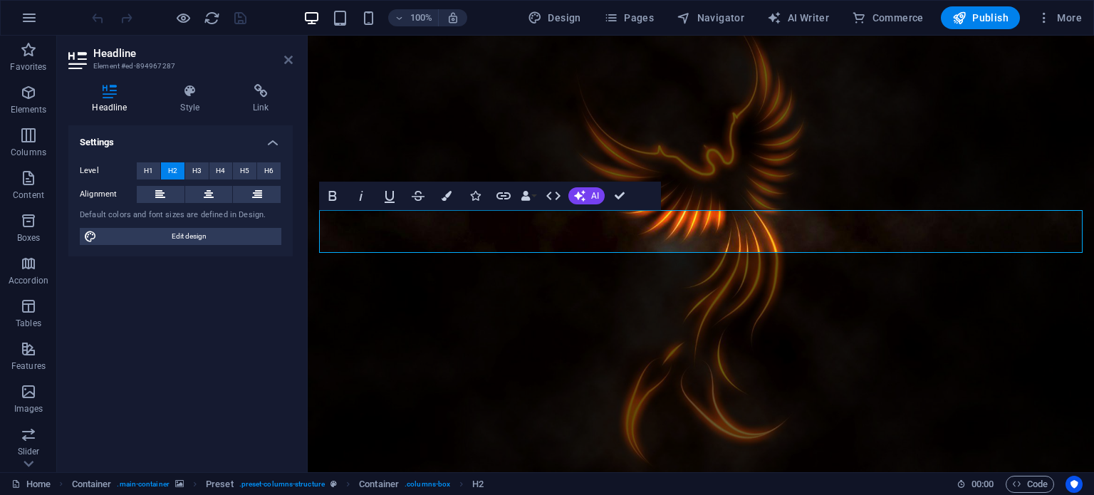
click at [292, 58] on icon at bounding box center [288, 59] width 9 height 11
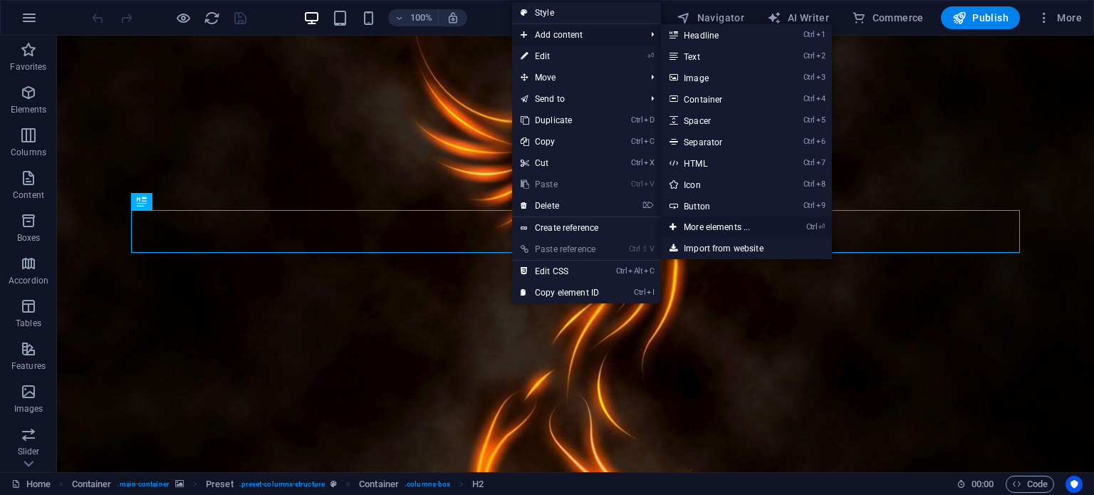
click at [733, 227] on link "Ctrl ⏎ More elements ..." at bounding box center [719, 226] width 117 height 21
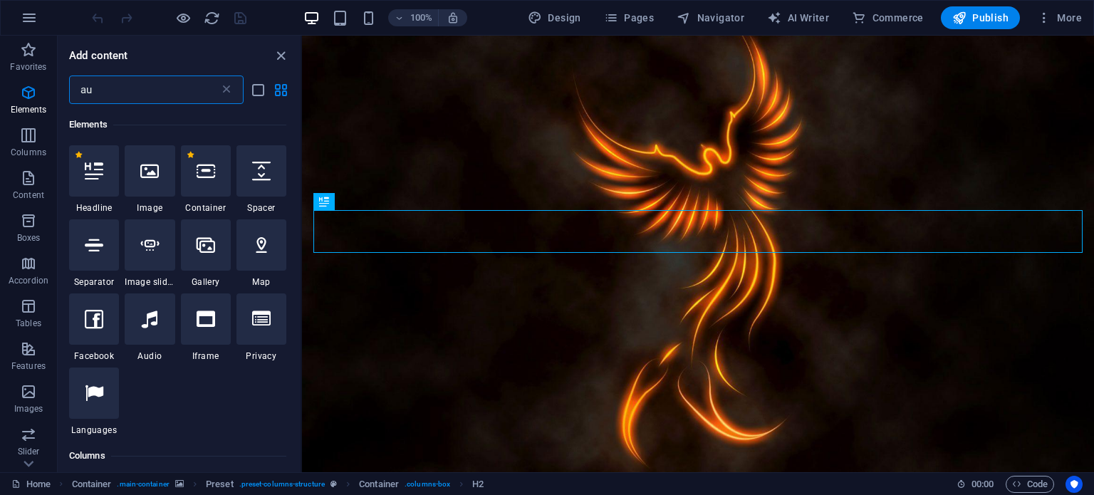
scroll to position [0, 0]
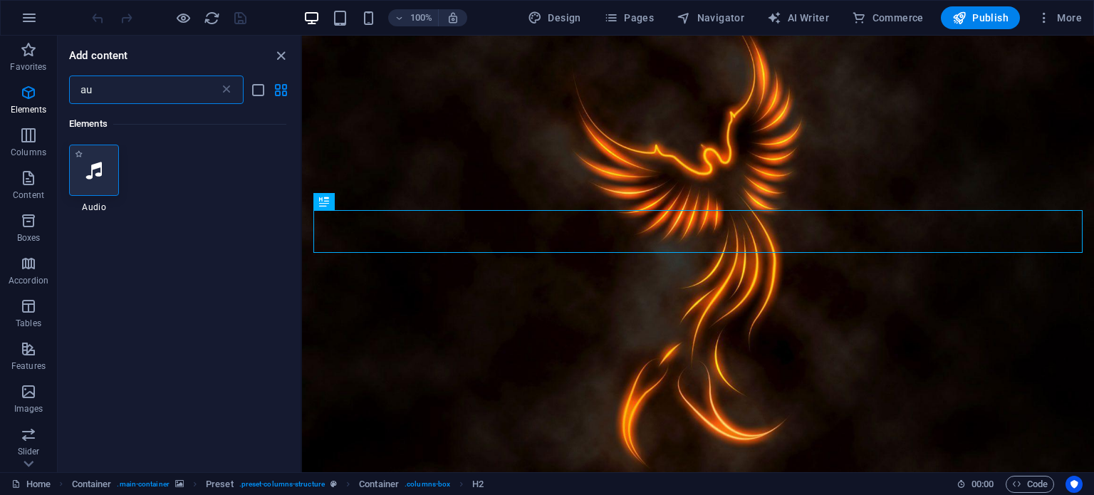
type input "au"
click at [100, 168] on icon at bounding box center [94, 170] width 16 height 19
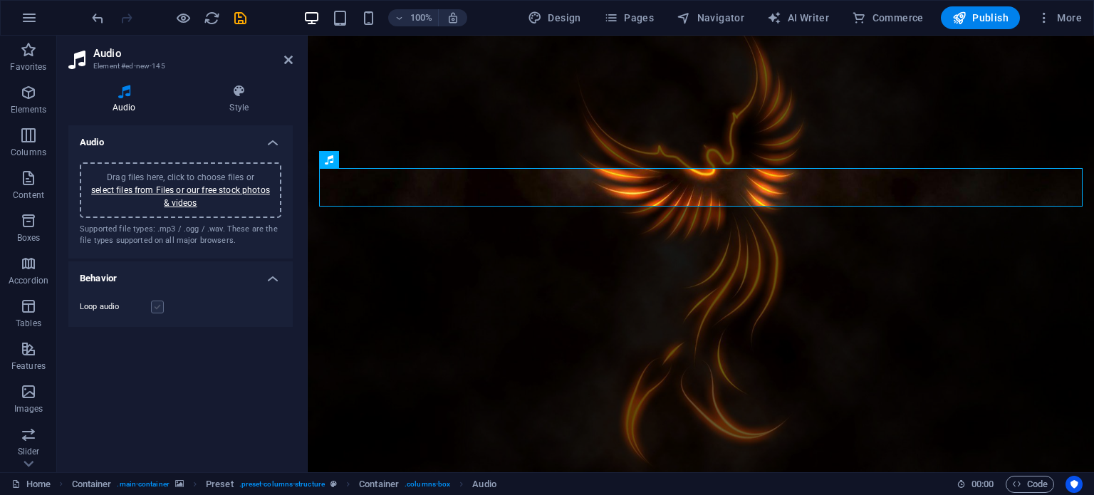
click at [162, 307] on label at bounding box center [157, 306] width 13 height 13
click at [0, 0] on input "Loop audio" at bounding box center [0, 0] width 0 height 0
click at [159, 185] on link "select files from Files or our free stock photos & videos" at bounding box center [180, 196] width 179 height 23
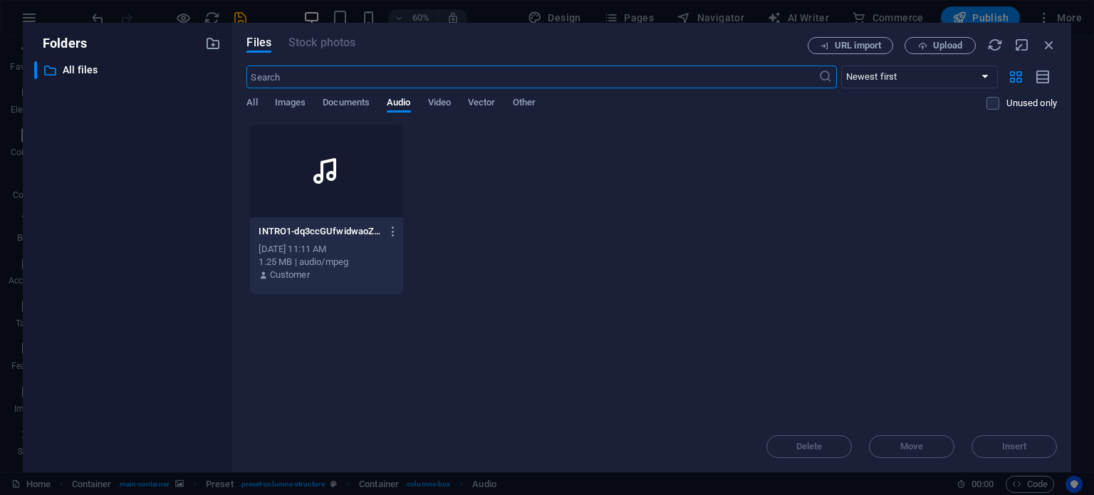
click at [337, 182] on icon at bounding box center [326, 171] width 34 height 34
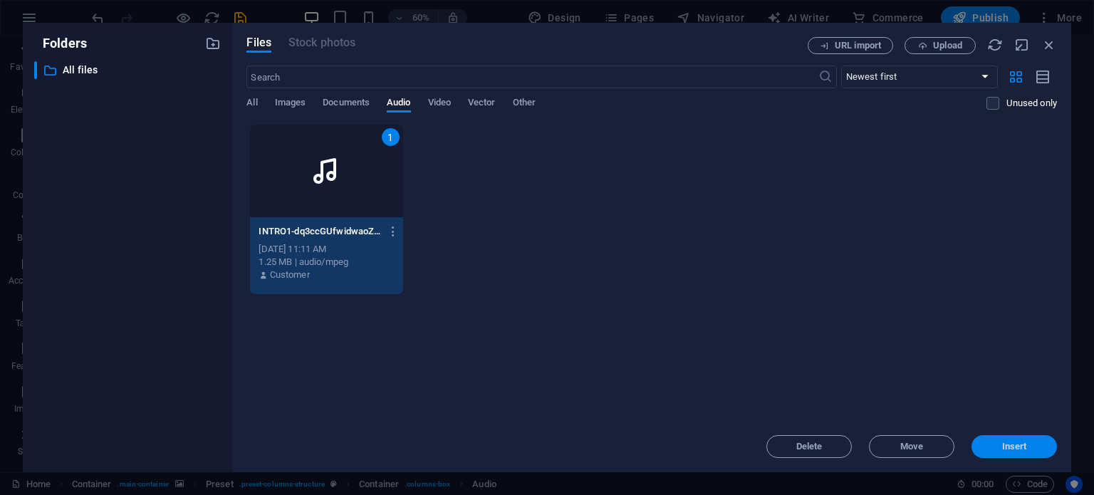
drag, startPoint x: 990, startPoint y: 444, endPoint x: 1007, endPoint y: 447, distance: 17.5
click at [1007, 447] on span "Insert" at bounding box center [1014, 446] width 25 height 9
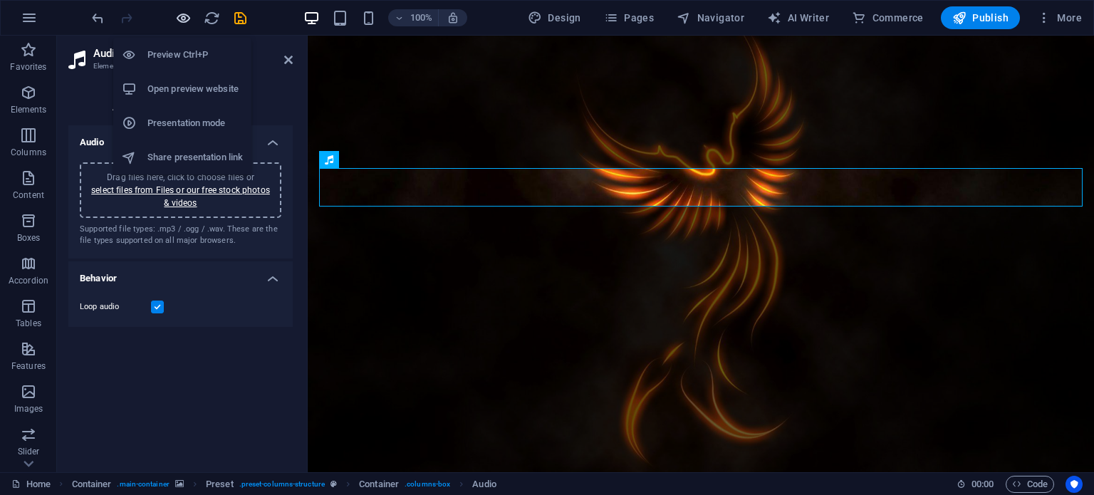
click at [182, 19] on icon "button" at bounding box center [183, 18] width 16 height 16
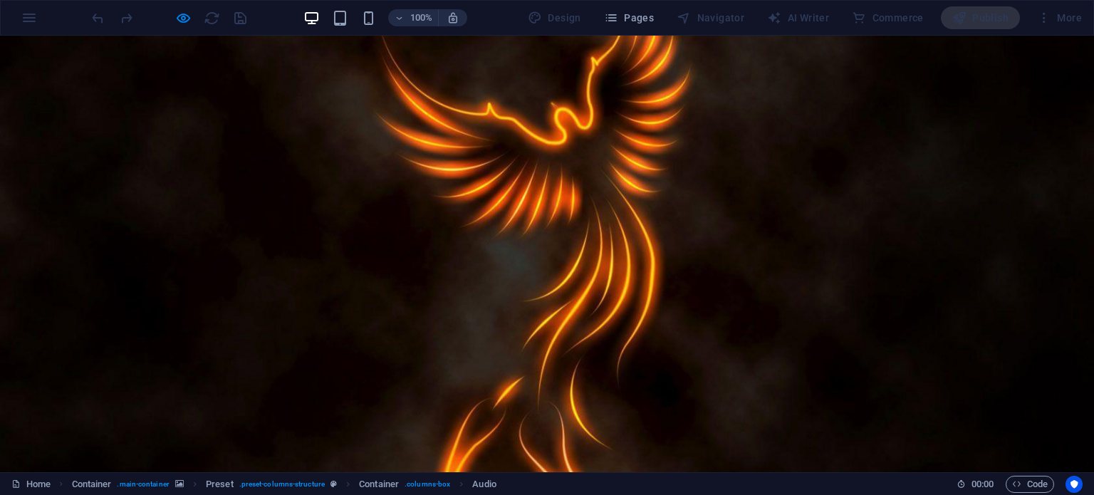
click at [1029, 126] on div at bounding box center [547, 254] width 1094 height 437
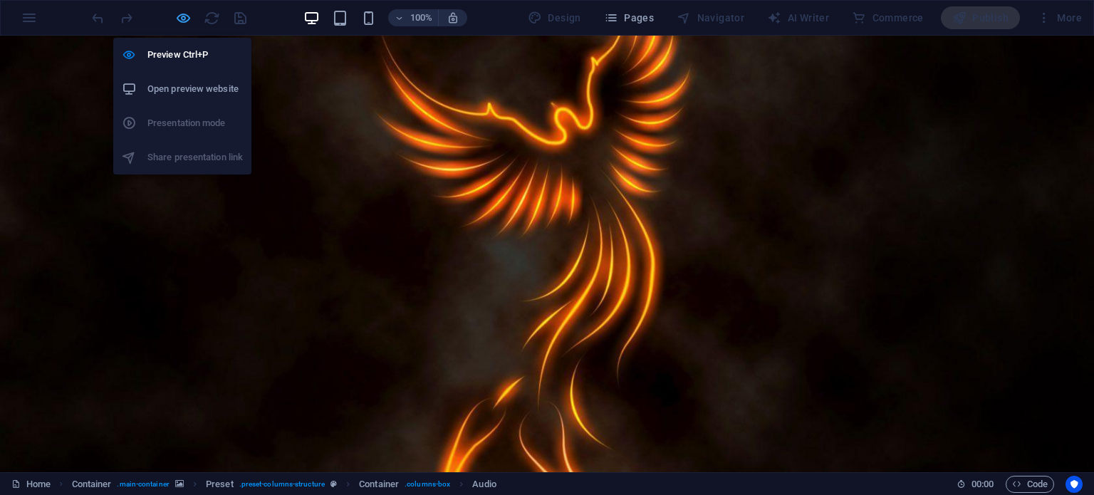
click at [179, 19] on icon "button" at bounding box center [183, 18] width 16 height 16
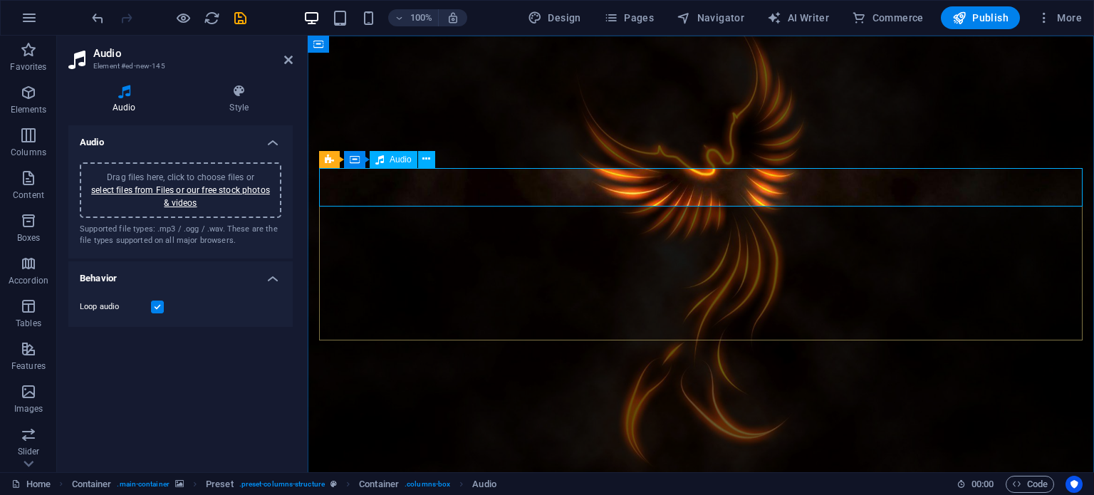
click at [429, 159] on icon at bounding box center [426, 159] width 8 height 15
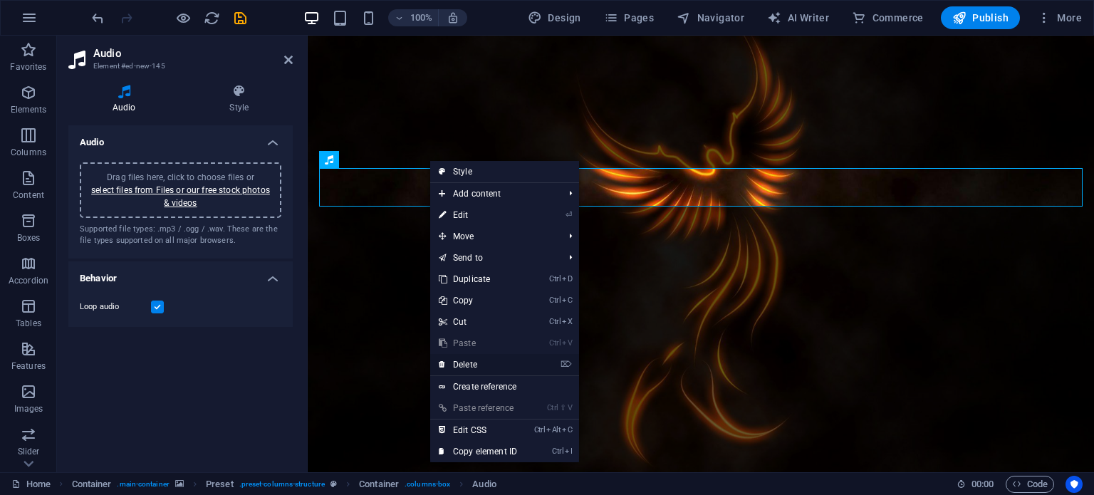
click at [476, 356] on link "⌦ Delete" at bounding box center [477, 364] width 95 height 21
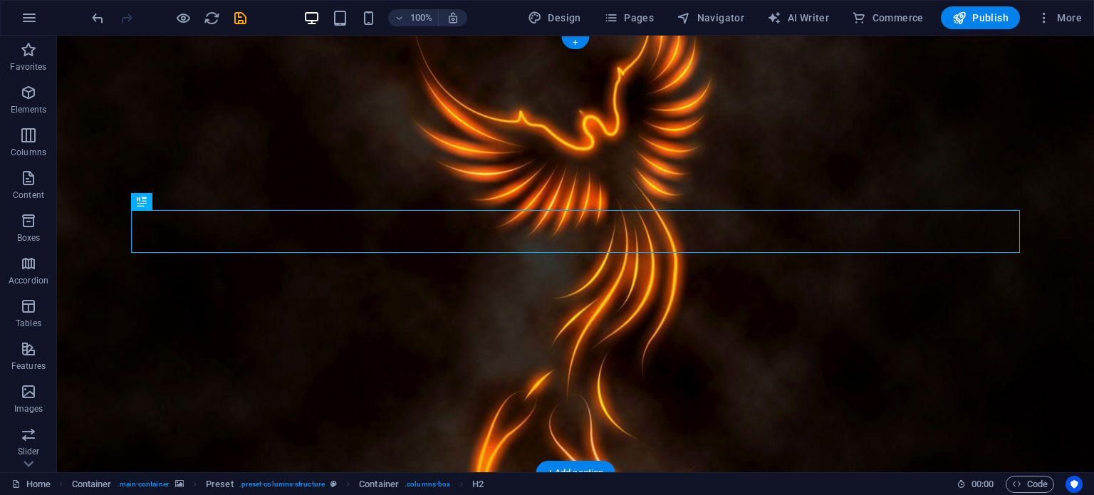
click at [147, 115] on figure at bounding box center [575, 254] width 1037 height 437
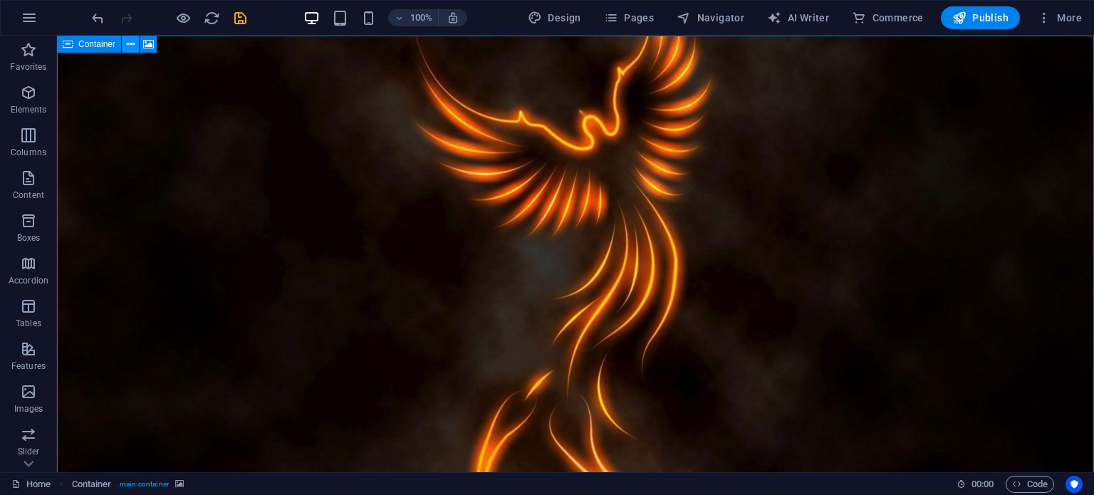
click at [127, 48] on icon at bounding box center [131, 44] width 8 height 15
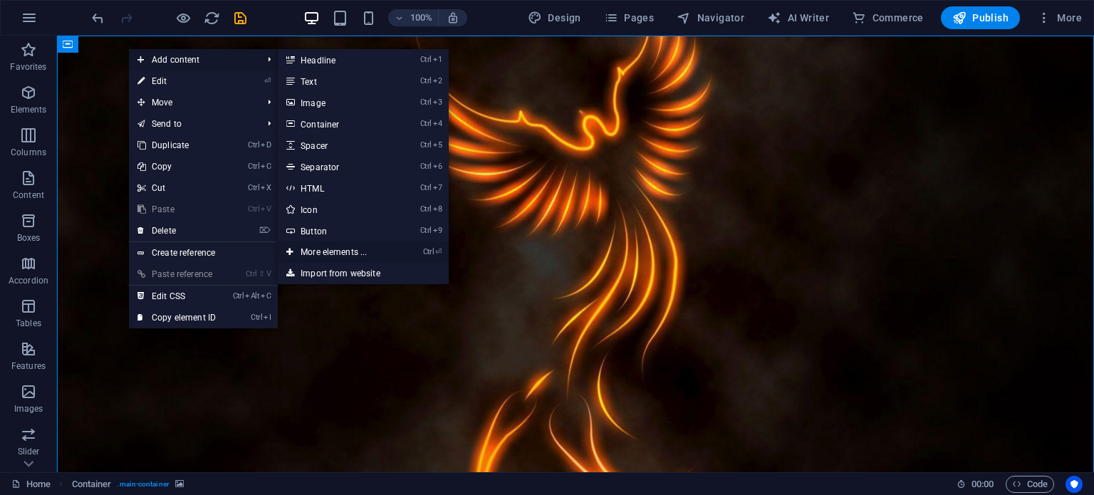
click at [365, 246] on link "Ctrl ⏎ More elements ..." at bounding box center [336, 251] width 117 height 21
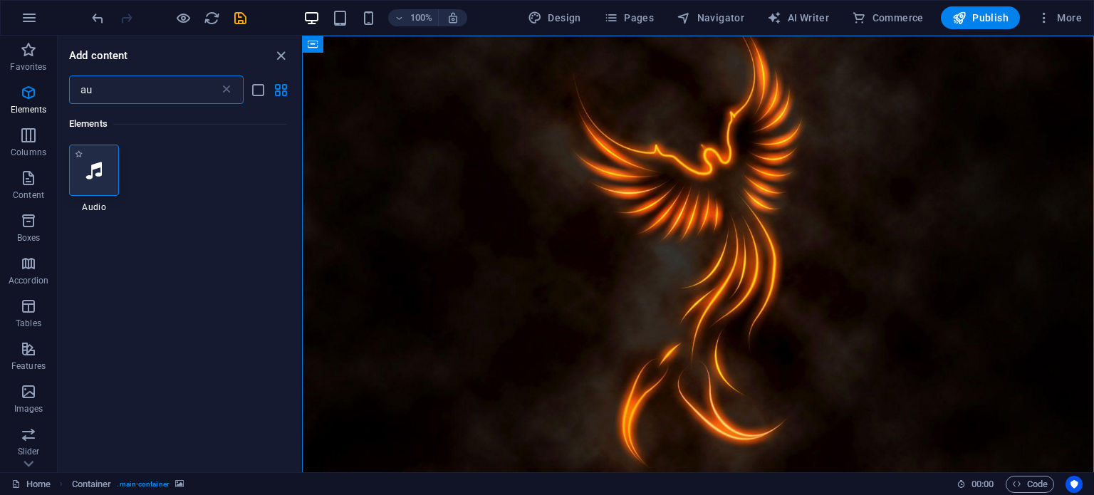
click at [108, 177] on div at bounding box center [94, 170] width 50 height 51
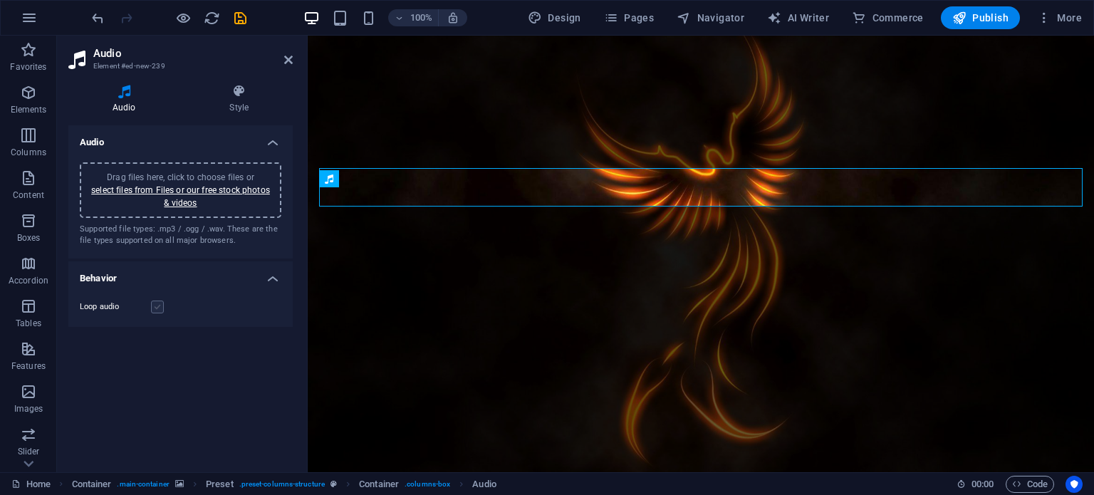
click at [157, 311] on label at bounding box center [157, 306] width 13 height 13
click at [0, 0] on input "Loop audio" at bounding box center [0, 0] width 0 height 0
click at [235, 102] on h4 "Style" at bounding box center [240, 99] width 108 height 30
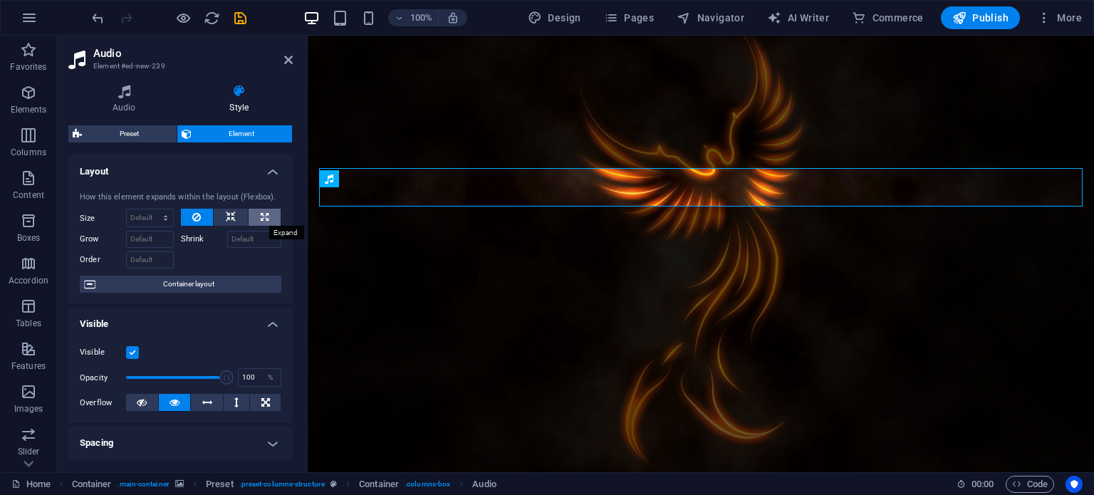
click at [256, 214] on button at bounding box center [264, 217] width 32 height 17
type input "100"
select select "%"
click at [236, 212] on button at bounding box center [231, 217] width 34 height 17
select select "DISABLED_OPTION_VALUE"
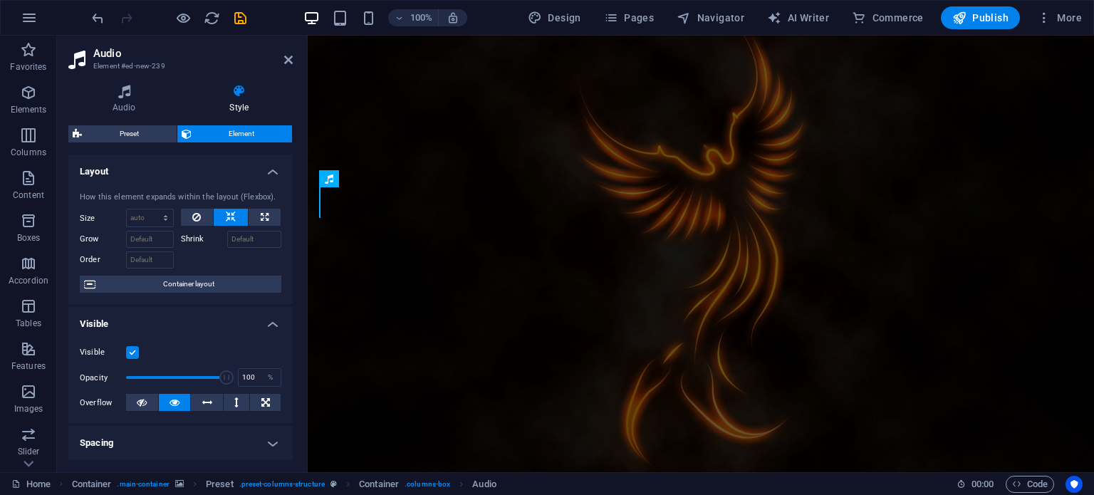
click at [447, 380] on figure at bounding box center [701, 254] width 786 height 437
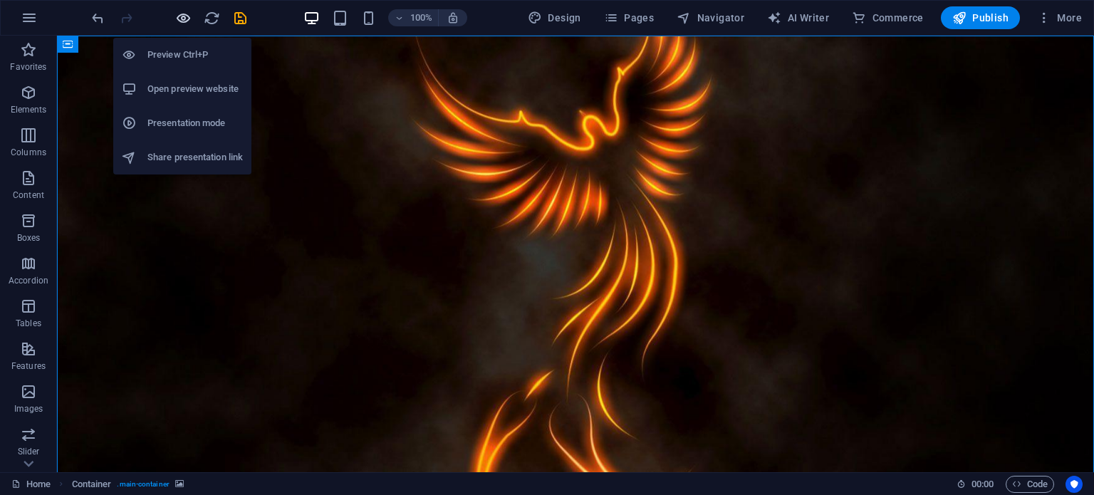
click at [181, 16] on icon "button" at bounding box center [183, 18] width 16 height 16
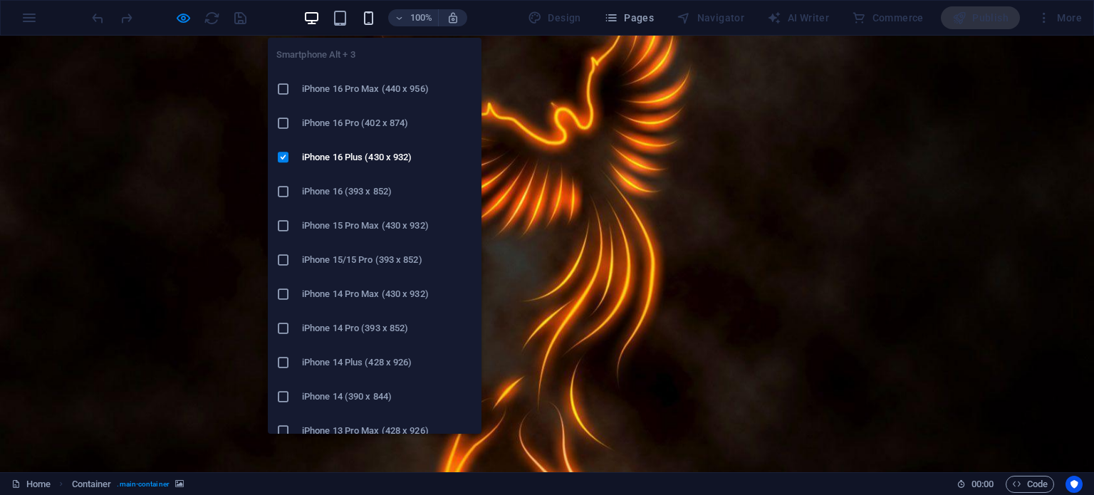
click at [372, 18] on icon "button" at bounding box center [368, 18] width 16 height 16
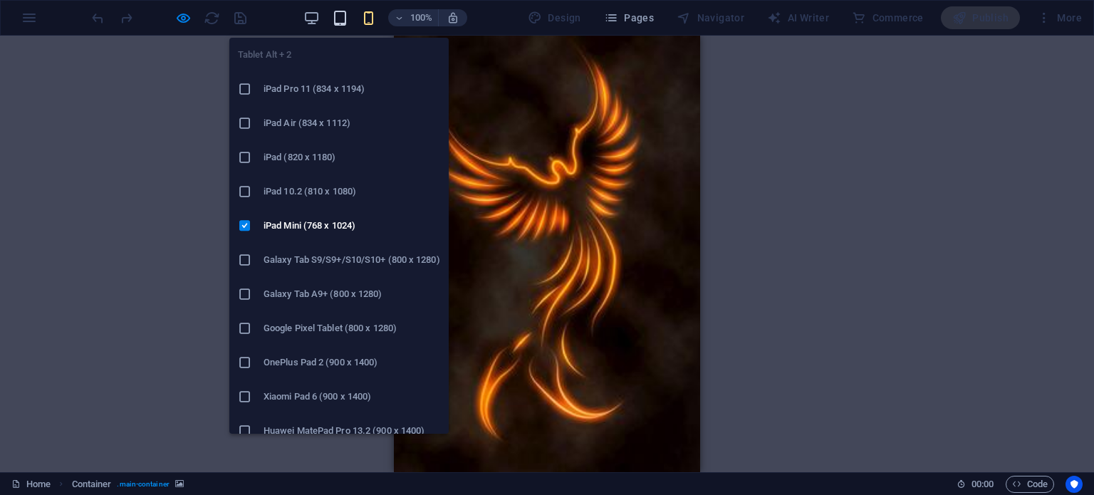
click at [342, 14] on icon "button" at bounding box center [340, 18] width 16 height 16
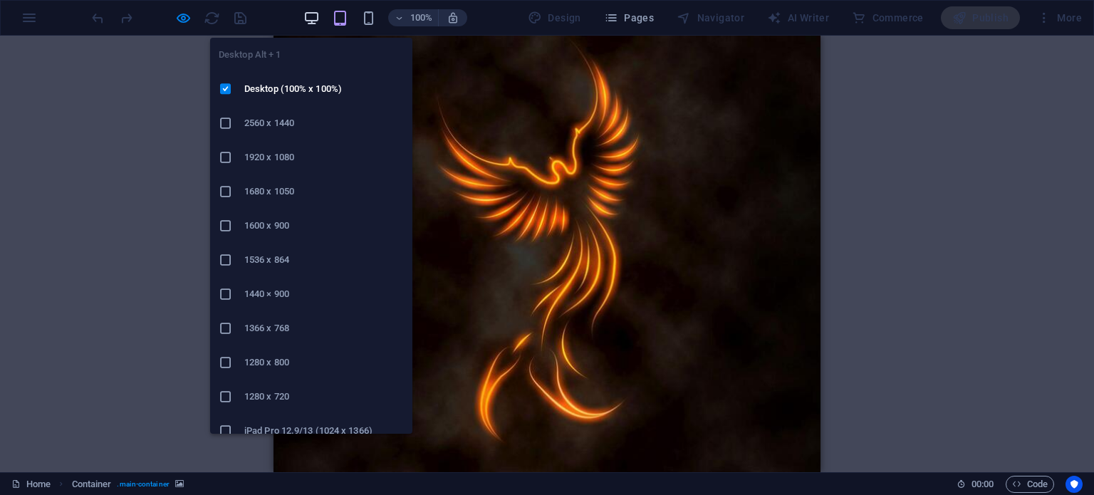
click at [313, 14] on icon "button" at bounding box center [311, 18] width 16 height 16
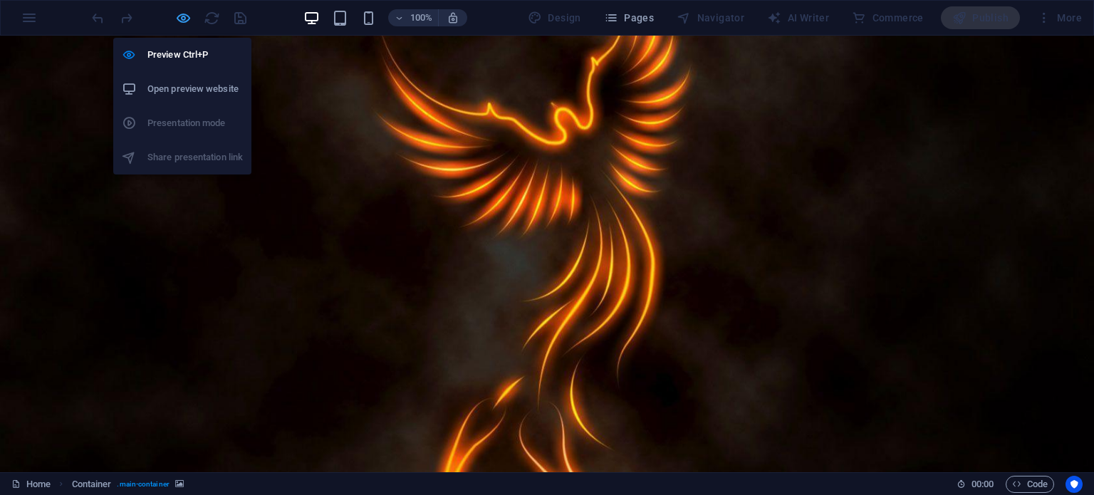
click at [177, 14] on icon "button" at bounding box center [183, 18] width 16 height 16
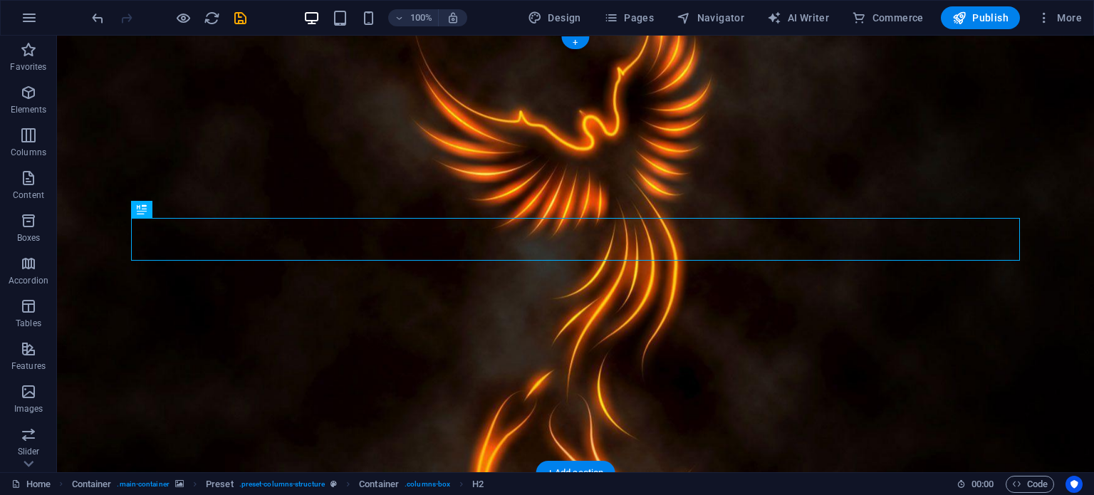
click at [248, 91] on figure at bounding box center [575, 254] width 1037 height 437
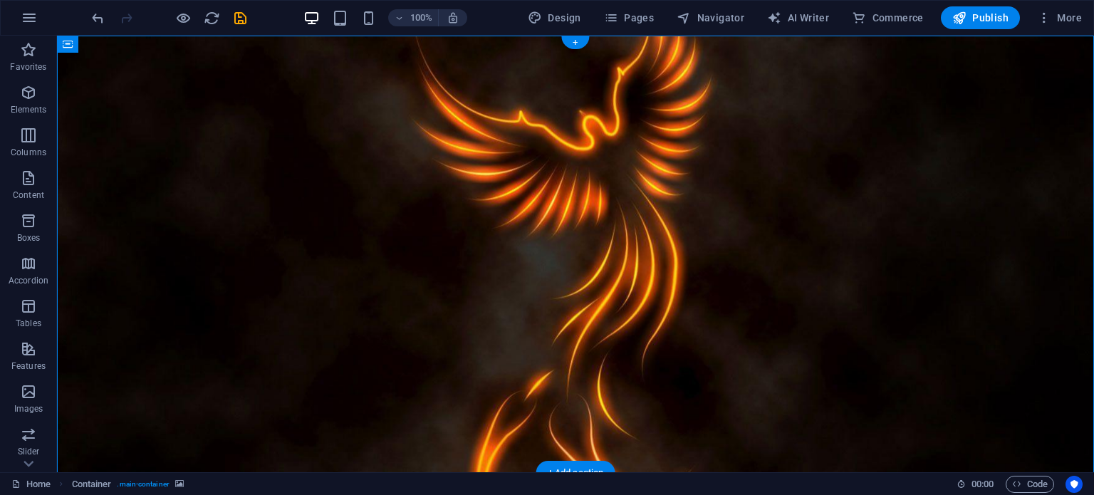
click at [205, 121] on figure at bounding box center [575, 254] width 1037 height 437
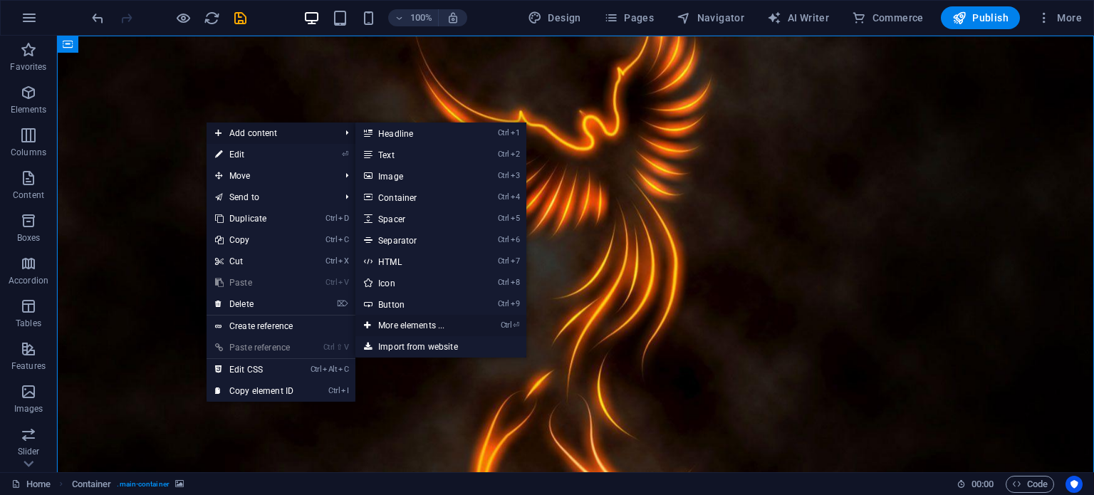
click at [434, 324] on link "Ctrl ⏎ More elements ..." at bounding box center [413, 325] width 117 height 21
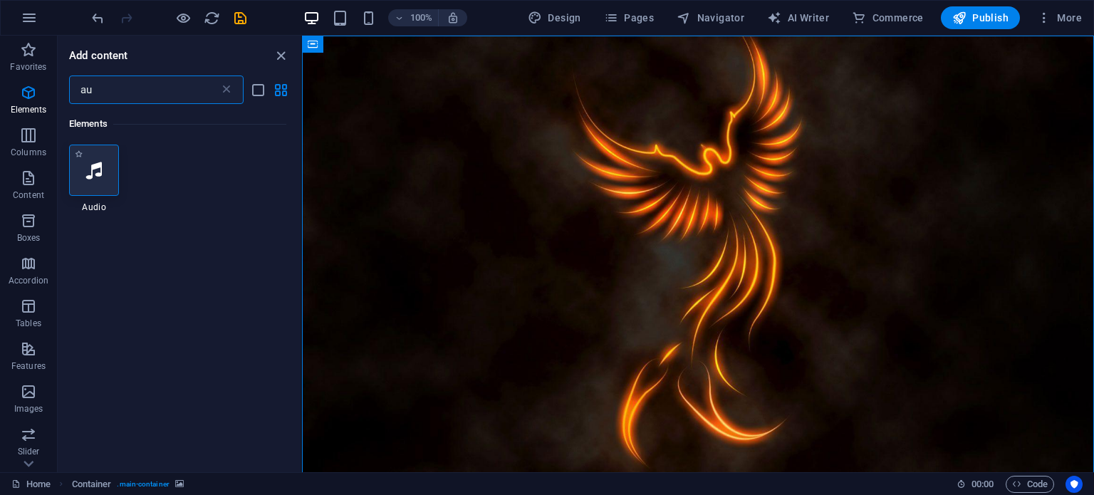
click at [93, 183] on div at bounding box center [94, 170] width 50 height 51
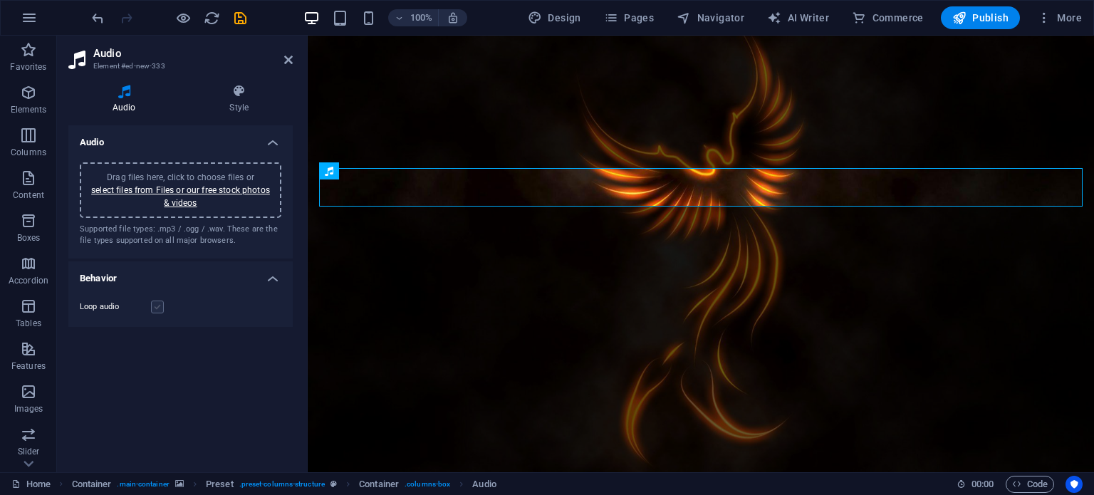
click at [159, 304] on label at bounding box center [157, 306] width 13 height 13
click at [0, 0] on input "Loop audio" at bounding box center [0, 0] width 0 height 0
click at [222, 188] on link "select files from Files or our free stock photos & videos" at bounding box center [180, 196] width 179 height 23
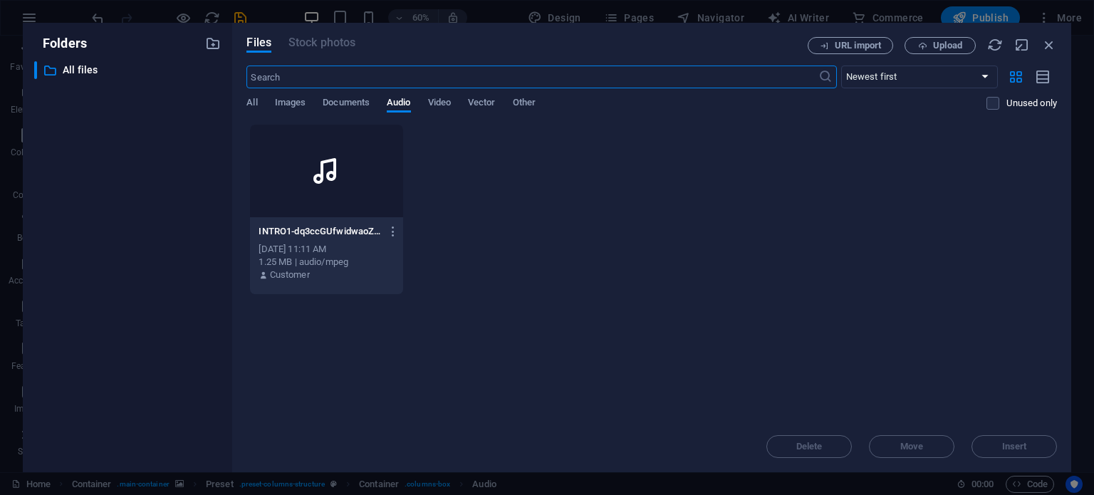
click at [328, 180] on icon at bounding box center [326, 171] width 34 height 34
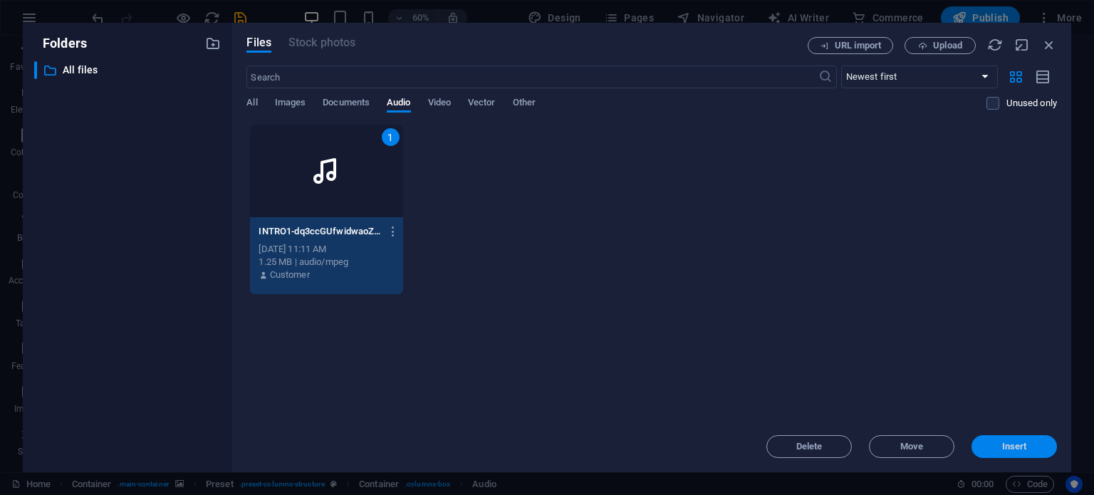
click at [1002, 442] on span "Insert" at bounding box center [1014, 446] width 25 height 9
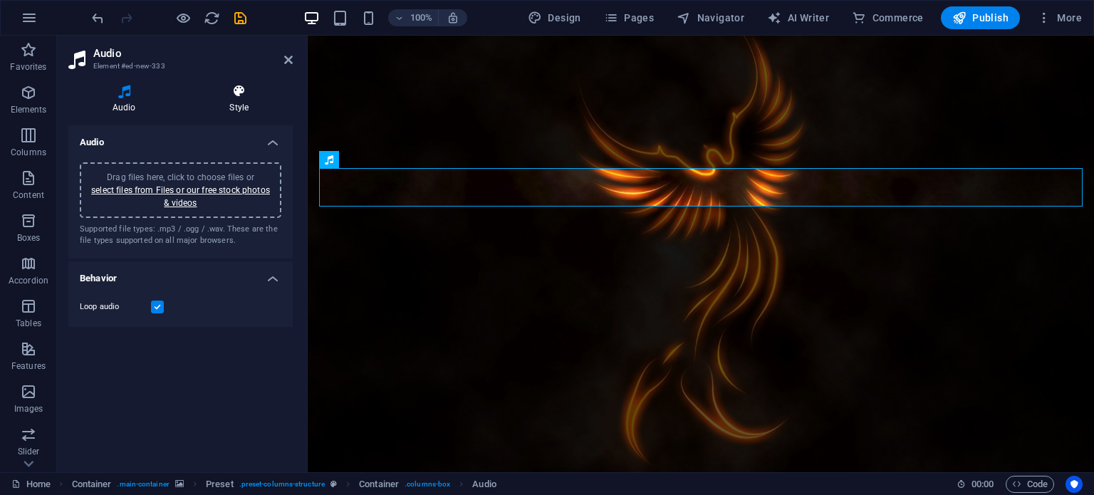
click at [230, 88] on icon at bounding box center [240, 91] width 108 height 14
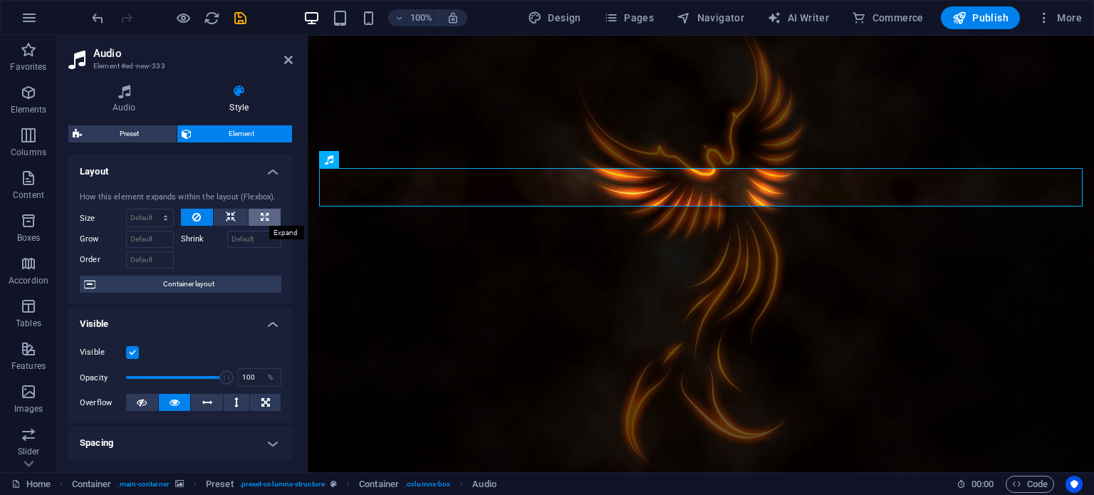
click at [266, 213] on button at bounding box center [264, 217] width 32 height 17
type input "100"
select select "%"
click at [222, 289] on span "Container layout" at bounding box center [188, 284] width 177 height 17
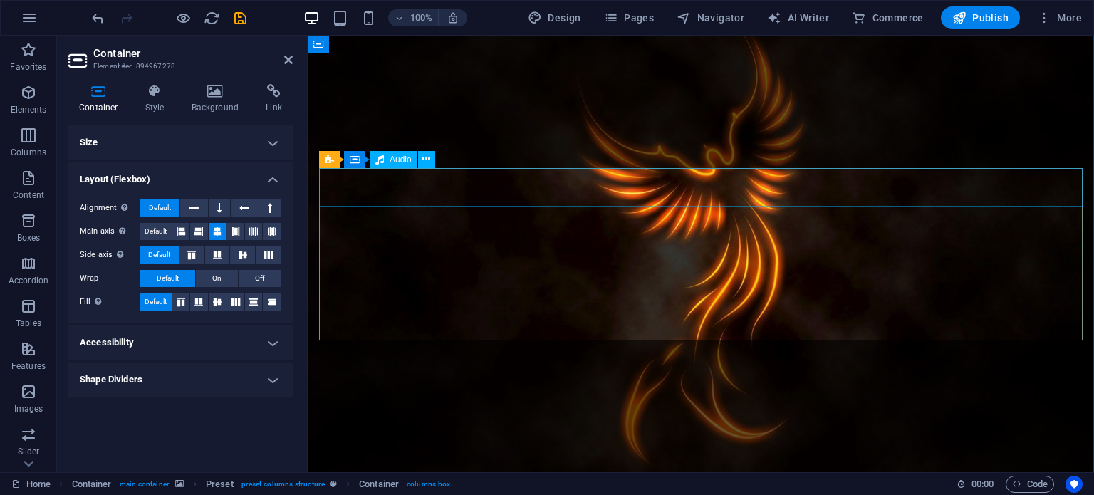
click at [211, 378] on h4 "Shape Dividers" at bounding box center [180, 379] width 224 height 34
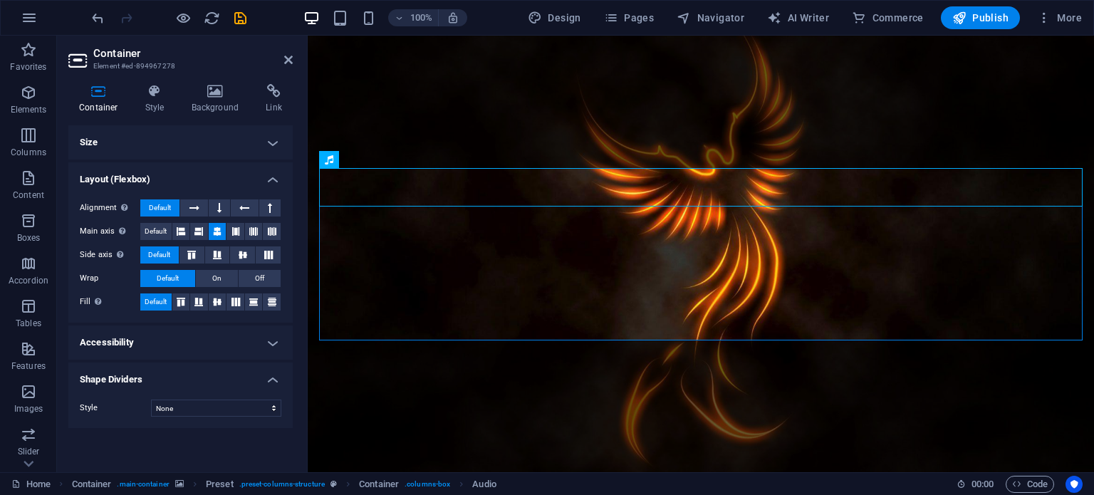
click at [212, 374] on h4 "Shape Dividers" at bounding box center [180, 375] width 224 height 26
click at [206, 355] on h4 "Accessibility" at bounding box center [180, 342] width 224 height 34
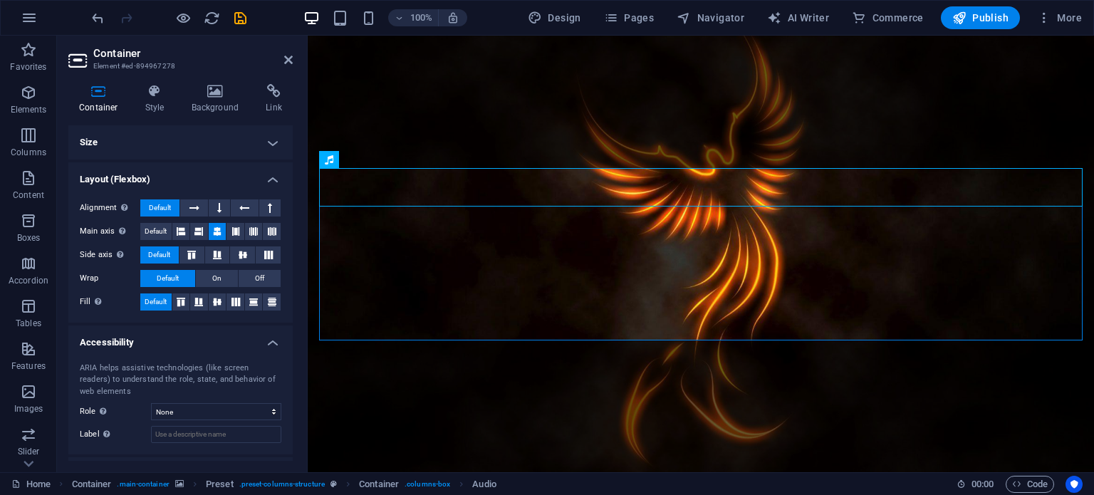
click at [206, 355] on div "ARIA helps assistive technologies (like screen readers) to understand the role,…" at bounding box center [180, 403] width 224 height 104
click at [185, 302] on icon at bounding box center [180, 302] width 17 height 9
click at [205, 303] on icon at bounding box center [198, 302] width 17 height 9
click at [165, 304] on span "Default" at bounding box center [156, 301] width 22 height 17
click at [219, 183] on div "Determines the flex direction." at bounding box center [166, 188] width 114 height 21
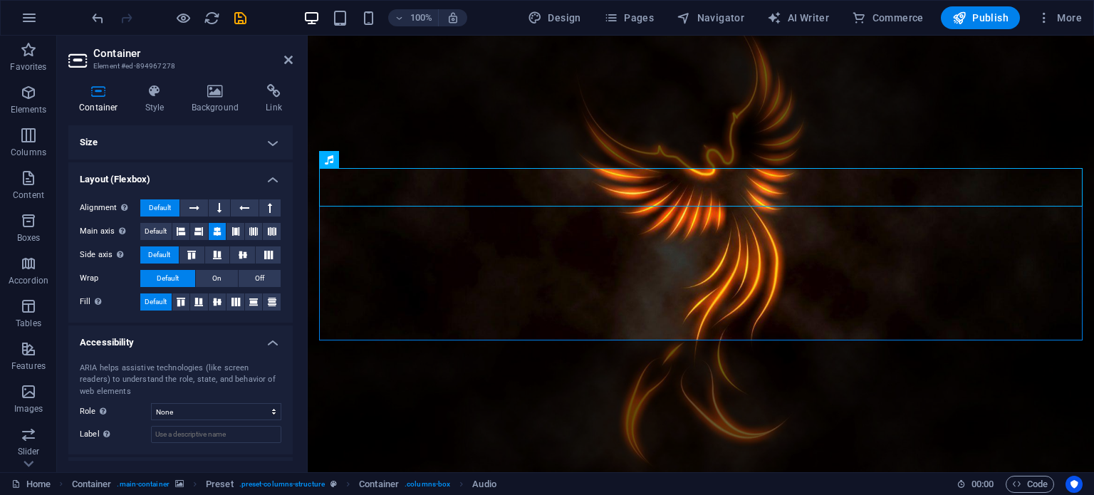
click at [263, 179] on h4 "Layout (Flexbox)" at bounding box center [180, 175] width 224 height 26
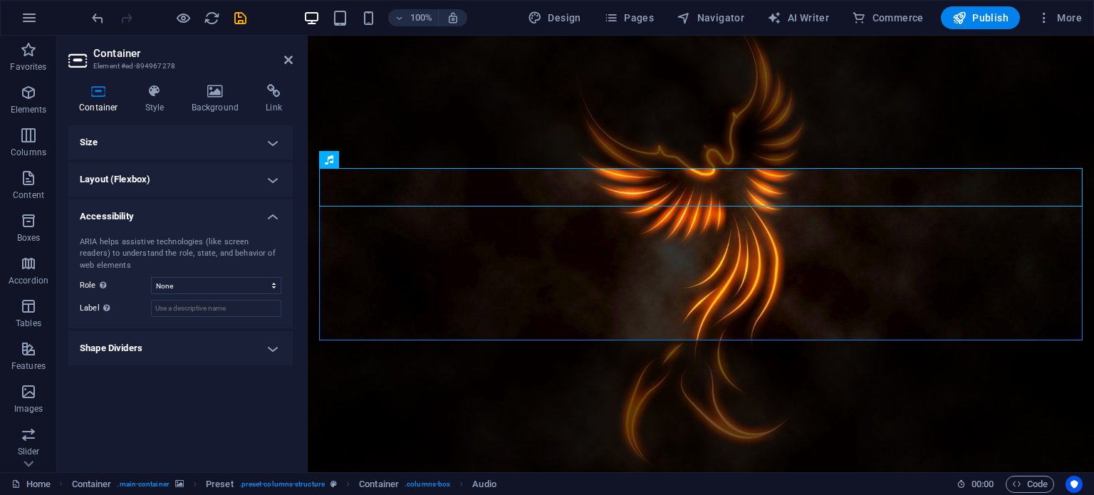
click at [263, 140] on h4 "Size" at bounding box center [180, 142] width 224 height 34
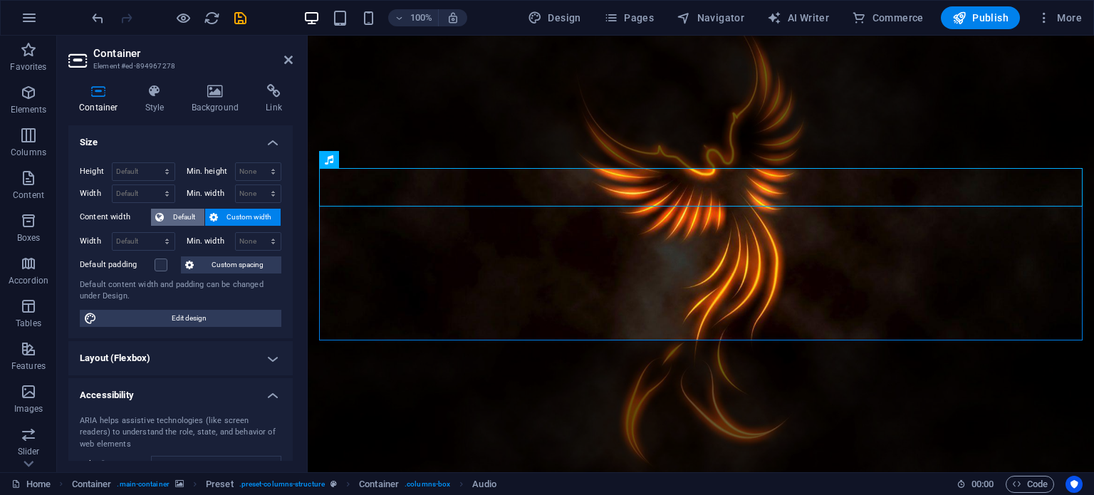
click at [176, 221] on span "Default" at bounding box center [184, 217] width 32 height 17
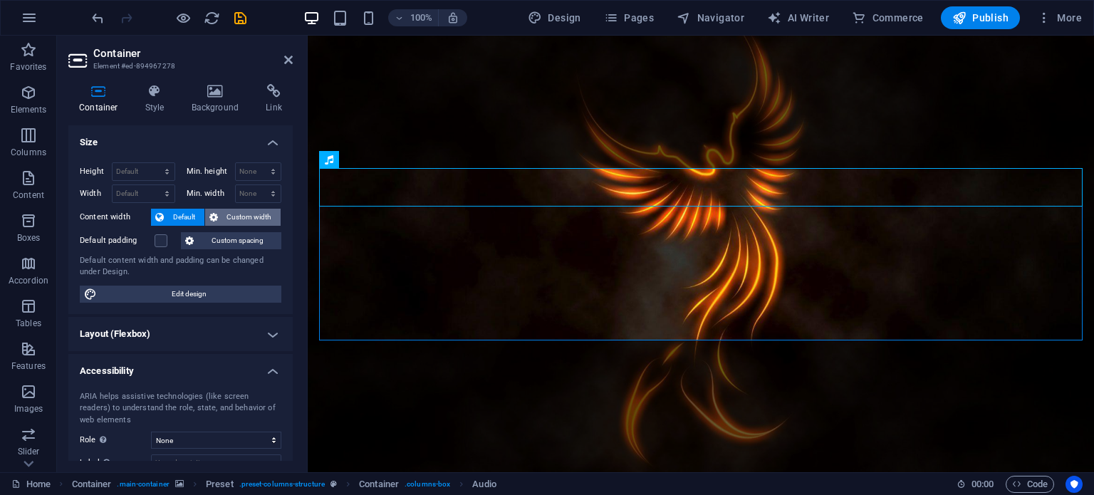
click at [222, 217] on span "Custom width" at bounding box center [249, 217] width 55 height 17
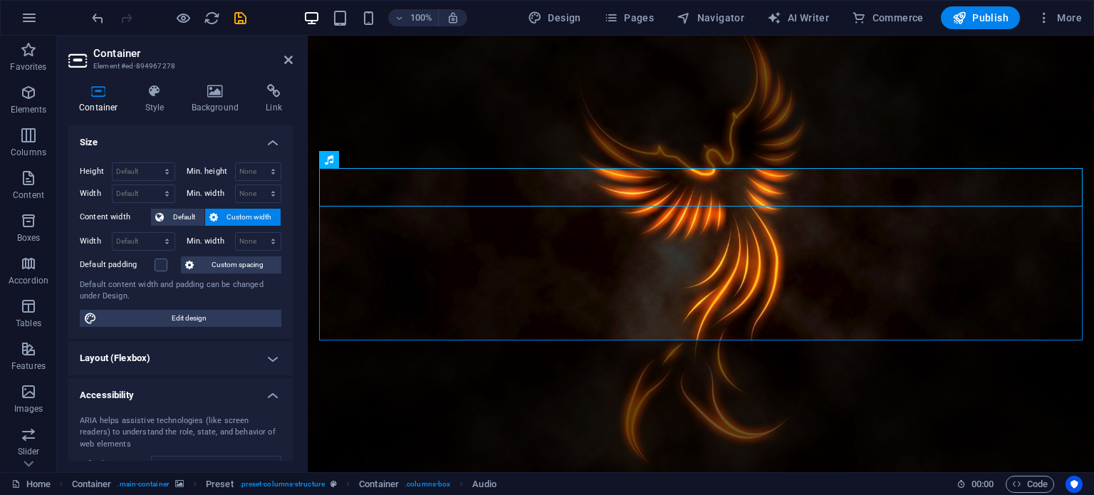
click at [262, 145] on h4 "Size" at bounding box center [180, 138] width 224 height 26
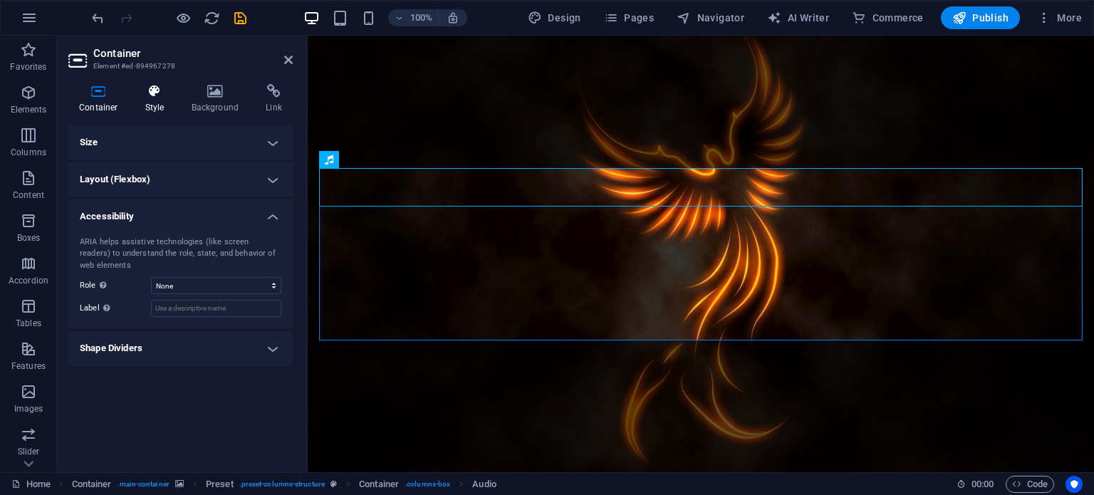
click at [143, 96] on icon at bounding box center [155, 91] width 41 height 14
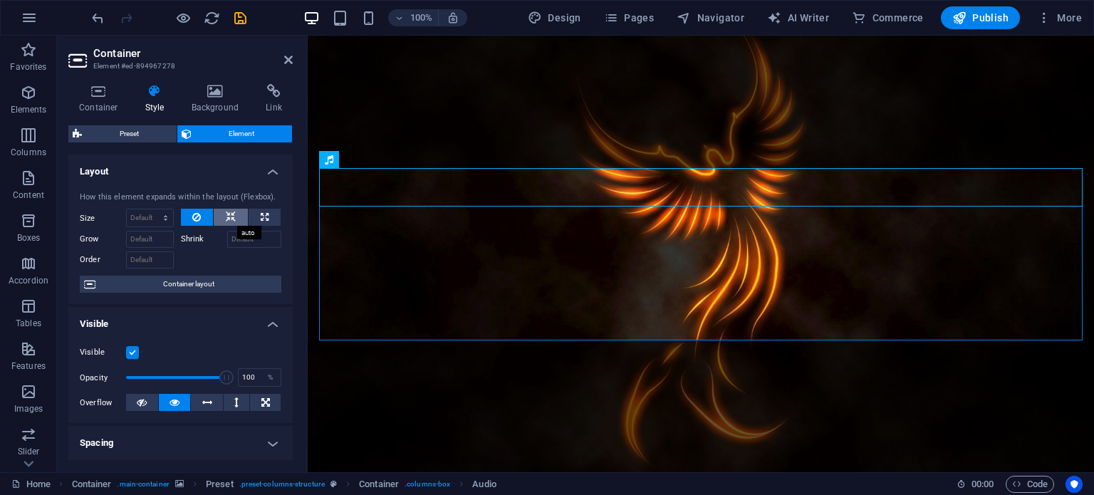
click at [219, 213] on button at bounding box center [231, 217] width 34 height 17
click at [261, 219] on icon at bounding box center [265, 217] width 8 height 17
type input "100"
select select "%"
click at [199, 219] on button at bounding box center [197, 217] width 33 height 17
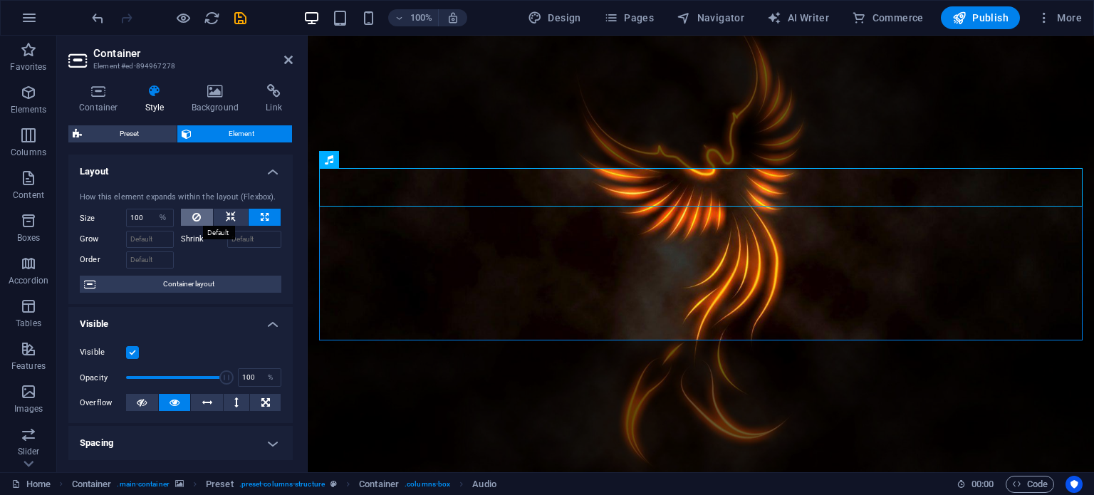
select select "DISABLED_OPTION_VALUE"
click at [199, 219] on button at bounding box center [197, 217] width 33 height 17
click at [120, 137] on span "Preset" at bounding box center [129, 133] width 86 height 17
select select "px"
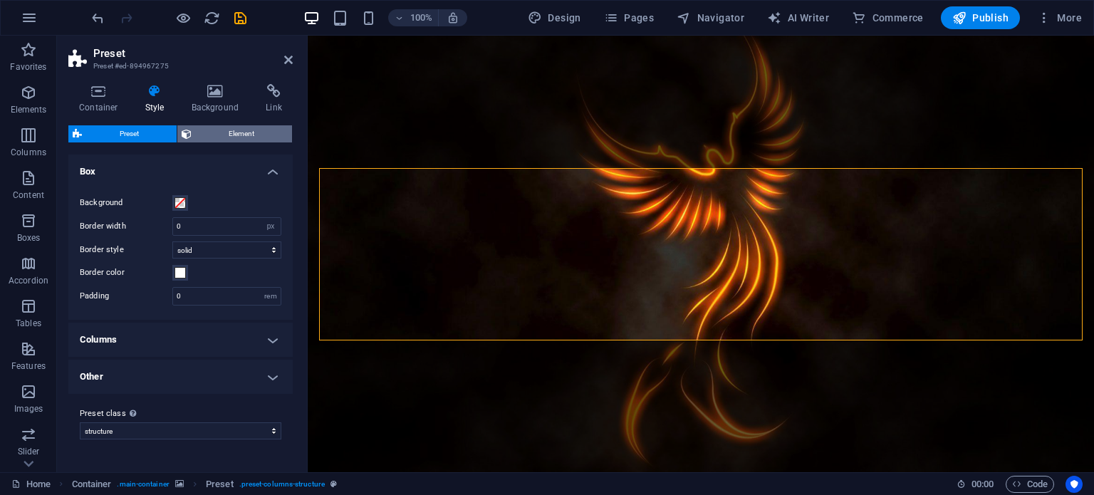
click at [206, 133] on span "Element" at bounding box center [242, 133] width 93 height 17
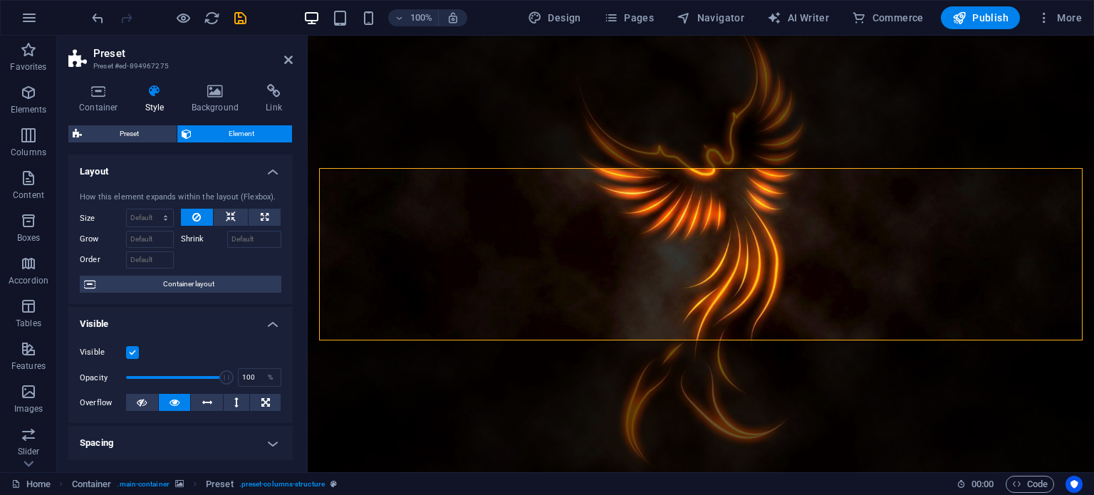
click at [510, 140] on figure at bounding box center [701, 254] width 786 height 437
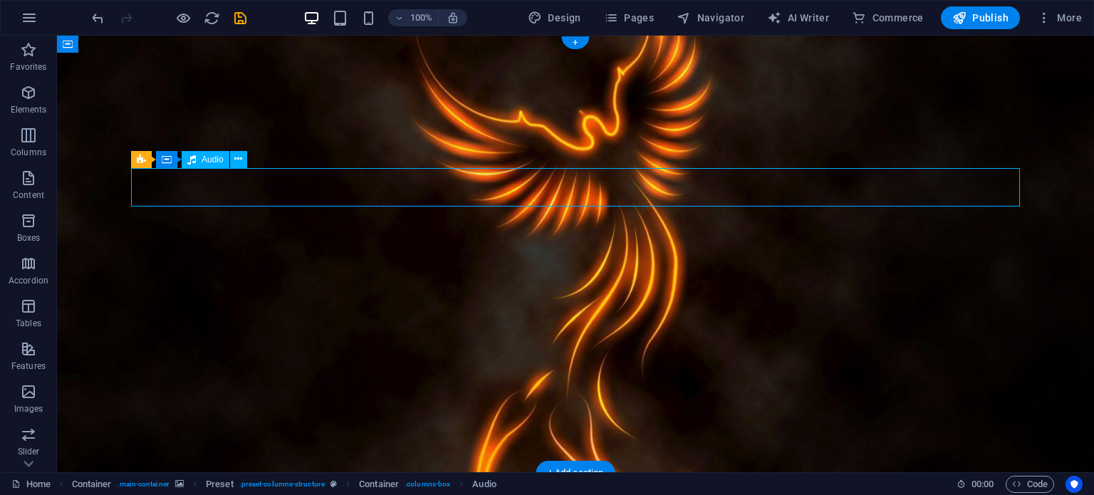
select select "%"
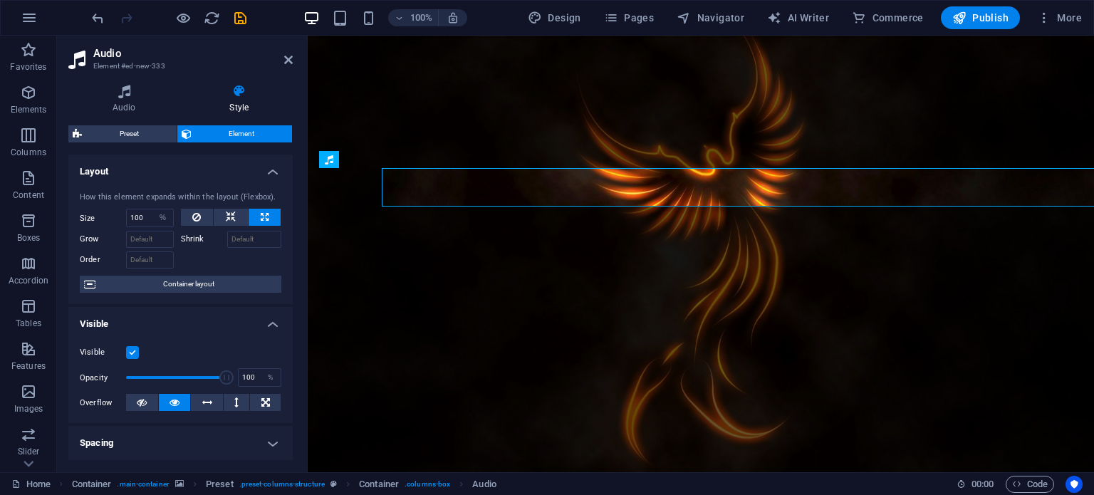
click at [267, 198] on div "How this element expands within the layout (Flexbox)." at bounding box center [180, 198] width 201 height 12
click at [186, 209] on button at bounding box center [197, 217] width 33 height 17
select select "DISABLED_OPTION_VALUE"
click at [268, 168] on h4 "Layout" at bounding box center [180, 167] width 224 height 26
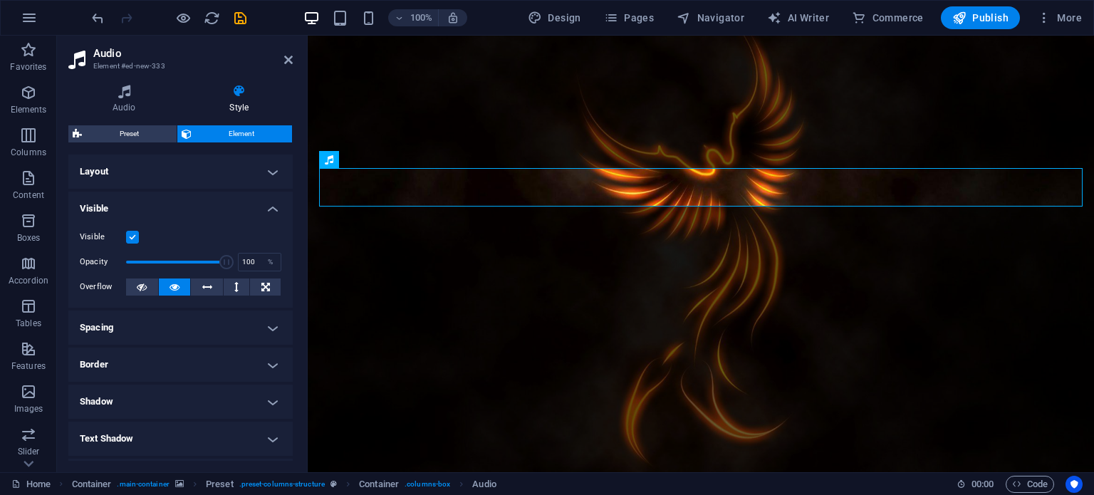
click at [132, 241] on label at bounding box center [132, 237] width 13 height 13
click at [0, 0] on input "Visible" at bounding box center [0, 0] width 0 height 0
click at [267, 210] on h4 "Visible" at bounding box center [180, 205] width 224 height 26
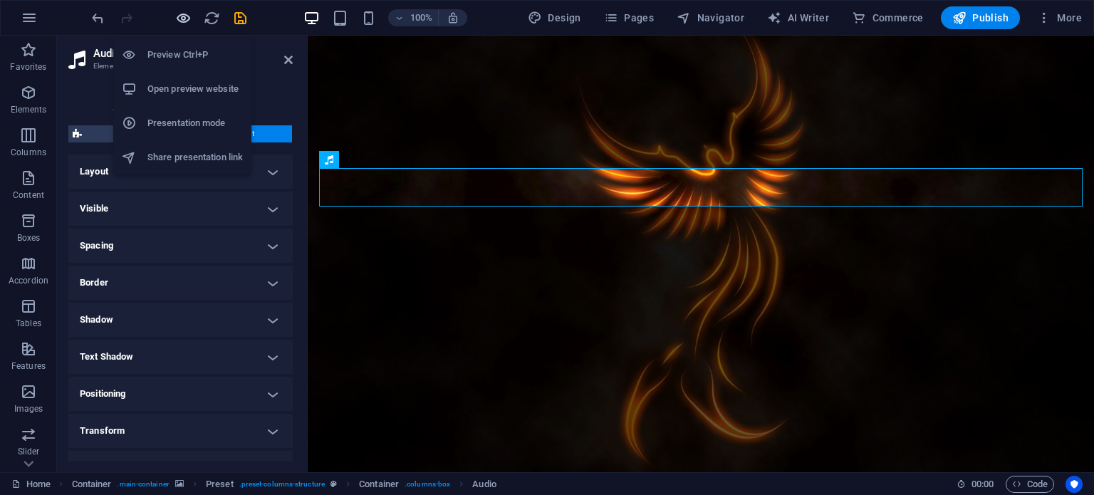
click at [179, 19] on icon "button" at bounding box center [183, 18] width 16 height 16
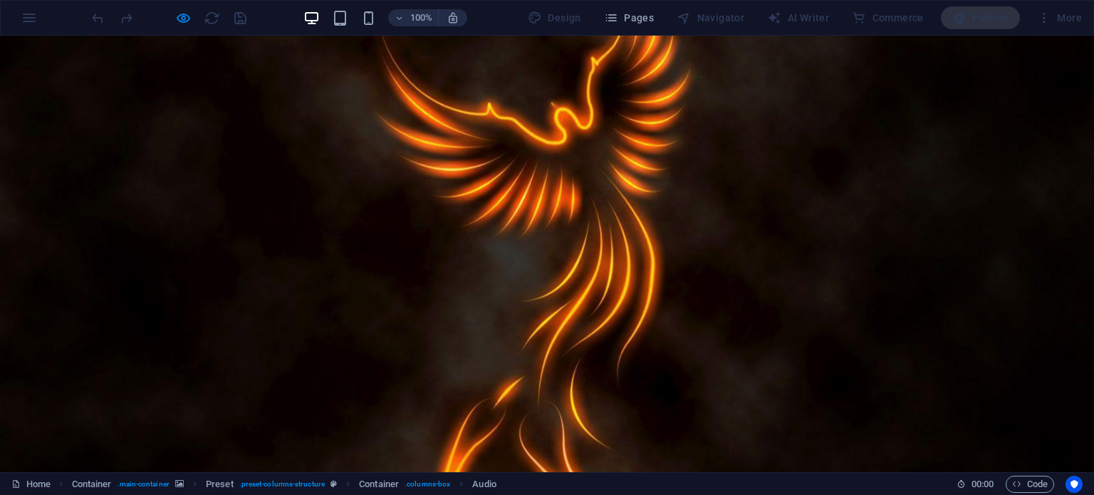
click at [488, 487] on span "Audio" at bounding box center [483, 484] width 23 height 17
click at [481, 484] on span "Audio" at bounding box center [483, 484] width 23 height 17
click at [369, 28] on div "100%" at bounding box center [385, 17] width 164 height 23
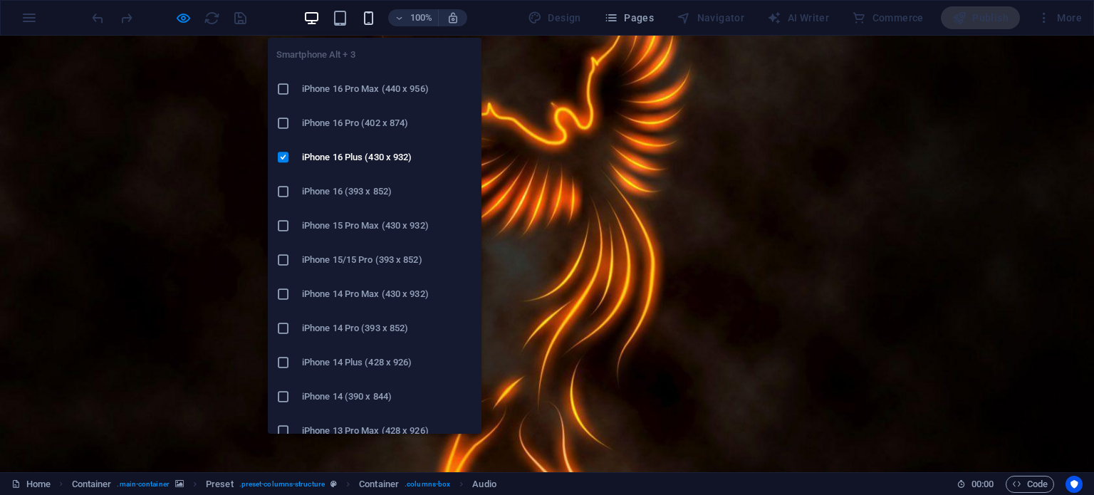
click at [369, 20] on icon "button" at bounding box center [368, 18] width 16 height 16
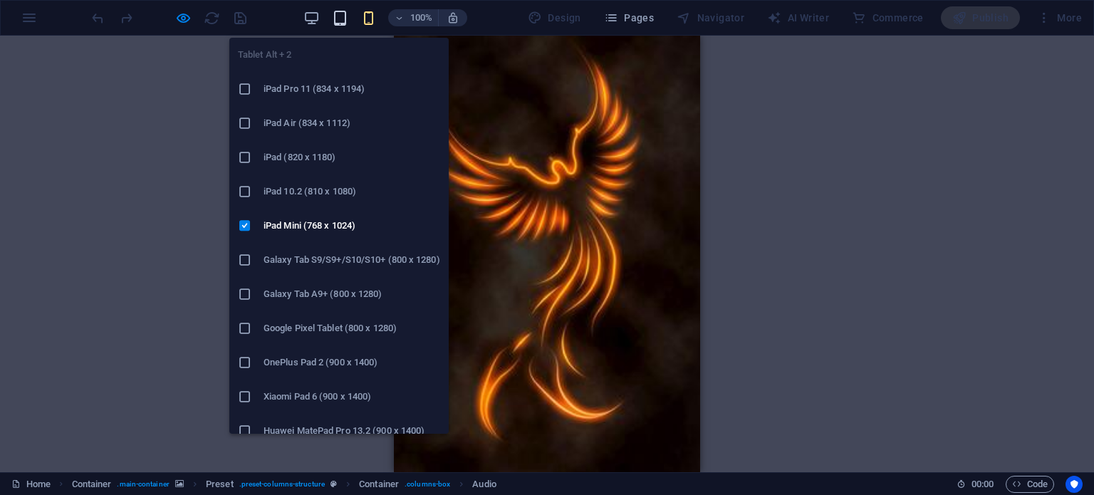
click at [340, 16] on icon "button" at bounding box center [340, 18] width 16 height 16
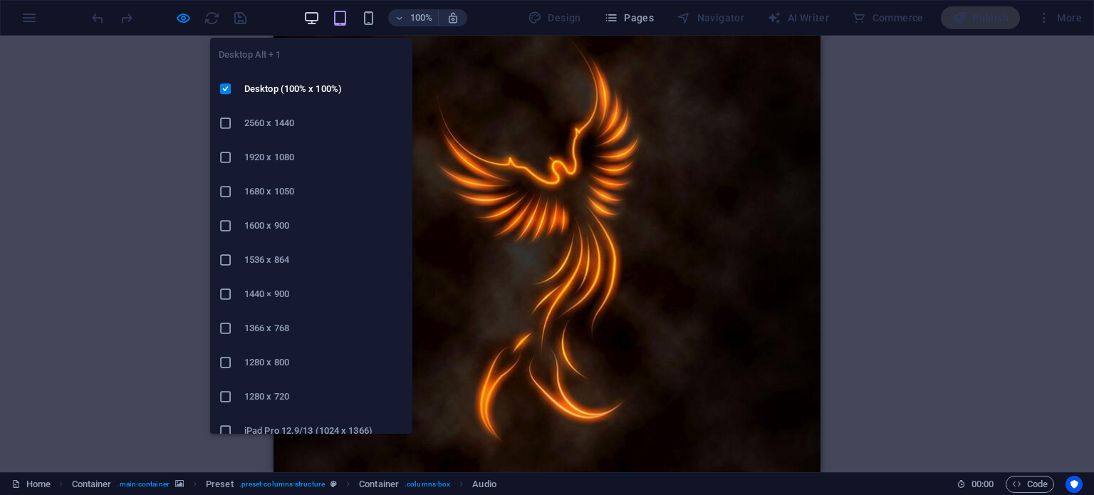
click at [318, 16] on icon "button" at bounding box center [311, 18] width 16 height 16
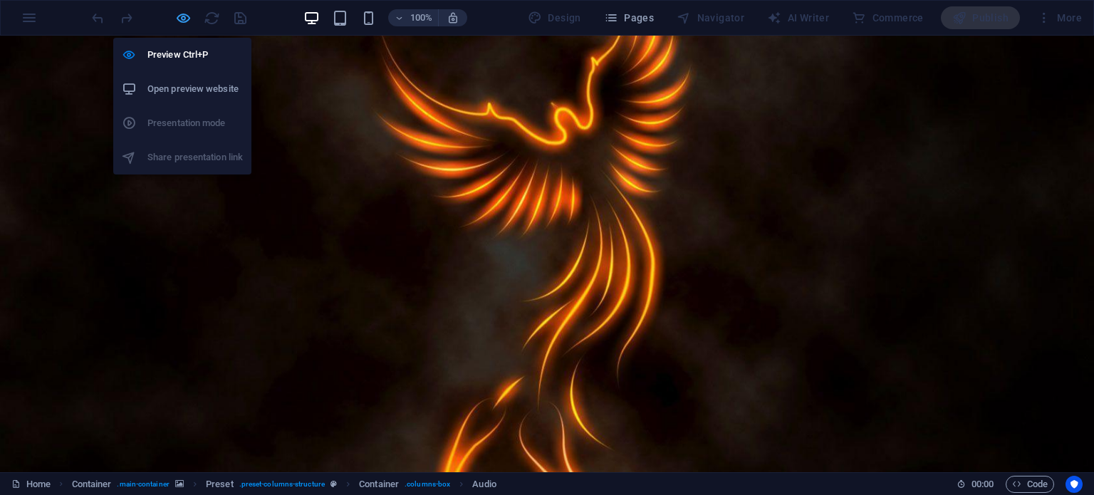
click at [186, 16] on icon "button" at bounding box center [183, 18] width 16 height 16
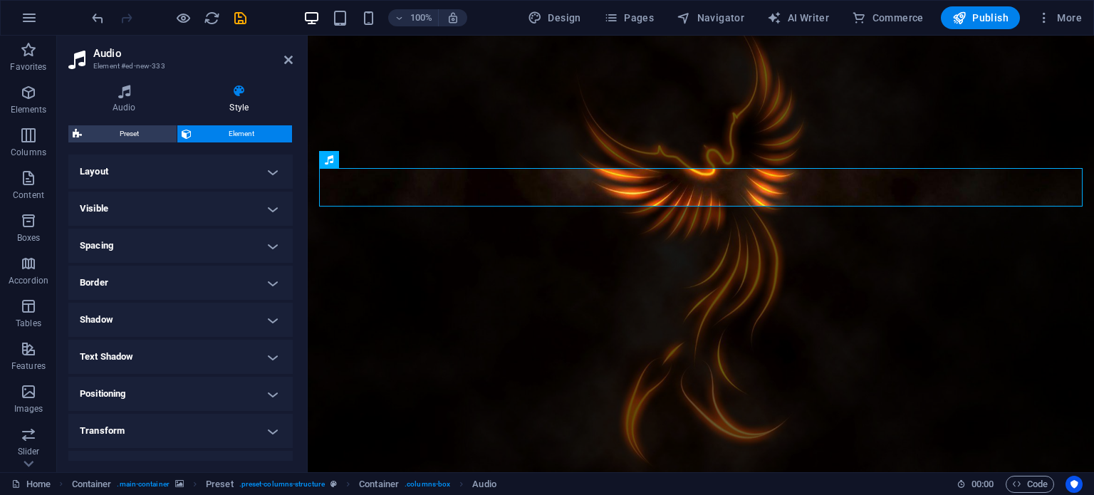
click at [397, 127] on figure at bounding box center [701, 254] width 786 height 437
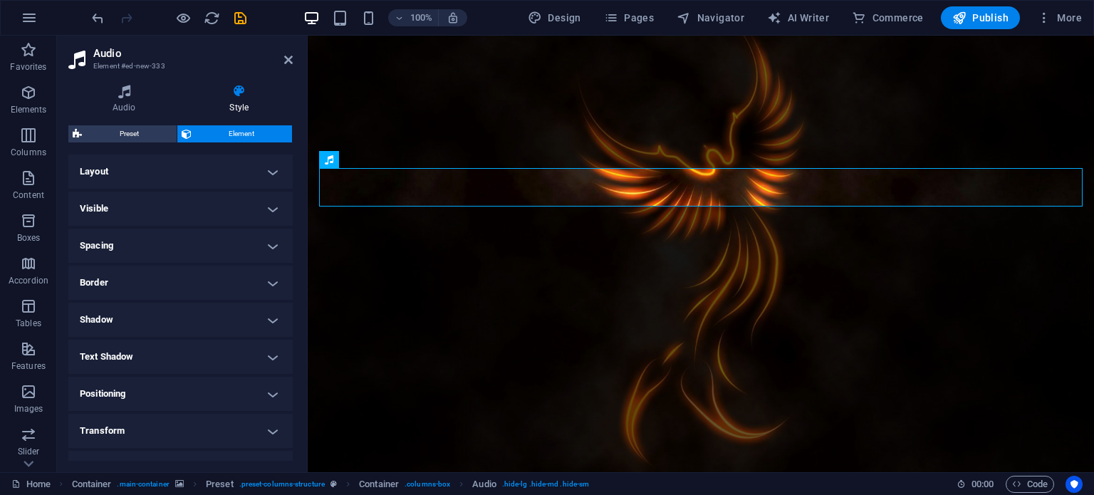
click at [251, 203] on h4 "Visible" at bounding box center [180, 209] width 224 height 34
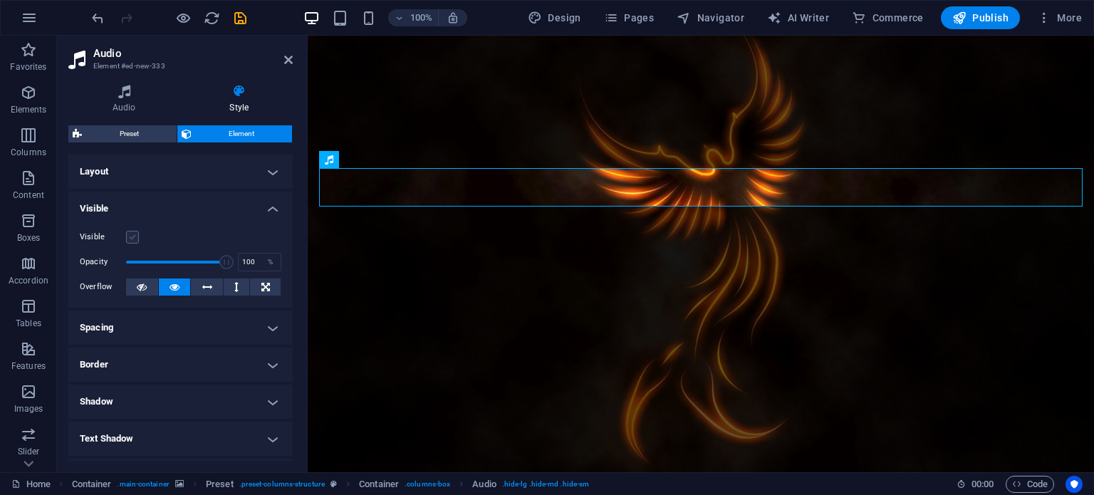
click at [128, 235] on label at bounding box center [132, 237] width 13 height 13
click at [0, 0] on input "Visible" at bounding box center [0, 0] width 0 height 0
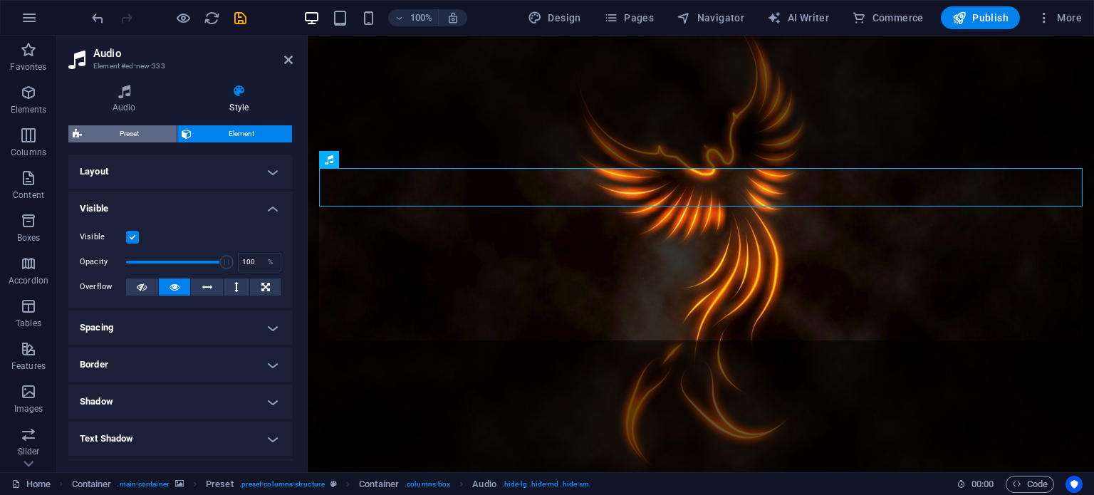
click at [142, 135] on span "Preset" at bounding box center [129, 133] width 86 height 17
select select "px"
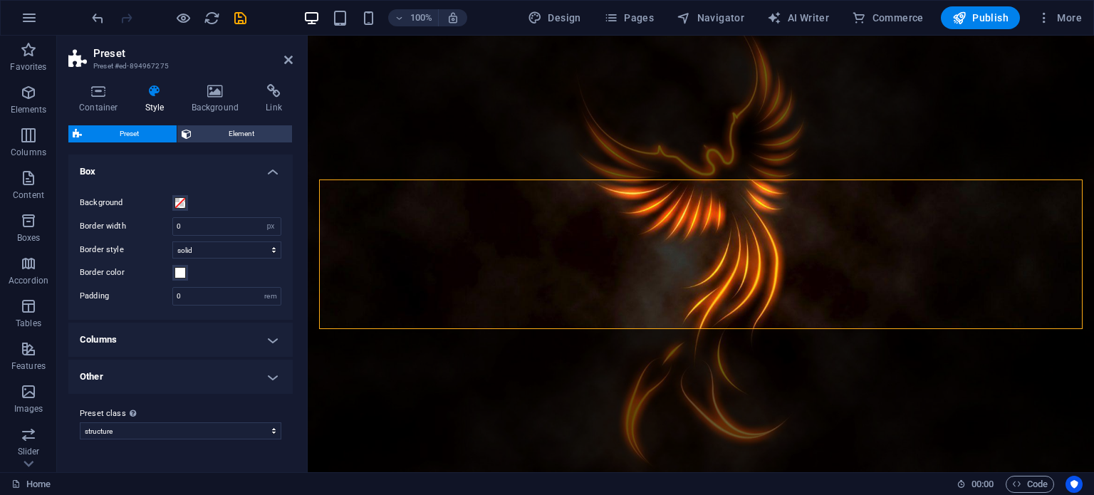
click at [401, 102] on figure at bounding box center [701, 254] width 786 height 437
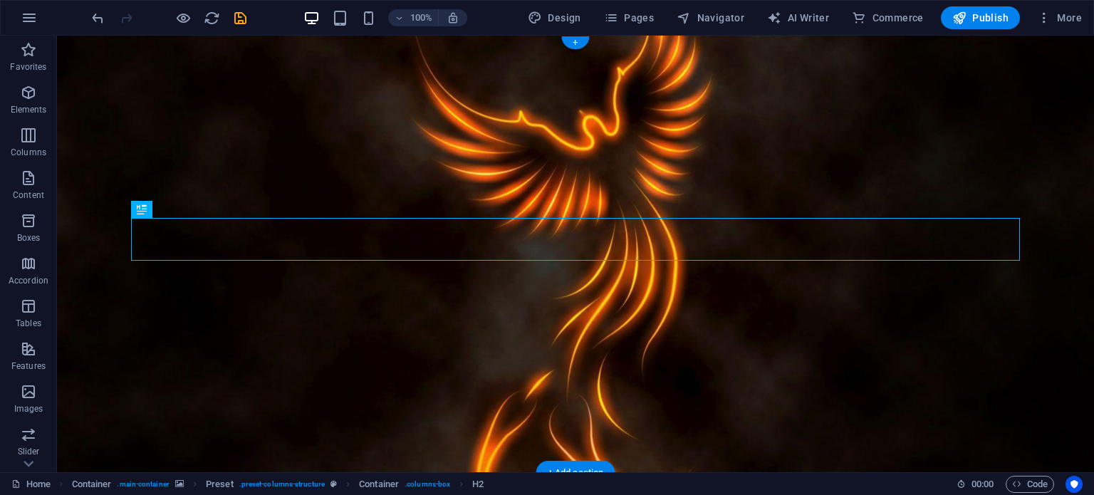
click at [207, 115] on figure at bounding box center [575, 254] width 1037 height 437
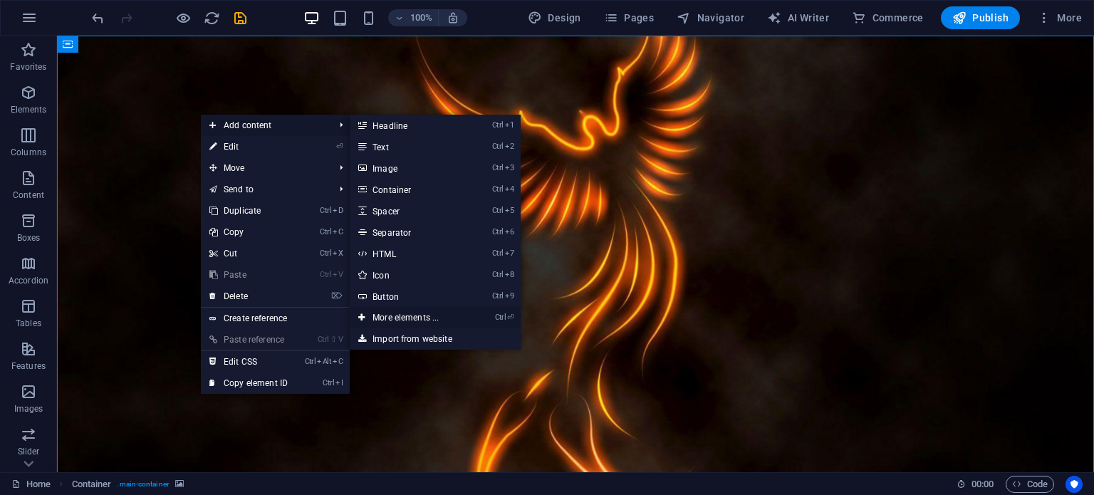
click at [419, 310] on link "Ctrl ⏎ More elements ..." at bounding box center [408, 317] width 117 height 21
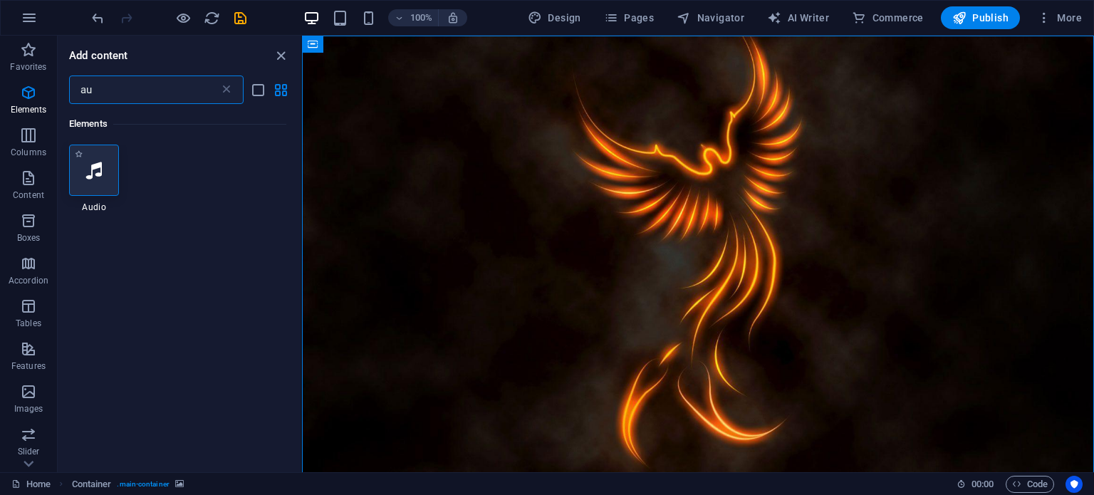
click at [88, 156] on div at bounding box center [94, 170] width 50 height 51
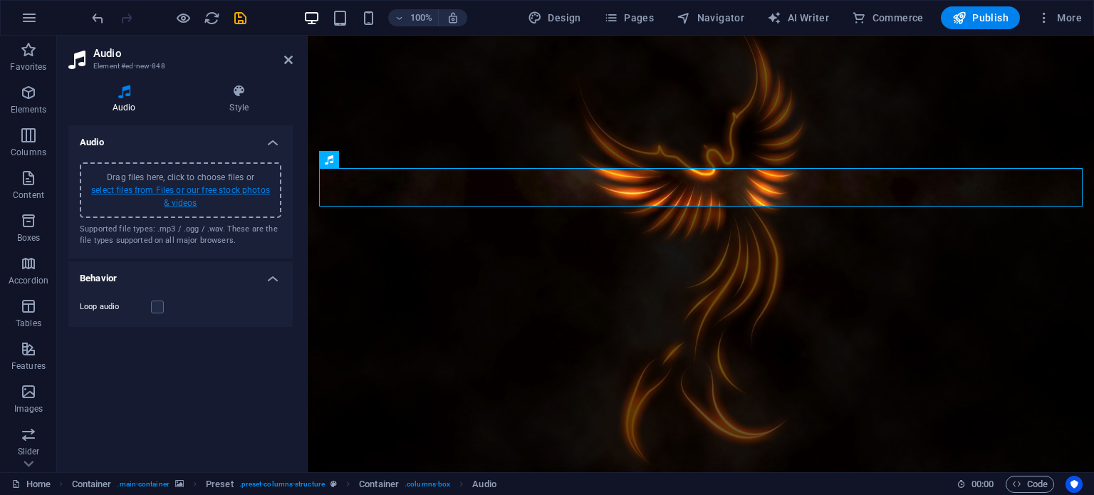
click at [224, 190] on link "select files from Files or our free stock photos & videos" at bounding box center [180, 196] width 179 height 23
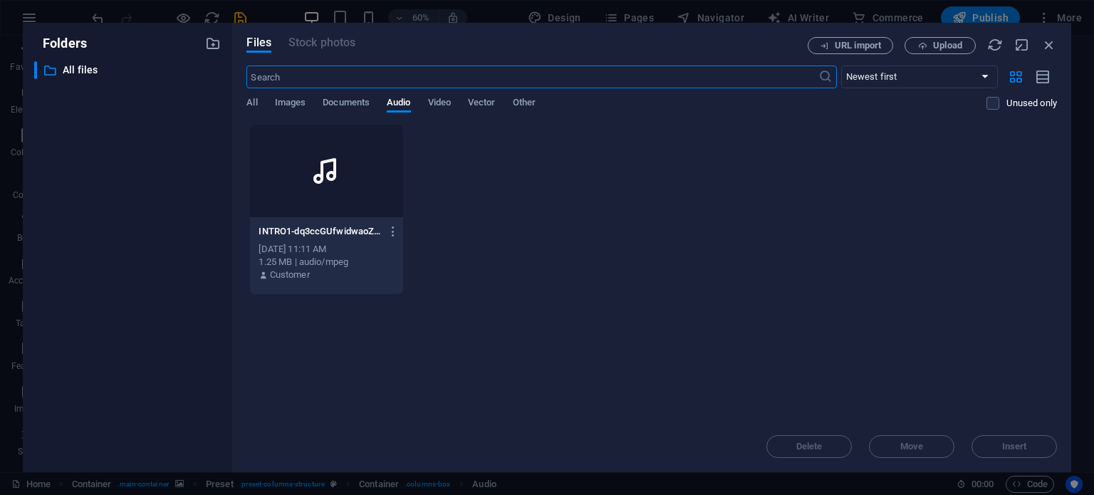
click at [330, 174] on icon at bounding box center [326, 171] width 34 height 34
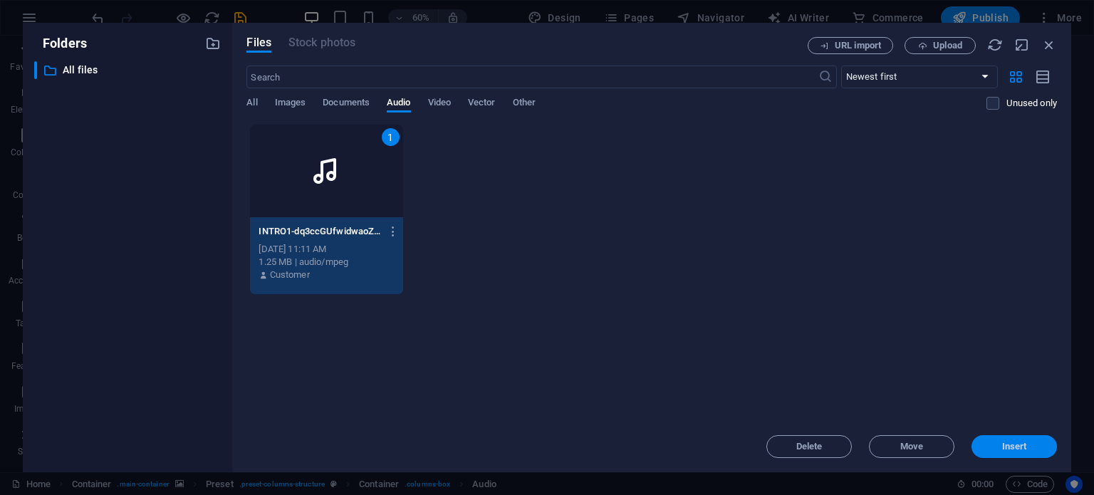
click at [1025, 441] on button "Insert" at bounding box center [1013, 446] width 85 height 23
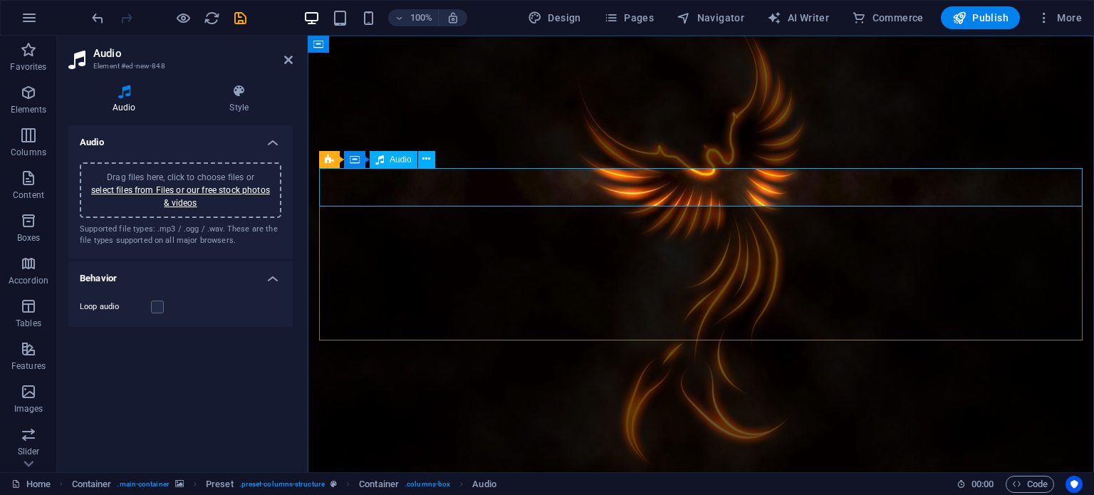
click at [154, 306] on label at bounding box center [157, 306] width 13 height 13
click at [0, 0] on input "Loop audio" at bounding box center [0, 0] width 0 height 0
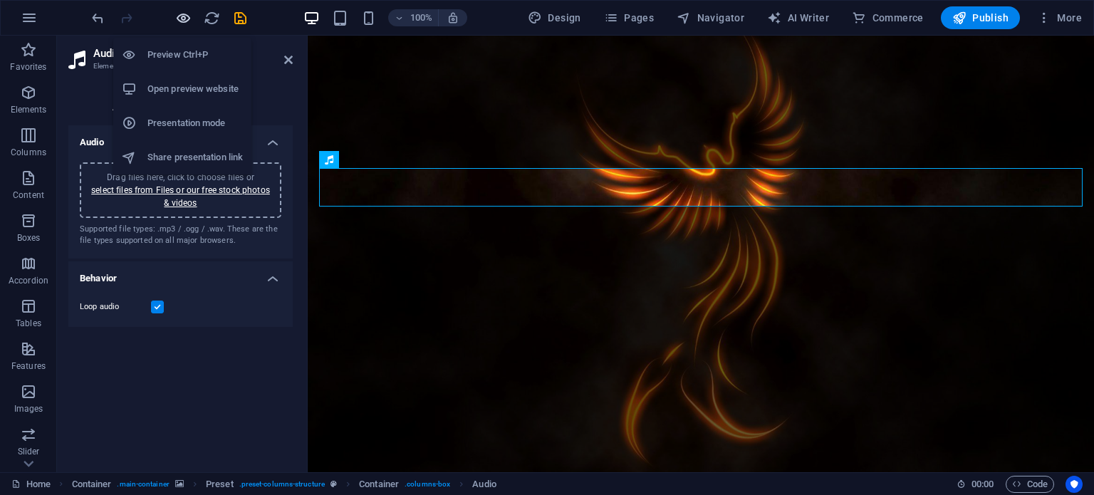
click at [181, 15] on icon "button" at bounding box center [183, 18] width 16 height 16
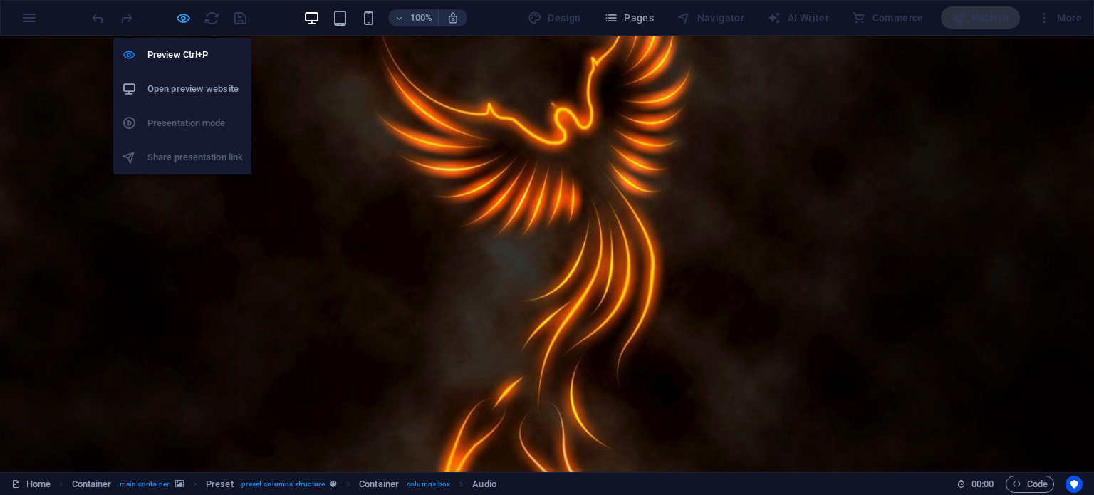
click at [176, 12] on icon "button" at bounding box center [183, 18] width 16 height 16
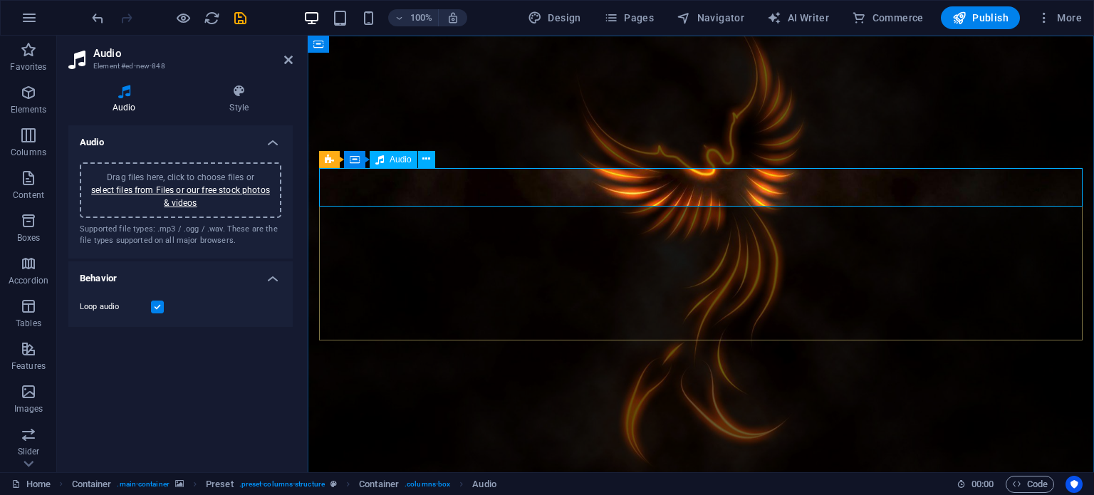
click at [244, 96] on icon at bounding box center [240, 91] width 108 height 14
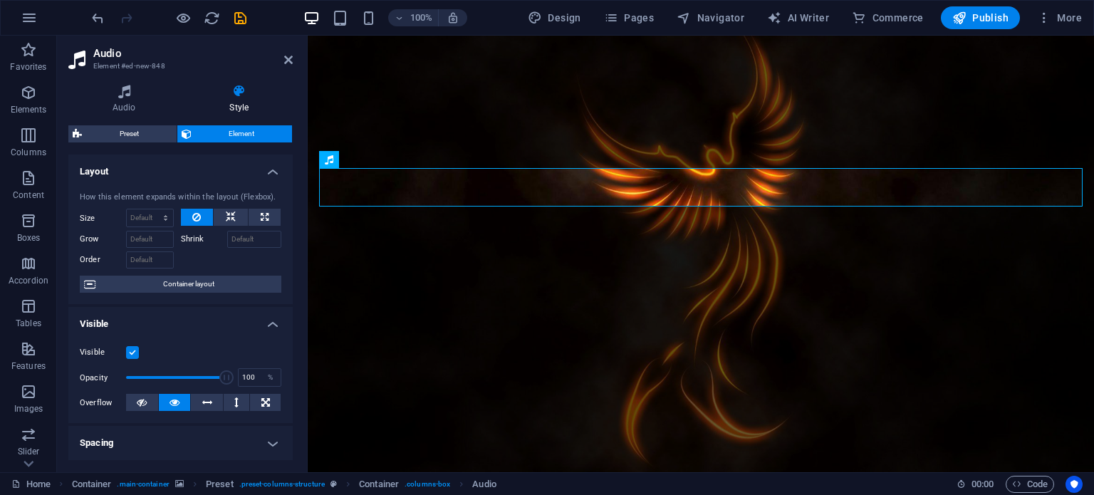
click at [134, 351] on label at bounding box center [132, 352] width 13 height 13
click at [0, 0] on input "Visible" at bounding box center [0, 0] width 0 height 0
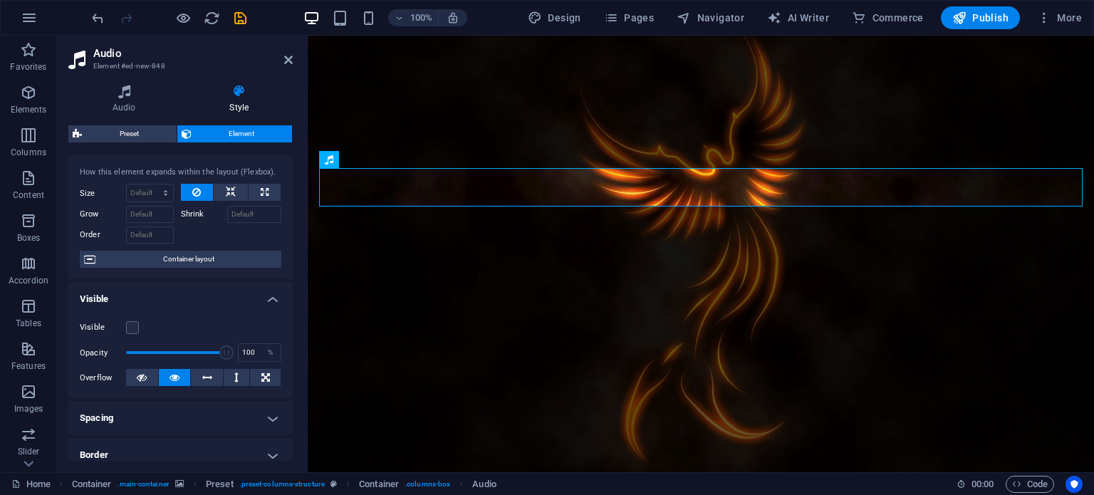
scroll to position [26, 0]
click at [264, 302] on h4 "Visible" at bounding box center [180, 294] width 224 height 26
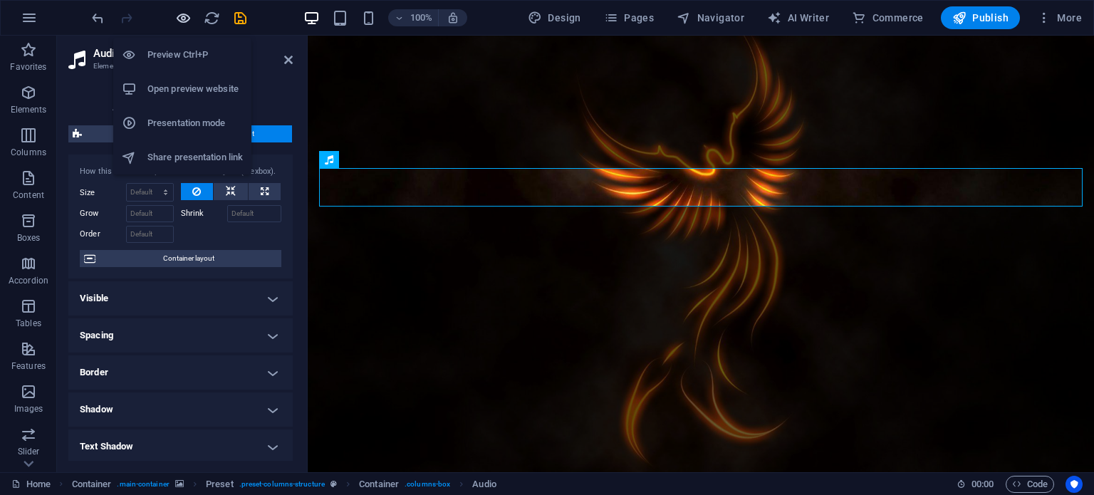
click at [185, 19] on icon "button" at bounding box center [183, 18] width 16 height 16
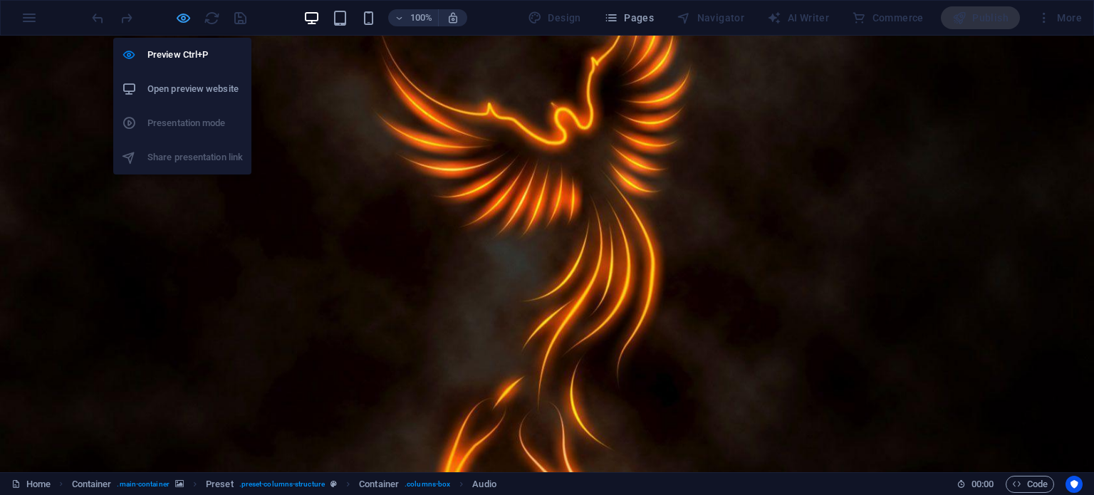
click at [181, 13] on icon "button" at bounding box center [183, 18] width 16 height 16
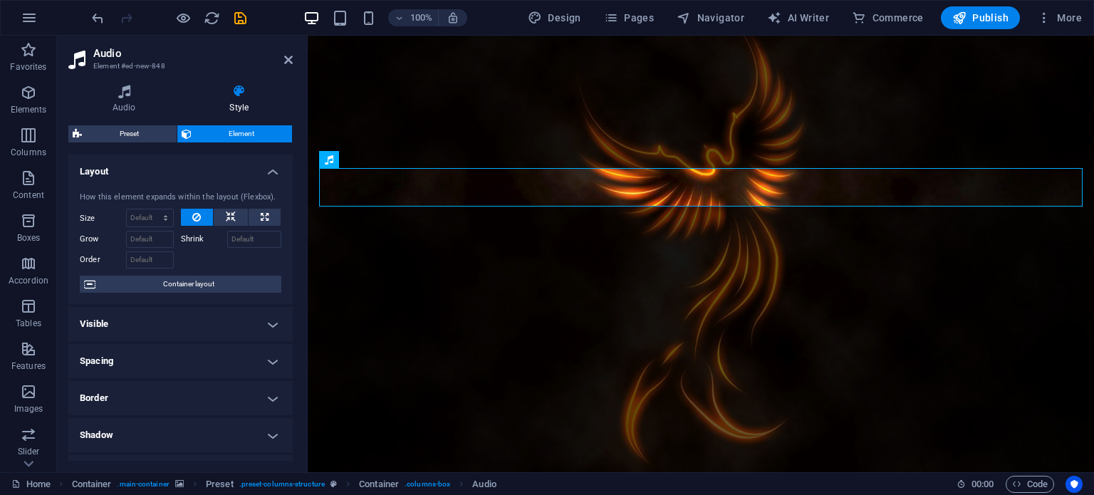
click at [185, 329] on h4 "Visible" at bounding box center [180, 324] width 224 height 34
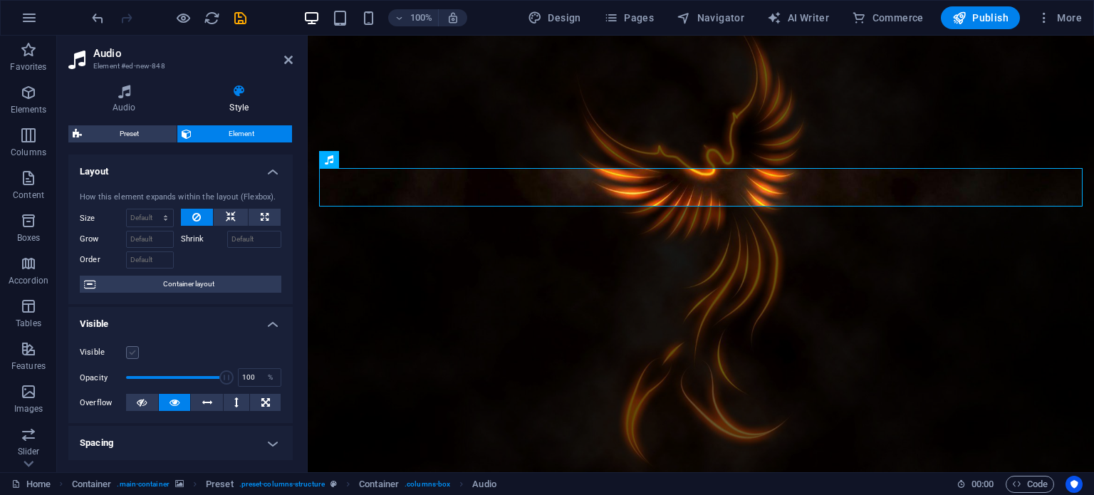
click at [127, 350] on label at bounding box center [132, 352] width 13 height 13
click at [0, 0] on input "Visible" at bounding box center [0, 0] width 0 height 0
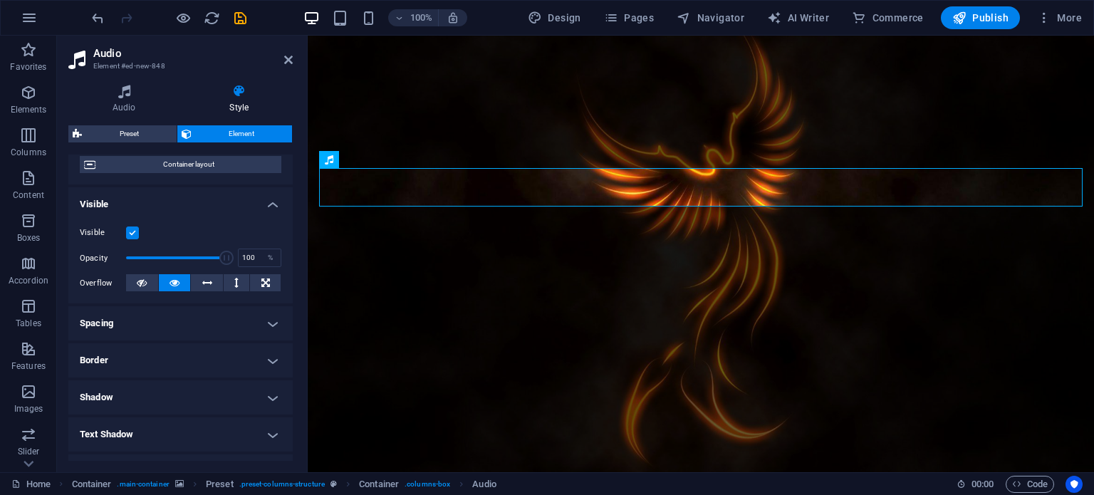
scroll to position [0, 0]
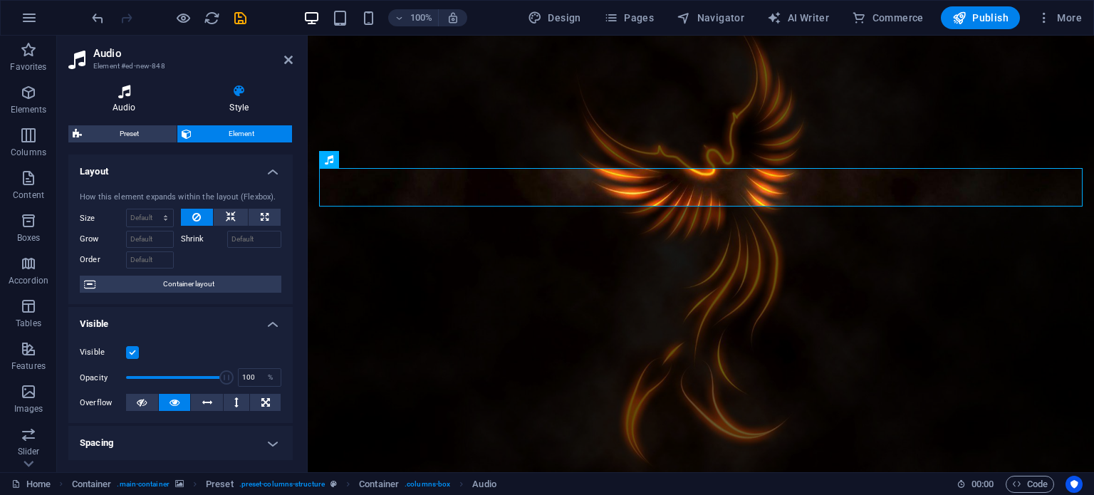
click at [124, 101] on h4 "Audio" at bounding box center [126, 99] width 117 height 30
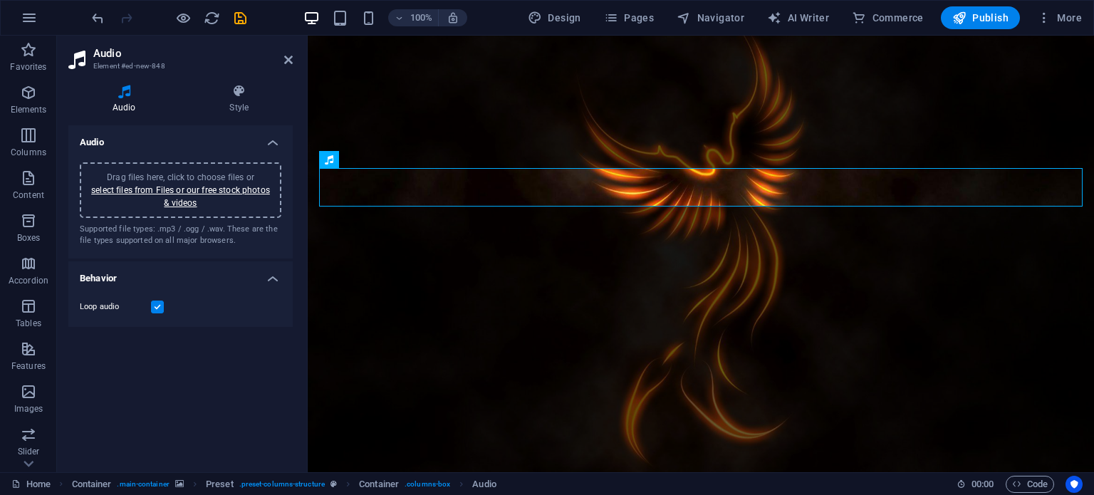
click at [124, 101] on h4 "Audio" at bounding box center [126, 99] width 117 height 30
click at [243, 94] on icon at bounding box center [240, 91] width 108 height 14
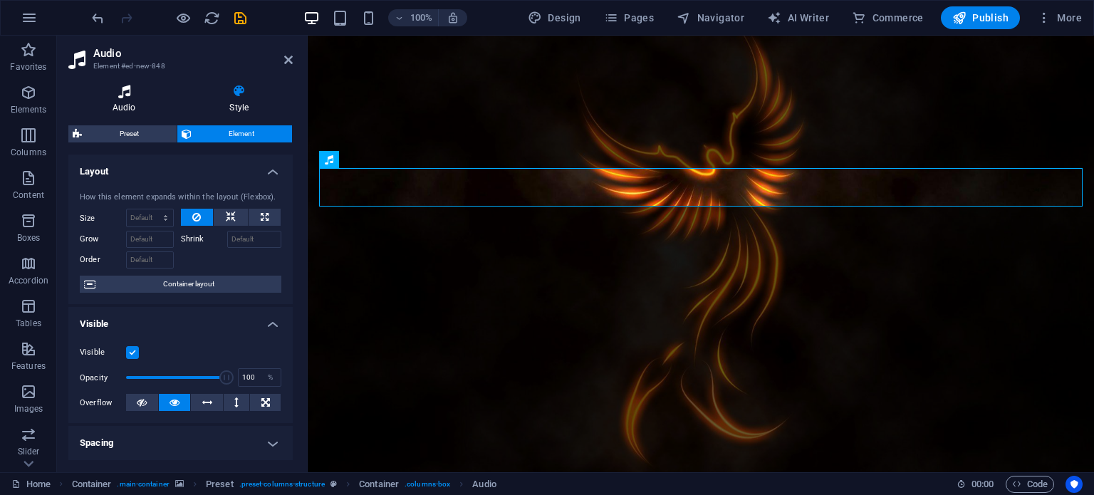
click at [137, 97] on icon at bounding box center [124, 91] width 112 height 14
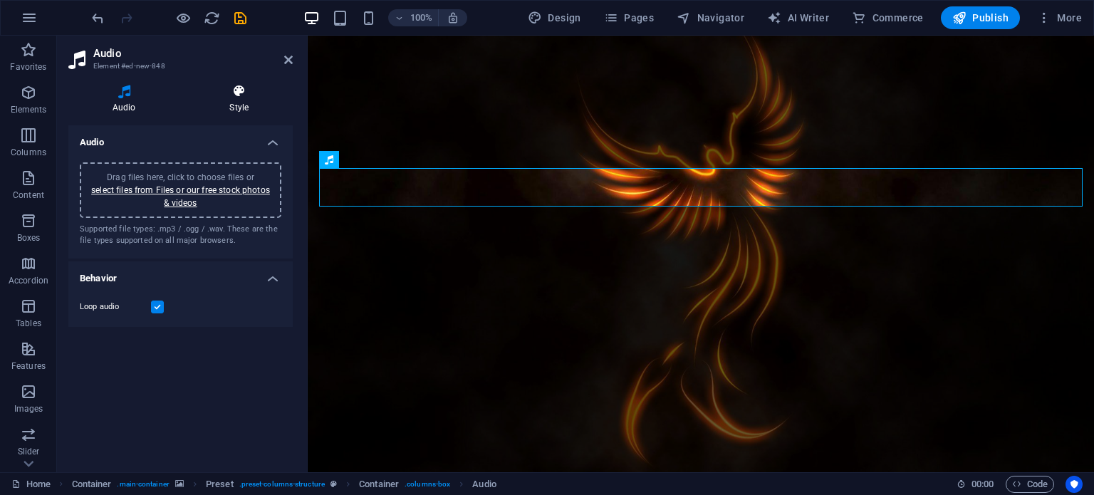
click at [235, 88] on icon at bounding box center [240, 91] width 108 height 14
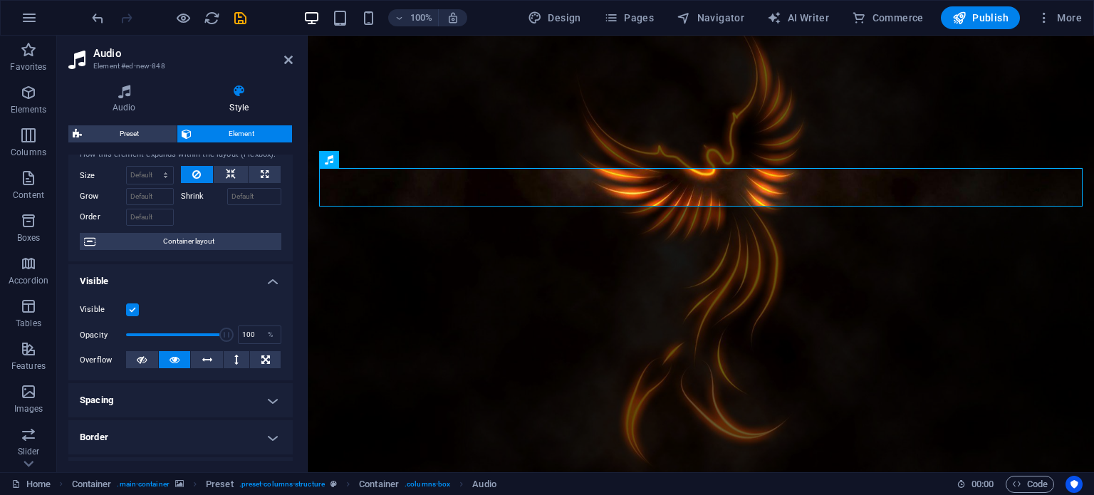
scroll to position [54, 0]
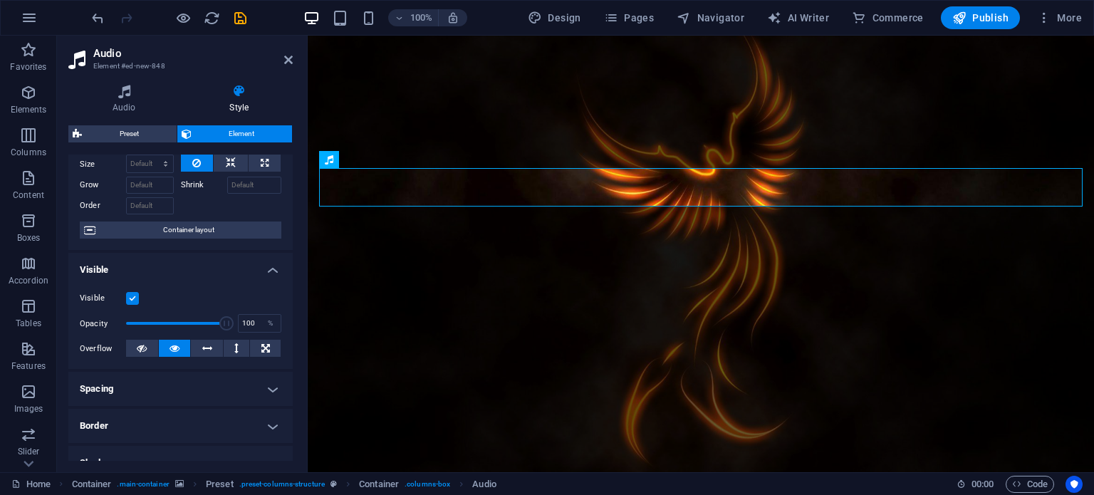
click at [134, 293] on label at bounding box center [132, 298] width 13 height 13
click at [0, 0] on input "Visible" at bounding box center [0, 0] width 0 height 0
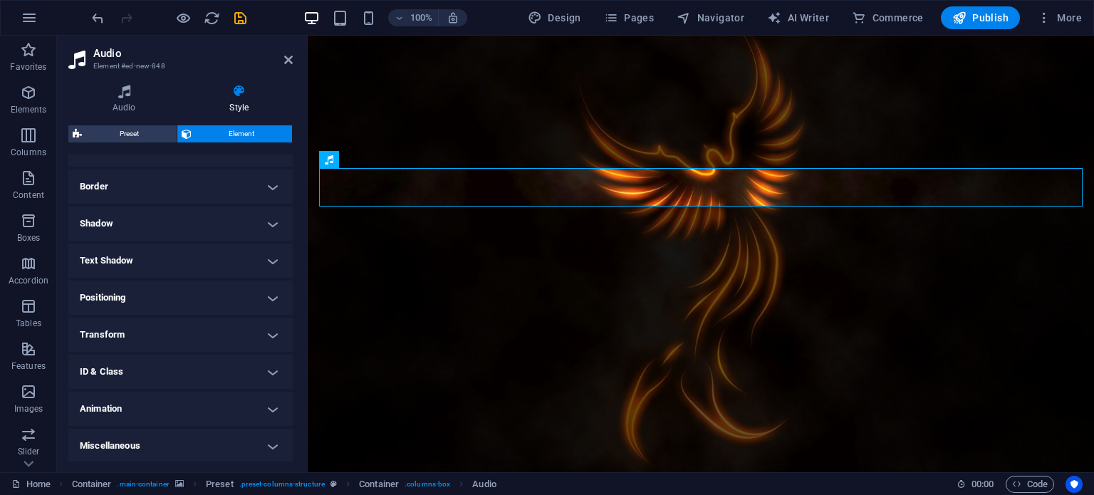
scroll to position [295, 0]
click at [983, 19] on span "Publish" at bounding box center [980, 18] width 56 height 14
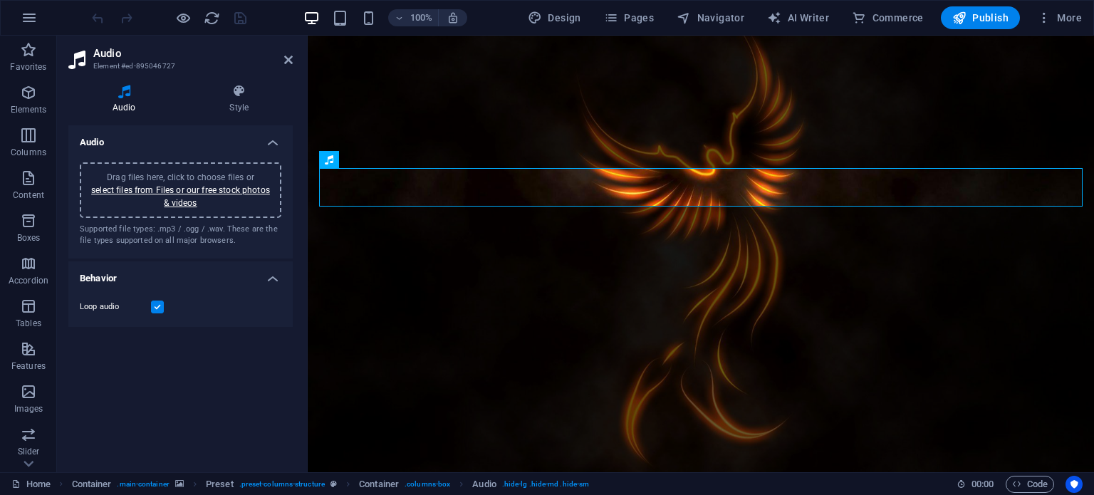
click at [157, 310] on label at bounding box center [157, 306] width 13 height 13
click at [0, 0] on input "Loop audio" at bounding box center [0, 0] width 0 height 0
click at [238, 98] on h4 "Style" at bounding box center [240, 99] width 108 height 30
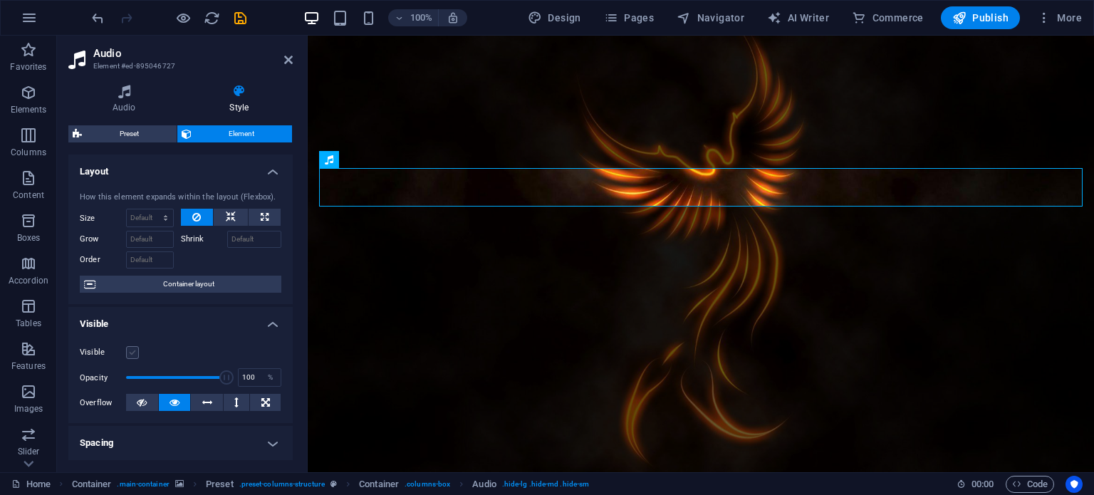
click at [130, 350] on label at bounding box center [132, 352] width 13 height 13
click at [0, 0] on input "Visible" at bounding box center [0, 0] width 0 height 0
click at [966, 16] on icon "button" at bounding box center [959, 18] width 14 height 14
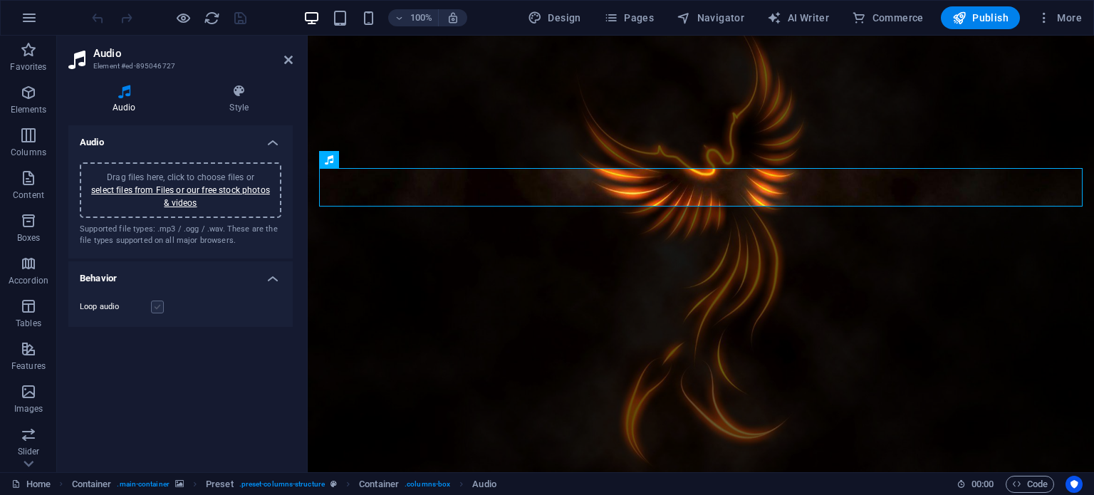
click at [154, 302] on label at bounding box center [157, 306] width 13 height 13
click at [0, 0] on input "Loop audio" at bounding box center [0, 0] width 0 height 0
click at [1060, 25] on button "More" at bounding box center [1059, 17] width 56 height 23
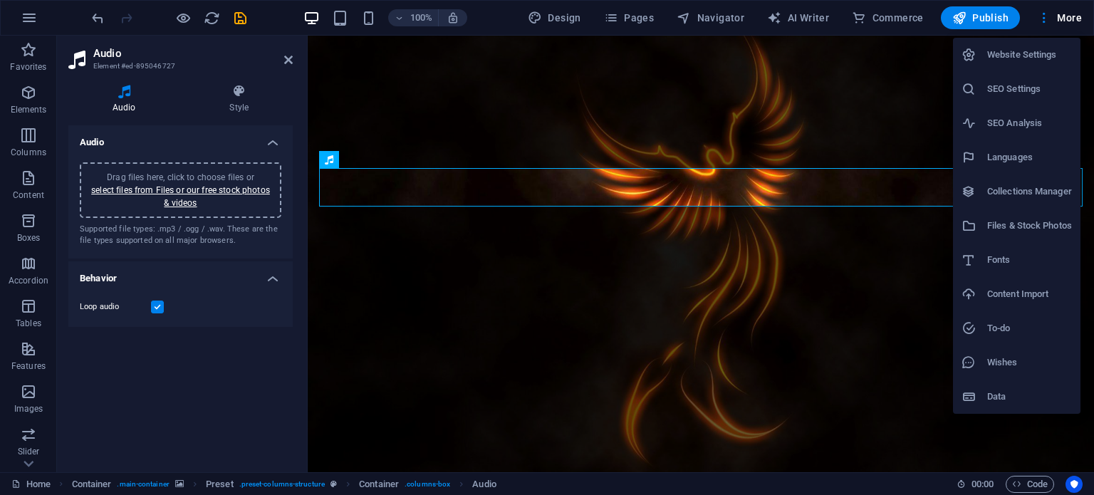
click at [1052, 55] on h6 "Website Settings" at bounding box center [1029, 54] width 85 height 17
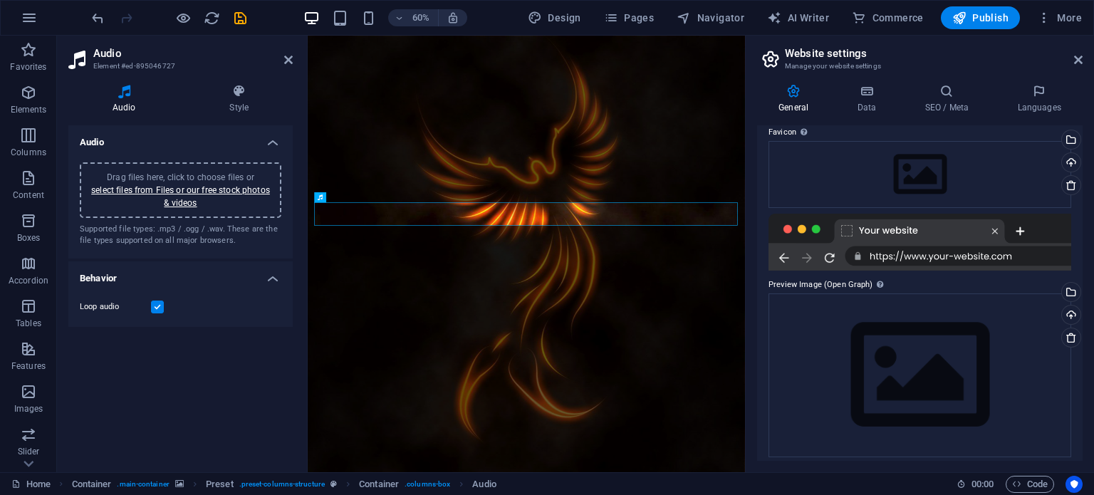
scroll to position [150, 0]
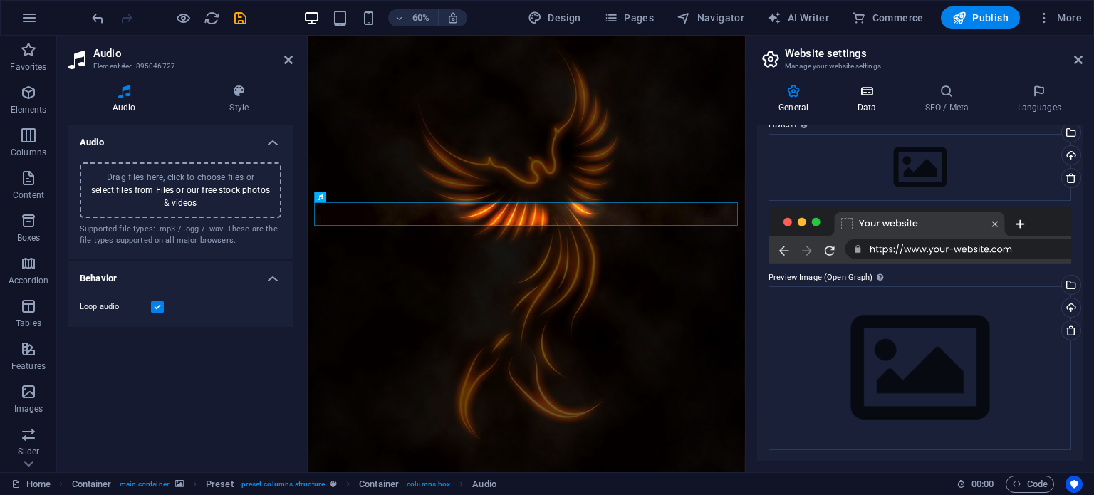
click at [872, 97] on icon at bounding box center [866, 91] width 62 height 14
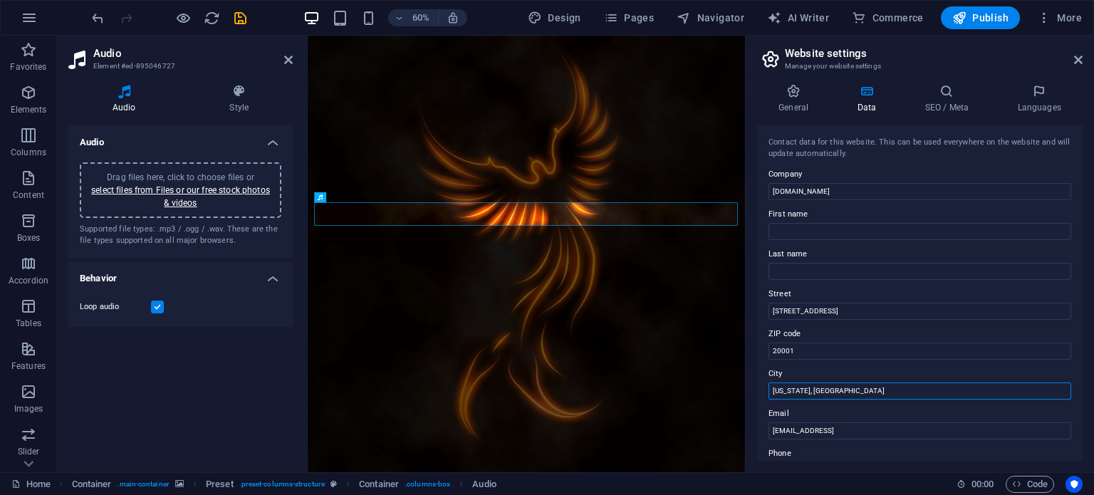
drag, startPoint x: 1136, startPoint y: 425, endPoint x: 968, endPoint y: 624, distance: 261.2
drag, startPoint x: 825, startPoint y: 387, endPoint x: 759, endPoint y: 388, distance: 66.2
click at [759, 388] on div "Contact data for this website. This can be used everywhere on the website and w…" at bounding box center [919, 292] width 325 height 335
drag, startPoint x: 1129, startPoint y: 384, endPoint x: 1016, endPoint y: 562, distance: 210.3
type input "2"
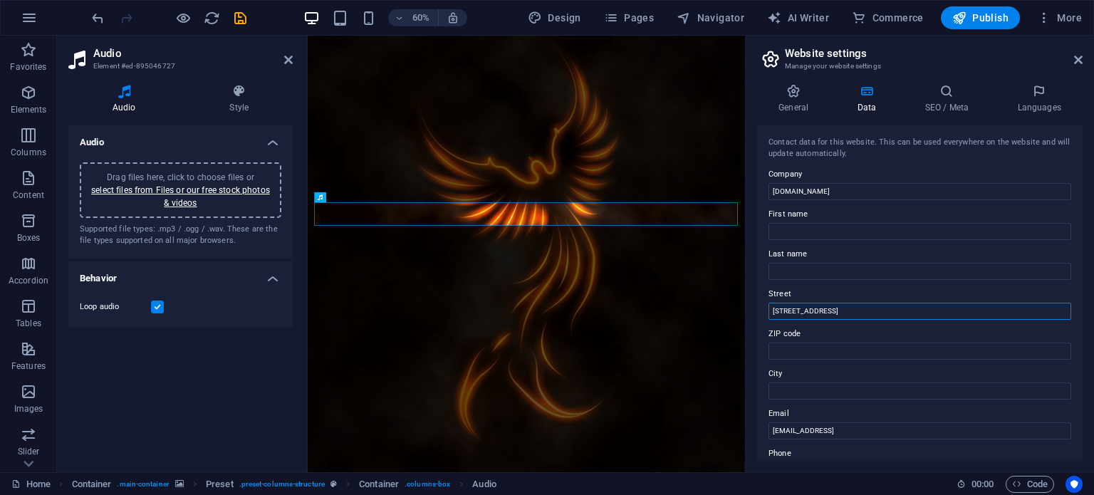
click at [823, 310] on input "[STREET_ADDRESS]" at bounding box center [919, 311] width 303 height 17
type input "4"
click at [933, 431] on input "[EMAIL_ADDRESS]" at bounding box center [919, 430] width 303 height 17
type input "3"
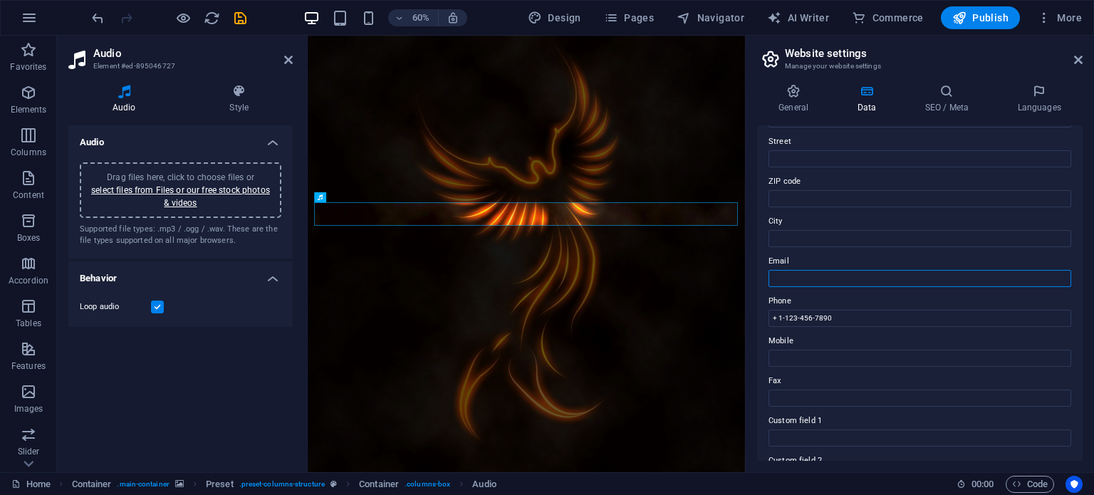
scroll to position [159, 0]
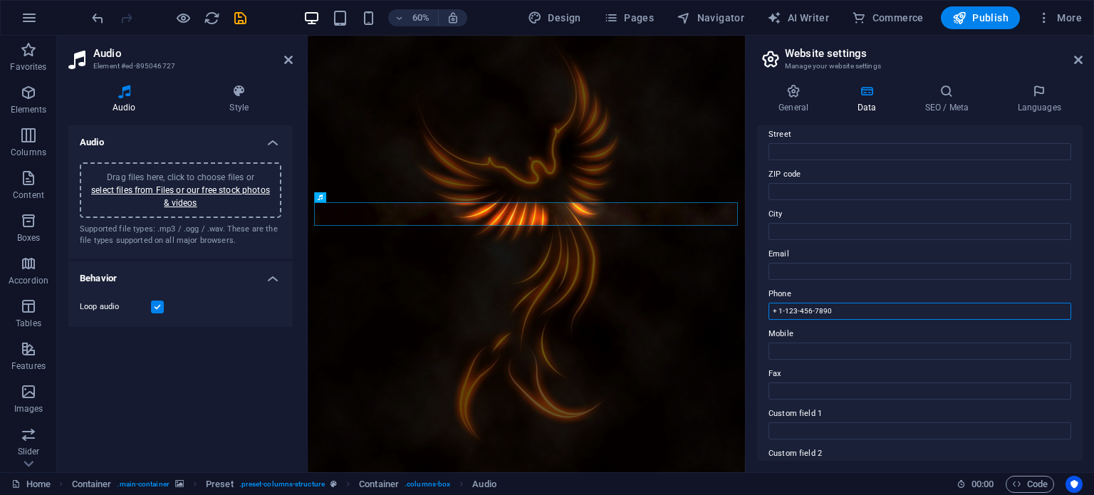
click at [848, 310] on input "+ 1-123-456-7890" at bounding box center [919, 311] width 303 height 17
type input "+"
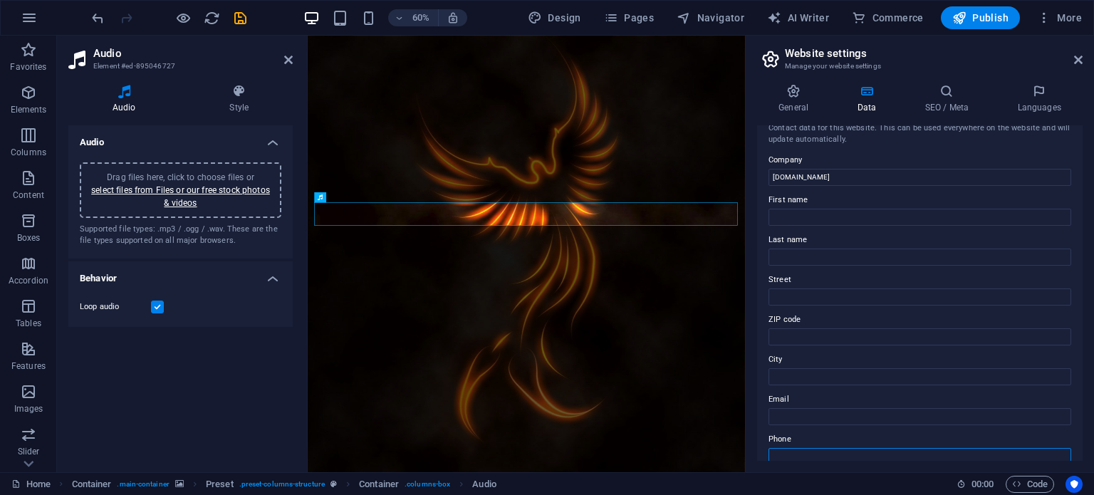
scroll to position [0, 0]
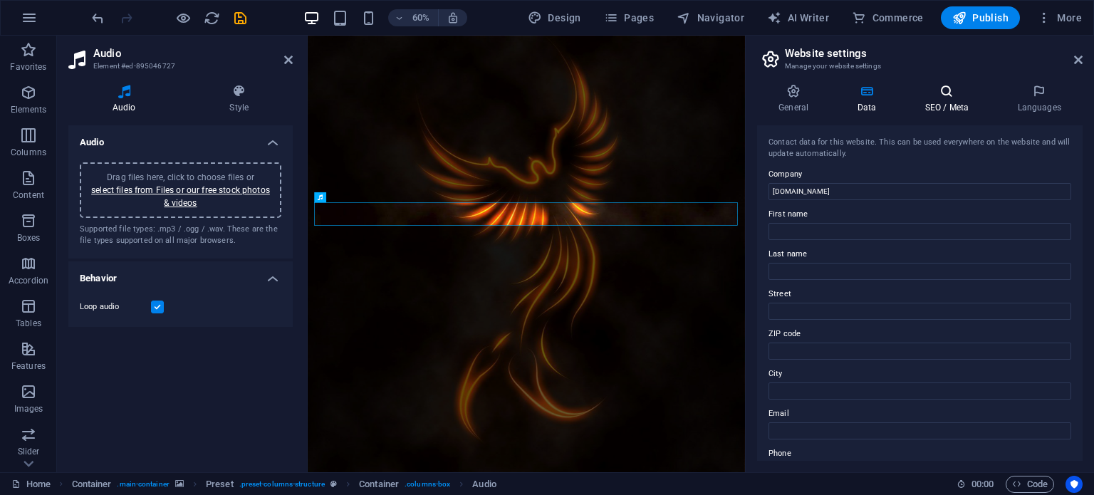
click at [936, 101] on h4 "SEO / Meta" at bounding box center [949, 99] width 93 height 30
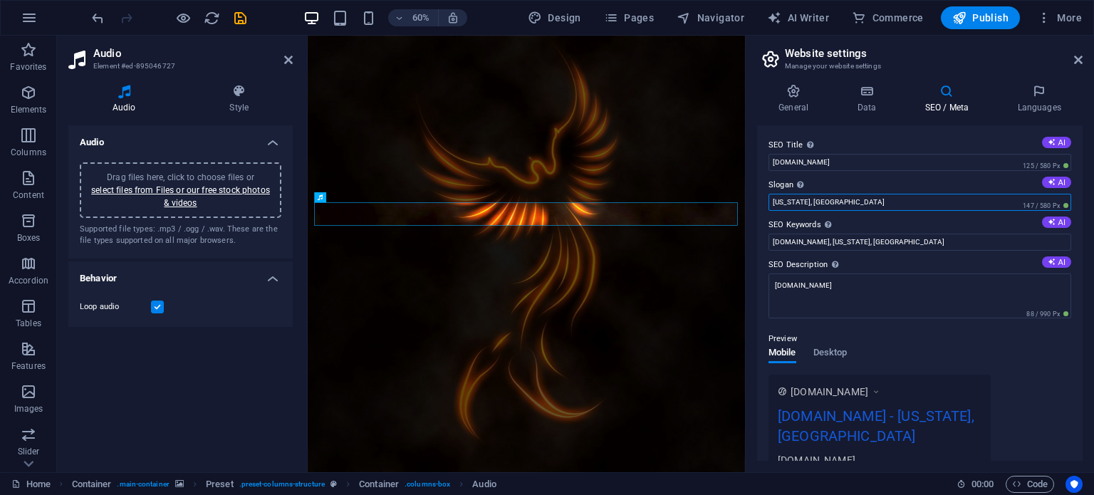
click at [860, 196] on input "[US_STATE], [GEOGRAPHIC_DATA]" at bounding box center [919, 202] width 303 height 17
type input "W"
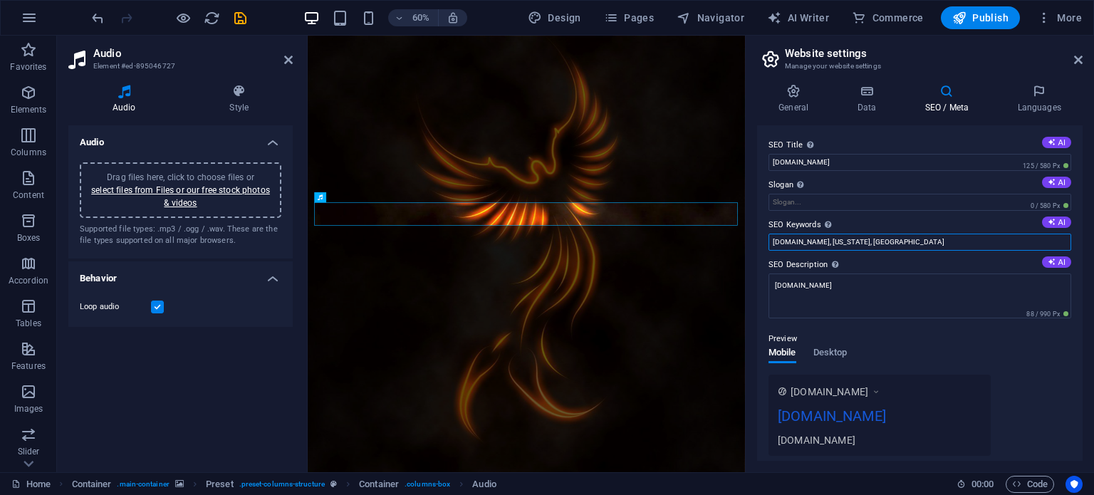
click at [879, 240] on input "[DOMAIN_NAME], [US_STATE], [GEOGRAPHIC_DATA]" at bounding box center [919, 242] width 303 height 17
type input "[DOMAIN_NAME]"
click at [988, 21] on span "Publish" at bounding box center [980, 18] width 56 height 14
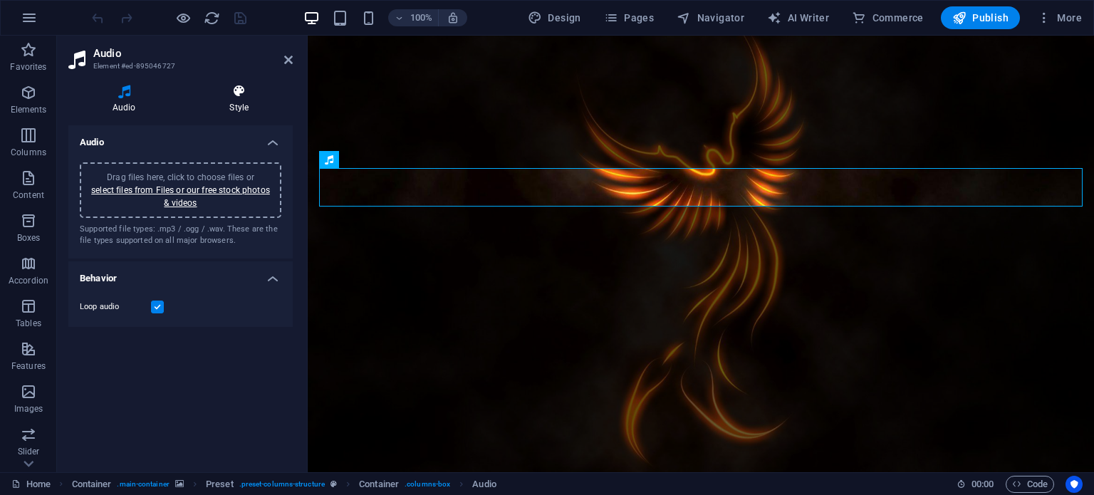
click at [247, 106] on h4 "Style" at bounding box center [240, 99] width 108 height 30
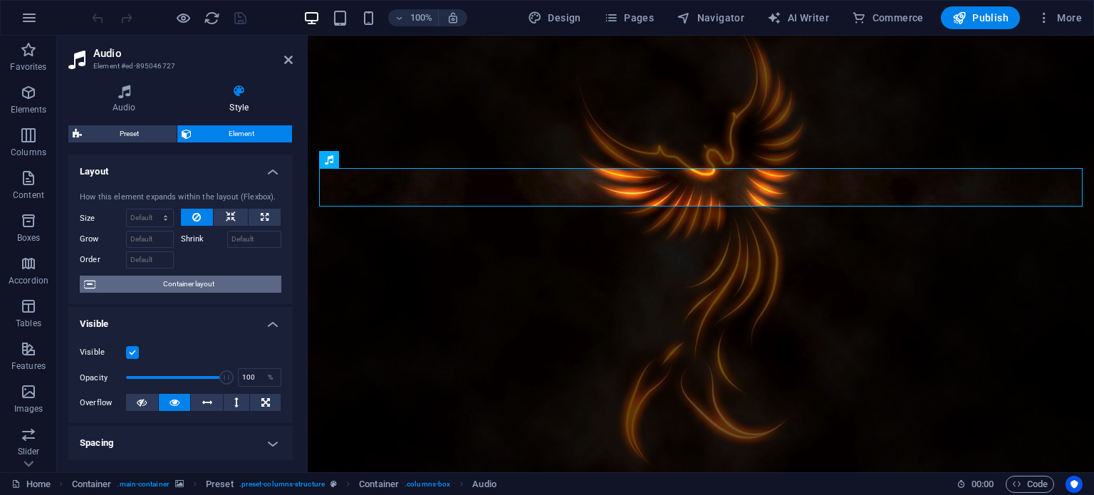
click at [218, 278] on span "Container layout" at bounding box center [188, 284] width 177 height 17
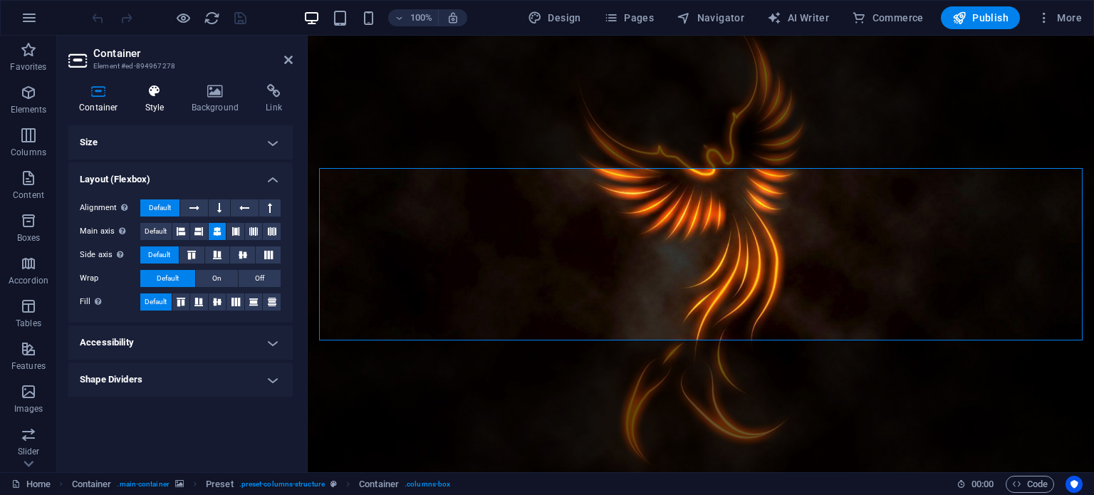
click at [148, 99] on h4 "Style" at bounding box center [158, 99] width 46 height 30
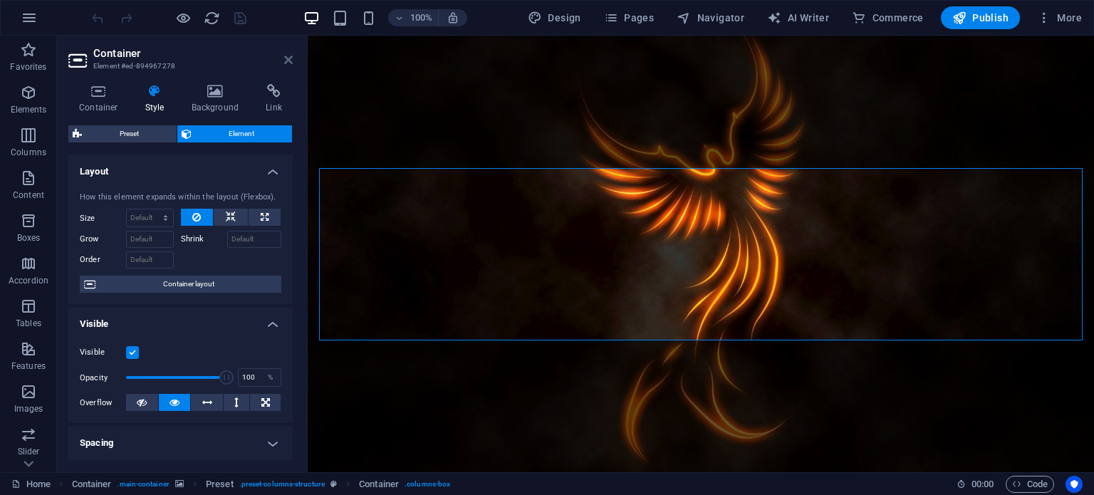
click at [285, 61] on icon at bounding box center [288, 59] width 9 height 11
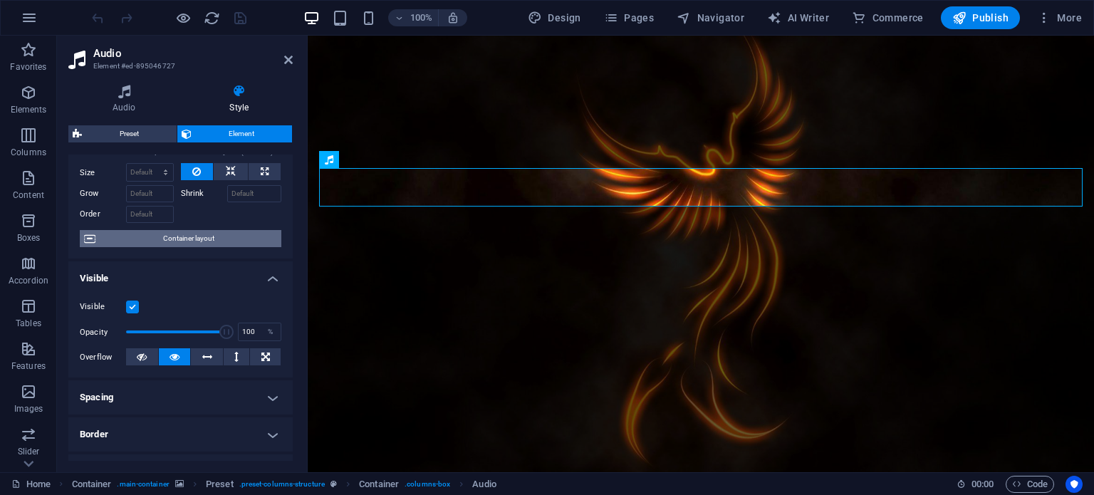
scroll to position [74, 0]
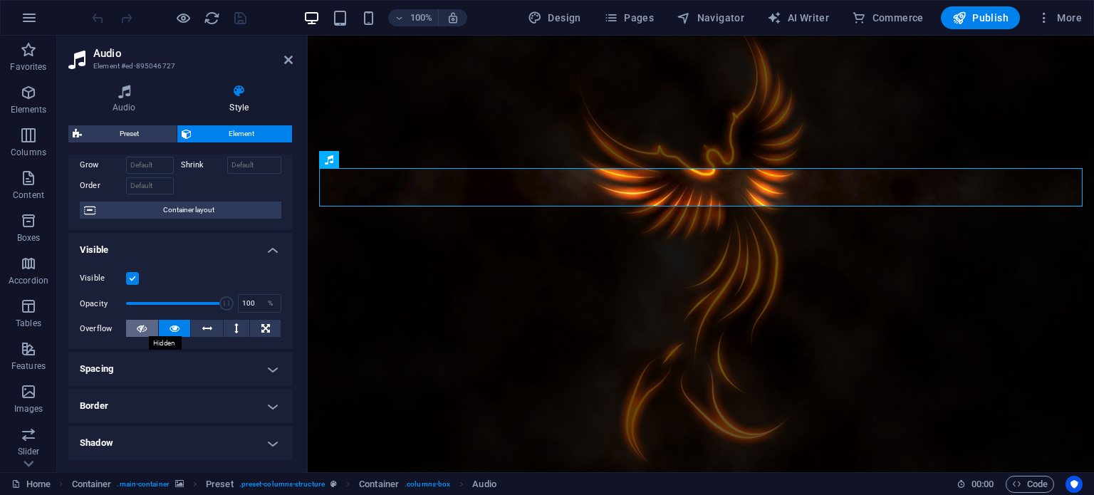
click at [138, 329] on icon at bounding box center [142, 328] width 10 height 17
click at [174, 329] on icon at bounding box center [174, 328] width 10 height 17
click at [257, 324] on button at bounding box center [265, 328] width 31 height 17
click at [170, 327] on icon at bounding box center [174, 328] width 10 height 17
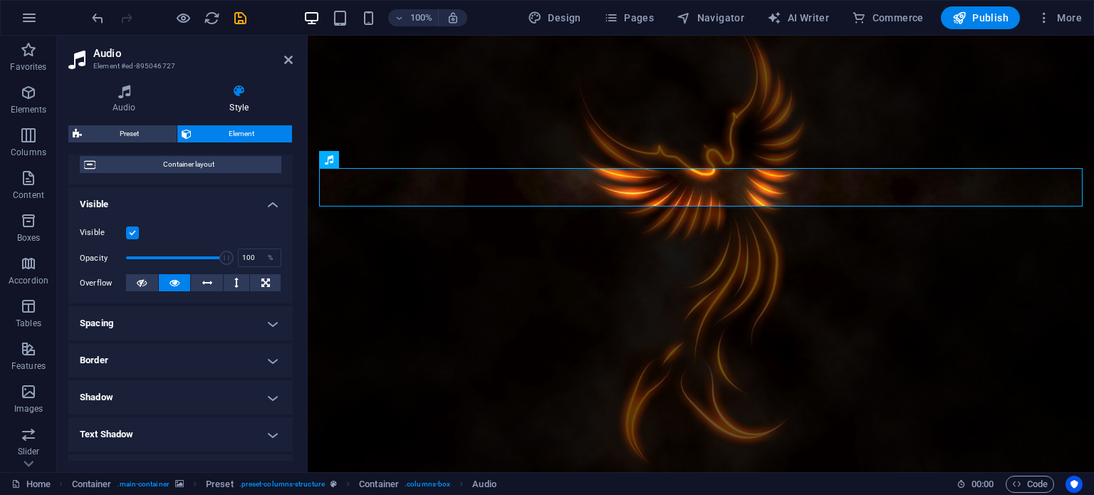
scroll to position [128, 0]
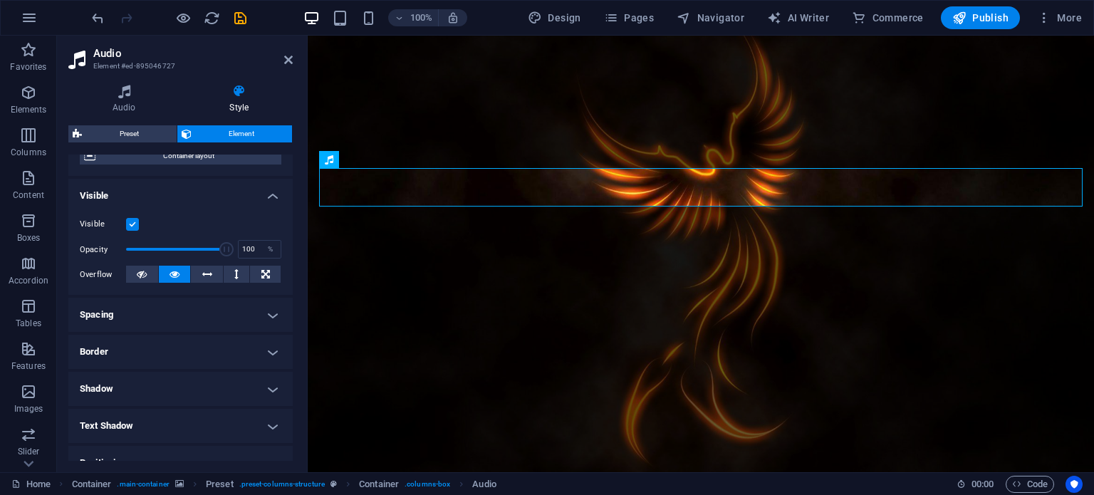
click at [266, 190] on h4 "Visible" at bounding box center [180, 192] width 224 height 26
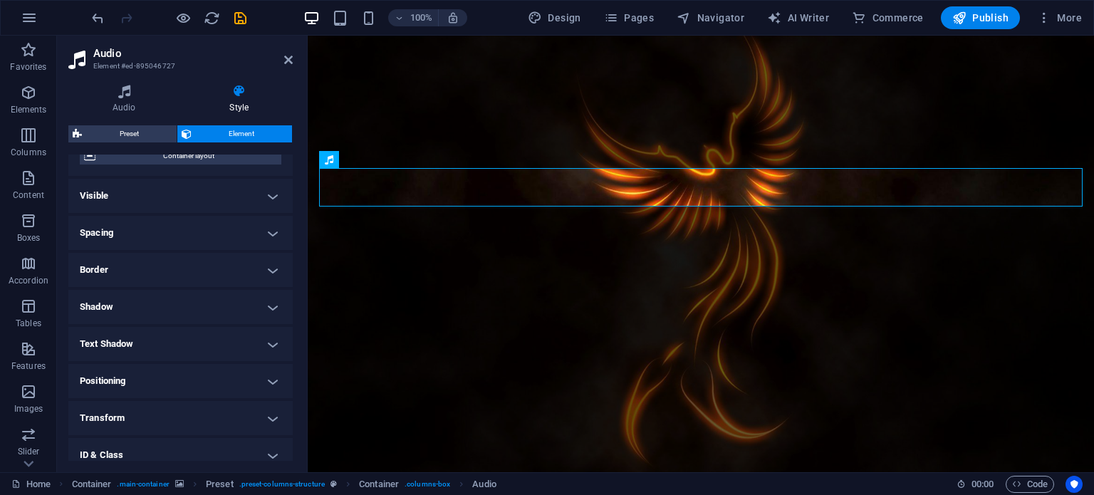
scroll to position [184, 0]
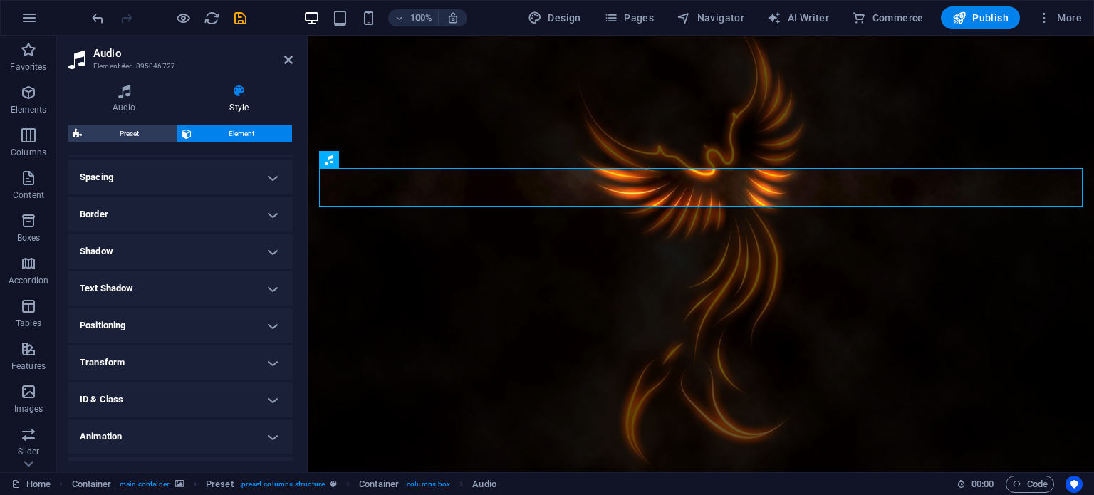
click at [267, 325] on h4 "Positioning" at bounding box center [180, 325] width 224 height 34
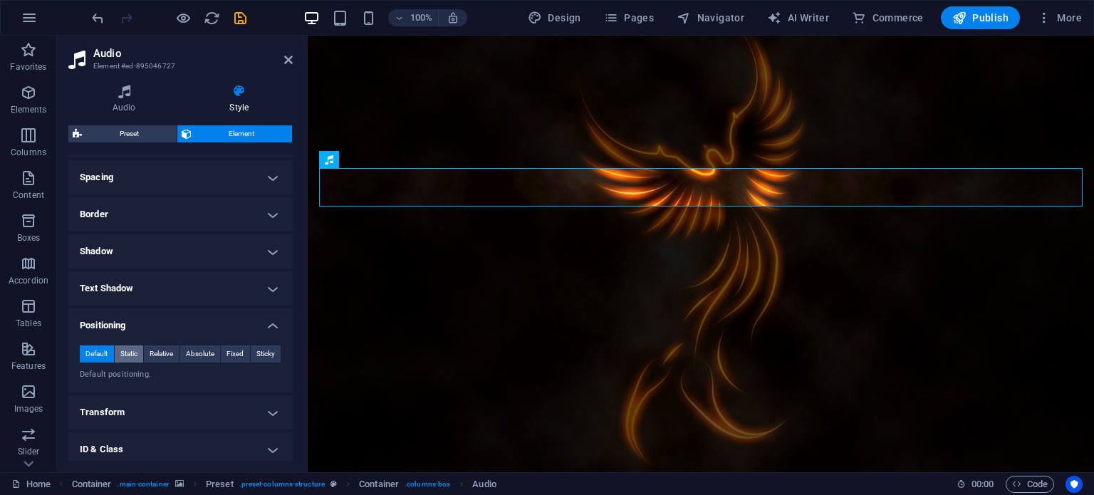
click at [132, 354] on span "Static" at bounding box center [128, 353] width 17 height 17
click at [155, 352] on span "Relative" at bounding box center [161, 353] width 23 height 17
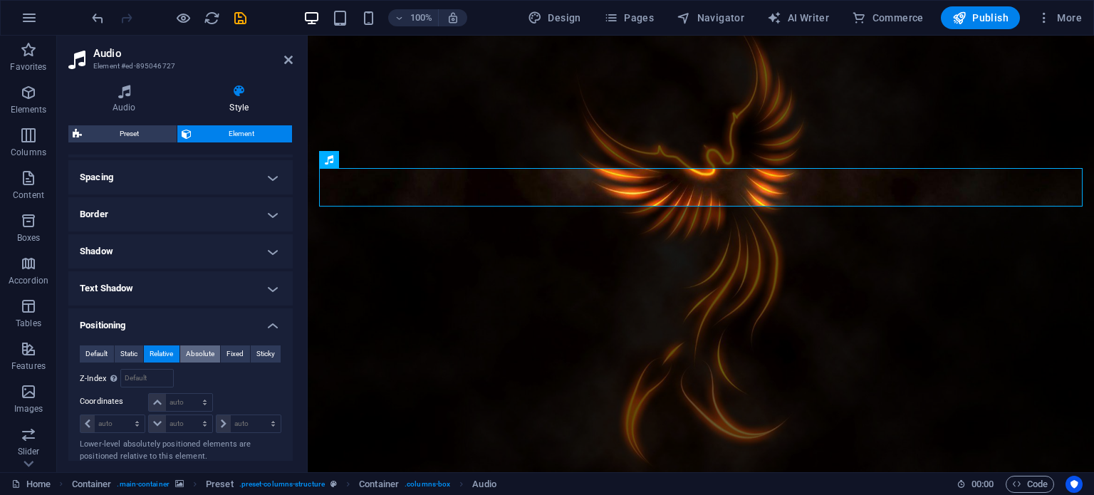
click at [197, 353] on span "Absolute" at bounding box center [200, 353] width 28 height 17
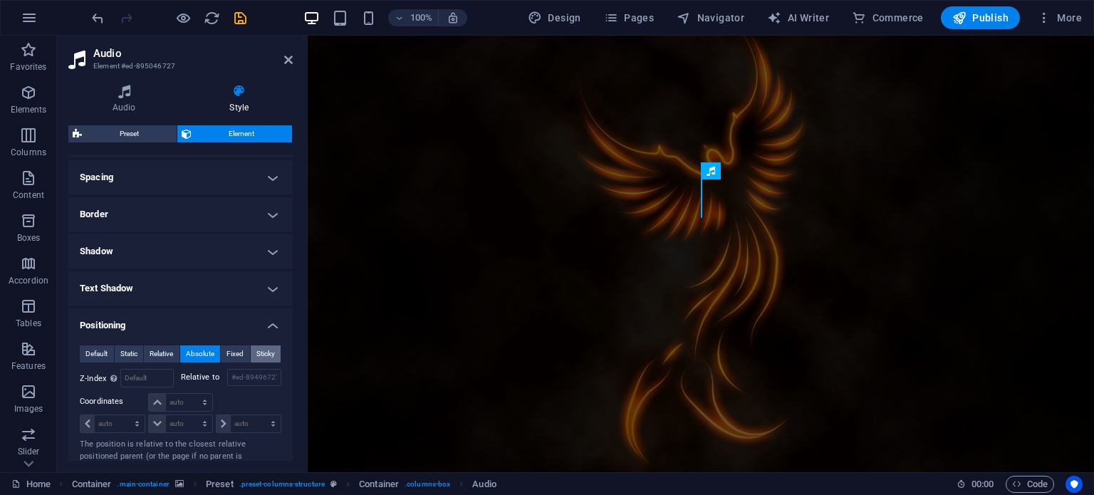
click at [263, 353] on span "Sticky" at bounding box center [265, 353] width 19 height 17
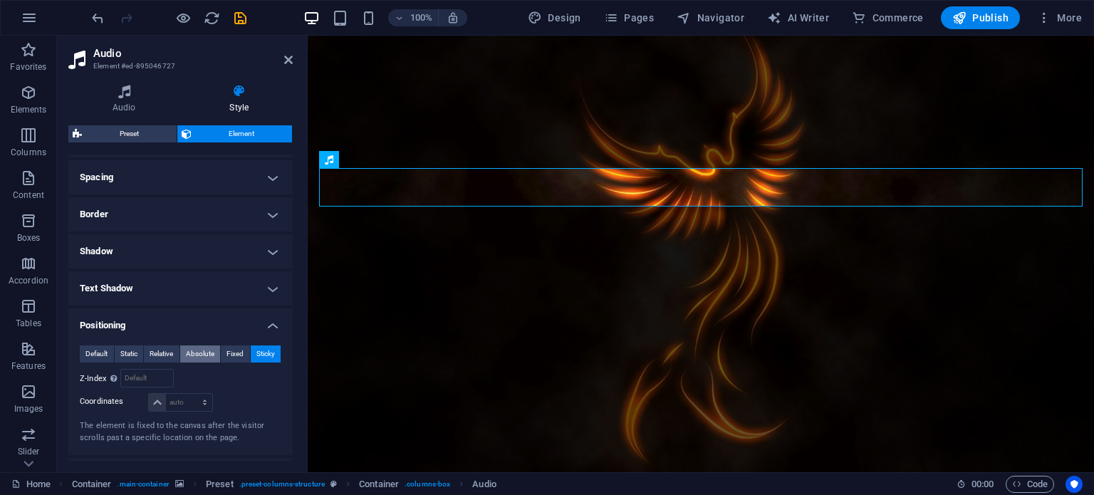
click at [215, 349] on button "Absolute" at bounding box center [200, 353] width 41 height 17
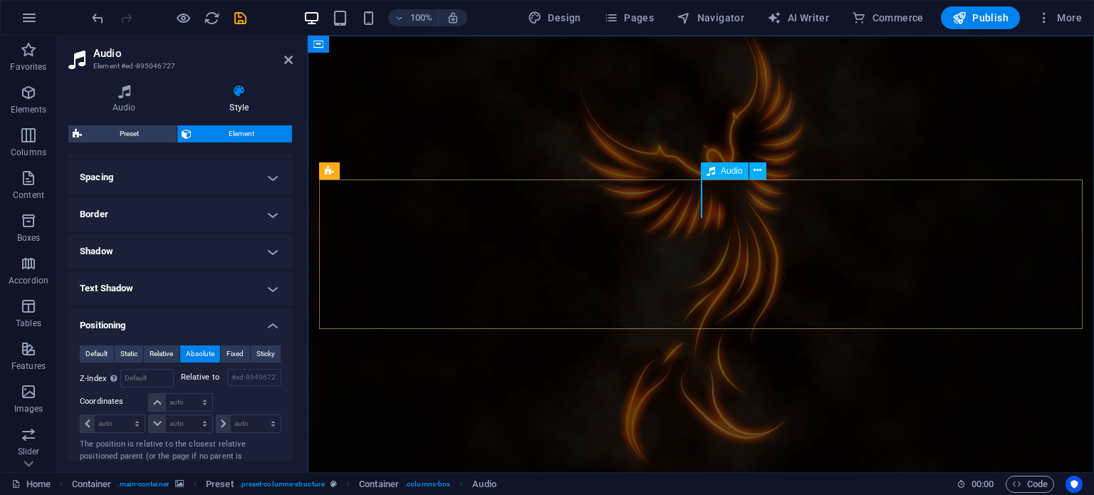
click at [712, 168] on icon at bounding box center [710, 170] width 9 height 17
click at [87, 348] on span "Default" at bounding box center [96, 353] width 22 height 17
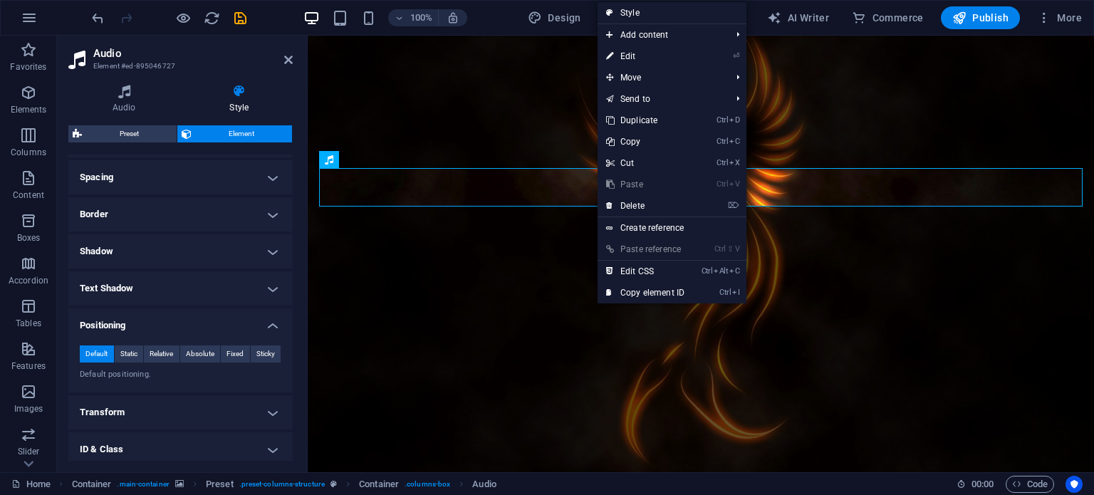
click at [431, 90] on figure at bounding box center [701, 254] width 786 height 437
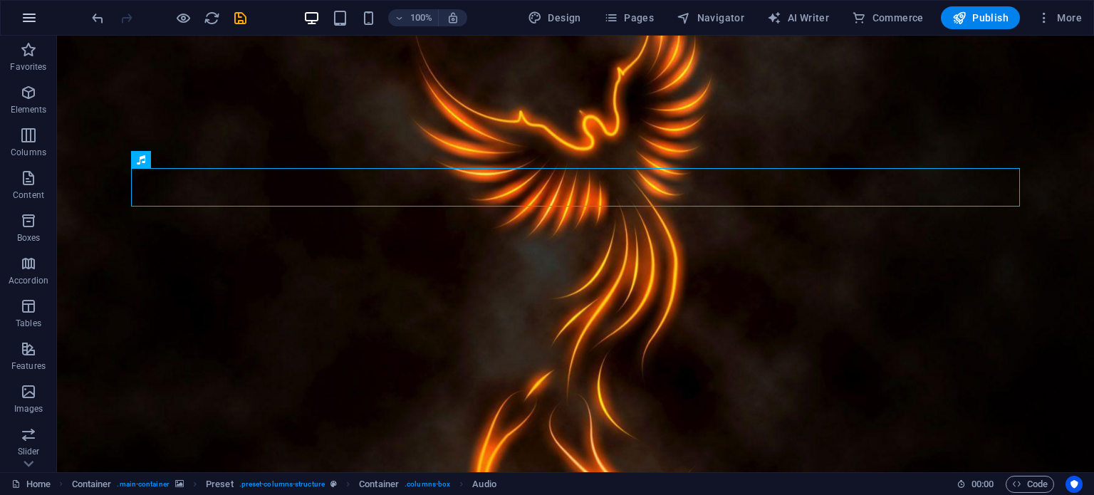
click at [26, 17] on icon "button" at bounding box center [29, 17] width 17 height 17
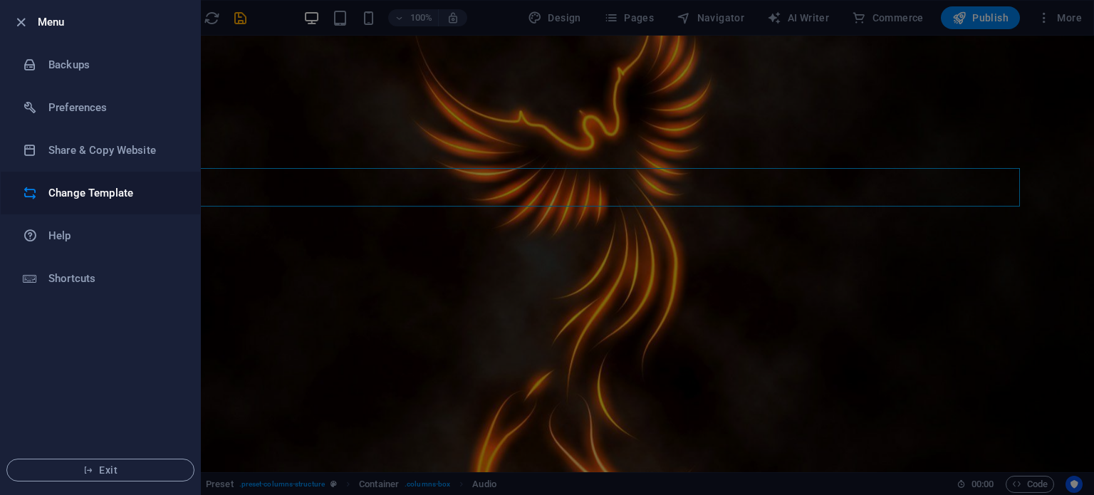
click at [66, 187] on h6 "Change Template" at bounding box center [114, 192] width 132 height 17
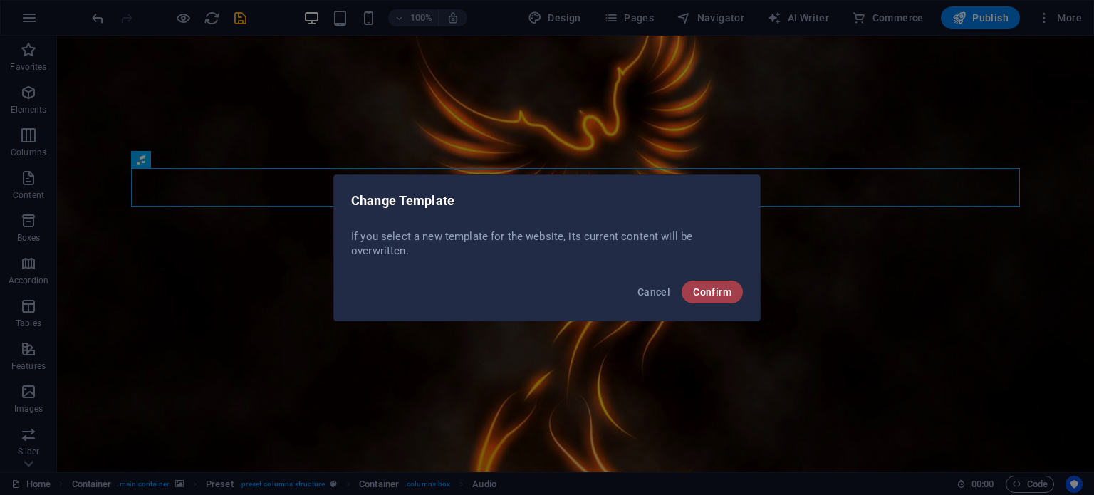
click at [712, 292] on span "Confirm" at bounding box center [712, 291] width 38 height 11
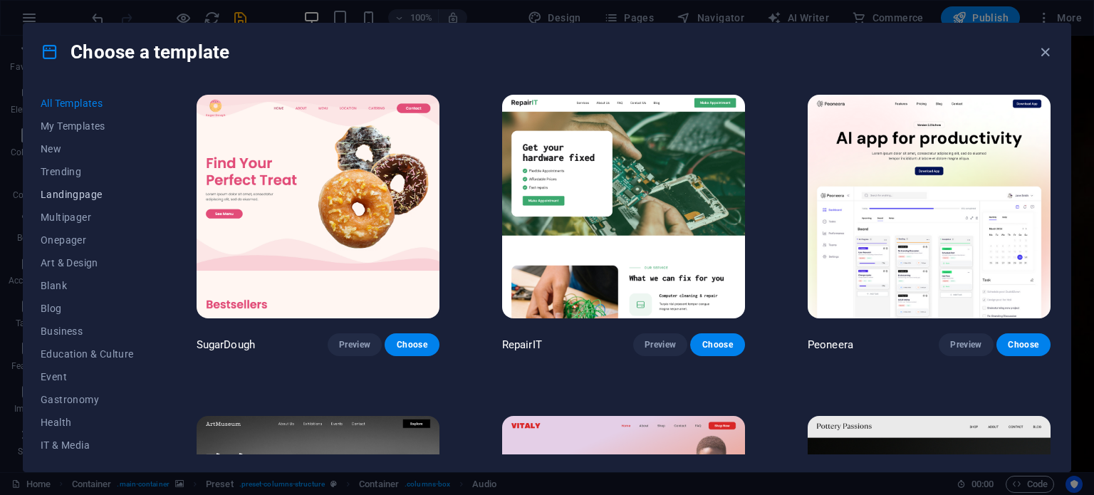
click at [68, 190] on span "Landingpage" at bounding box center [87, 194] width 93 height 11
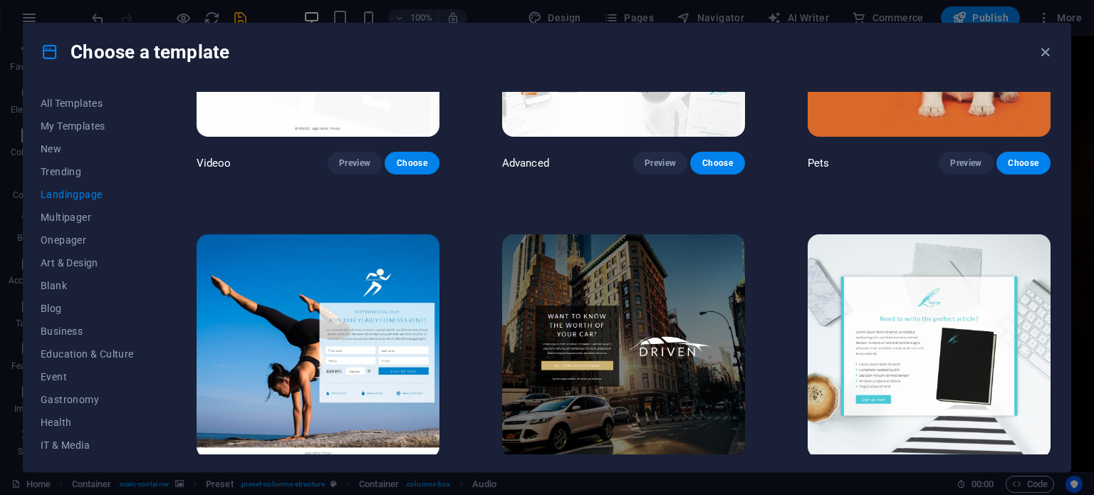
scroll to position [846, 0]
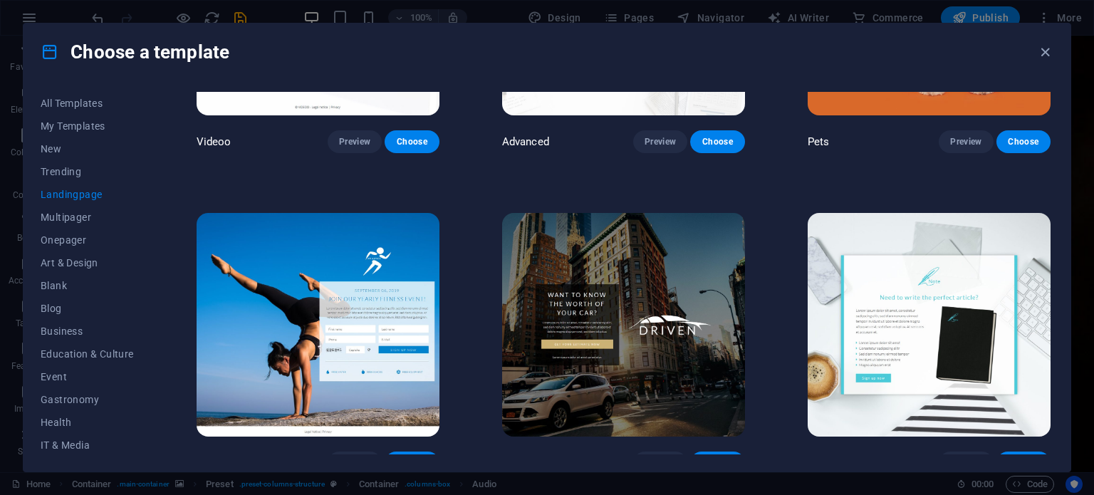
click at [659, 270] on img at bounding box center [623, 325] width 243 height 224
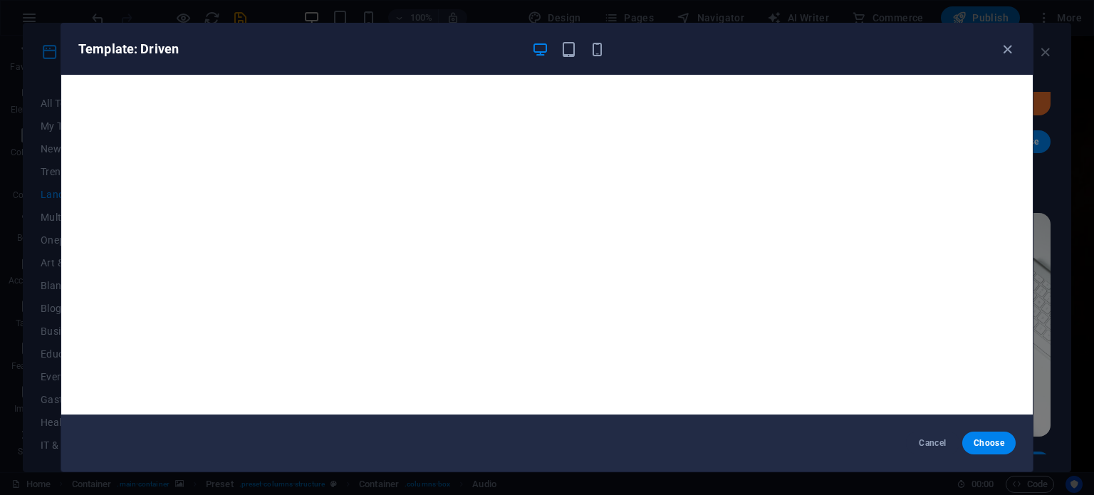
scroll to position [4, 0]
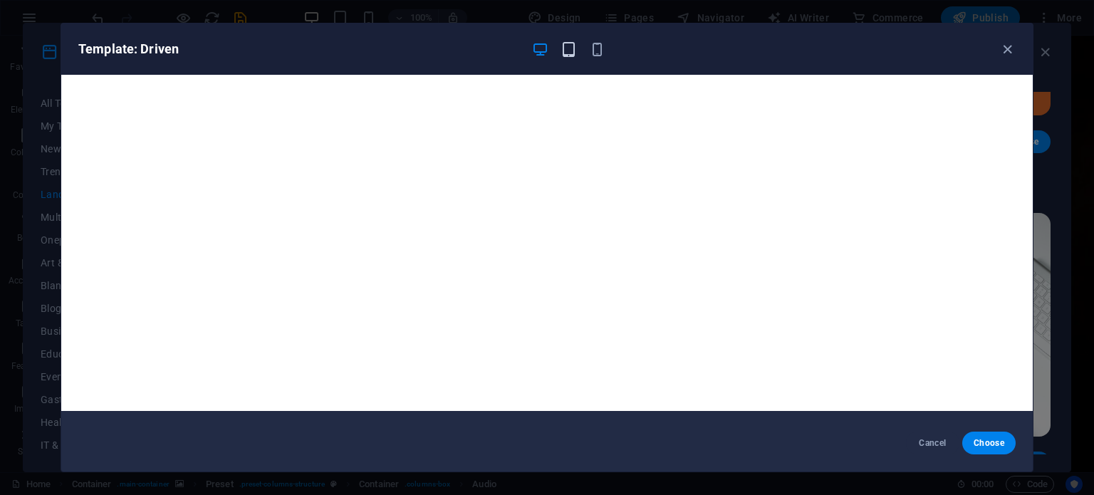
click at [572, 52] on icon "button" at bounding box center [568, 49] width 16 height 16
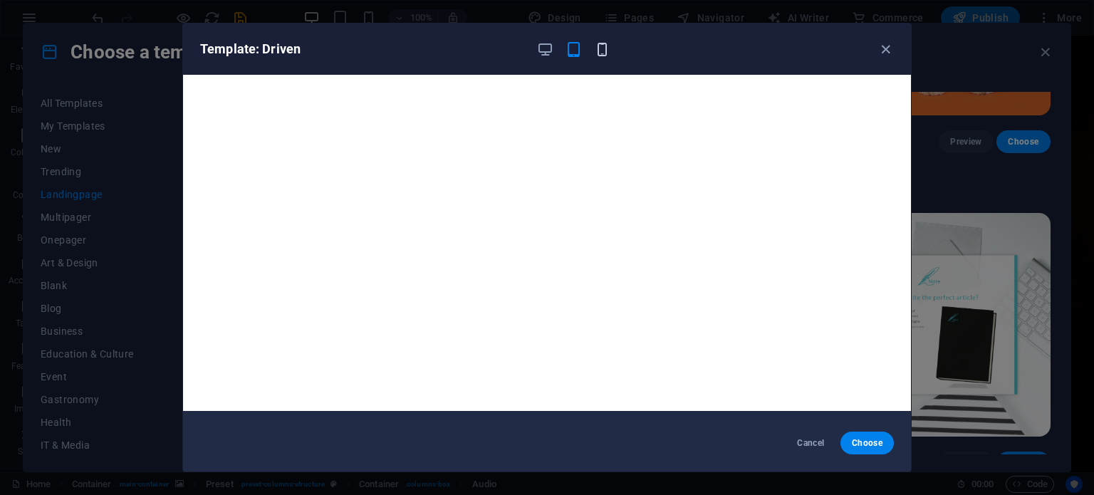
click at [595, 52] on icon "button" at bounding box center [602, 49] width 16 height 16
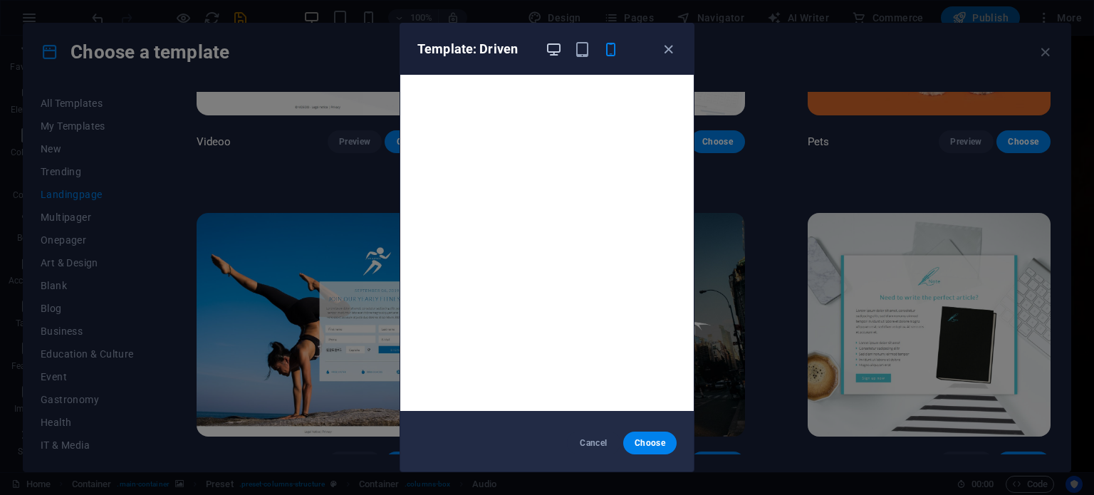
click at [552, 46] on icon "button" at bounding box center [553, 49] width 16 height 16
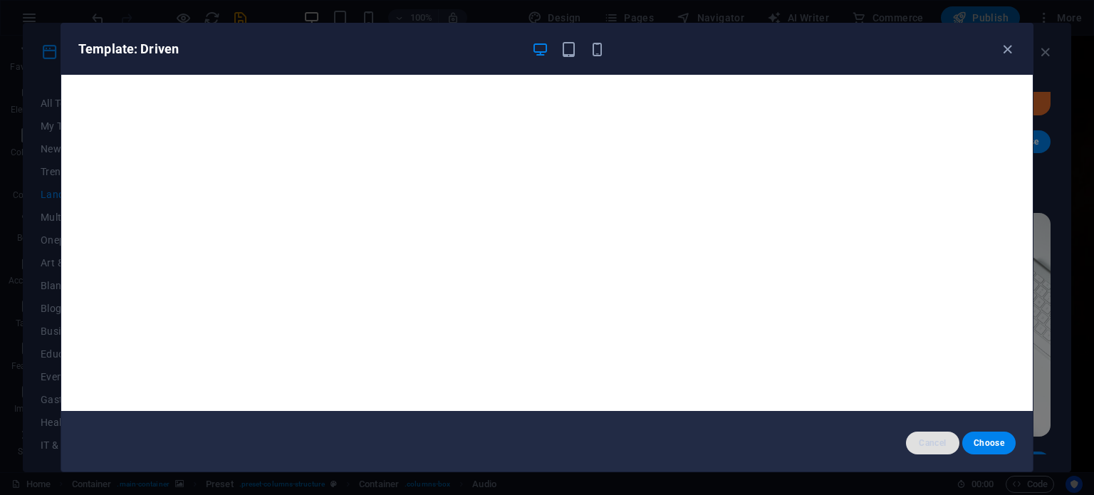
click at [929, 444] on span "Cancel" at bounding box center [932, 442] width 31 height 11
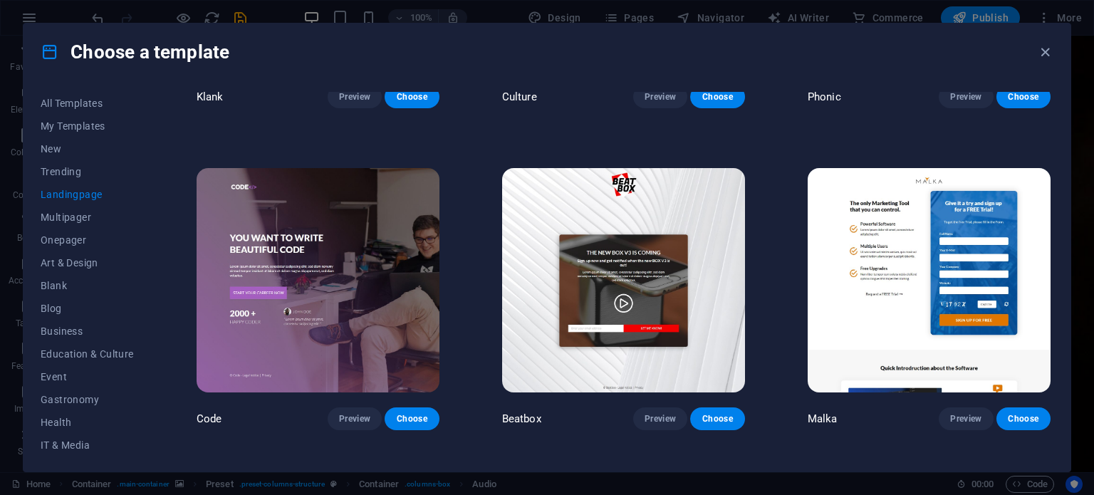
scroll to position [194, 0]
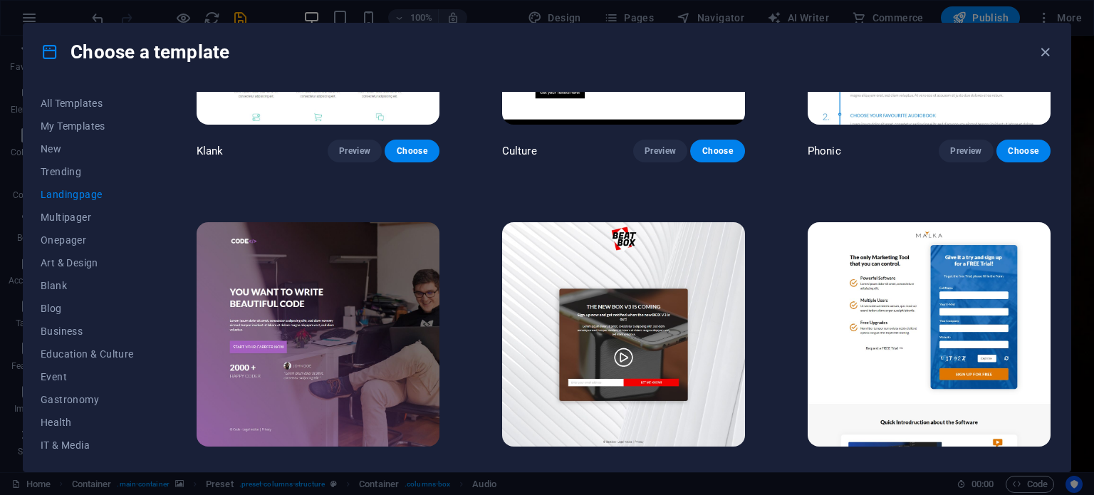
click at [85, 189] on span "Landingpage" at bounding box center [87, 194] width 93 height 11
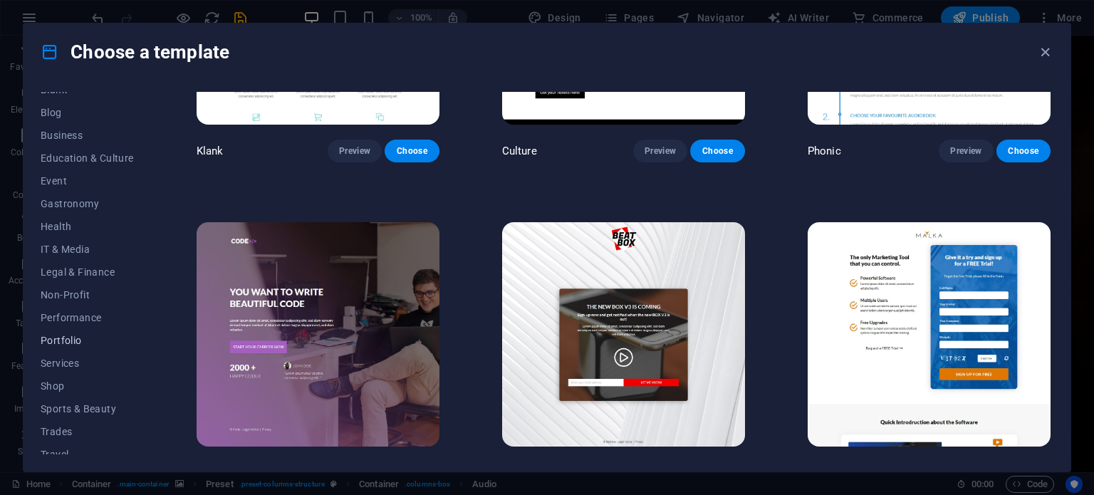
scroll to position [196, 0]
click at [63, 256] on button "IT & Media" at bounding box center [87, 249] width 93 height 23
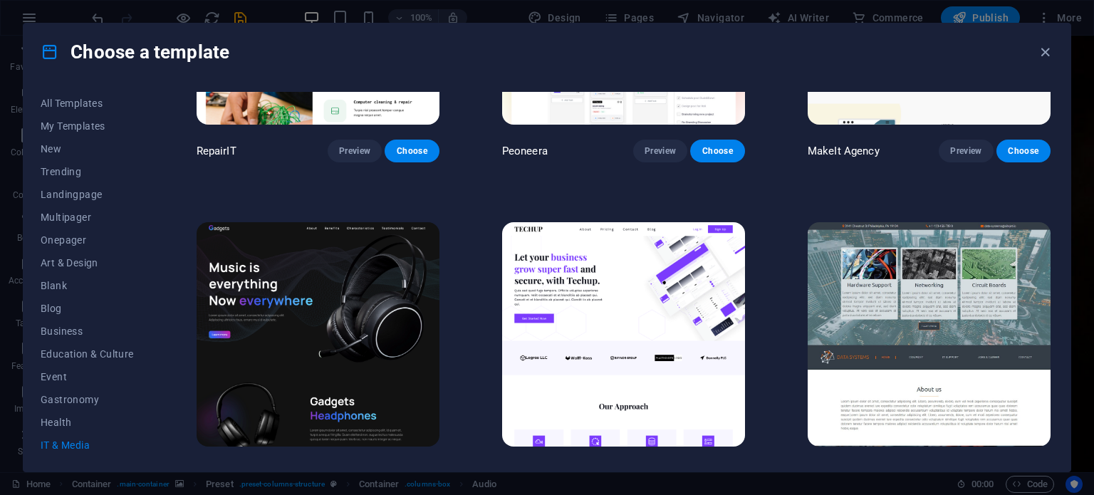
scroll to position [0, 0]
click at [66, 101] on span "All Templates" at bounding box center [87, 103] width 93 height 11
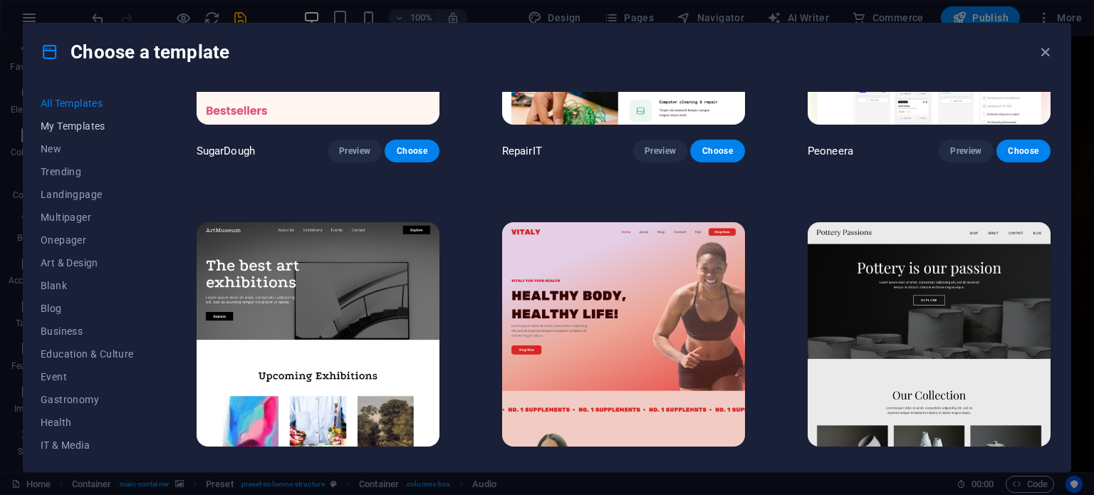
click at [66, 122] on span "My Templates" at bounding box center [87, 125] width 93 height 11
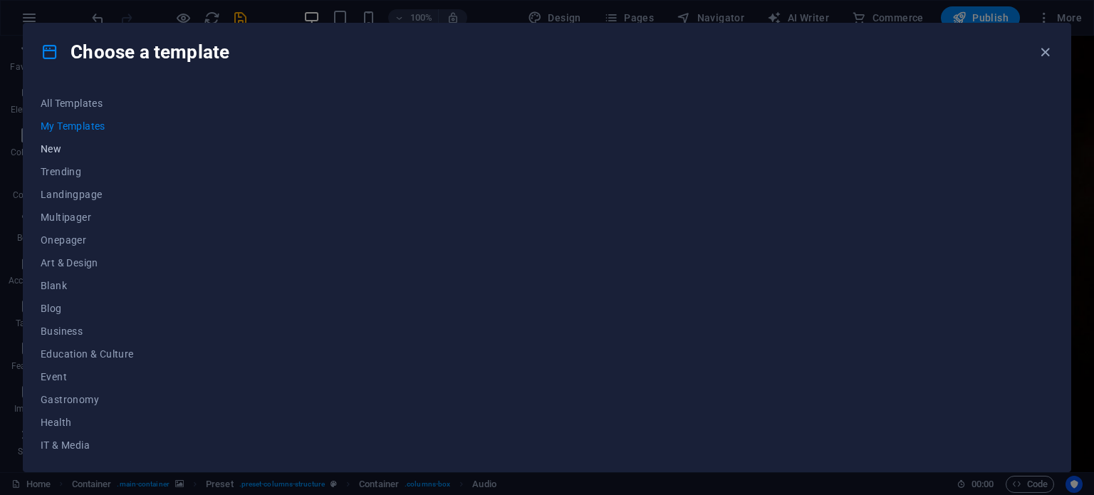
click at [61, 147] on span "New" at bounding box center [87, 148] width 93 height 11
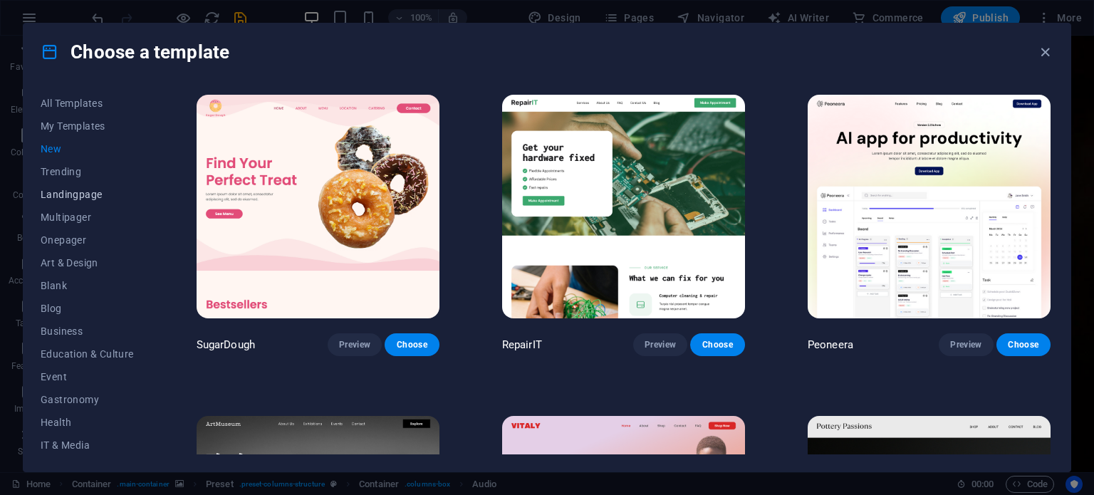
click at [71, 183] on button "Landingpage" at bounding box center [87, 194] width 93 height 23
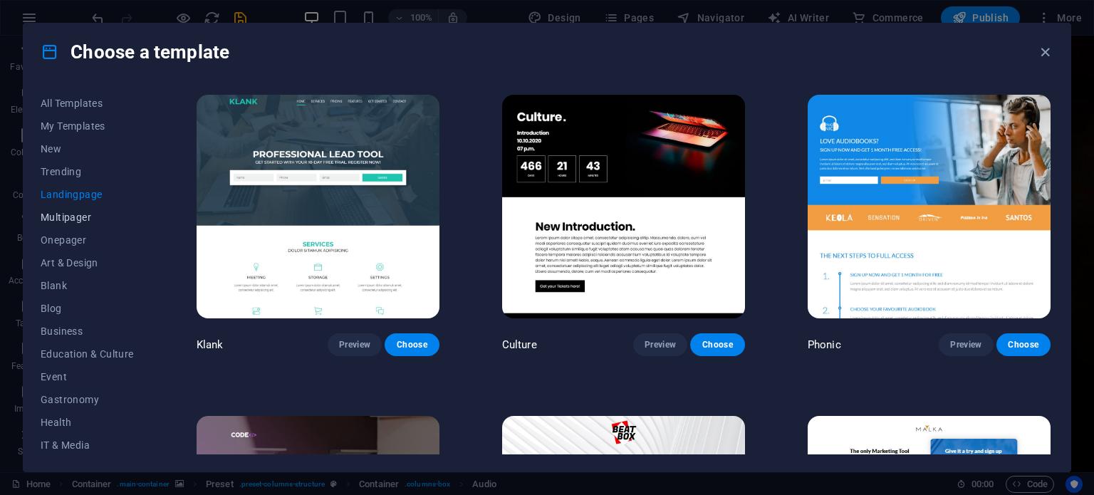
click at [73, 224] on button "Multipager" at bounding box center [87, 217] width 93 height 23
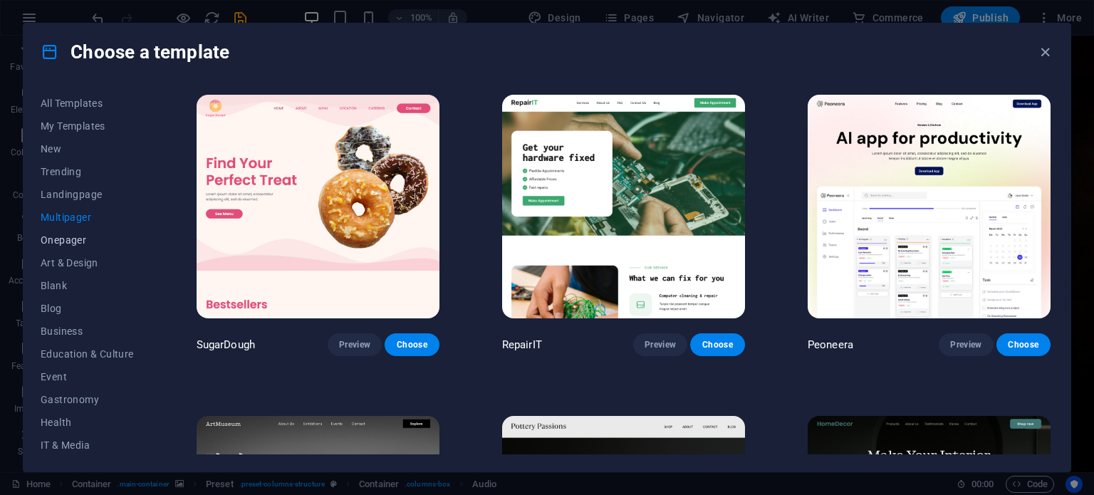
click at [73, 235] on span "Onepager" at bounding box center [87, 239] width 93 height 11
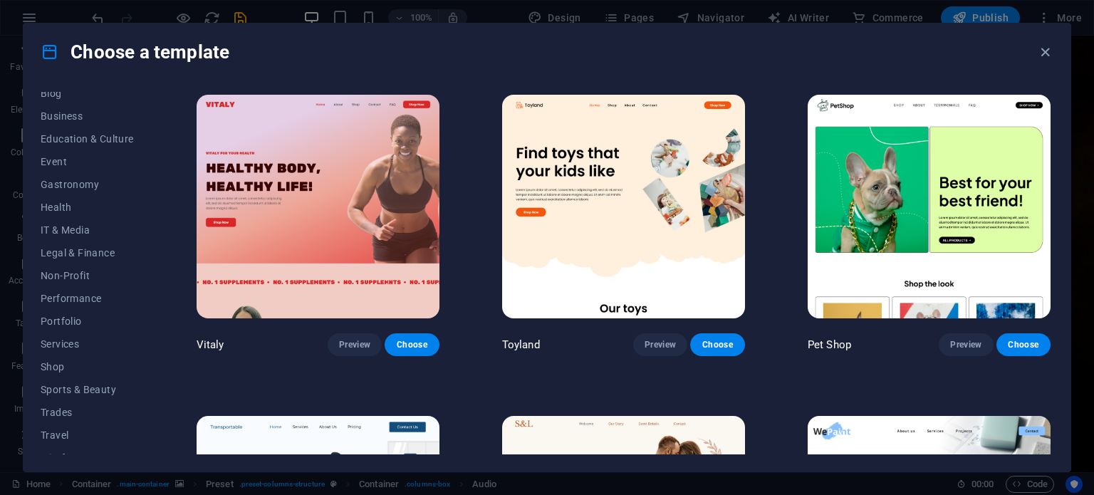
scroll to position [229, 0]
click at [71, 324] on span "Services" at bounding box center [87, 329] width 93 height 11
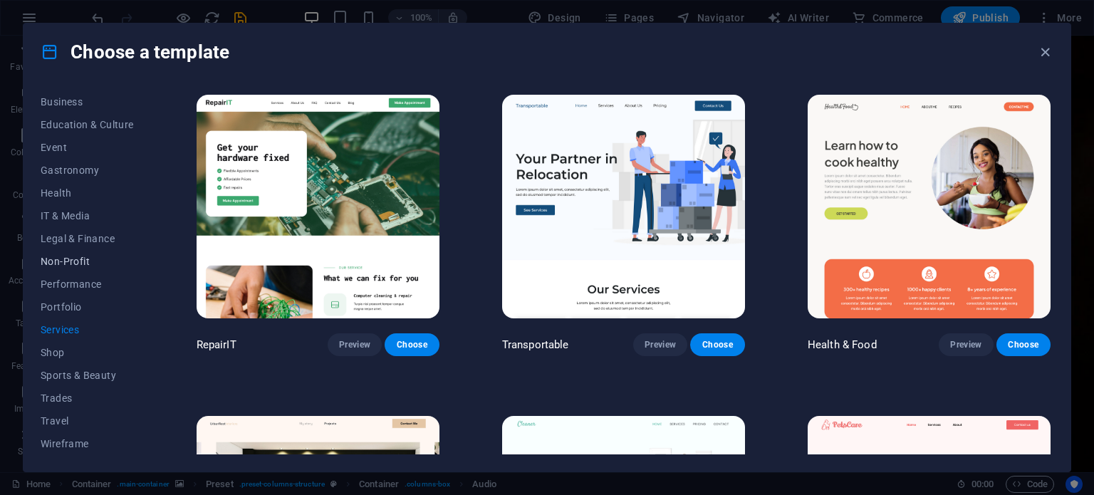
click at [60, 256] on span "Non-Profit" at bounding box center [87, 261] width 93 height 11
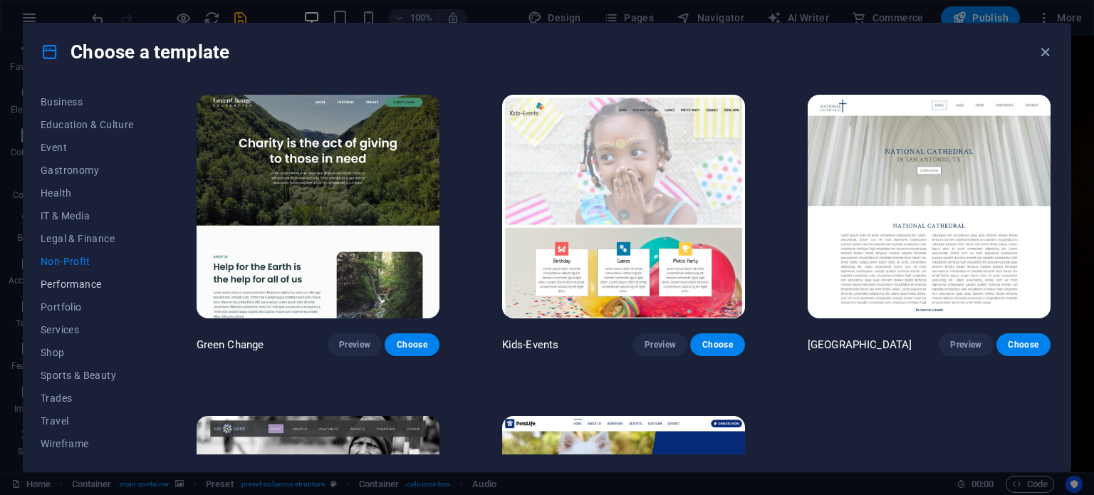
click at [68, 285] on span "Performance" at bounding box center [87, 283] width 93 height 11
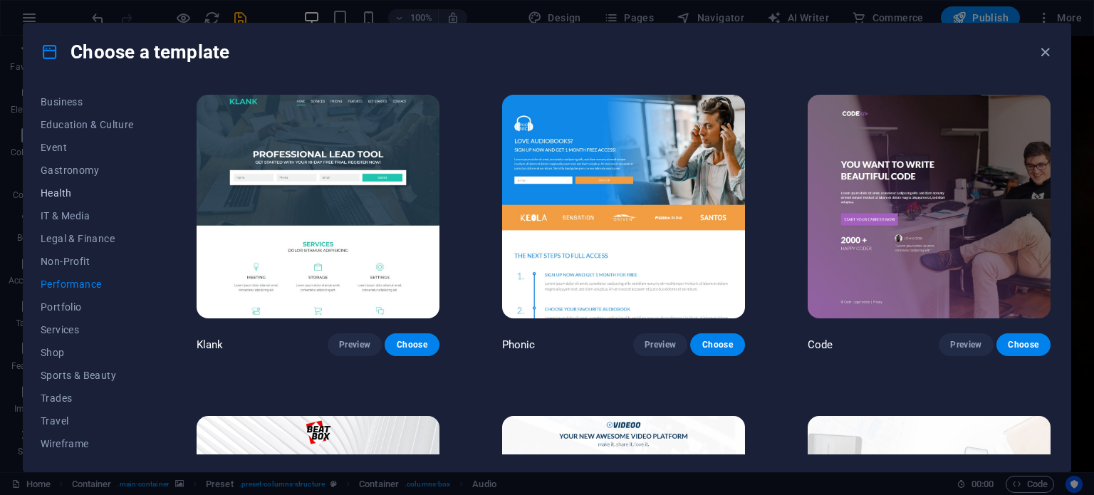
scroll to position [0, 0]
click at [68, 192] on span "Landingpage" at bounding box center [87, 194] width 93 height 11
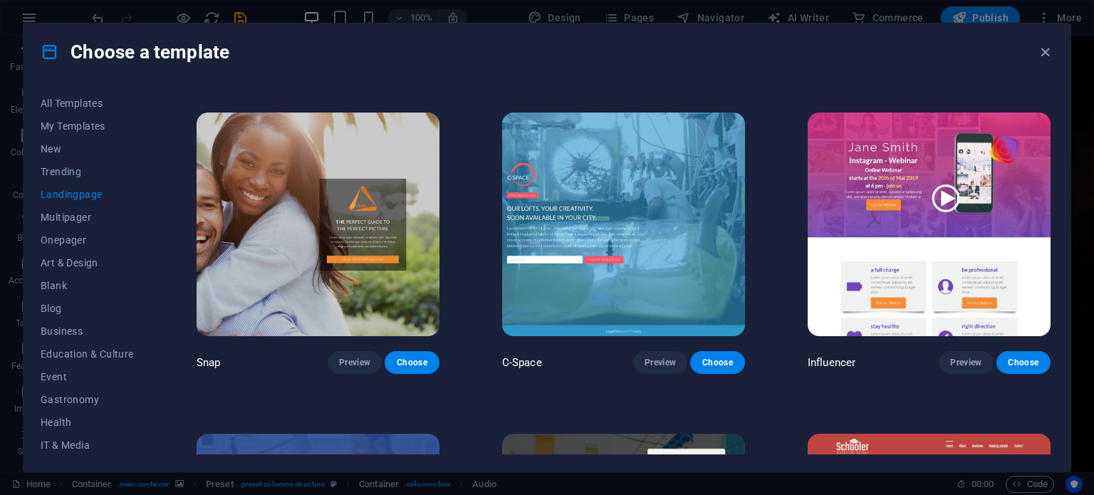
scroll to position [1263, 0]
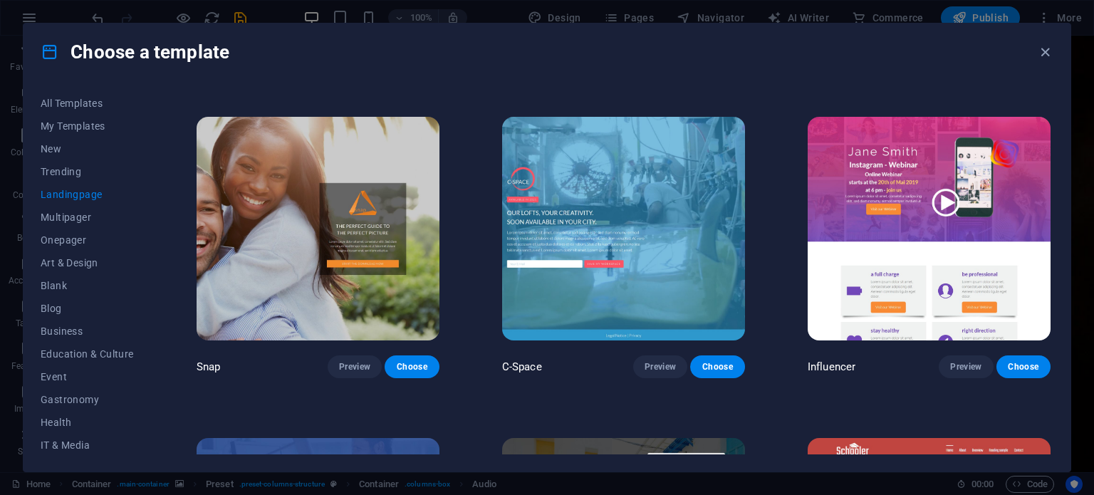
click at [671, 273] on img at bounding box center [623, 229] width 243 height 224
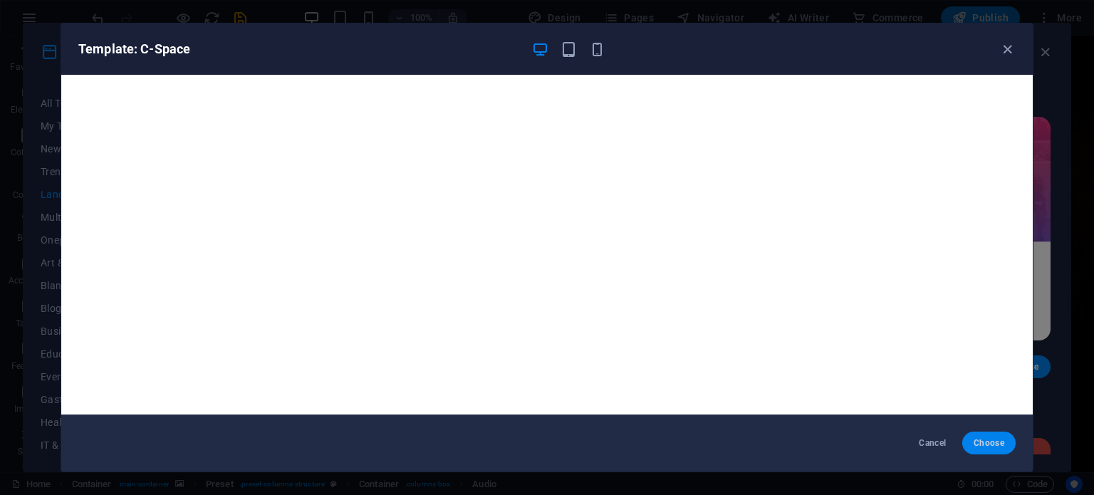
drag, startPoint x: 987, startPoint y: 438, endPoint x: 980, endPoint y: 437, distance: 7.9
click at [980, 437] on button "Choose" at bounding box center [988, 442] width 53 height 23
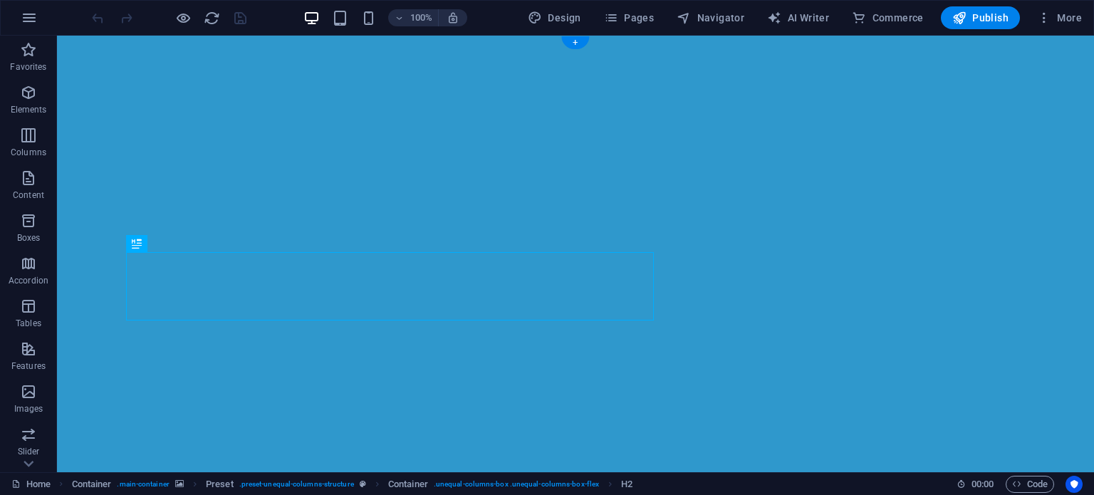
click at [528, 66] on figure at bounding box center [575, 344] width 1037 height 617
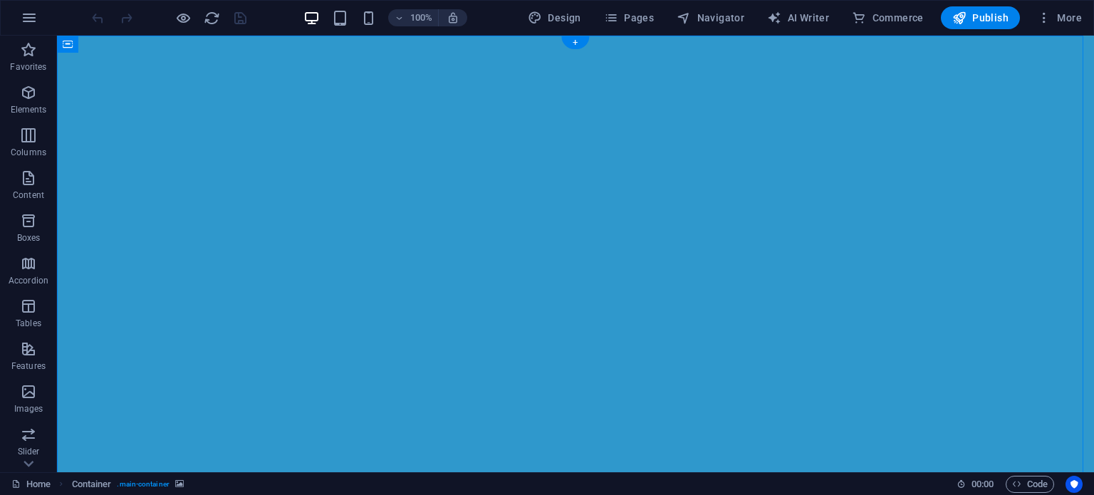
click at [528, 66] on figure at bounding box center [575, 344] width 1037 height 617
select select "%"
select select "vh"
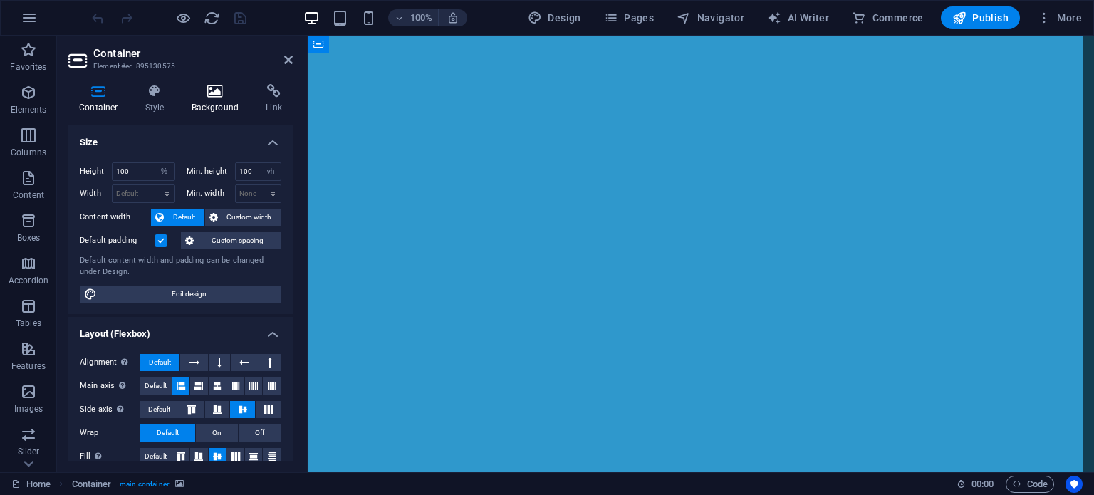
click at [214, 96] on icon at bounding box center [215, 91] width 69 height 14
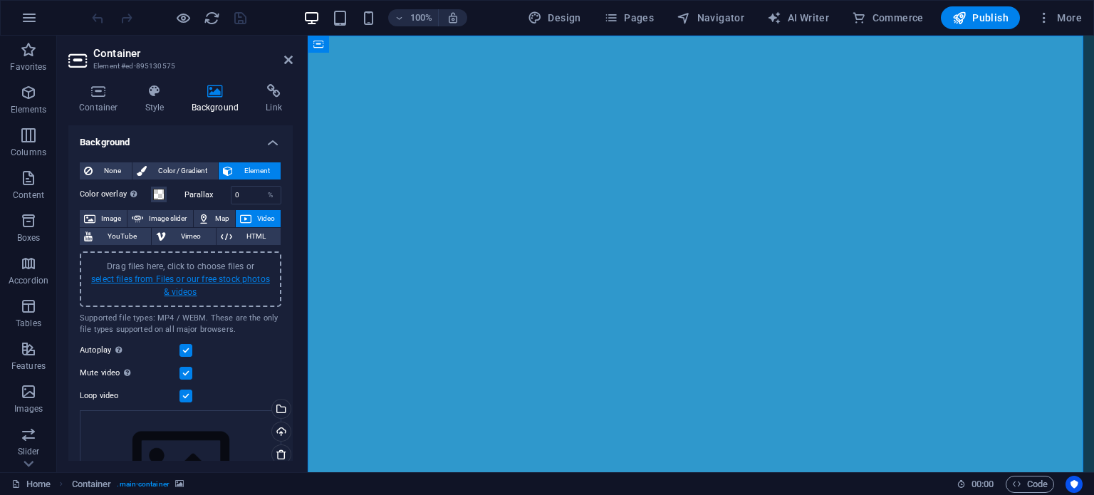
click at [217, 276] on link "select files from Files or our free stock photos & videos" at bounding box center [180, 285] width 179 height 23
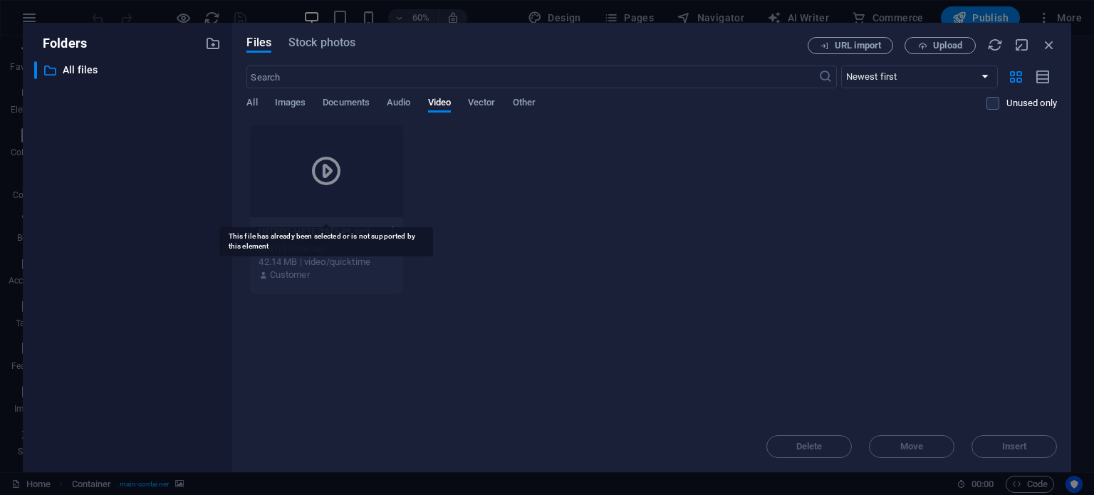
click at [347, 194] on div at bounding box center [326, 171] width 152 height 93
click at [303, 193] on div at bounding box center [326, 171] width 152 height 93
click at [396, 229] on icon "button" at bounding box center [394, 231] width 14 height 13
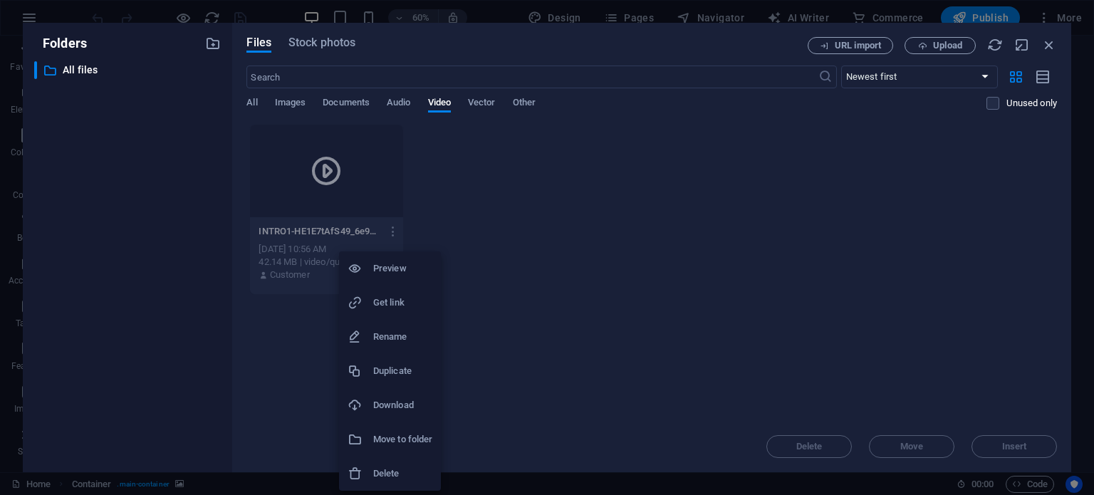
click at [402, 468] on h6 "Delete" at bounding box center [402, 473] width 59 height 17
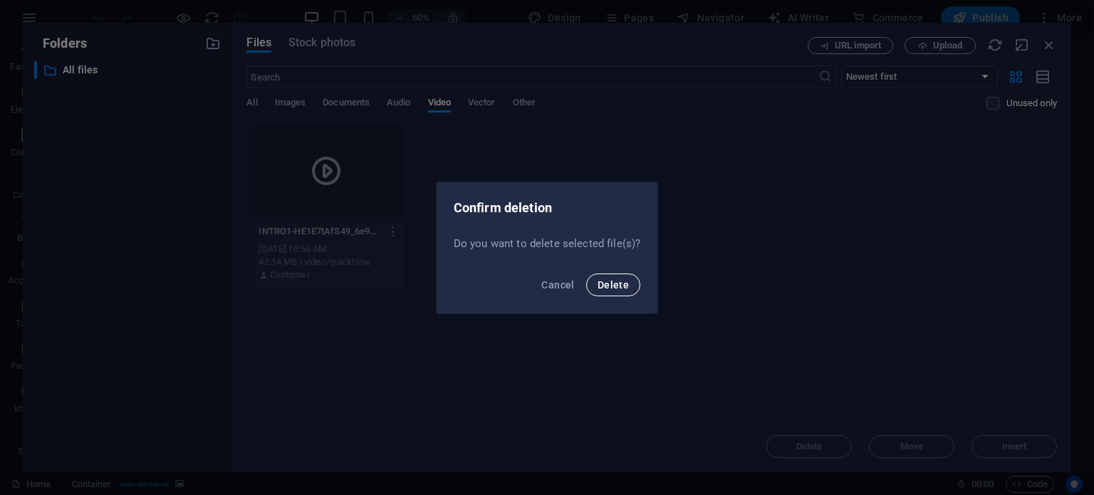
click at [622, 287] on span "Delete" at bounding box center [612, 284] width 31 height 11
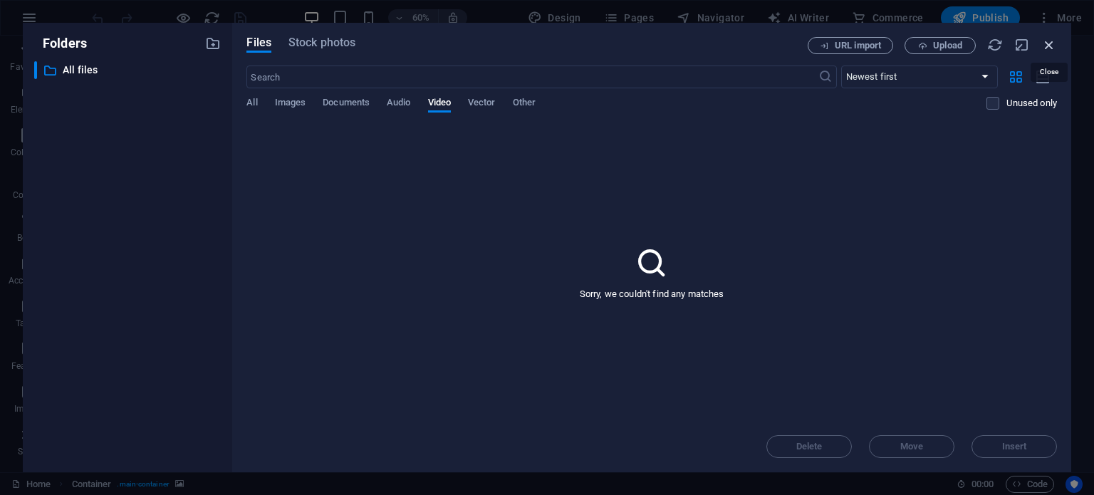
click at [1051, 43] on icon "button" at bounding box center [1049, 45] width 16 height 16
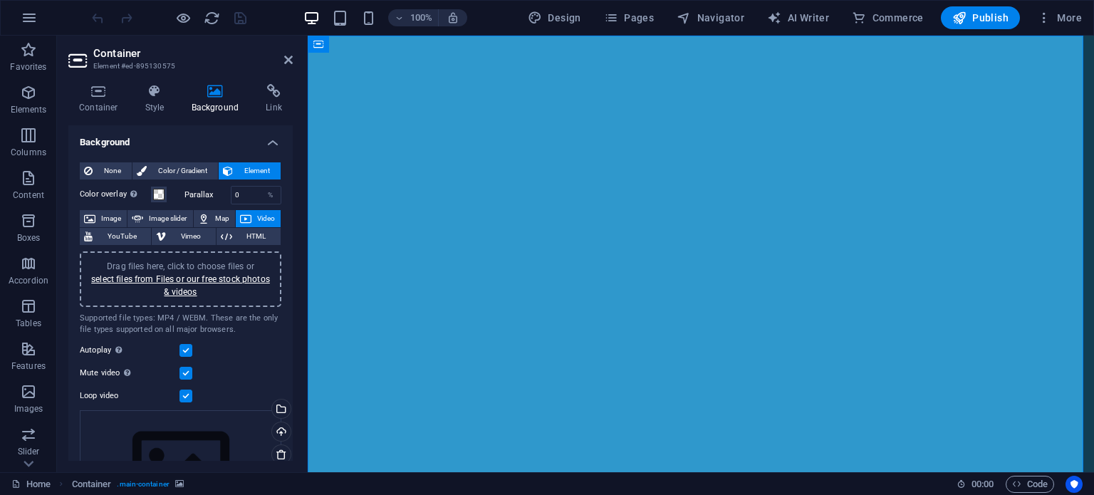
click at [185, 369] on label at bounding box center [185, 373] width 13 height 13
click at [0, 0] on input "Mute video Autoplay will be available if muted is checked" at bounding box center [0, 0] width 0 height 0
click at [189, 347] on label at bounding box center [185, 350] width 13 height 13
click at [0, 0] on input "Autoplay Autoplay is only available if muted is checked" at bounding box center [0, 0] width 0 height 0
click at [180, 370] on label at bounding box center [185, 373] width 13 height 13
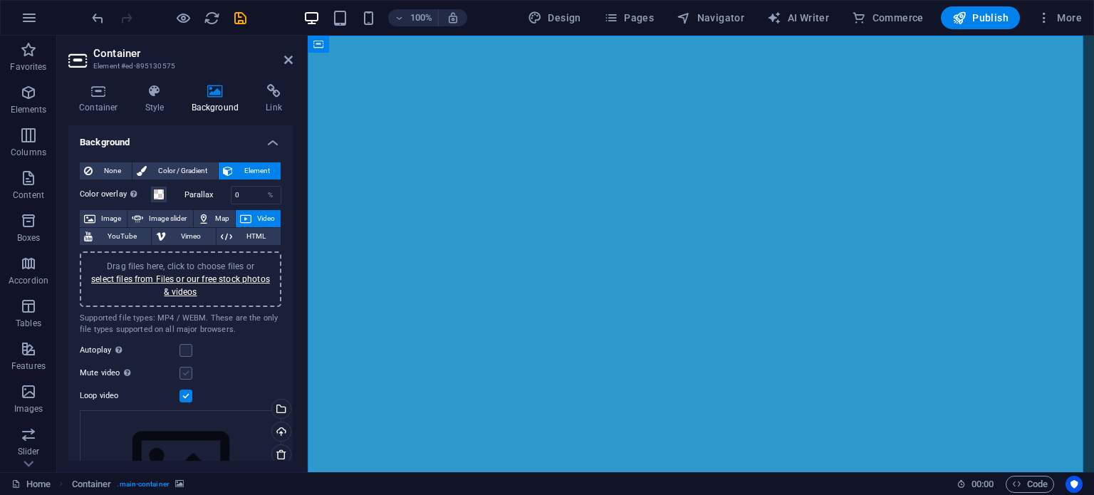
click at [0, 0] on input "Mute video Autoplay will be available if muted is checked" at bounding box center [0, 0] width 0 height 0
click at [185, 347] on label at bounding box center [185, 350] width 13 height 13
click at [0, 0] on input "Autoplay Autoplay is only available if muted is checked" at bounding box center [0, 0] width 0 height 0
click at [185, 346] on label at bounding box center [185, 350] width 13 height 13
click at [0, 0] on input "Autoplay Autoplay is only available if muted is checked" at bounding box center [0, 0] width 0 height 0
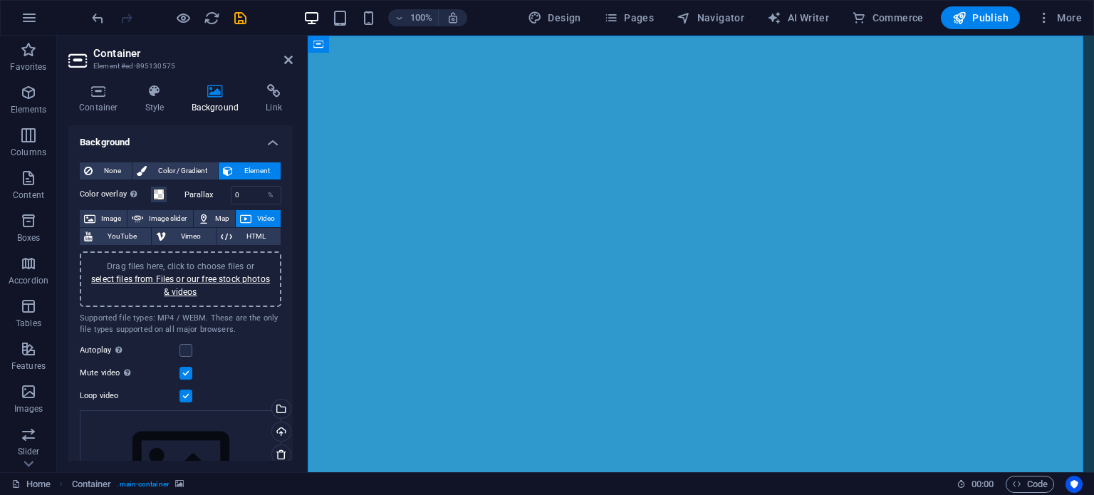
click at [185, 372] on label at bounding box center [185, 373] width 13 height 13
click at [0, 0] on input "Mute video Autoplay will be available if muted is checked" at bounding box center [0, 0] width 0 height 0
click at [184, 394] on label at bounding box center [185, 395] width 13 height 13
click at [0, 0] on input "Loop video" at bounding box center [0, 0] width 0 height 0
click at [182, 394] on label at bounding box center [185, 395] width 13 height 13
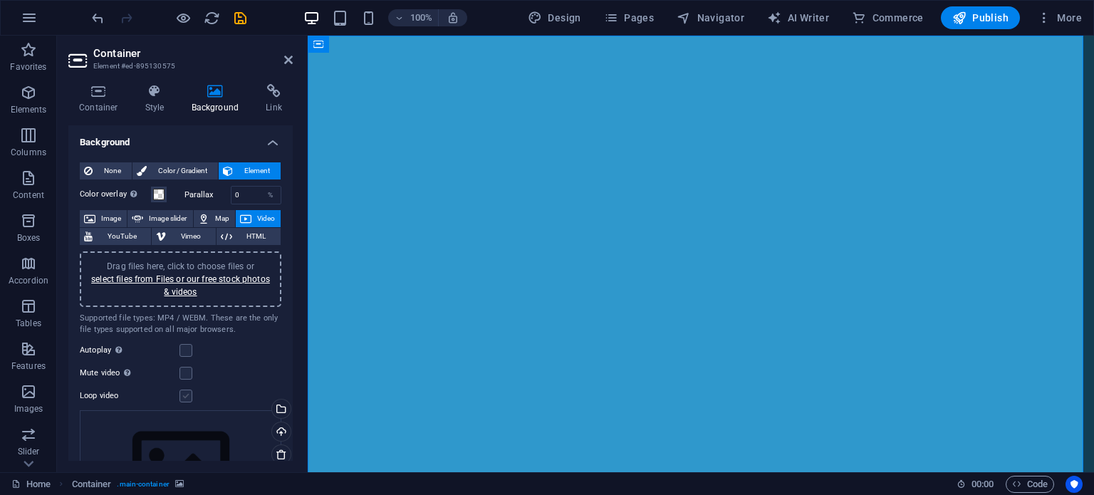
click at [0, 0] on input "Loop video" at bounding box center [0, 0] width 0 height 0
click at [183, 347] on label at bounding box center [185, 350] width 13 height 13
click at [0, 0] on input "Autoplay Autoplay is only available if muted is checked" at bounding box center [0, 0] width 0 height 0
click at [187, 369] on label at bounding box center [185, 373] width 13 height 13
click at [0, 0] on input "Mute video Autoplay will be available if muted is checked" at bounding box center [0, 0] width 0 height 0
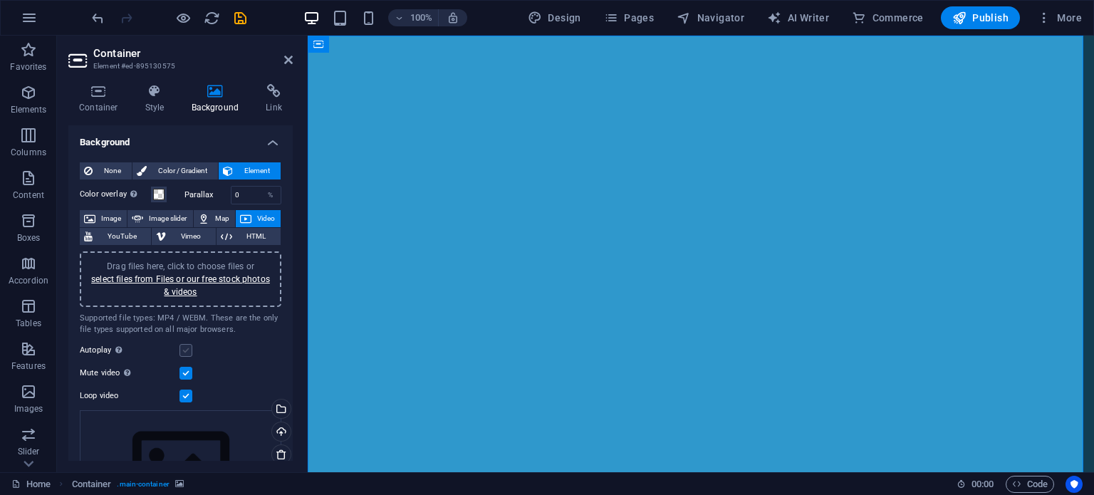
click at [187, 353] on label at bounding box center [185, 350] width 13 height 13
click at [0, 0] on input "Autoplay Autoplay is only available if muted is checked" at bounding box center [0, 0] width 0 height 0
click at [471, 72] on figure at bounding box center [701, 355] width 786 height 639
click at [177, 276] on link "select files from Files or our free stock photos & videos" at bounding box center [180, 285] width 179 height 23
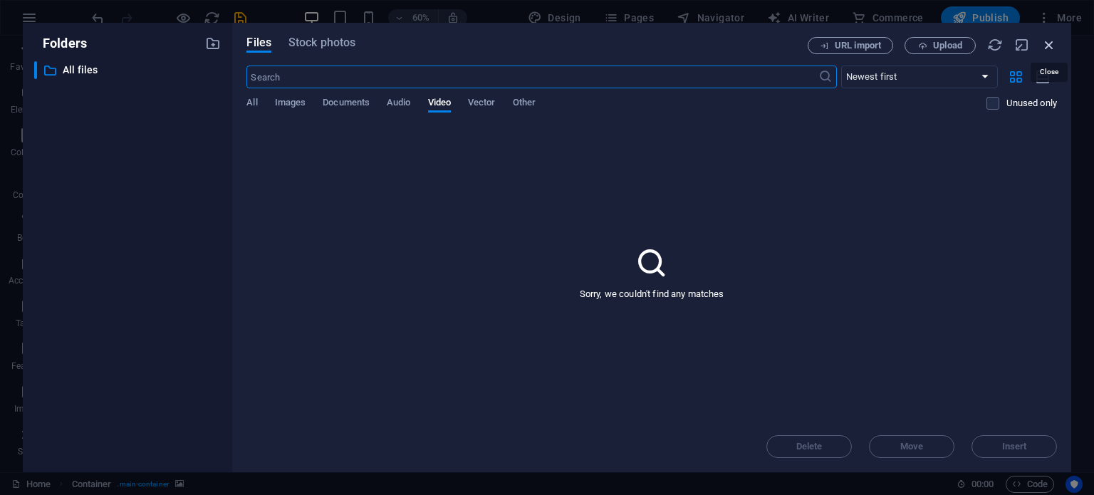
click at [1047, 47] on icon "button" at bounding box center [1049, 45] width 16 height 16
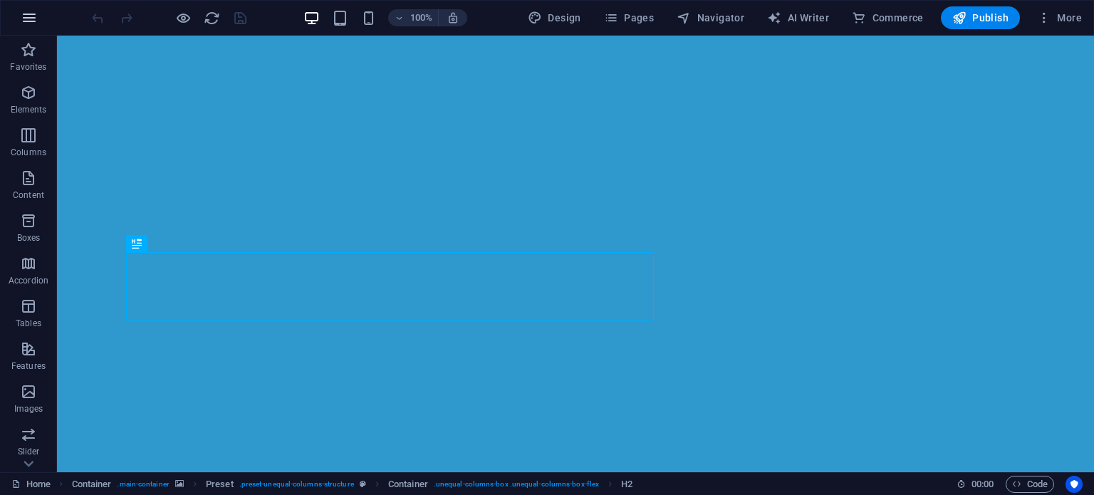
click at [23, 16] on icon "button" at bounding box center [29, 17] width 17 height 17
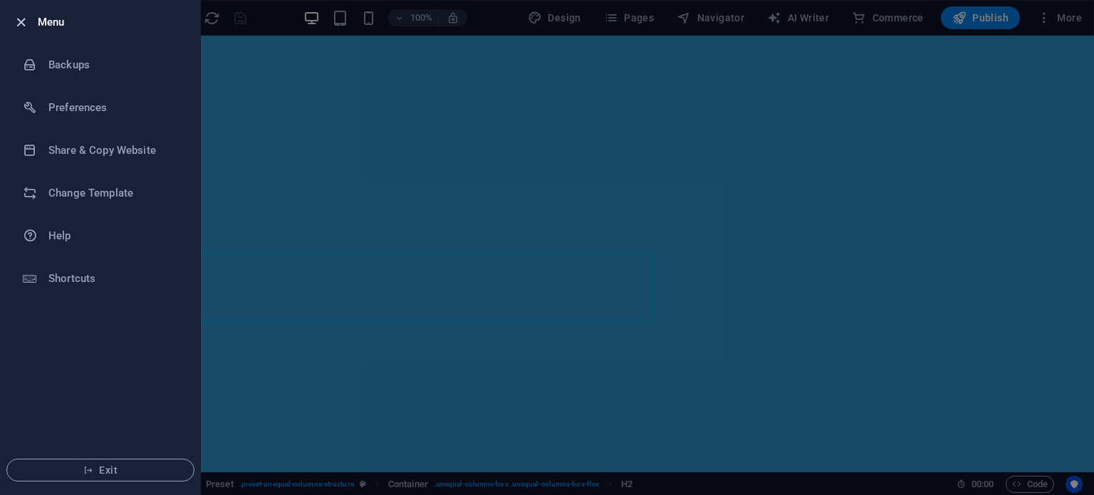
click at [14, 17] on icon "button" at bounding box center [21, 22] width 16 height 16
